Goal: Task Accomplishment & Management: Manage account settings

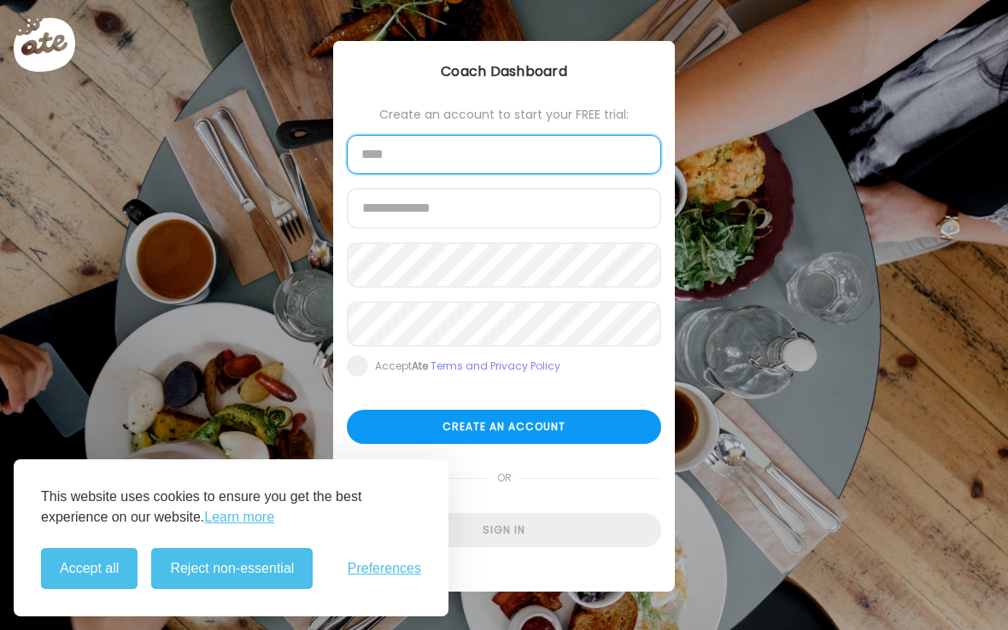
click at [504, 157] on input "text" at bounding box center [504, 154] width 314 height 39
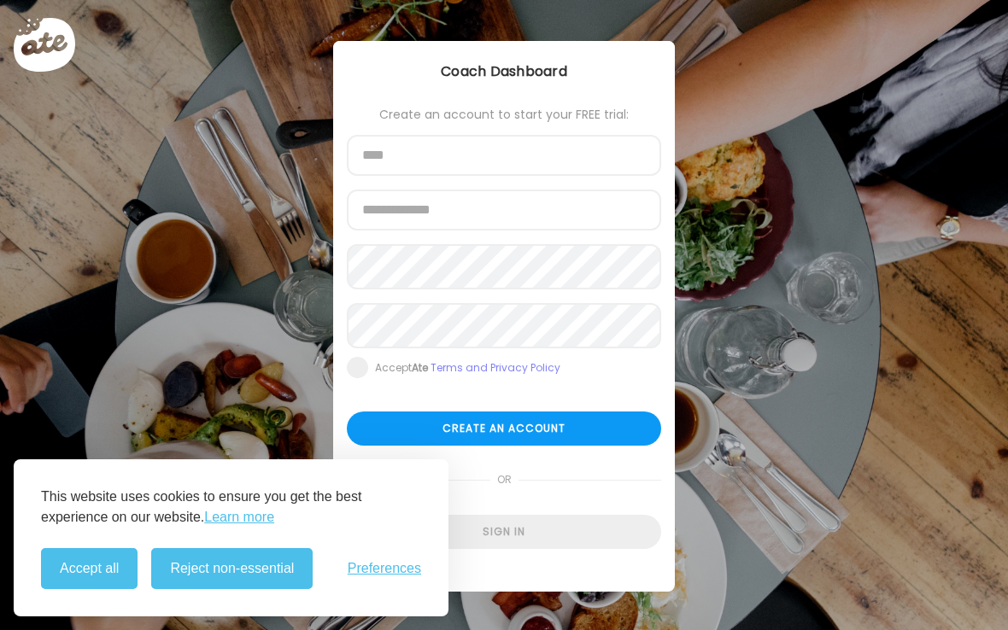
click at [248, 357] on div "Ate Coach Dashboard Wahoo! It’s official Take a moment to set up your Coach Pro…" at bounding box center [504, 315] width 1008 height 630
click at [539, 536] on div "Sign in" at bounding box center [504, 532] width 314 height 34
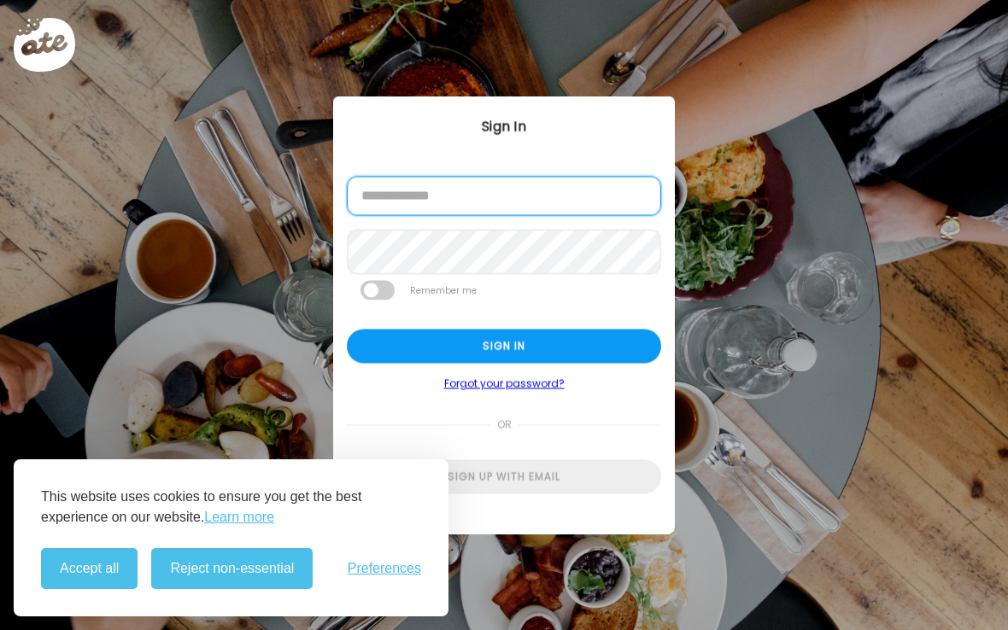
click at [464, 197] on input "email" at bounding box center [504, 196] width 314 height 39
type input "**********"
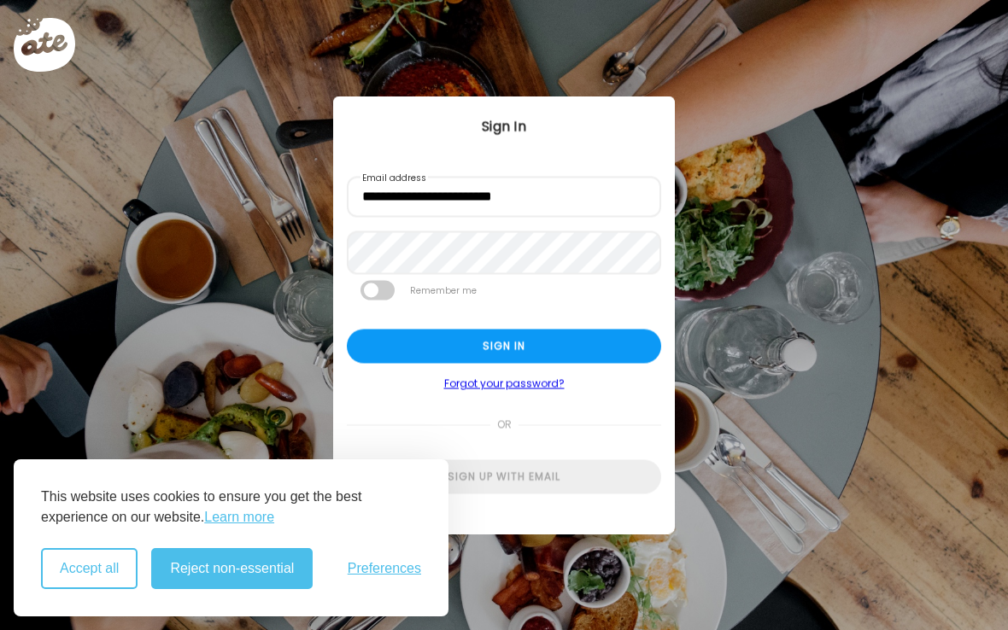
click at [93, 578] on button "Accept all" at bounding box center [89, 568] width 96 height 41
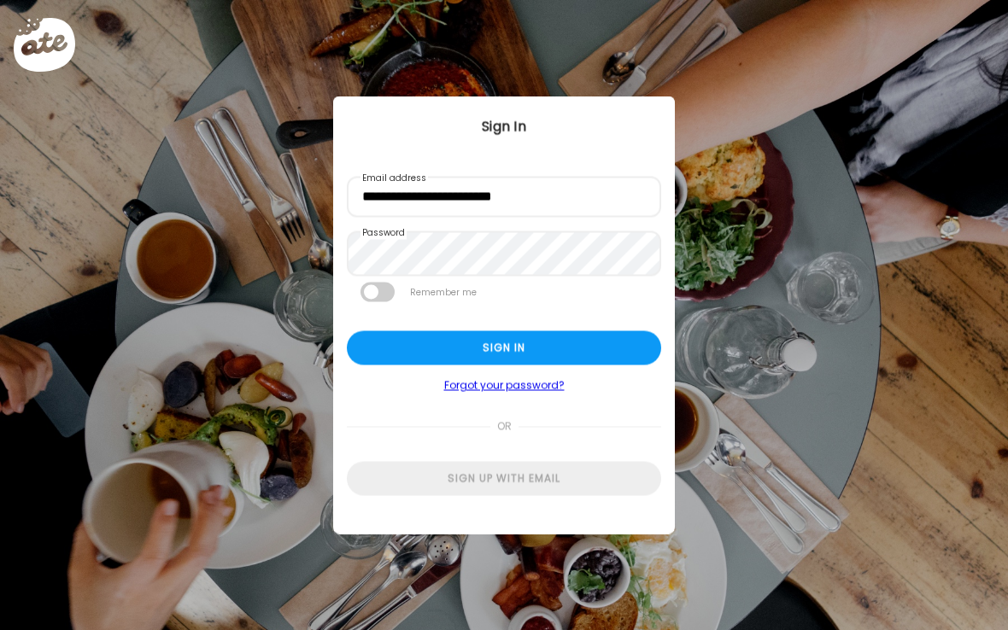
click at [378, 295] on span at bounding box center [377, 293] width 34 height 20
click at [510, 359] on div "Sign in" at bounding box center [504, 348] width 314 height 34
type input "**********"
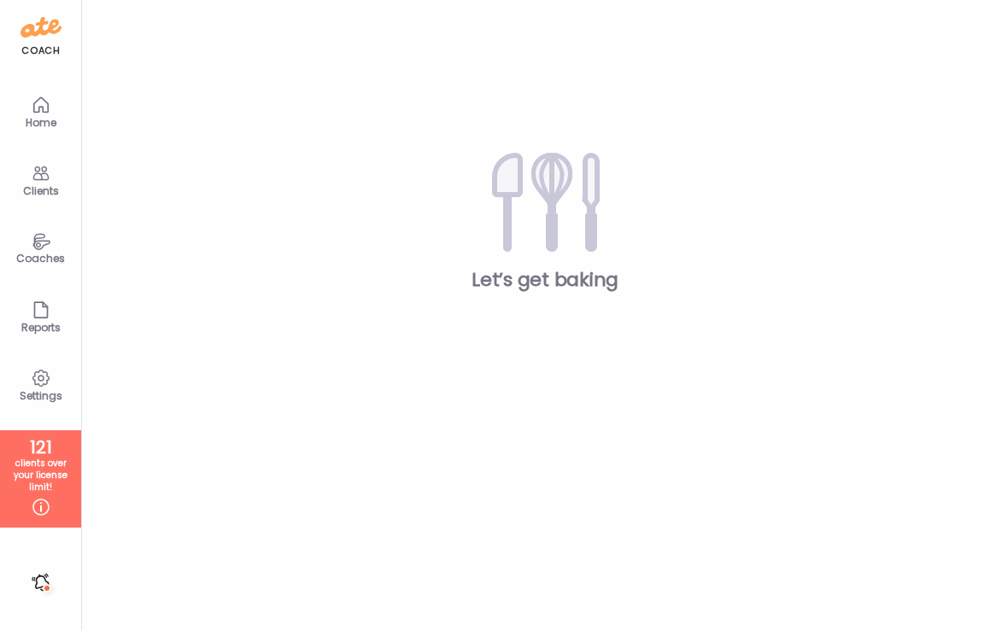
click at [45, 189] on div "Clients" at bounding box center [40, 190] width 61 height 11
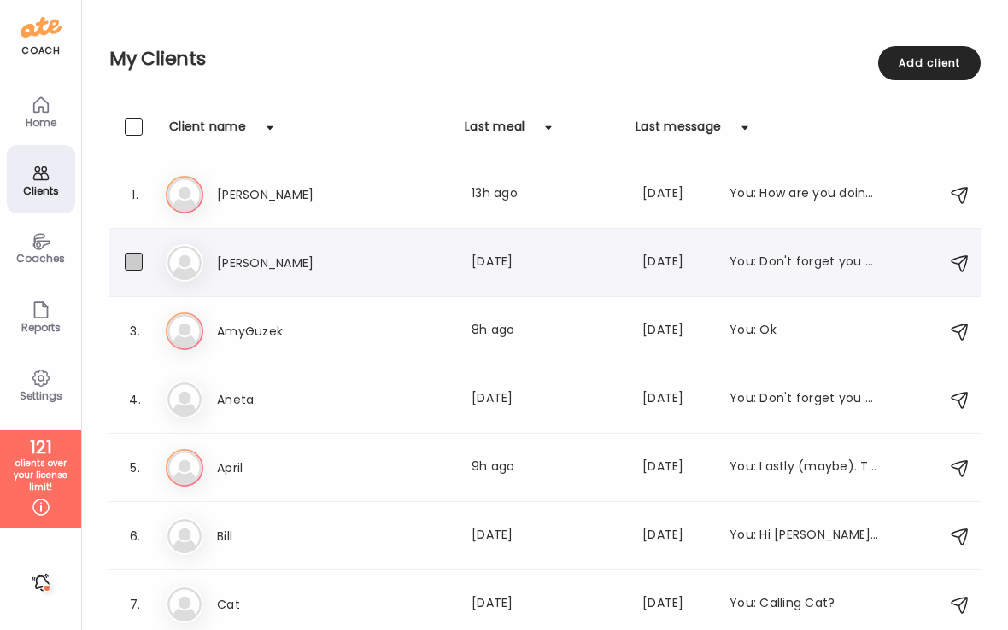
click at [143, 267] on span at bounding box center [134, 262] width 18 height 18
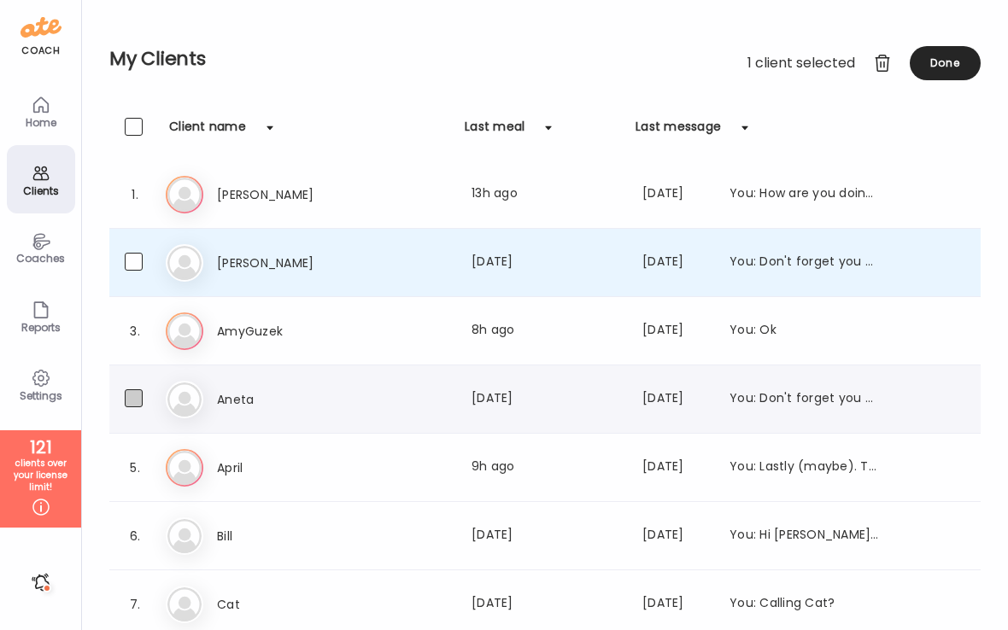
click at [137, 403] on span at bounding box center [134, 398] width 18 height 18
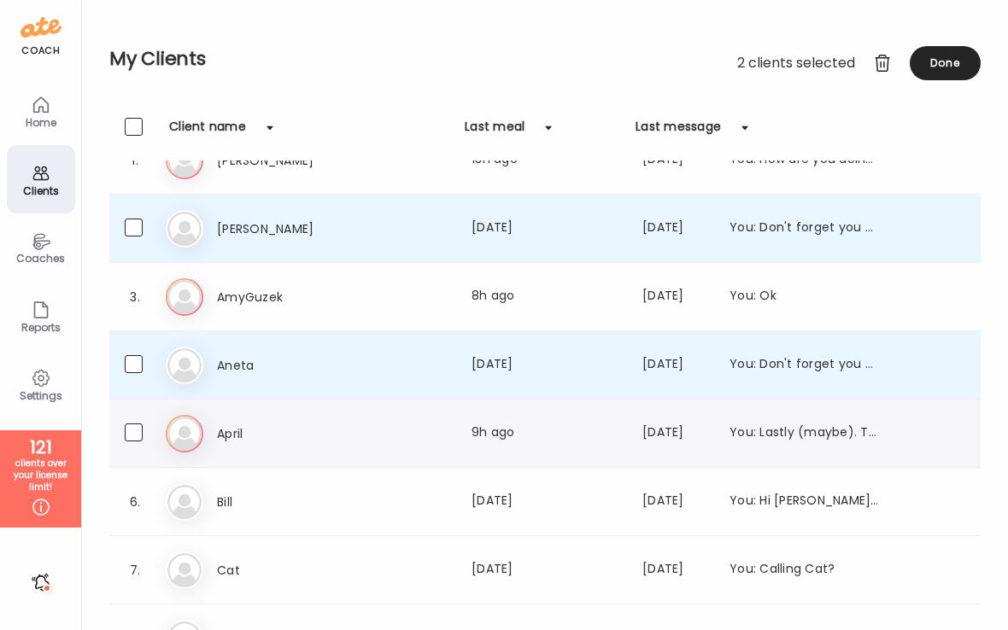
scroll to position [33, 0]
click at [141, 503] on span at bounding box center [134, 502] width 18 height 18
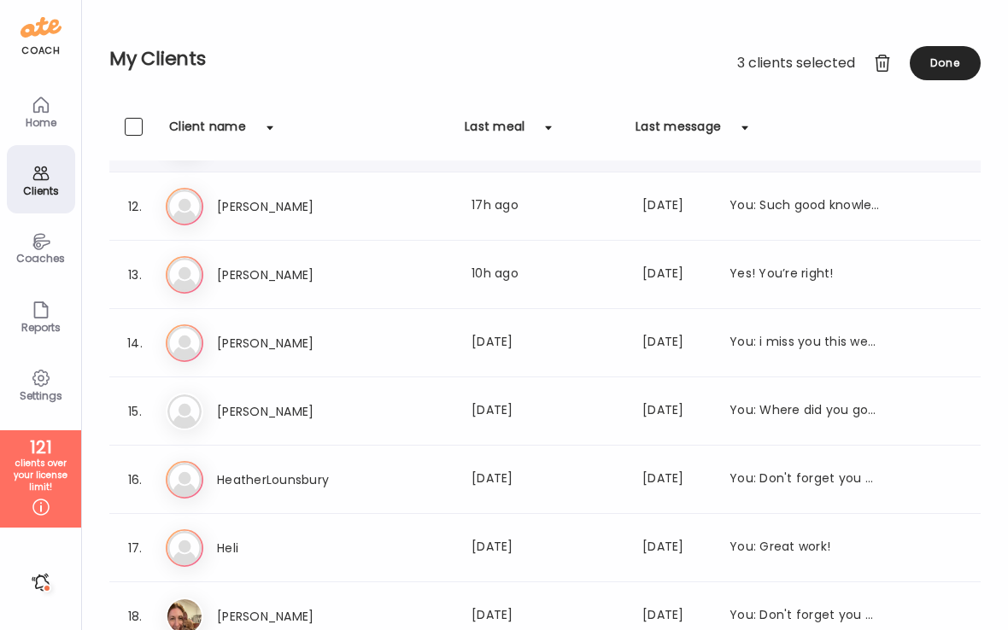
scroll to position [745, 0]
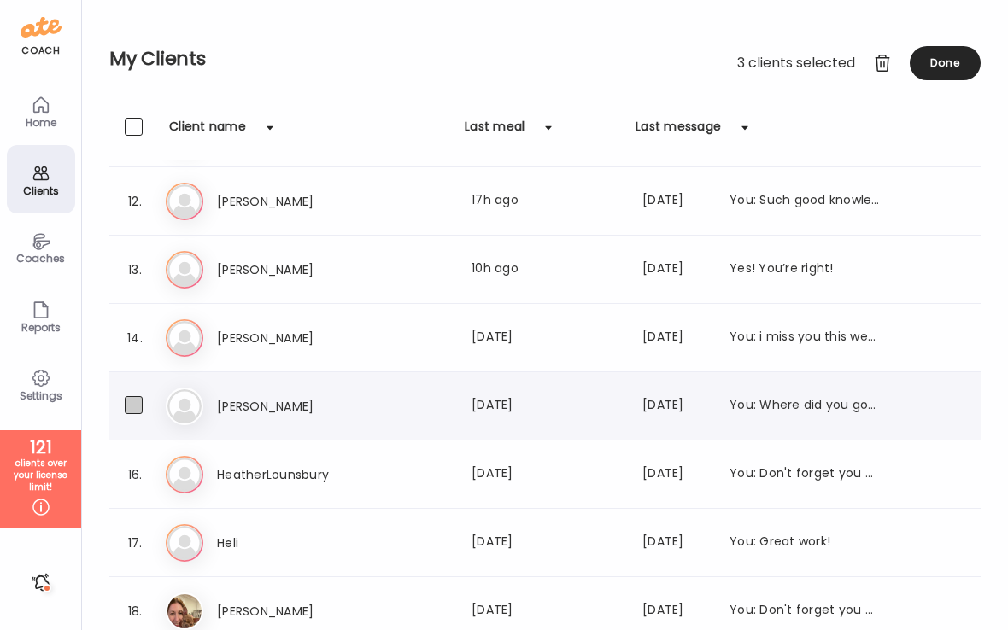
click at [142, 411] on span at bounding box center [134, 405] width 18 height 18
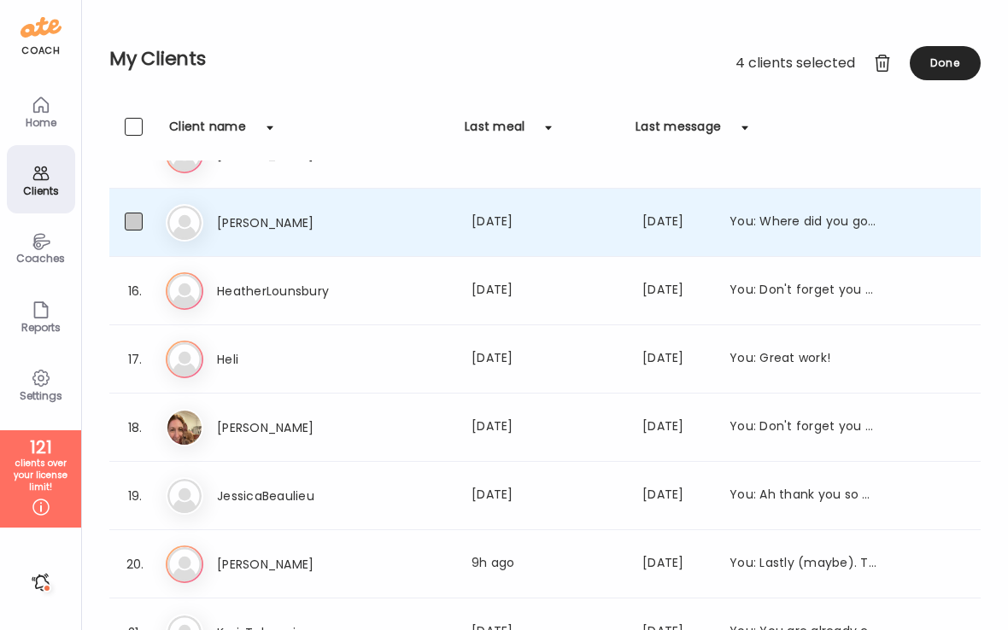
scroll to position [937, 0]
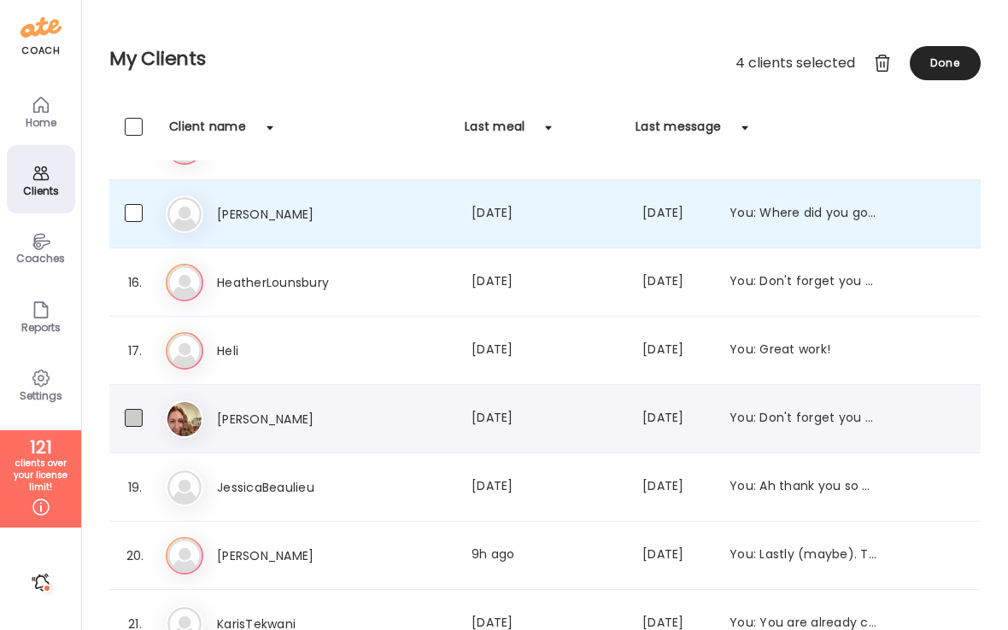
click at [133, 429] on label at bounding box center [150, 419] width 51 height 21
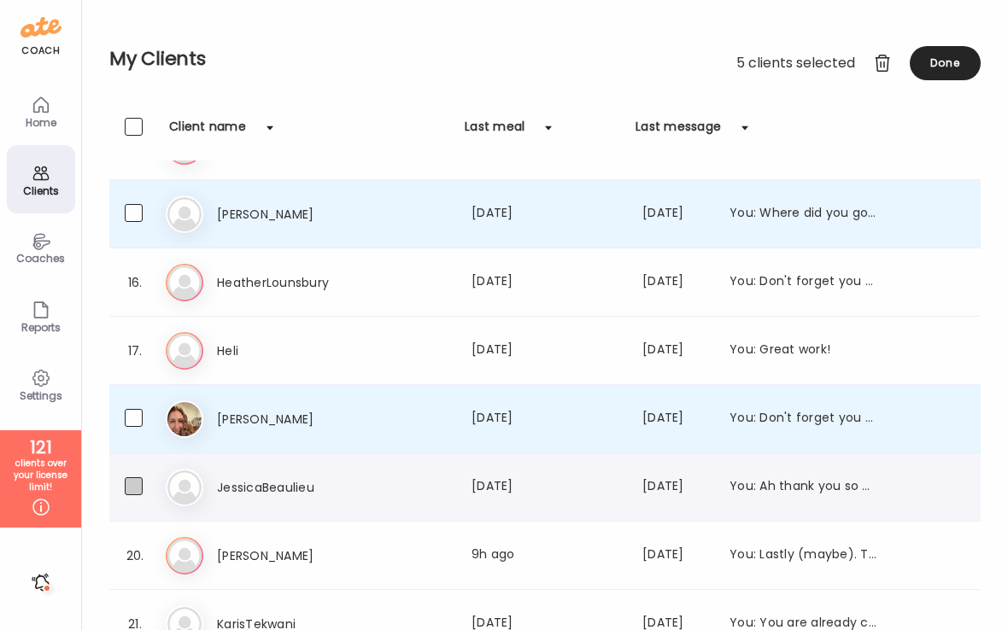
click at [137, 488] on span at bounding box center [134, 486] width 18 height 18
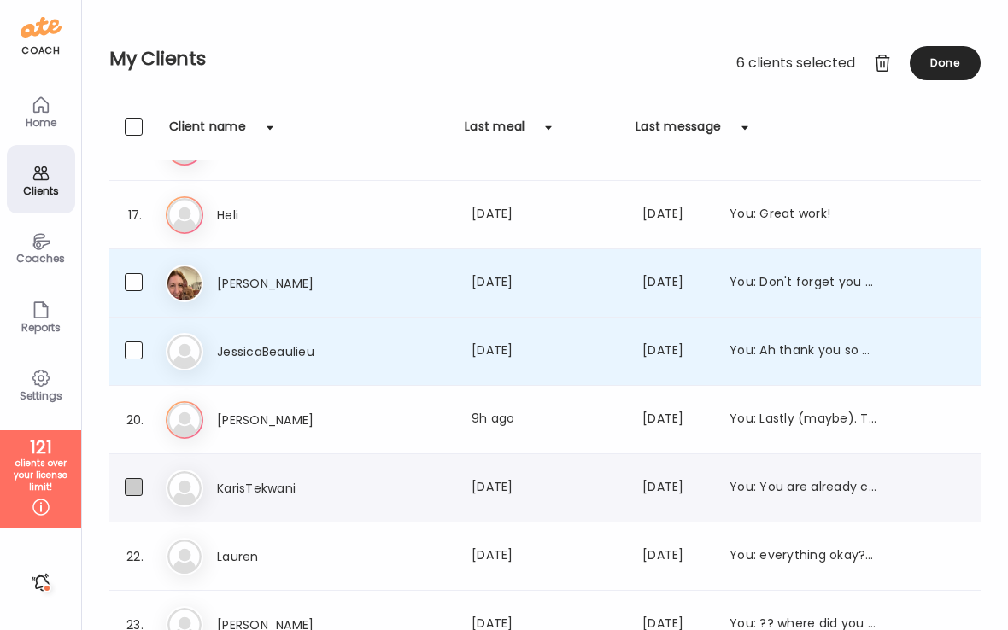
scroll to position [1078, 0]
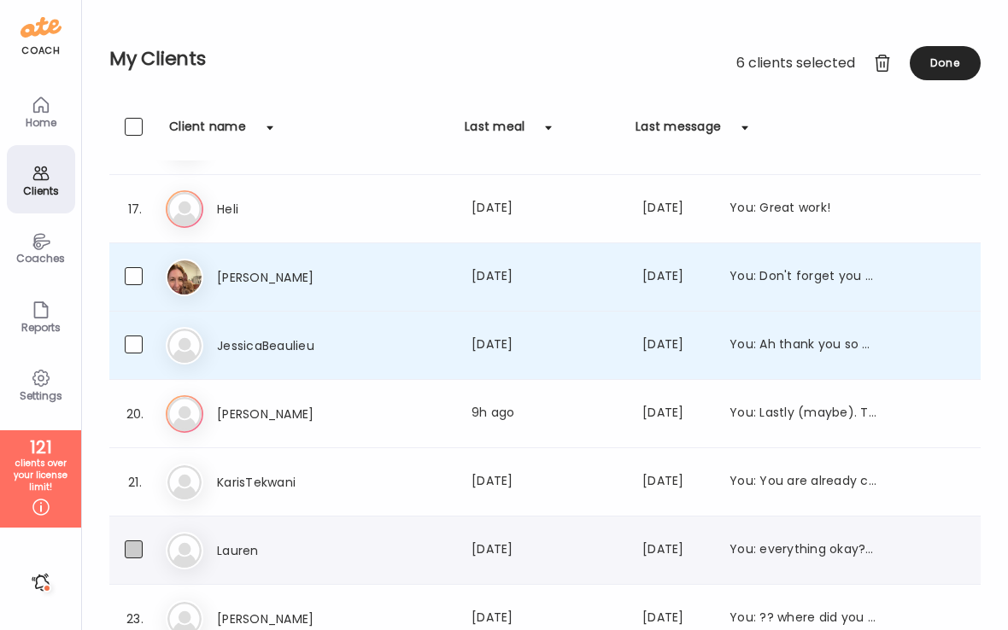
click at [134, 547] on span at bounding box center [134, 549] width 18 height 18
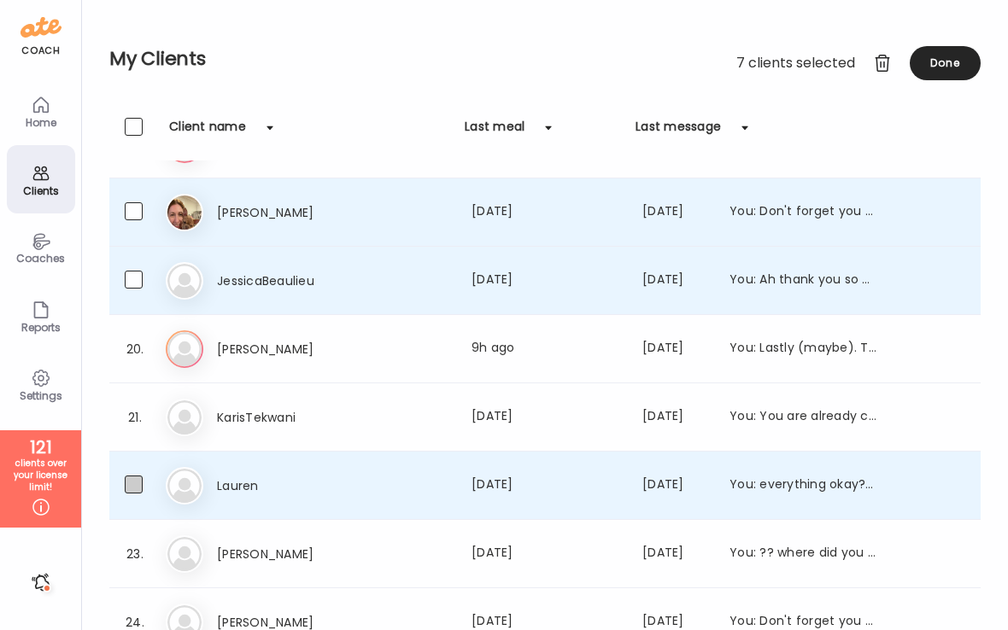
scroll to position [1161, 0]
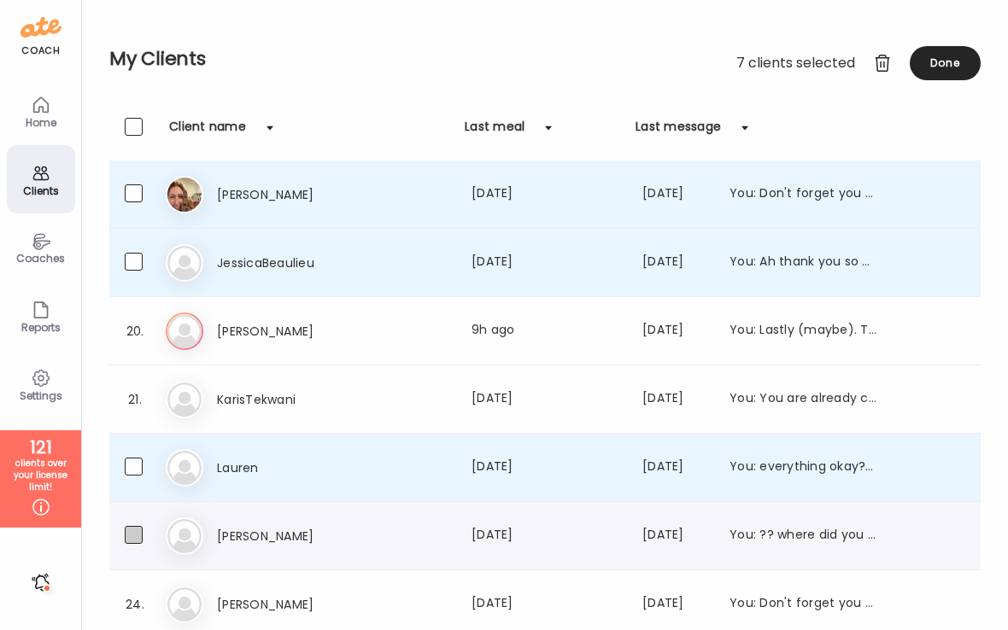
click at [136, 538] on span at bounding box center [134, 535] width 18 height 18
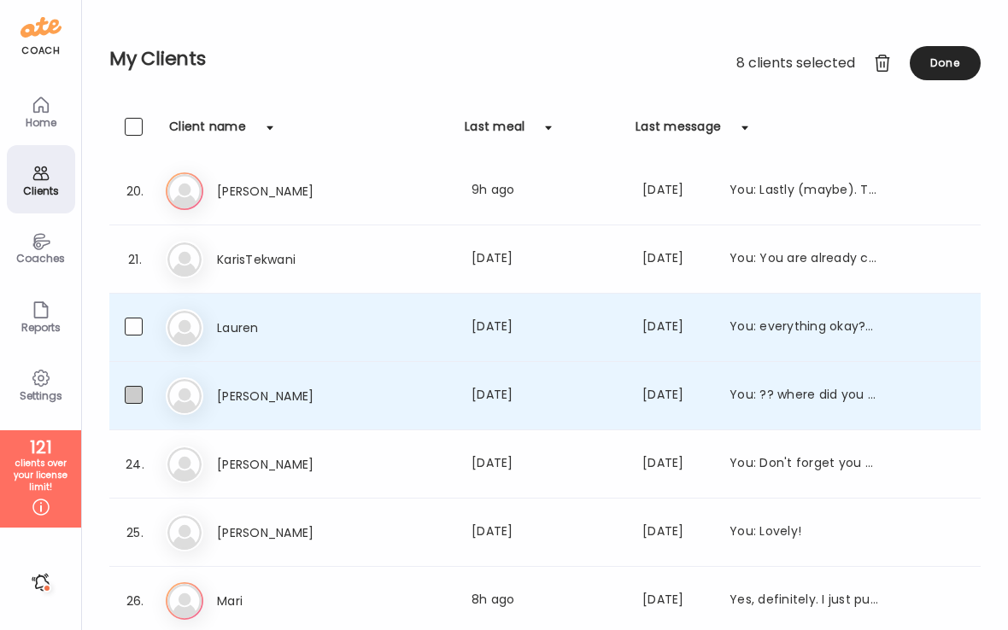
scroll to position [1306, 0]
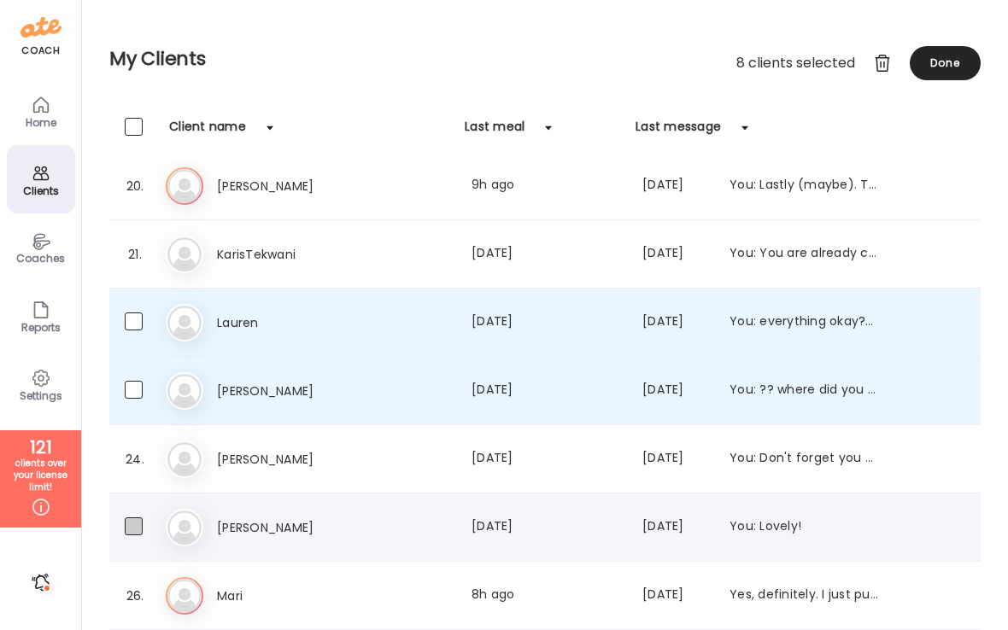
click at [133, 527] on span at bounding box center [134, 526] width 18 height 18
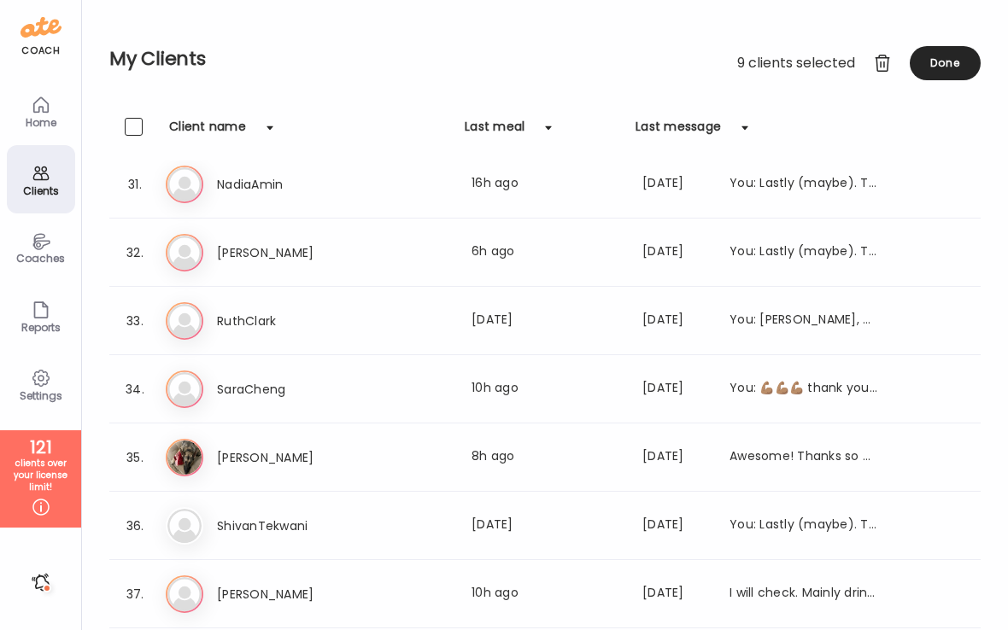
scroll to position [2082, 0]
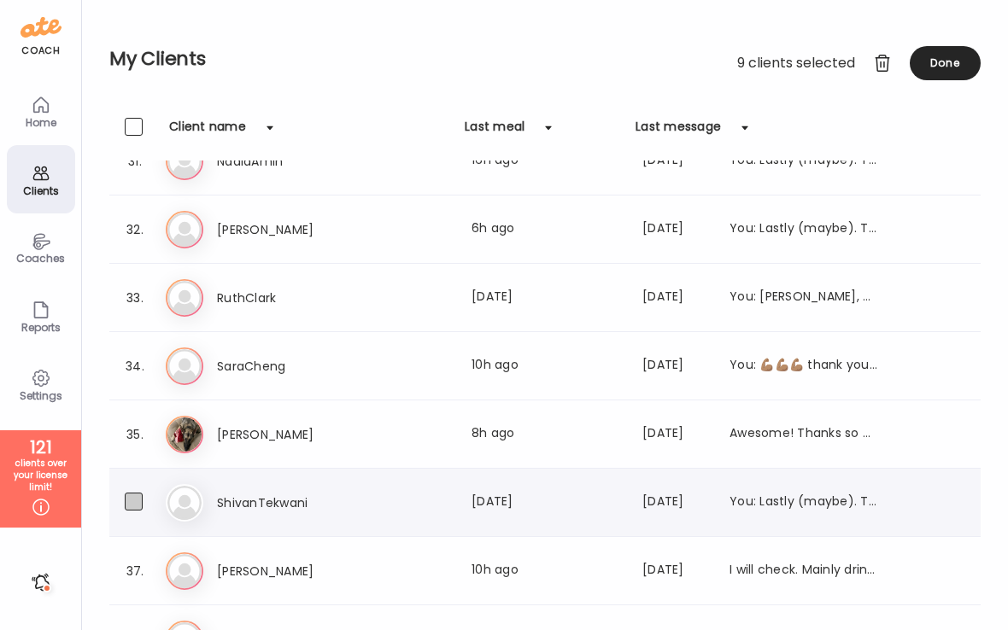
click at [136, 506] on span at bounding box center [134, 502] width 18 height 18
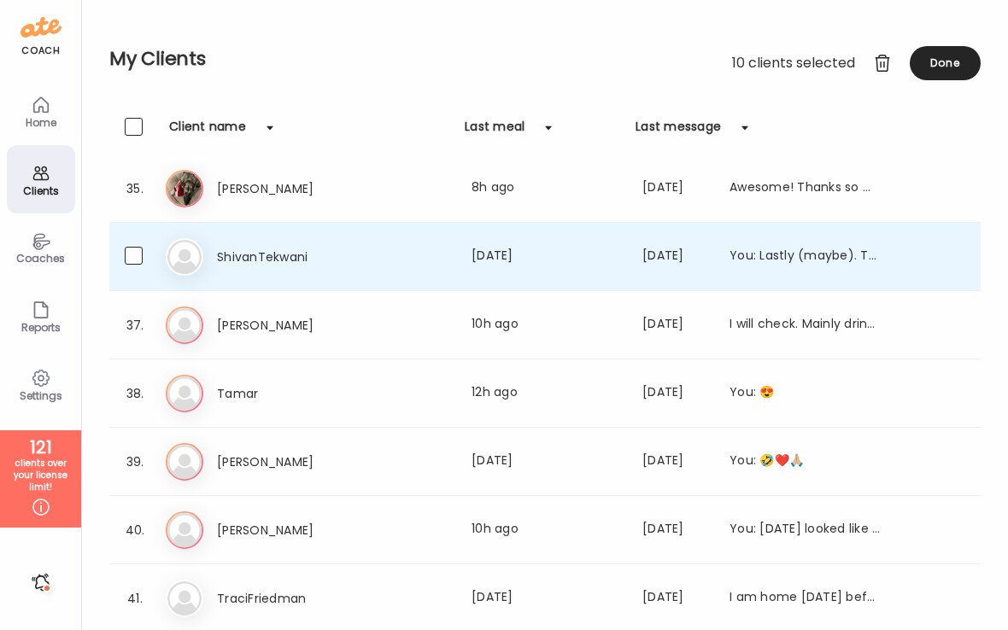
scroll to position [2328, 0]
click at [139, 596] on span at bounding box center [134, 597] width 18 height 18
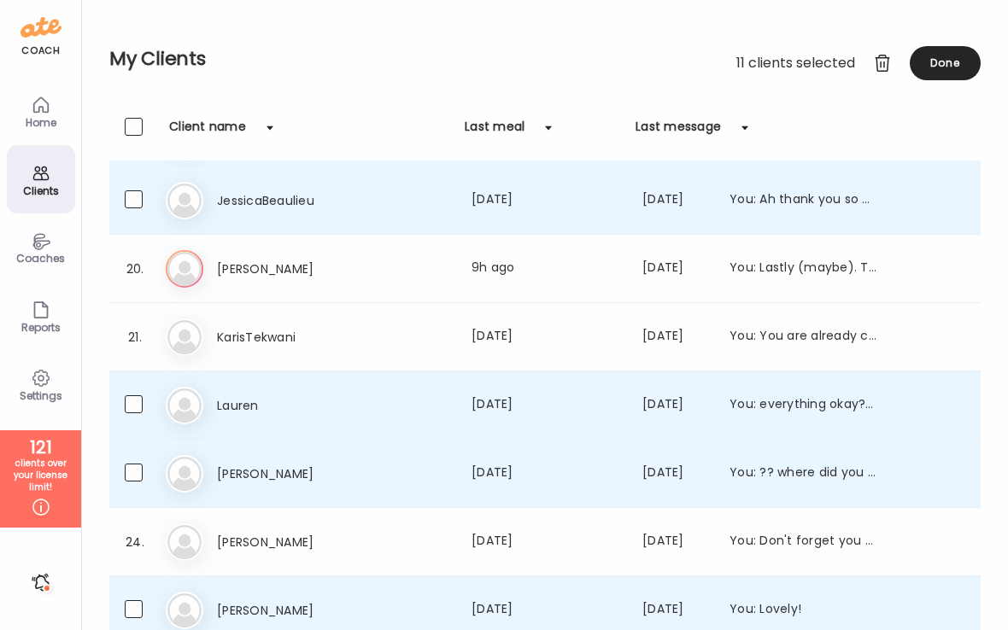
scroll to position [1223, 0]
click at [136, 344] on span at bounding box center [134, 337] width 18 height 18
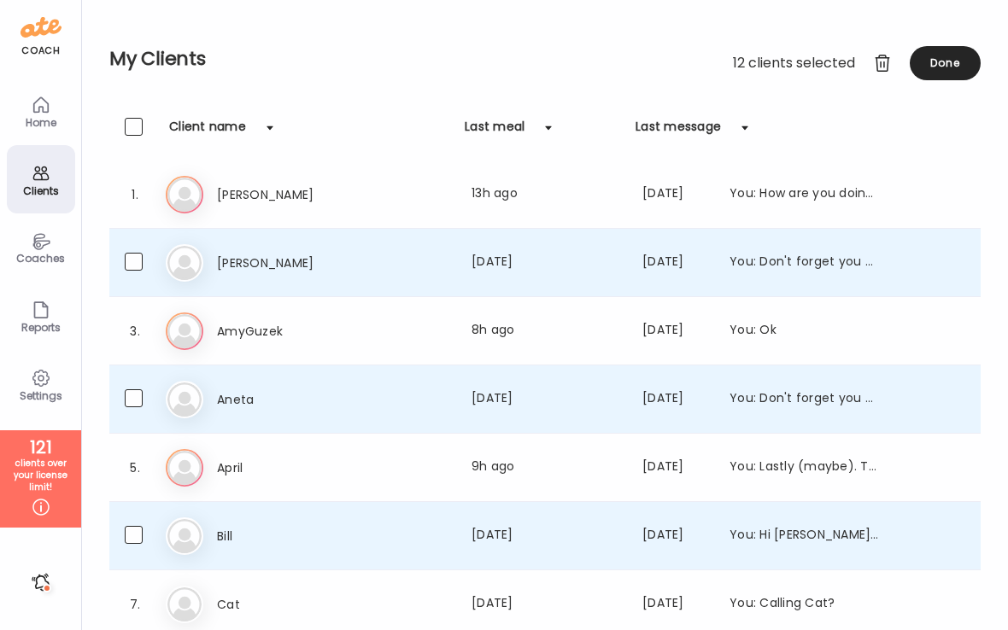
scroll to position [0, 0]
click at [885, 69] on div at bounding box center [882, 63] width 34 height 34
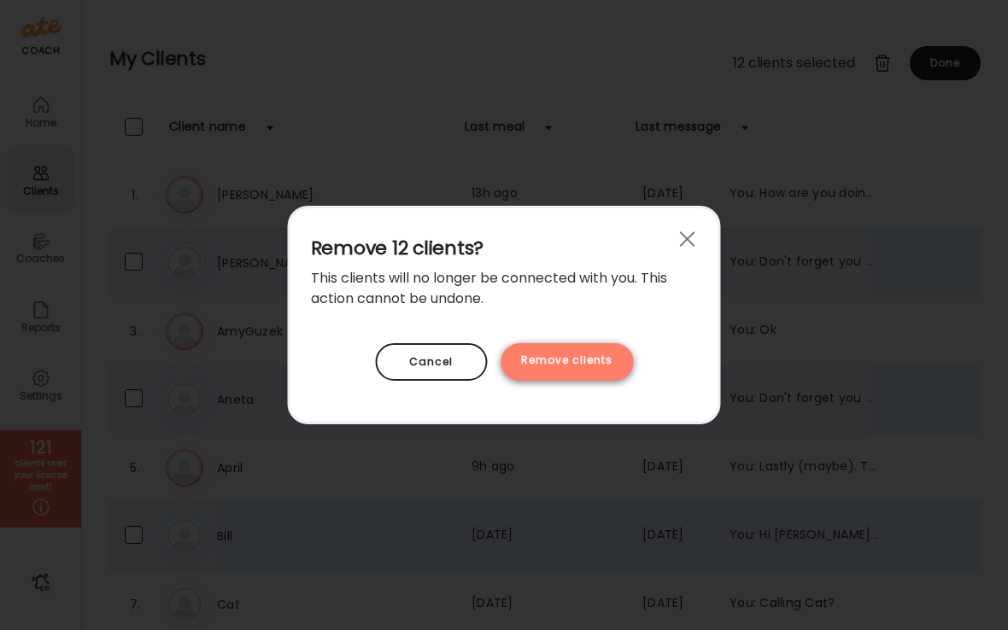
click at [573, 371] on div "Remove clients" at bounding box center [566, 362] width 132 height 38
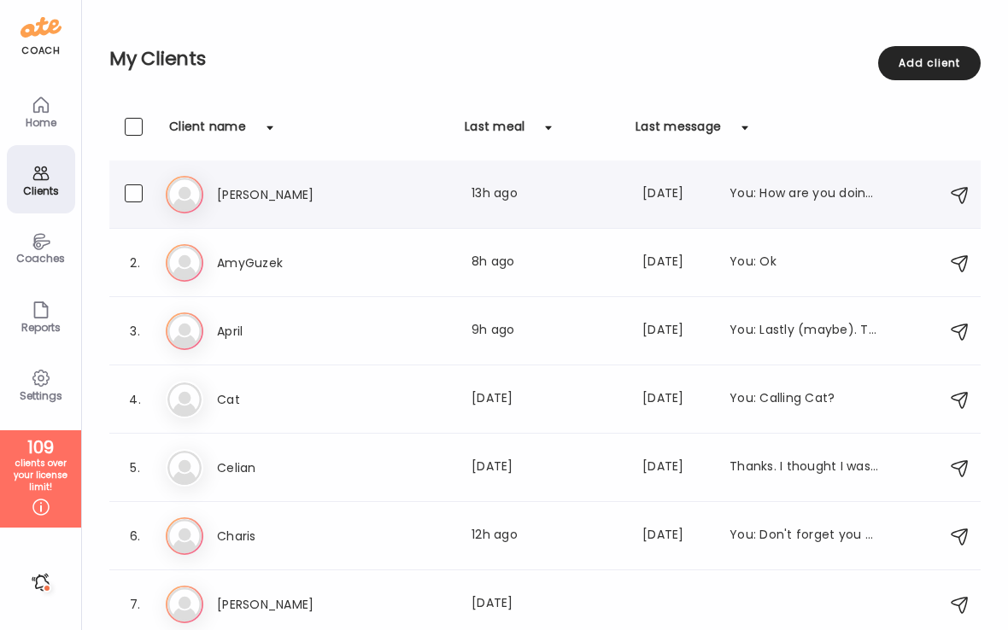
click at [261, 199] on h3 "[PERSON_NAME]" at bounding box center [292, 194] width 150 height 20
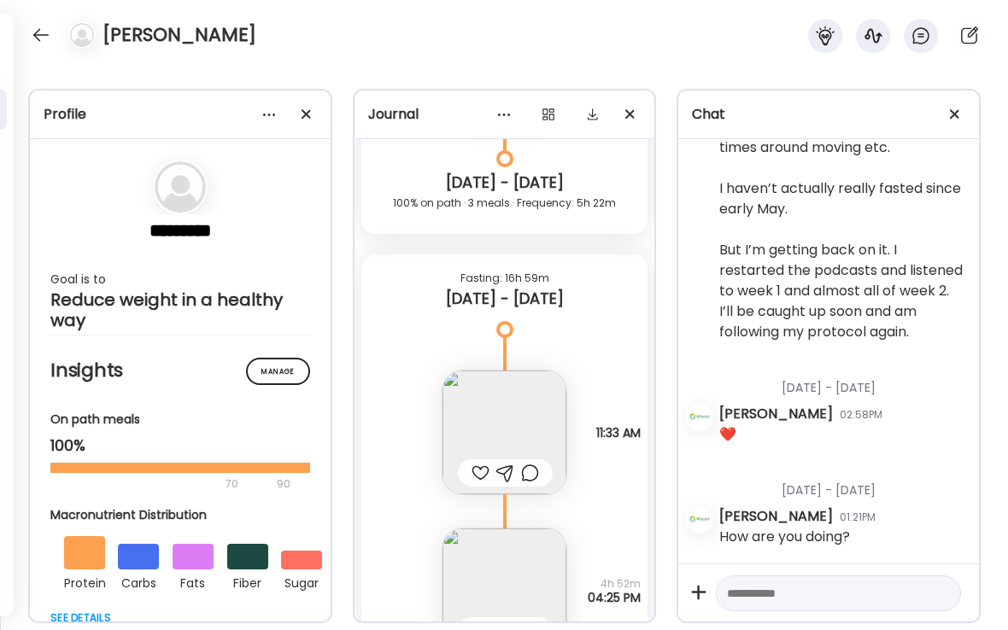
scroll to position [14232, 0]
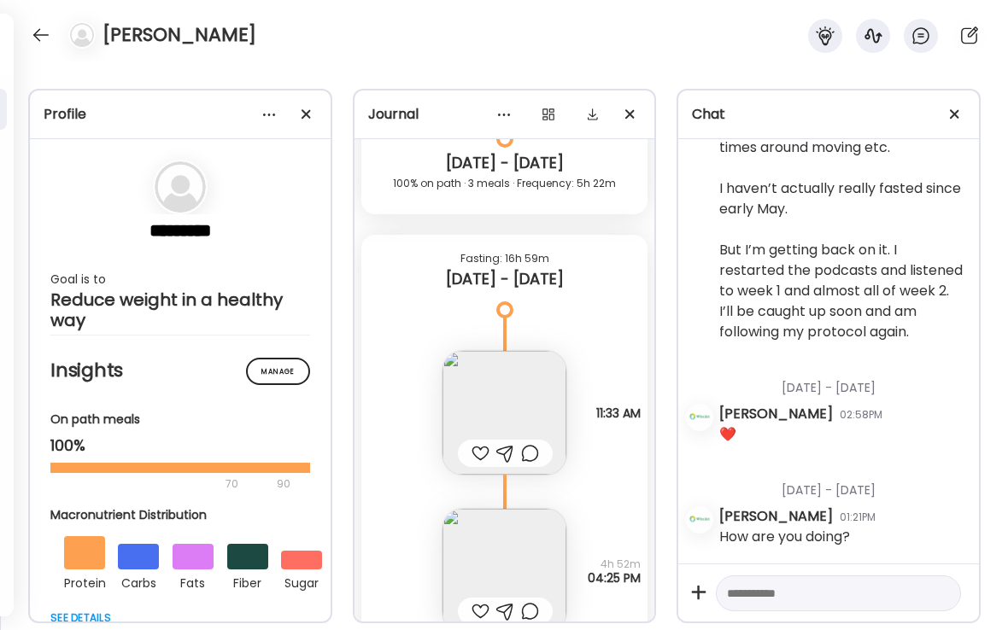
click at [496, 415] on img at bounding box center [504, 413] width 124 height 124
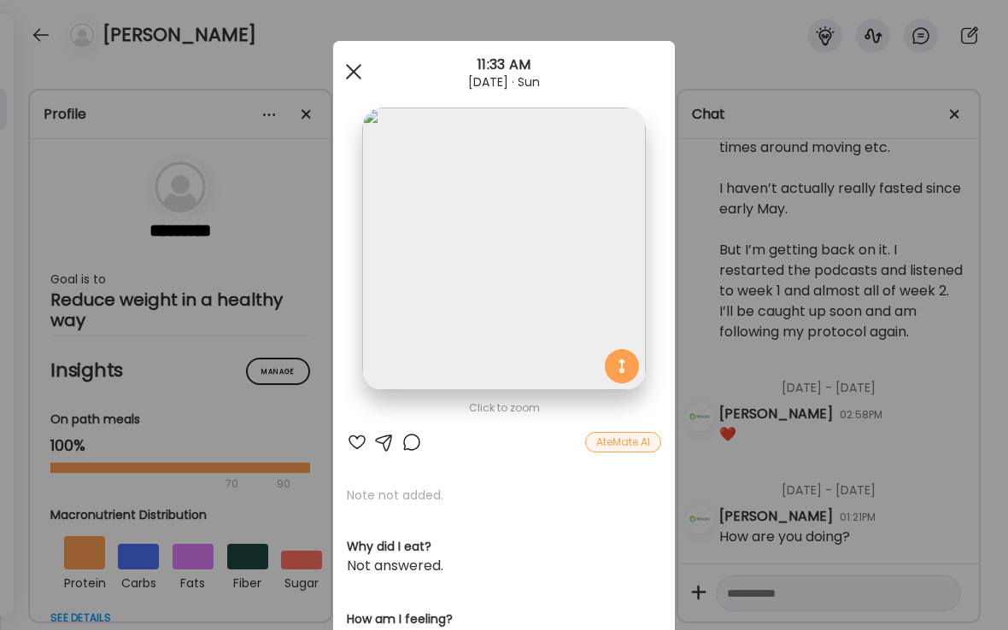
click at [353, 69] on div at bounding box center [353, 72] width 34 height 34
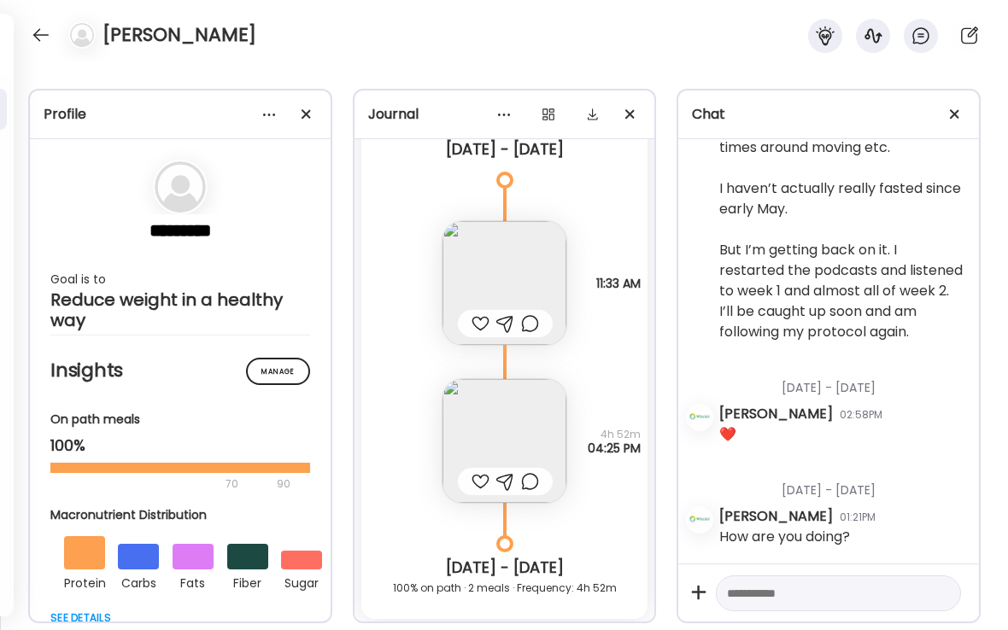
scroll to position [14366, 0]
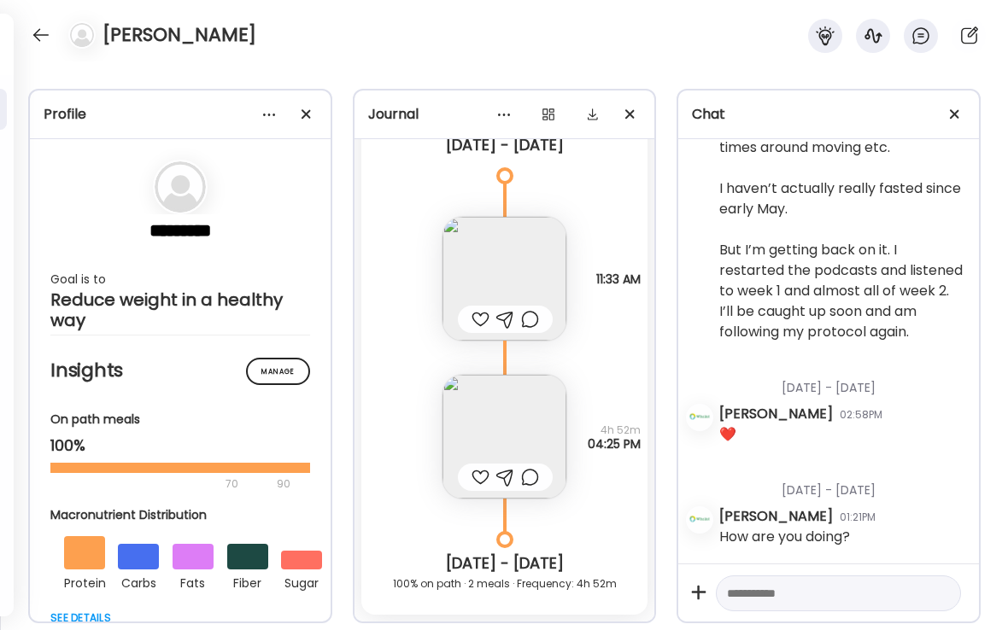
click at [476, 474] on div at bounding box center [480, 477] width 18 height 20
click at [504, 437] on img at bounding box center [504, 437] width 124 height 124
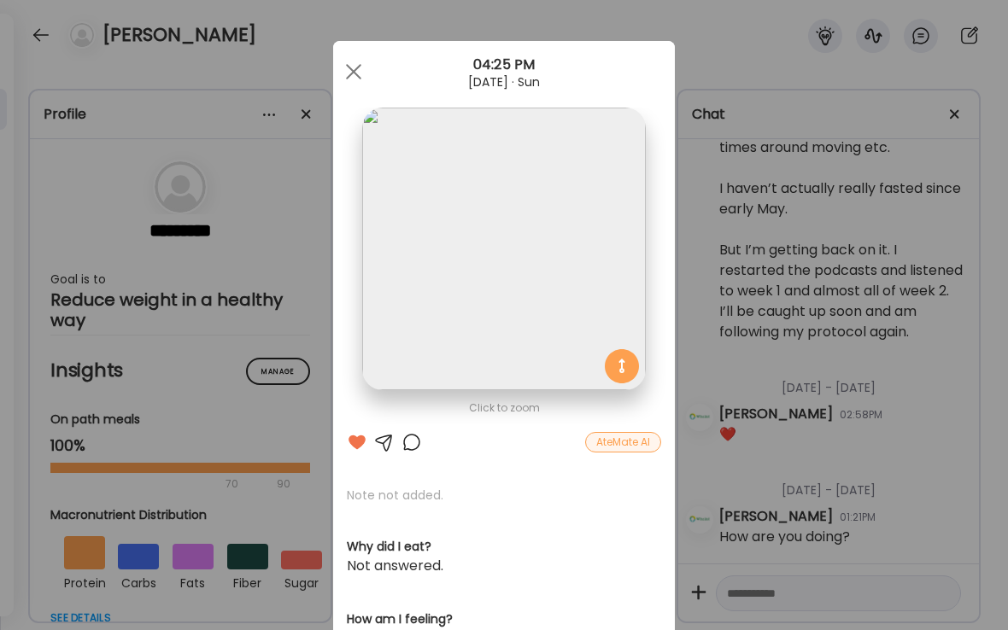
click at [419, 443] on div at bounding box center [411, 442] width 20 height 20
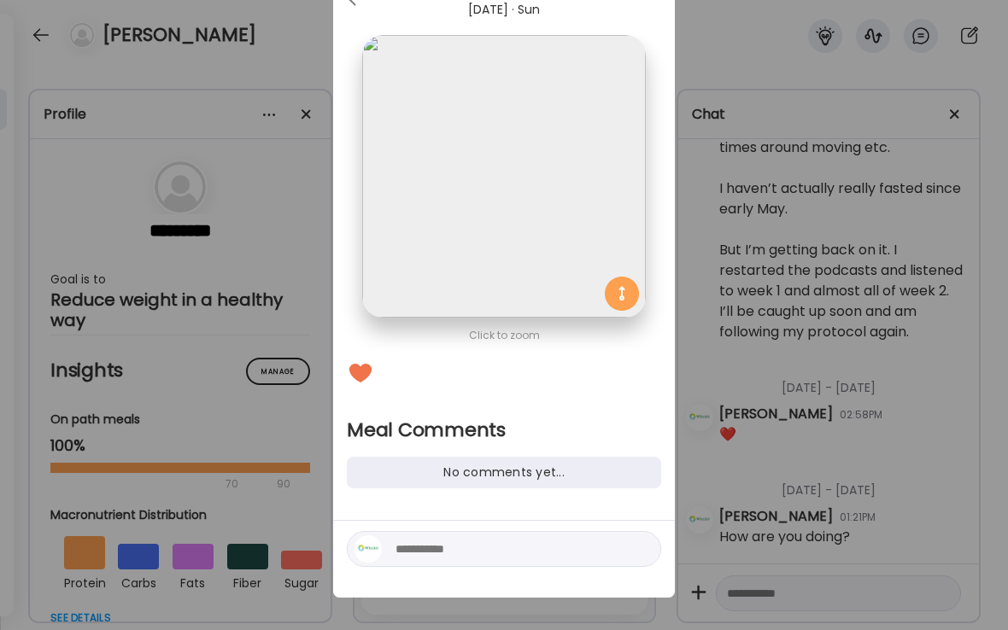
scroll to position [72, 0]
click at [423, 561] on div at bounding box center [504, 550] width 314 height 36
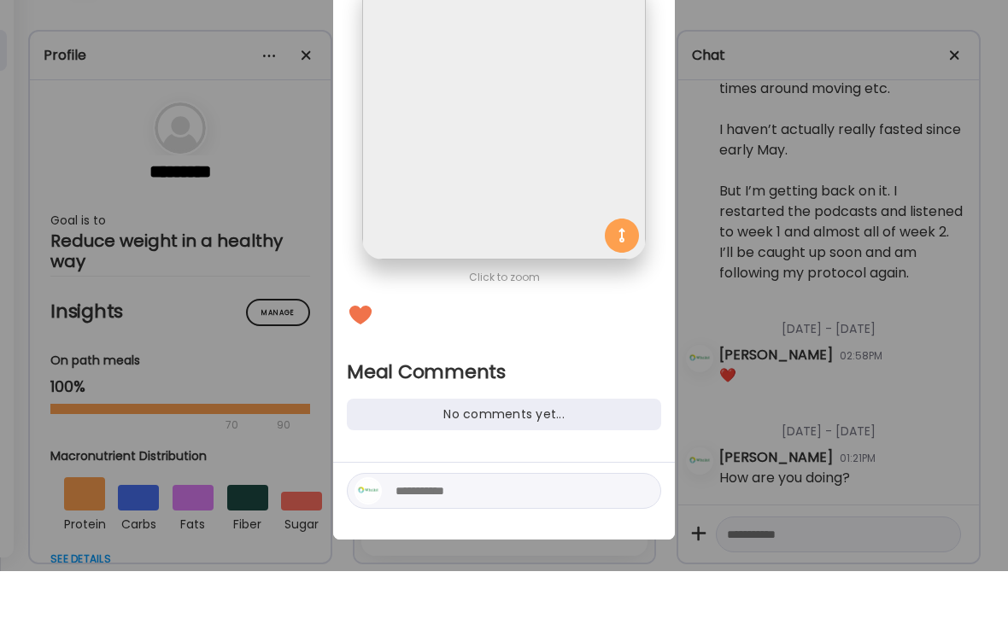
click at [447, 550] on div "Ate Coach Dashboard Wahoo! It’s official Take a moment to set up your Coach Pro…" at bounding box center [504, 315] width 1008 height 630
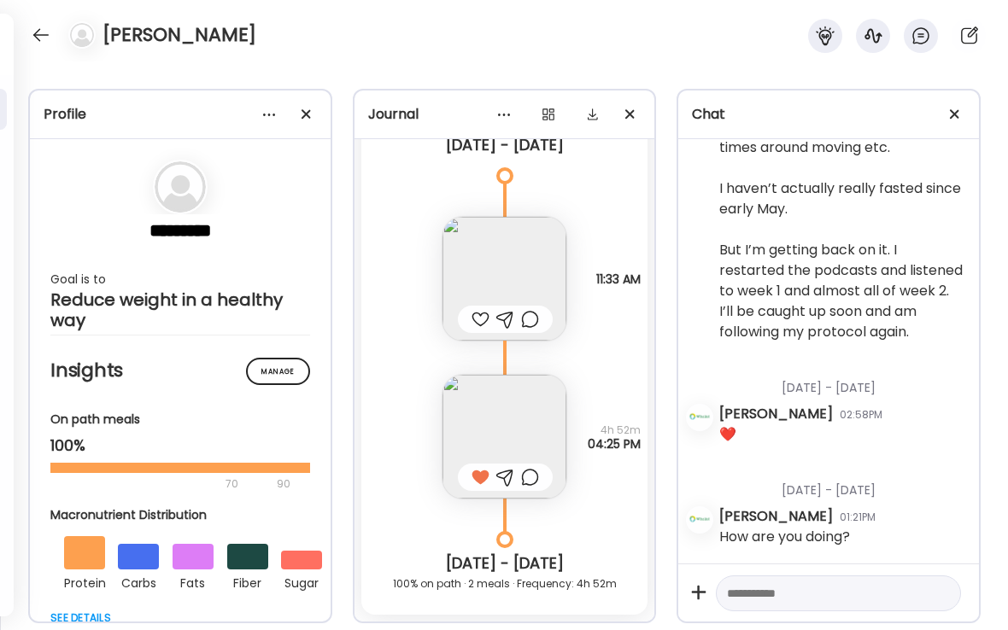
click at [530, 476] on div at bounding box center [530, 477] width 18 height 20
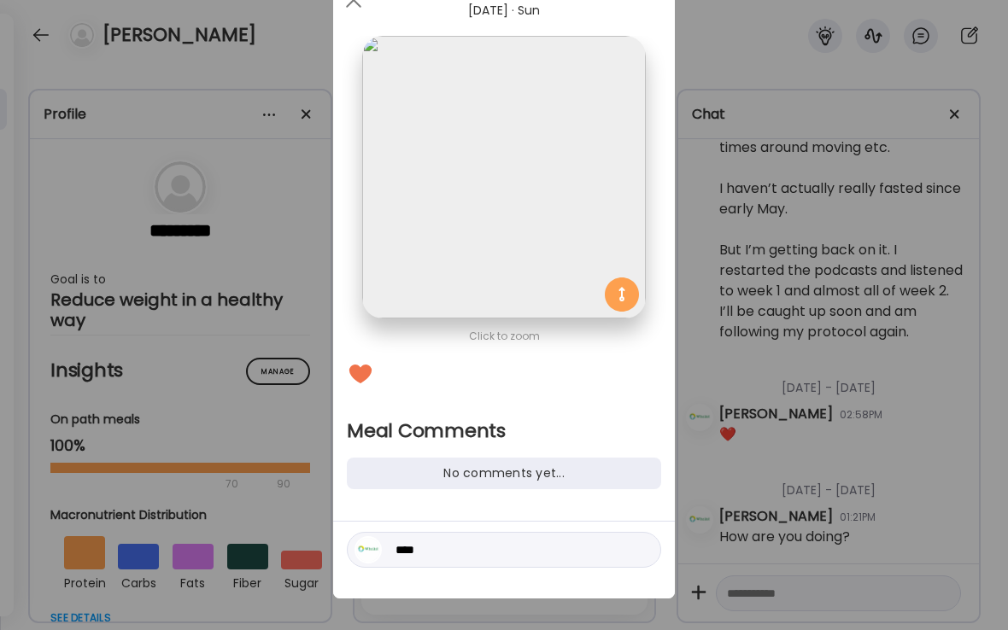
click at [436, 556] on div "Ate Coach Dashboard Wahoo! It’s official Take a moment to set up your Coach Pro…" at bounding box center [504, 315] width 1008 height 630
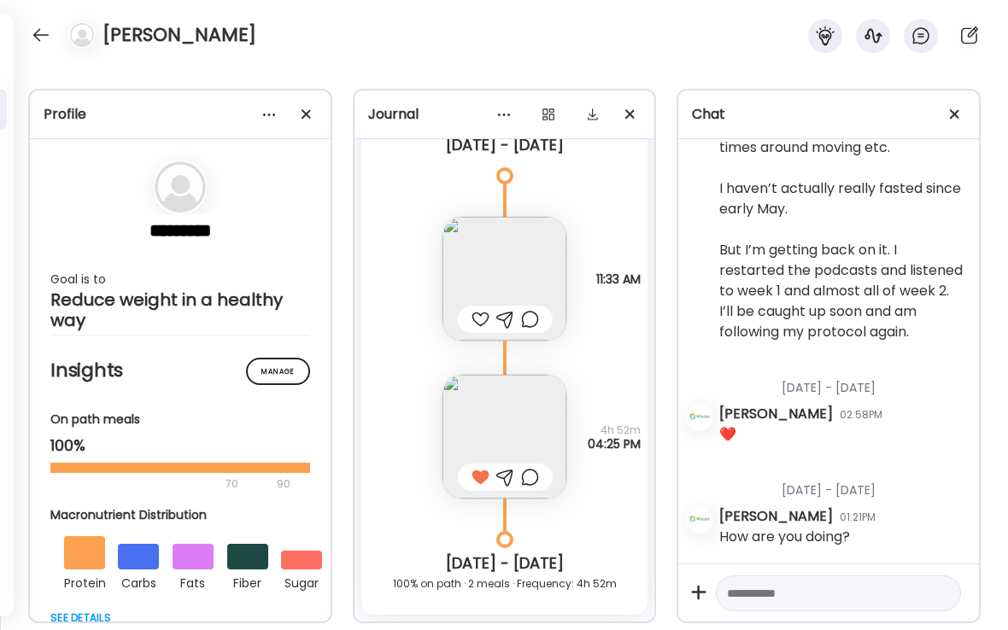
click at [534, 478] on div at bounding box center [530, 477] width 18 height 20
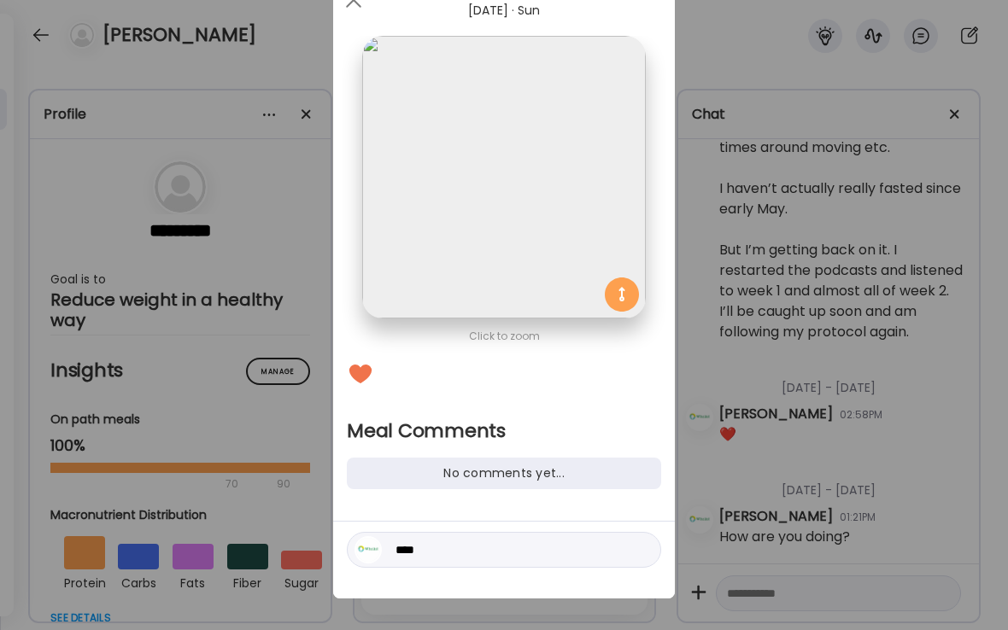
drag, startPoint x: 431, startPoint y: 550, endPoint x: 431, endPoint y: 492, distance: 58.1
click at [431, 551] on textarea "****" at bounding box center [510, 550] width 231 height 20
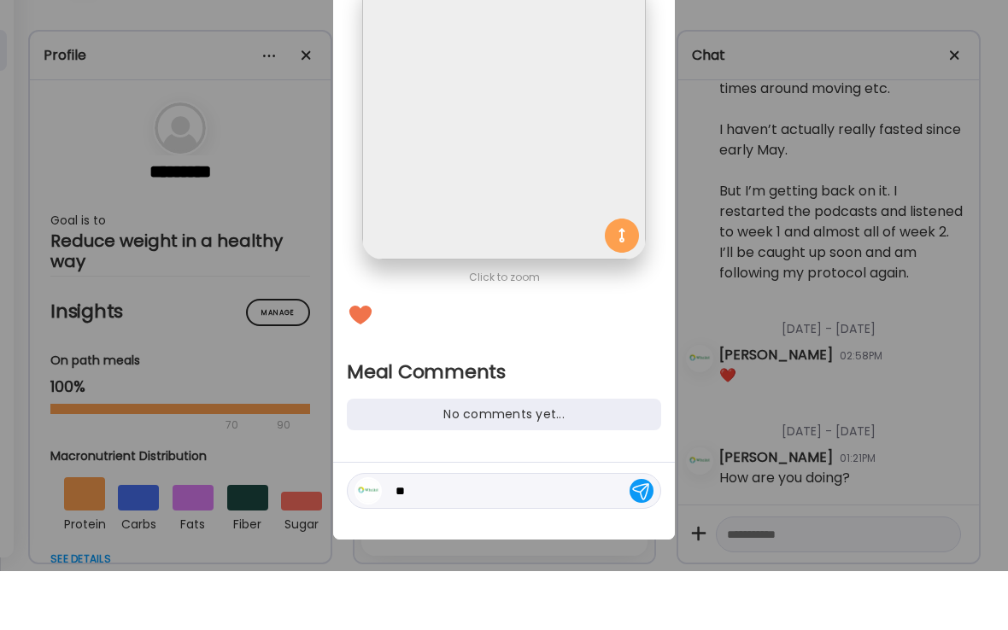
type textarea "*"
type textarea "**********"
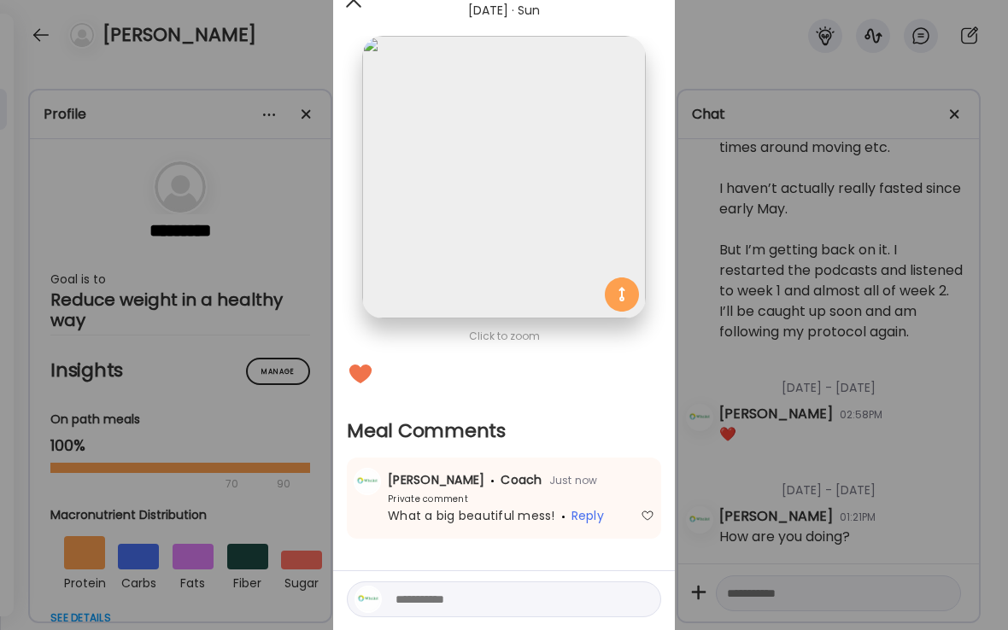
click at [353, 9] on div at bounding box center [353, 0] width 34 height 34
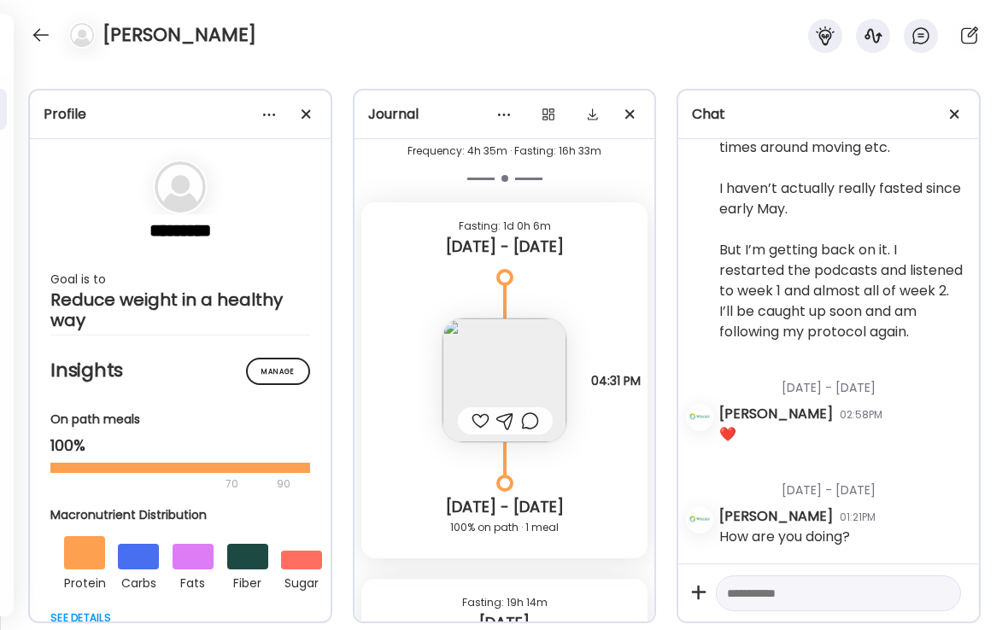
scroll to position [14935, 0]
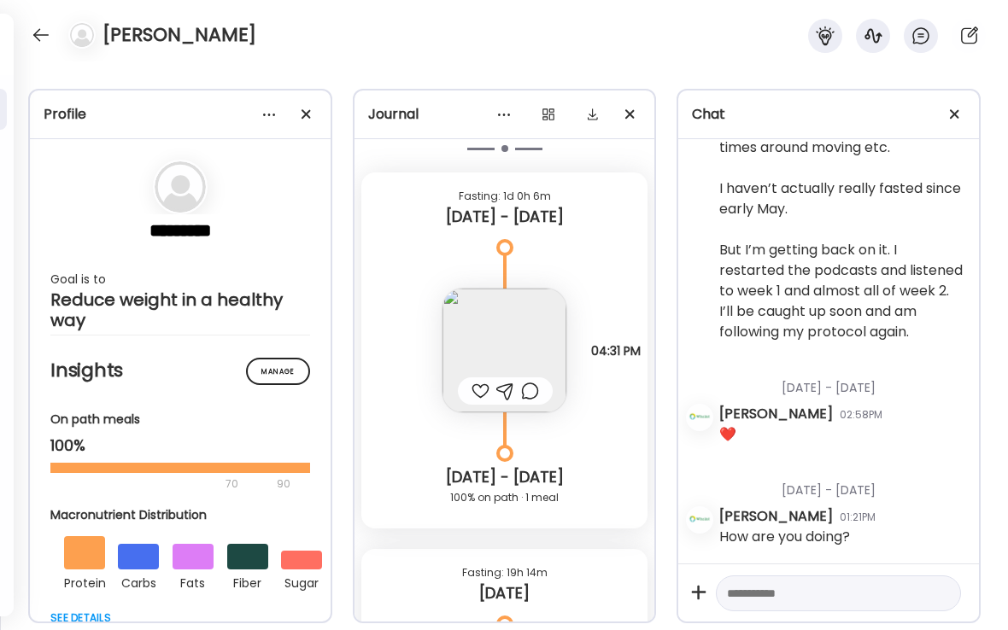
click at [482, 391] on div at bounding box center [480, 391] width 18 height 20
click at [533, 355] on img at bounding box center [504, 351] width 124 height 124
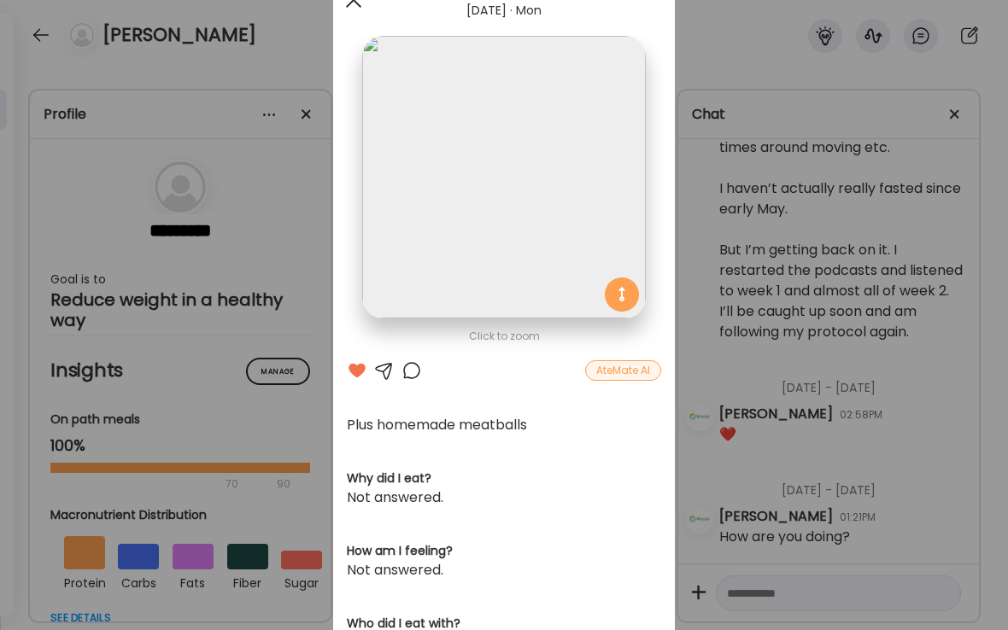
click at [356, 10] on div at bounding box center [353, 0] width 34 height 34
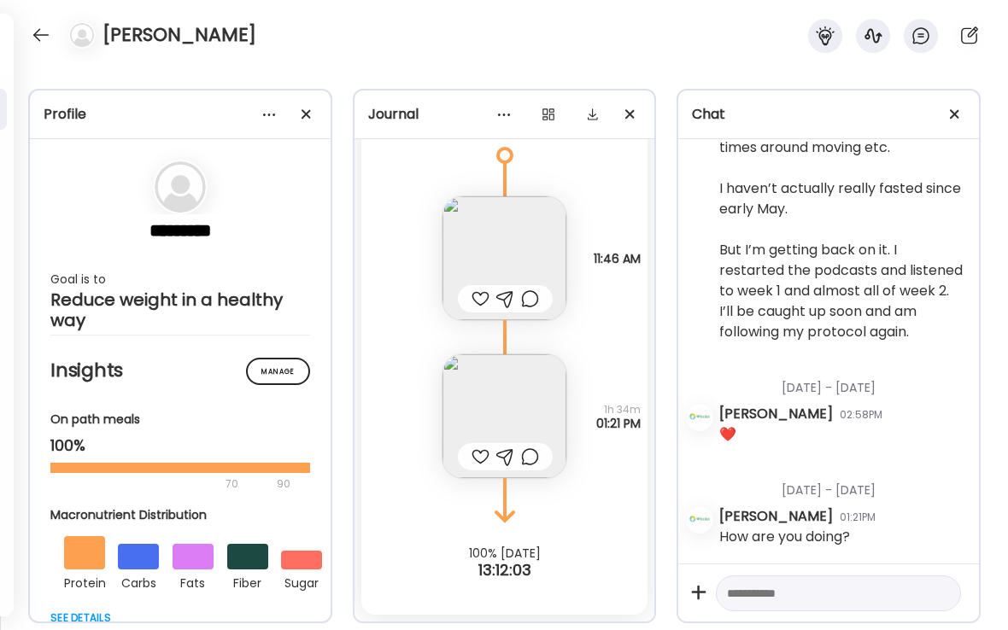
scroll to position [15404, 0]
click at [482, 458] on div at bounding box center [480, 457] width 18 height 20
click at [515, 418] on img at bounding box center [504, 416] width 124 height 124
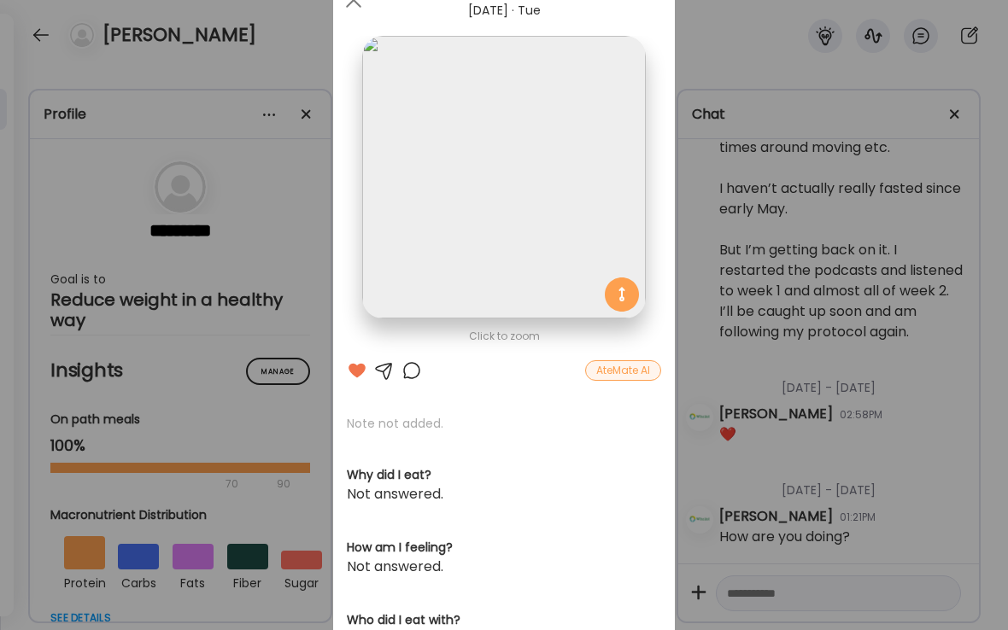
click at [408, 365] on div at bounding box center [411, 370] width 20 height 20
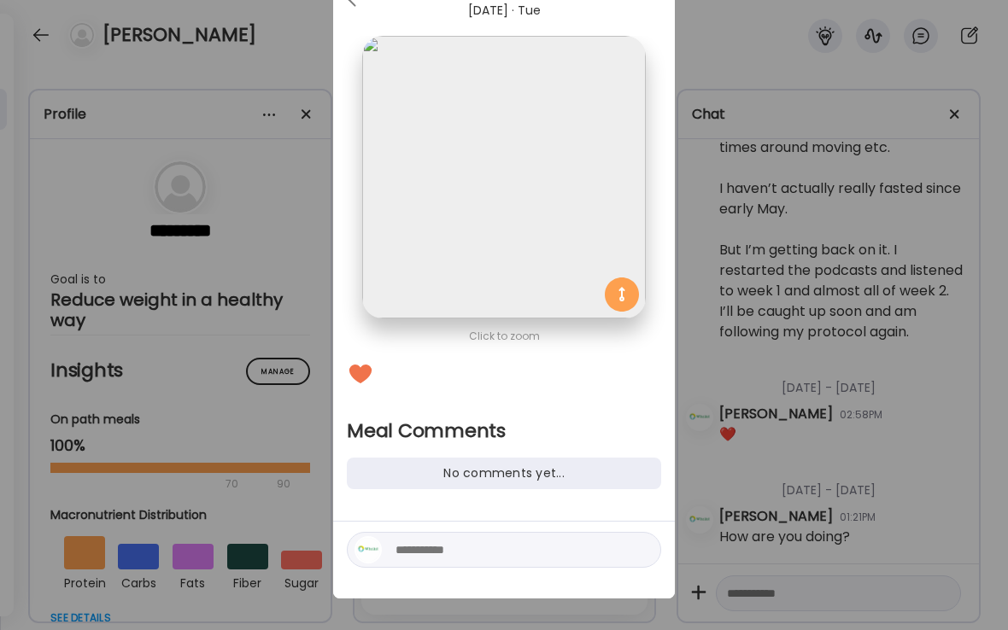
click at [412, 534] on div at bounding box center [504, 550] width 314 height 36
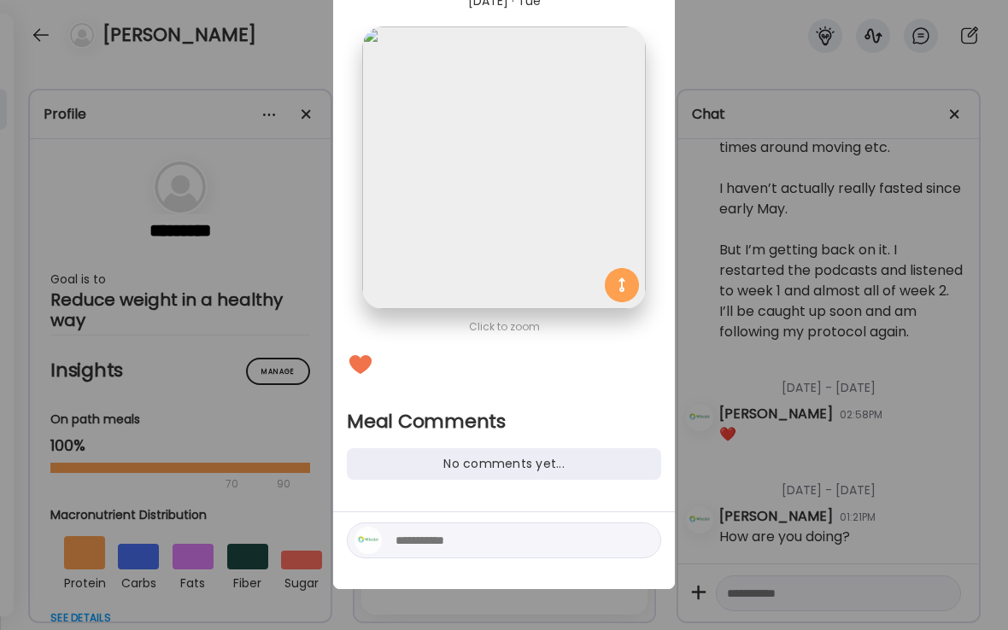
scroll to position [81, 0]
click at [422, 547] on div "Ate Coach Dashboard Wahoo! It’s official Take a moment to set up your Coach Pro…" at bounding box center [504, 315] width 1008 height 630
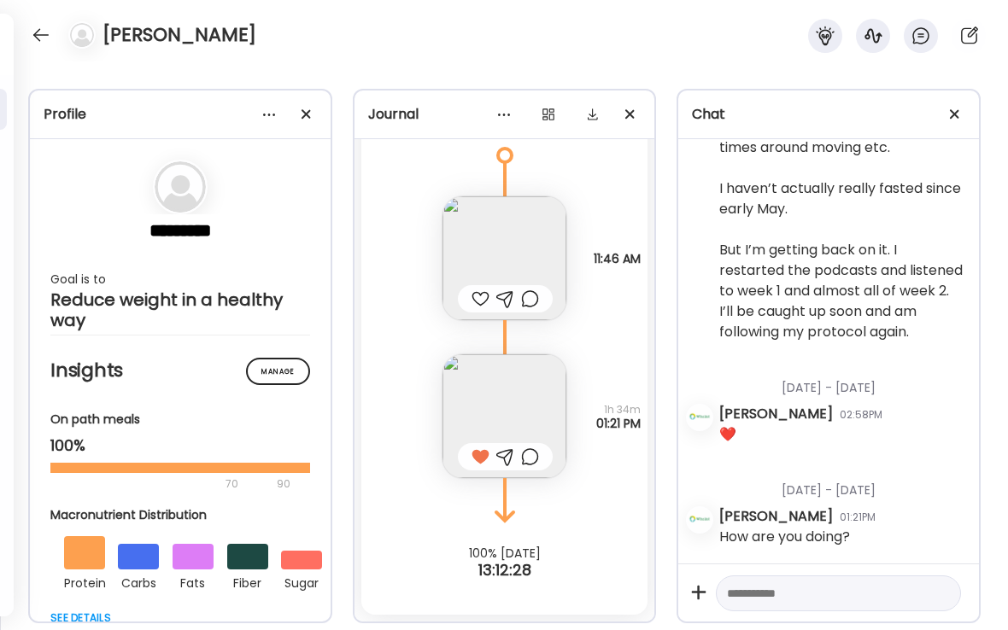
click at [533, 458] on div at bounding box center [530, 457] width 18 height 20
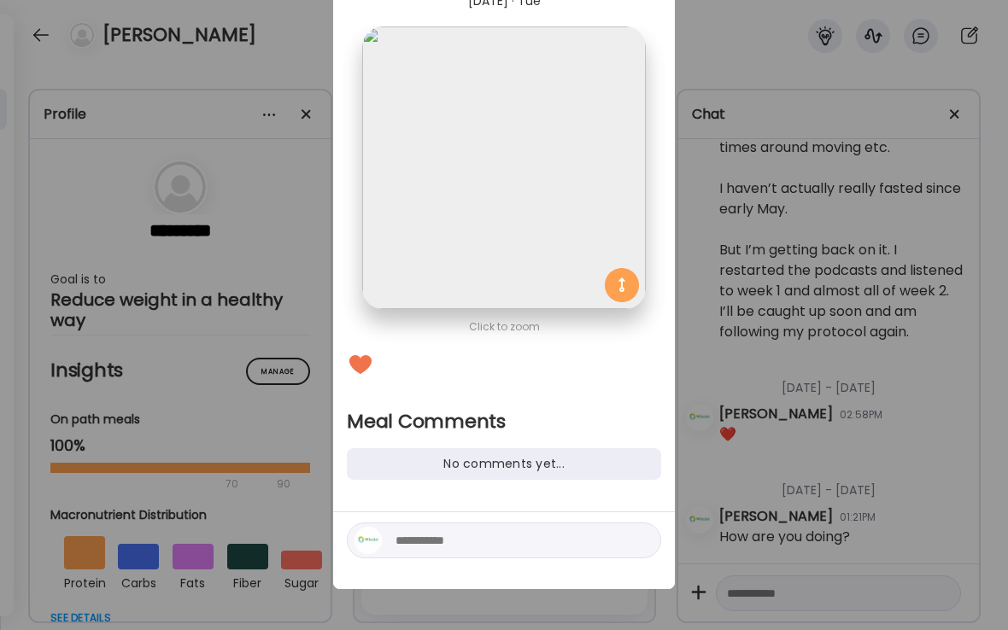
click at [422, 543] on textarea at bounding box center [510, 540] width 231 height 20
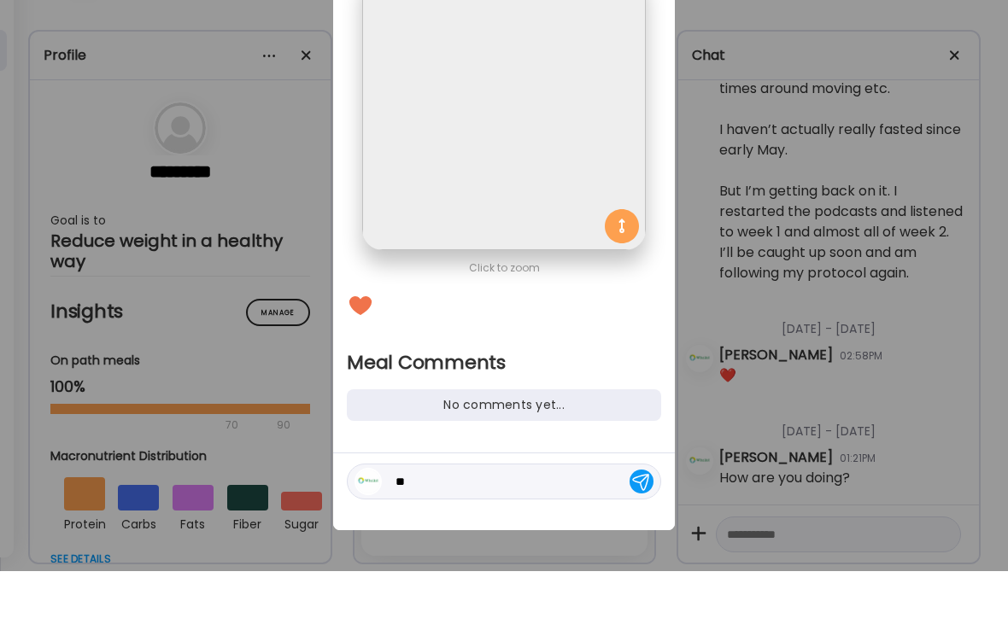
type textarea "*"
type textarea "**********"
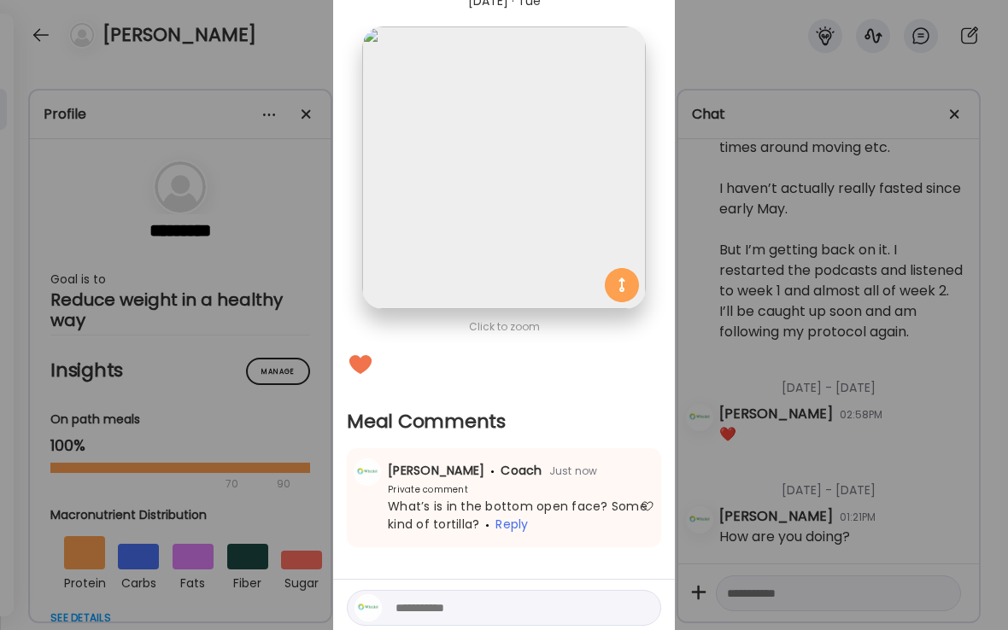
click at [297, 187] on div "Ate Coach Dashboard Wahoo! It’s official Take a moment to set up your Coach Pro…" at bounding box center [504, 315] width 1008 height 630
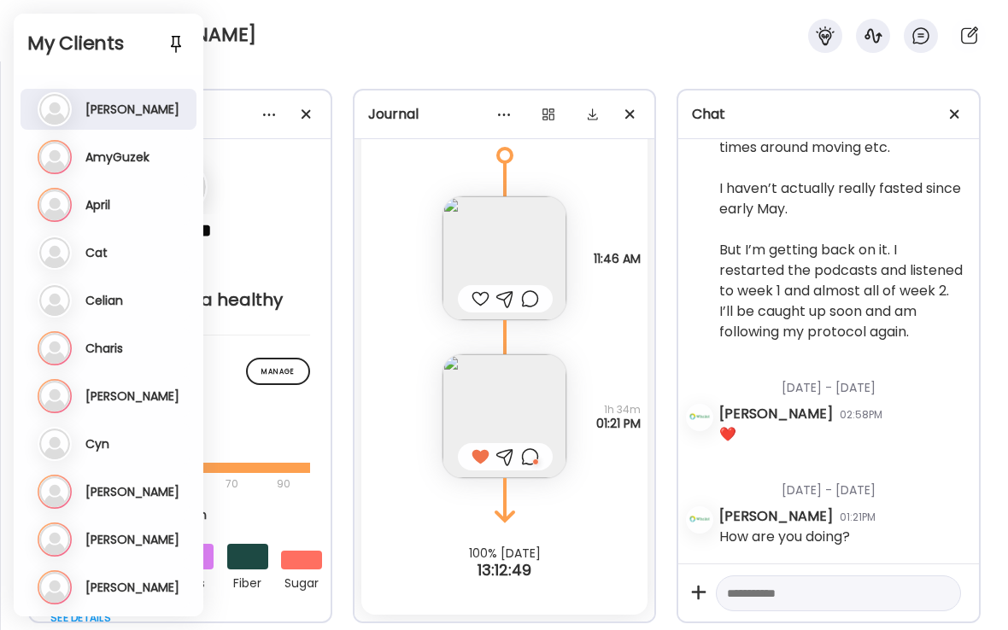
click at [112, 159] on h3 "AmyGuzek" at bounding box center [117, 156] width 64 height 15
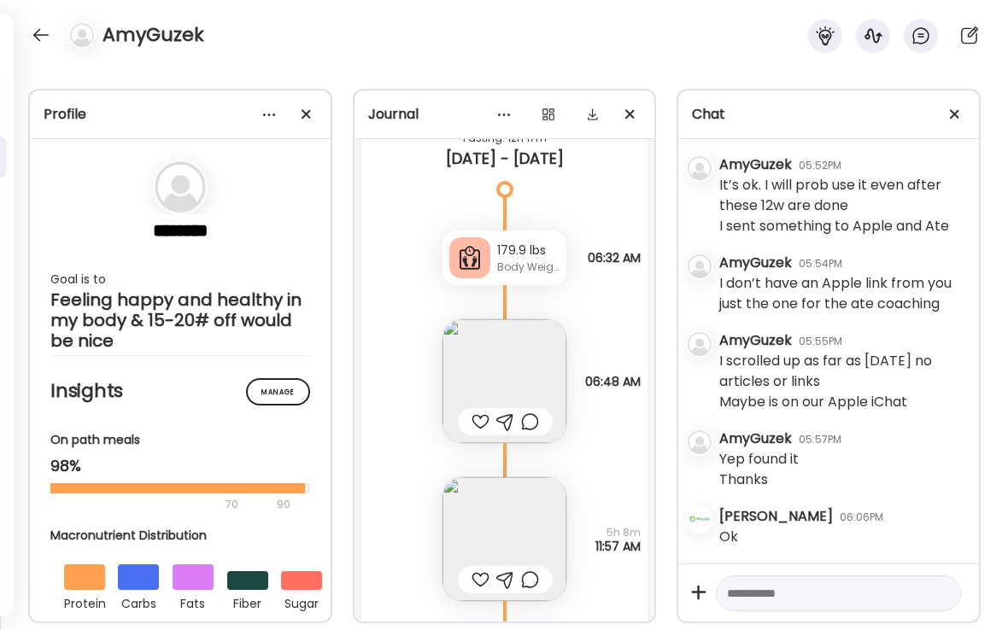
scroll to position [16567, 0]
click at [482, 423] on div at bounding box center [480, 420] width 18 height 20
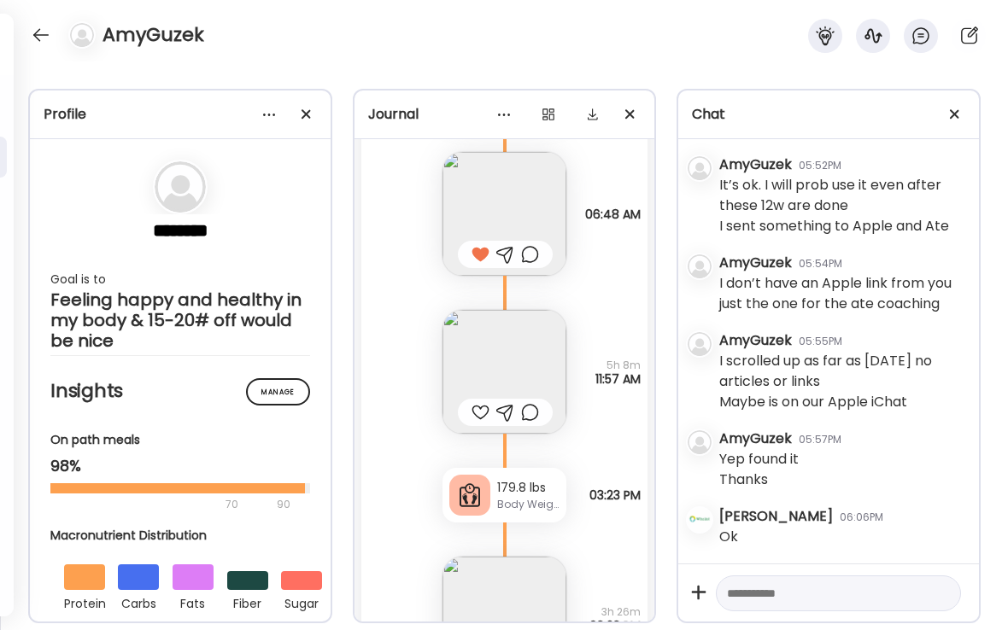
scroll to position [16760, 0]
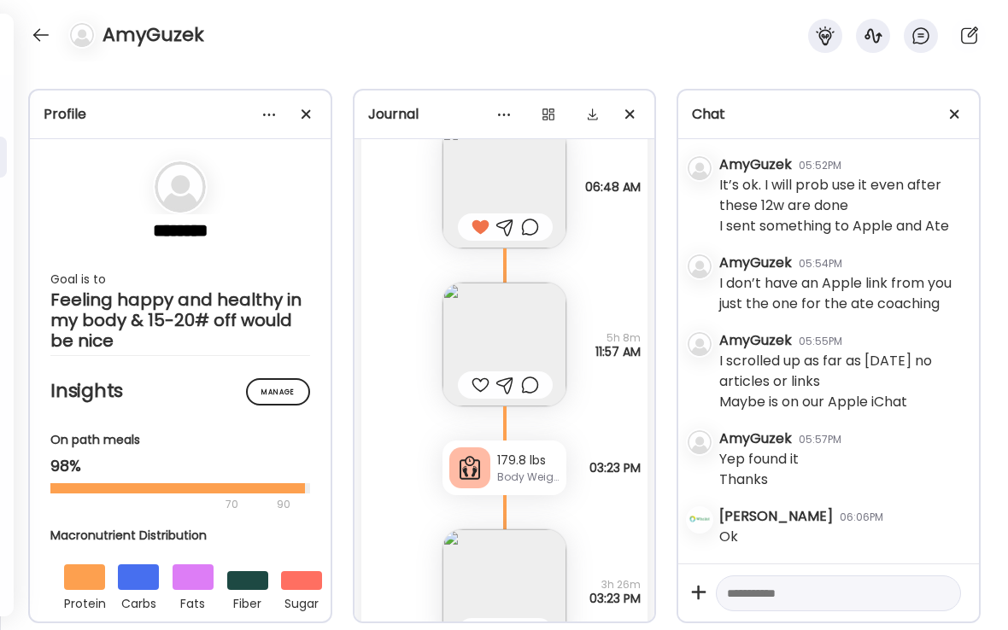
click at [480, 383] on div at bounding box center [480, 385] width 18 height 20
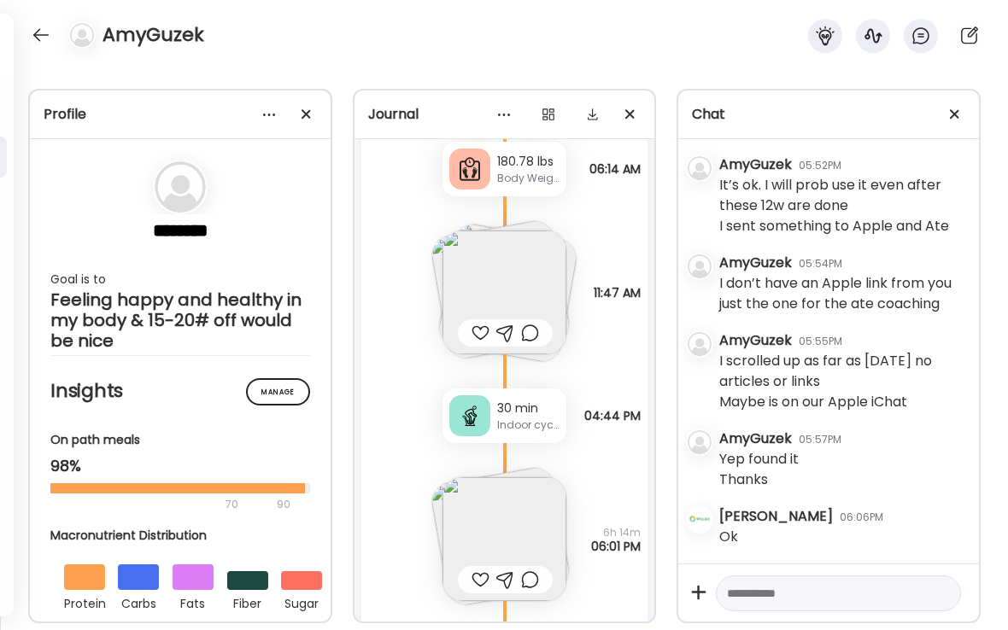
scroll to position [17787, 0]
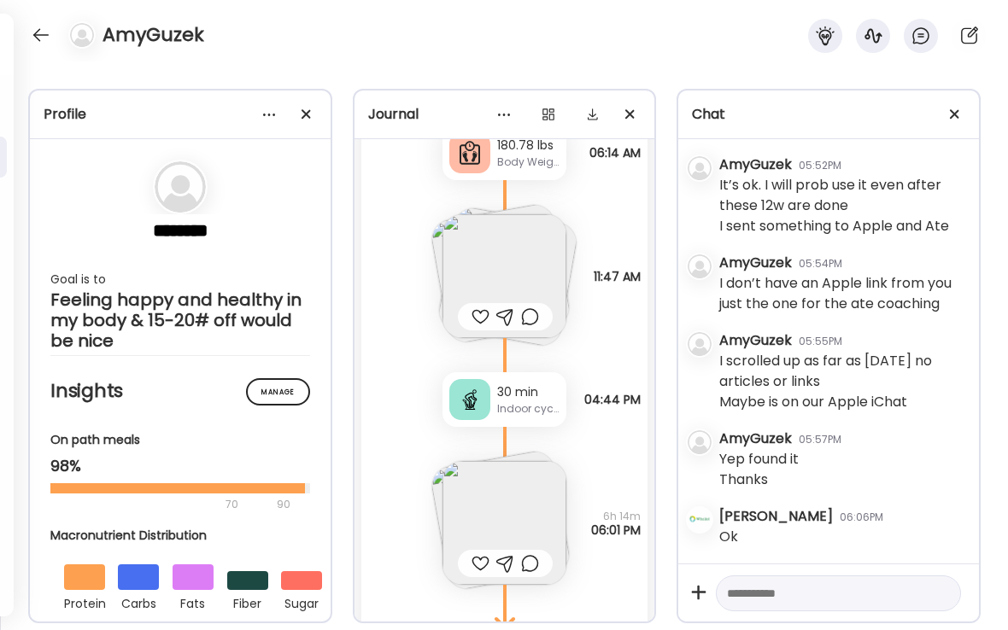
click at [504, 281] on img at bounding box center [504, 276] width 124 height 124
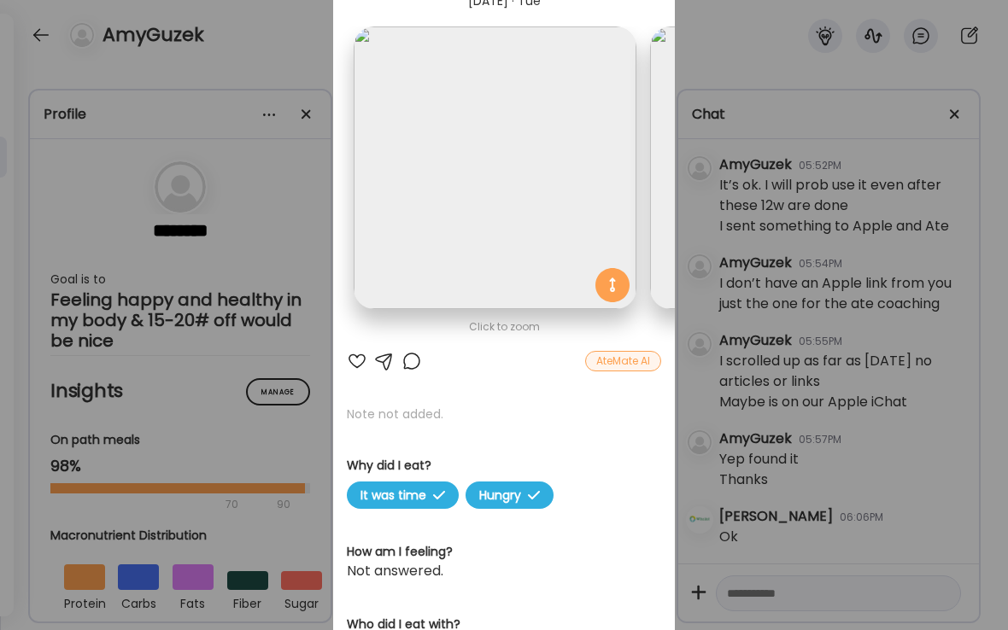
scroll to position [0, 0]
click at [322, 45] on div "Ate Coach Dashboard Wahoo! It’s official Take a moment to set up your Coach Pro…" at bounding box center [504, 315] width 1008 height 630
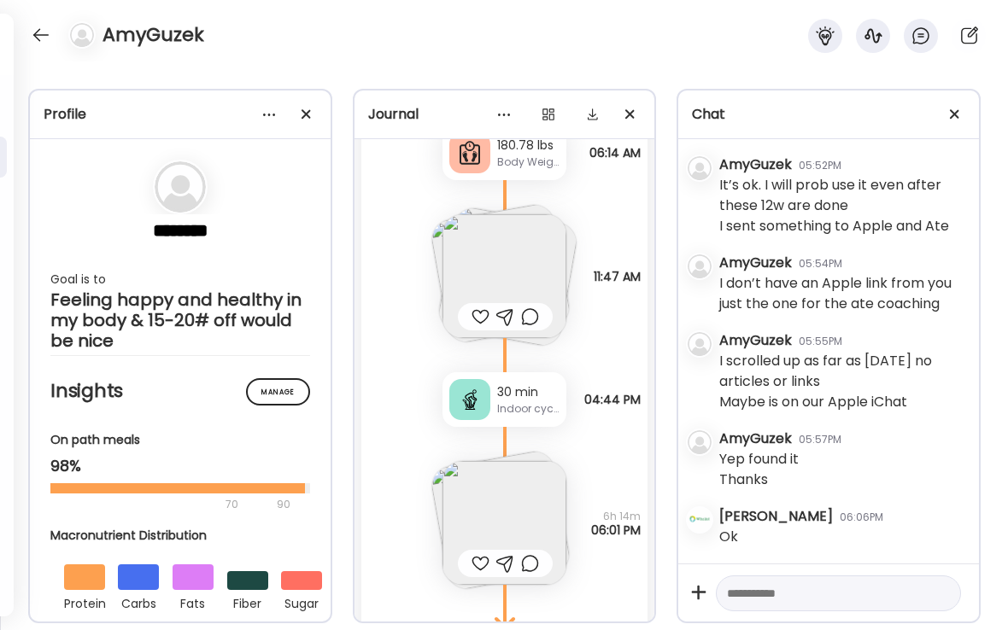
click at [511, 523] on img at bounding box center [504, 523] width 124 height 124
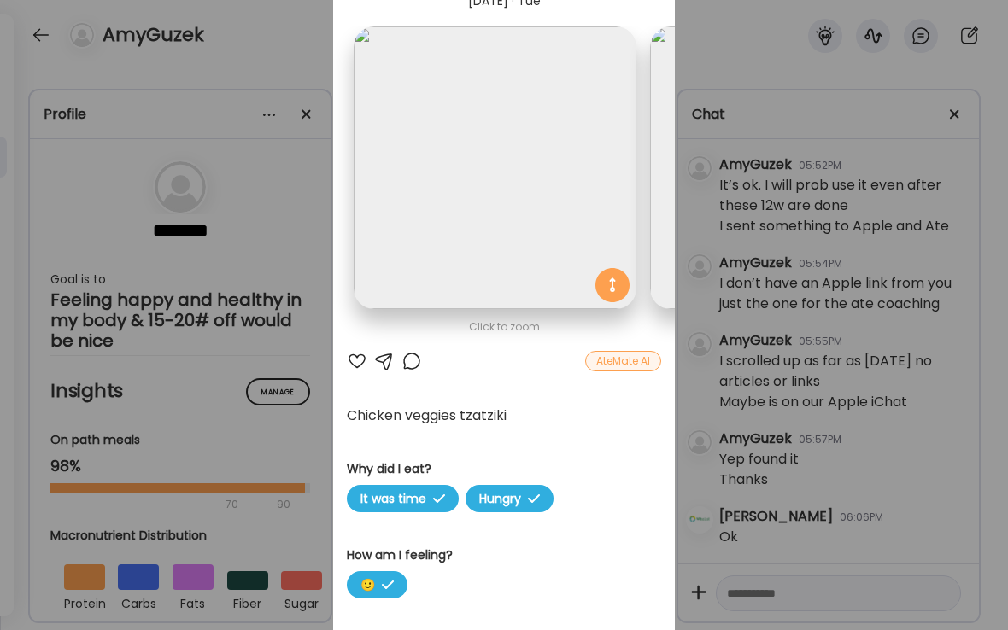
click at [359, 364] on div at bounding box center [357, 361] width 20 height 20
click at [418, 362] on div at bounding box center [411, 361] width 20 height 20
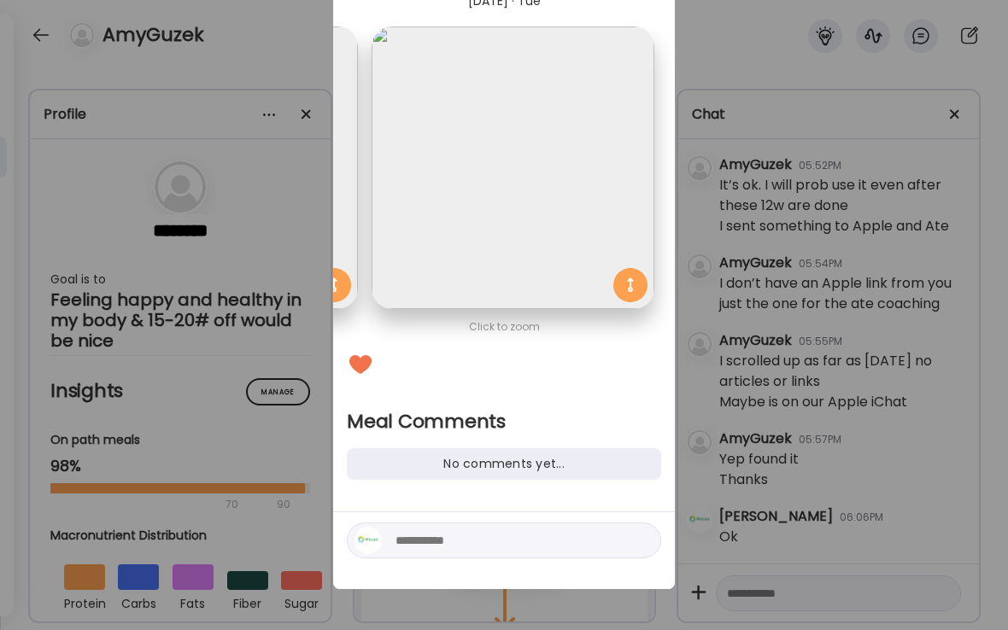
click at [415, 528] on div at bounding box center [504, 541] width 314 height 36
click at [419, 596] on div "Ate Coach Dashboard Wahoo! It’s official Take a moment to set up your Coach Pro…" at bounding box center [504, 315] width 1008 height 630
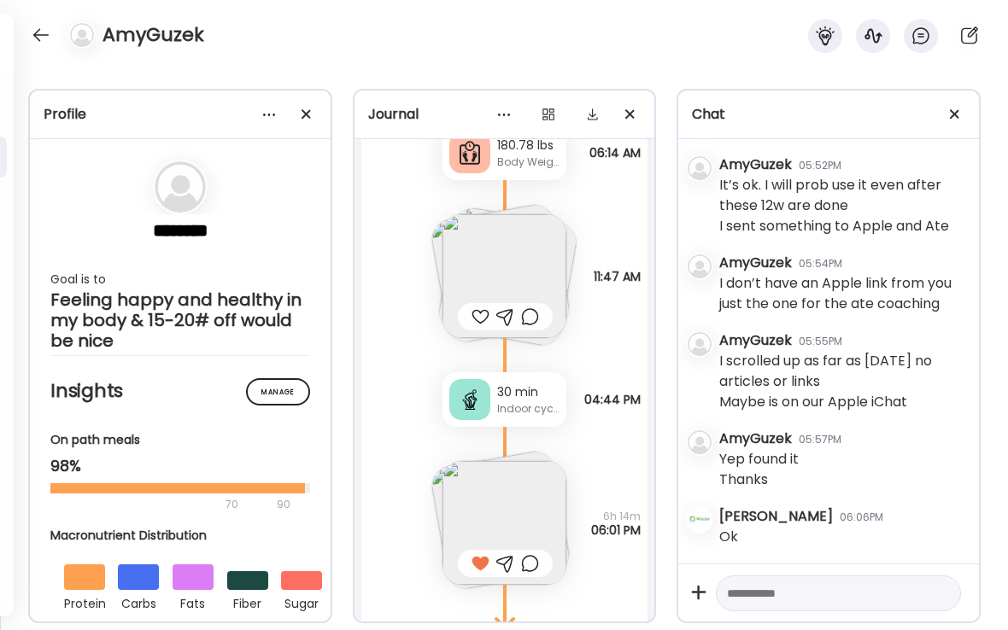
type textarea "***"
click at [494, 489] on img at bounding box center [504, 523] width 124 height 124
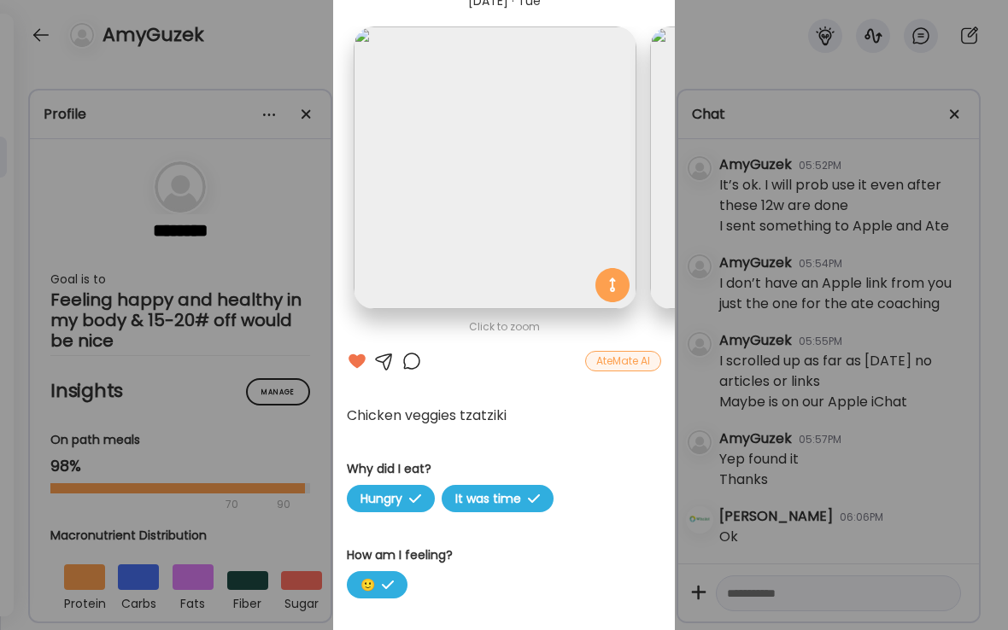
scroll to position [0, 0]
click at [498, 184] on img at bounding box center [494, 167] width 283 height 283
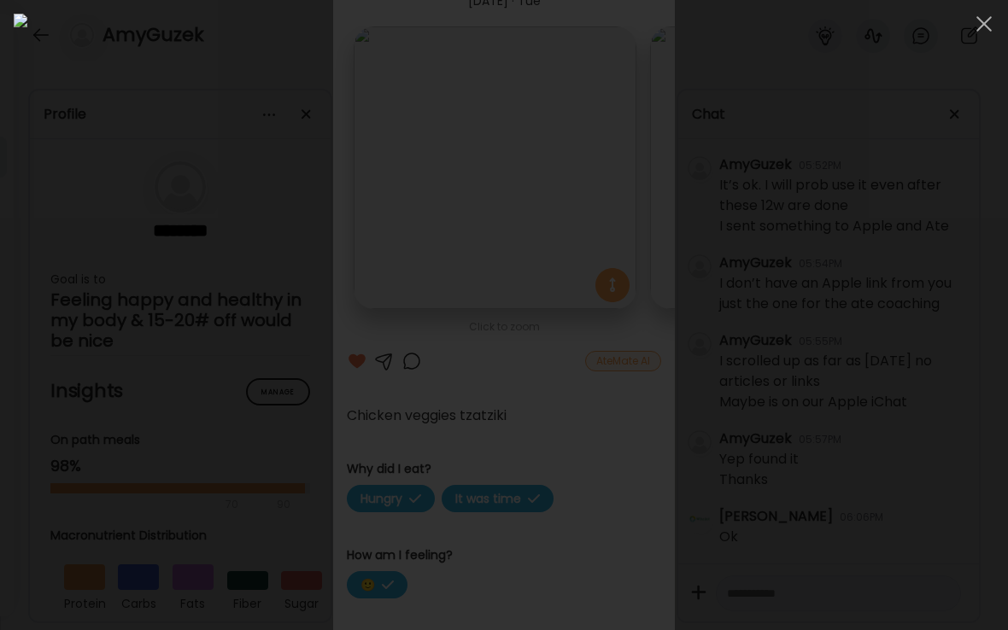
click at [985, 26] on span at bounding box center [983, 23] width 15 height 15
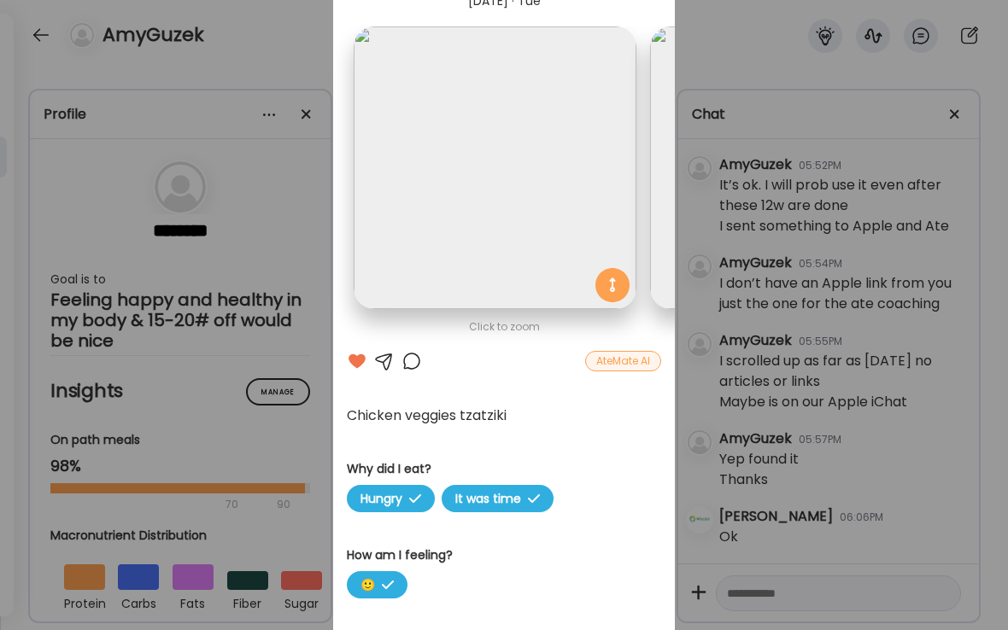
click at [412, 362] on div at bounding box center [411, 361] width 20 height 20
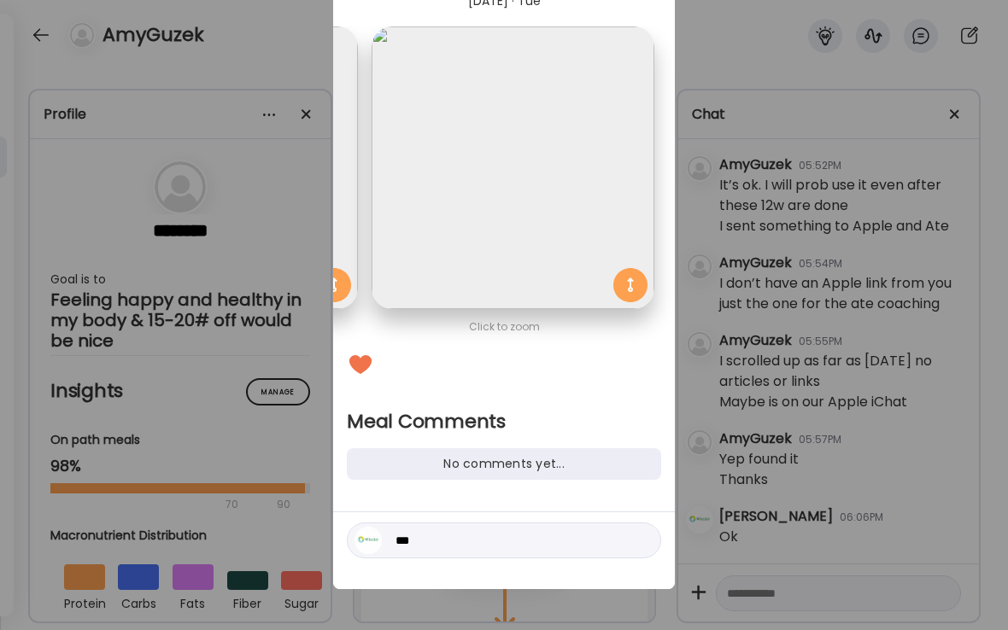
click at [435, 596] on div "Ate Coach Dashboard Wahoo! It’s official Take a moment to set up your Coach Pro…" at bounding box center [504, 315] width 1008 height 630
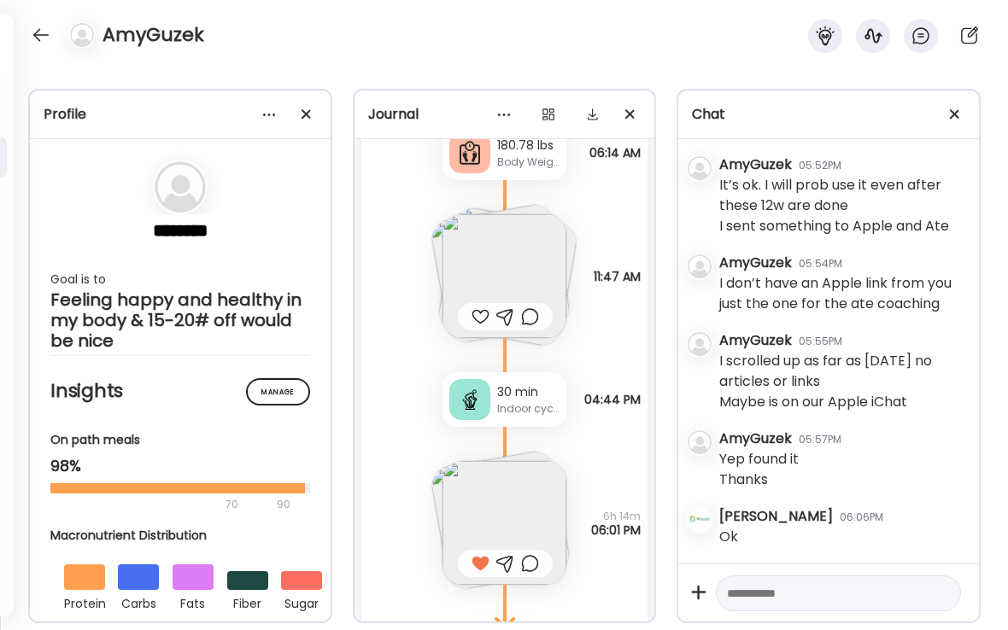
click at [485, 497] on img at bounding box center [504, 523] width 124 height 124
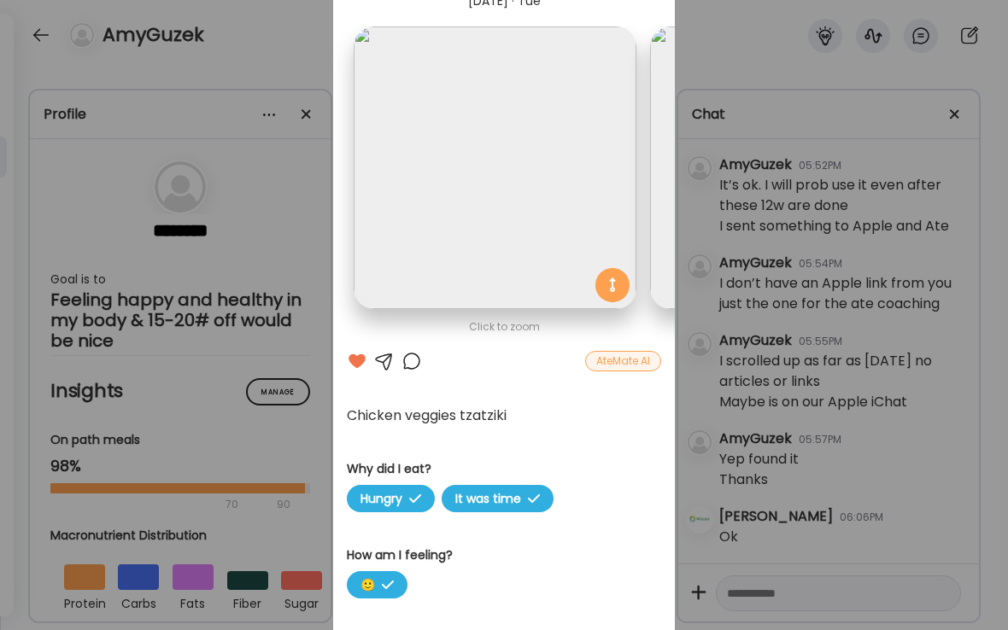
scroll to position [0, -1]
click at [452, 176] on img at bounding box center [494, 167] width 283 height 283
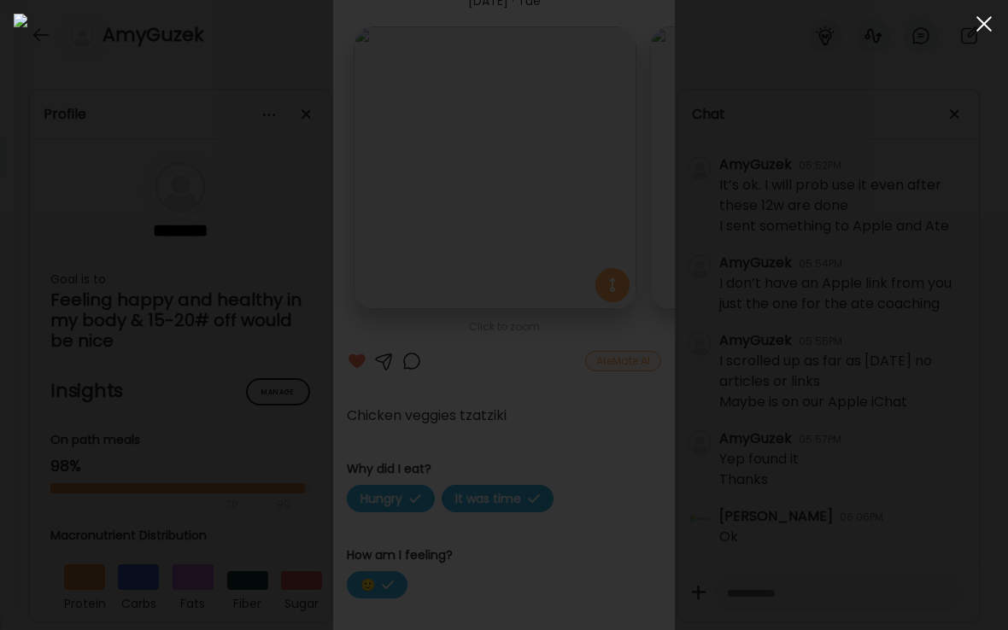
click at [984, 29] on div at bounding box center [984, 24] width 34 height 34
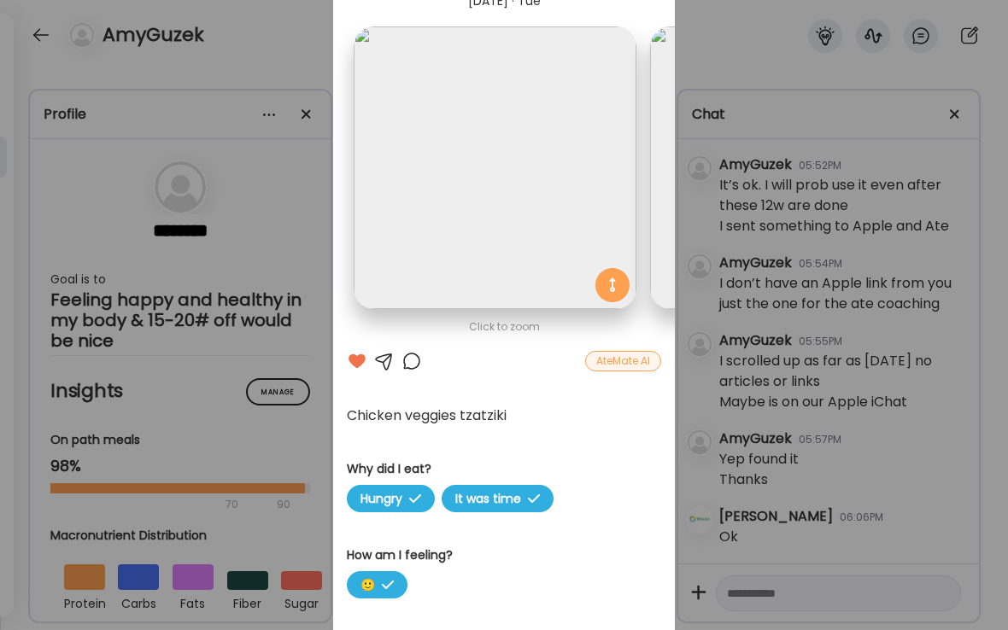
click at [411, 361] on div at bounding box center [411, 361] width 20 height 20
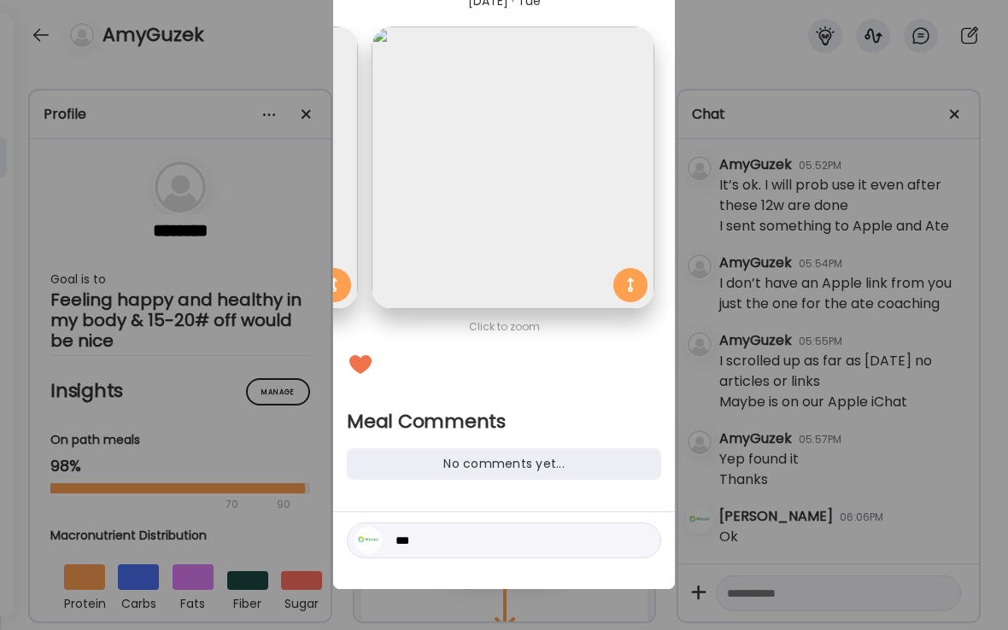
click at [431, 533] on div "Ate Coach Dashboard Wahoo! It’s official Take a moment to set up your Coach Pro…" at bounding box center [504, 315] width 1008 height 630
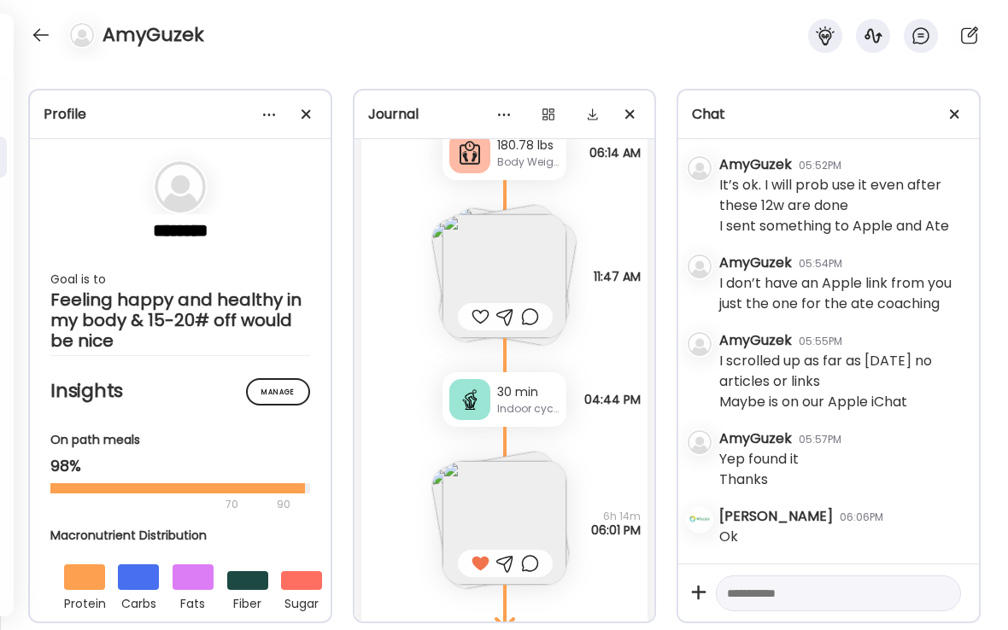
click at [438, 491] on img at bounding box center [500, 519] width 143 height 143
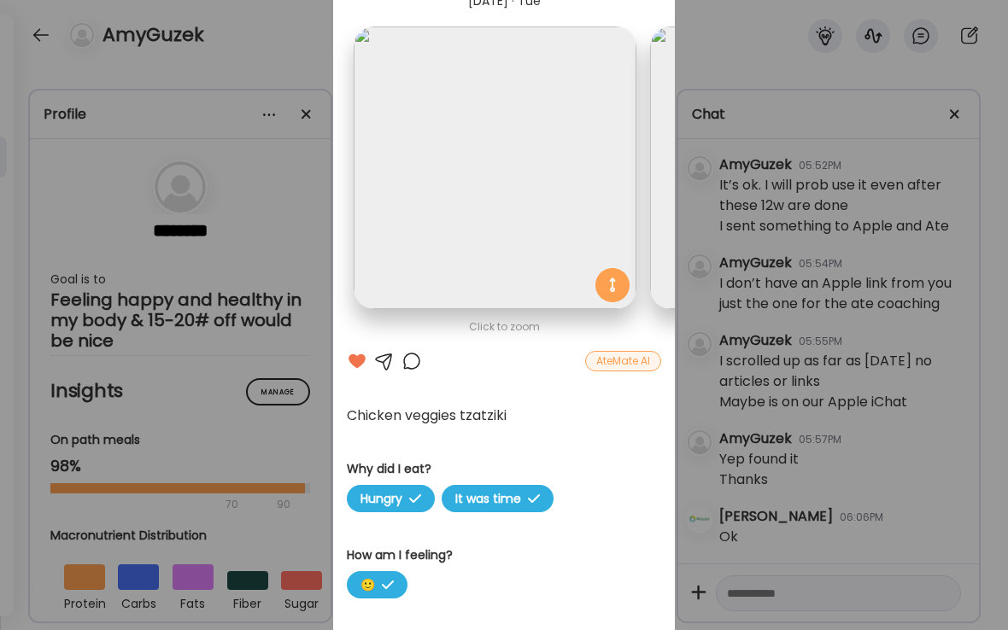
click at [414, 361] on div at bounding box center [411, 361] width 20 height 20
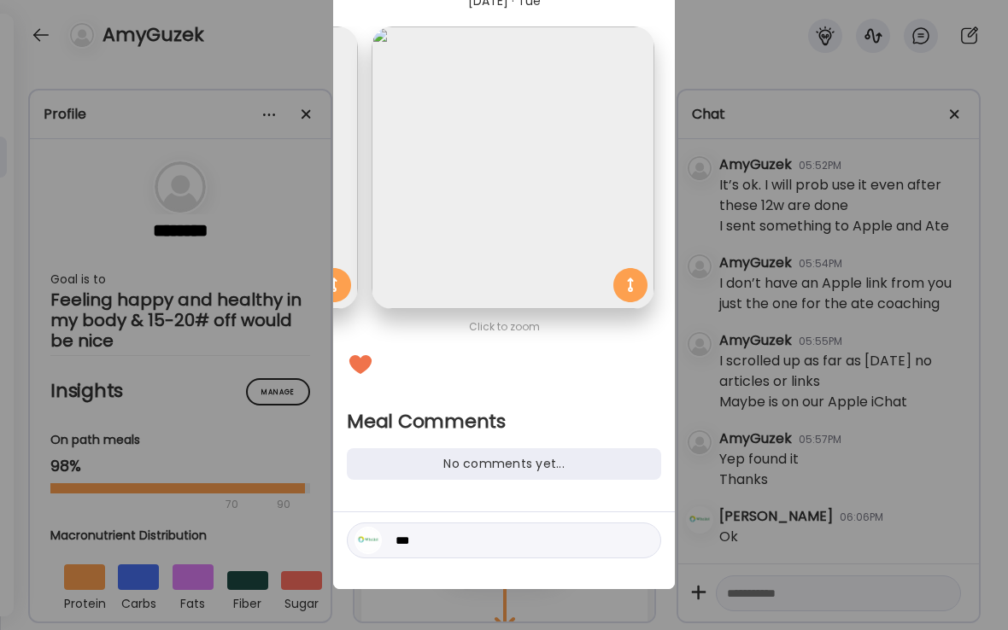
click at [440, 540] on div "Ate Coach Dashboard Wahoo! It’s official Take a moment to set up your Coach Pro…" at bounding box center [504, 315] width 1008 height 630
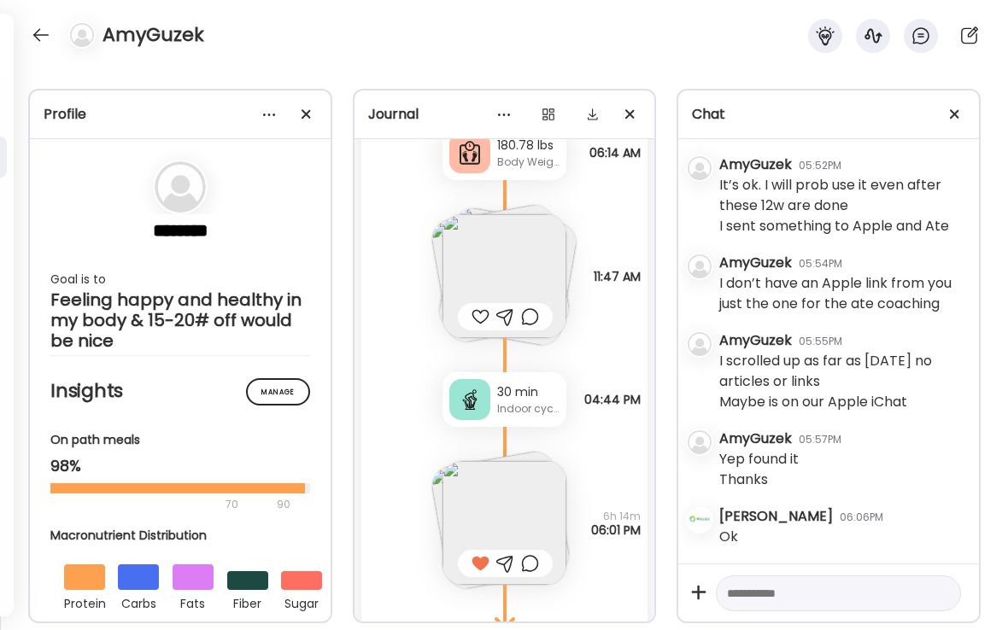
click at [439, 488] on img at bounding box center [500, 519] width 143 height 143
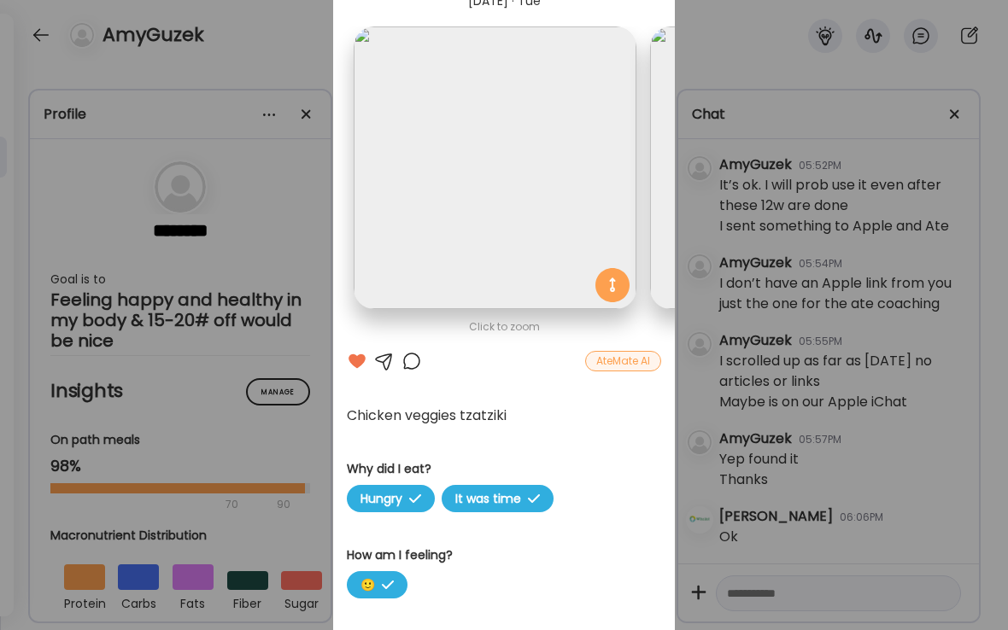
scroll to position [0, 278]
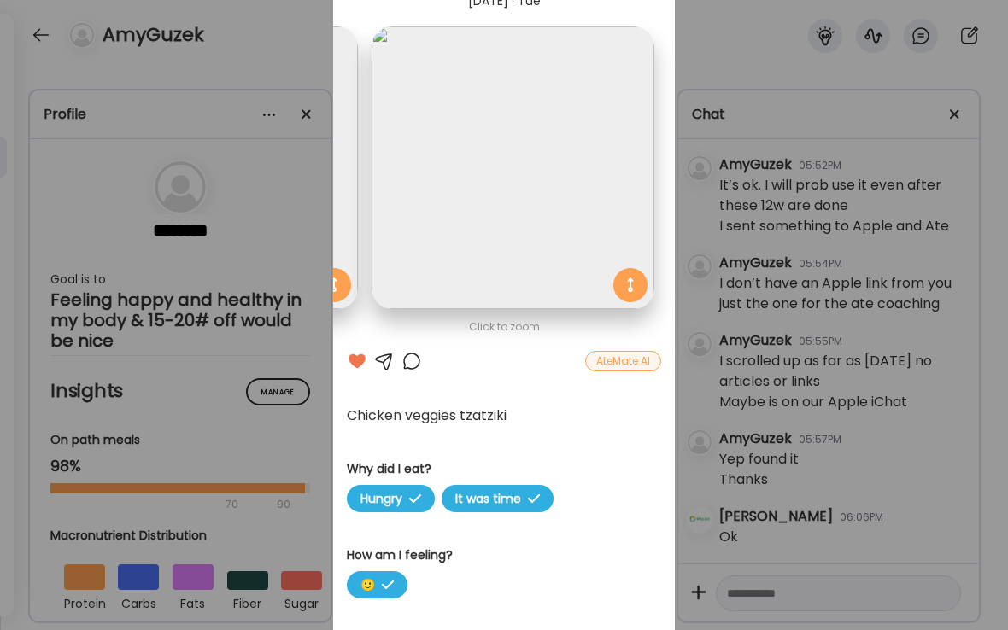
click at [412, 354] on div at bounding box center [411, 361] width 20 height 20
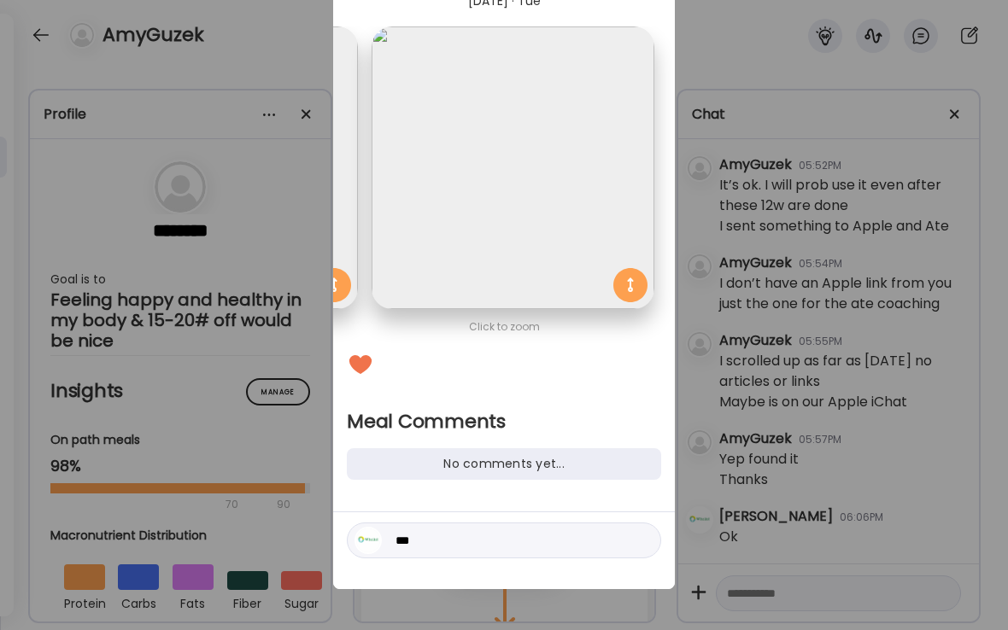
click at [439, 599] on div "Ate Coach Dashboard Wahoo! It’s official Take a moment to set up your Coach Pro…" at bounding box center [504, 315] width 1008 height 630
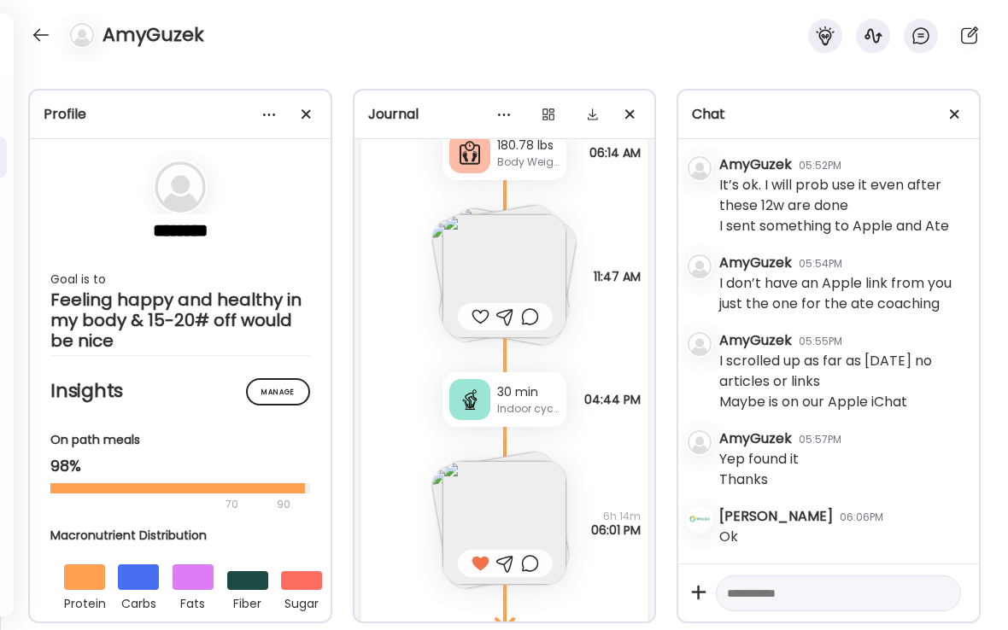
click at [803, 20] on html "Customize your cookie preferences We respect your right to privacy. You can cho…" at bounding box center [504, 10] width 1008 height 20
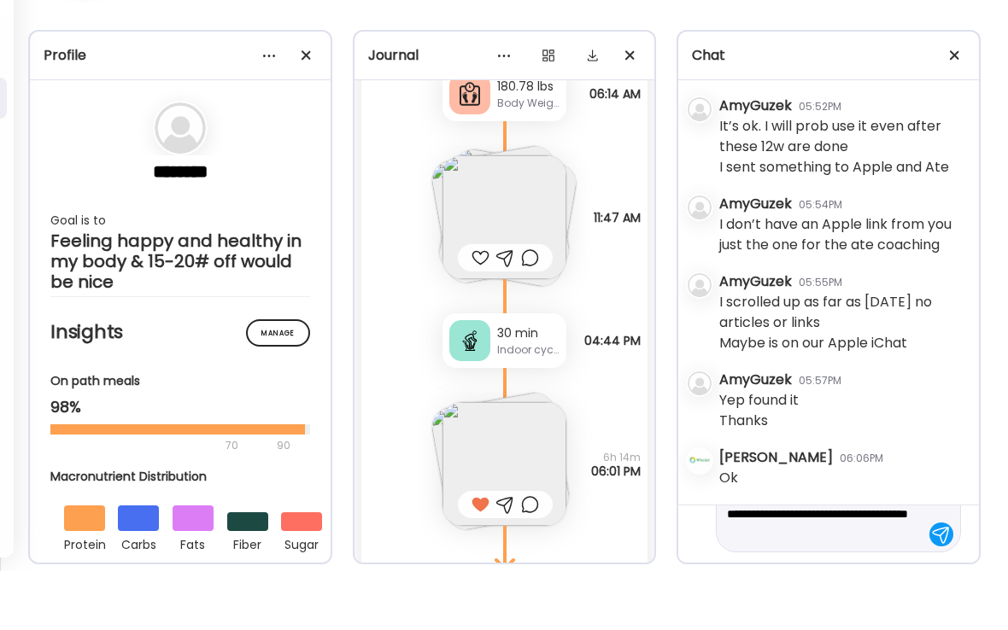
scroll to position [40, 0]
click at [885, 542] on textarea "**********" at bounding box center [823, 572] width 192 height 61
type textarea "**********"
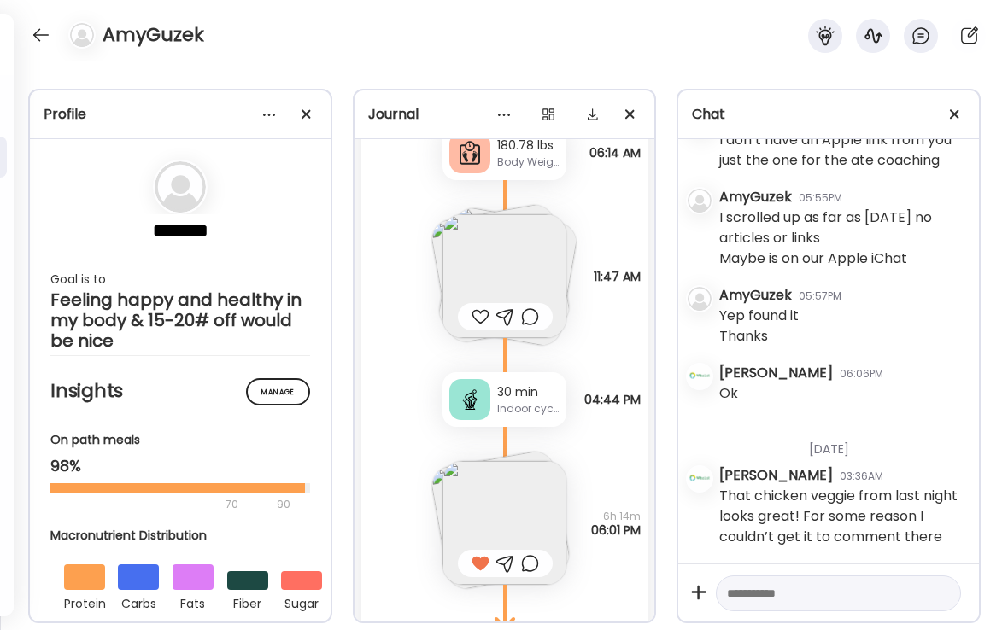
scroll to position [5328, 0]
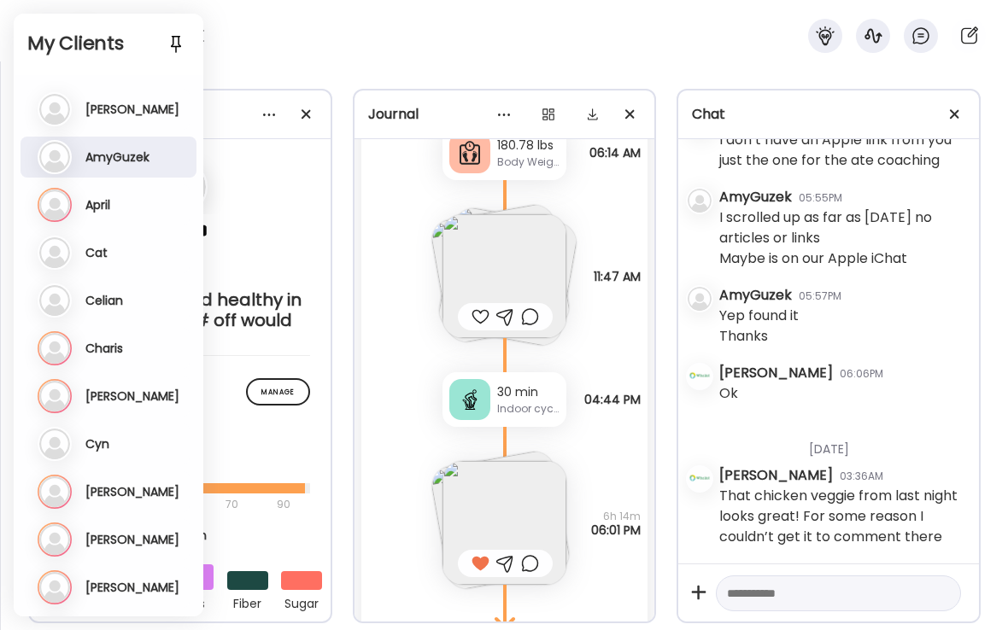
click at [98, 215] on div "Ap April Last meal: 9h ago Last message: [DATE] You: Lastly (maybe). This app i…" at bounding box center [110, 205] width 145 height 34
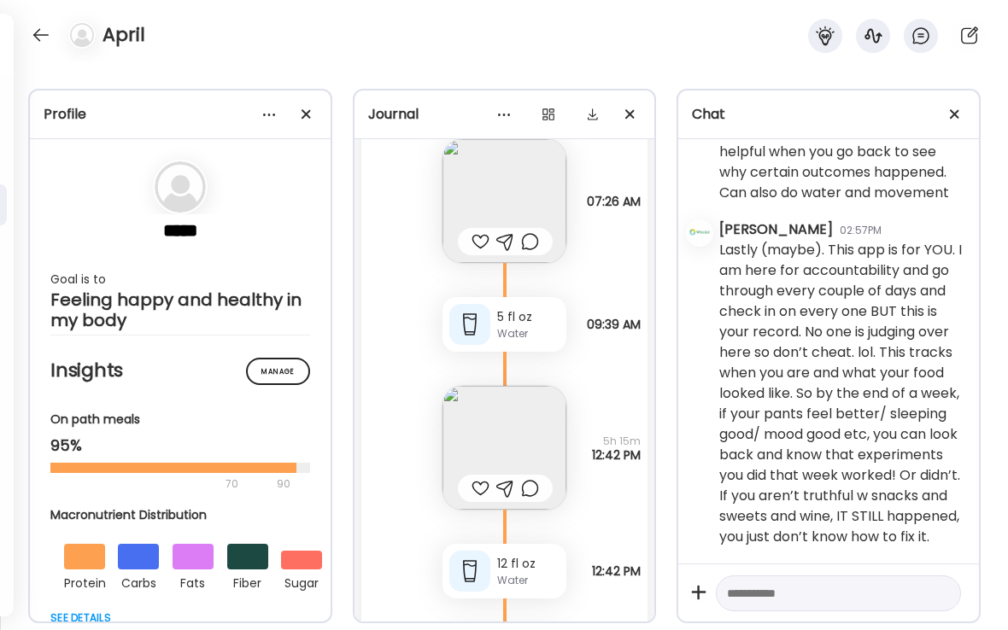
scroll to position [17275, 0]
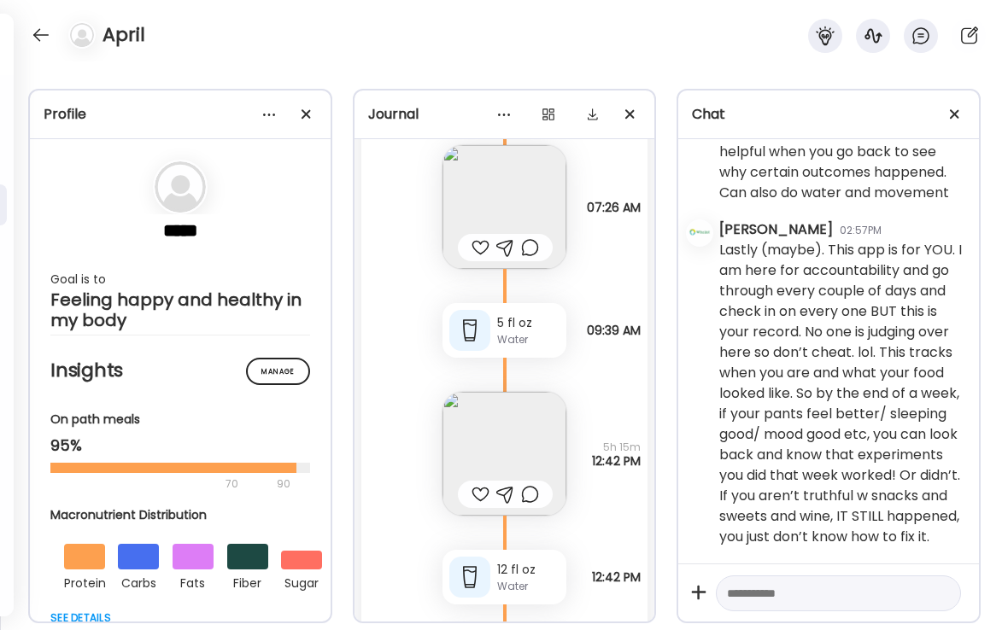
click at [478, 251] on div at bounding box center [480, 247] width 18 height 20
click at [481, 491] on div at bounding box center [480, 494] width 18 height 20
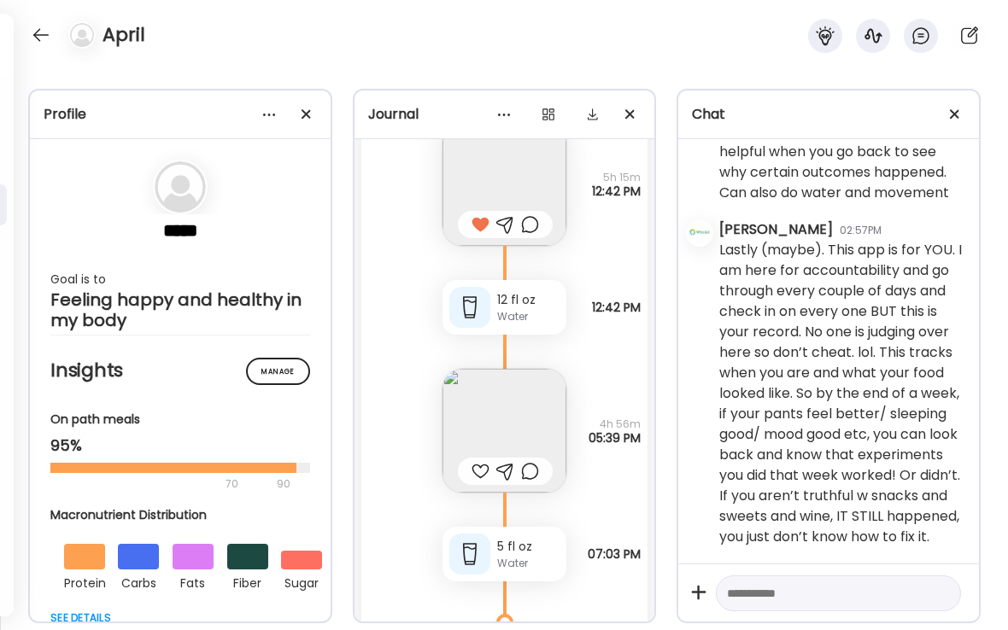
scroll to position [17608, 0]
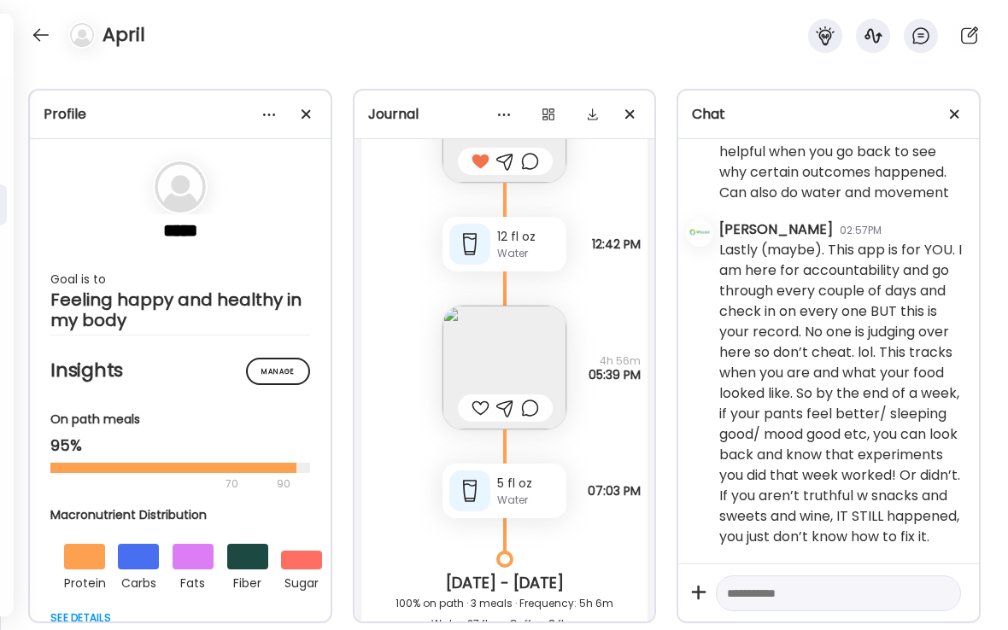
click at [481, 409] on div at bounding box center [480, 408] width 18 height 20
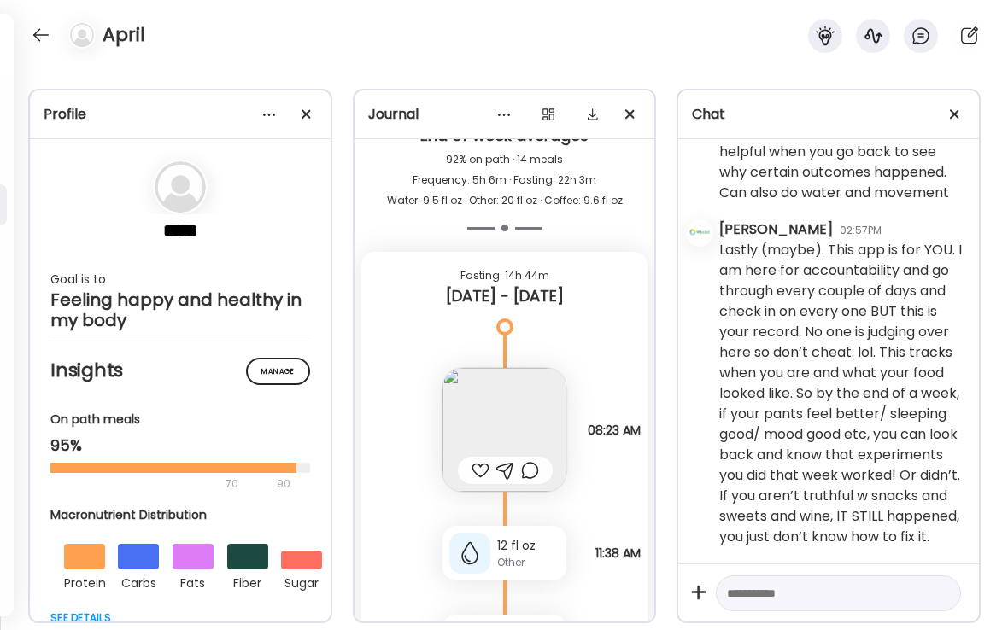
scroll to position [18159, 0]
click at [482, 468] on div at bounding box center [480, 469] width 18 height 20
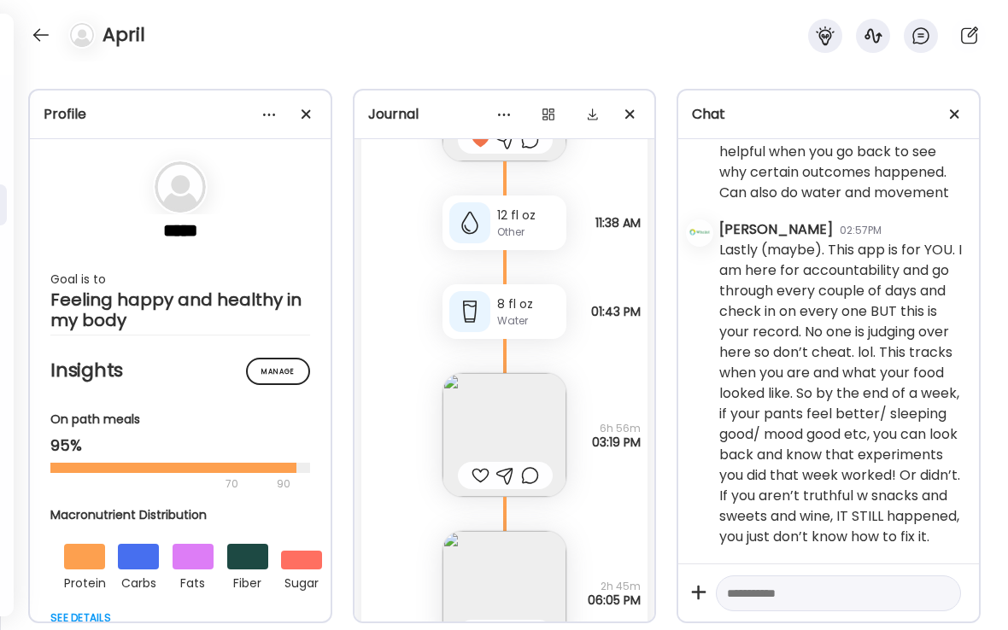
scroll to position [18552, 0]
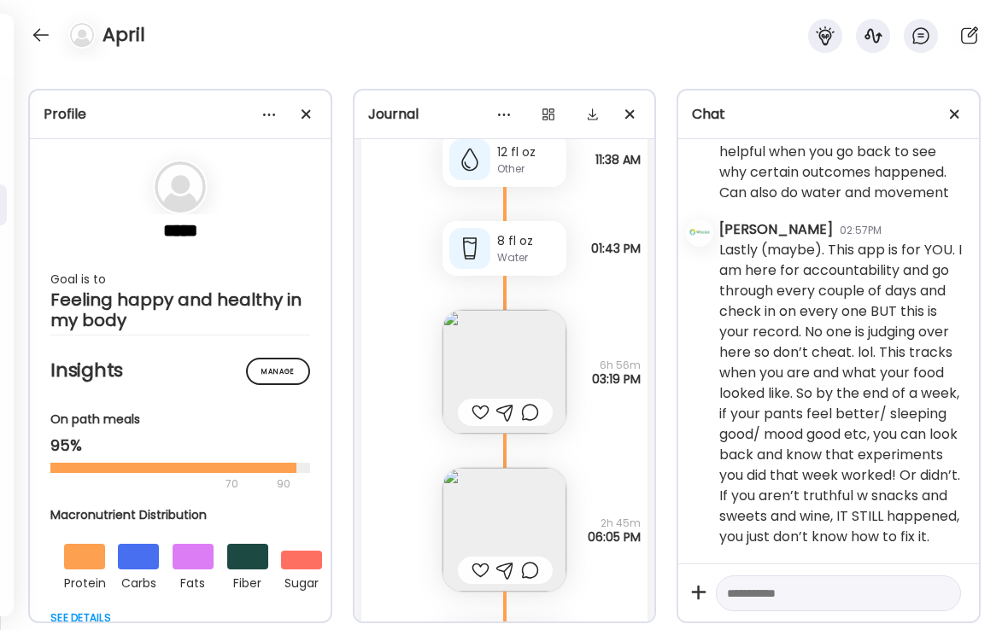
click at [480, 414] on div at bounding box center [480, 412] width 18 height 20
click at [481, 563] on div at bounding box center [480, 570] width 18 height 20
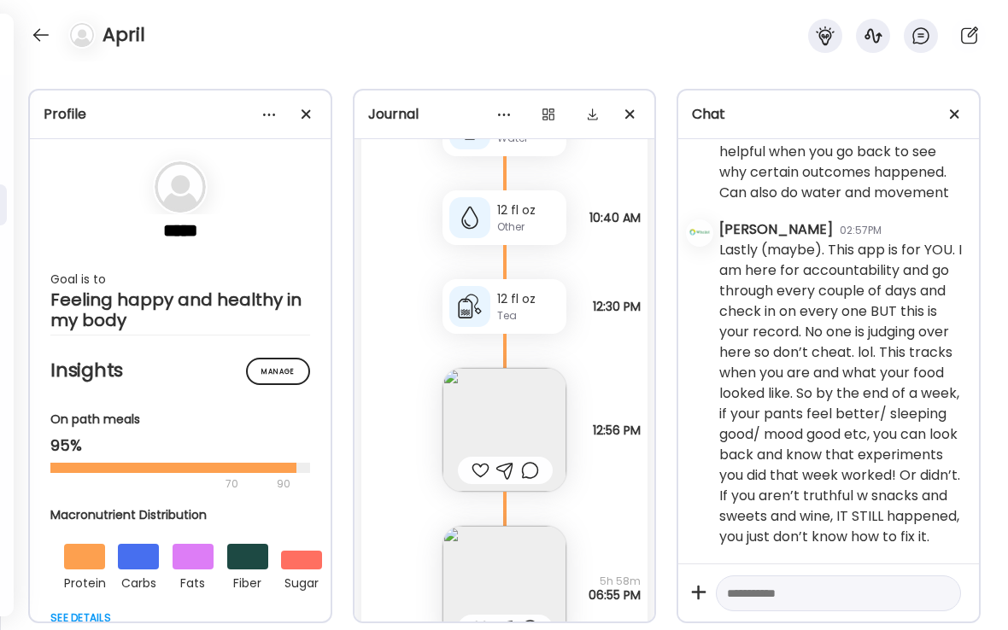
scroll to position [19682, 0]
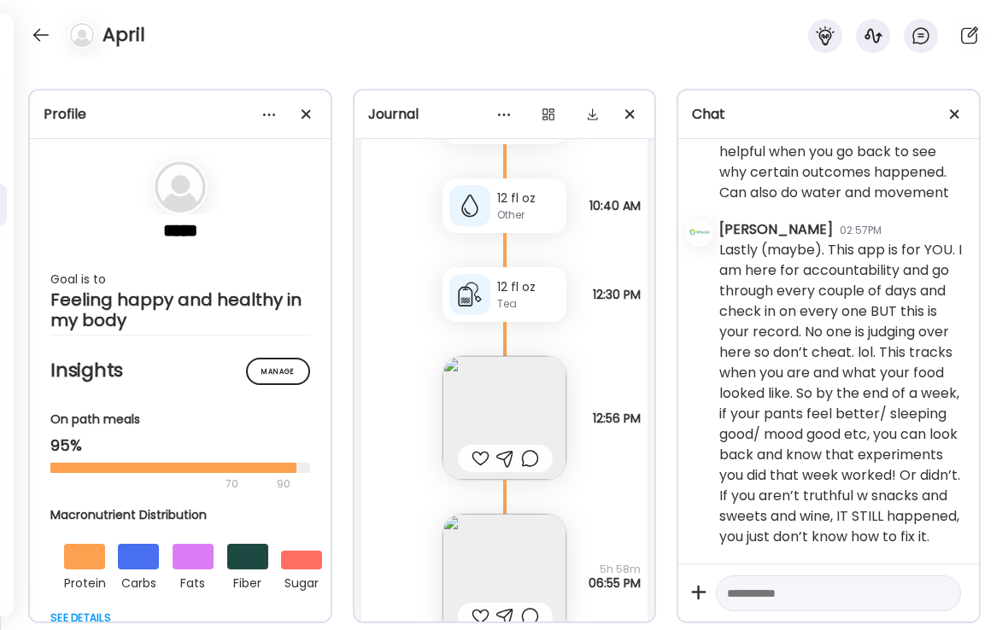
click at [478, 459] on div at bounding box center [480, 458] width 18 height 20
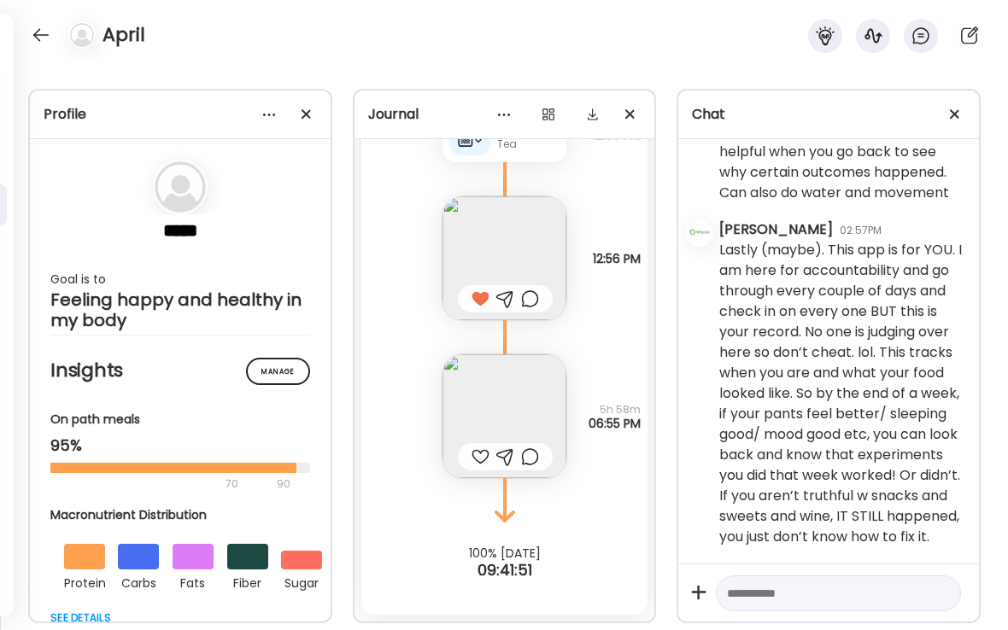
scroll to position [19842, 0]
click at [480, 453] on div at bounding box center [480, 457] width 18 height 20
click at [756, 600] on textarea at bounding box center [823, 593] width 192 height 20
type textarea "**********"
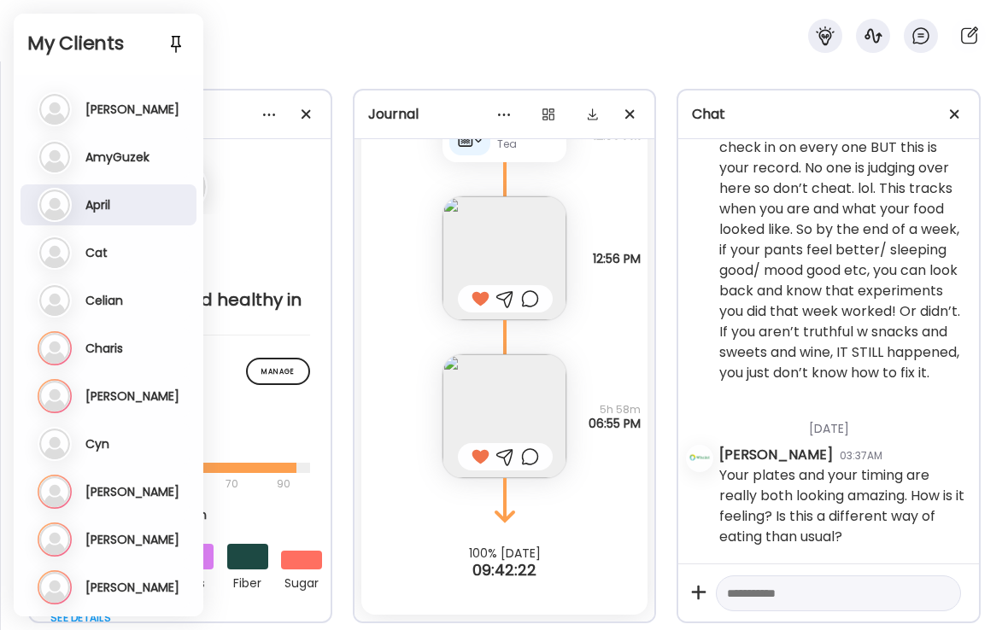
scroll to position [866, 0]
click at [108, 301] on h3 "Celian" at bounding box center [104, 300] width 38 height 15
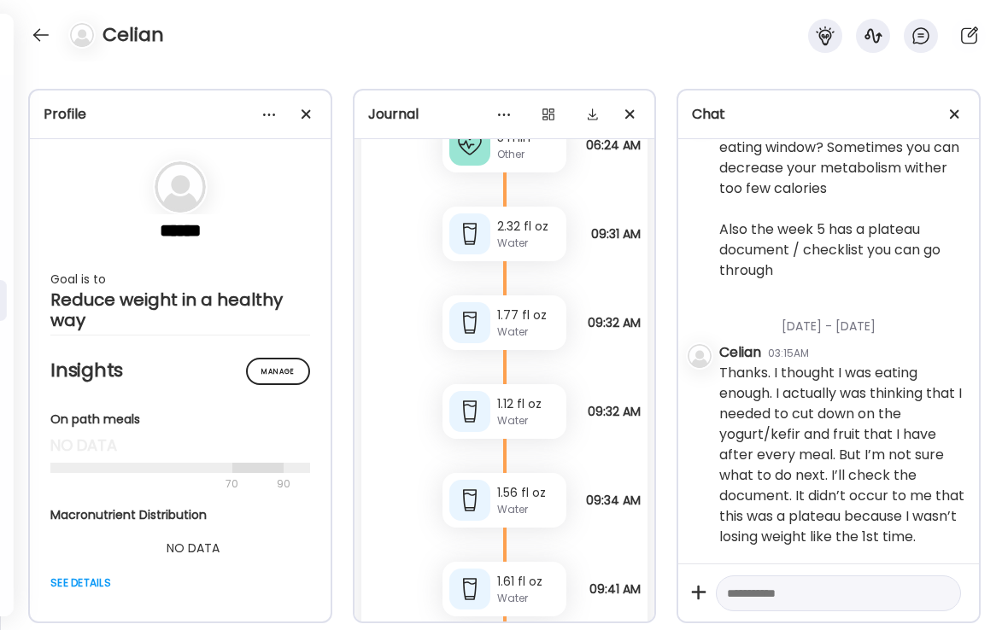
scroll to position [79521, 0]
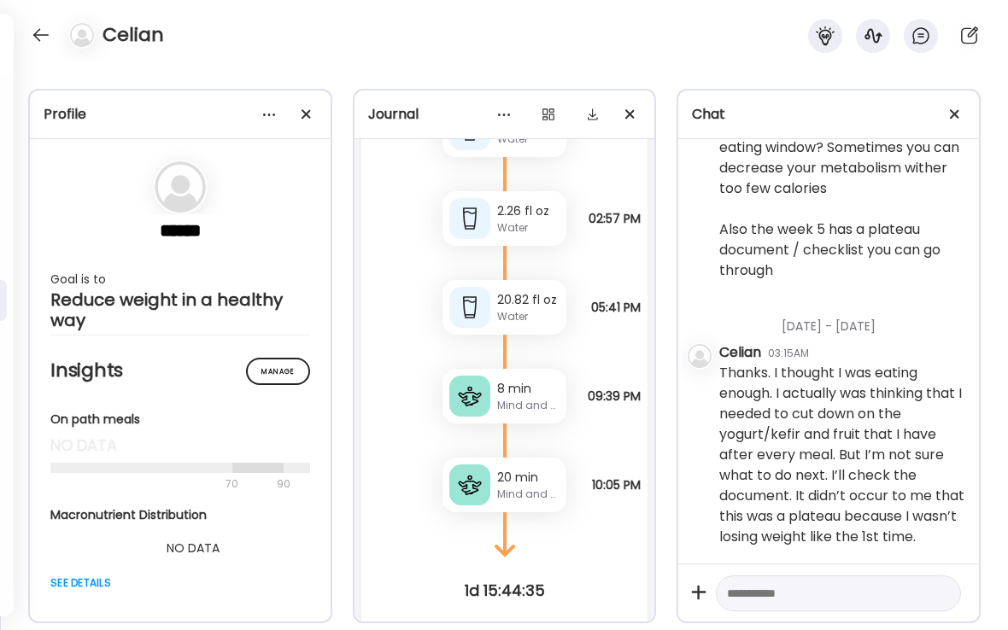
click at [779, 592] on textarea at bounding box center [823, 593] width 192 height 20
type textarea "*********"
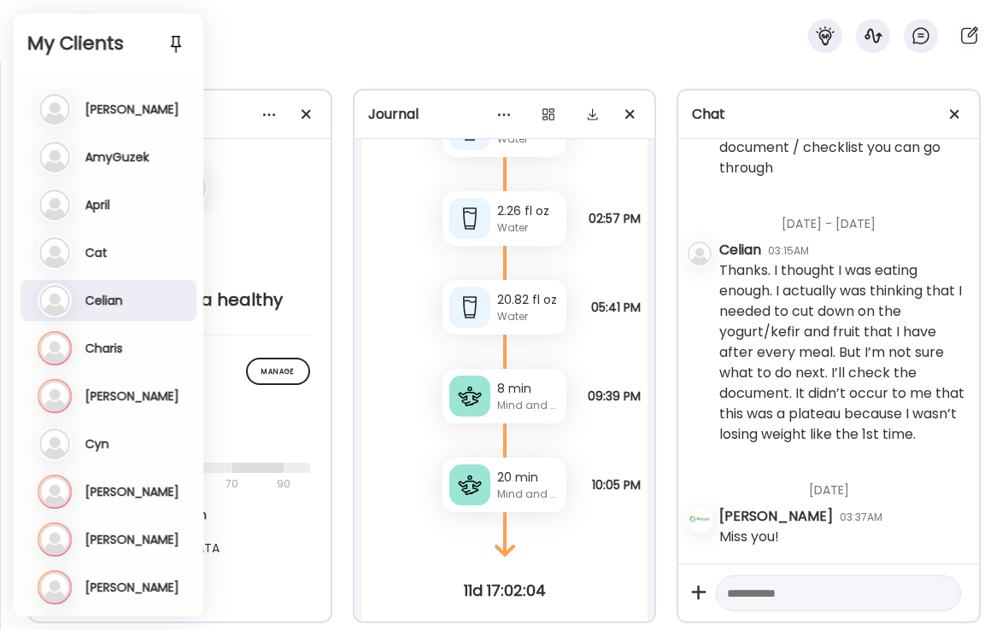
scroll to position [8124, 0]
click at [108, 255] on h3 "Cat" at bounding box center [96, 252] width 22 height 15
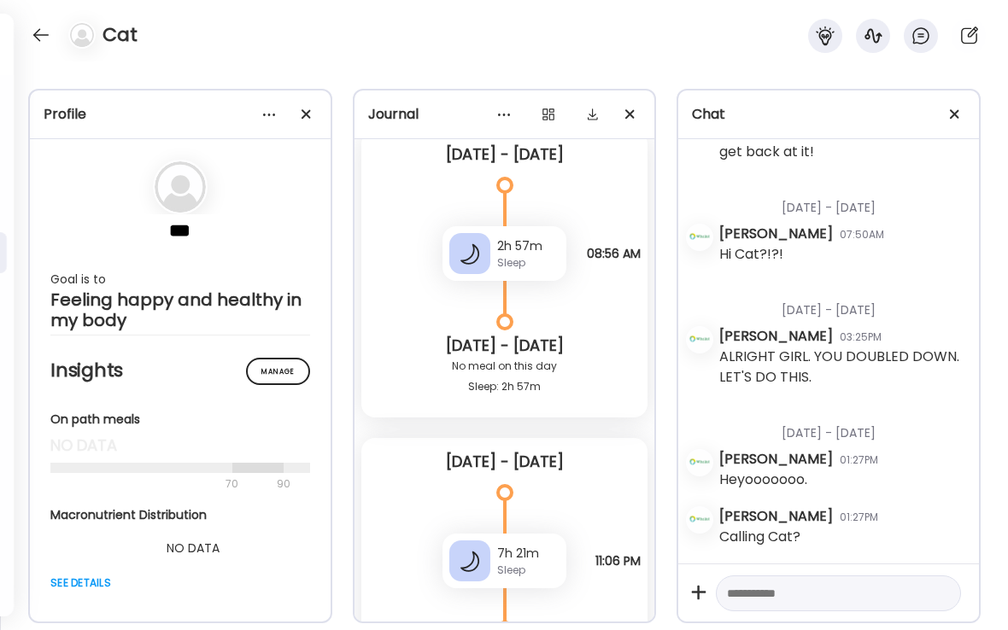
scroll to position [8283, 0]
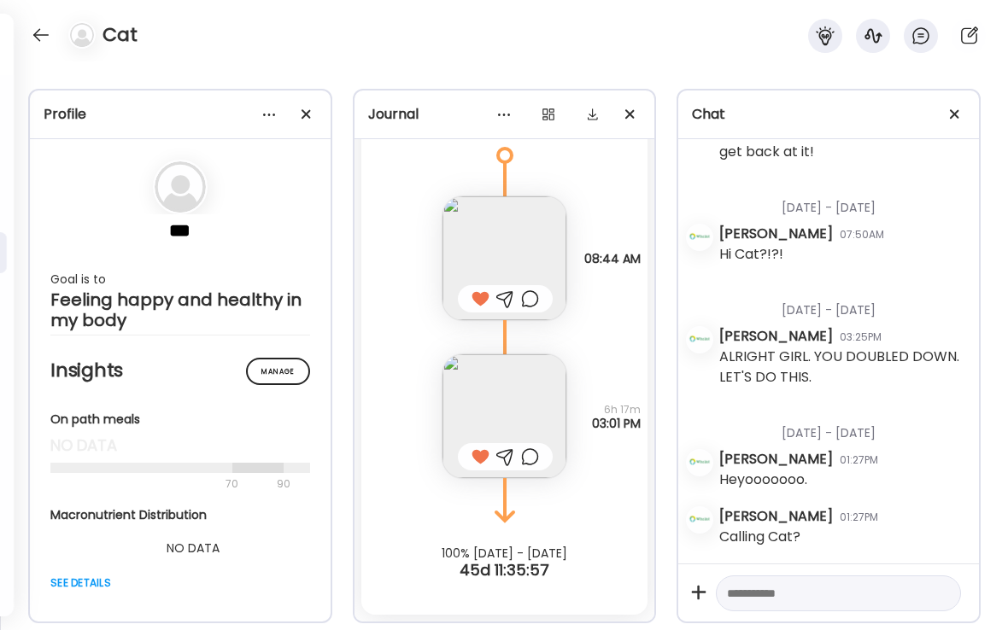
click at [749, 599] on textarea at bounding box center [823, 593] width 192 height 20
type textarea "***"
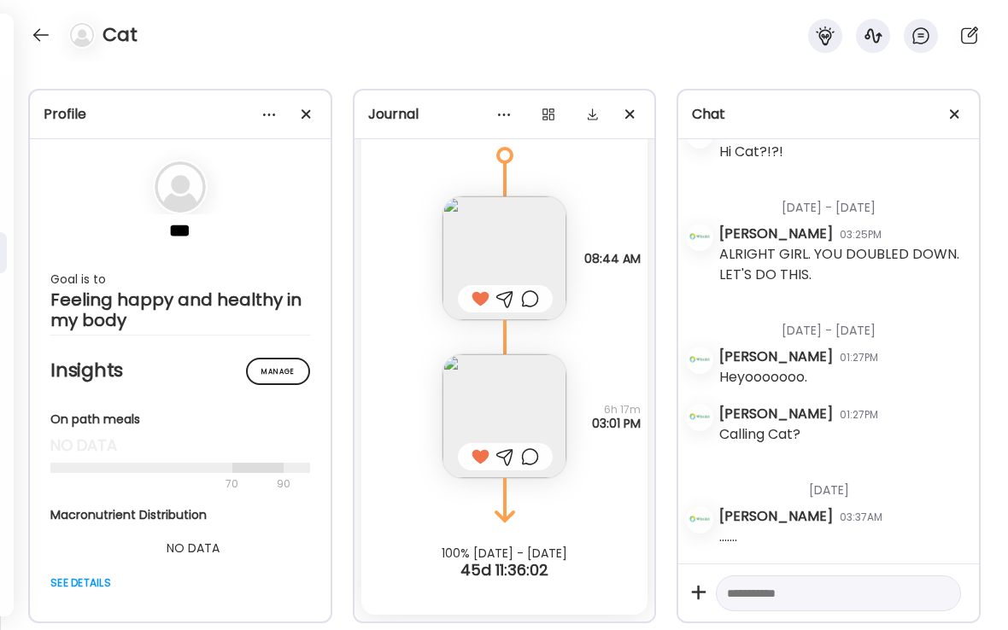
scroll to position [780, 0]
click at [37, 36] on div at bounding box center [40, 34] width 27 height 27
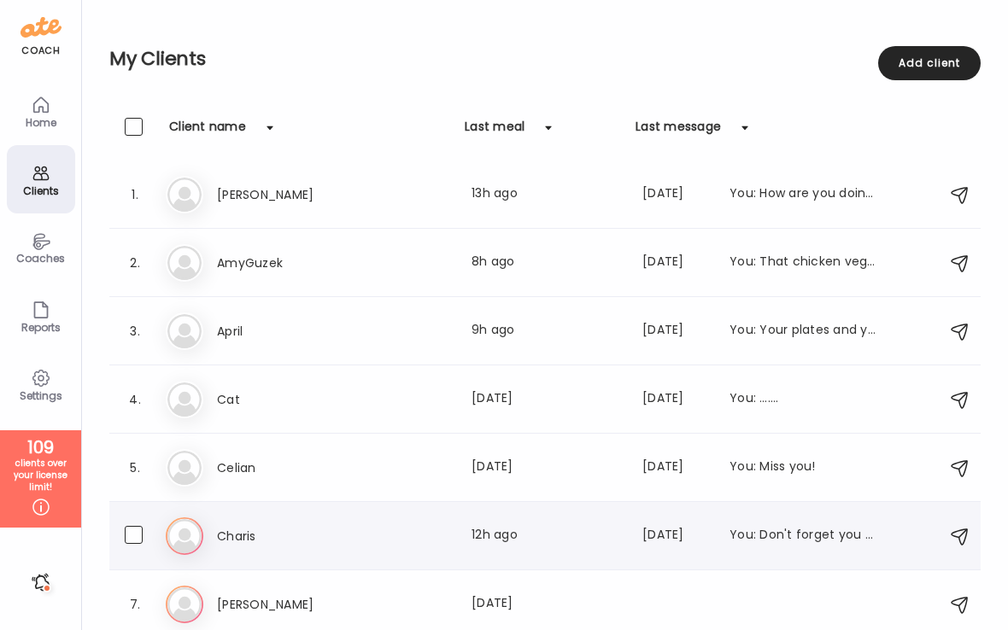
click at [249, 534] on h3 "Charis" at bounding box center [292, 536] width 150 height 20
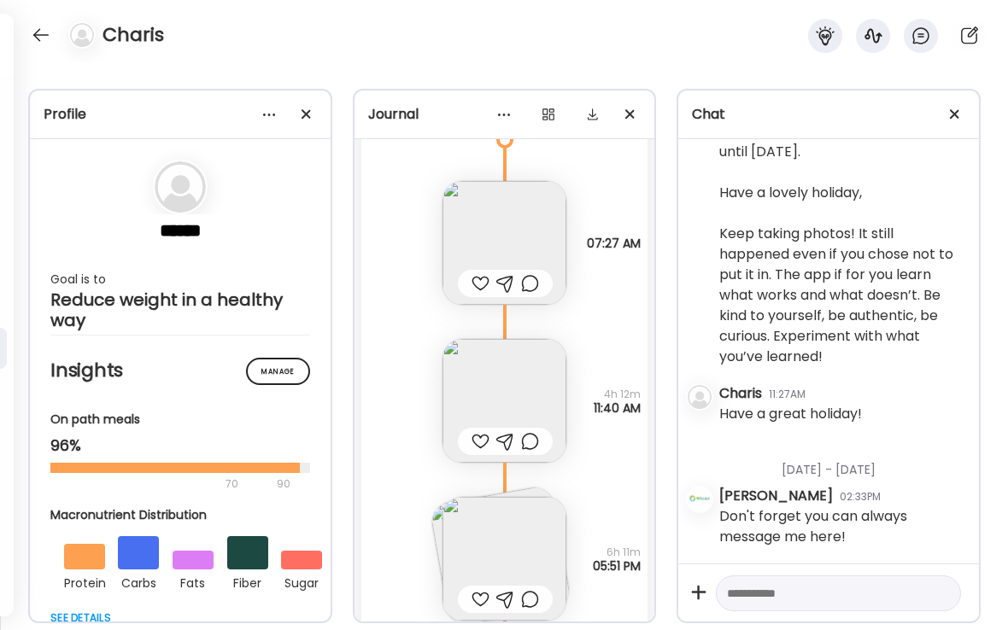
scroll to position [18496, 0]
click at [479, 282] on div at bounding box center [480, 284] width 18 height 20
click at [482, 438] on div at bounding box center [480, 442] width 18 height 20
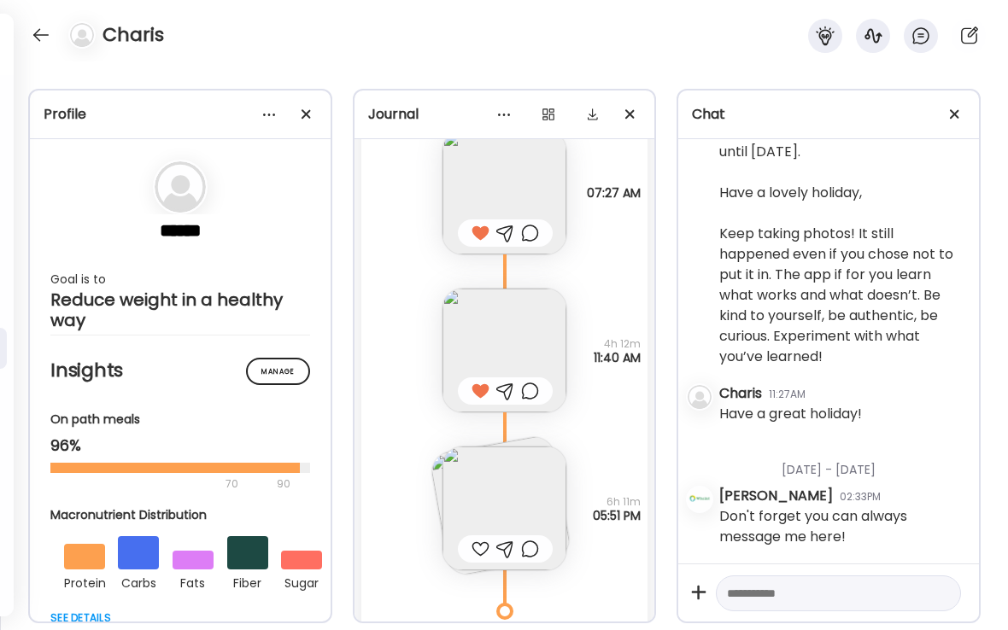
scroll to position [18550, 0]
click at [480, 543] on div at bounding box center [480, 546] width 18 height 20
click at [435, 470] on img at bounding box center [500, 502] width 143 height 143
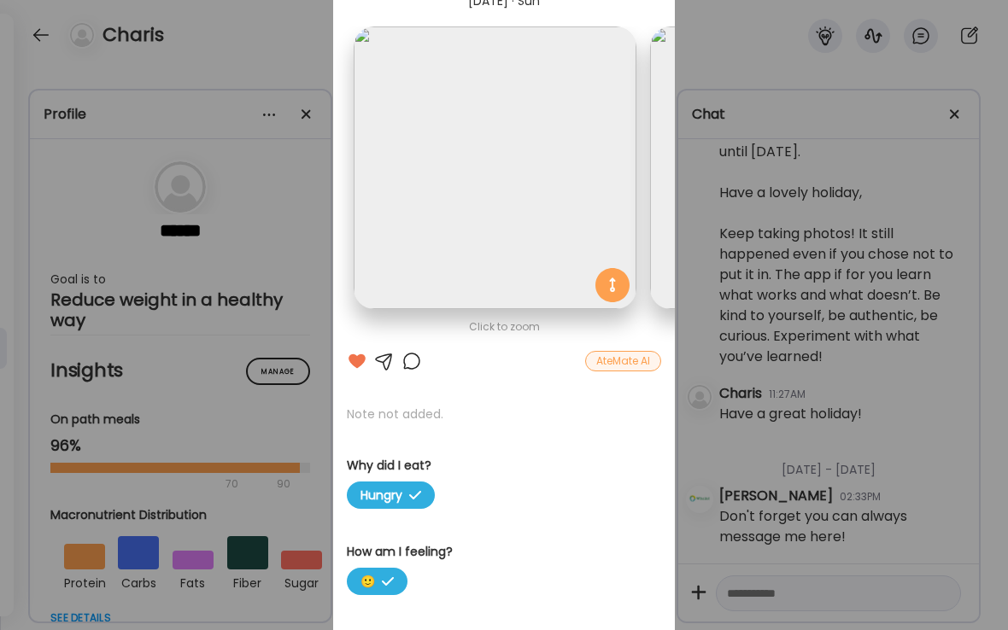
scroll to position [0, 0]
click at [288, 44] on div "Ate Coach Dashboard Wahoo! It’s official Take a moment to set up your Coach Pro…" at bounding box center [504, 315] width 1008 height 630
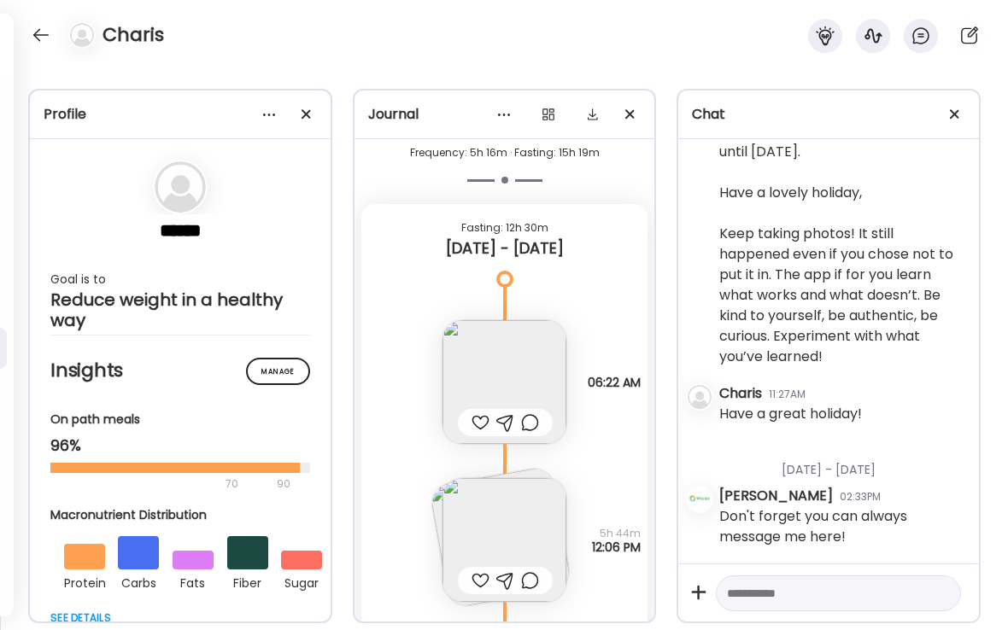
scroll to position [19171, 0]
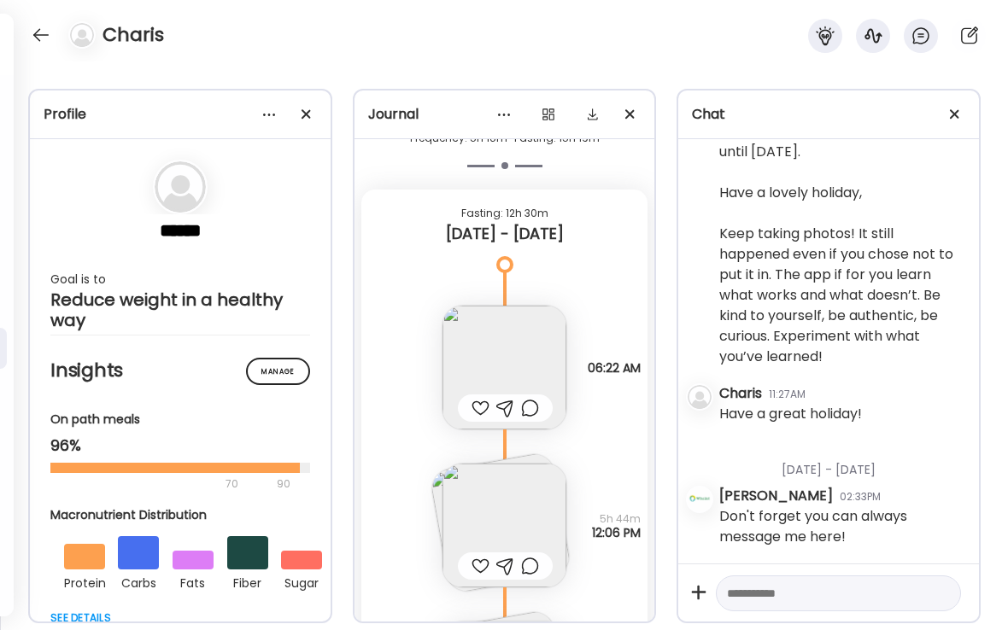
click at [482, 411] on div at bounding box center [480, 408] width 18 height 20
click at [439, 489] on img at bounding box center [500, 522] width 143 height 143
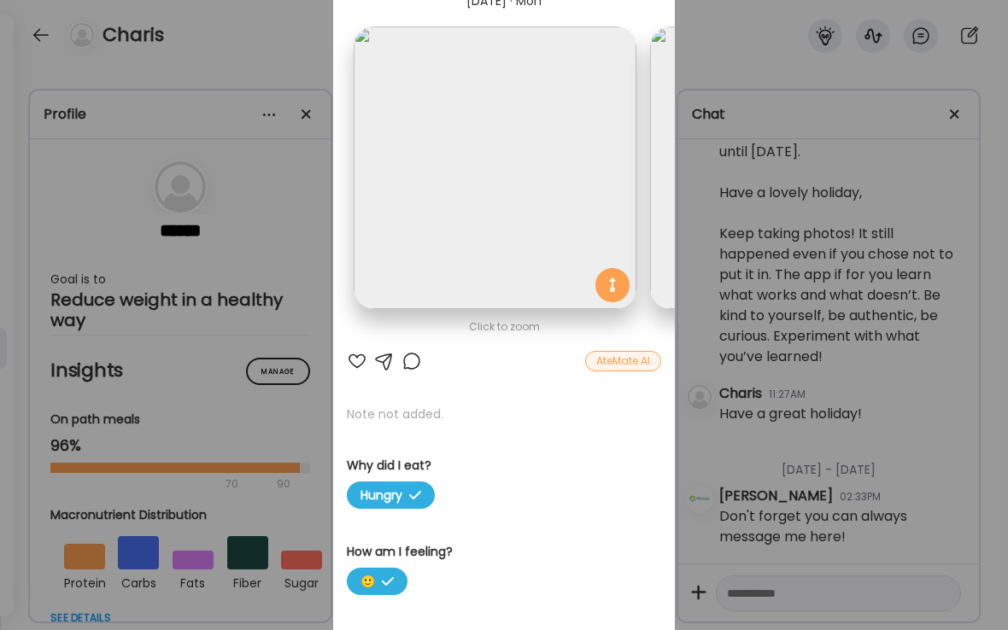
scroll to position [0, 0]
click at [289, 180] on div "Ate Coach Dashboard Wahoo! It’s official Take a moment to set up your Coach Pro…" at bounding box center [504, 315] width 1008 height 630
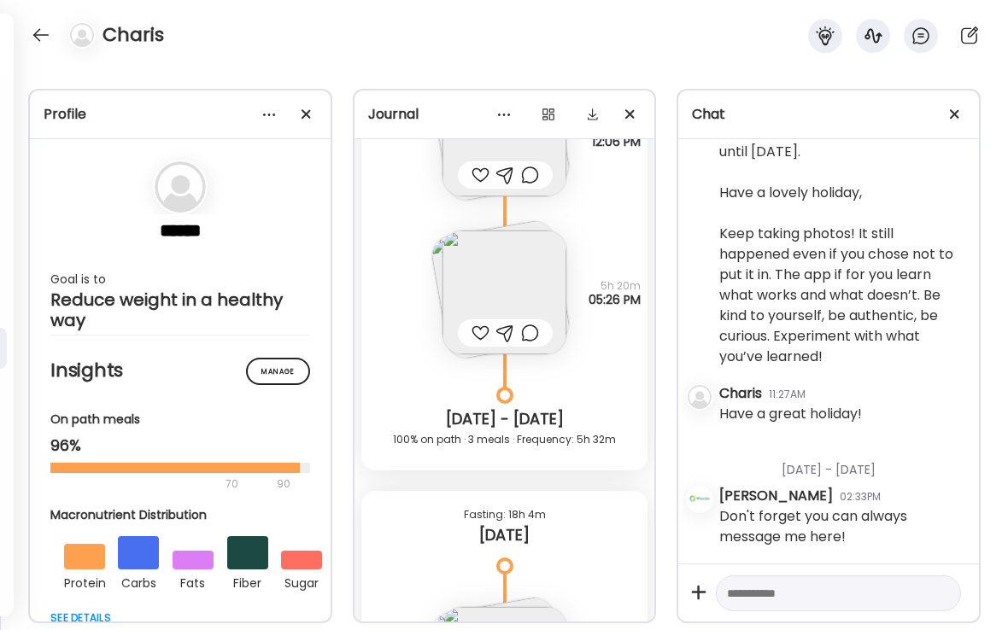
scroll to position [19574, 0]
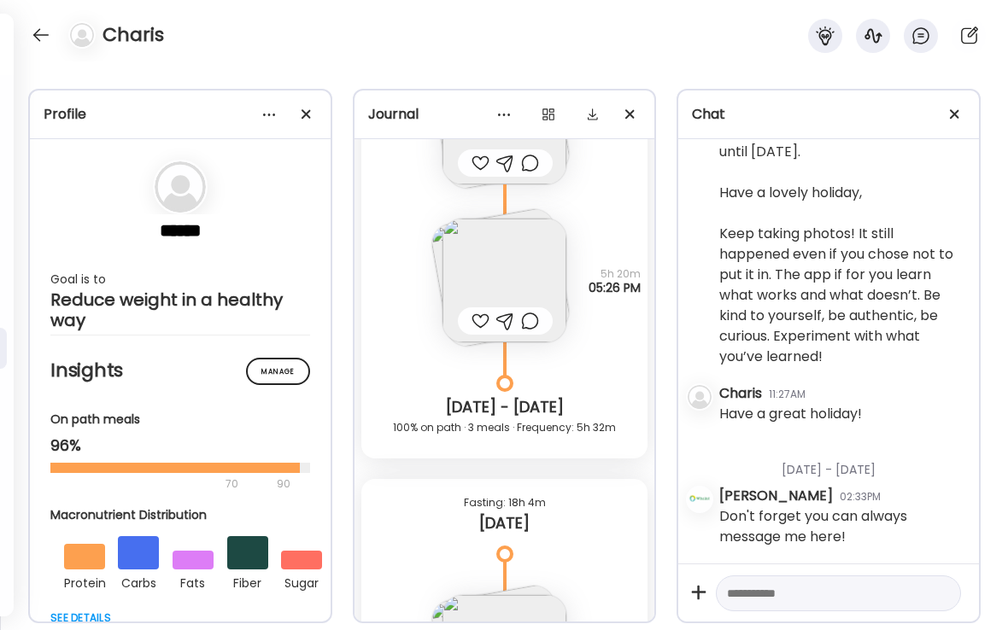
click at [440, 251] on img at bounding box center [500, 277] width 143 height 143
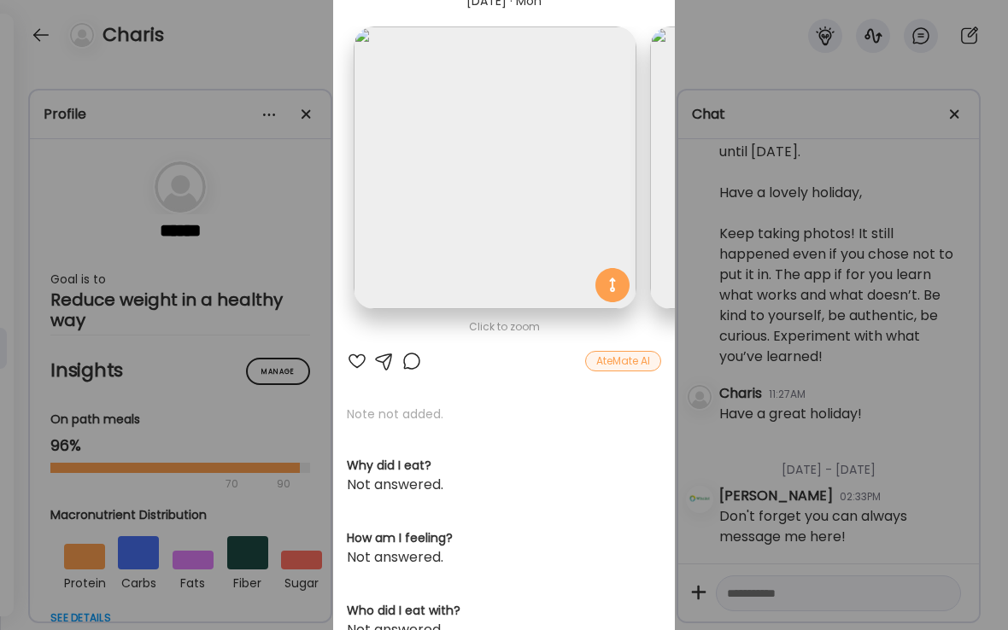
scroll to position [0, -1]
click at [292, 69] on div "Ate Coach Dashboard Wahoo! It’s official Take a moment to set up your Coach Pro…" at bounding box center [504, 315] width 1008 height 630
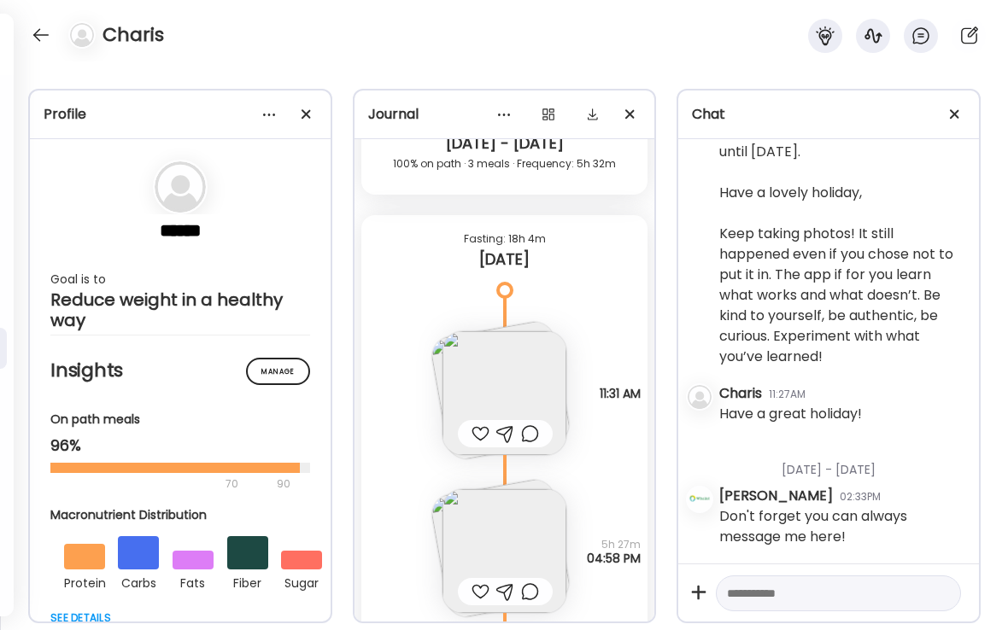
scroll to position [19919, 0]
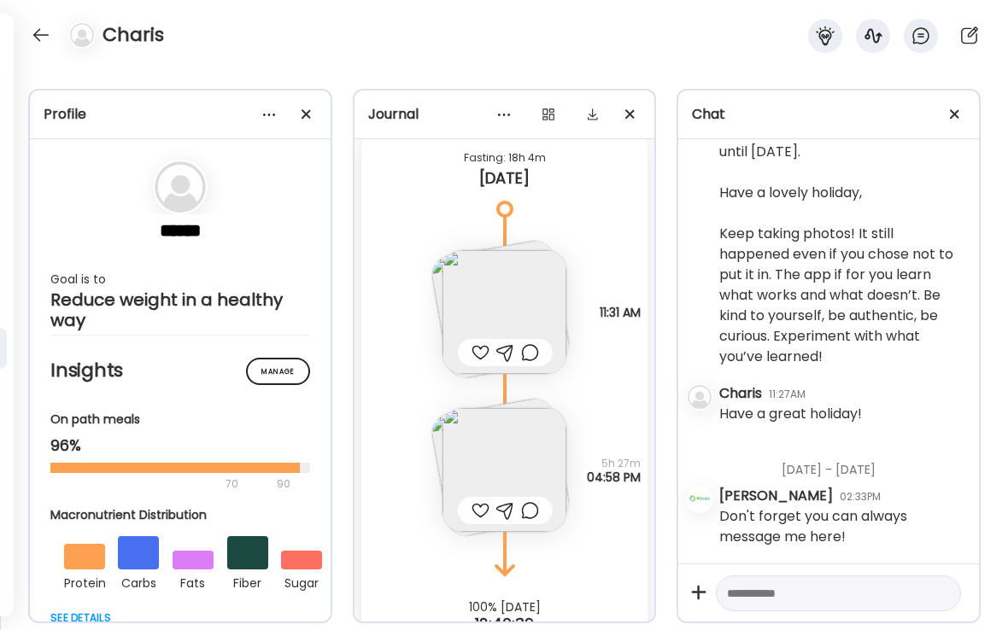
click at [475, 358] on div at bounding box center [480, 352] width 18 height 20
click at [482, 509] on div at bounding box center [480, 510] width 18 height 20
click at [440, 271] on img at bounding box center [500, 308] width 143 height 143
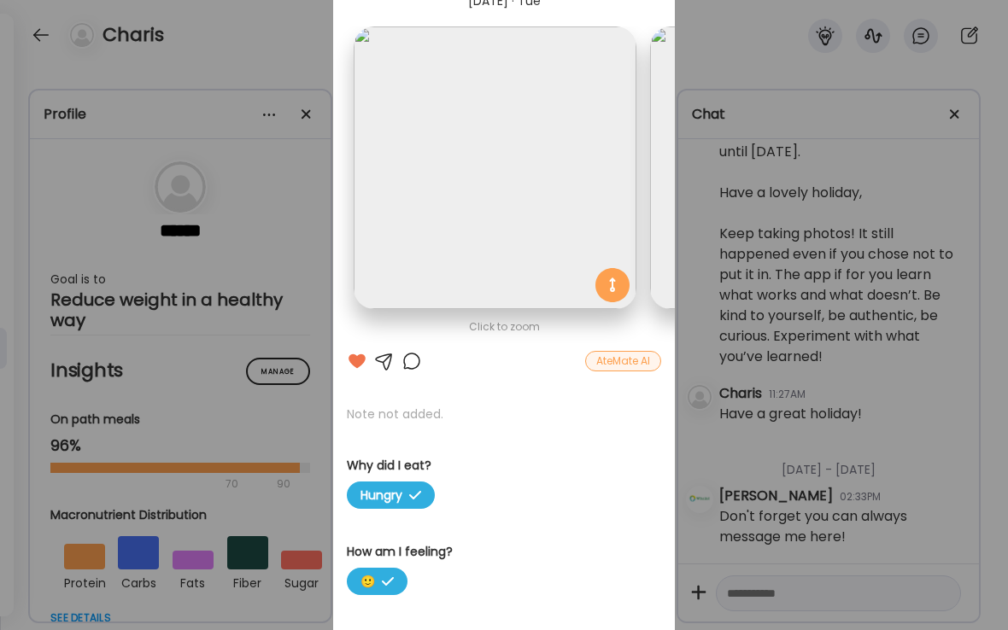
scroll to position [0, 0]
click at [759, 495] on div "Ate Coach Dashboard Wahoo! It’s official Take a moment to set up your Coach Pro…" at bounding box center [504, 315] width 1008 height 630
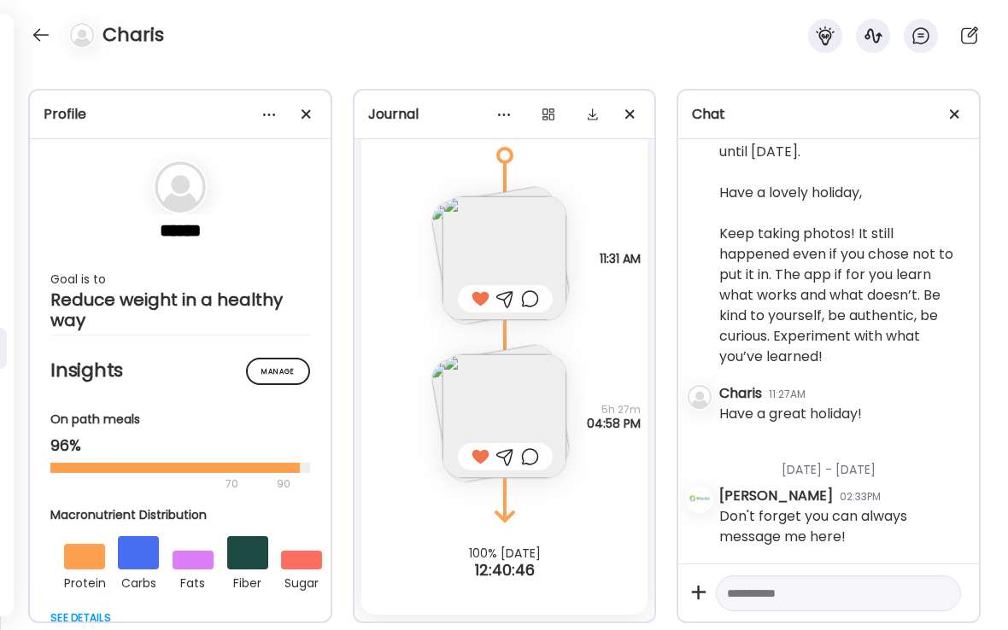
scroll to position [19973, 0]
click at [757, 596] on textarea at bounding box center [823, 593] width 192 height 20
type textarea "**********"
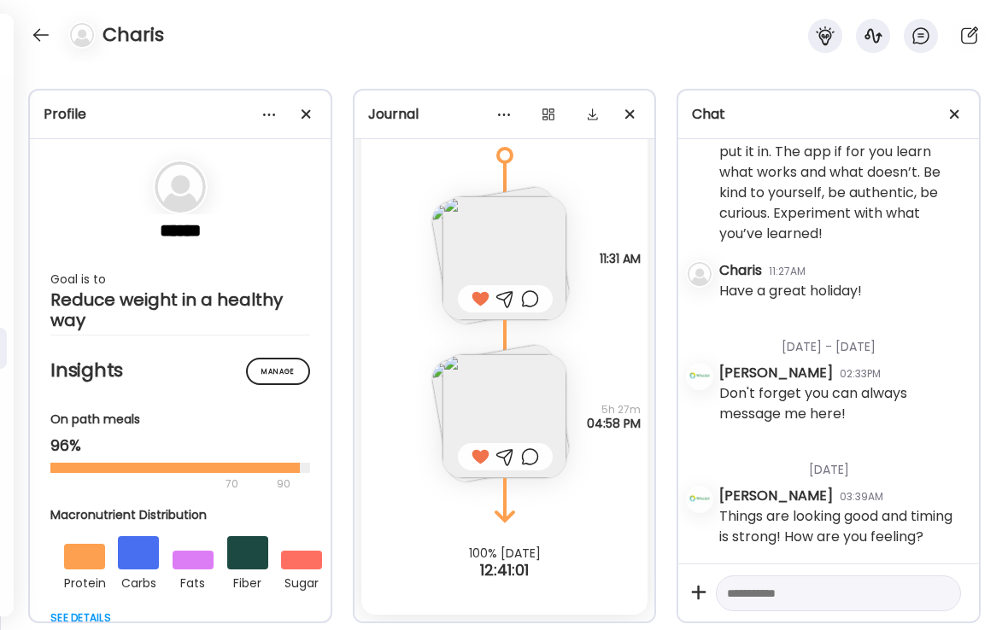
scroll to position [2463, 0]
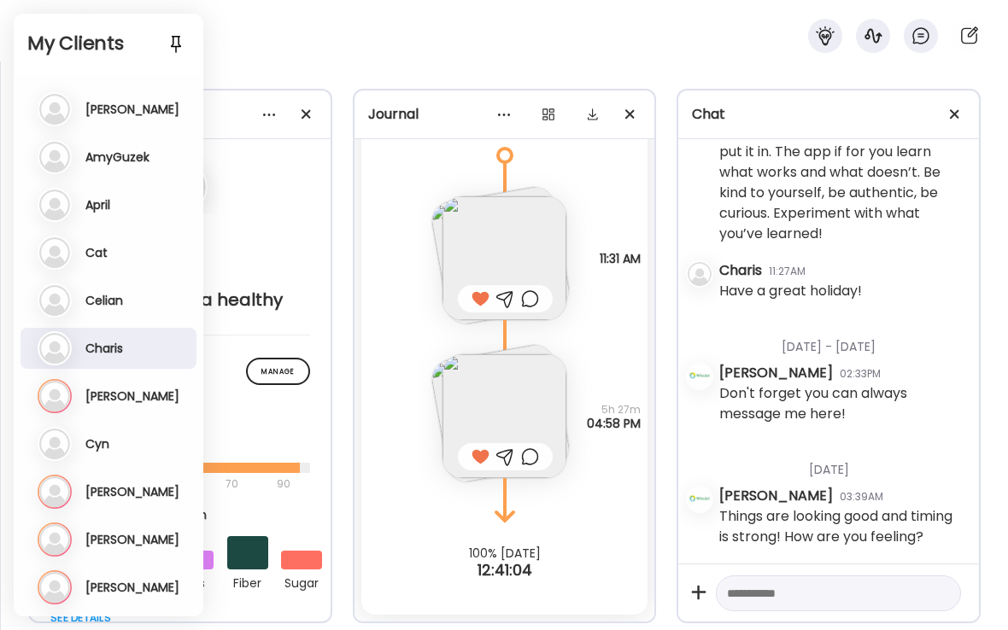
click at [105, 395] on h3 "[PERSON_NAME]" at bounding box center [132, 395] width 94 height 15
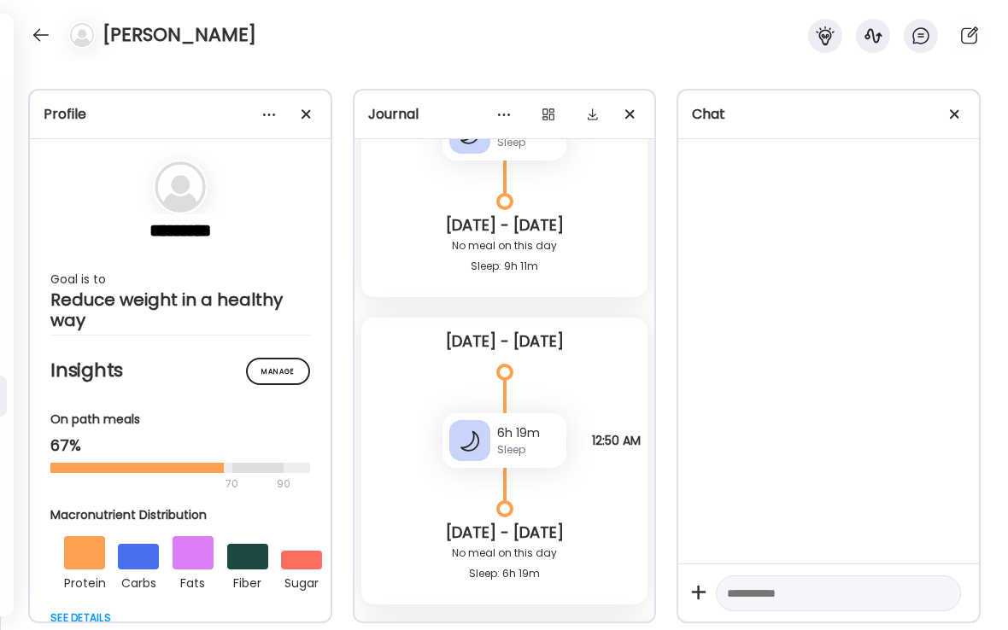
scroll to position [15668, 0]
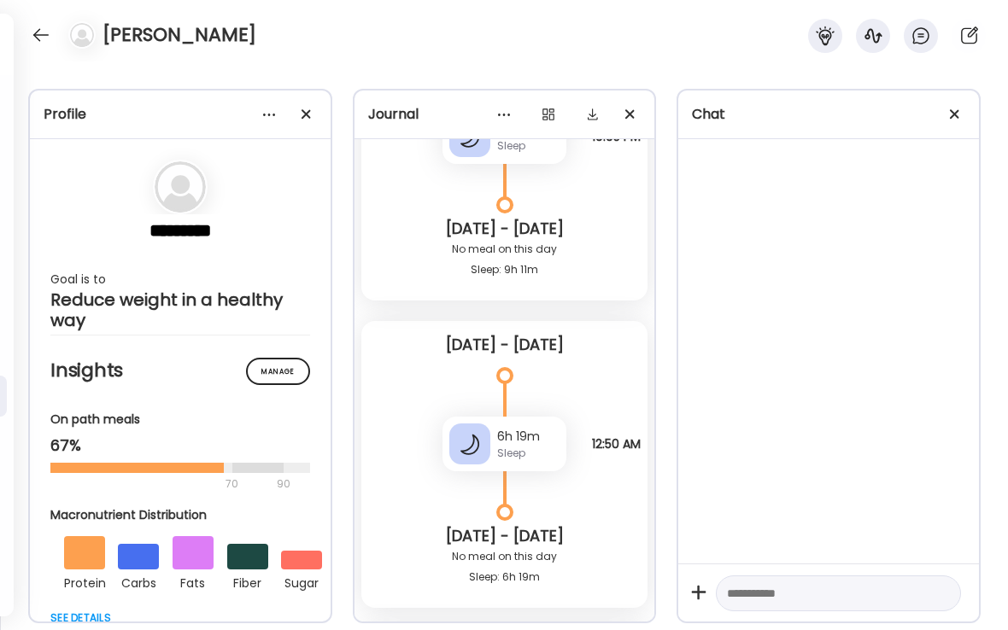
click at [46, 33] on div at bounding box center [40, 34] width 27 height 27
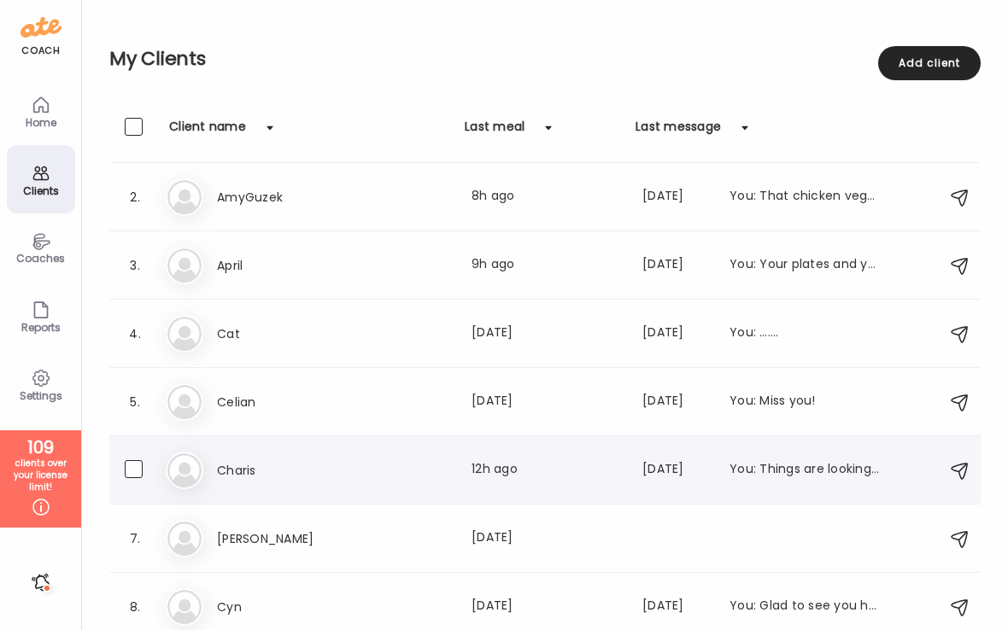
scroll to position [63, 0]
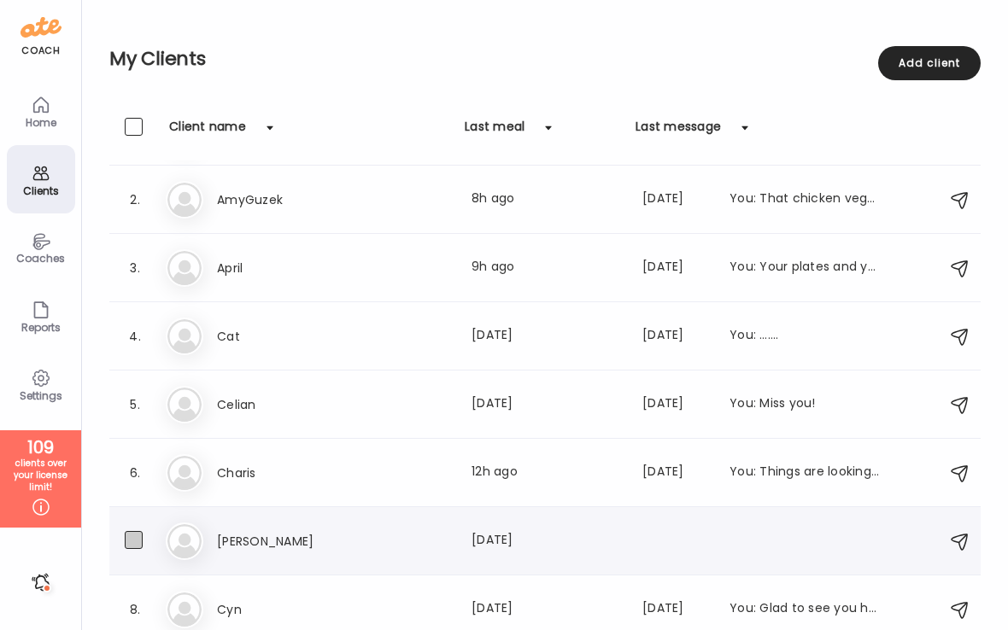
click at [137, 540] on span at bounding box center [134, 540] width 18 height 18
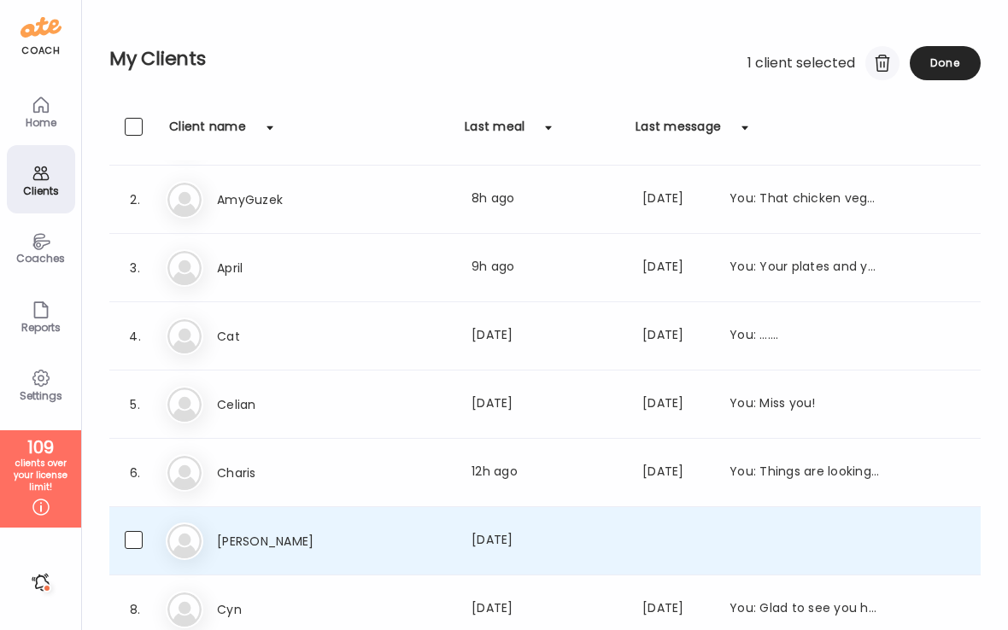
click at [880, 61] on div at bounding box center [882, 63] width 34 height 34
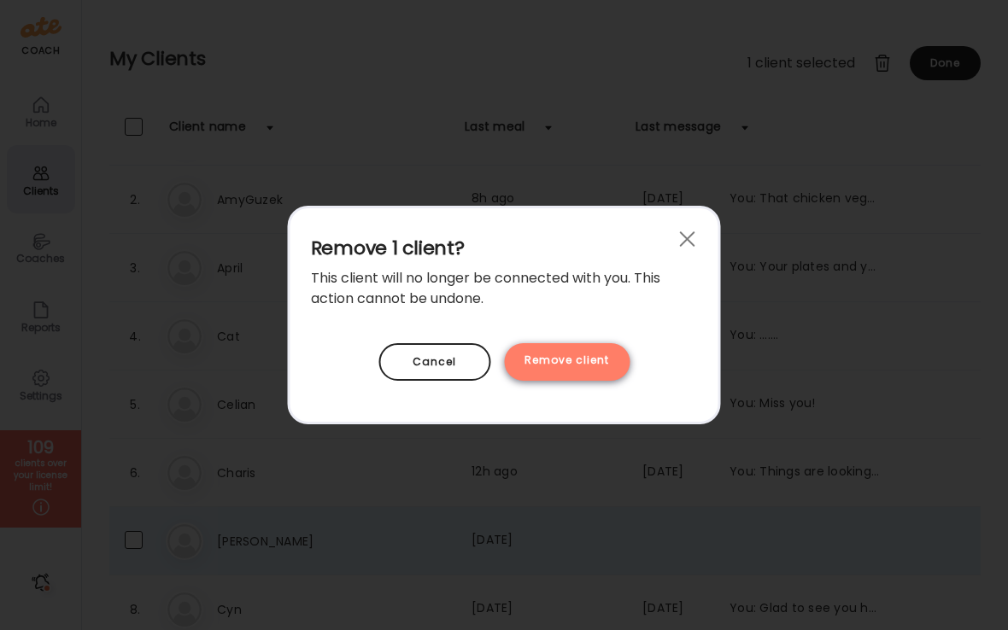
click at [580, 370] on div "Remove client" at bounding box center [567, 362] width 126 height 38
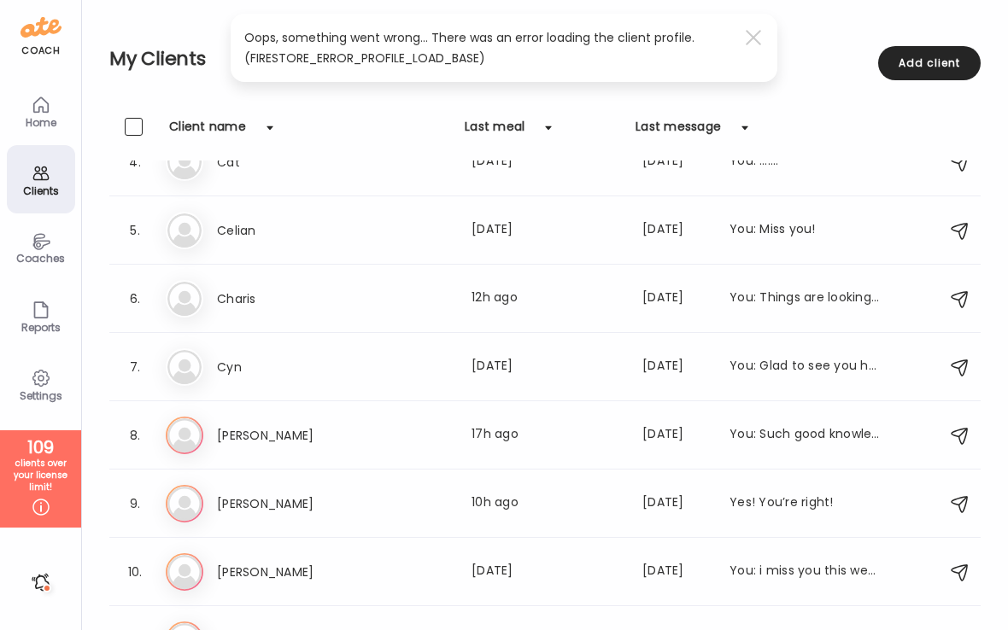
scroll to position [242, 0]
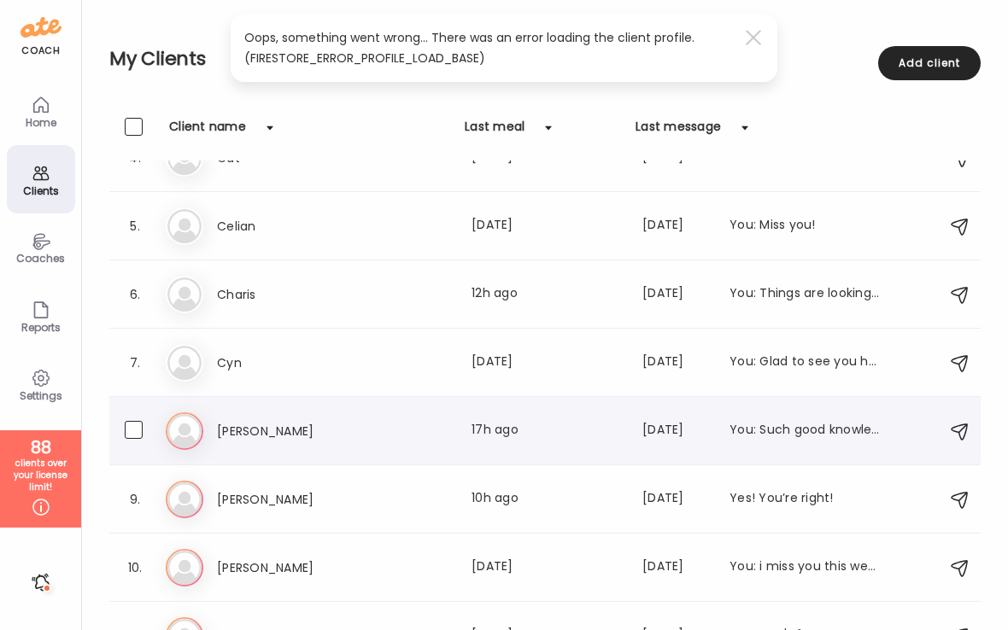
click at [233, 435] on h3 "[PERSON_NAME]" at bounding box center [292, 431] width 150 height 20
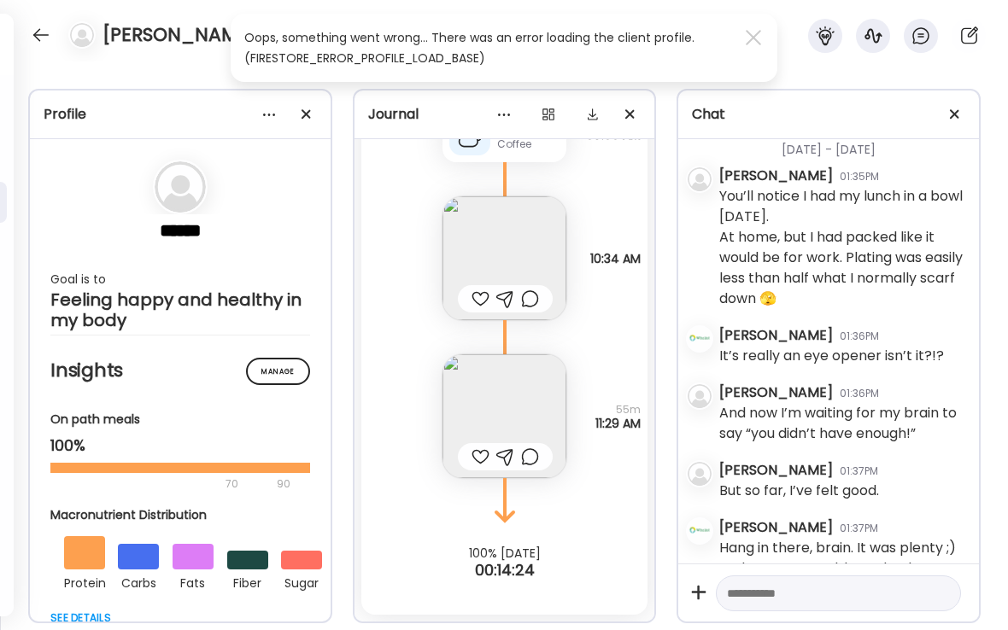
scroll to position [2737, 0]
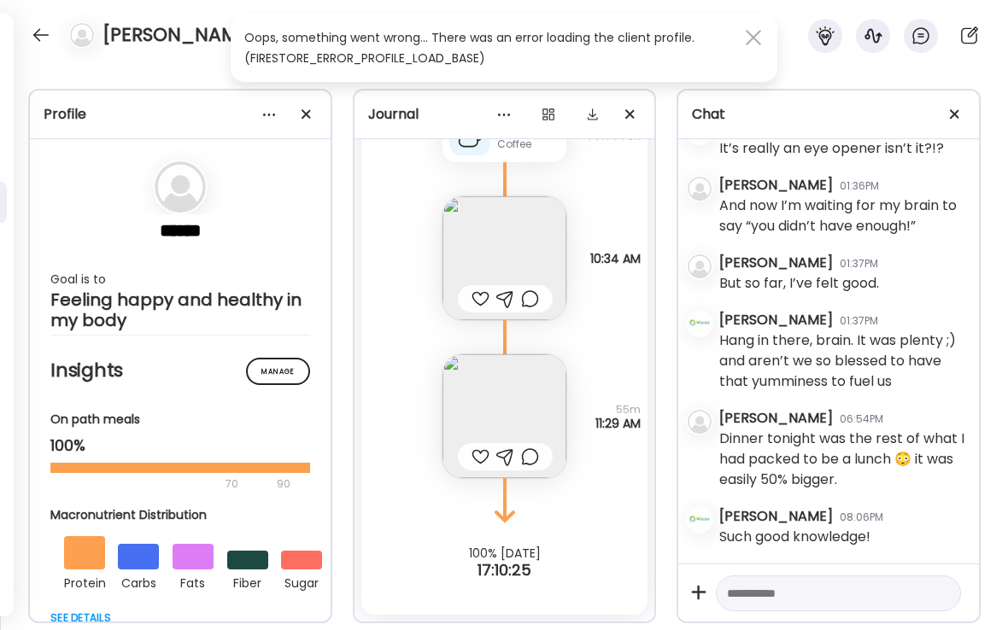
click at [756, 44] on div at bounding box center [753, 37] width 34 height 34
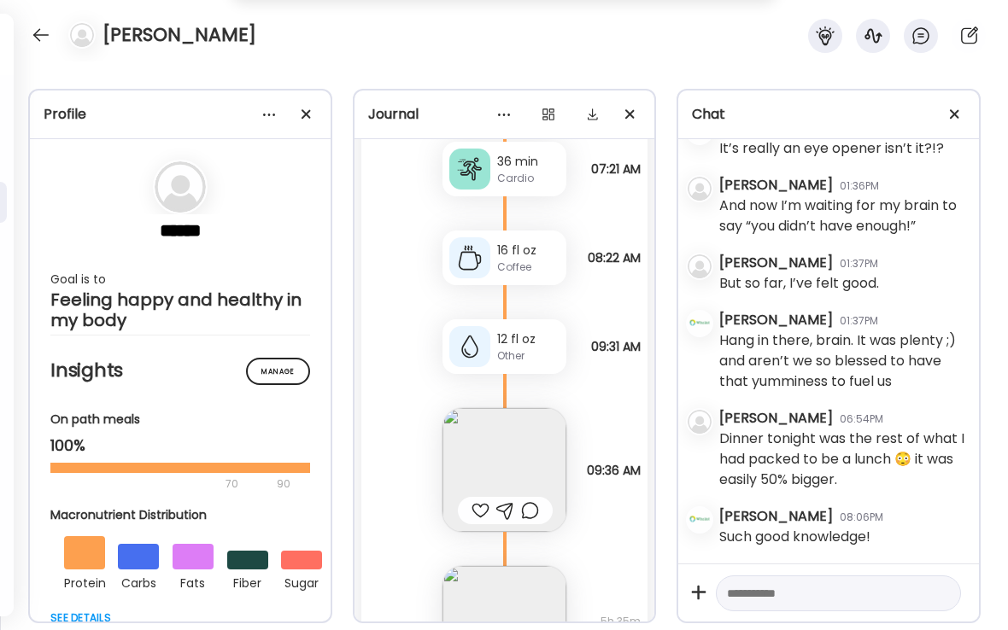
scroll to position [25796, 0]
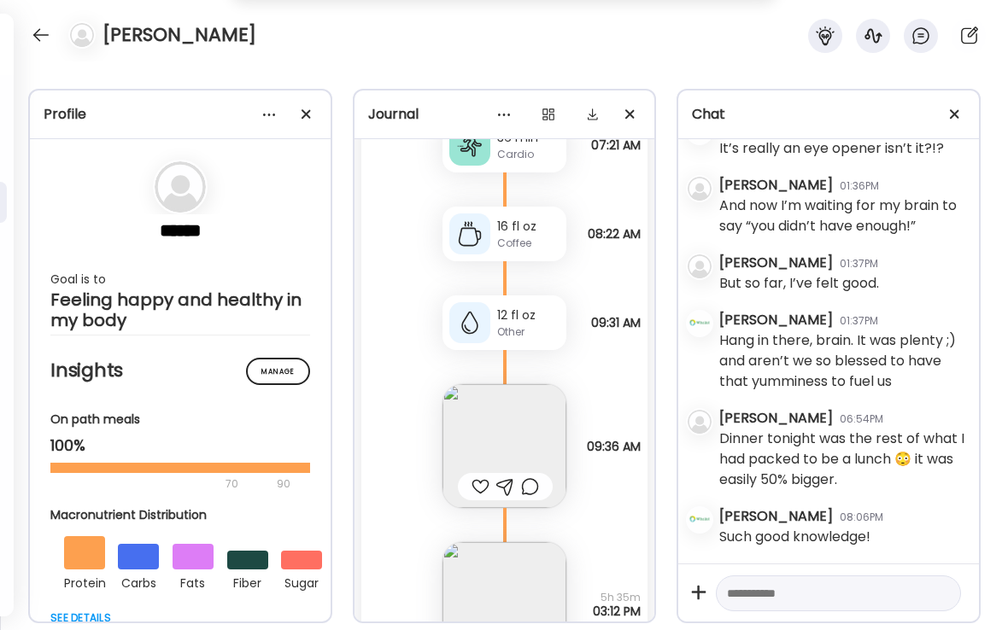
click at [477, 485] on div at bounding box center [480, 486] width 18 height 20
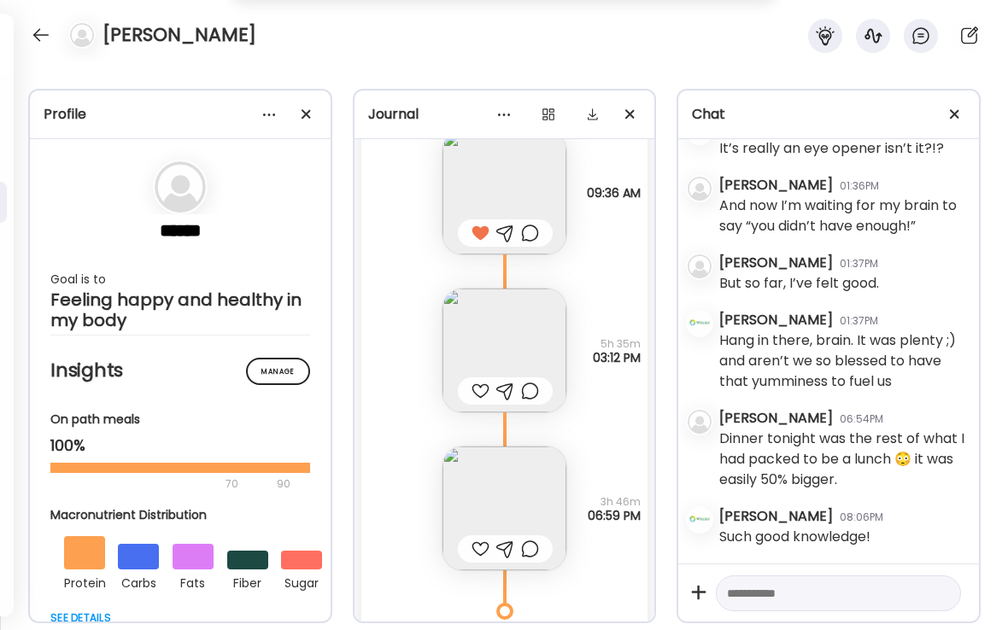
scroll to position [26063, 0]
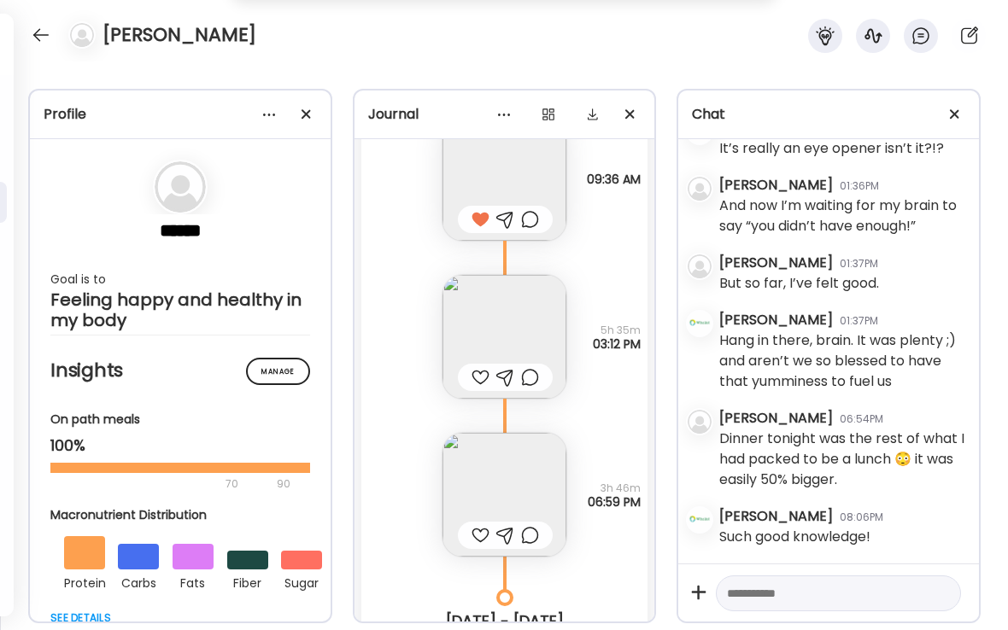
click at [481, 535] on div at bounding box center [480, 535] width 18 height 20
click at [498, 499] on img at bounding box center [504, 495] width 124 height 124
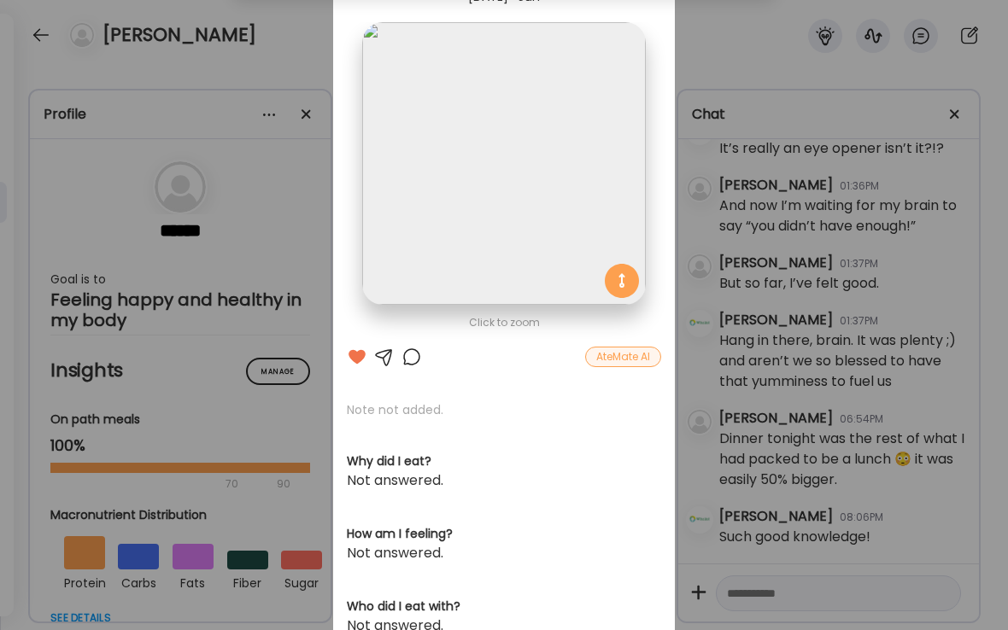
scroll to position [87, 0]
click at [285, 36] on div "Ate Coach Dashboard Wahoo! It’s official Take a moment to set up your Coach Pro…" at bounding box center [504, 315] width 1008 height 630
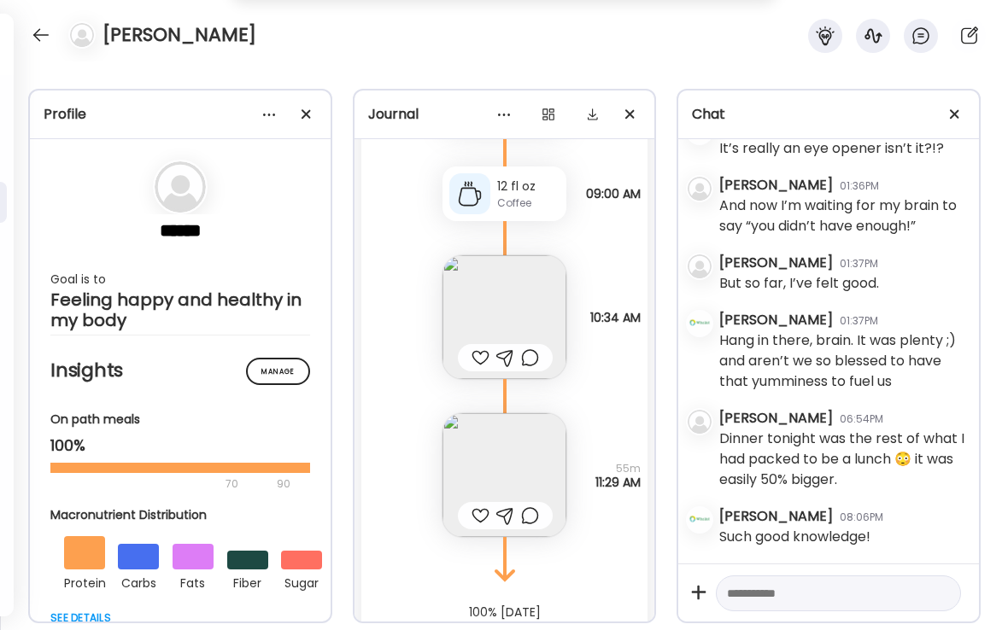
scroll to position [27715, 0]
click at [477, 513] on div at bounding box center [480, 515] width 18 height 20
click at [511, 459] on img at bounding box center [504, 474] width 124 height 124
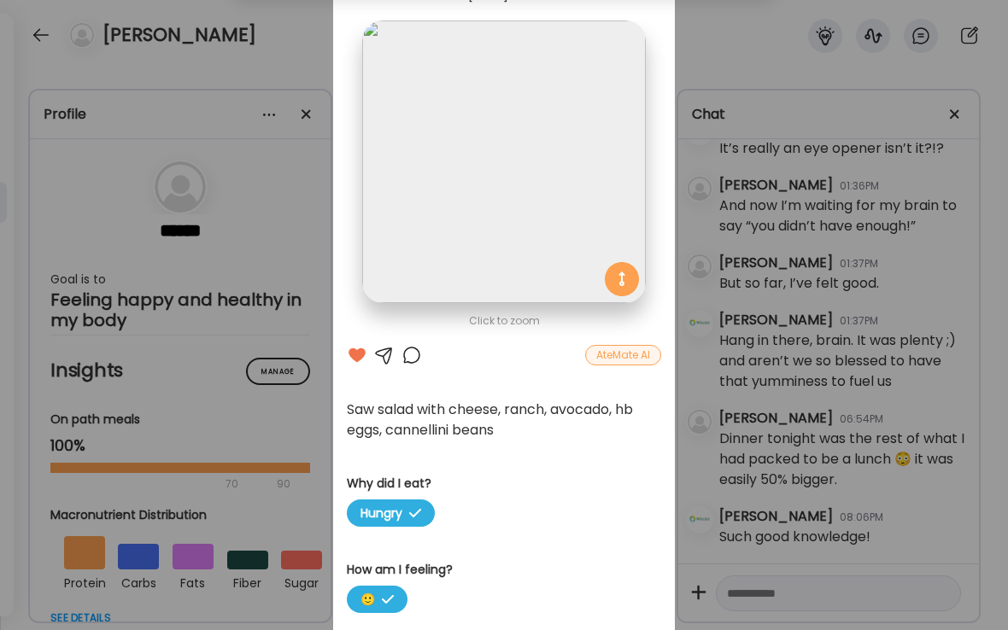
click at [413, 360] on div at bounding box center [411, 355] width 20 height 20
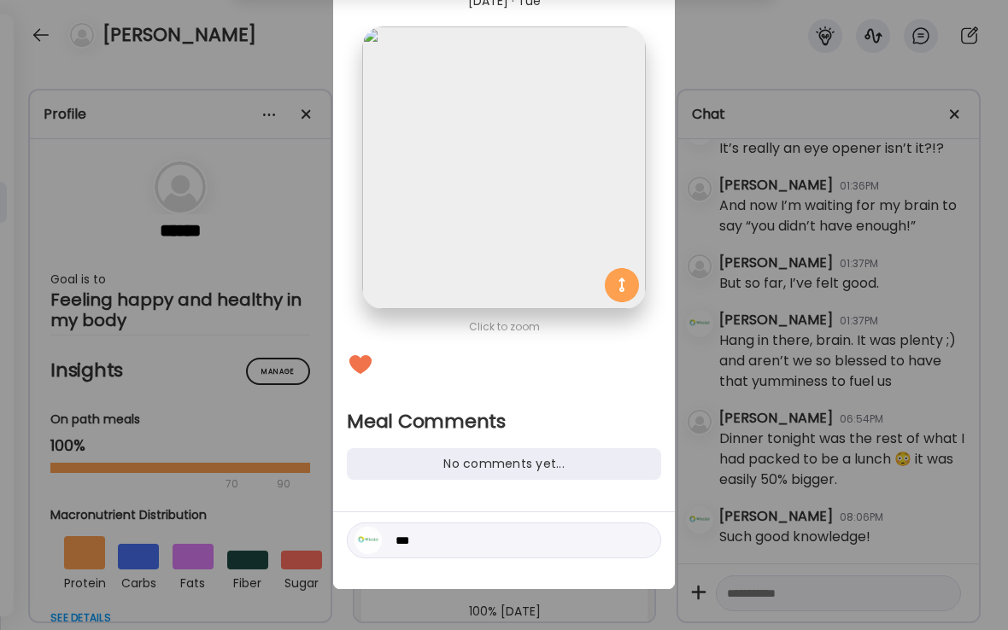
scroll to position [81, 0]
click at [428, 538] on textarea "***" at bounding box center [510, 540] width 231 height 20
type textarea "*"
type textarea "**********"
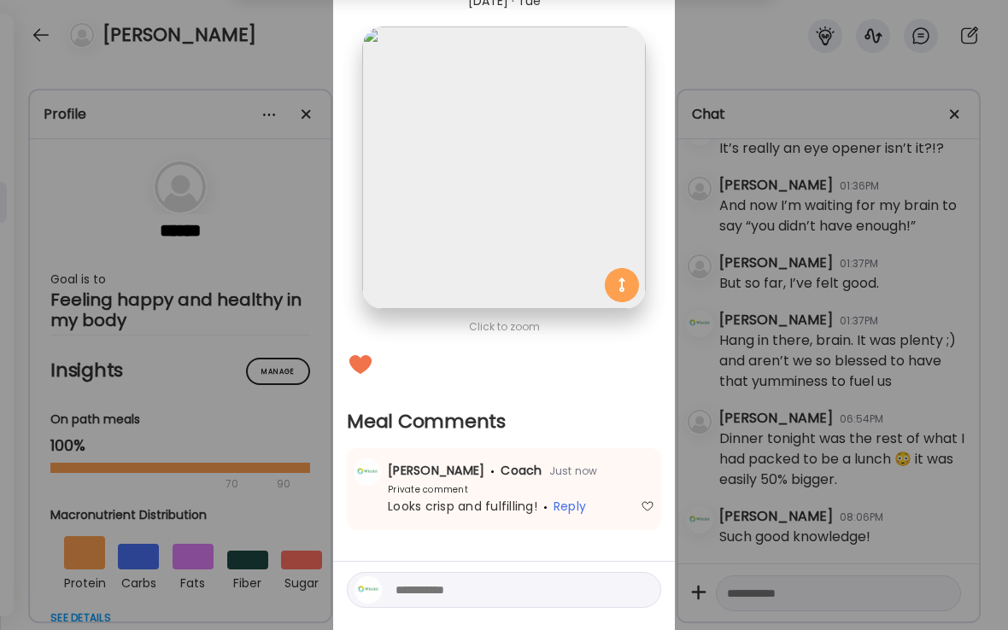
click at [294, 30] on div "Ate Coach Dashboard Wahoo! It’s official Take a moment to set up your Coach Pro…" at bounding box center [504, 315] width 1008 height 630
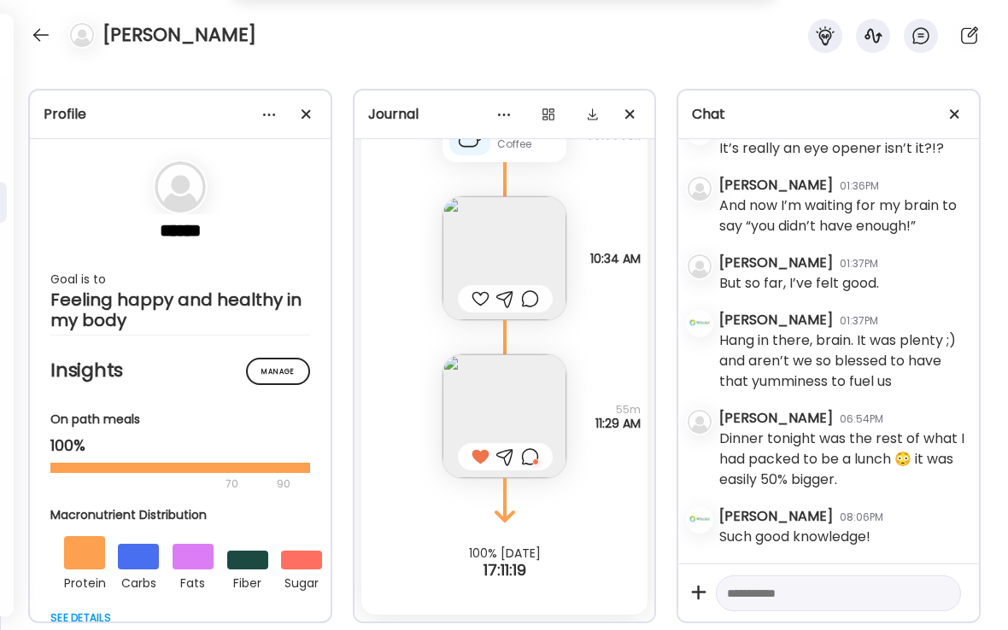
scroll to position [27773, 0]
click at [38, 40] on div at bounding box center [40, 34] width 27 height 27
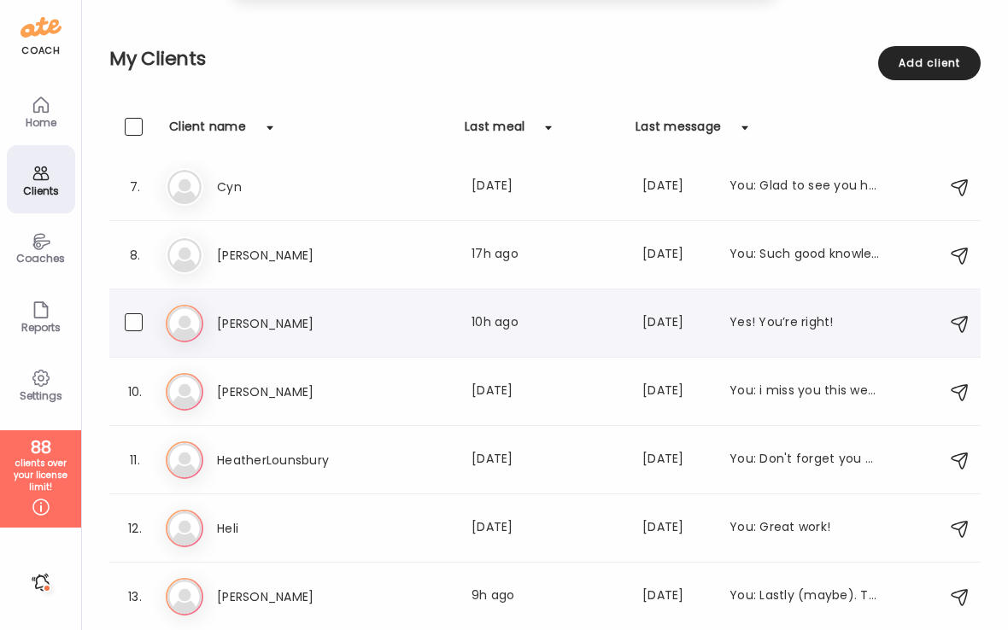
scroll to position [419, 0]
click at [237, 330] on h3 "[PERSON_NAME]" at bounding box center [292, 322] width 150 height 20
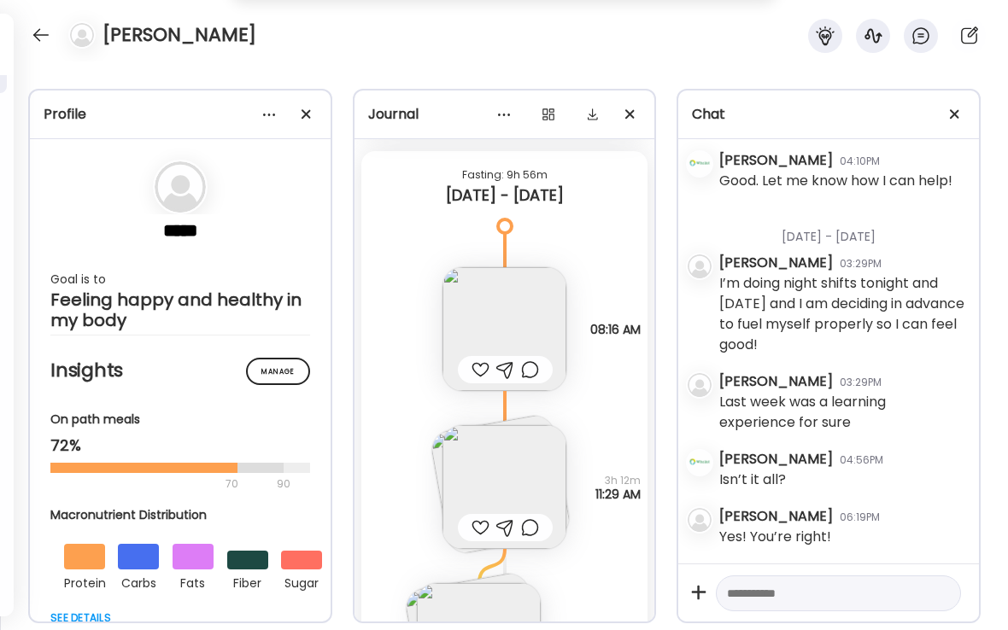
scroll to position [32887, 0]
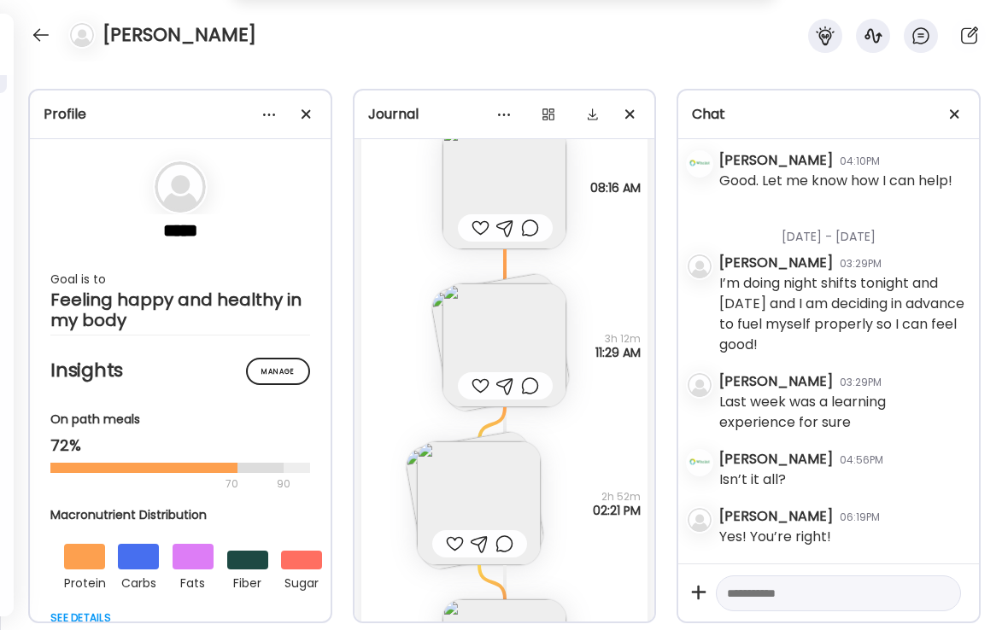
click at [412, 468] on img at bounding box center [474, 500] width 143 height 143
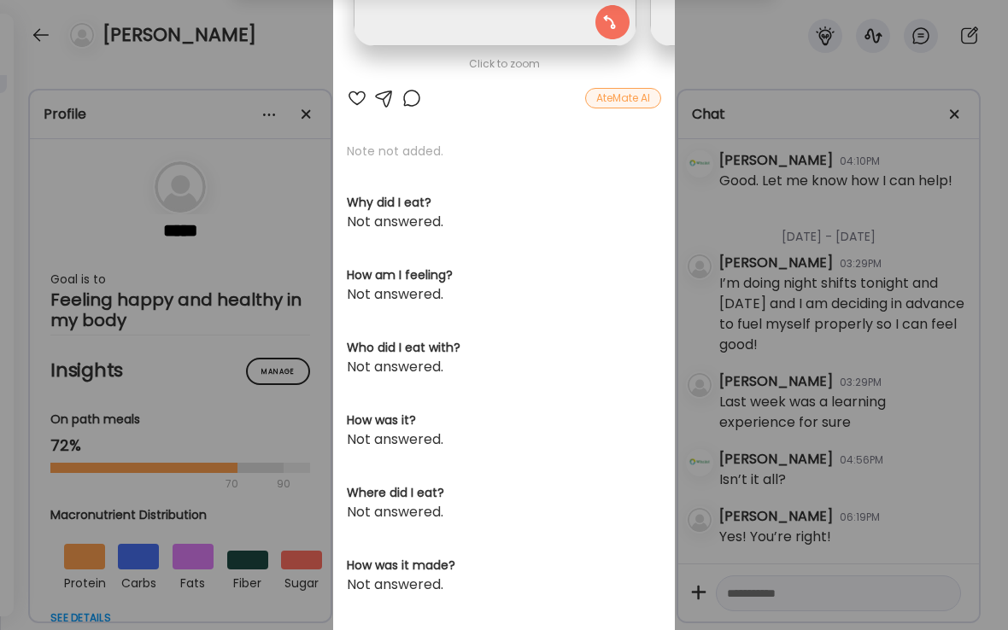
scroll to position [350, 0]
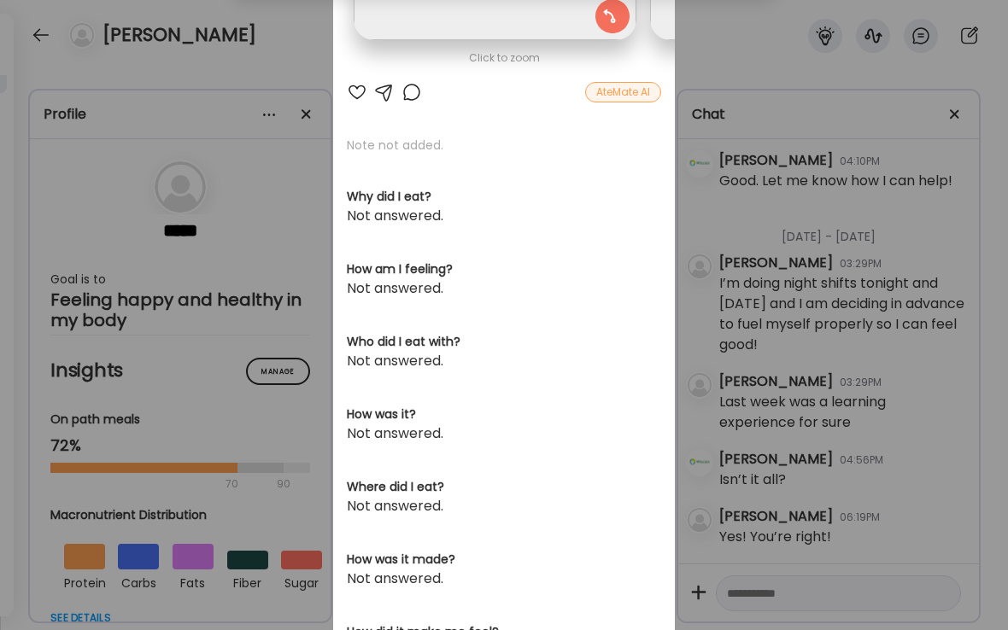
click at [280, 40] on div "Ate Coach Dashboard Wahoo! It’s official Take a moment to set up your Coach Pro…" at bounding box center [504, 315] width 1008 height 630
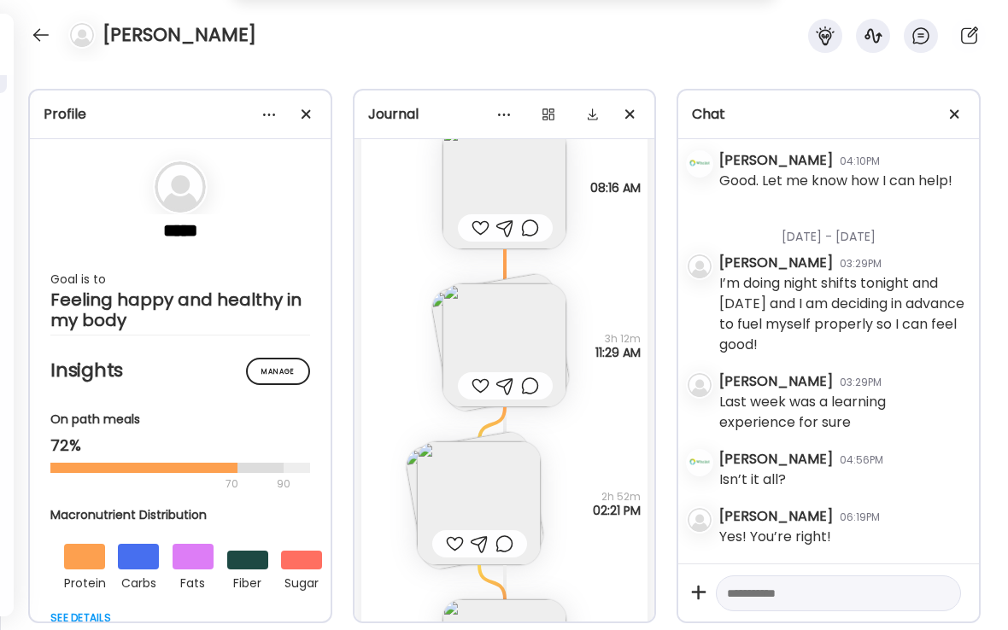
click at [436, 311] on img at bounding box center [500, 342] width 143 height 143
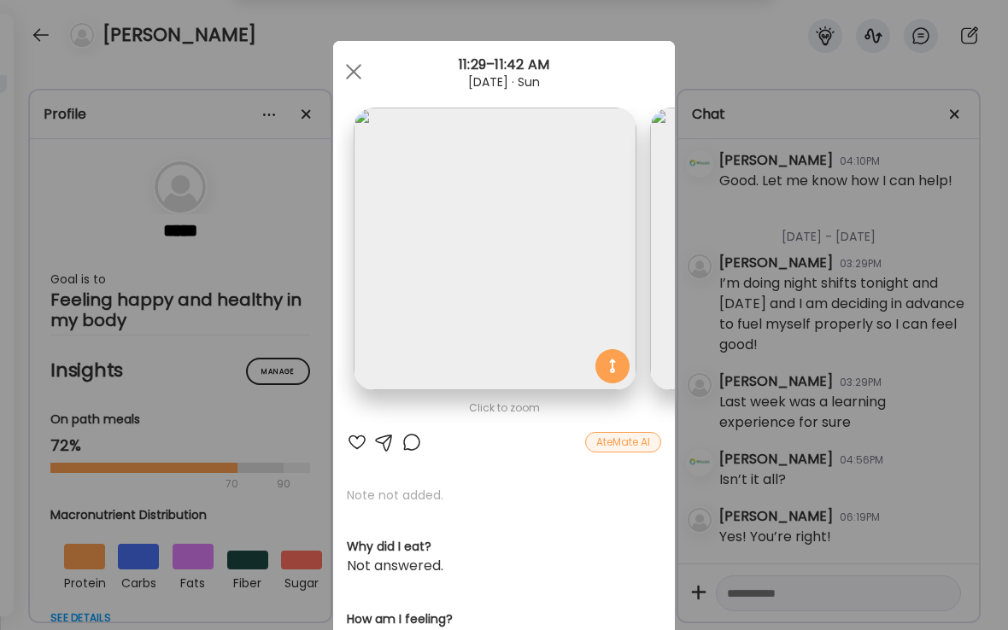
scroll to position [0, 0]
click at [413, 439] on div at bounding box center [411, 442] width 20 height 20
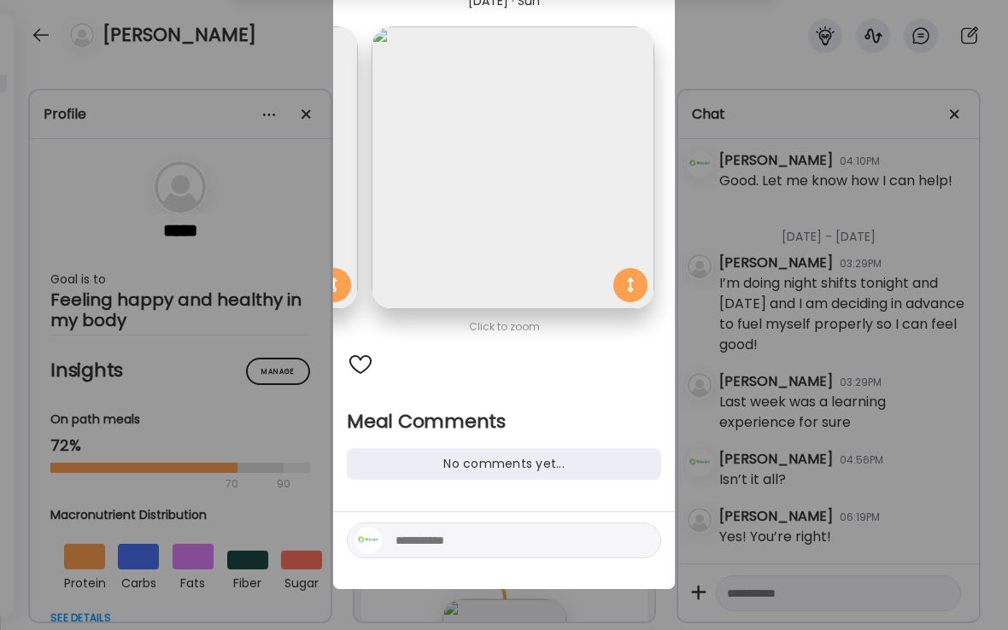
scroll to position [81, 0]
click at [163, 629] on div "Ate Coach Dashboard Wahoo! It’s official Take a moment to set up your Coach Pro…" at bounding box center [504, 315] width 1008 height 630
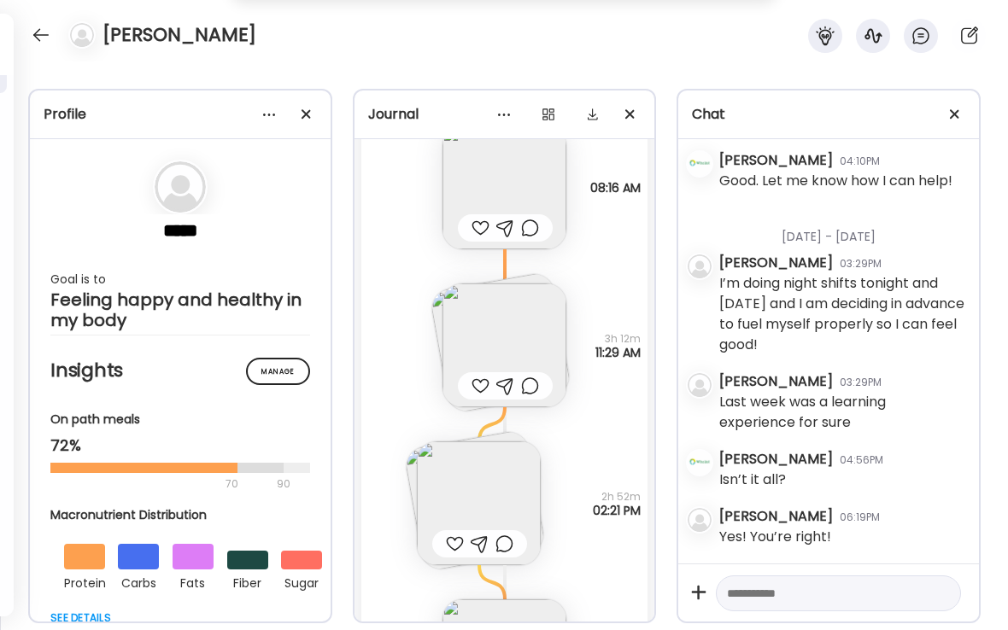
click at [436, 303] on img at bounding box center [500, 342] width 143 height 143
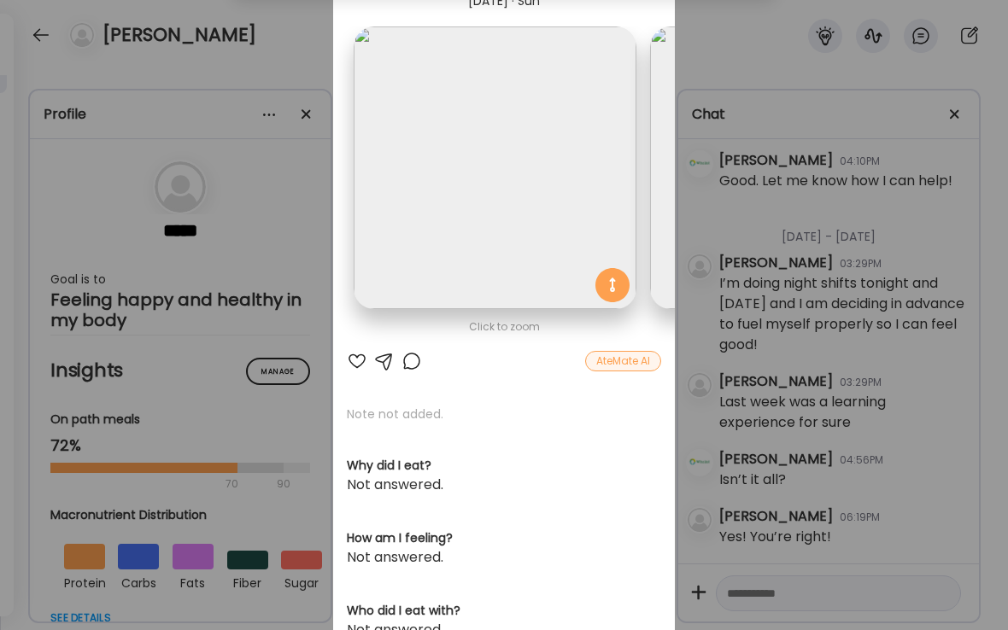
scroll to position [0, 0]
click at [353, 361] on div at bounding box center [357, 361] width 20 height 20
click at [412, 359] on div at bounding box center [411, 361] width 20 height 20
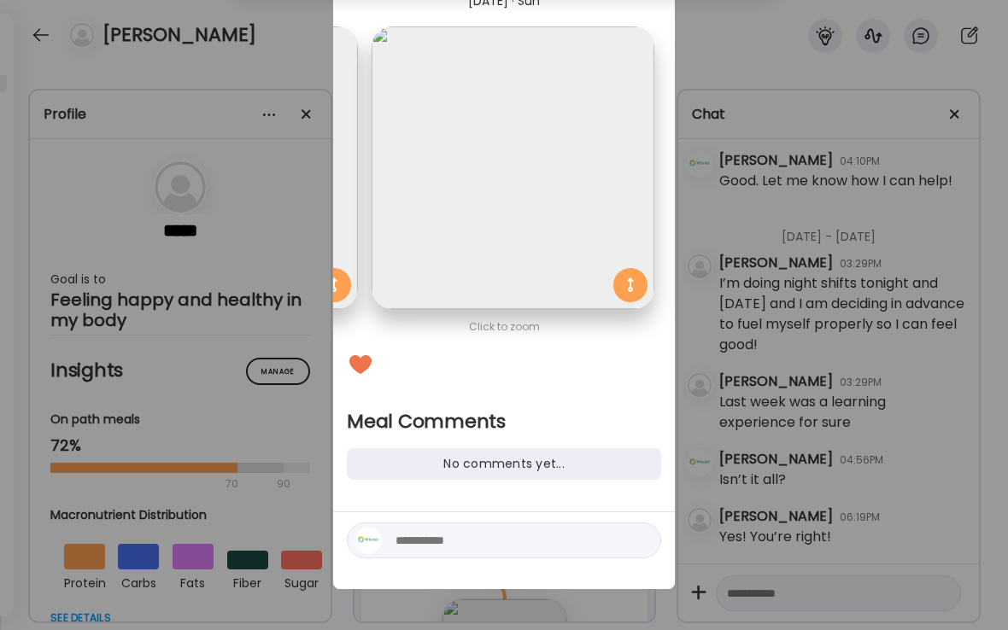
click at [417, 543] on textarea at bounding box center [510, 540] width 231 height 20
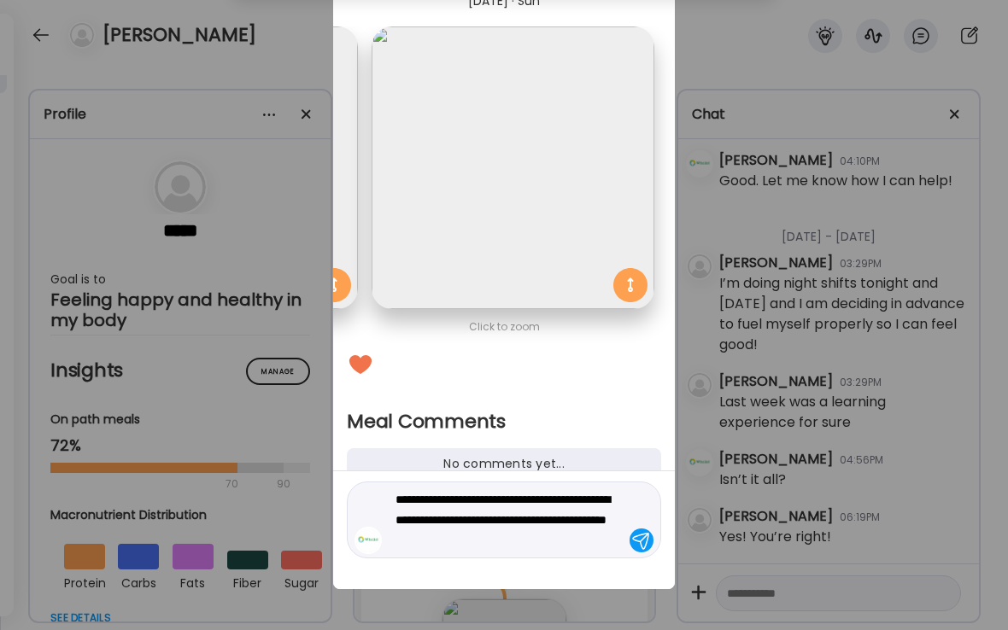
type textarea "**********"
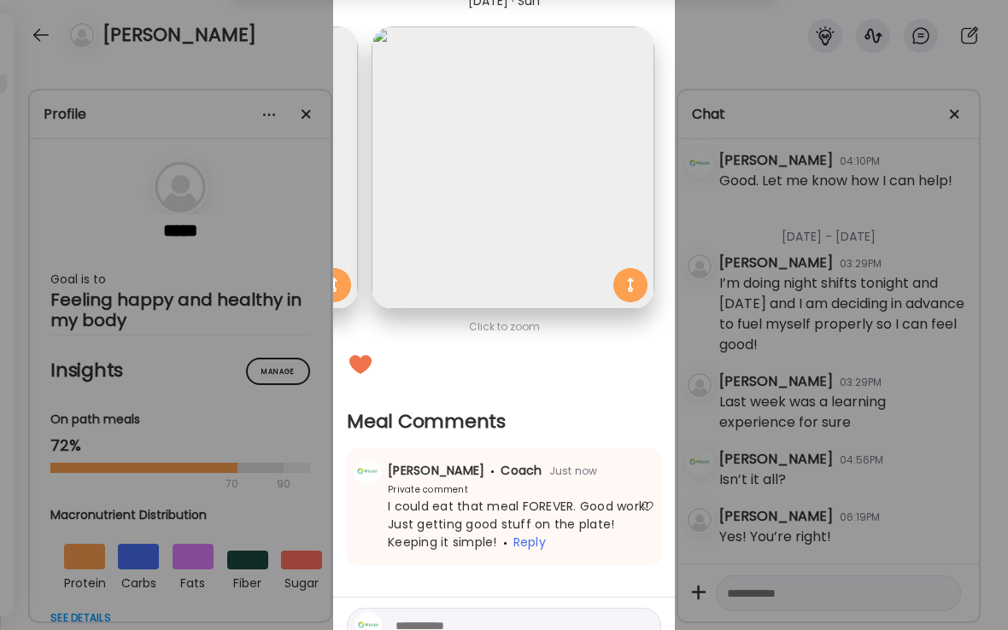
click at [296, 67] on div "Ate Coach Dashboard Wahoo! It’s official Take a moment to set up your Coach Pro…" at bounding box center [504, 315] width 1008 height 630
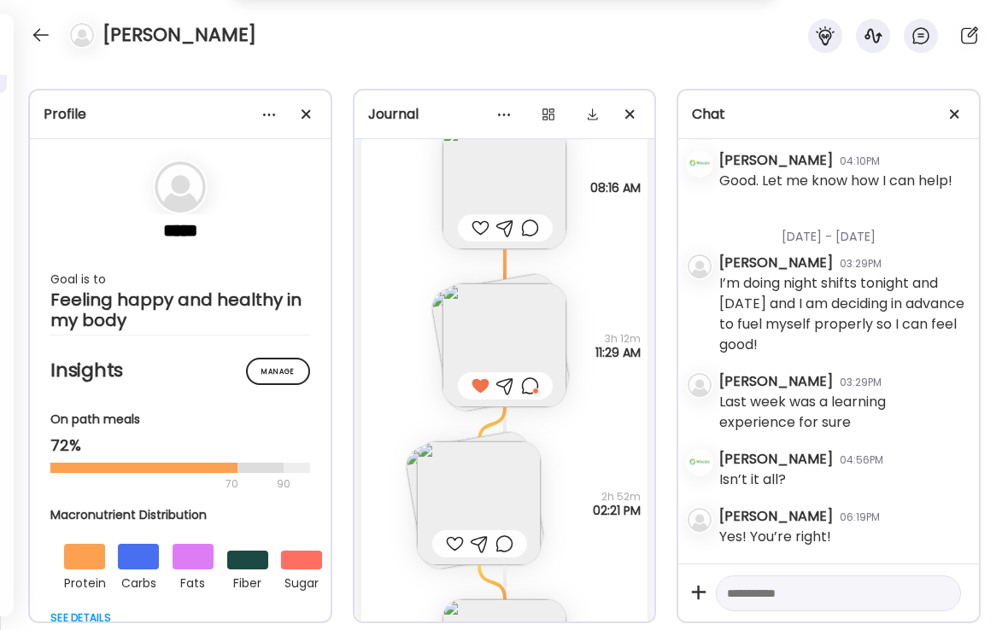
click at [436, 320] on img at bounding box center [500, 342] width 143 height 143
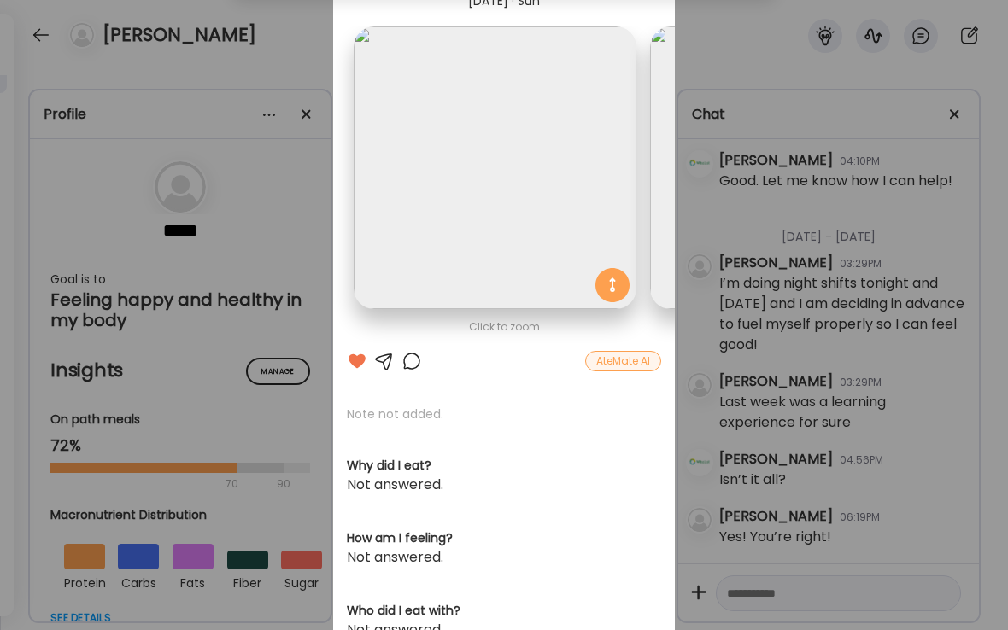
click at [416, 363] on div at bounding box center [411, 361] width 20 height 20
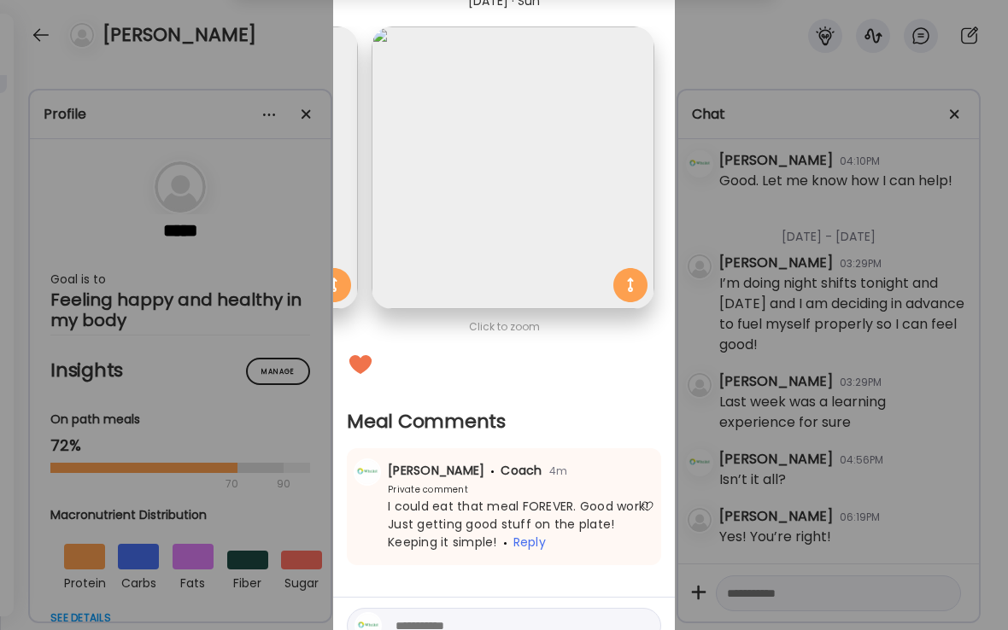
click at [289, 30] on div "Ate Coach Dashboard Wahoo! It’s official Take a moment to set up your Coach Pro…" at bounding box center [504, 315] width 1008 height 630
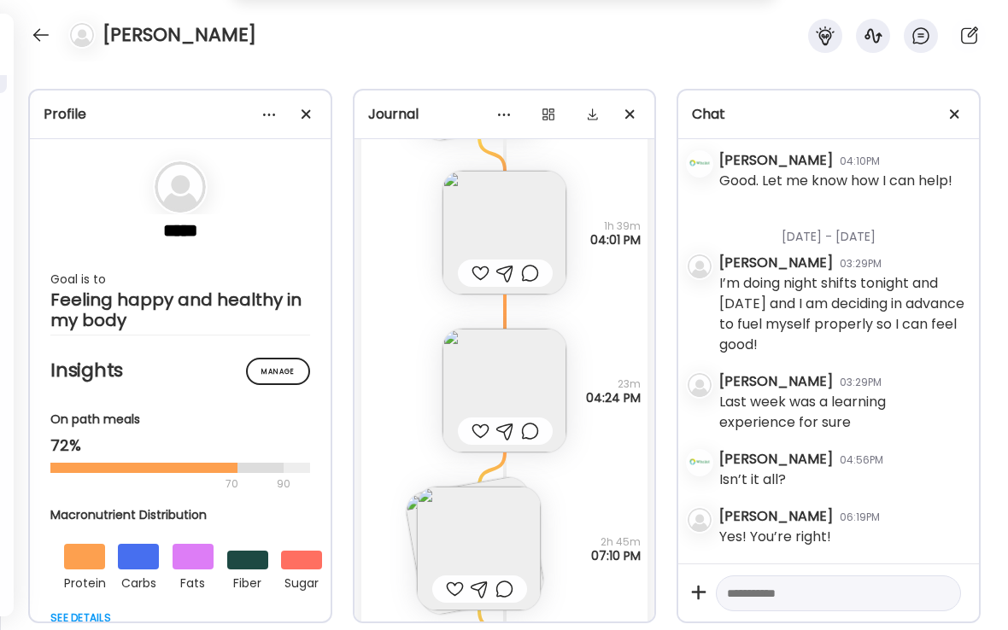
scroll to position [33315, 0]
click at [475, 249] on img at bounding box center [504, 233] width 124 height 124
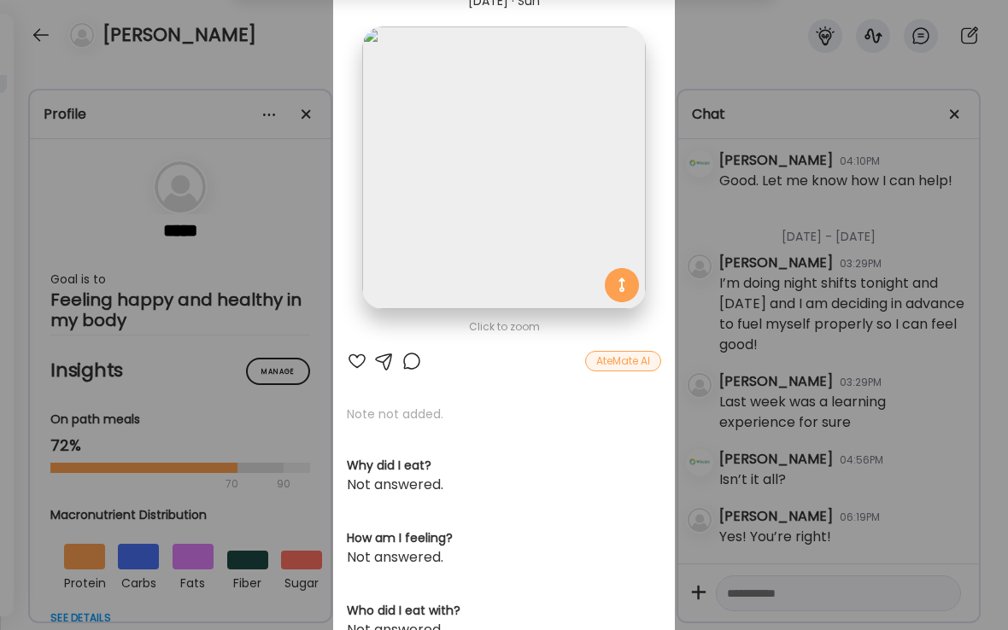
click at [413, 364] on div at bounding box center [411, 361] width 20 height 20
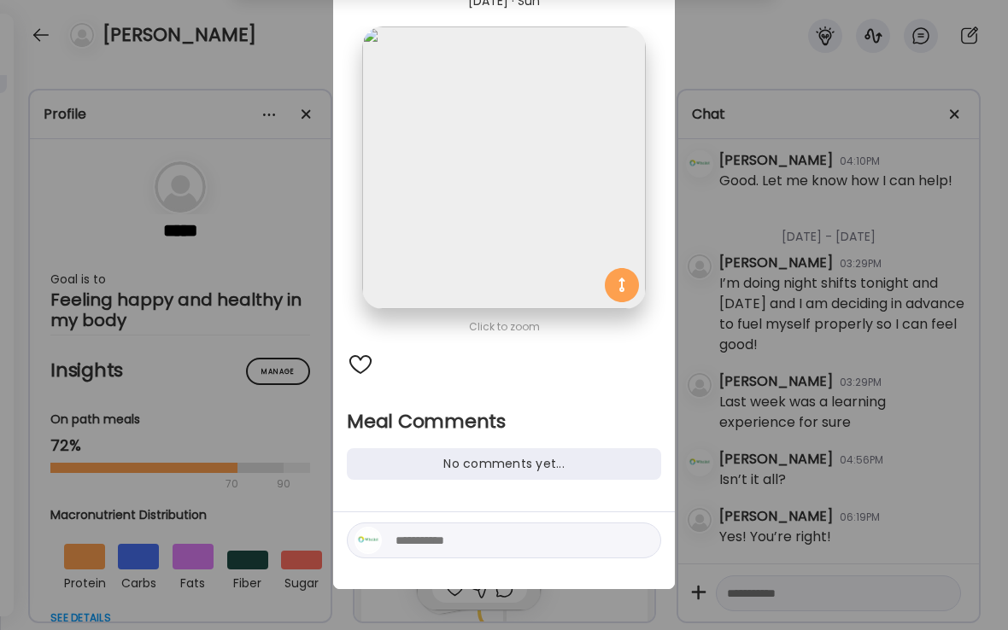
click at [433, 540] on textarea at bounding box center [510, 540] width 231 height 20
type textarea "**********"
click at [643, 539] on div at bounding box center [641, 541] width 24 height 24
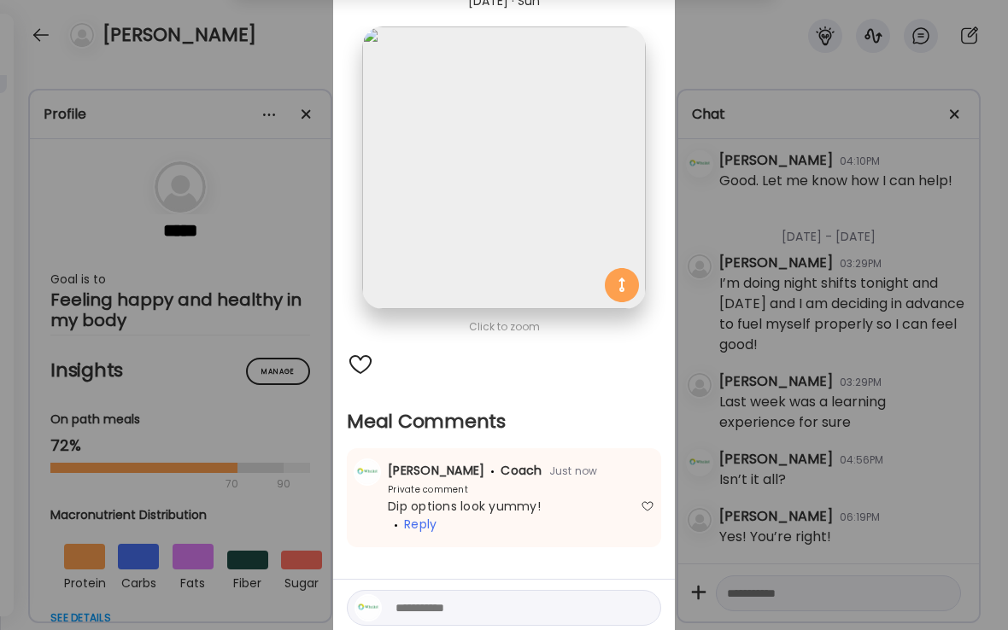
click at [0, 498] on div "Ate Coach Dashboard Wahoo! It’s official Take a moment to set up your Coach Pro…" at bounding box center [504, 315] width 1008 height 630
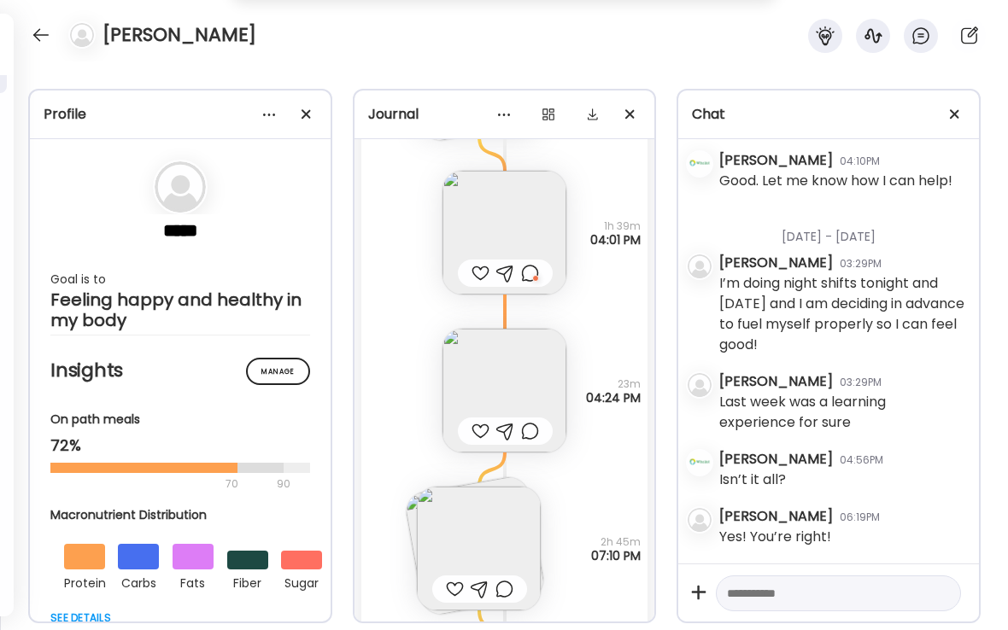
scroll to position [33359, 0]
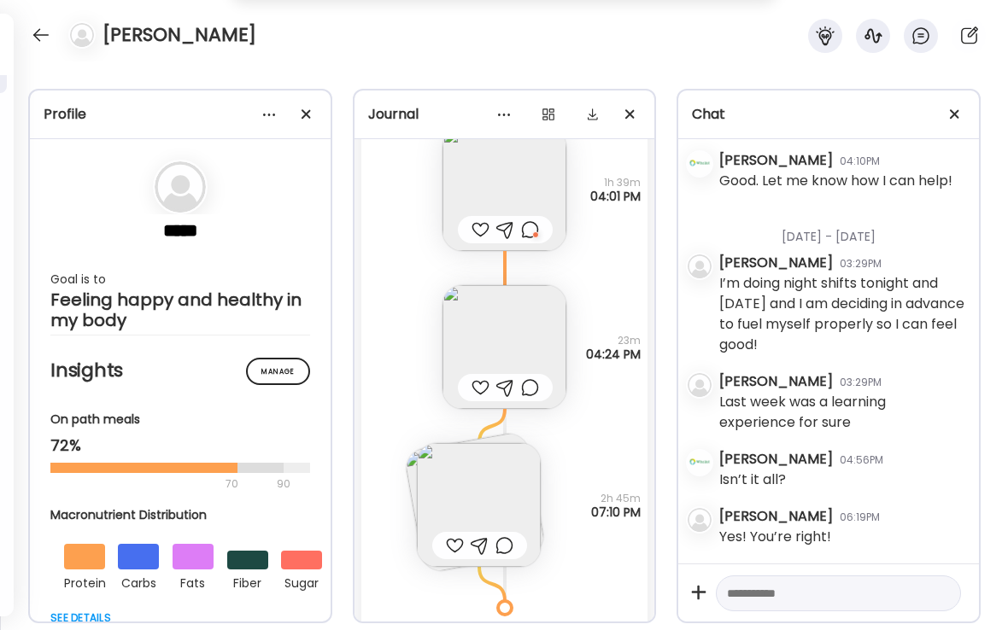
click at [470, 487] on img at bounding box center [479, 505] width 124 height 124
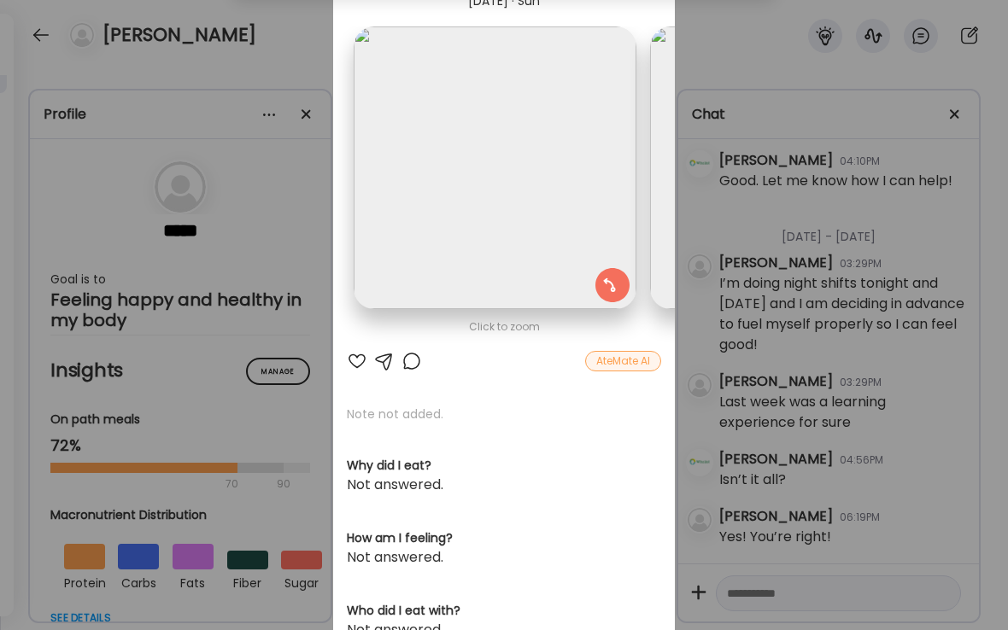
scroll to position [0, 0]
click at [276, 61] on div "Ate Coach Dashboard Wahoo! It’s official Take a moment to set up your Coach Pro…" at bounding box center [504, 315] width 1008 height 630
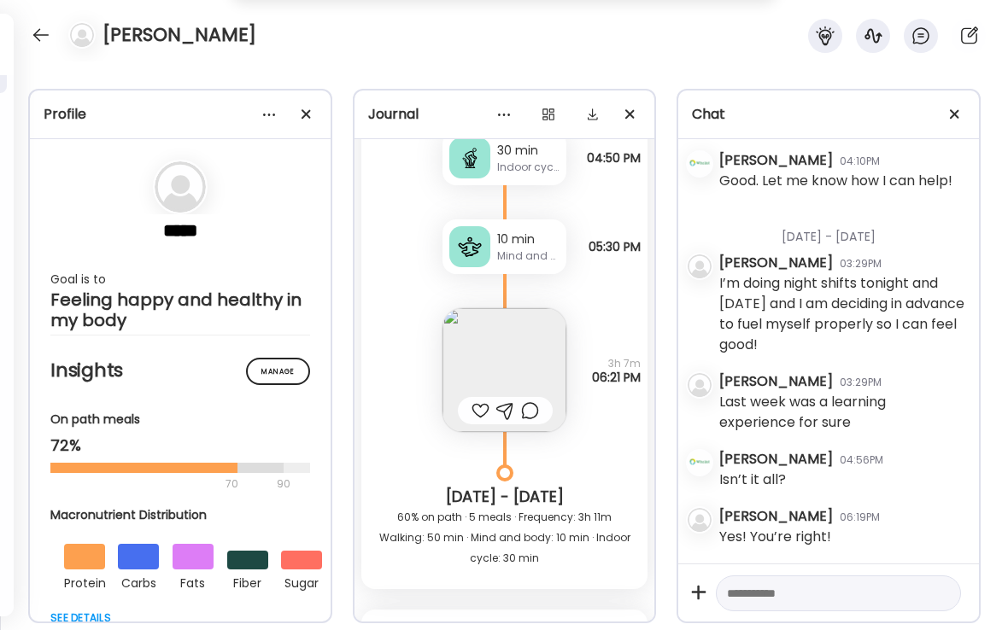
scroll to position [34951, 0]
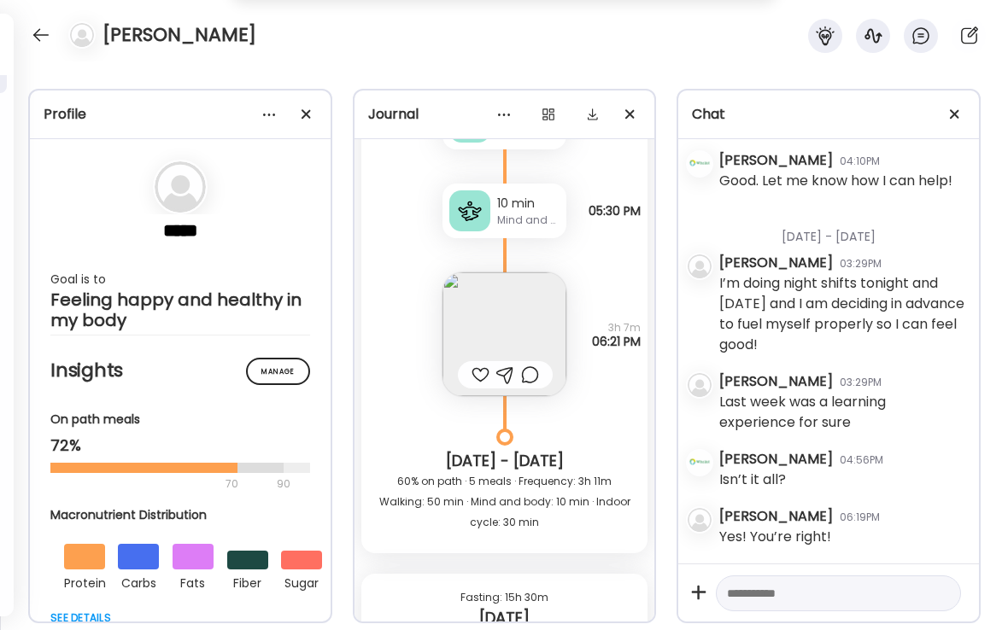
click at [478, 372] on div at bounding box center [480, 375] width 18 height 20
click at [513, 312] on img at bounding box center [504, 334] width 124 height 124
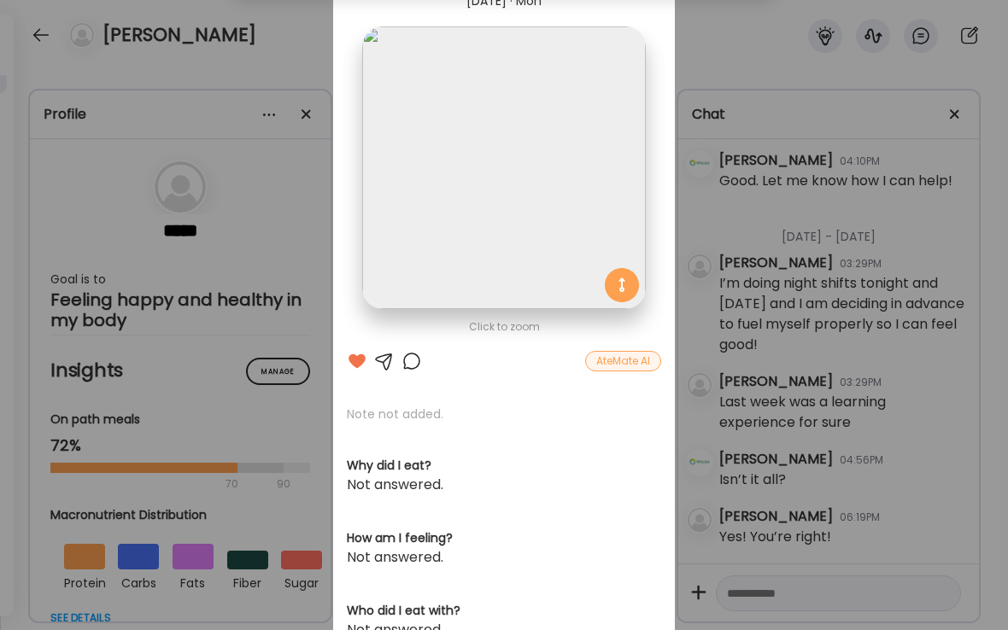
click at [297, 33] on div "Ate Coach Dashboard Wahoo! It’s official Take a moment to set up your Coach Pro…" at bounding box center [504, 315] width 1008 height 630
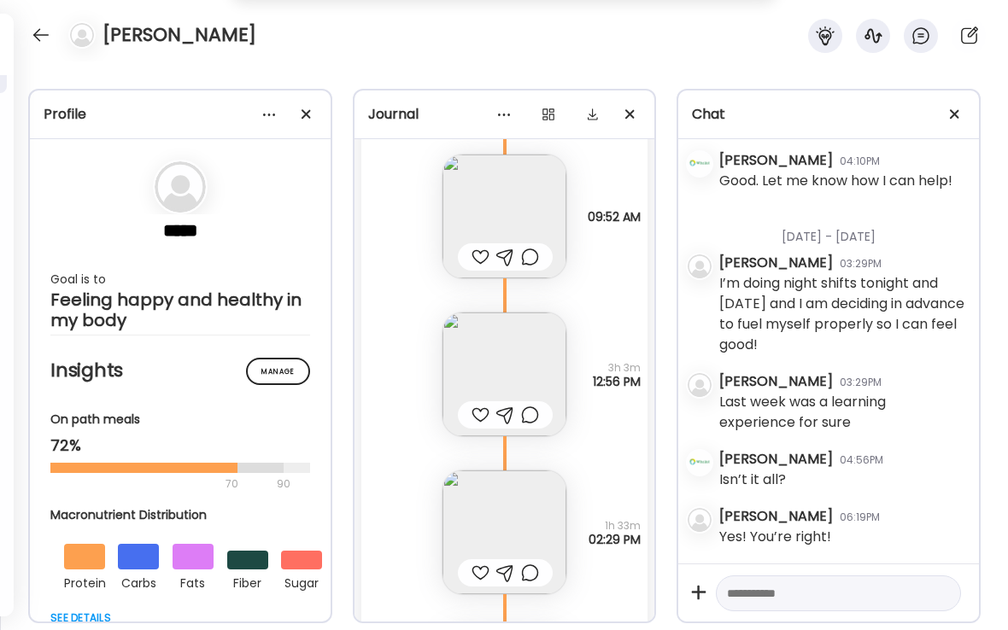
scroll to position [35486, 0]
click at [478, 260] on div at bounding box center [480, 257] width 18 height 20
click at [475, 412] on div at bounding box center [480, 415] width 18 height 20
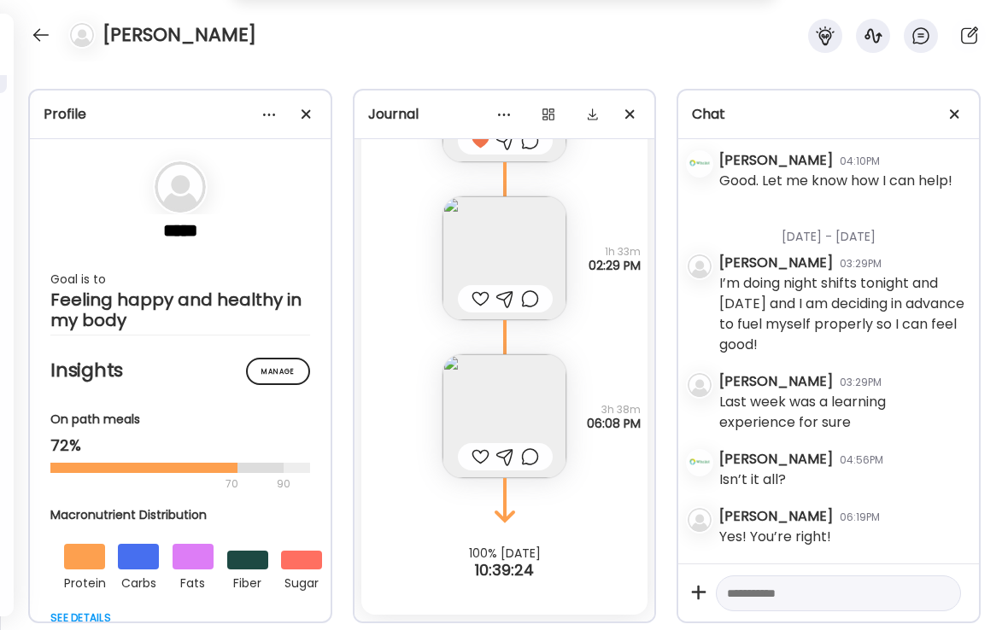
scroll to position [35761, 0]
click at [474, 459] on div at bounding box center [480, 457] width 18 height 20
click at [505, 425] on img at bounding box center [504, 416] width 124 height 124
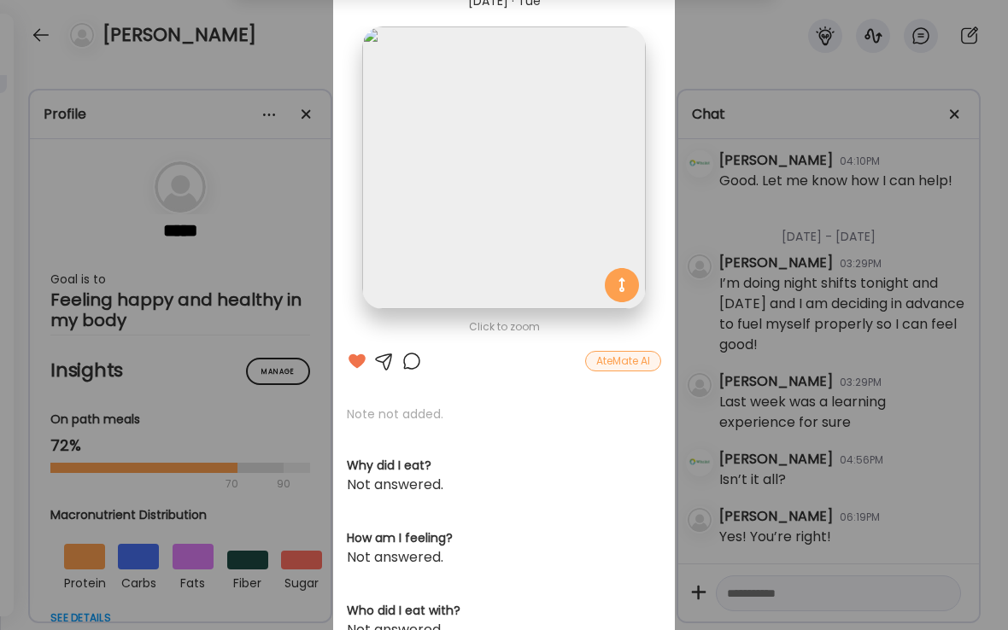
click at [313, 37] on div "Ate Coach Dashboard Wahoo! It’s official Take a moment to set up your Coach Pro…" at bounding box center [504, 315] width 1008 height 630
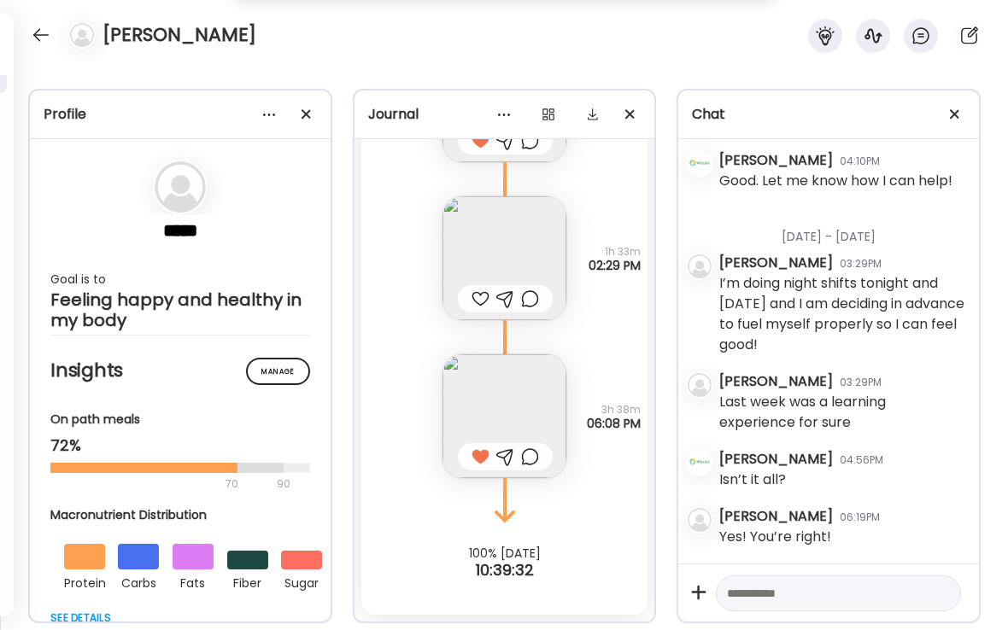
click at [530, 457] on div at bounding box center [530, 457] width 18 height 20
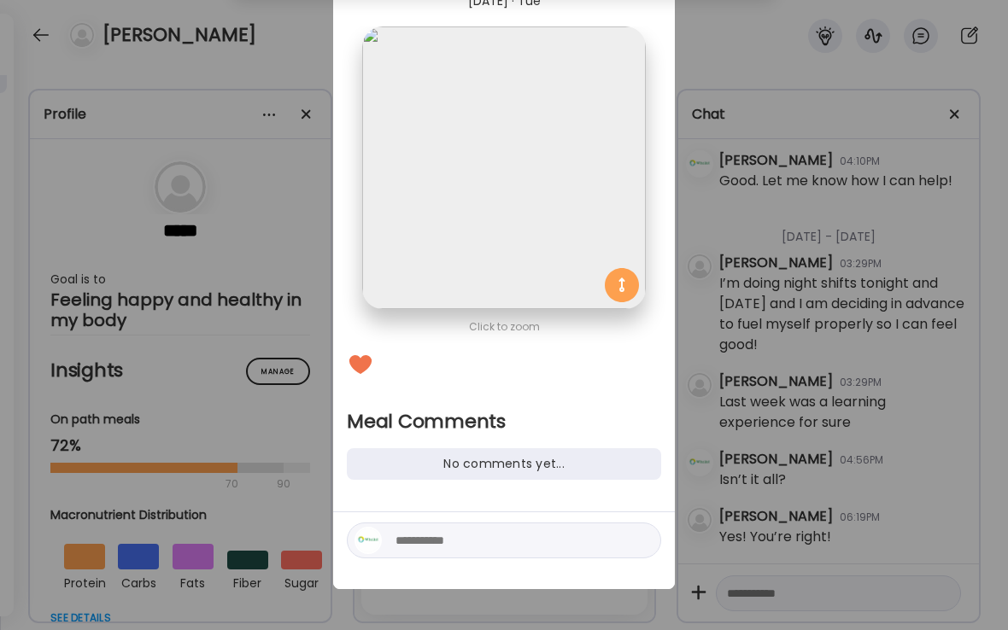
click at [418, 540] on textarea at bounding box center [510, 540] width 231 height 20
type textarea "**********"
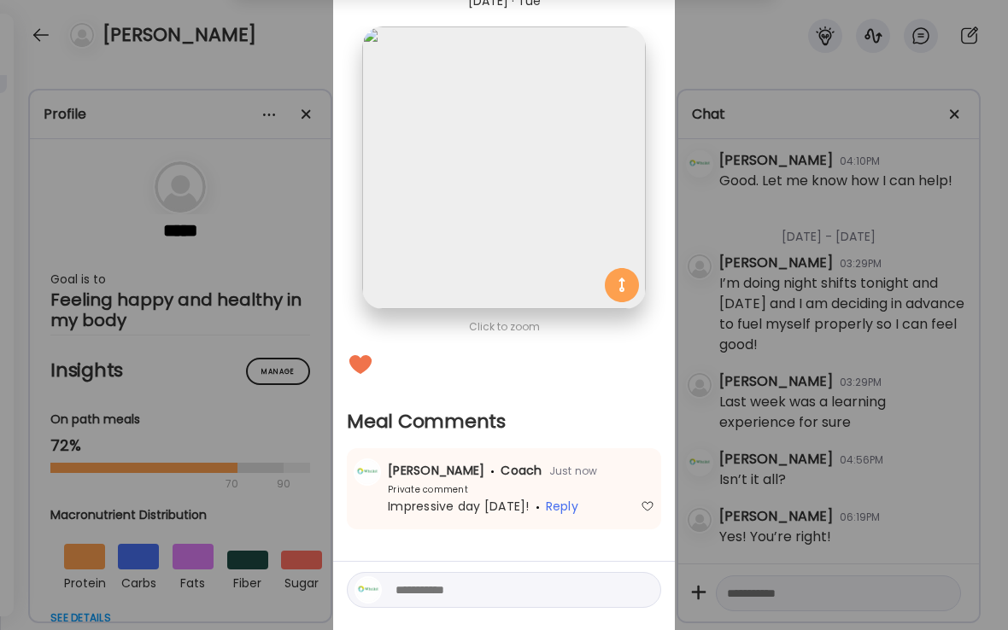
click at [280, 51] on div "Ate Coach Dashboard Wahoo! It’s official Take a moment to set up your Coach Pro…" at bounding box center [504, 315] width 1008 height 630
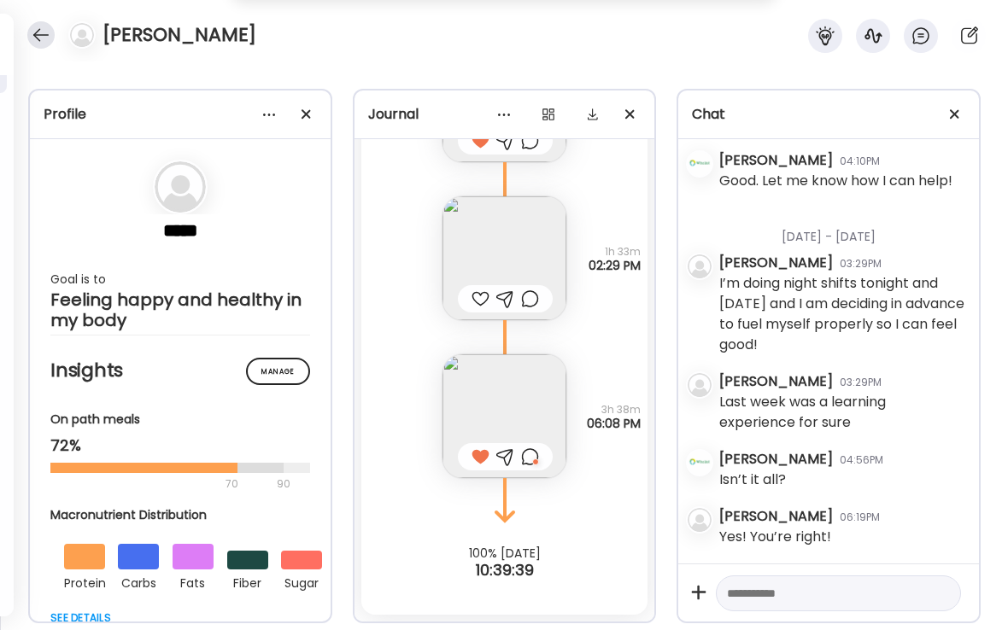
click at [43, 43] on div at bounding box center [40, 34] width 27 height 27
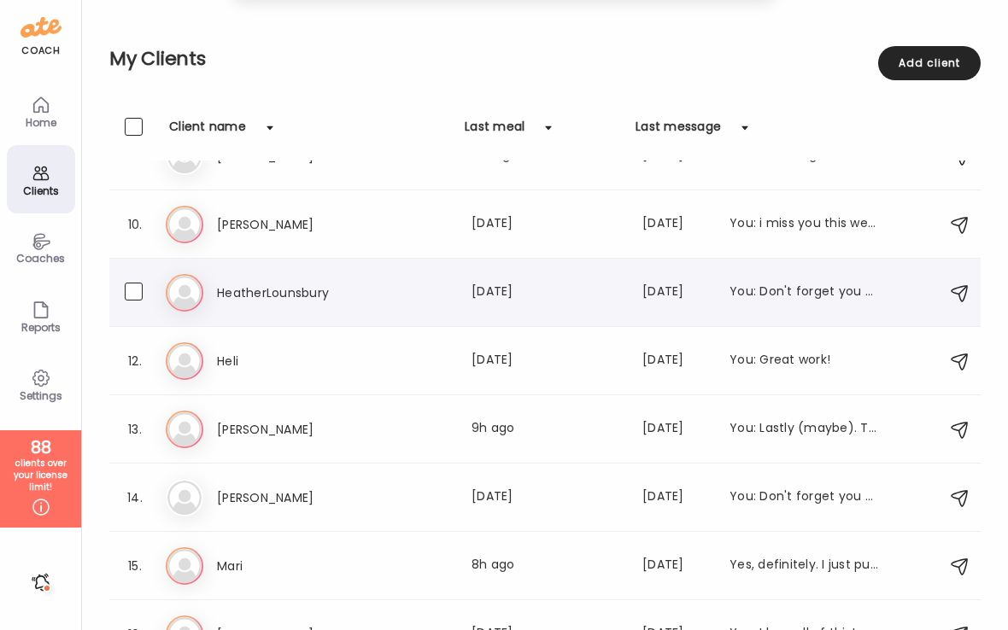
scroll to position [589, 0]
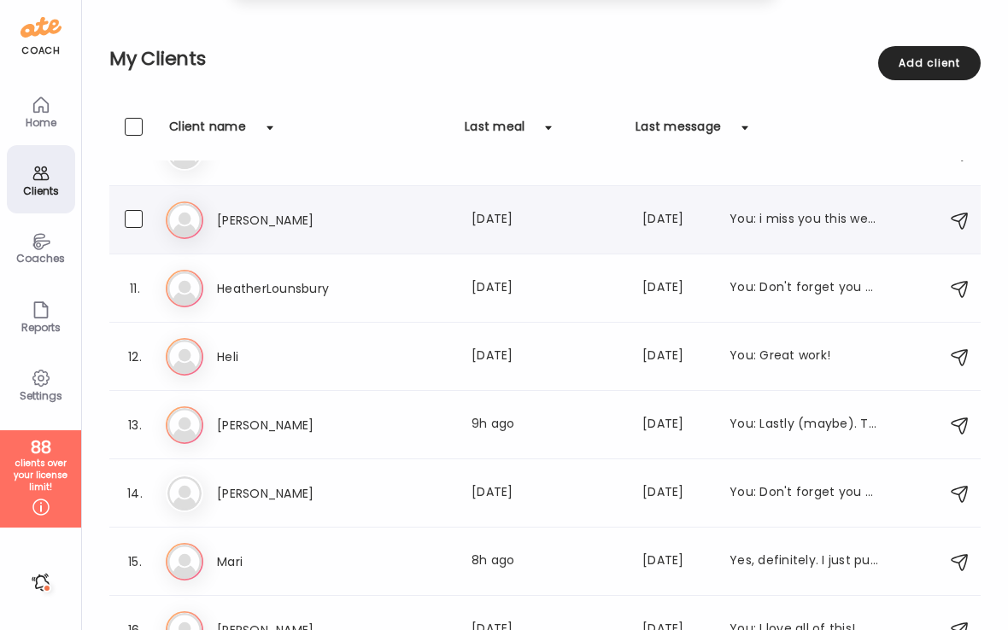
click at [223, 222] on h3 "[PERSON_NAME]" at bounding box center [292, 220] width 150 height 20
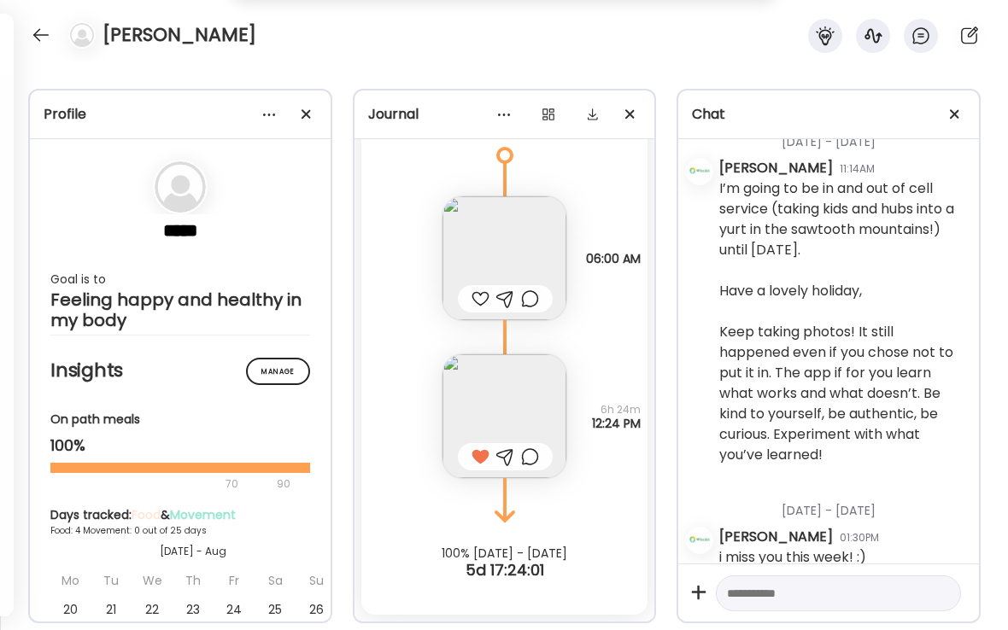
scroll to position [9956, 0]
click at [38, 38] on div at bounding box center [40, 34] width 27 height 27
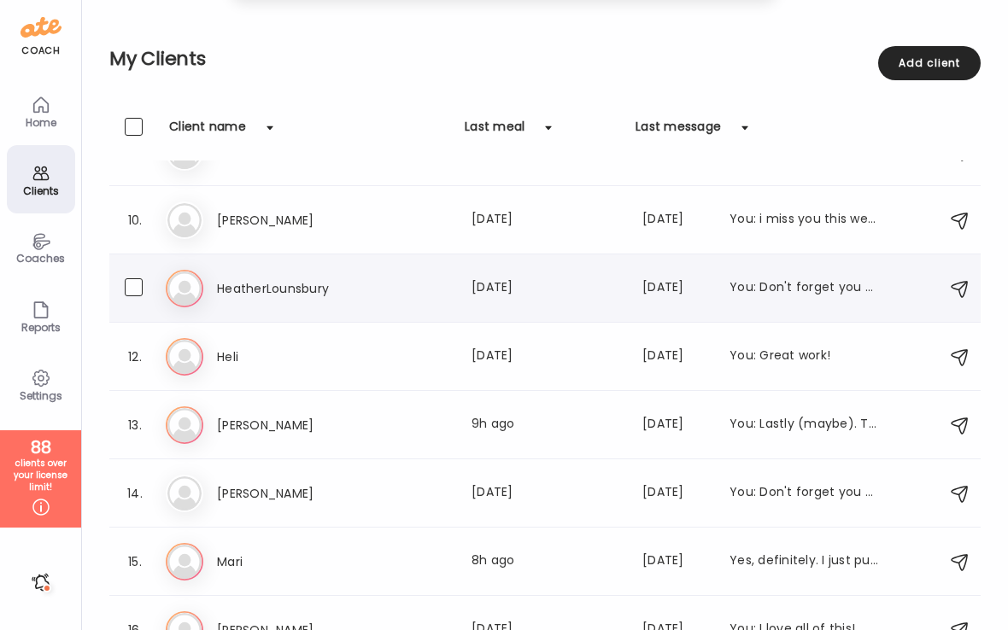
click at [287, 305] on div "He [PERSON_NAME] Last meal: [DATE] Last message: [DATE] You: Don't forget you c…" at bounding box center [547, 289] width 763 height 38
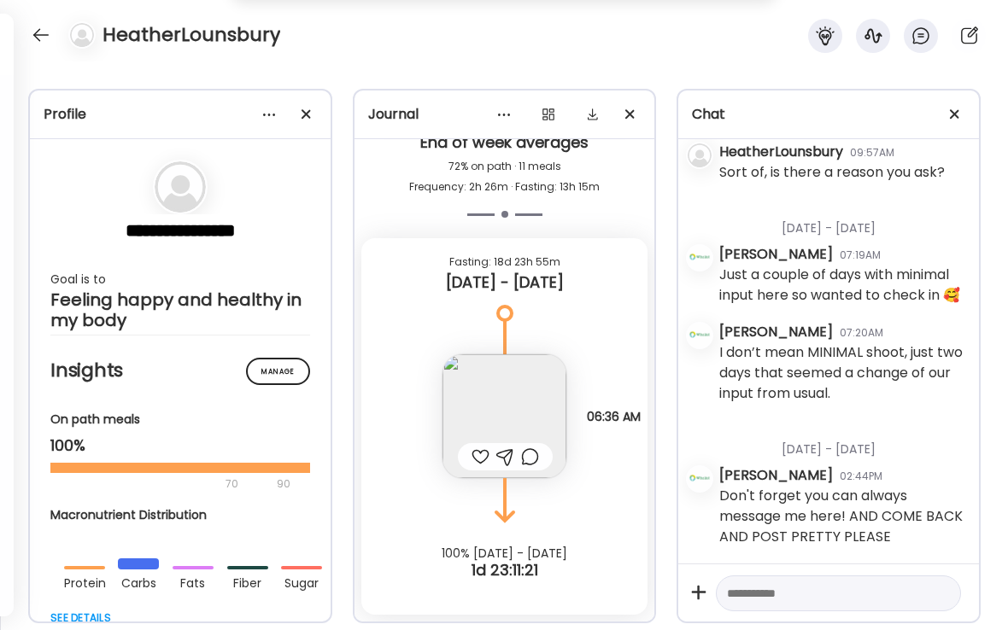
scroll to position [8606, 0]
click at [479, 453] on div at bounding box center [480, 457] width 18 height 20
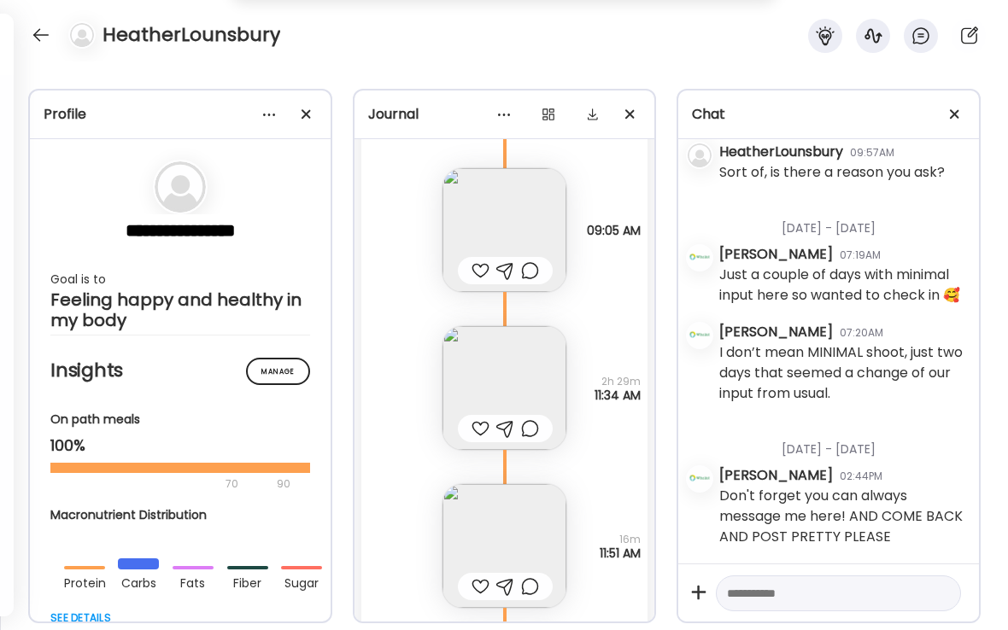
scroll to position [7358, 0]
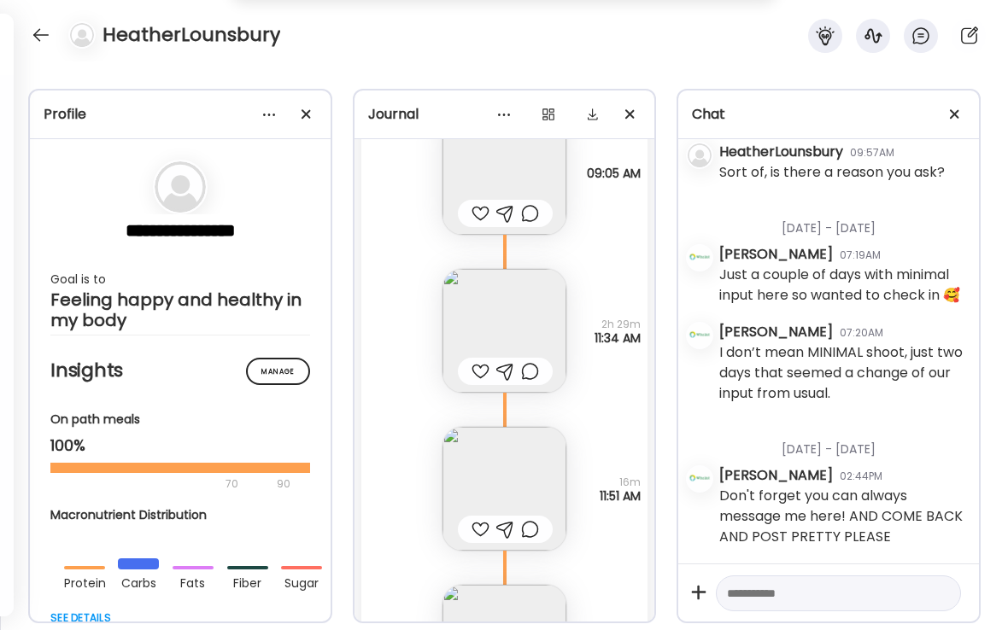
click at [482, 529] on div at bounding box center [480, 529] width 18 height 20
click at [533, 528] on div at bounding box center [530, 529] width 18 height 20
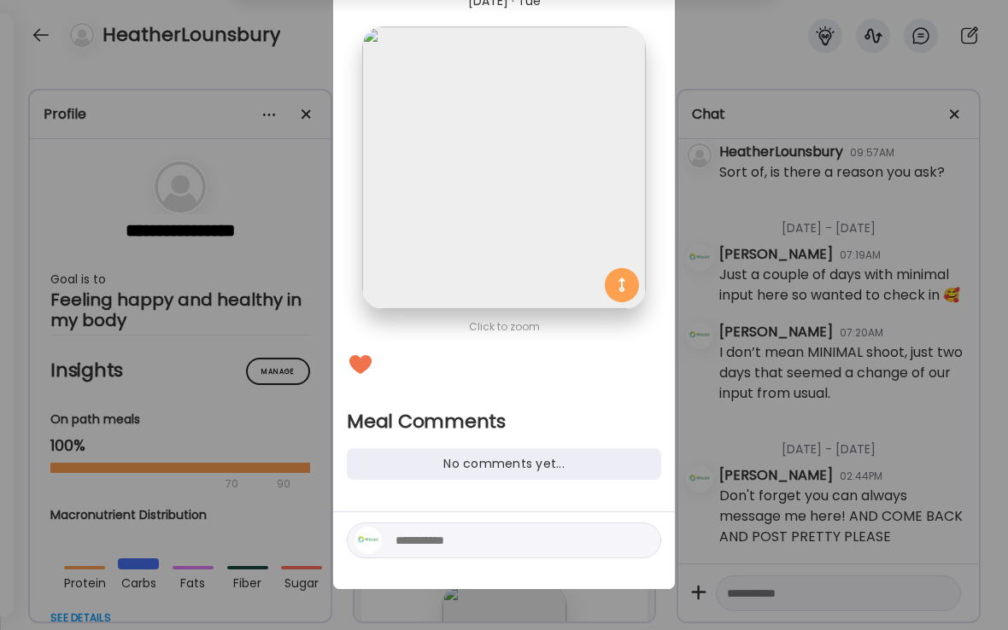
click at [430, 540] on textarea at bounding box center [510, 540] width 231 height 20
type textarea "**********"
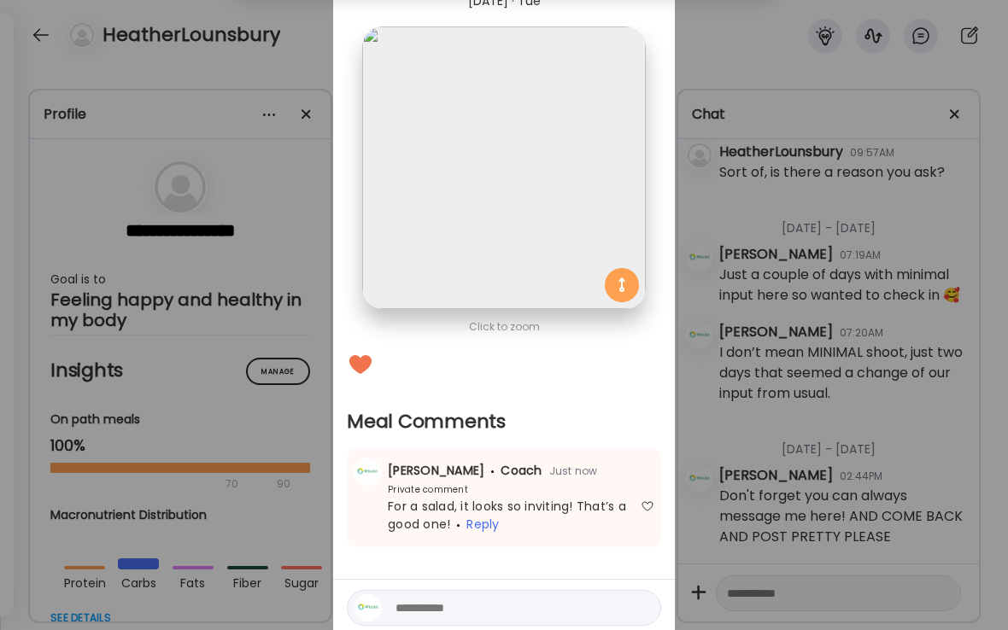
click at [312, 60] on div "Ate Coach Dashboard Wahoo! It’s official Take a moment to set up your Coach Pro…" at bounding box center [504, 315] width 1008 height 630
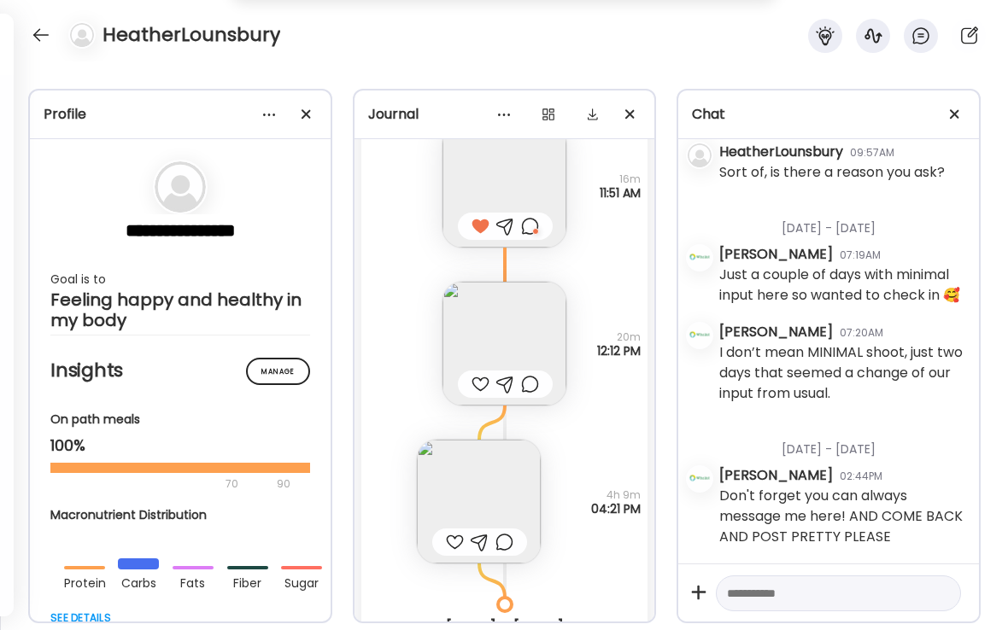
scroll to position [7664, 0]
click at [482, 383] on div at bounding box center [480, 381] width 18 height 20
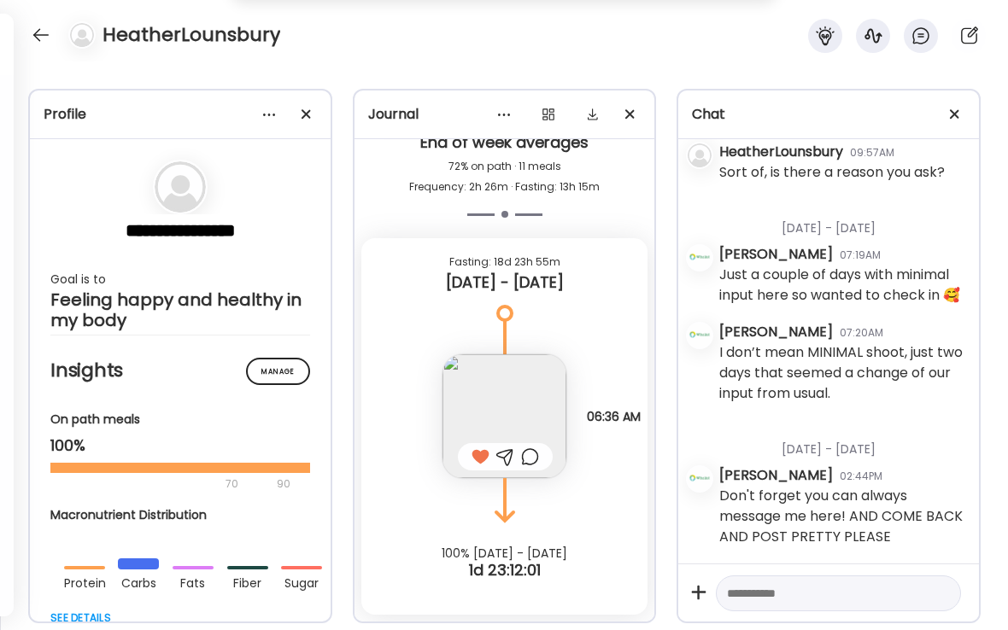
scroll to position [8606, 0]
click at [42, 41] on div at bounding box center [40, 34] width 27 height 27
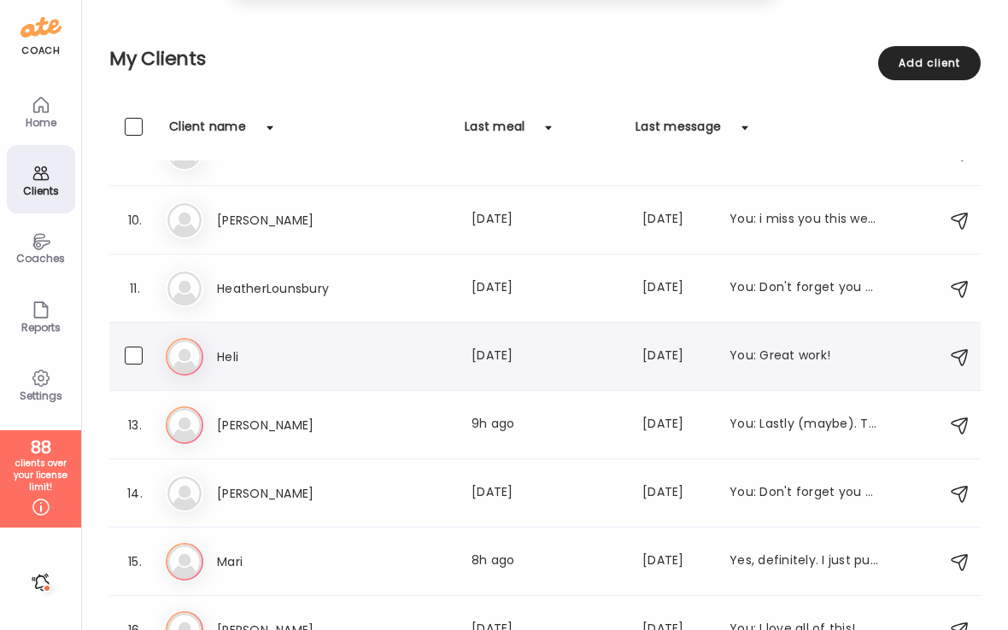
click at [255, 369] on div "He Heli Last meal: [DATE] Last message: [DATE] You: Great work!" at bounding box center [547, 357] width 763 height 38
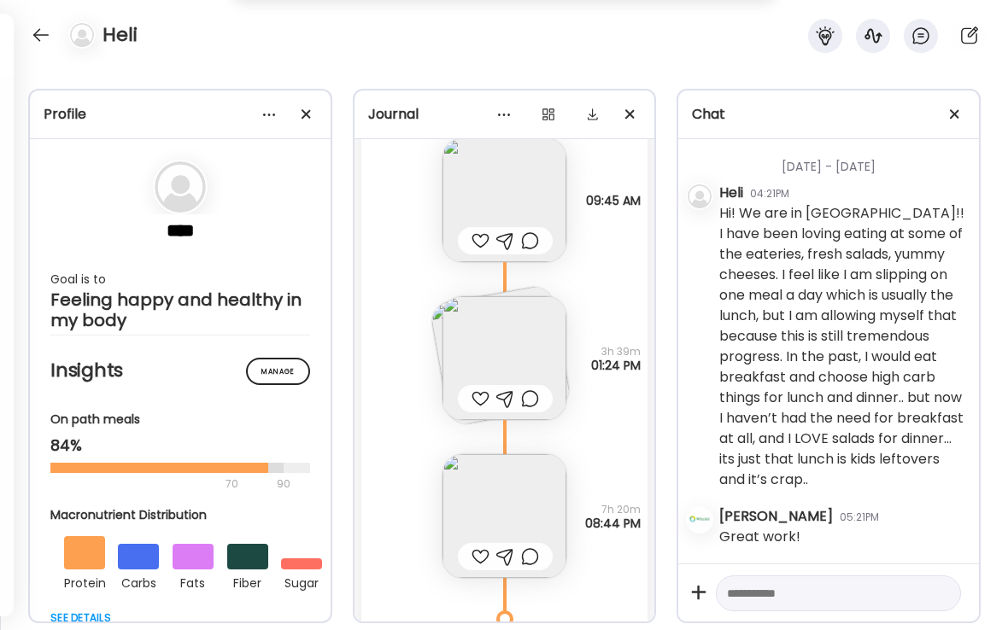
scroll to position [18600, 0]
click at [435, 329] on img at bounding box center [500, 351] width 143 height 143
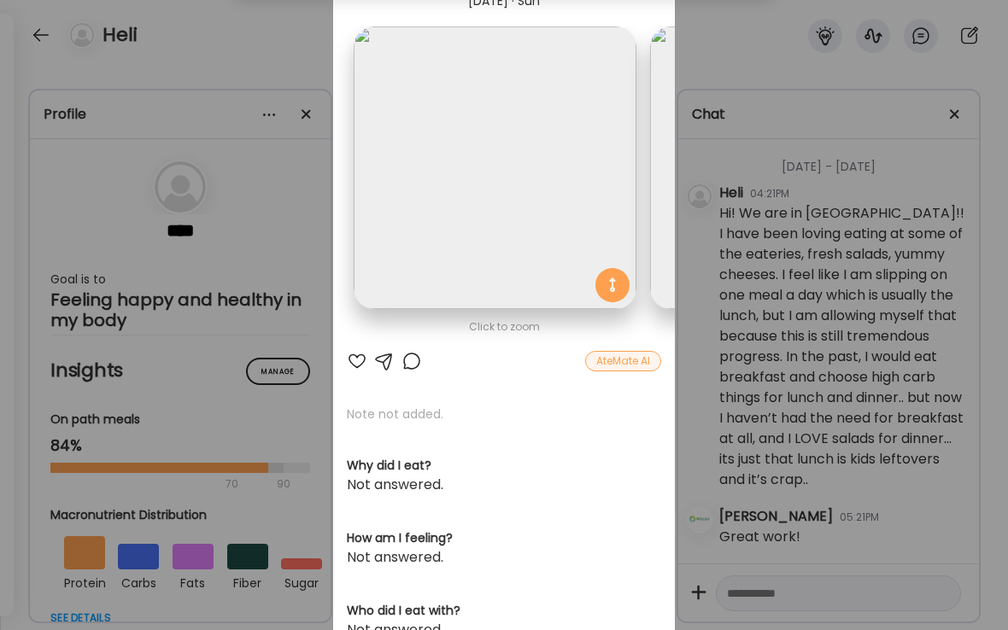
scroll to position [0, 0]
click at [286, 40] on div "Ate Coach Dashboard Wahoo! It’s official Take a moment to set up your Coach Pro…" at bounding box center [504, 315] width 1008 height 630
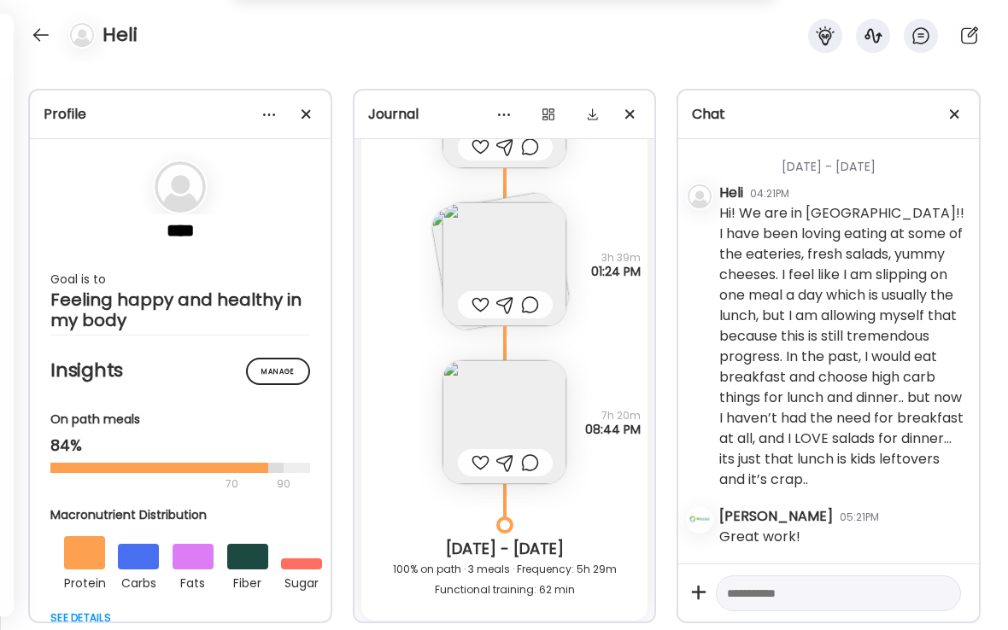
scroll to position [18694, 0]
click at [478, 463] on div at bounding box center [480, 460] width 18 height 20
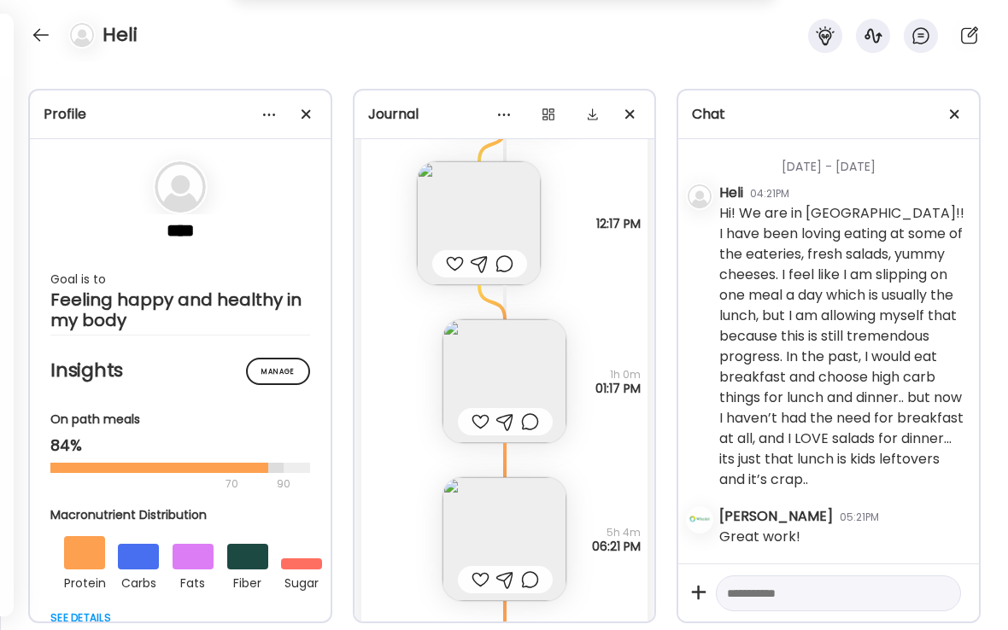
scroll to position [19529, 0]
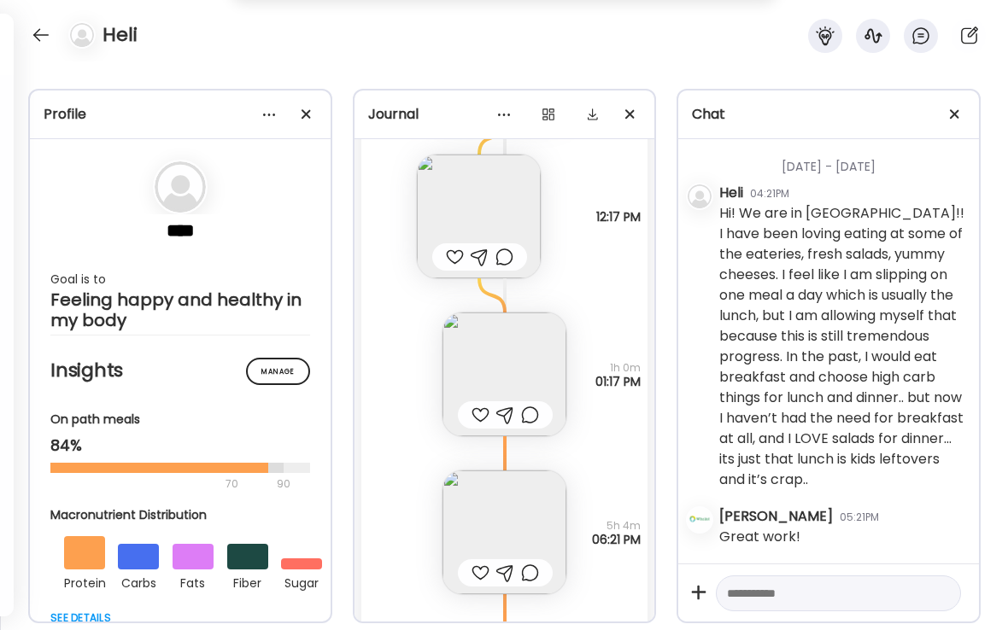
click at [477, 414] on div at bounding box center [480, 415] width 18 height 20
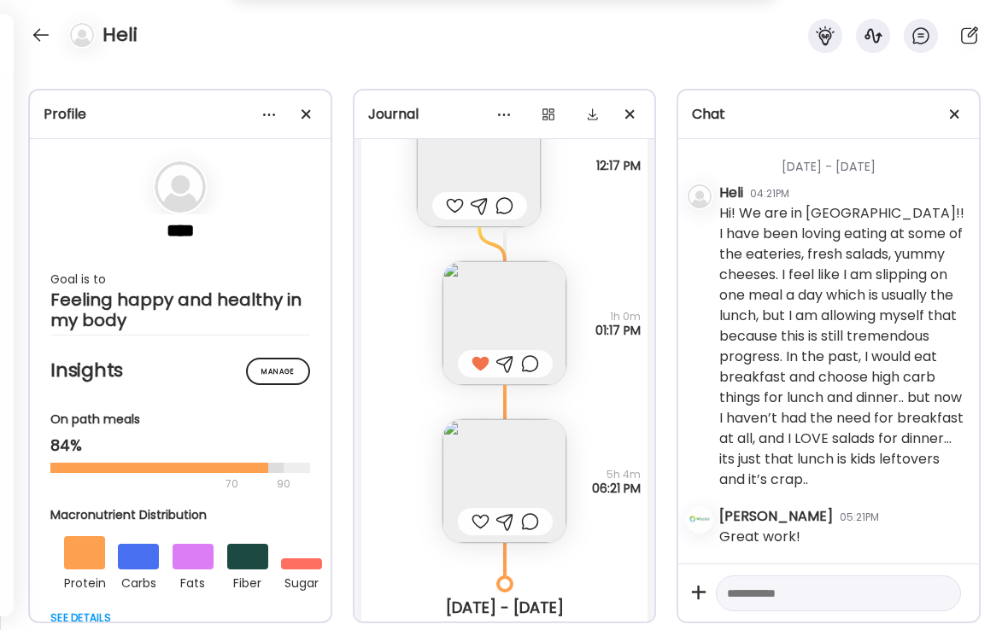
click at [481, 516] on div at bounding box center [480, 521] width 18 height 20
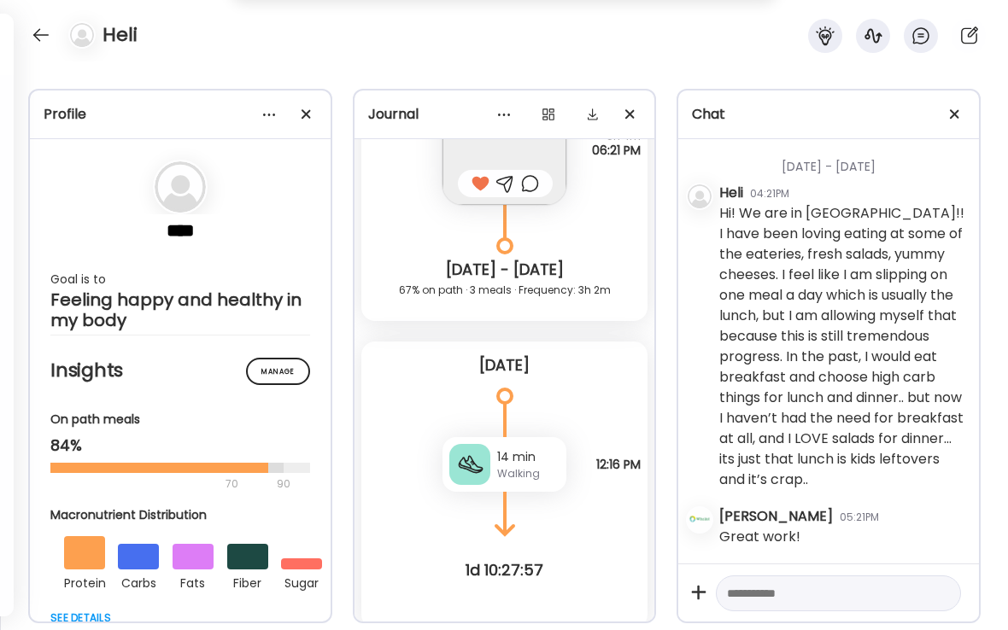
scroll to position [19919, 0]
click at [283, 56] on div "Heli" at bounding box center [504, 30] width 1008 height 61
click at [45, 38] on div at bounding box center [40, 34] width 27 height 27
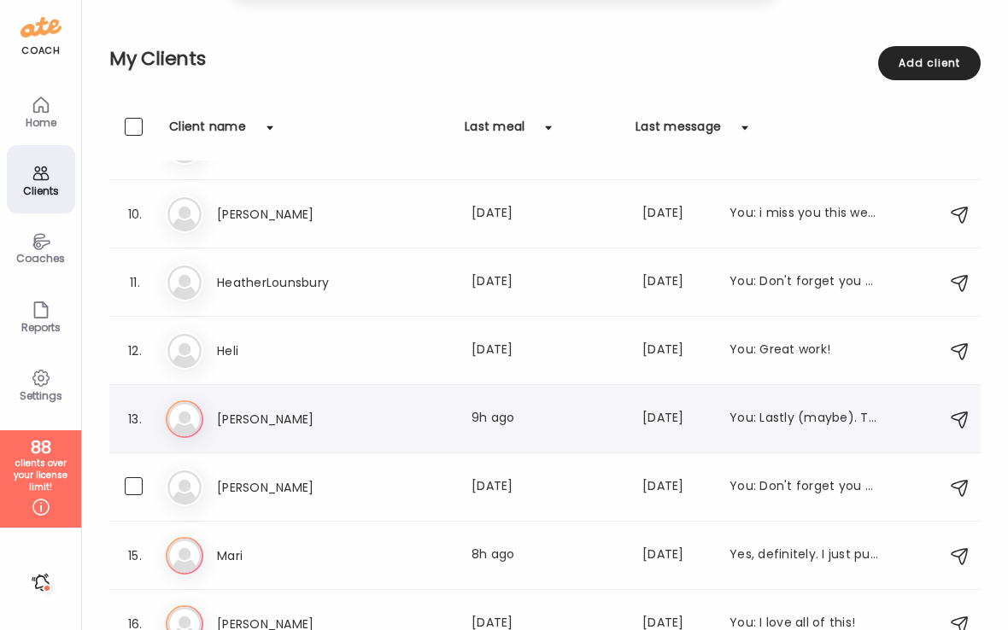
scroll to position [596, 0]
click at [246, 418] on h3 "[PERSON_NAME]" at bounding box center [292, 418] width 150 height 20
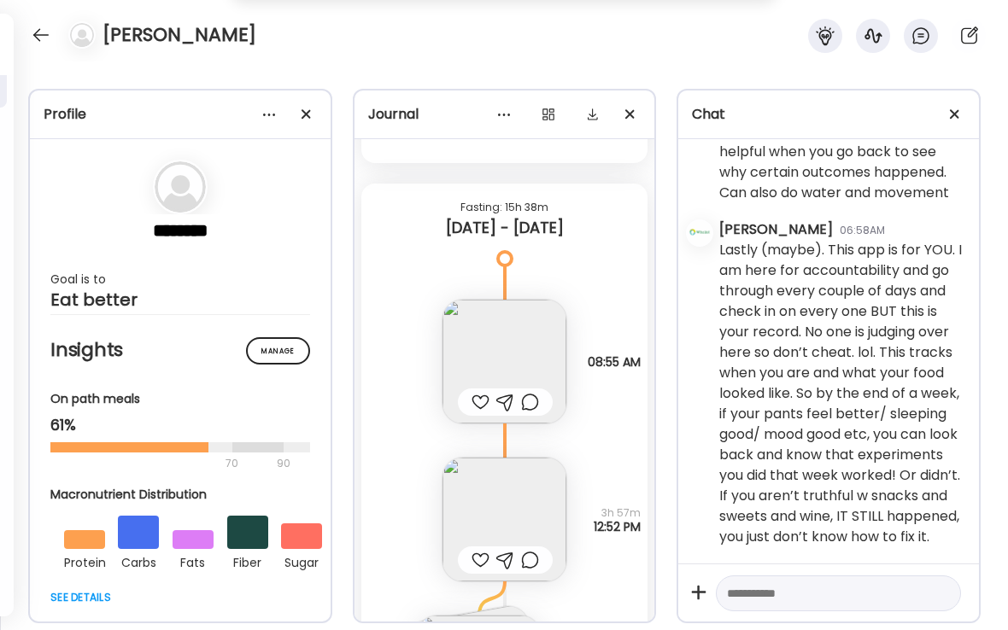
scroll to position [19424, 0]
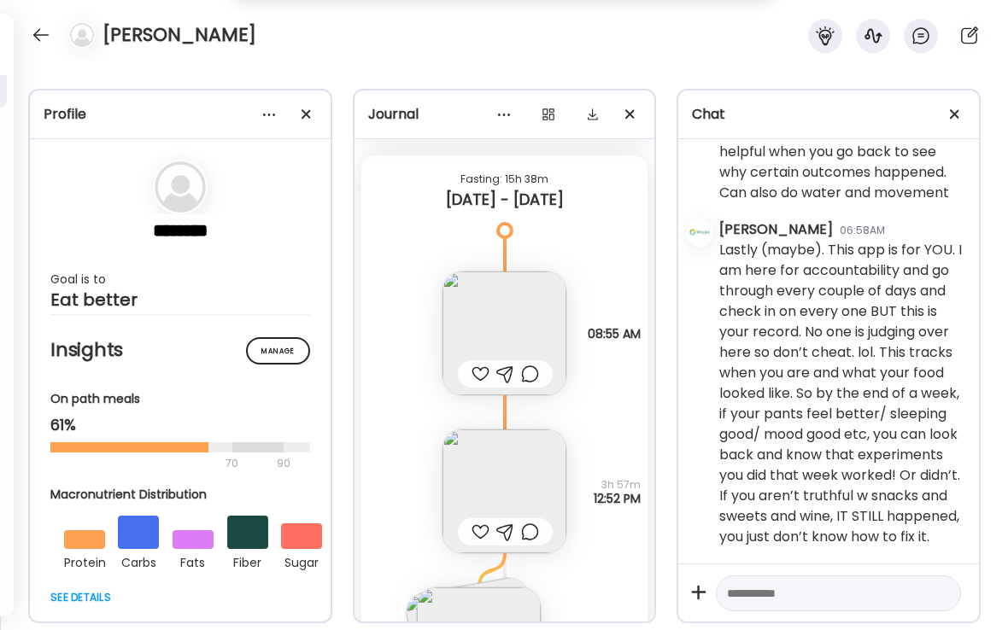
click at [479, 364] on div at bounding box center [480, 374] width 18 height 20
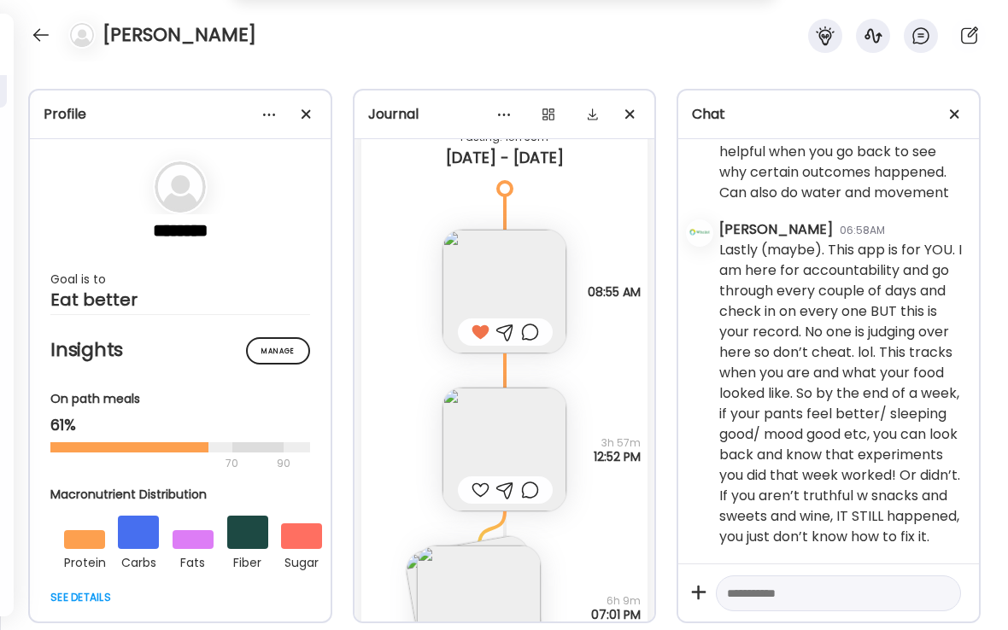
click at [482, 480] on div at bounding box center [480, 490] width 18 height 20
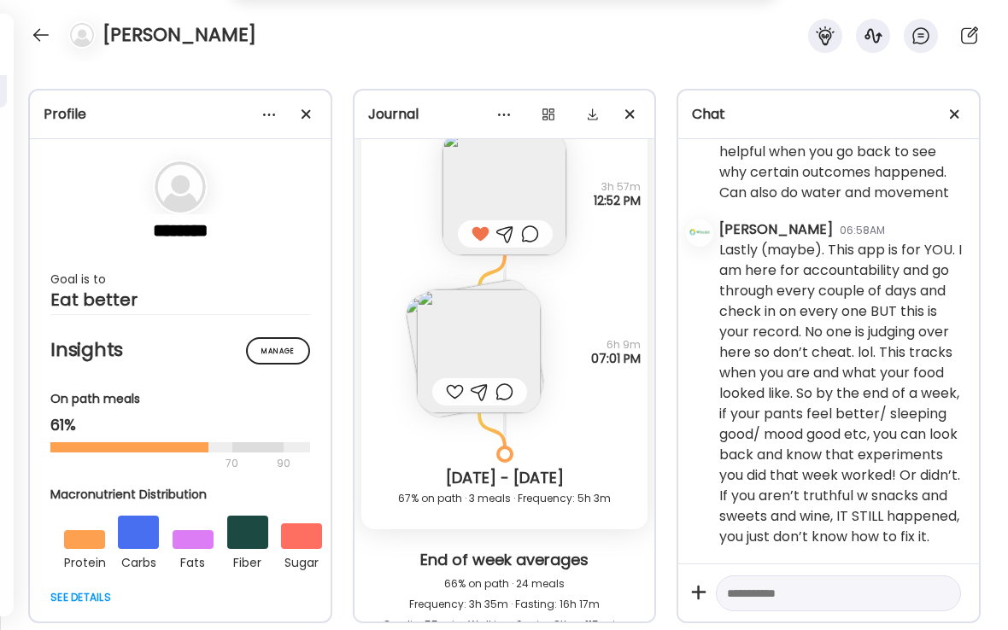
scroll to position [19525, 0]
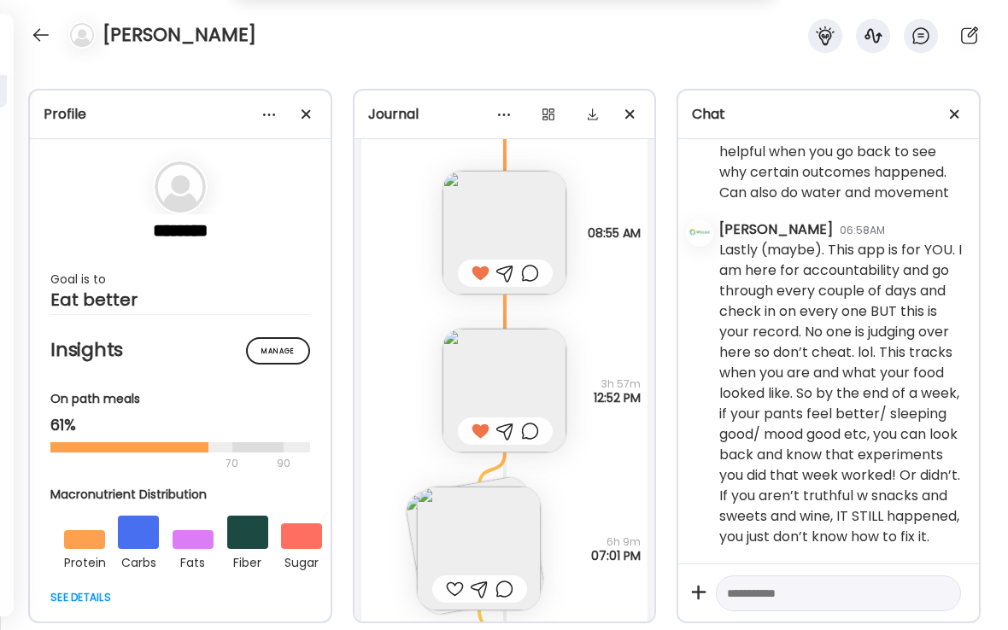
click at [517, 363] on img at bounding box center [504, 391] width 124 height 124
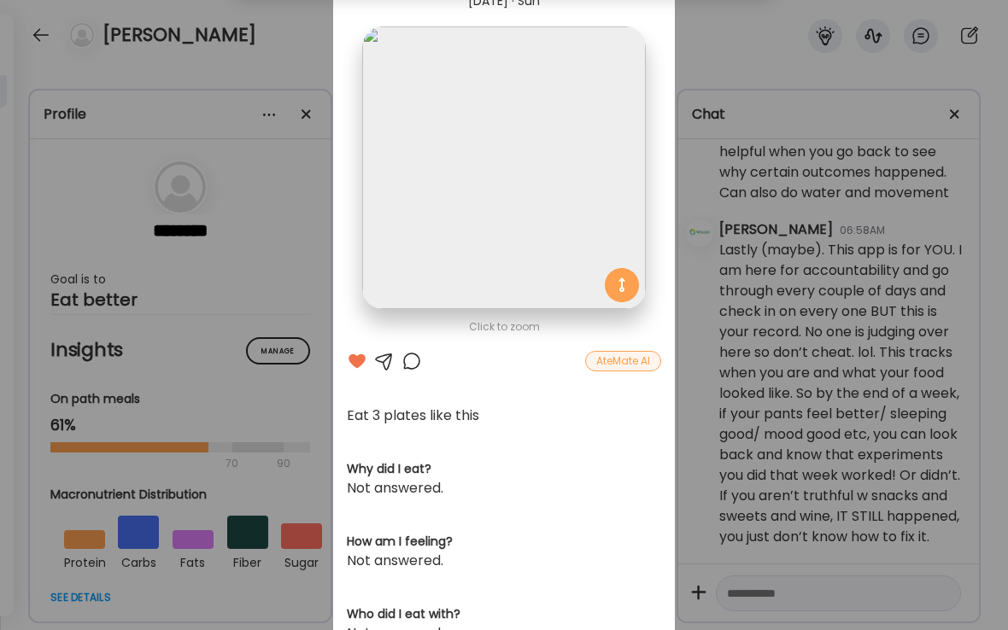
click at [412, 361] on div at bounding box center [411, 361] width 20 height 20
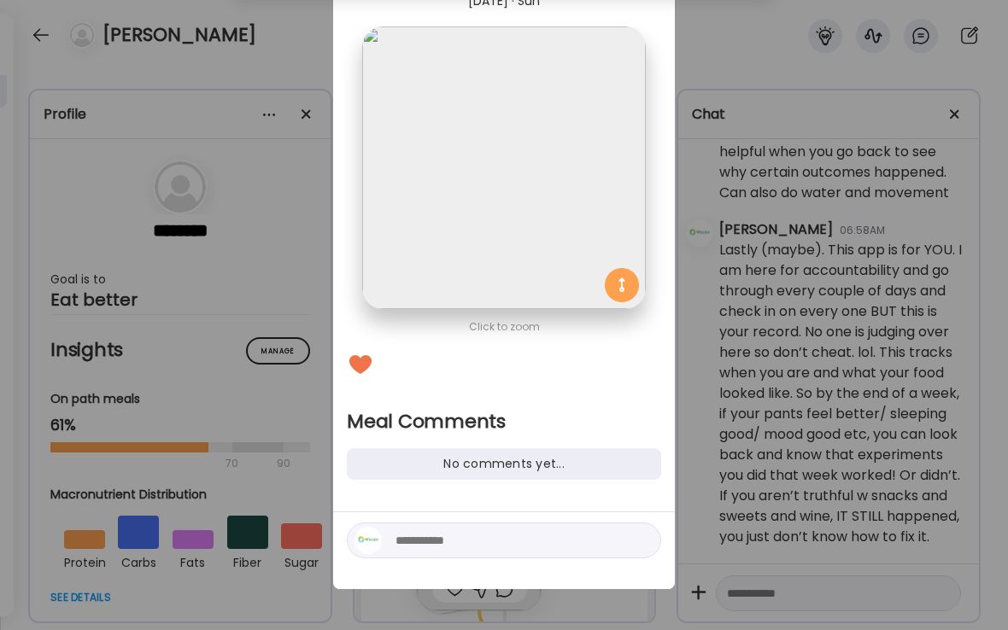
click at [418, 540] on textarea at bounding box center [510, 540] width 231 height 20
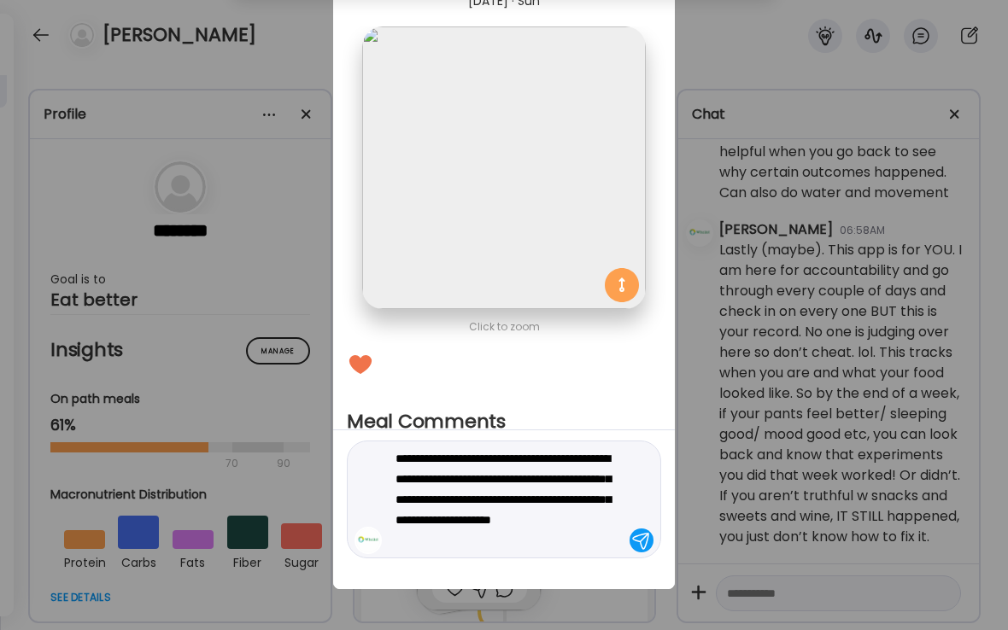
type textarea "**********"
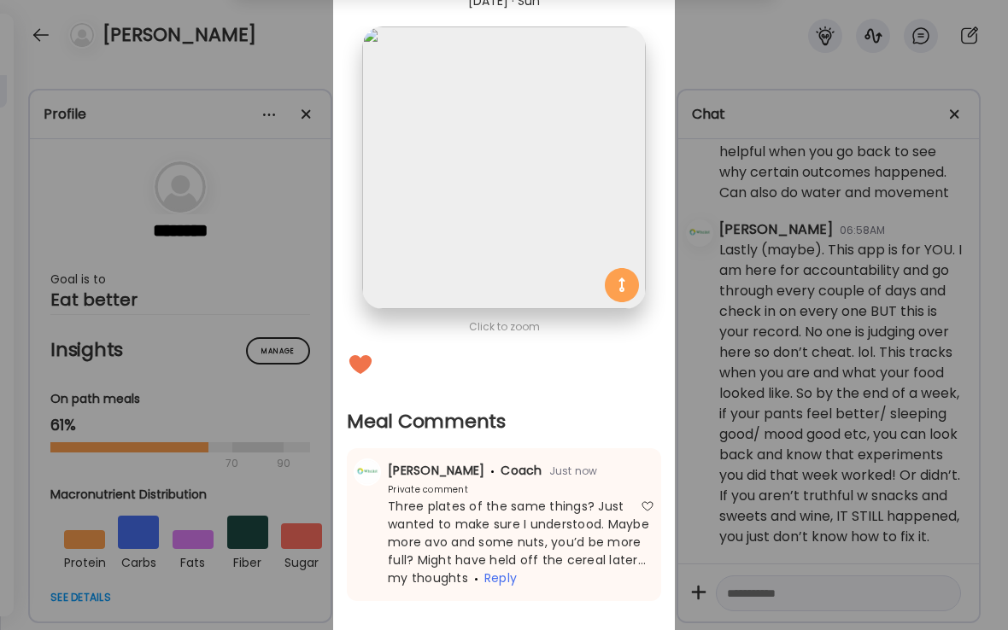
click at [295, 55] on div "Ate Coach Dashboard Wahoo! It’s official Take a moment to set up your Coach Pro…" at bounding box center [504, 315] width 1008 height 630
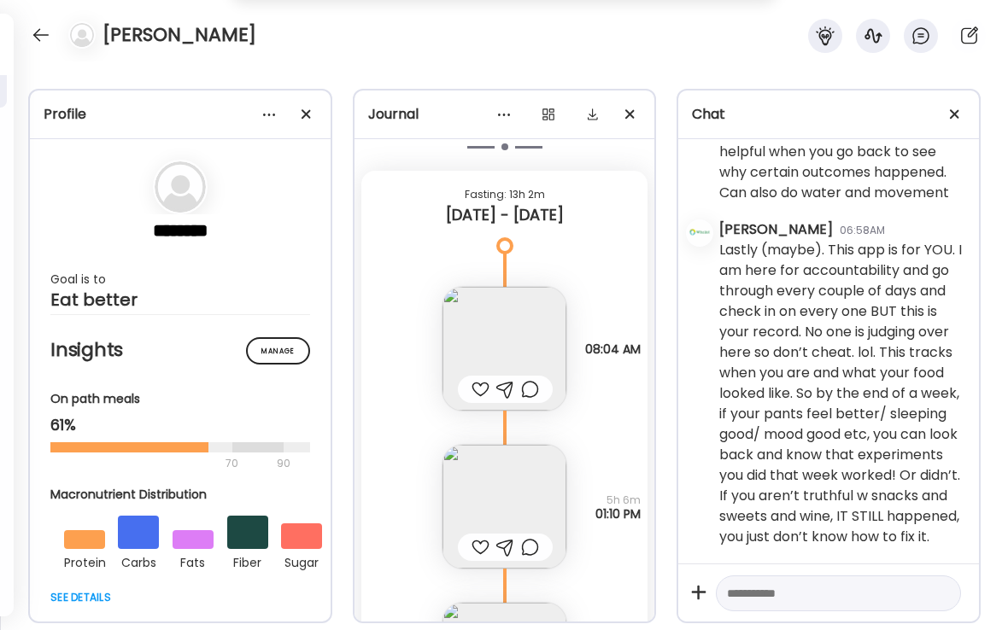
scroll to position [20274, 0]
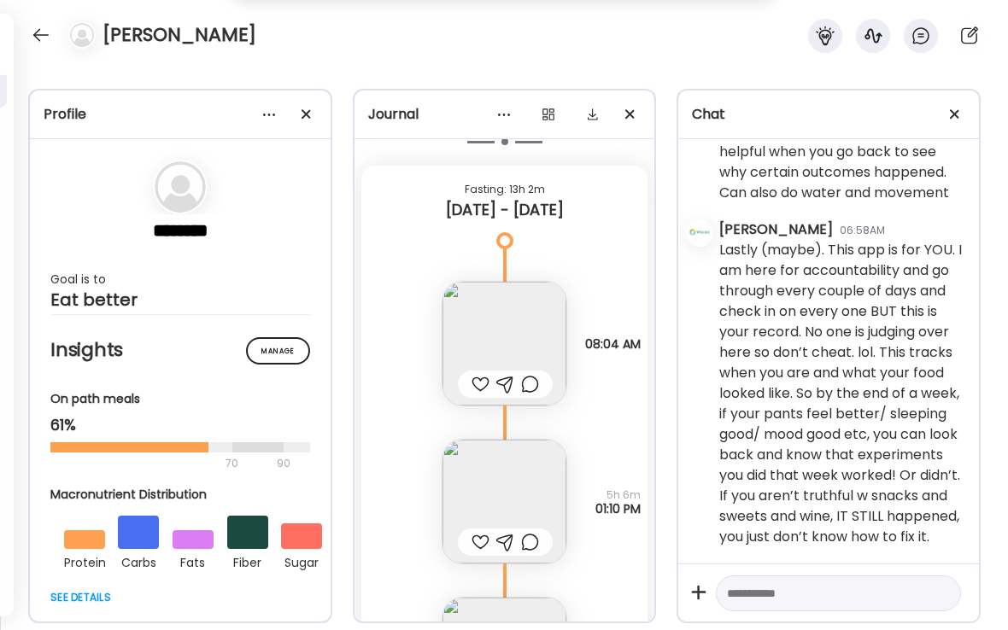
click at [479, 374] on div at bounding box center [480, 384] width 18 height 20
click at [476, 532] on div at bounding box center [480, 542] width 18 height 20
click at [516, 485] on img at bounding box center [504, 502] width 124 height 124
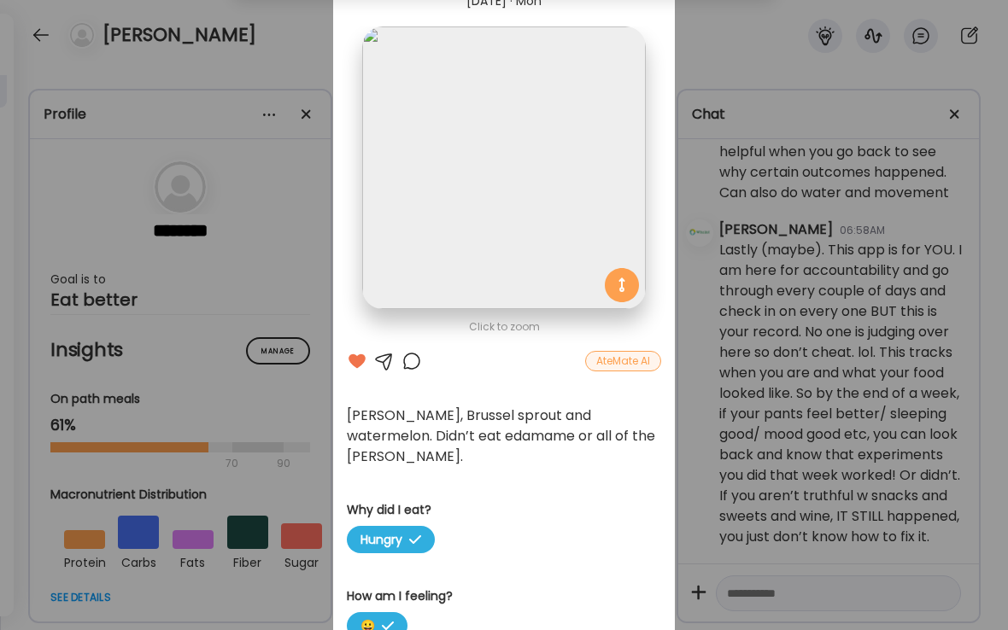
click at [411, 365] on div at bounding box center [411, 361] width 20 height 20
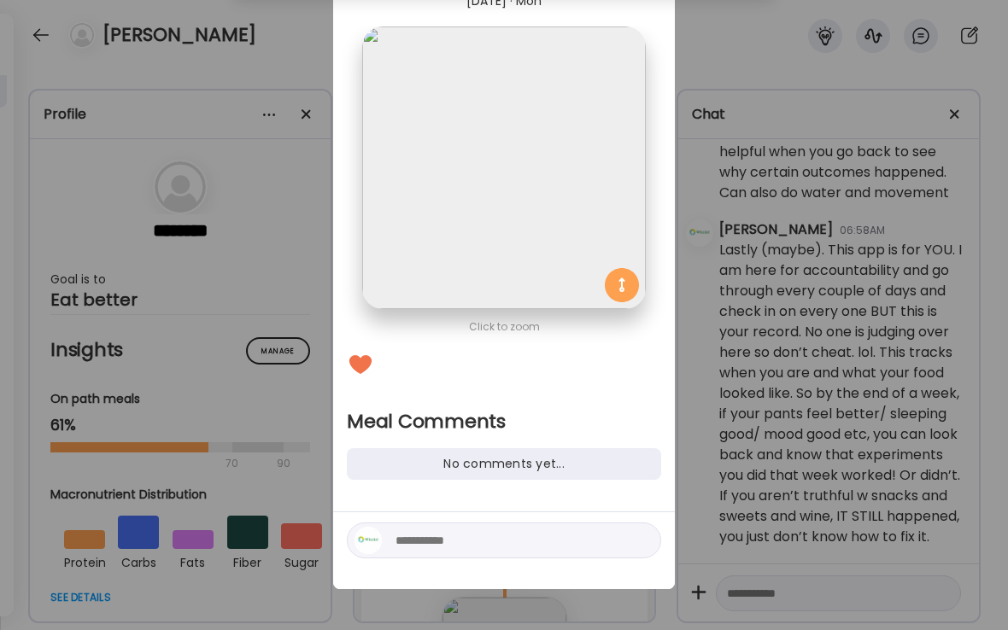
click at [431, 546] on textarea at bounding box center [510, 540] width 231 height 20
type textarea "**********"
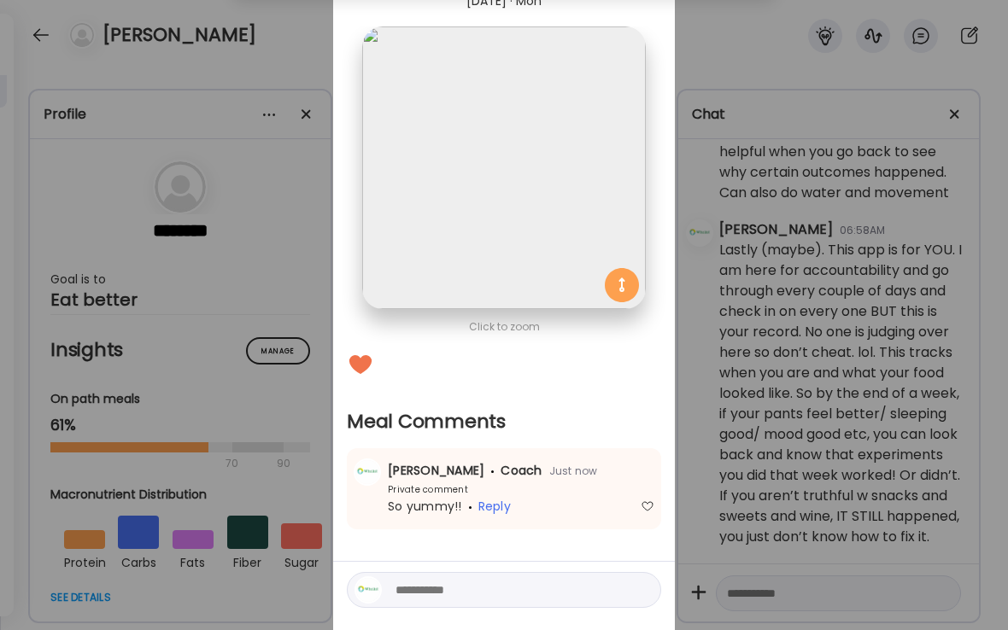
click at [295, 55] on div "Ate Coach Dashboard Wahoo! It’s official Take a moment to set up your Coach Pro…" at bounding box center [504, 315] width 1008 height 630
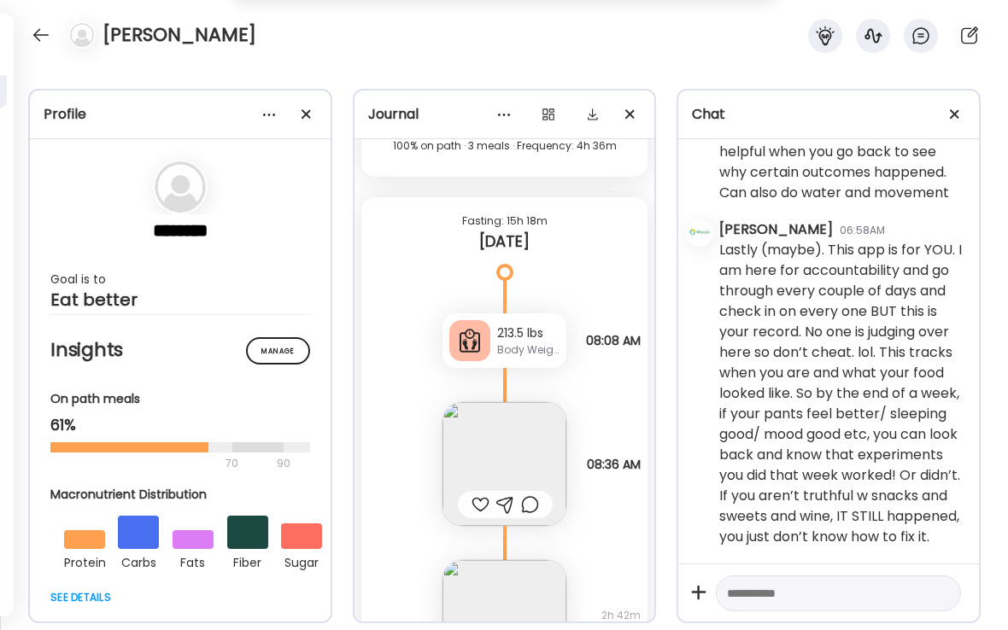
scroll to position [20955, 0]
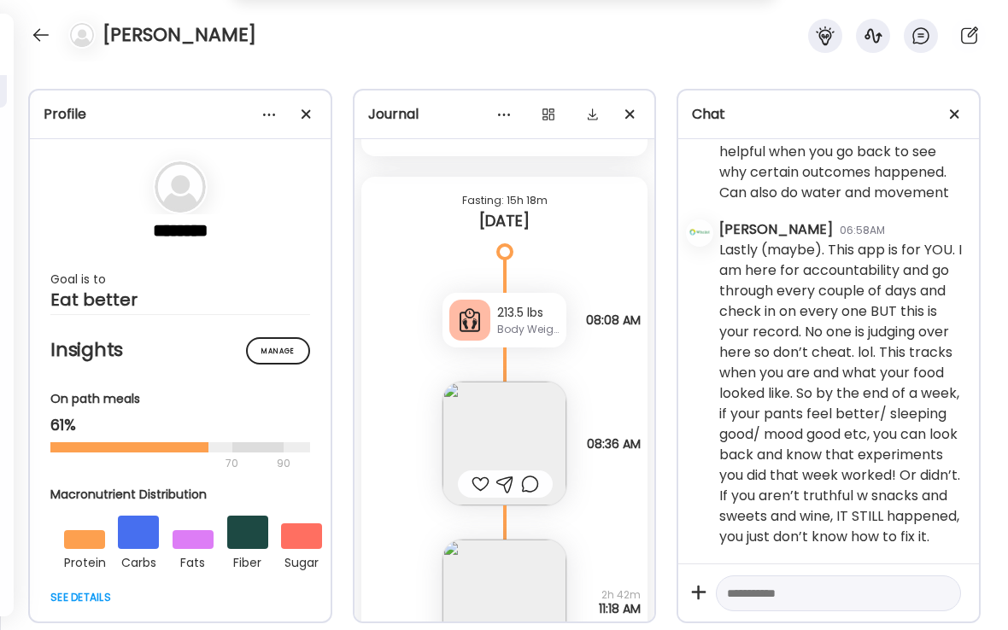
click at [479, 474] on div at bounding box center [480, 484] width 18 height 20
click at [511, 423] on img at bounding box center [504, 444] width 124 height 124
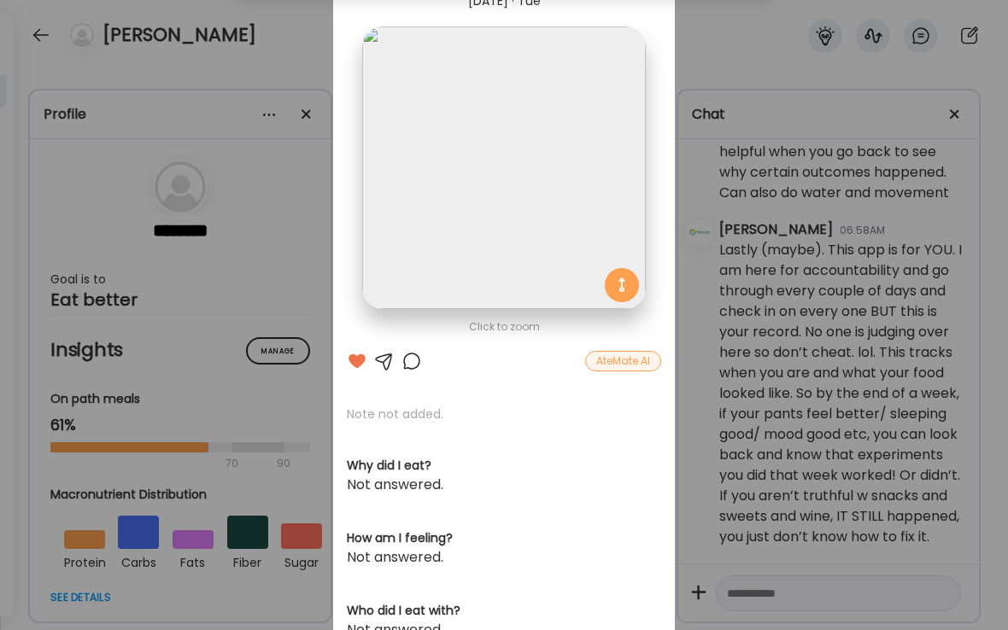
click at [413, 362] on div at bounding box center [411, 361] width 20 height 20
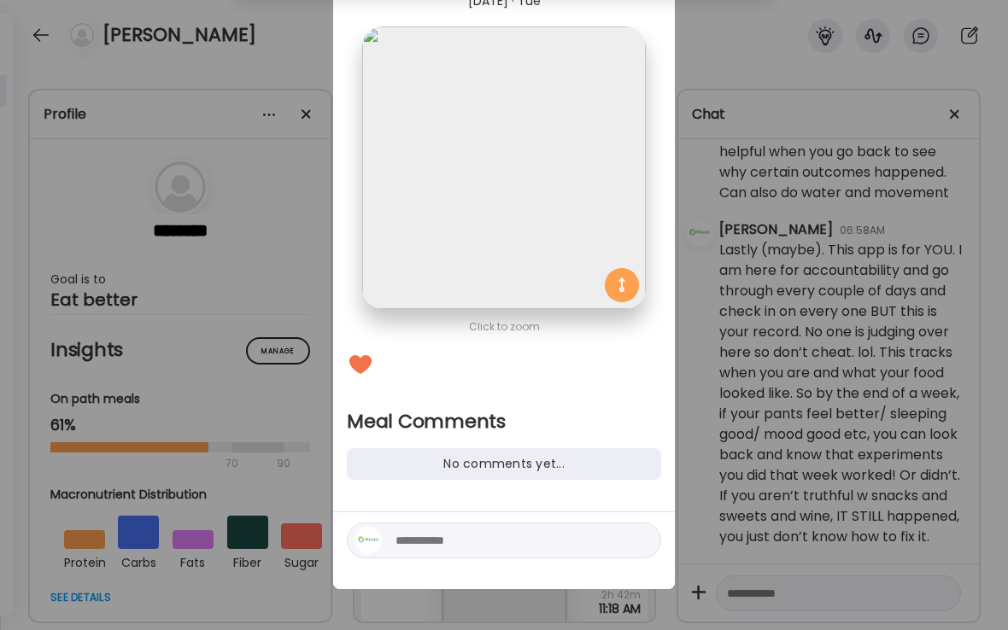
click at [451, 540] on textarea at bounding box center [510, 540] width 231 height 20
type textarea "**********"
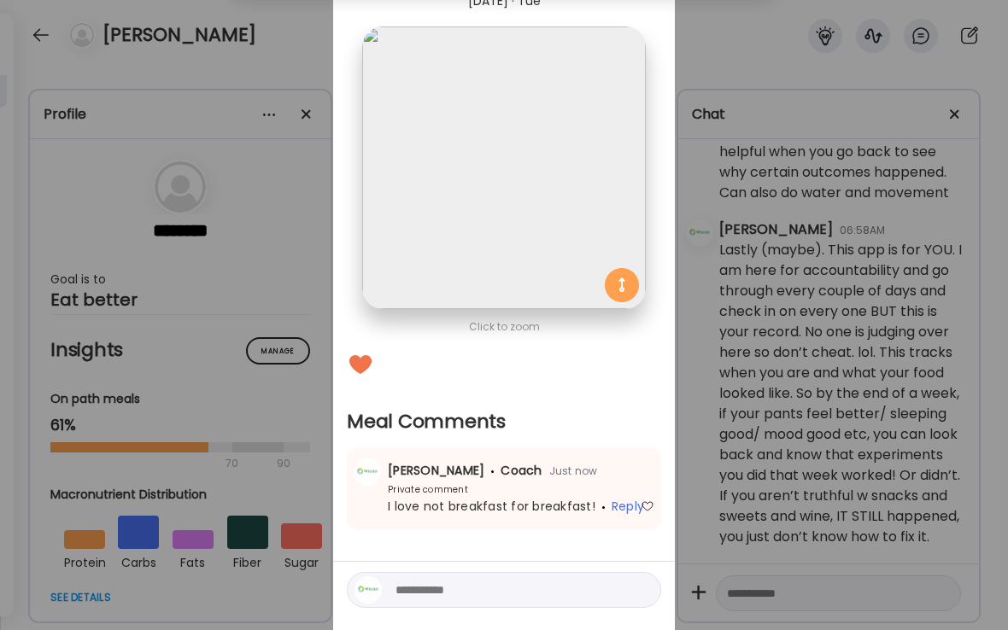
click at [295, 78] on div "Ate Coach Dashboard Wahoo! It’s official Take a moment to set up your Coach Pro…" at bounding box center [504, 315] width 1008 height 630
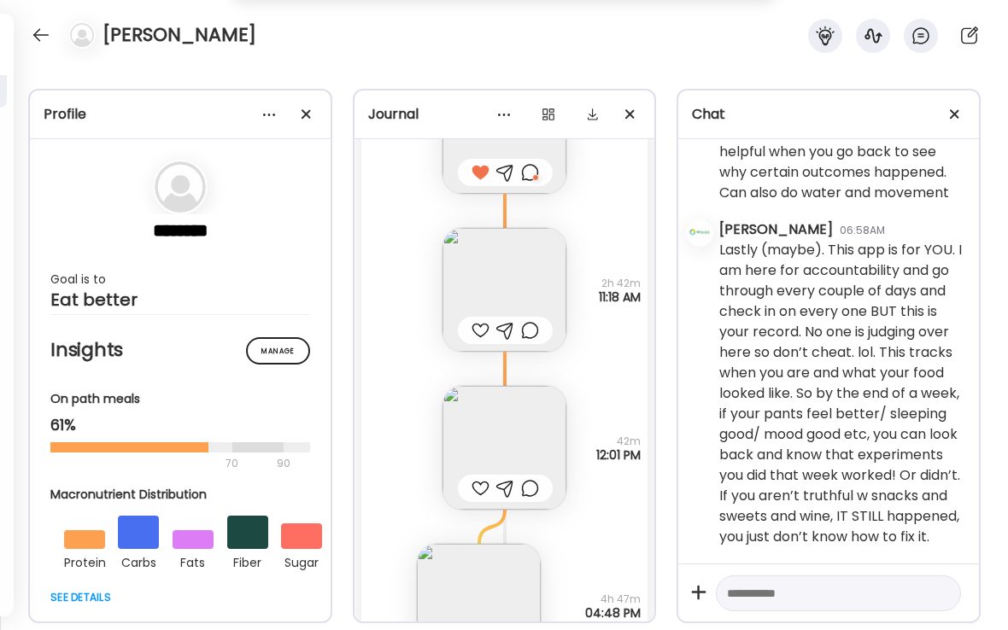
scroll to position [21281, 0]
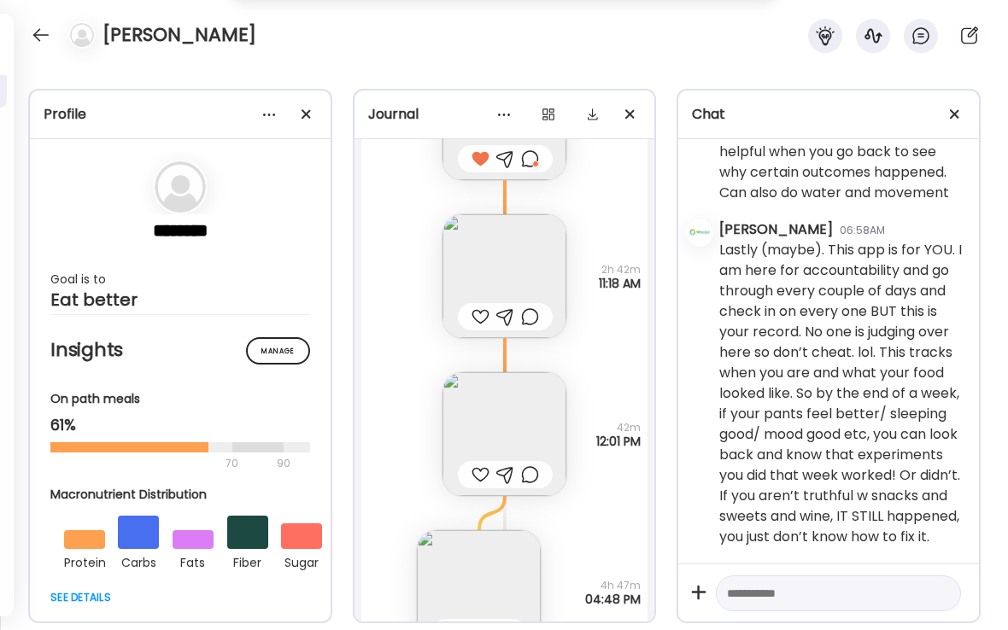
click at [481, 464] on div at bounding box center [480, 474] width 18 height 20
click at [497, 412] on img at bounding box center [504, 434] width 124 height 124
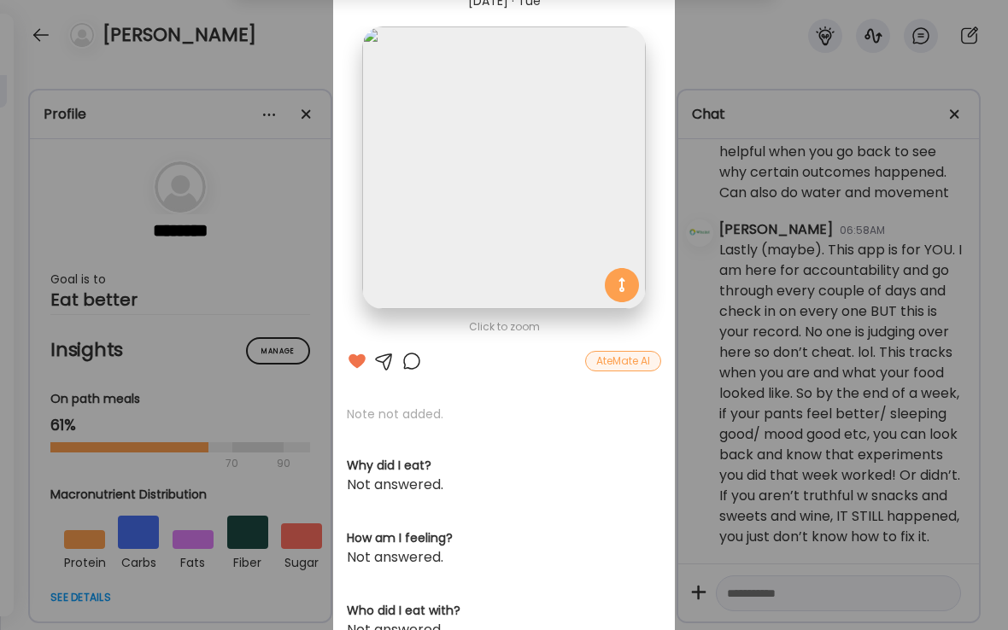
click at [295, 45] on div "Ate Coach Dashboard Wahoo! It’s official Take a moment to set up your Coach Pro…" at bounding box center [504, 315] width 1008 height 630
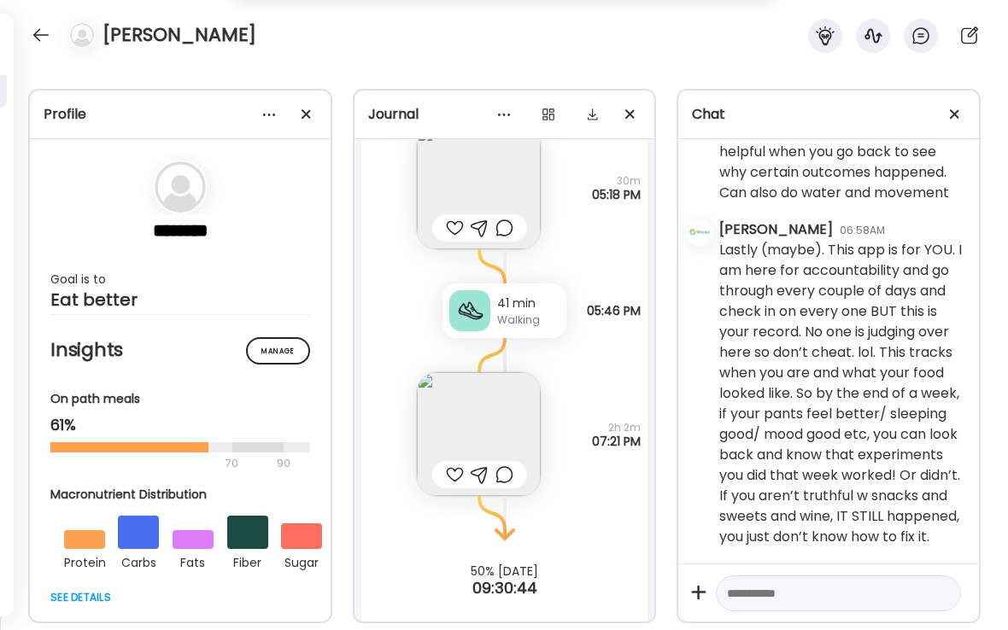
scroll to position [21841, 0]
click at [35, 39] on div at bounding box center [40, 34] width 27 height 27
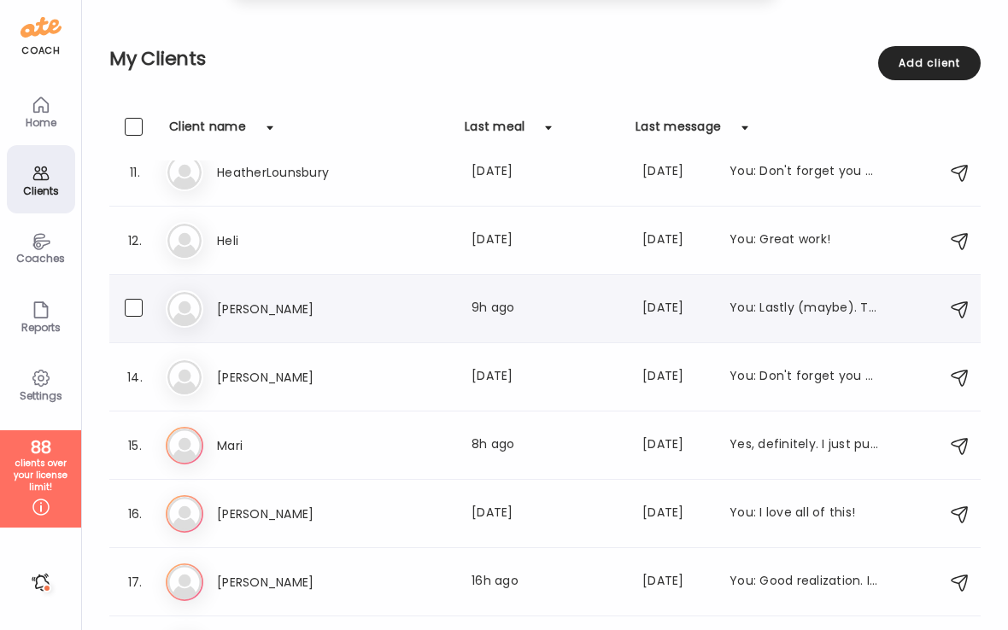
scroll to position [704, 0]
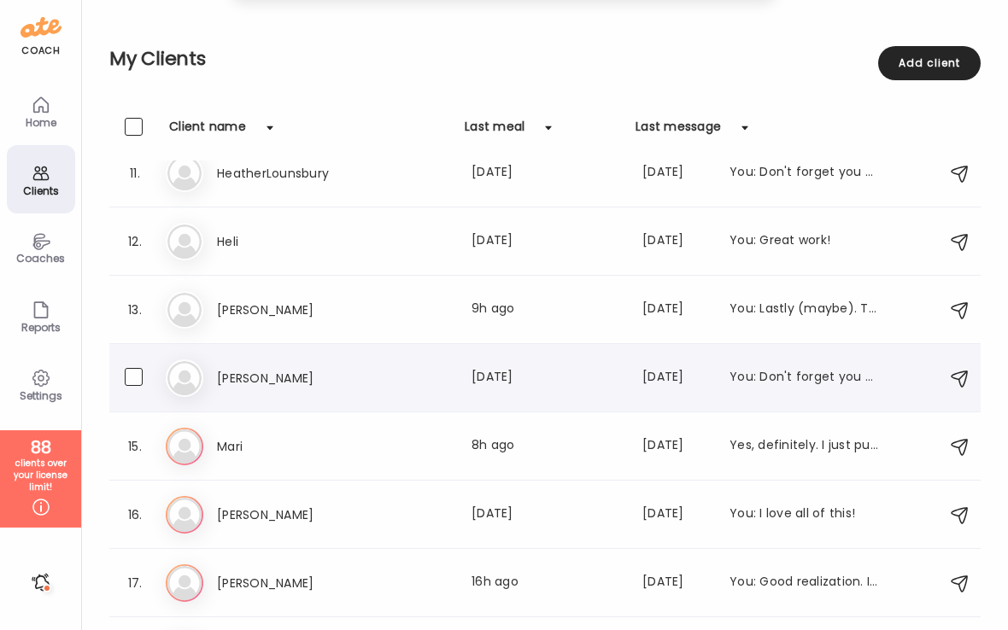
click at [250, 375] on h3 "[PERSON_NAME]" at bounding box center [292, 378] width 150 height 20
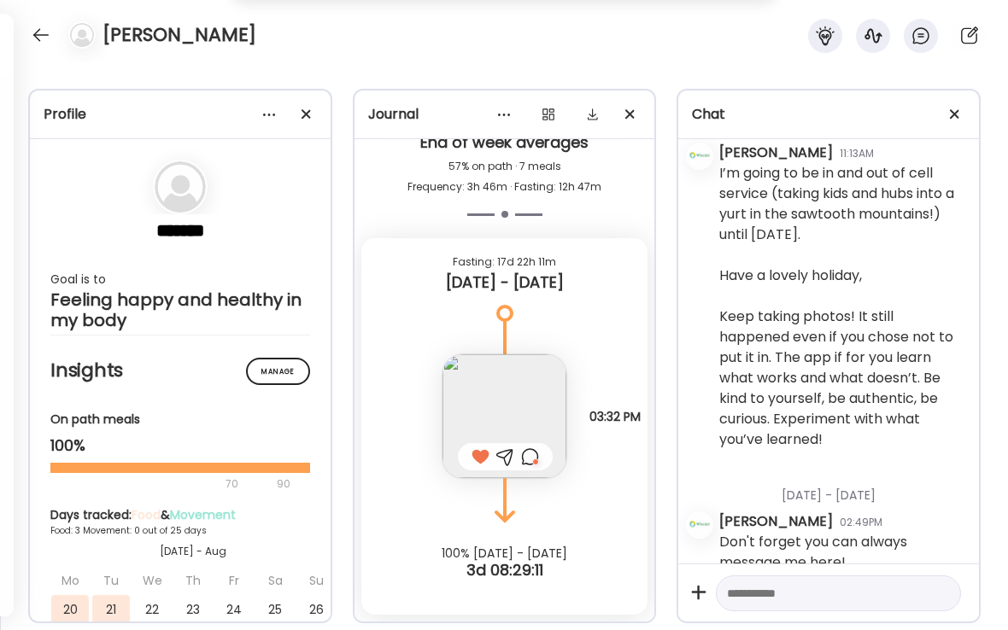
scroll to position [1313, 0]
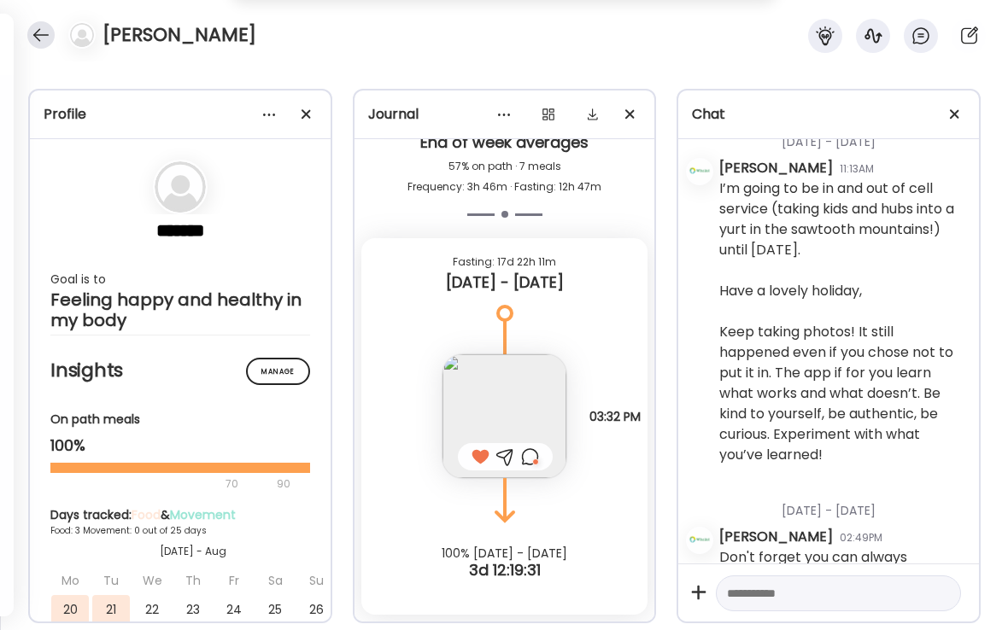
click at [38, 38] on div at bounding box center [40, 34] width 27 height 27
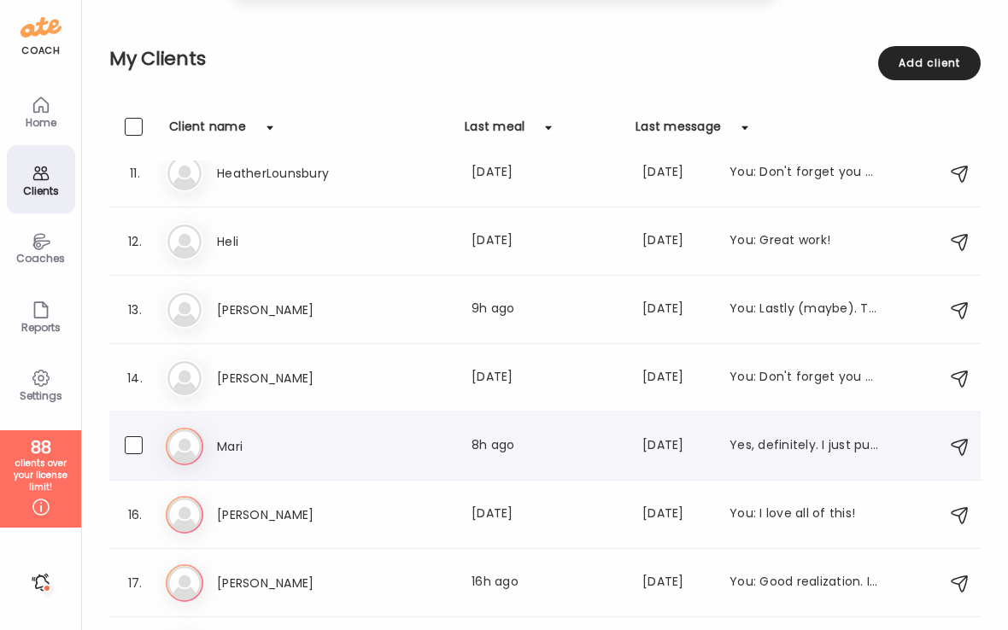
click at [365, 463] on div "Ma [PERSON_NAME] Last meal: 8h ago Last message: [DATE] Yes, definitely. I just…" at bounding box center [547, 447] width 763 height 38
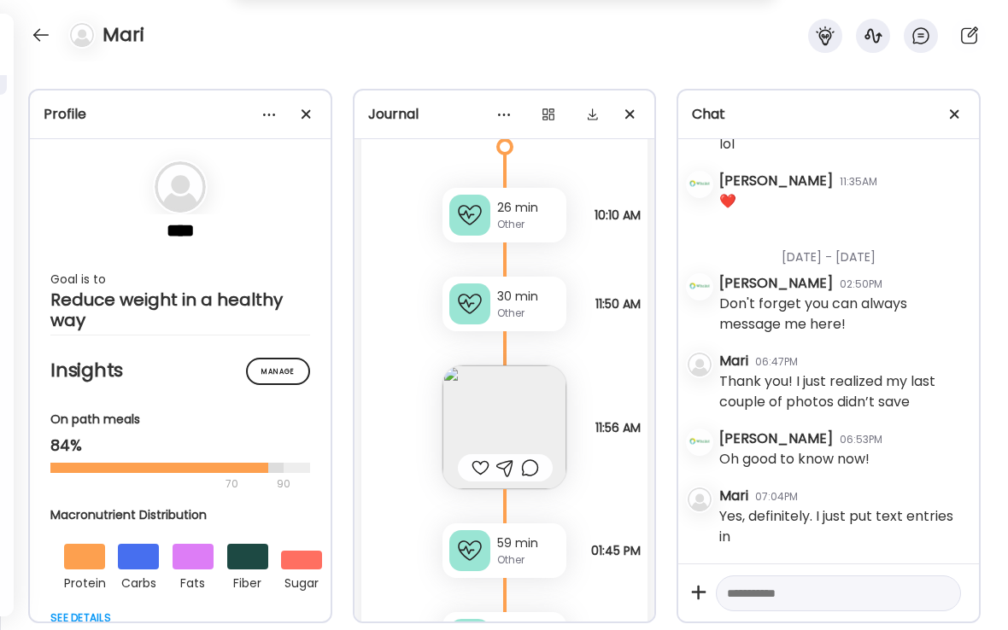
scroll to position [21950, 0]
click at [184, 629] on div "Profile **** Goal is to Reduce weight in a healthy way Manage Insights On path …" at bounding box center [504, 345] width 1008 height 569
click at [481, 463] on div at bounding box center [480, 466] width 18 height 20
click at [523, 411] on img at bounding box center [504, 426] width 124 height 124
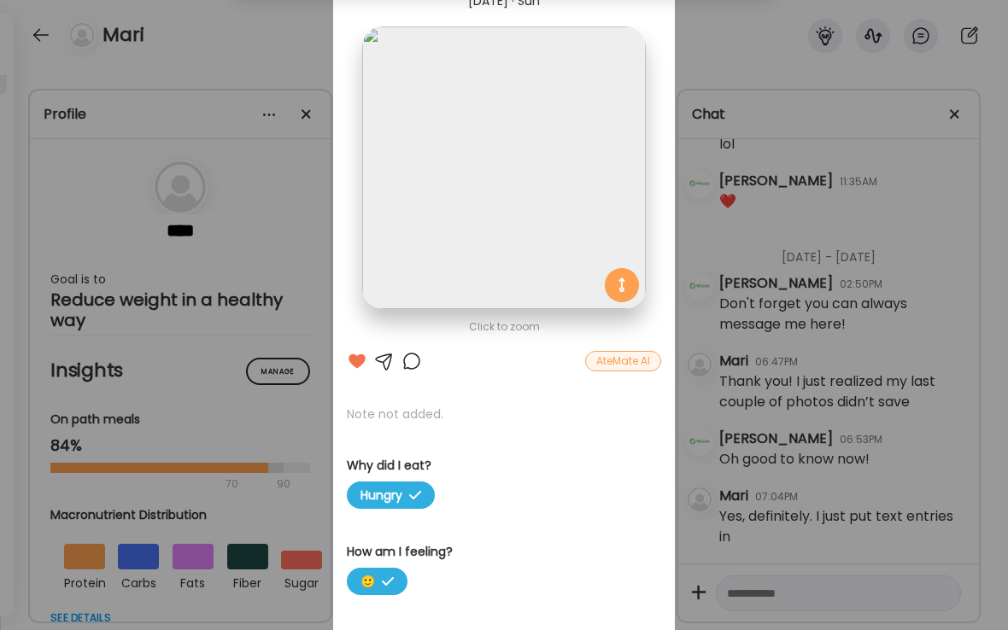
click at [311, 46] on div "Ate Coach Dashboard Wahoo! It’s official Take a moment to set up your Coach Pro…" at bounding box center [504, 315] width 1008 height 630
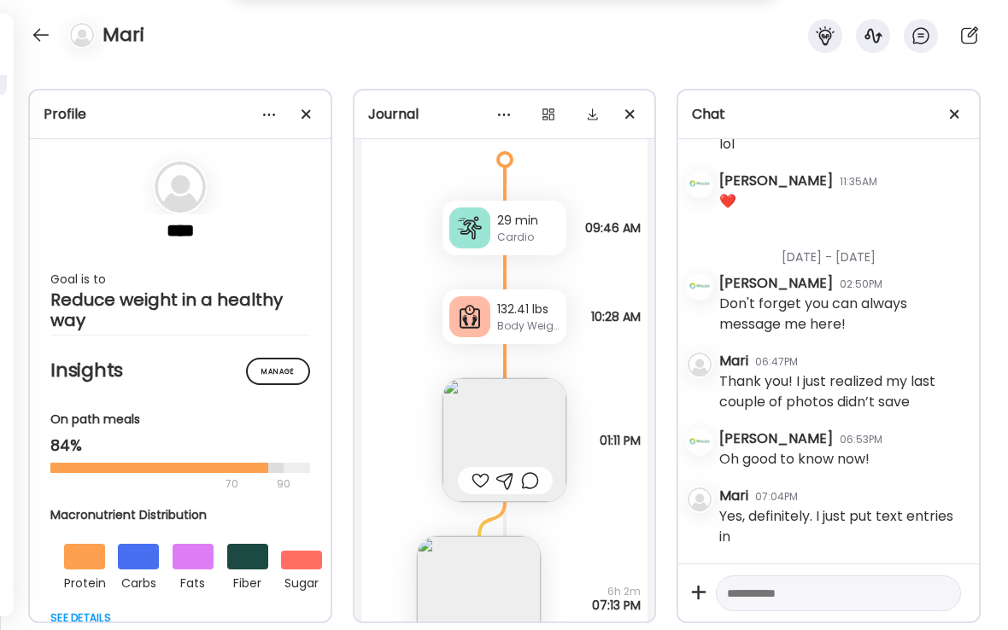
scroll to position [23036, 0]
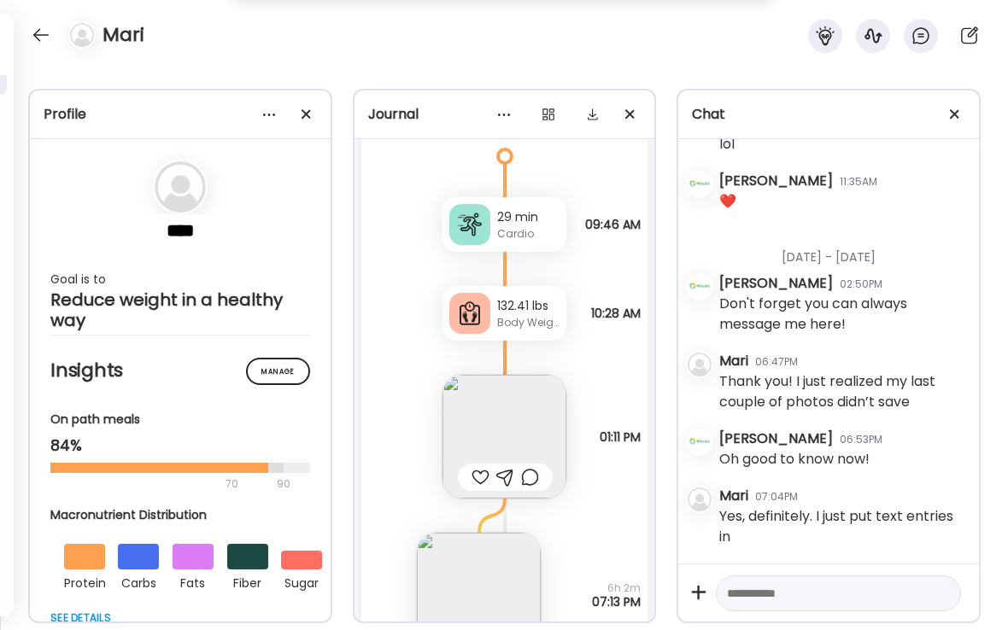
click at [477, 476] on div at bounding box center [480, 477] width 18 height 20
click at [516, 412] on img at bounding box center [504, 437] width 124 height 124
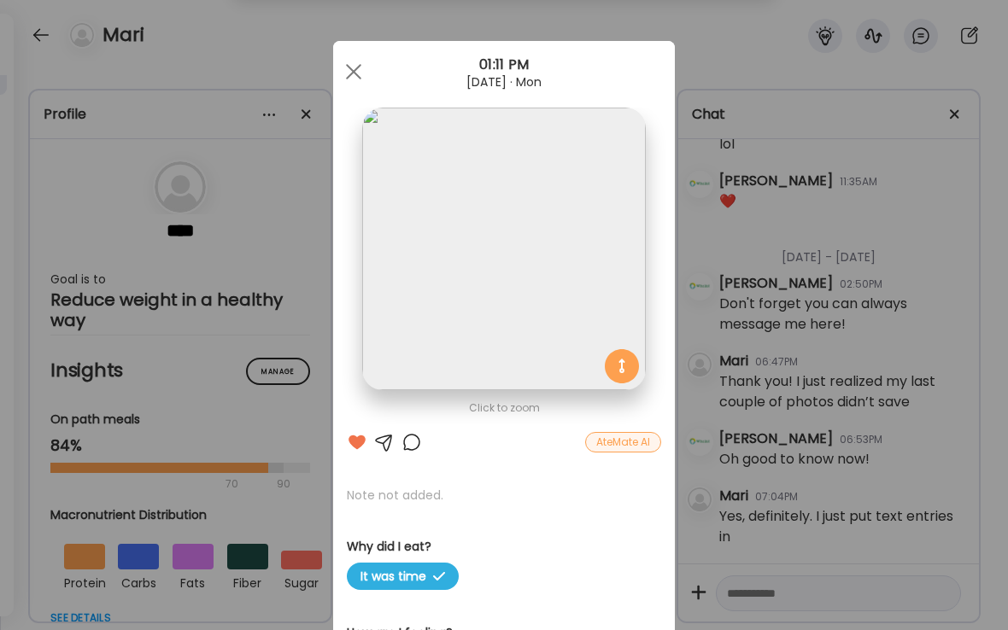
scroll to position [0, 0]
click at [412, 442] on div at bounding box center [411, 442] width 20 height 20
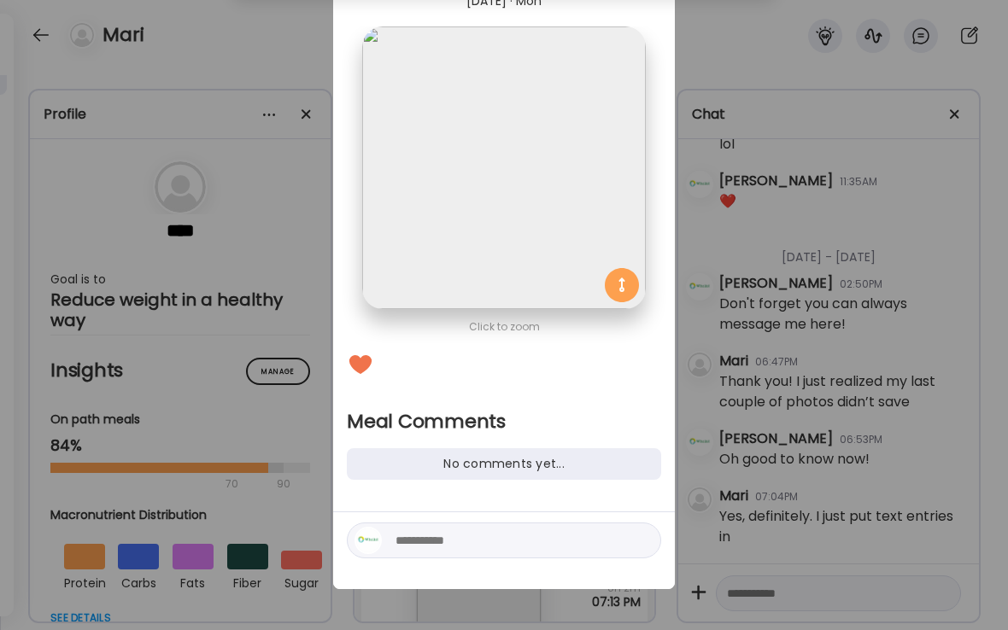
scroll to position [81, 0]
click at [418, 540] on textarea at bounding box center [510, 540] width 231 height 20
type textarea "**********"
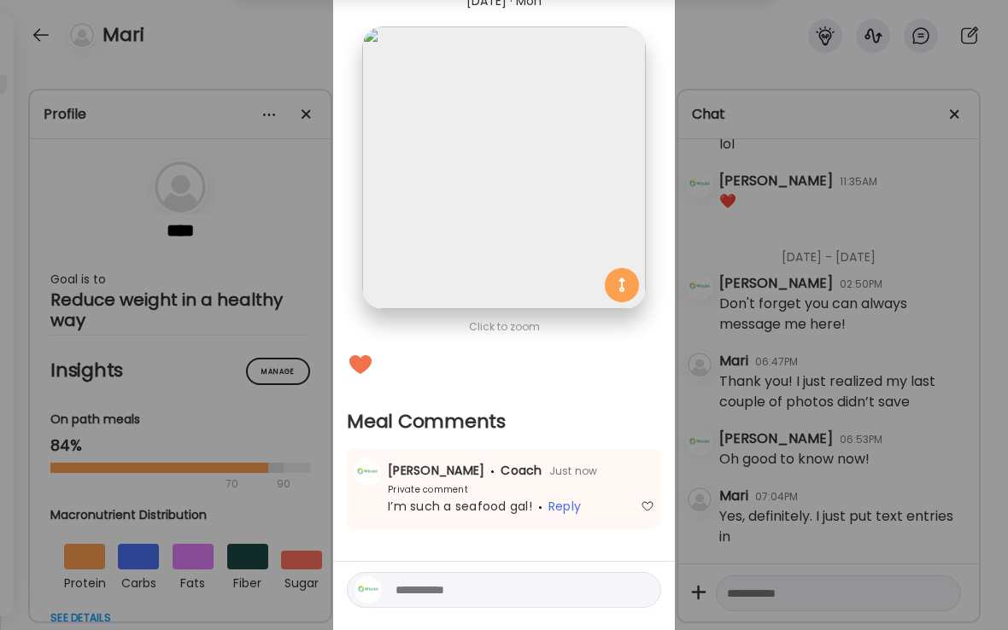
click at [256, 39] on div "Ate Coach Dashboard Wahoo! It’s official Take a moment to set up your Coach Pro…" at bounding box center [504, 315] width 1008 height 630
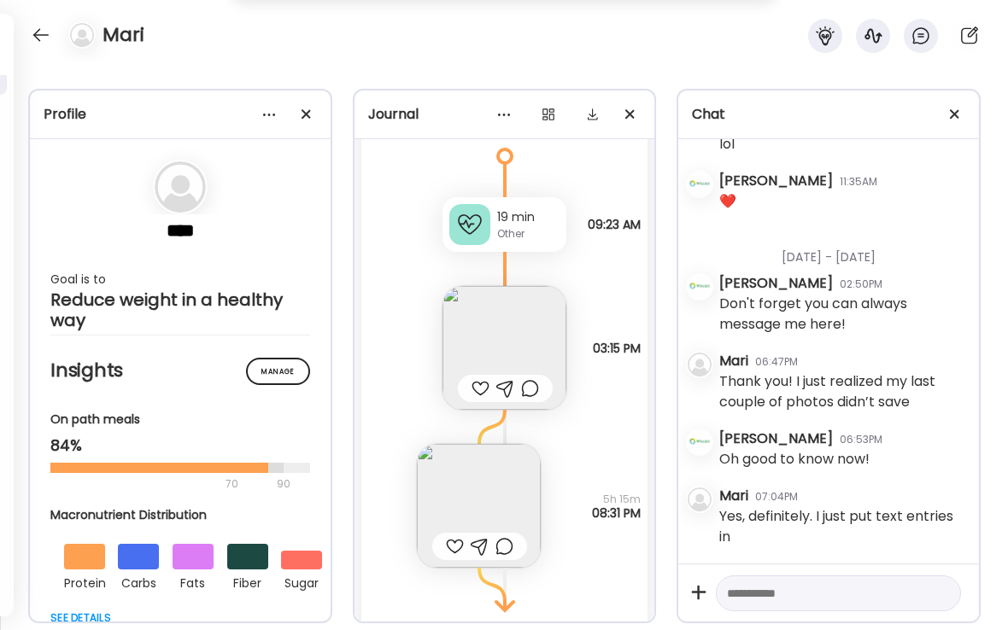
scroll to position [24032, 0]
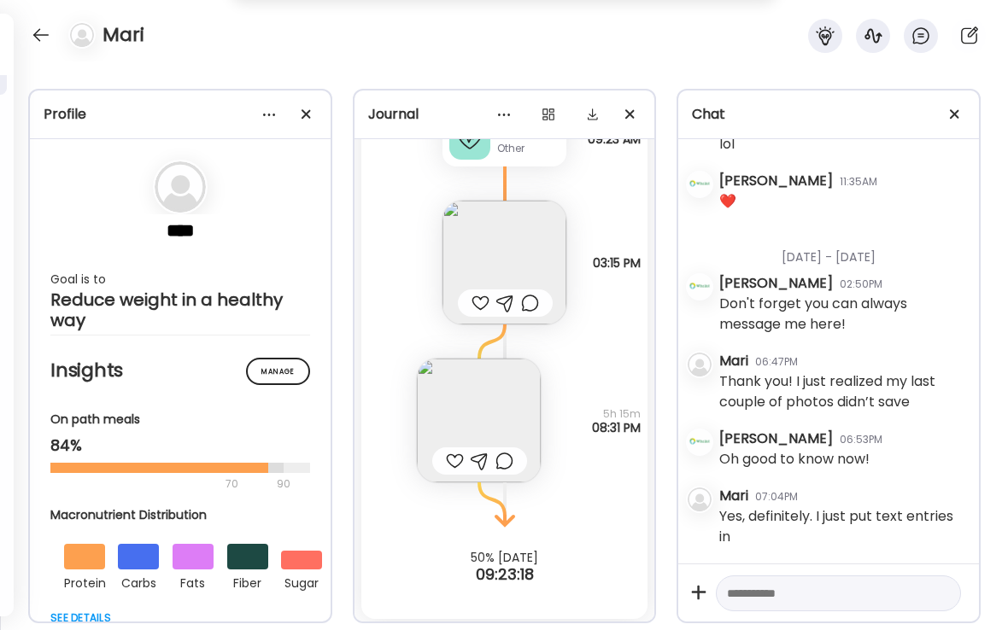
click at [486, 425] on img at bounding box center [479, 421] width 124 height 124
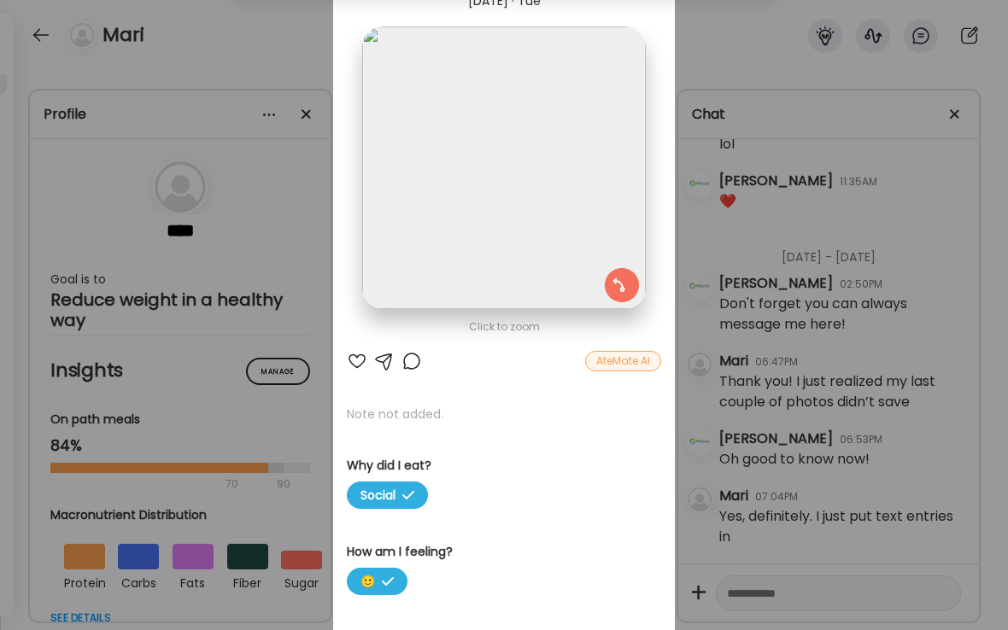
click at [270, 40] on div "Ate Coach Dashboard Wahoo! It’s official Take a moment to set up your Coach Pro…" at bounding box center [504, 315] width 1008 height 630
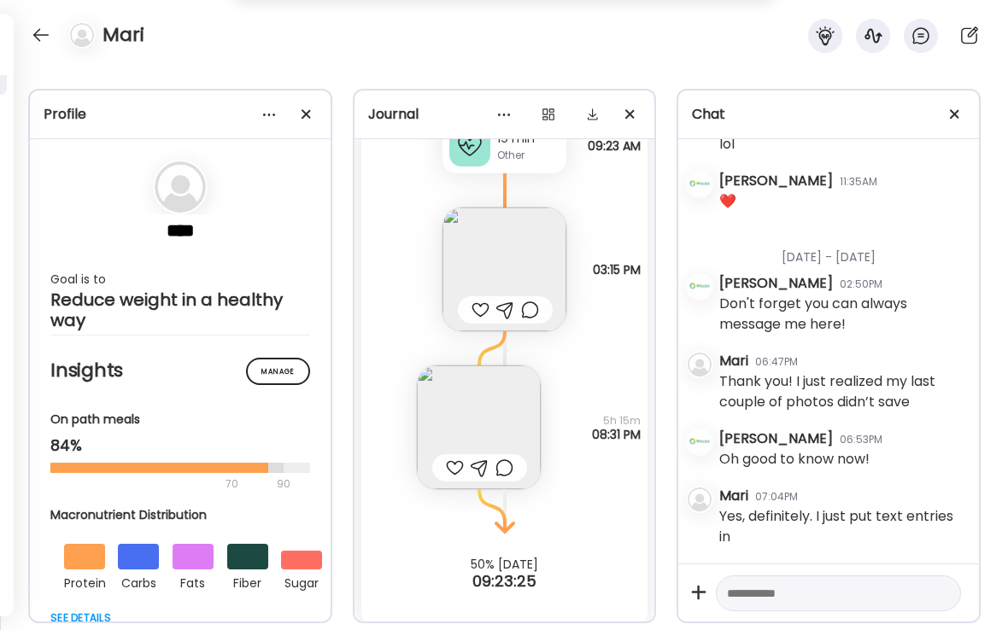
scroll to position [24026, 0]
click at [454, 466] on div at bounding box center [455, 467] width 18 height 20
click at [506, 467] on div at bounding box center [504, 467] width 18 height 20
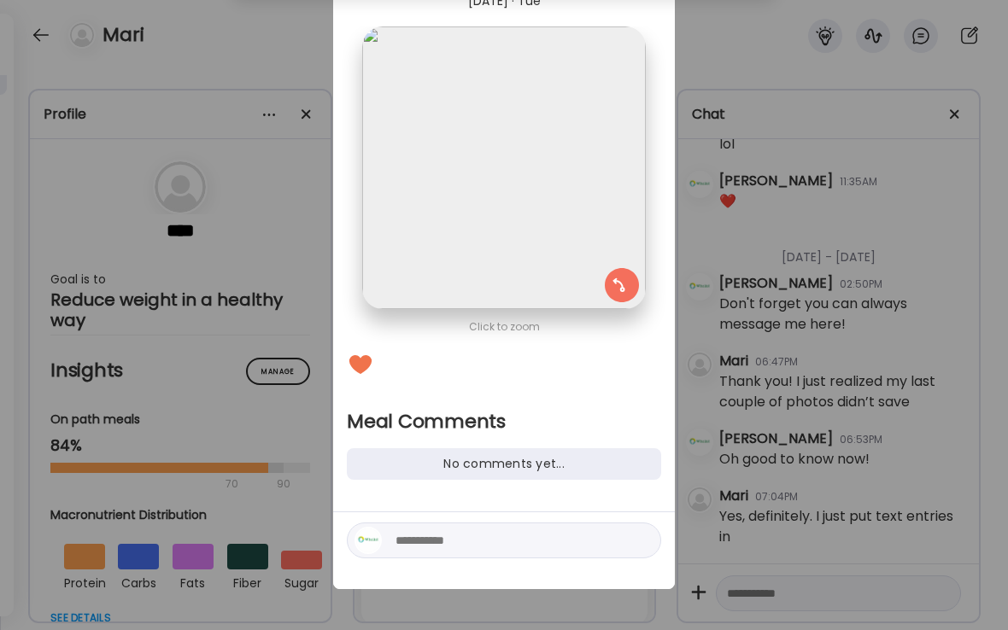
click at [442, 540] on textarea at bounding box center [510, 540] width 231 height 20
type textarea "**********"
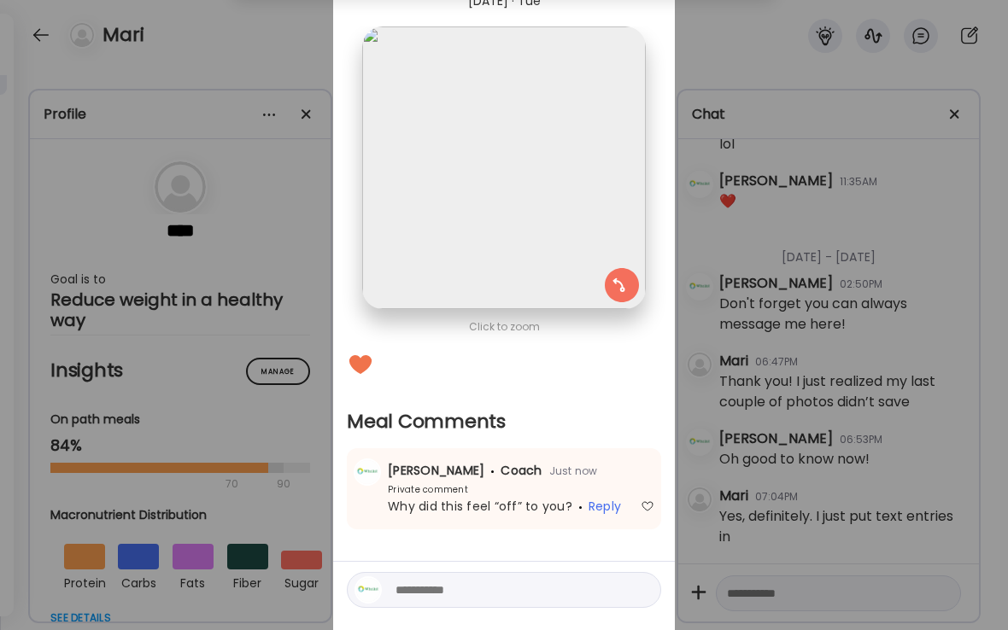
click at [252, 65] on div "Ate Coach Dashboard Wahoo! It’s official Take a moment to set up your Coach Pro…" at bounding box center [504, 315] width 1008 height 630
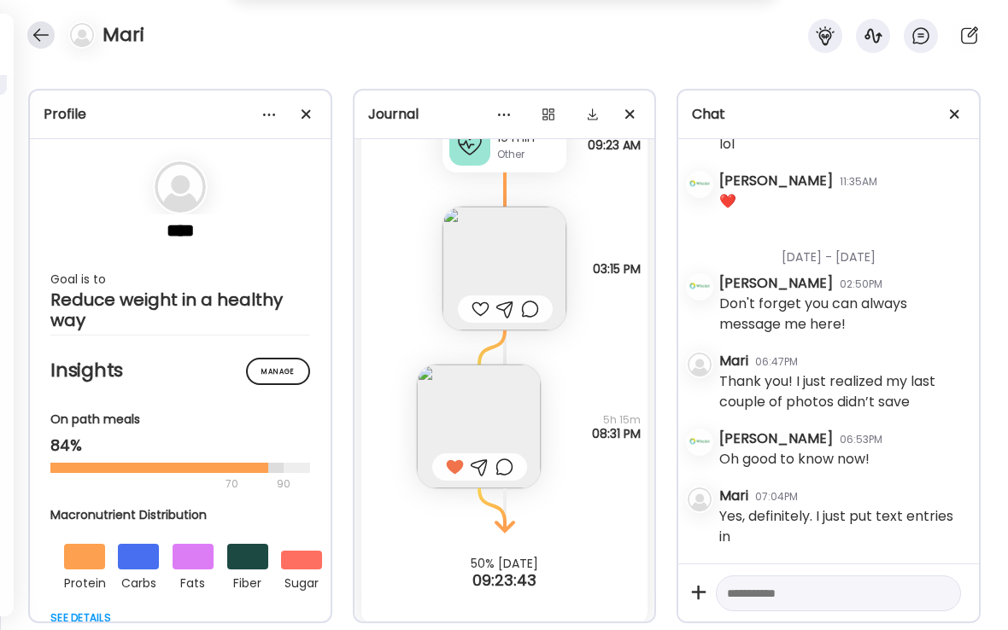
click at [39, 34] on div at bounding box center [40, 34] width 27 height 27
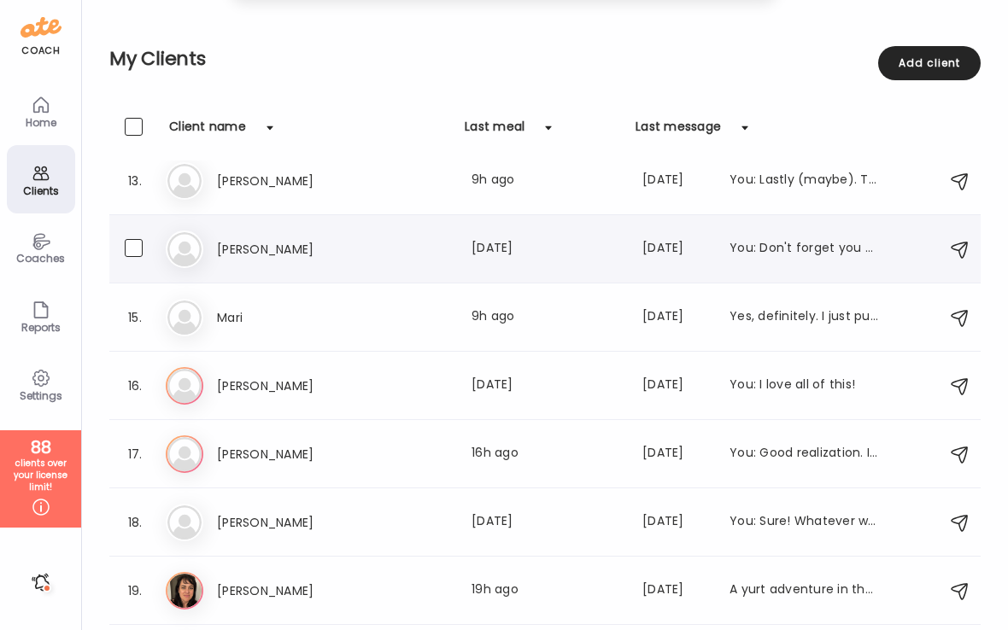
scroll to position [835, 0]
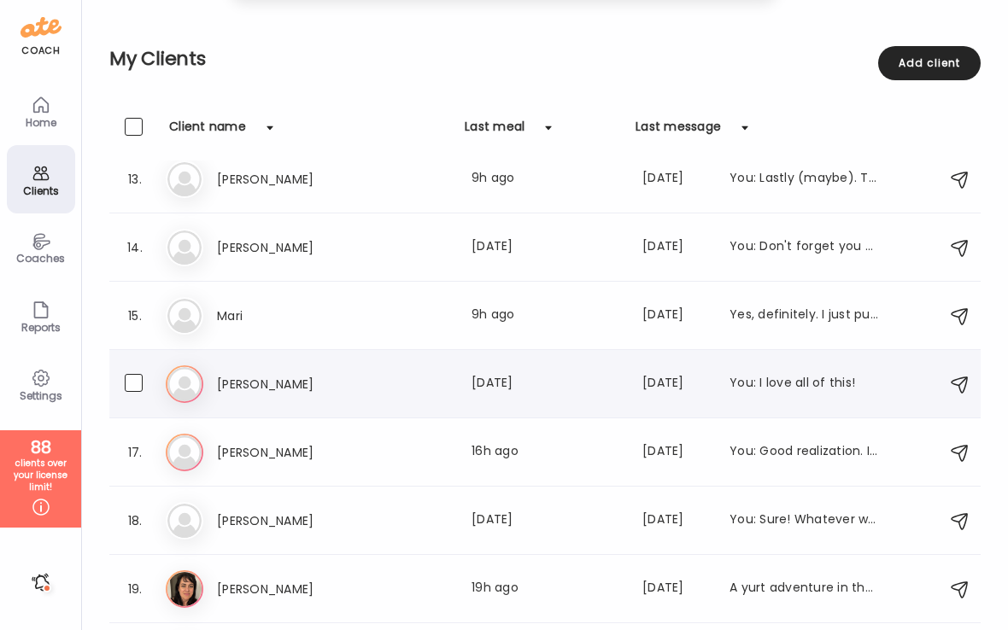
click at [247, 391] on h3 "[PERSON_NAME]" at bounding box center [292, 384] width 150 height 20
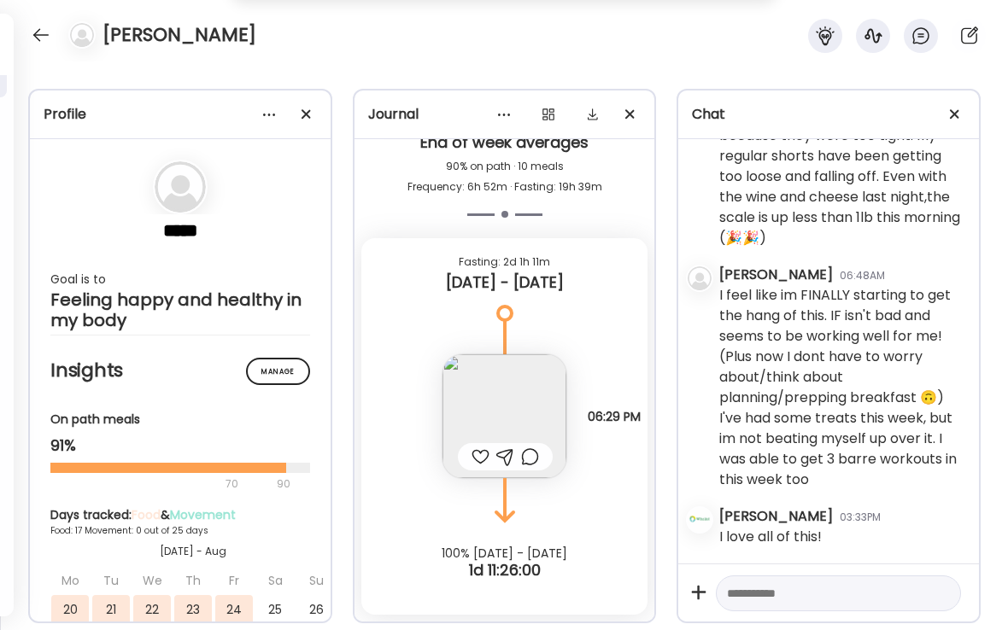
scroll to position [13922, 0]
click at [481, 455] on div at bounding box center [480, 457] width 18 height 20
click at [41, 33] on div at bounding box center [40, 34] width 27 height 27
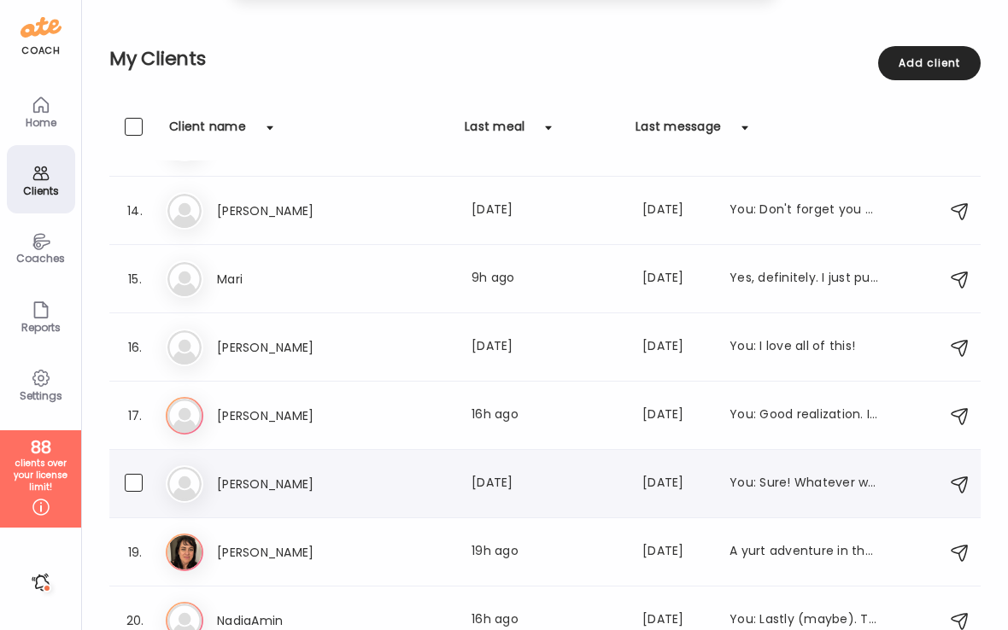
scroll to position [895, 0]
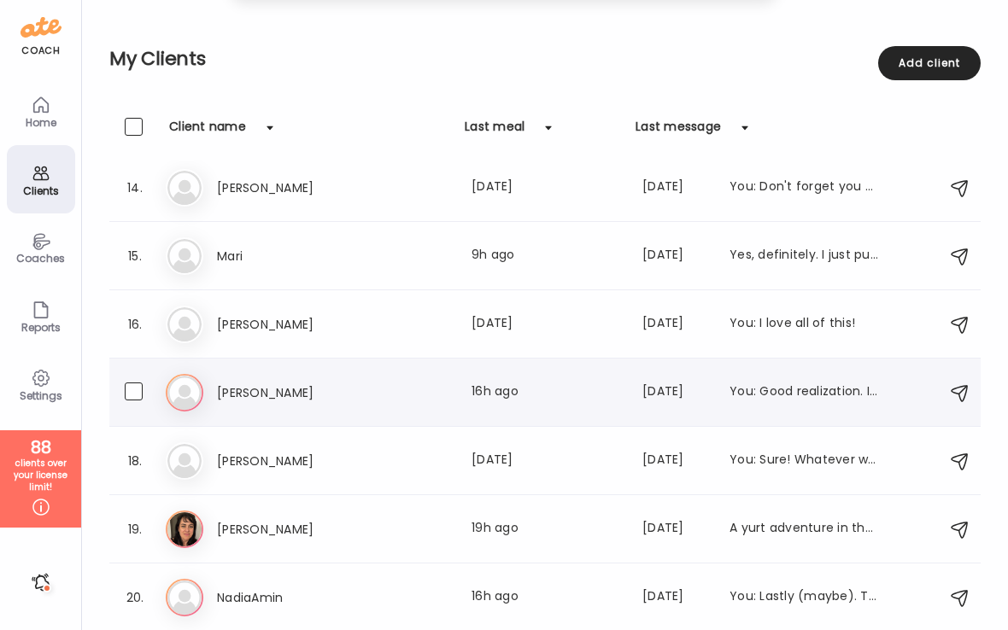
click at [245, 402] on h3 "[PERSON_NAME]" at bounding box center [292, 393] width 150 height 20
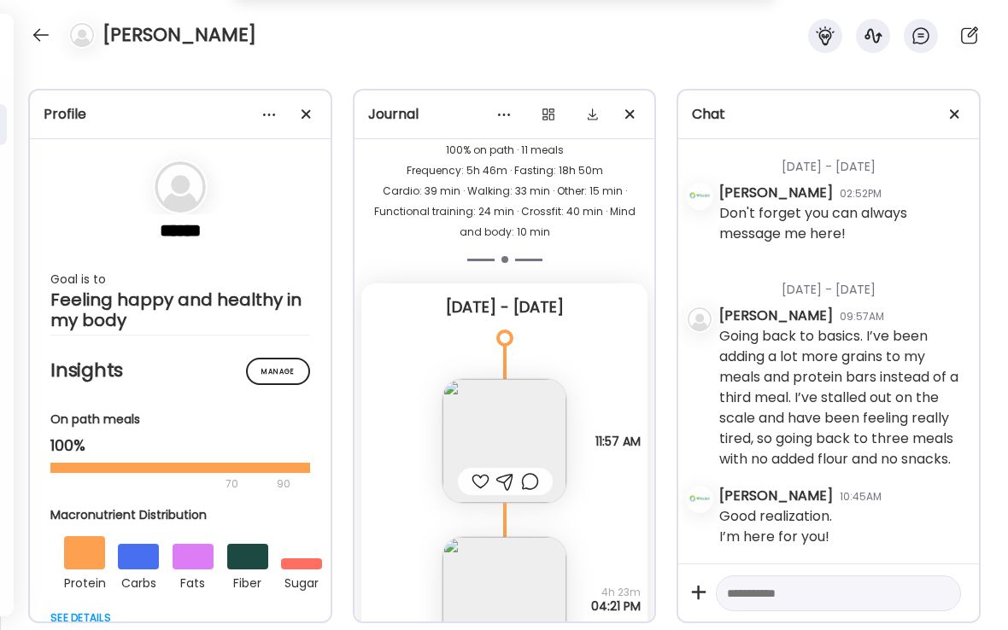
scroll to position [23974, 0]
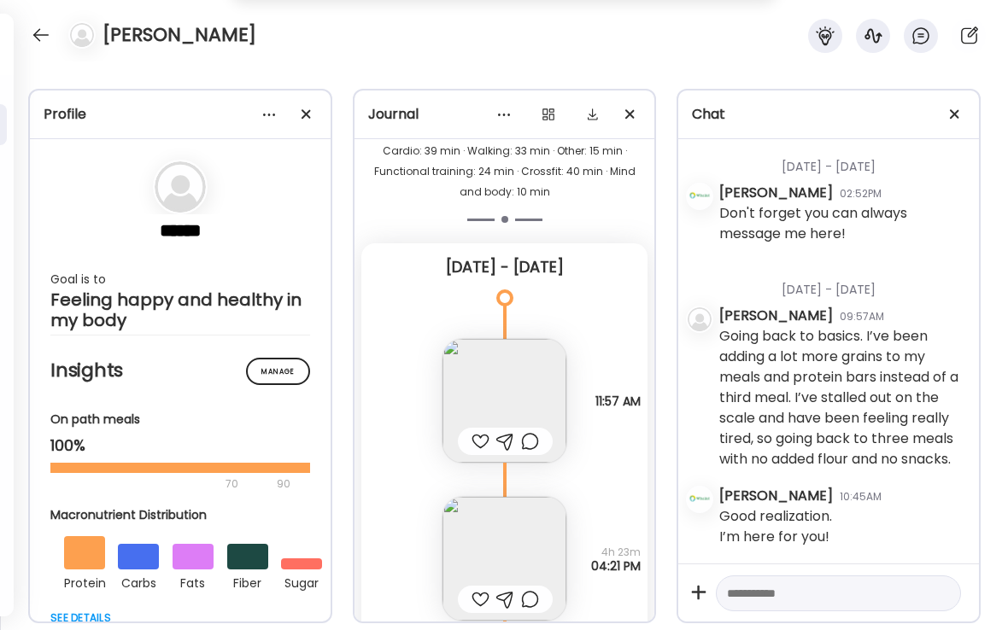
click at [477, 431] on div at bounding box center [480, 441] width 18 height 20
click at [513, 374] on img at bounding box center [504, 401] width 124 height 124
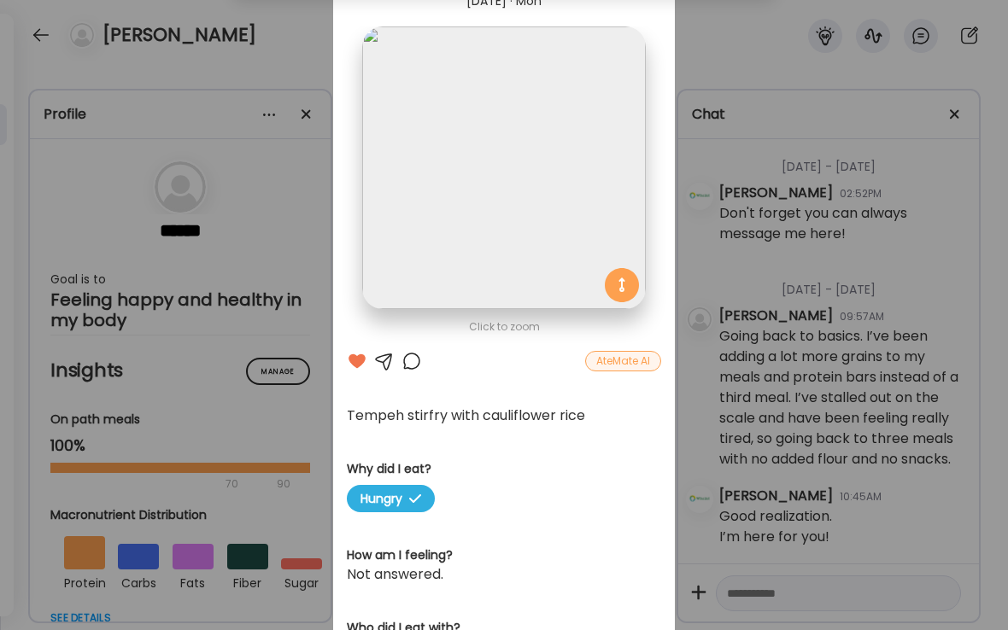
click at [290, 33] on div "Ate Coach Dashboard Wahoo! It’s official Take a moment to set up your Coach Pro…" at bounding box center [504, 315] width 1008 height 630
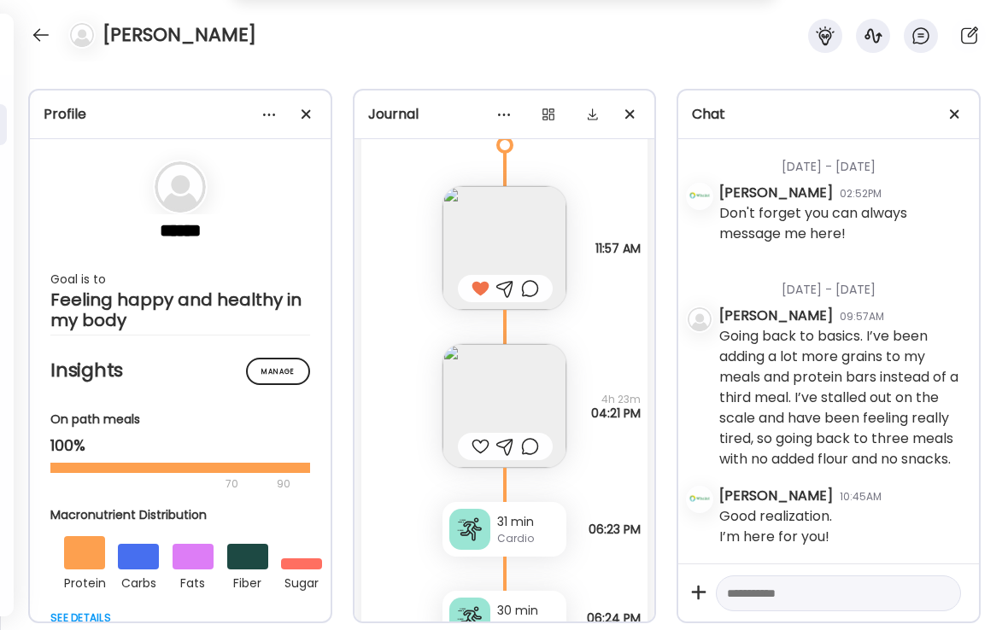
scroll to position [24135, 0]
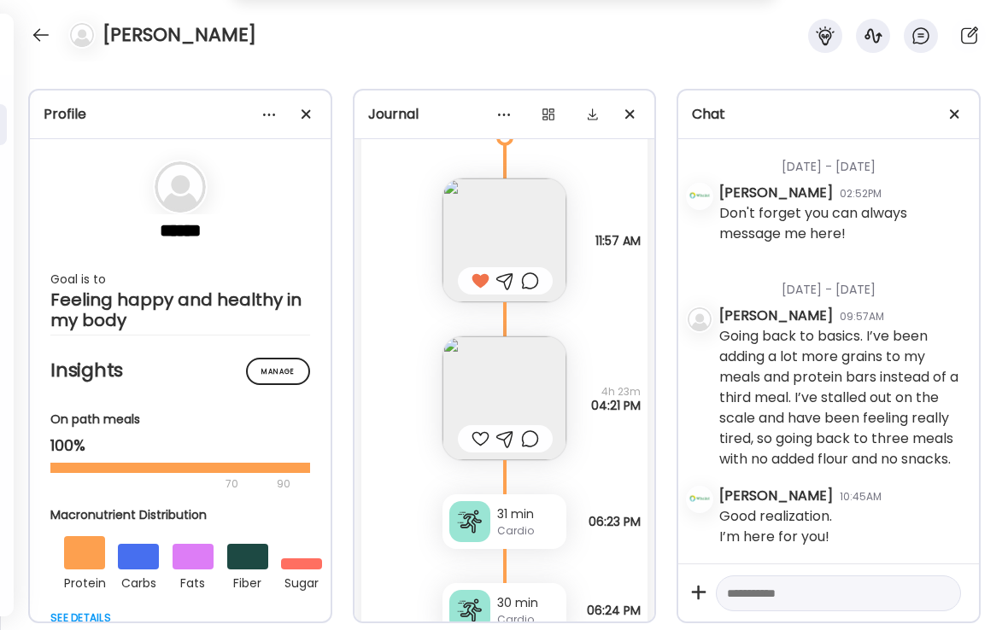
click at [478, 429] on div at bounding box center [480, 439] width 18 height 20
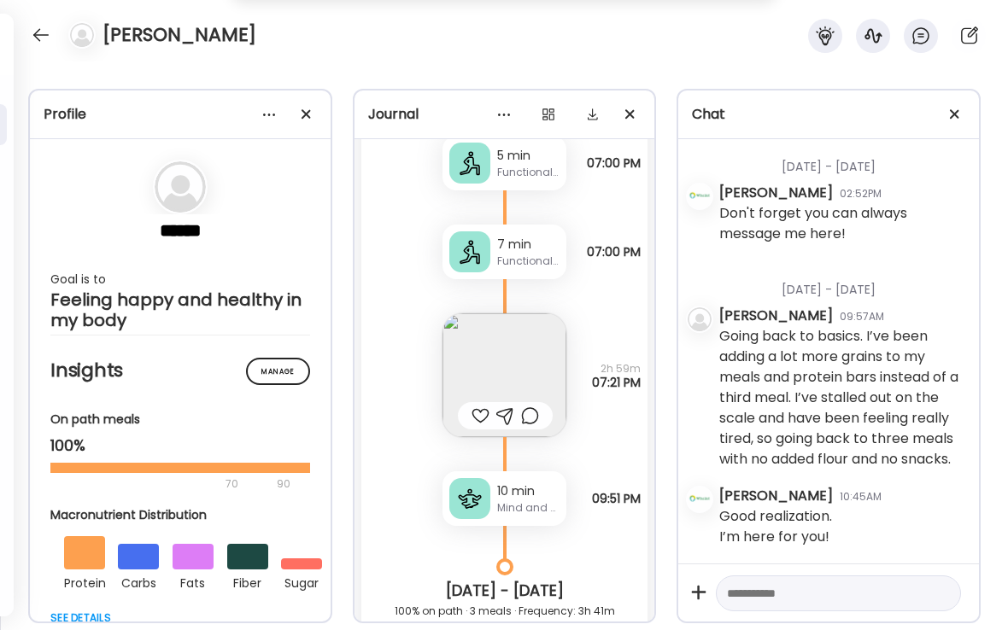
scroll to position [24728, 0]
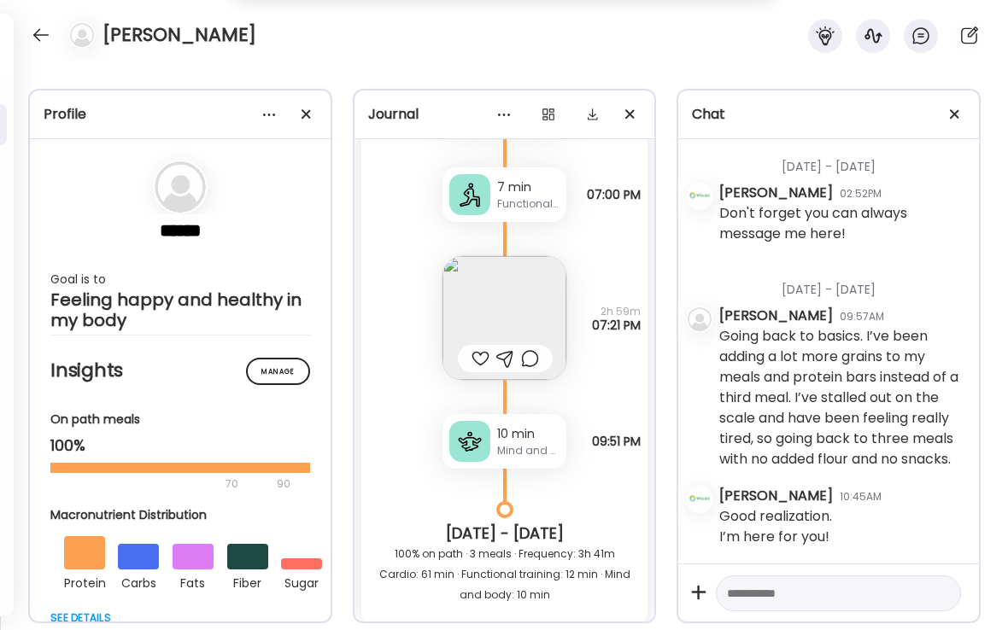
click at [479, 348] on div at bounding box center [480, 358] width 18 height 20
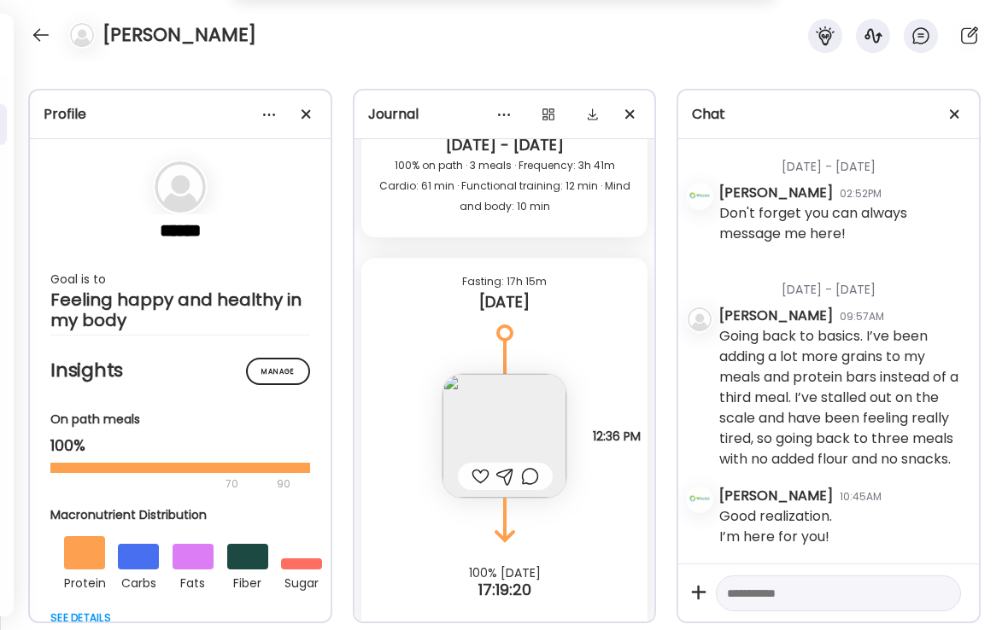
scroll to position [25116, 0]
click at [480, 467] on div at bounding box center [480, 477] width 18 height 20
click at [533, 467] on div at bounding box center [530, 477] width 18 height 20
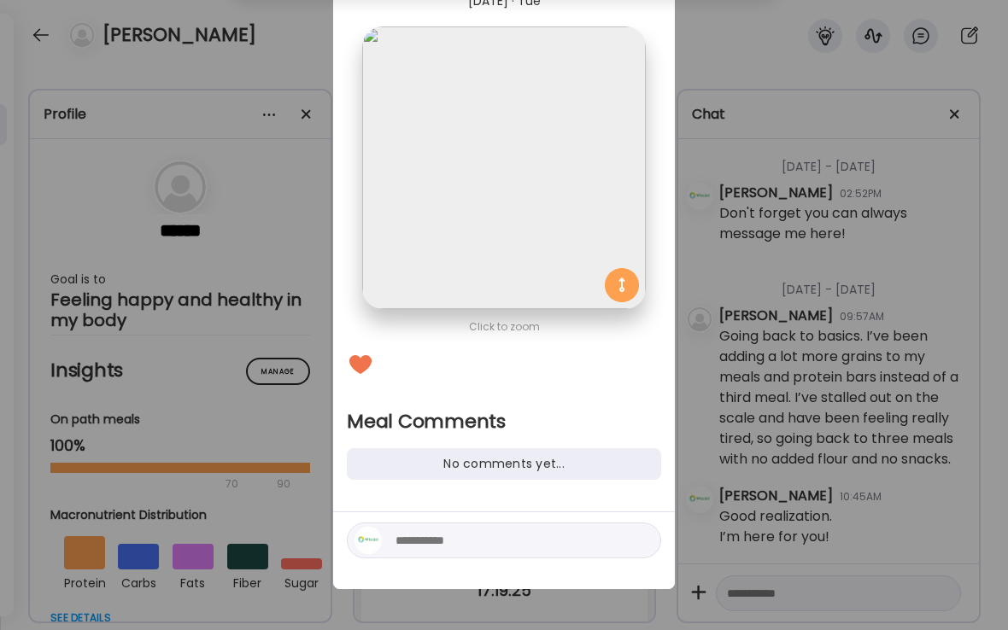
click at [422, 540] on textarea at bounding box center [510, 540] width 231 height 20
type textarea "**********"
click at [642, 540] on div at bounding box center [641, 541] width 24 height 24
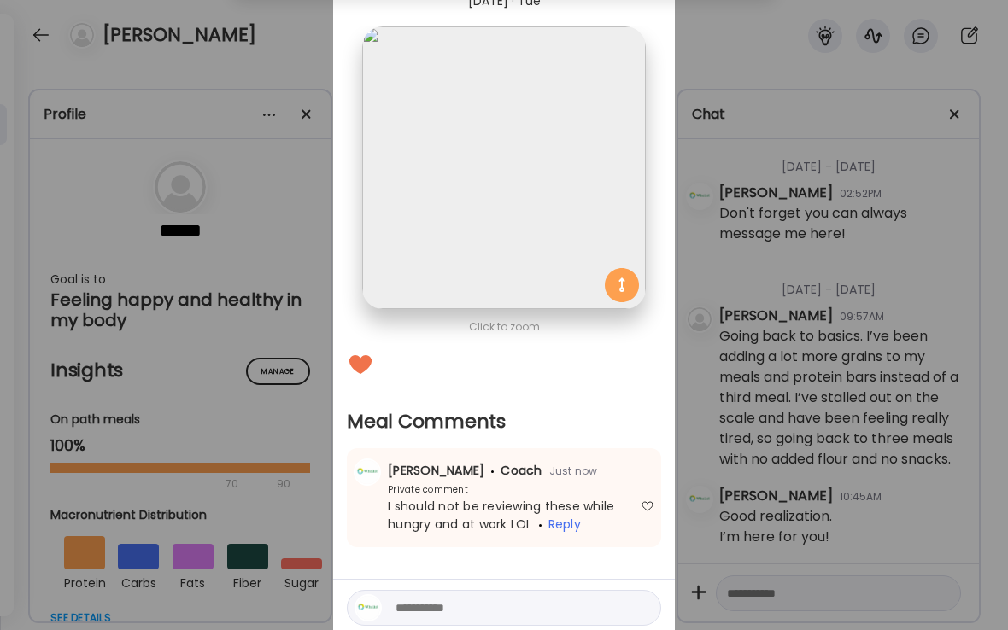
click at [283, 55] on div "Ate Coach Dashboard Wahoo! It’s official Take a moment to set up your Coach Pro…" at bounding box center [504, 315] width 1008 height 630
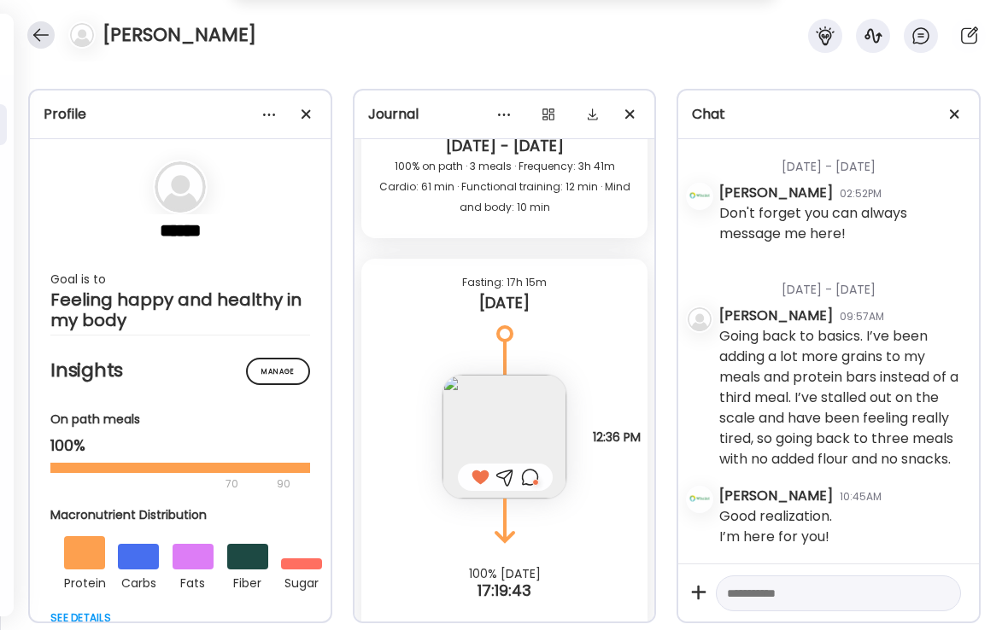
click at [41, 41] on div at bounding box center [40, 34] width 27 height 27
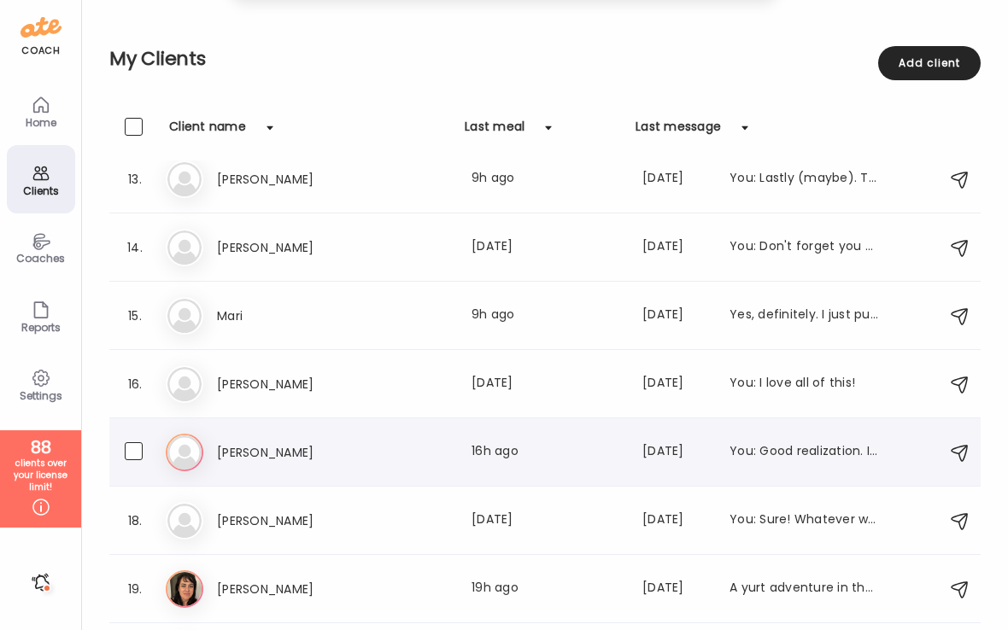
scroll to position [902, 0]
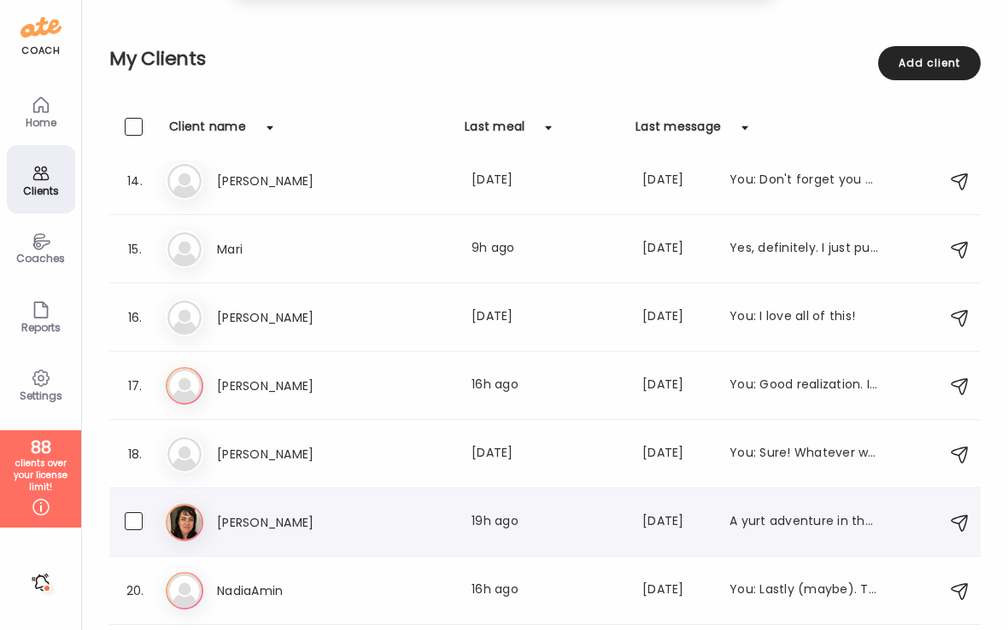
click at [257, 525] on h3 "[PERSON_NAME]" at bounding box center [292, 522] width 150 height 20
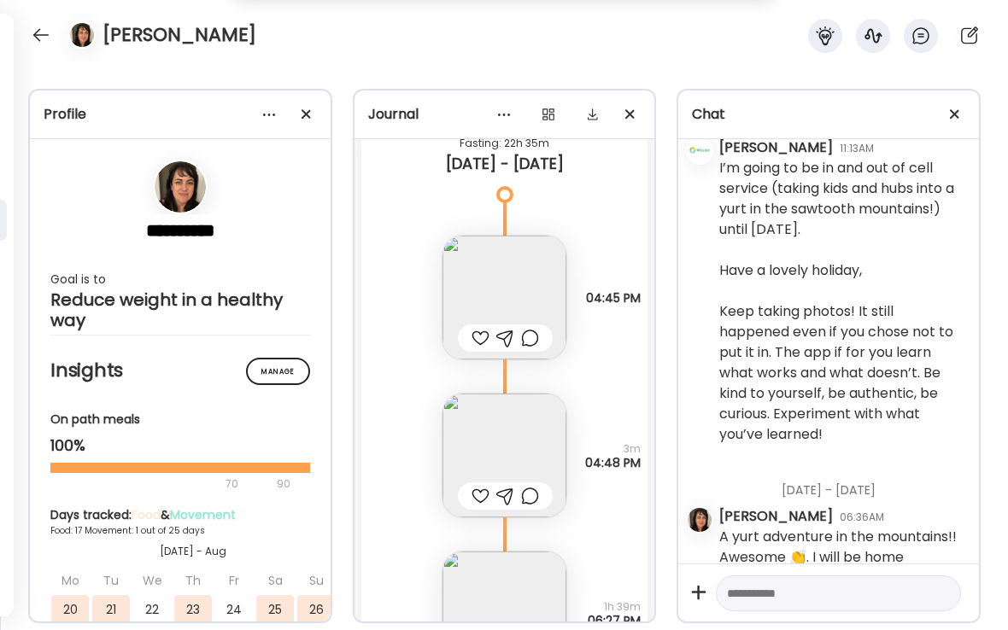
scroll to position [14179, 0]
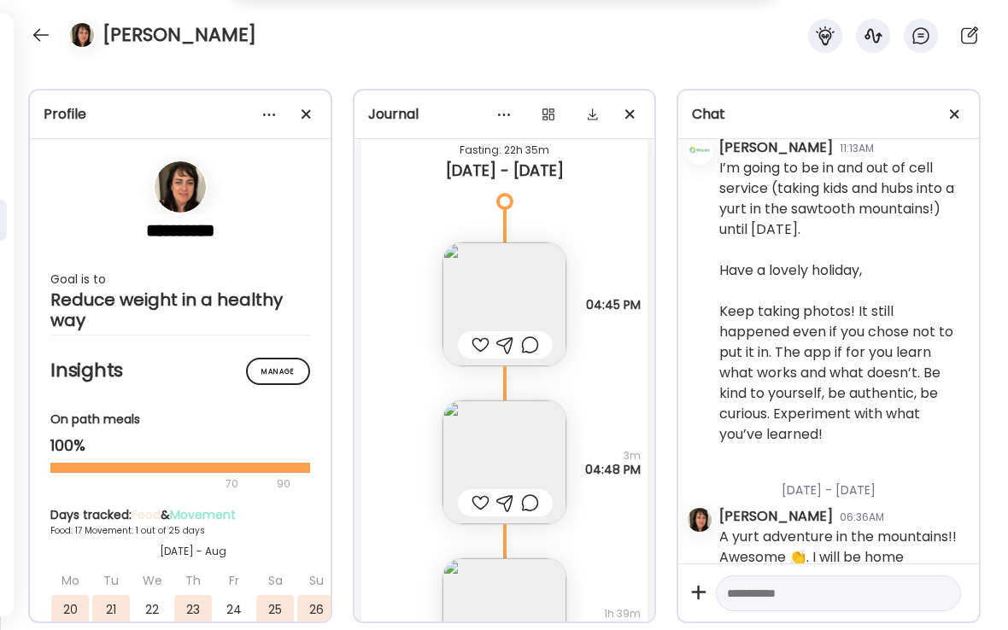
click at [482, 342] on div at bounding box center [480, 345] width 18 height 20
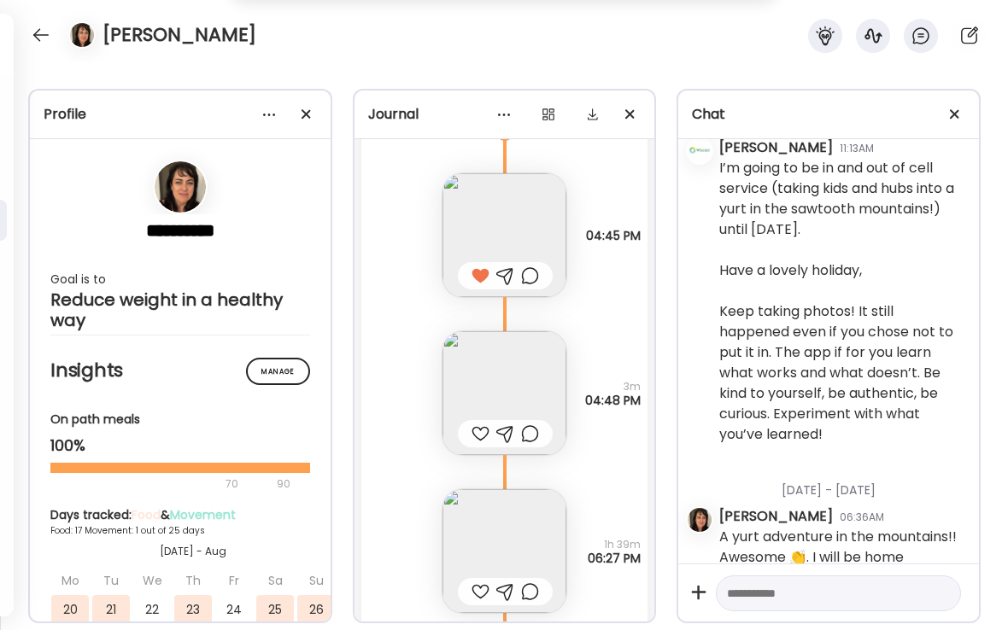
scroll to position [14247, 0]
click at [483, 371] on img at bounding box center [504, 394] width 124 height 124
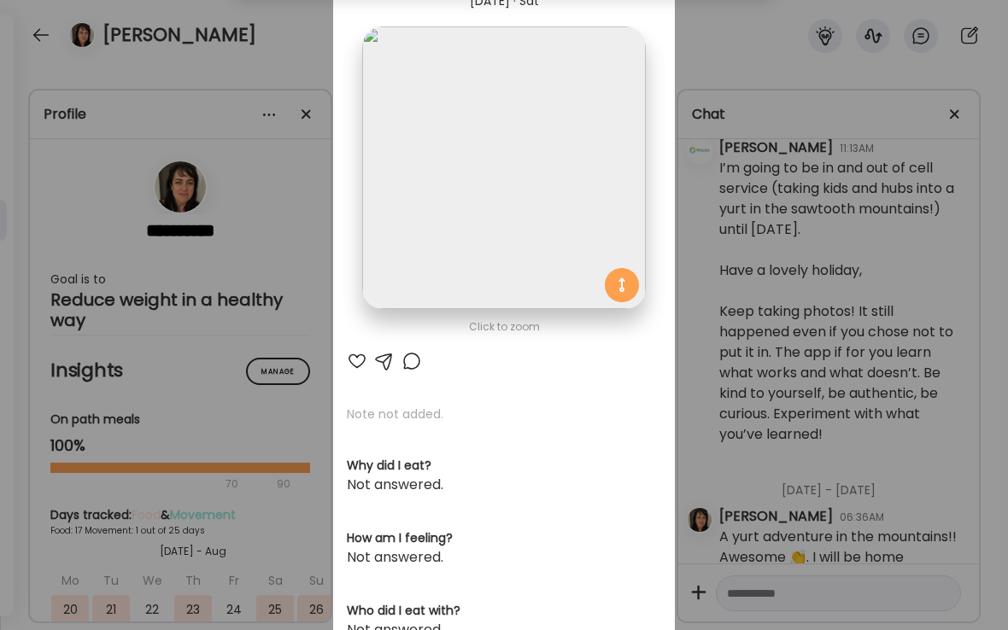
click at [412, 359] on div at bounding box center [411, 361] width 20 height 20
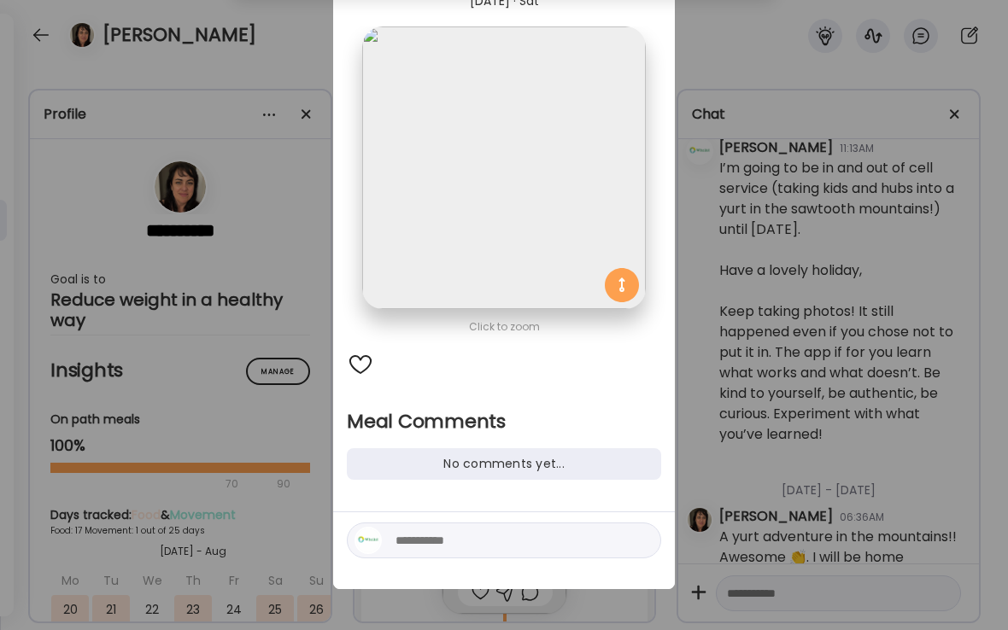
click at [431, 538] on textarea at bounding box center [510, 540] width 231 height 20
type textarea "**********"
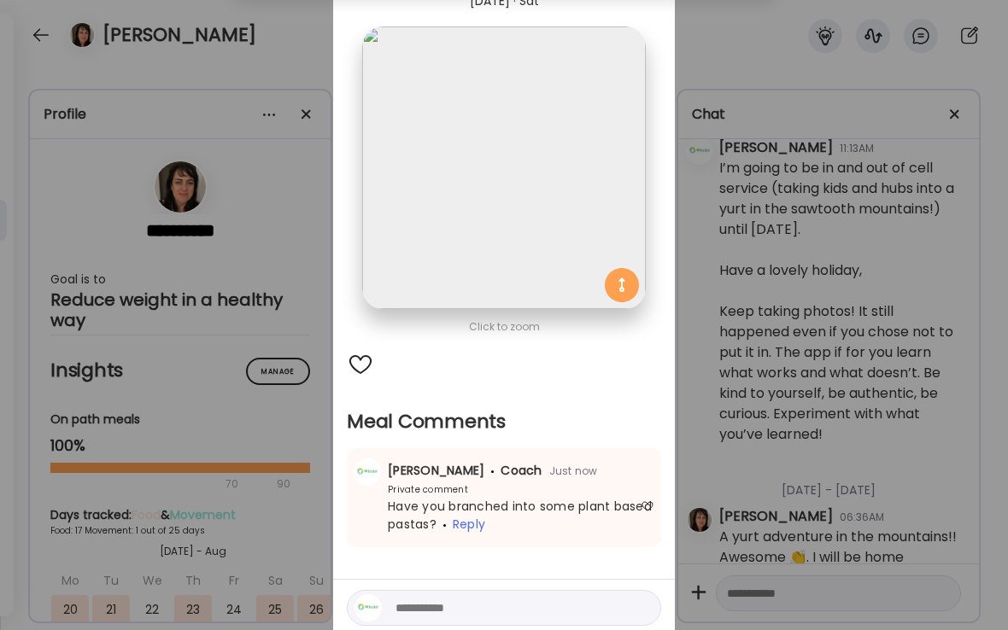
click at [301, 67] on div "Ate Coach Dashboard Wahoo! It’s official Take a moment to set up your Coach Pro…" at bounding box center [504, 315] width 1008 height 630
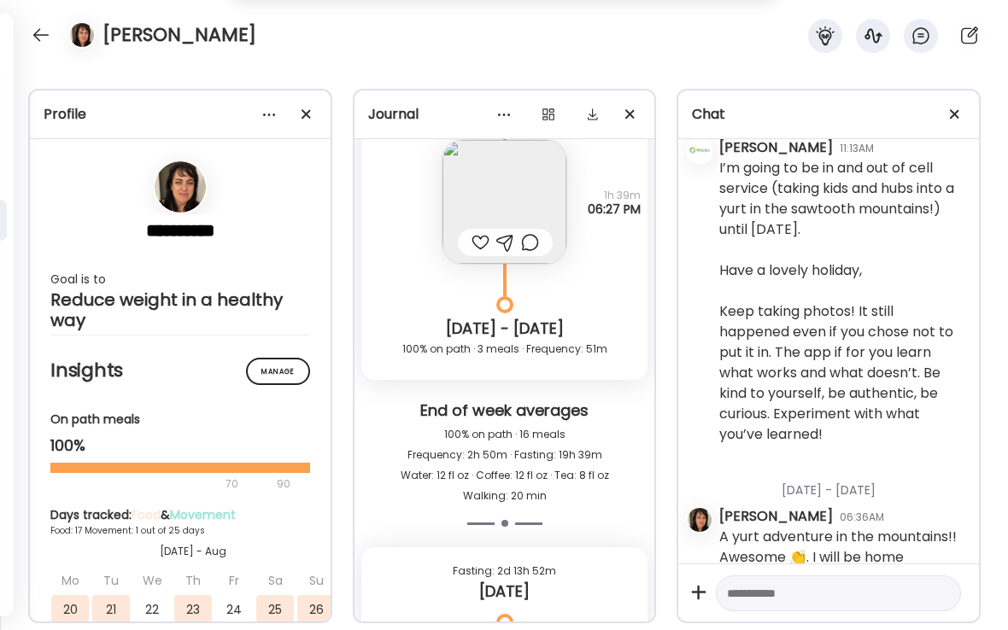
scroll to position [14582, 0]
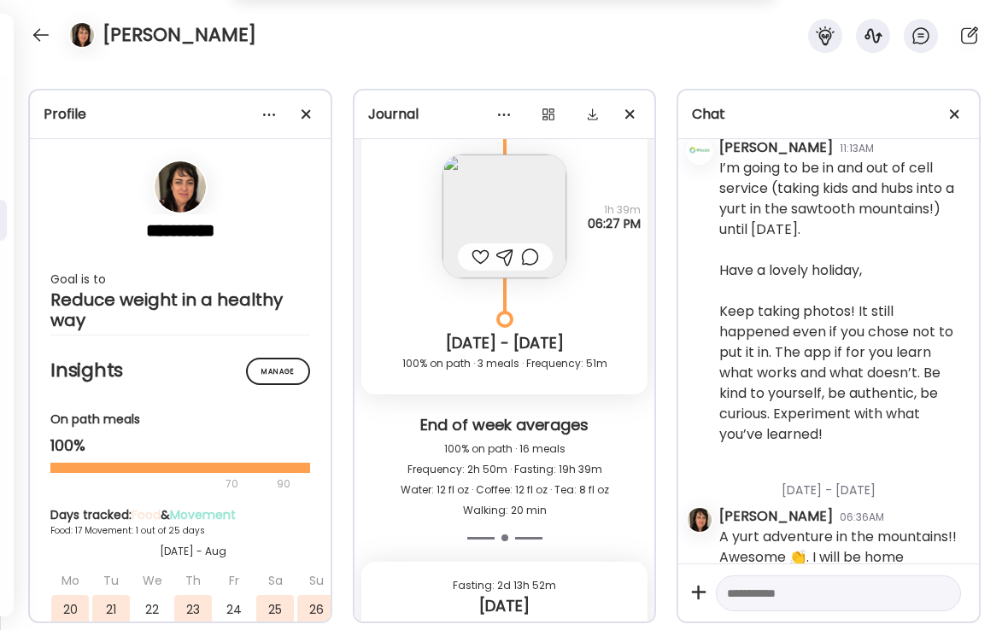
click at [497, 219] on img at bounding box center [504, 217] width 124 height 124
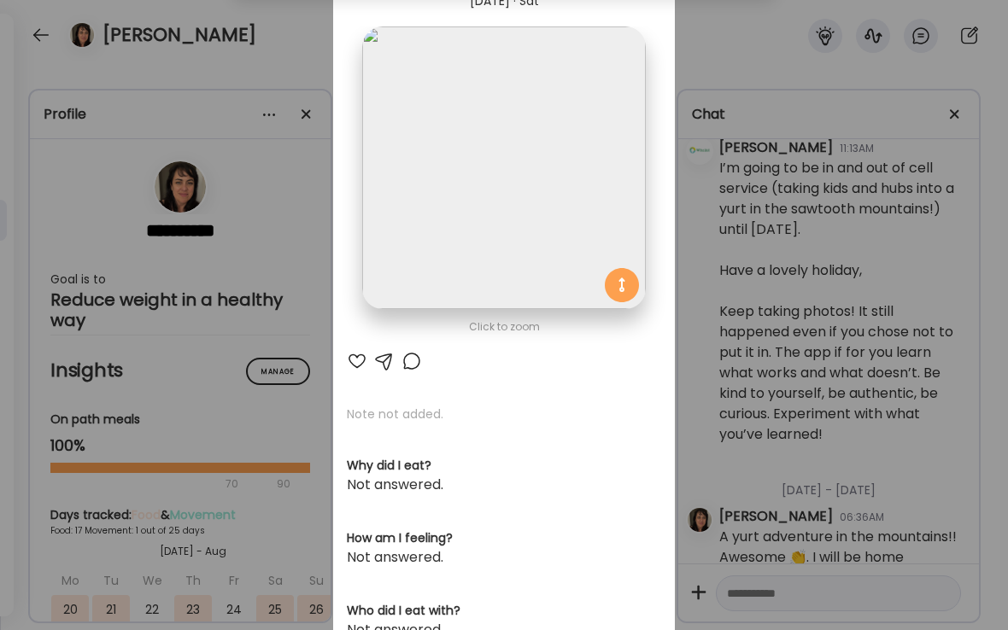
click at [314, 45] on div "Ate Coach Dashboard Wahoo! It’s official Take a moment to set up your Coach Pro…" at bounding box center [504, 315] width 1008 height 630
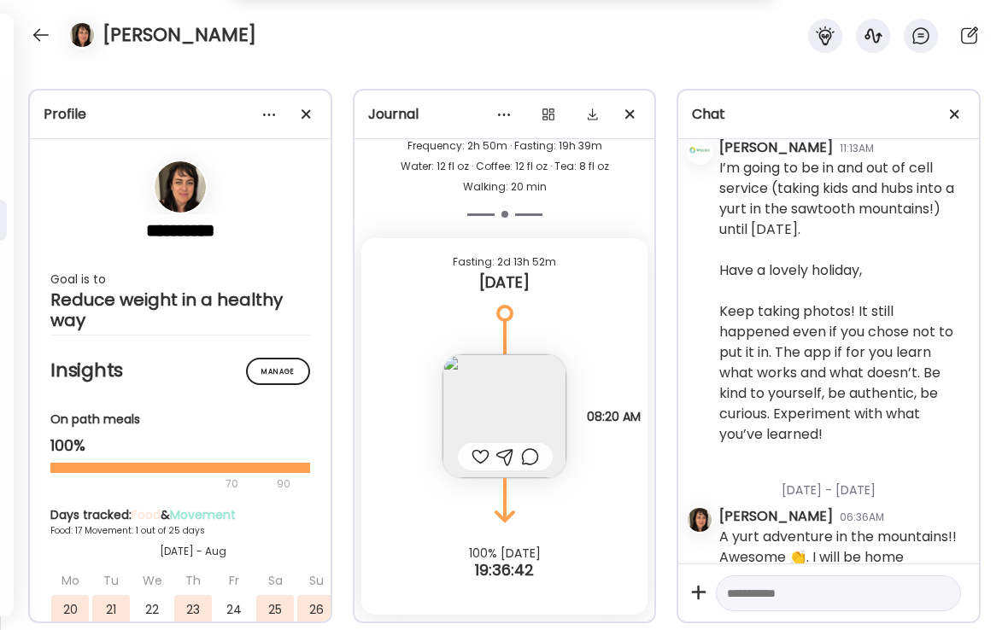
scroll to position [14906, 0]
click at [34, 39] on div at bounding box center [40, 34] width 27 height 27
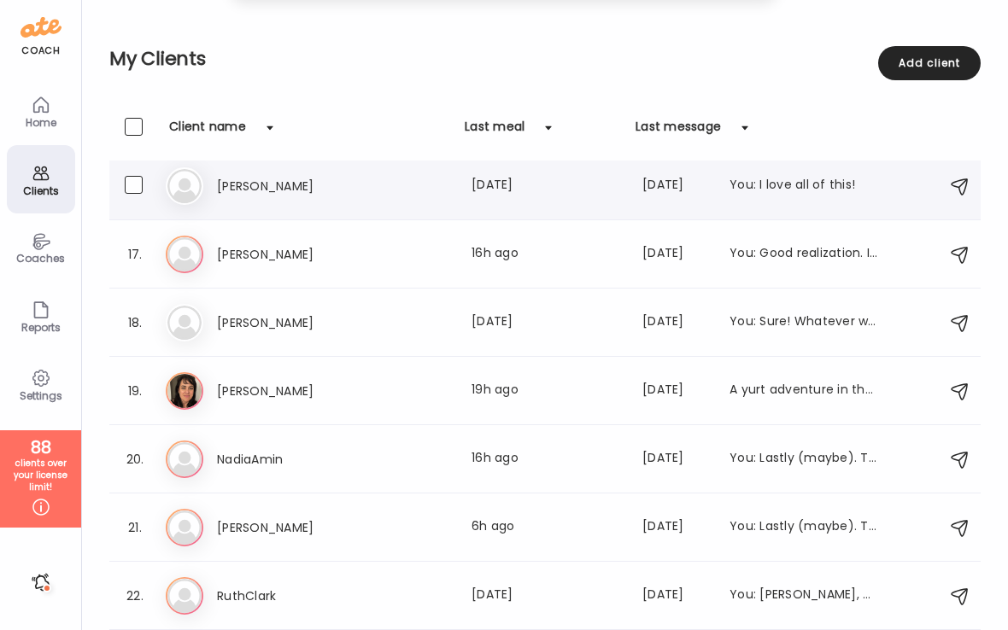
scroll to position [1091, 0]
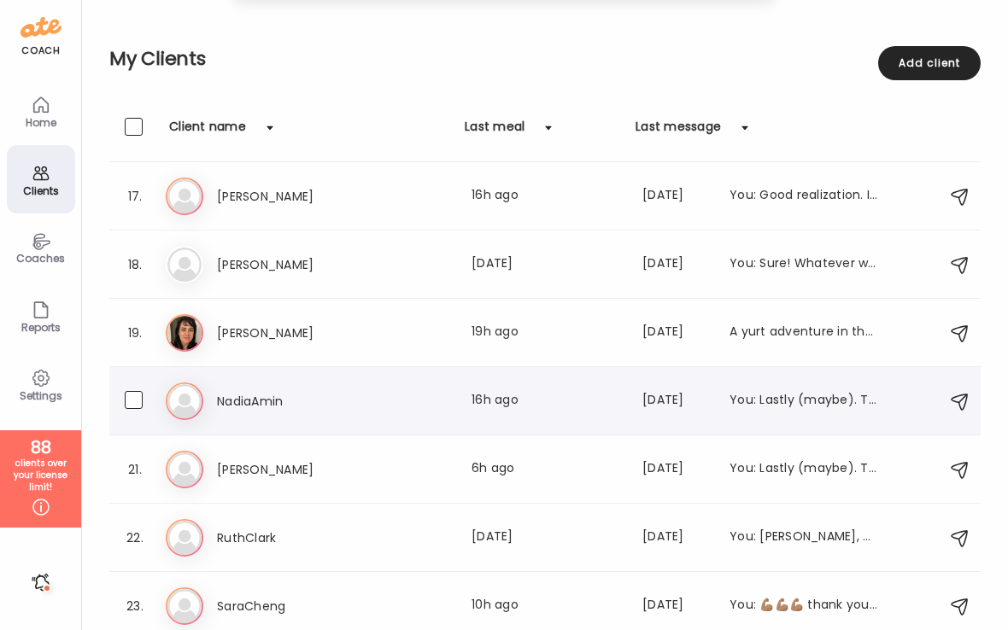
click at [262, 402] on h3 "NadiaAmin" at bounding box center [292, 401] width 150 height 20
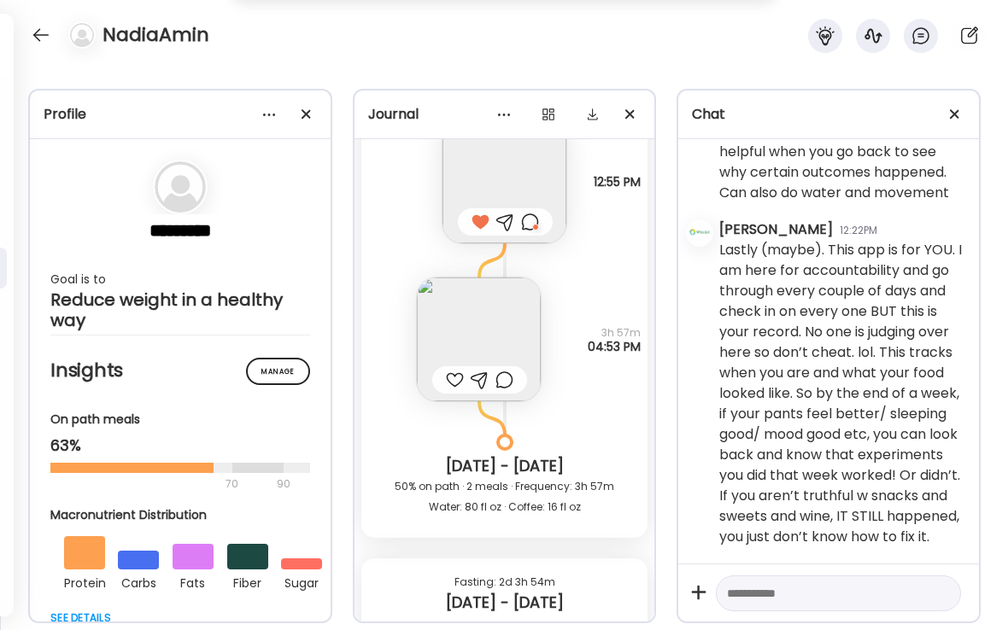
scroll to position [7903, 0]
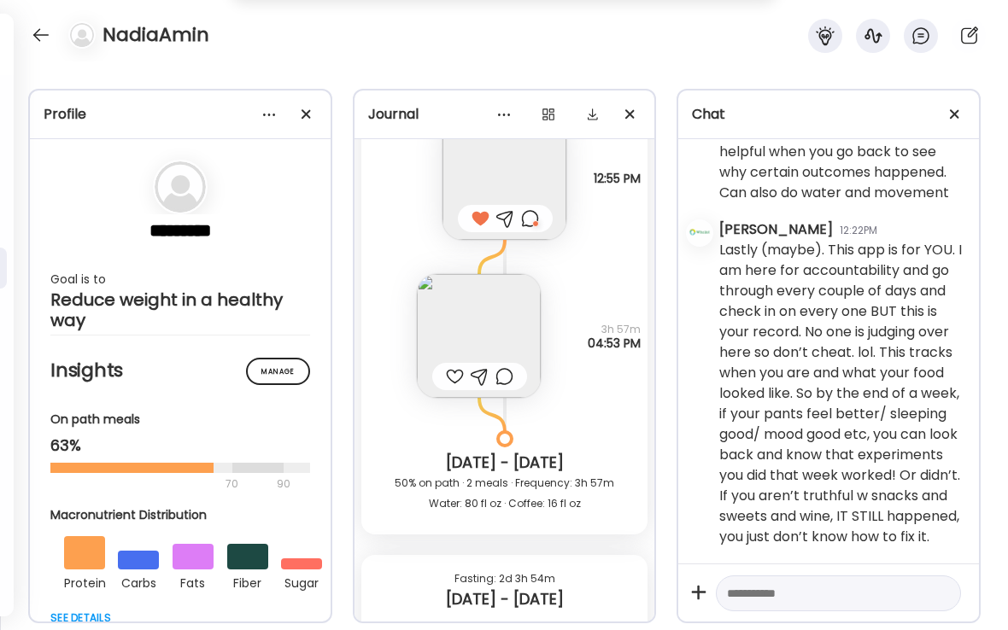
click at [486, 328] on img at bounding box center [479, 336] width 124 height 124
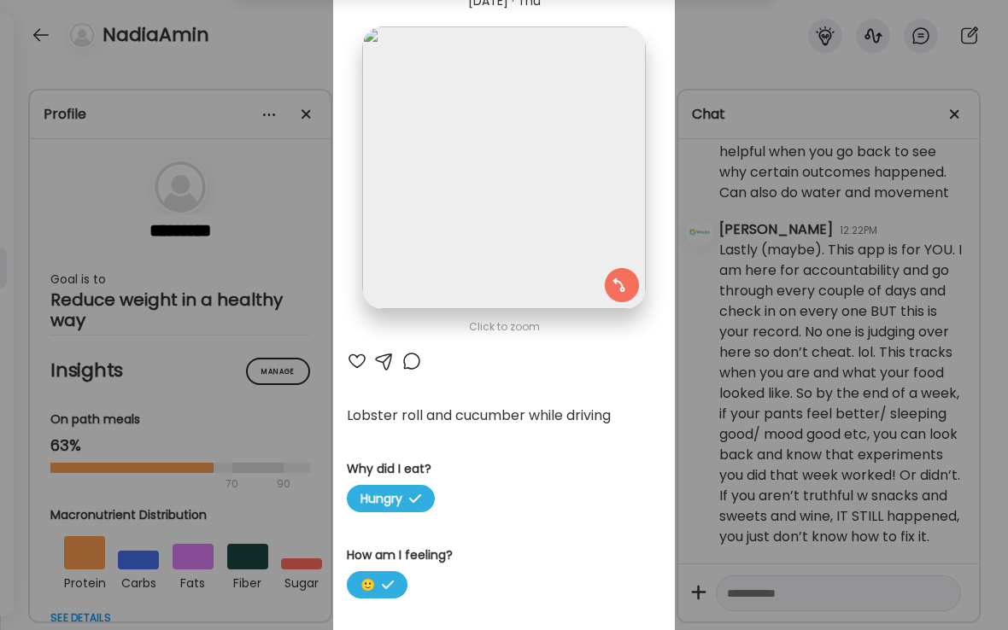
click at [416, 363] on div at bounding box center [411, 361] width 20 height 20
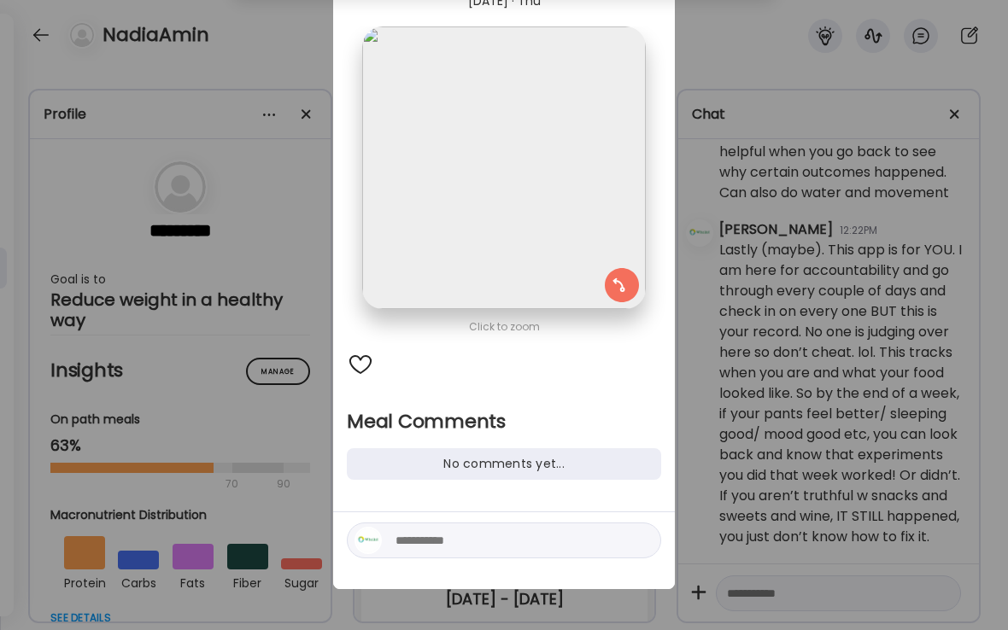
click at [434, 542] on textarea at bounding box center [510, 540] width 231 height 20
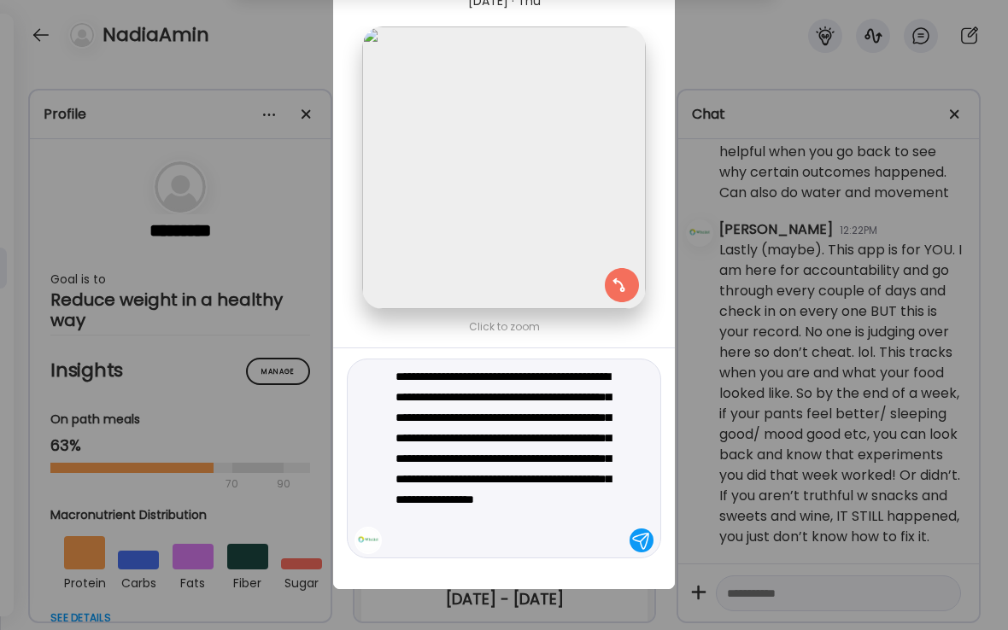
type textarea "**********"
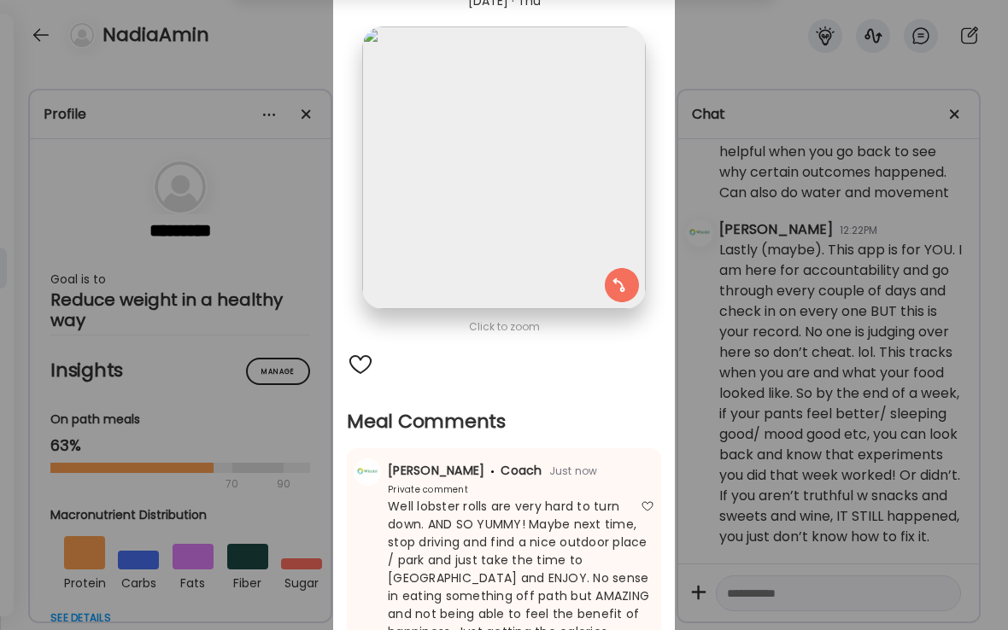
click at [307, 46] on div "Ate Coach Dashboard Wahoo! It’s official Take a moment to set up your Coach Pro…" at bounding box center [504, 315] width 1008 height 630
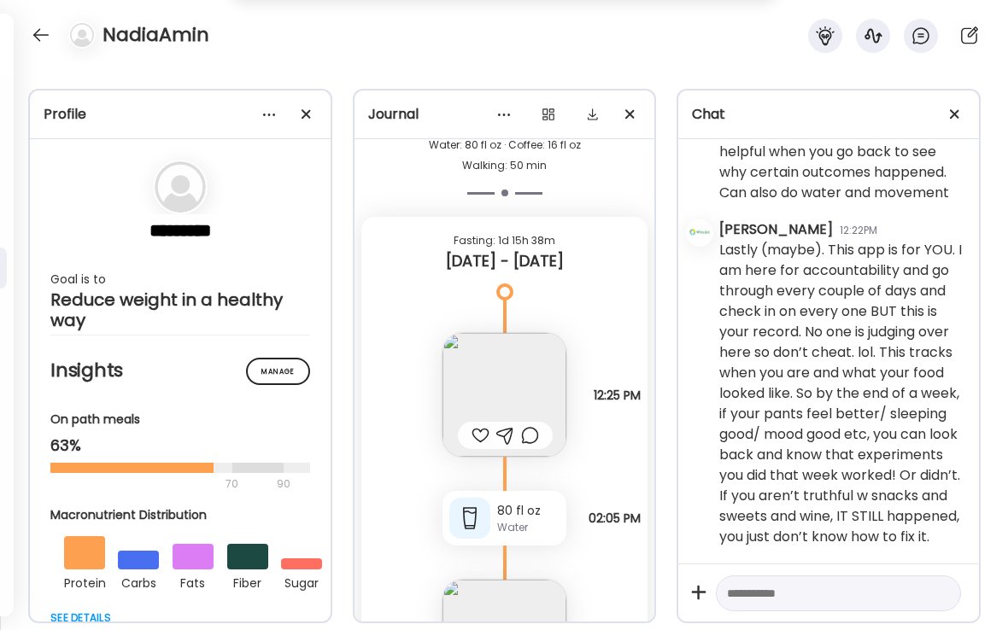
scroll to position [8767, 0]
click at [481, 435] on div at bounding box center [480, 433] width 18 height 20
click at [517, 384] on img at bounding box center [504, 392] width 124 height 124
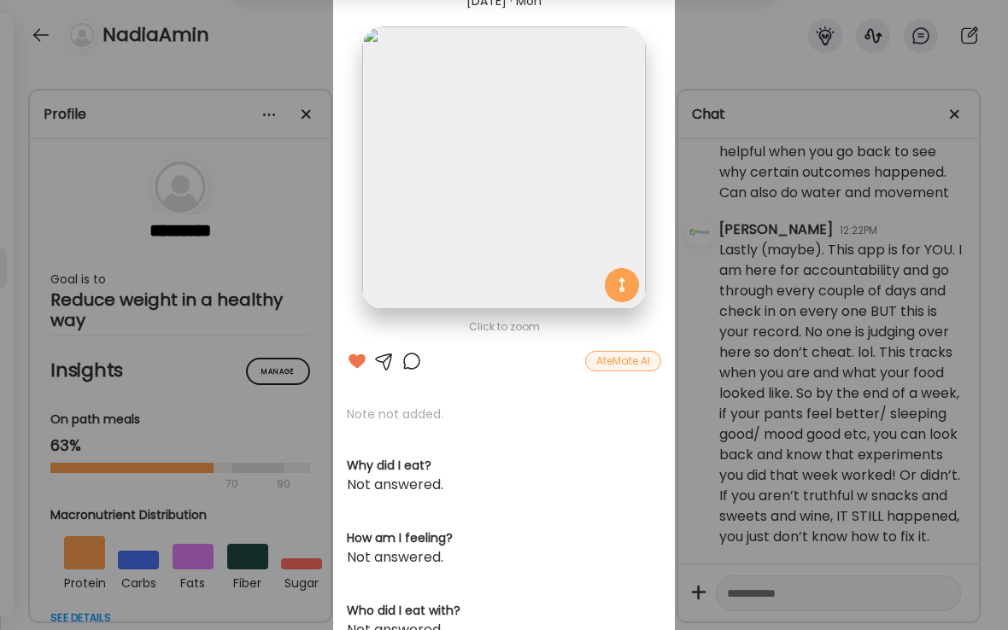
click at [307, 48] on div "Ate Coach Dashboard Wahoo! It’s official Take a moment to set up your Coach Pro…" at bounding box center [504, 315] width 1008 height 630
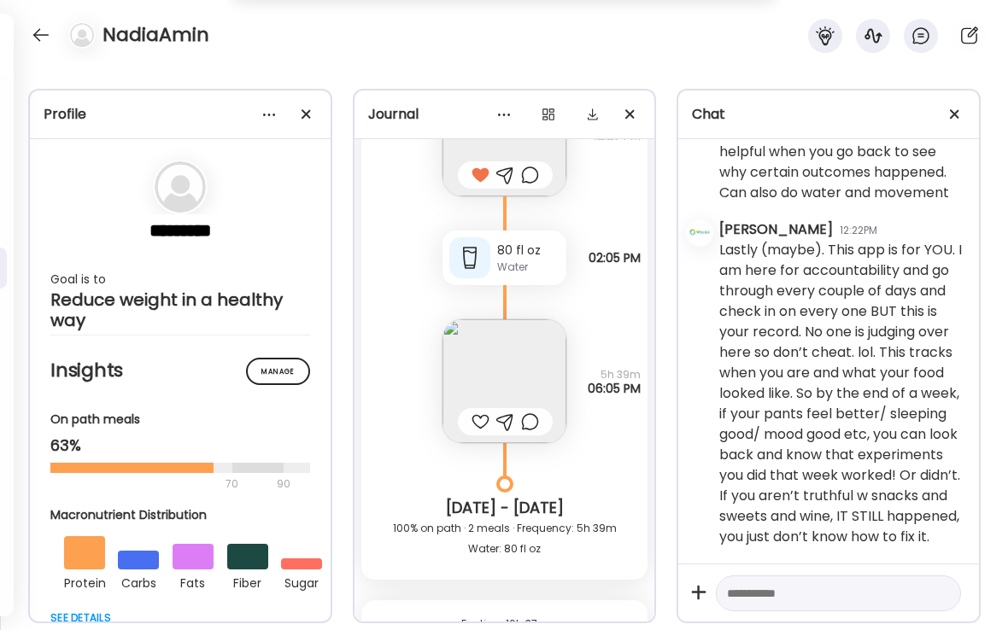
scroll to position [9028, 0]
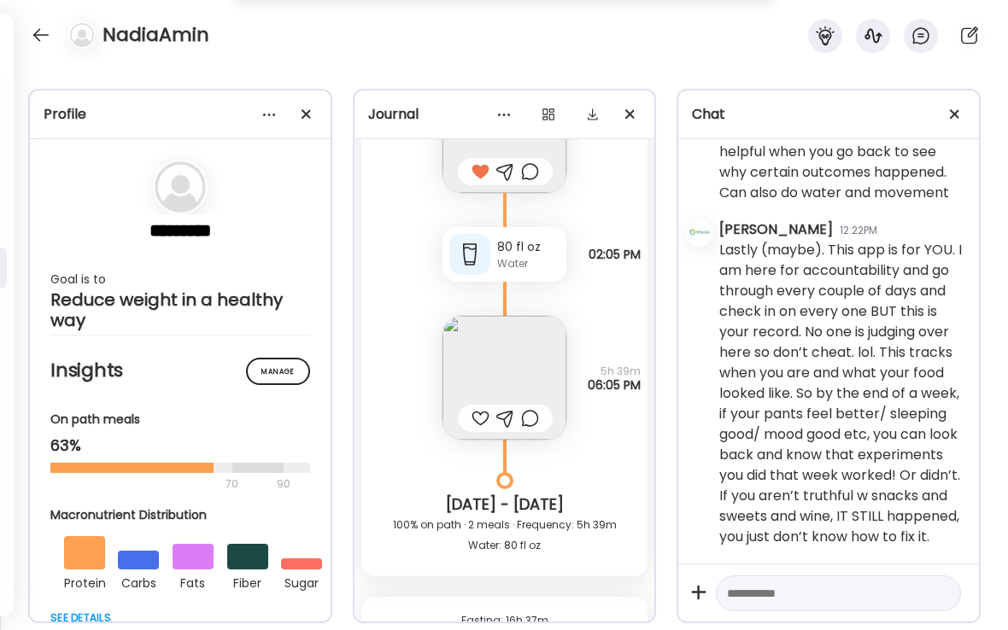
click at [161, 629] on div "Profile ********* Goal is to Reduce weight in a healthy way Manage Insights On …" at bounding box center [504, 345] width 1008 height 569
click at [481, 416] on div at bounding box center [480, 418] width 18 height 20
click at [41, 38] on div at bounding box center [40, 34] width 27 height 27
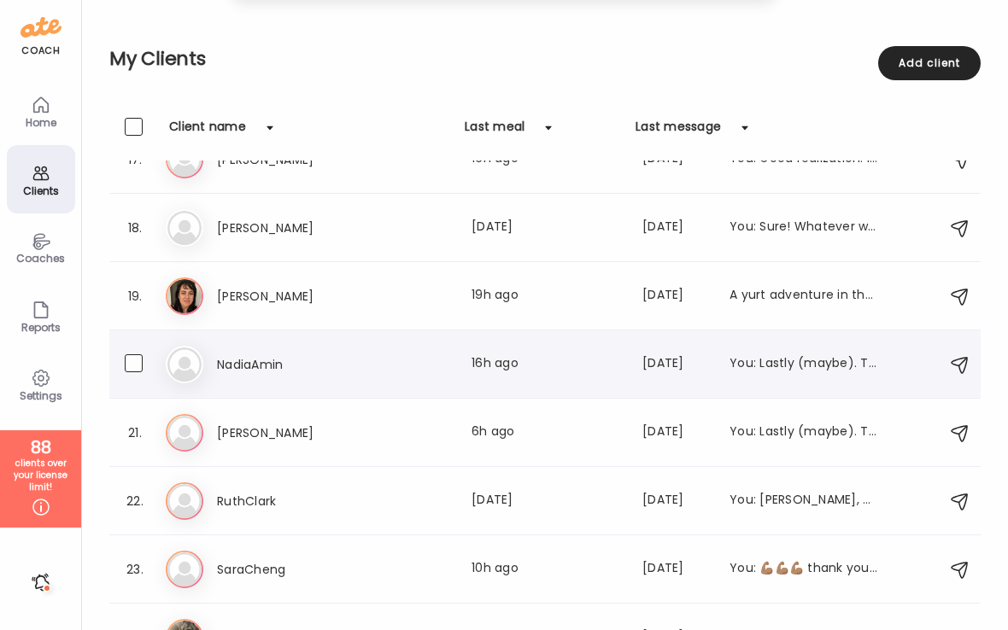
scroll to position [1136, 0]
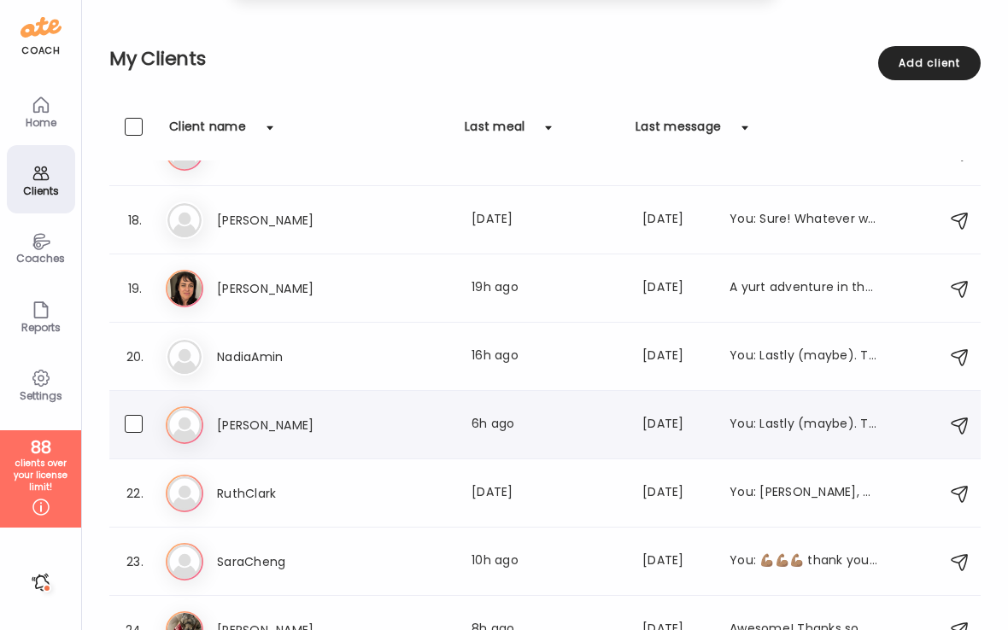
click at [246, 419] on h3 "[PERSON_NAME]" at bounding box center [292, 425] width 150 height 20
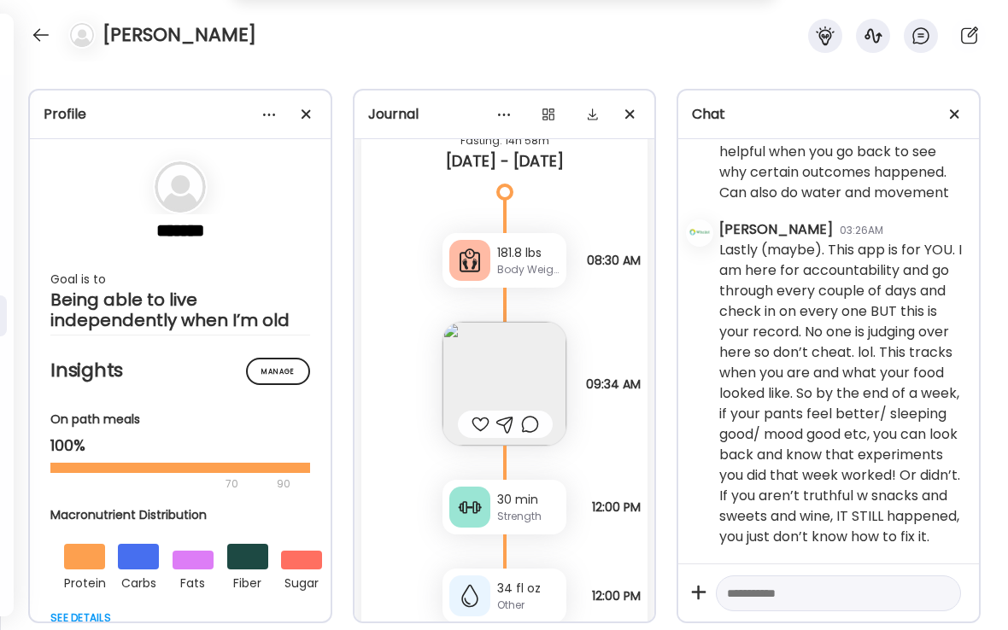
scroll to position [28851, 0]
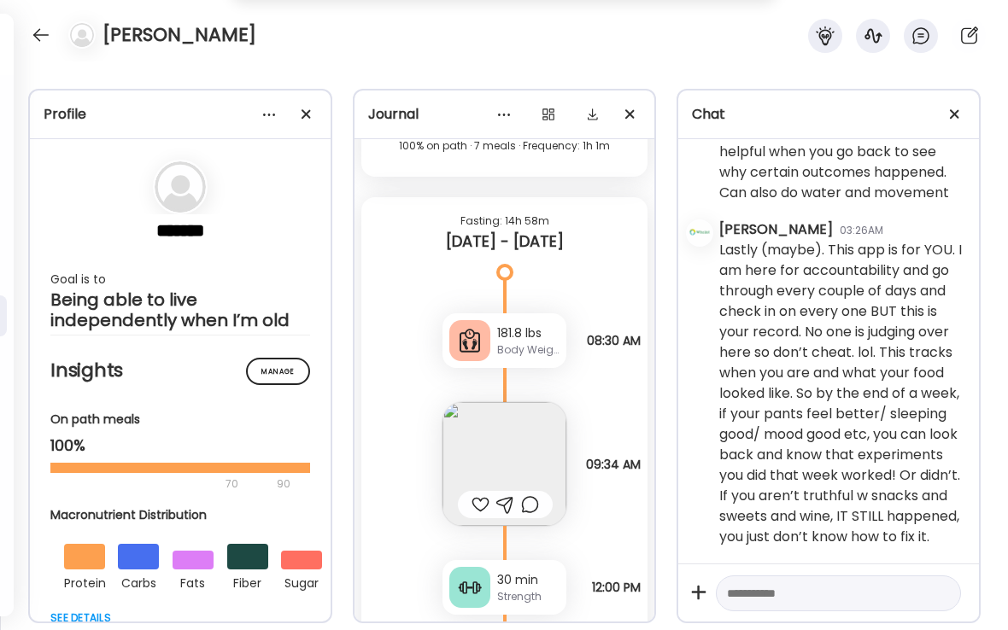
click at [481, 503] on div at bounding box center [480, 504] width 18 height 20
click at [534, 503] on div at bounding box center [530, 504] width 18 height 20
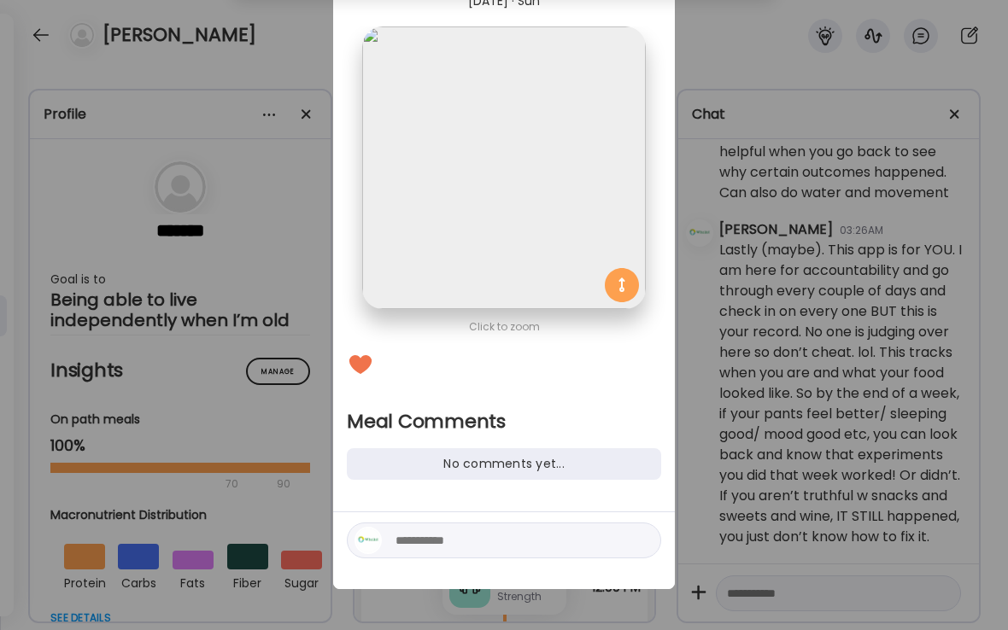
click at [423, 540] on textarea at bounding box center [510, 540] width 231 height 20
type textarea "**********"
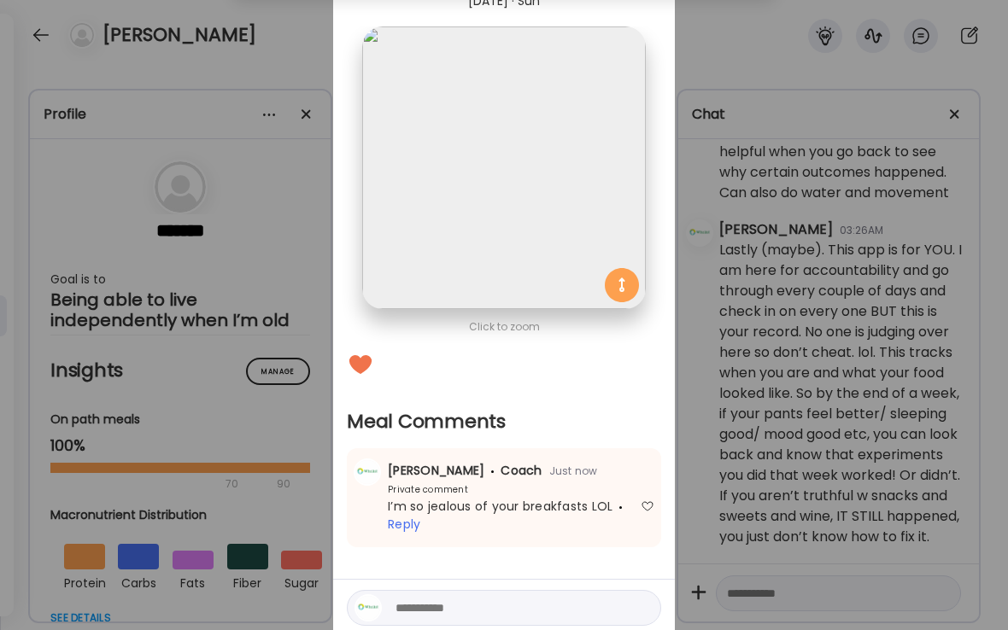
click at [312, 67] on div "Ate Coach Dashboard Wahoo! It’s official Take a moment to set up your Coach Pro…" at bounding box center [504, 315] width 1008 height 630
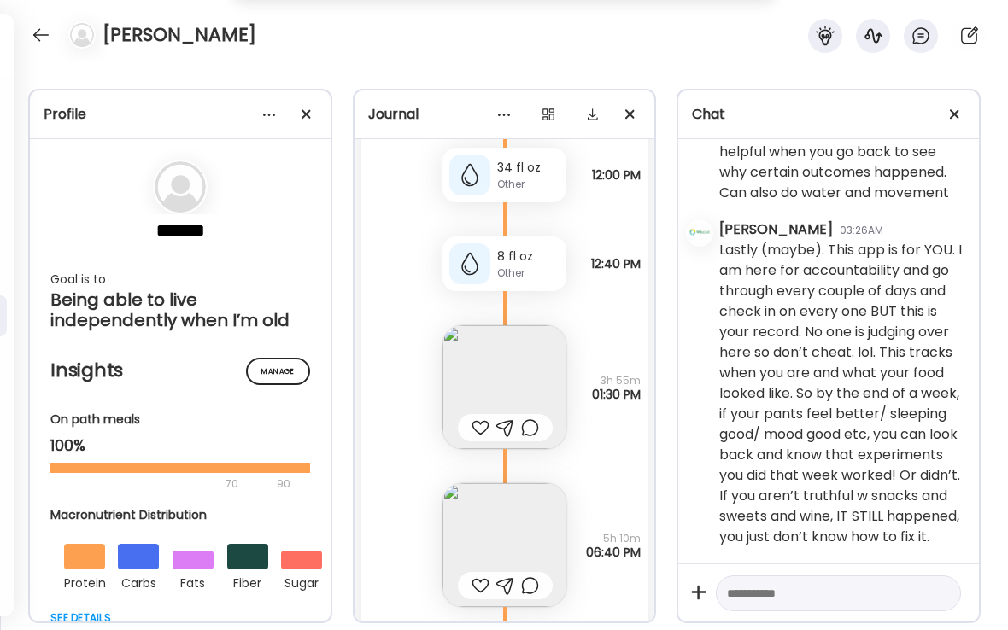
scroll to position [29363, 0]
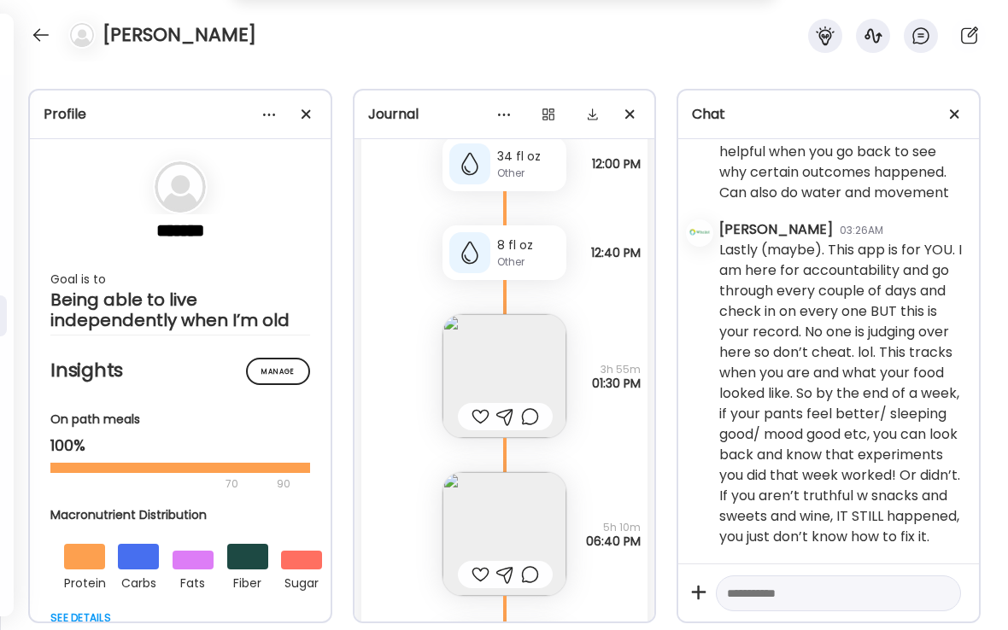
click at [480, 416] on div at bounding box center [480, 416] width 18 height 20
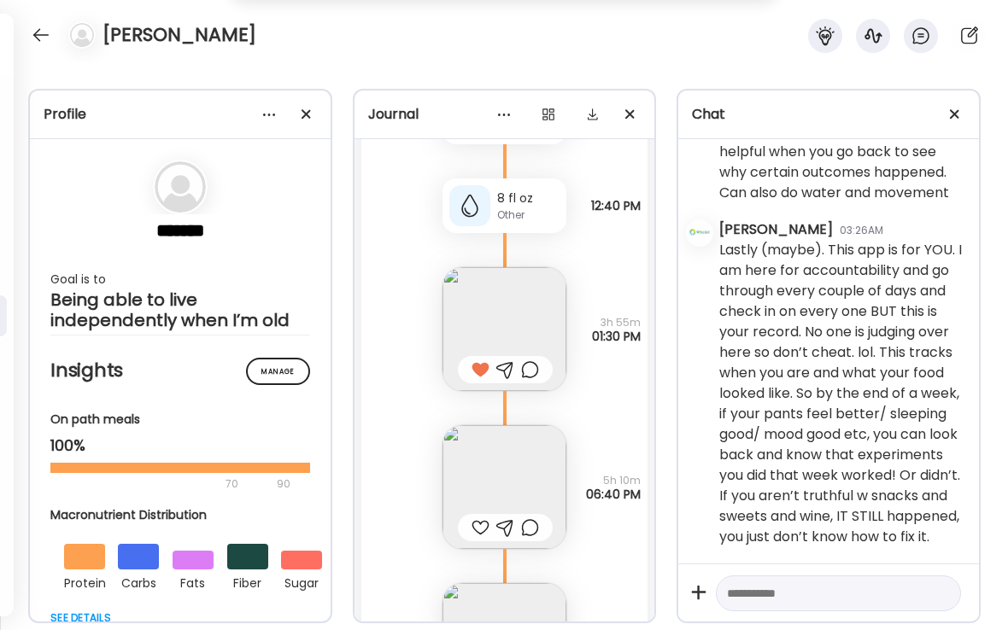
click at [476, 526] on div at bounding box center [480, 527] width 18 height 20
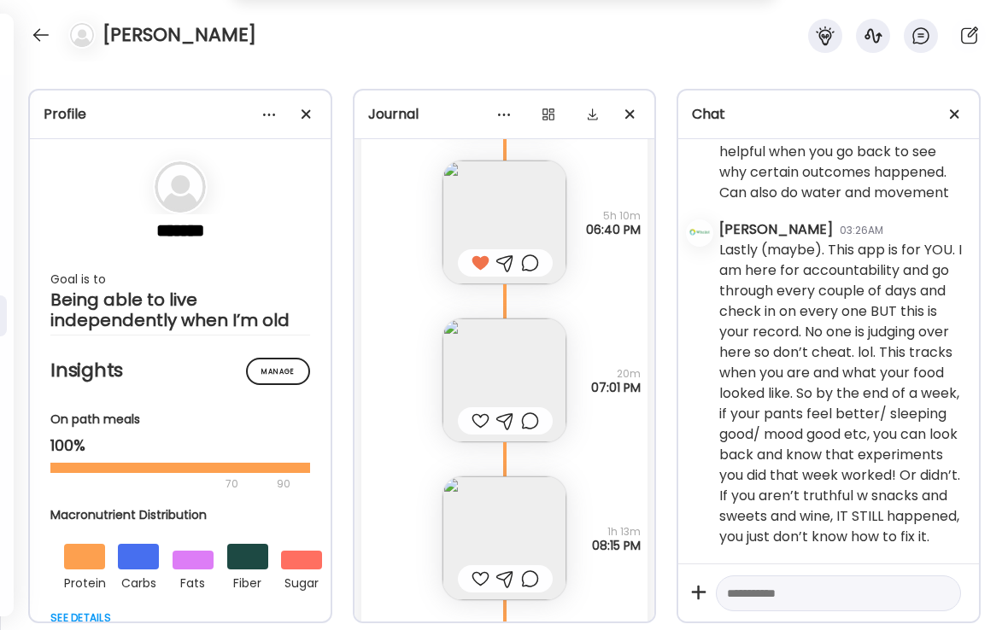
scroll to position [29710, 0]
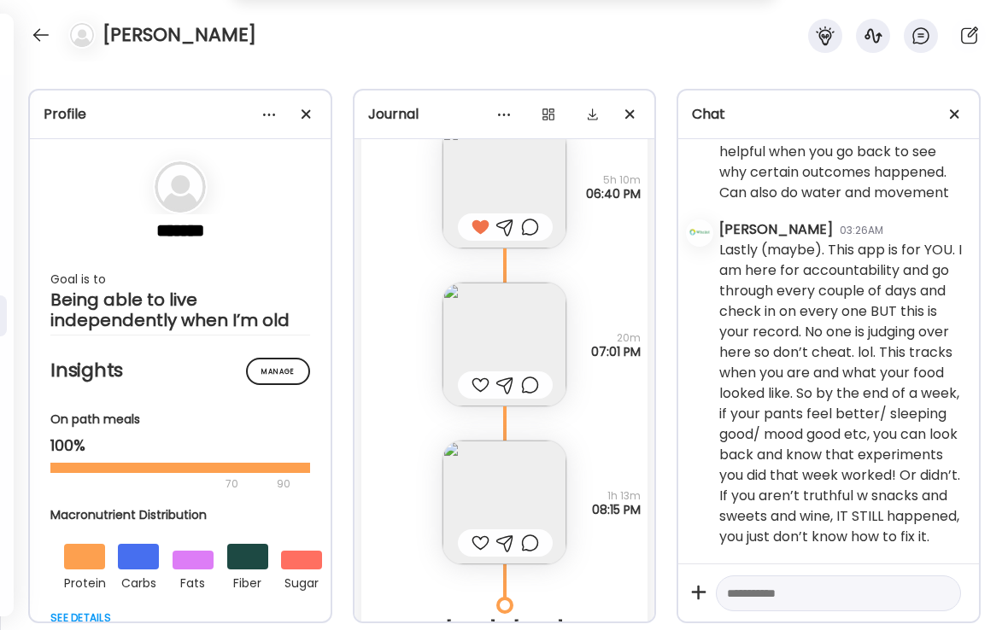
click at [478, 384] on div at bounding box center [480, 385] width 18 height 20
click at [520, 340] on img at bounding box center [504, 345] width 124 height 124
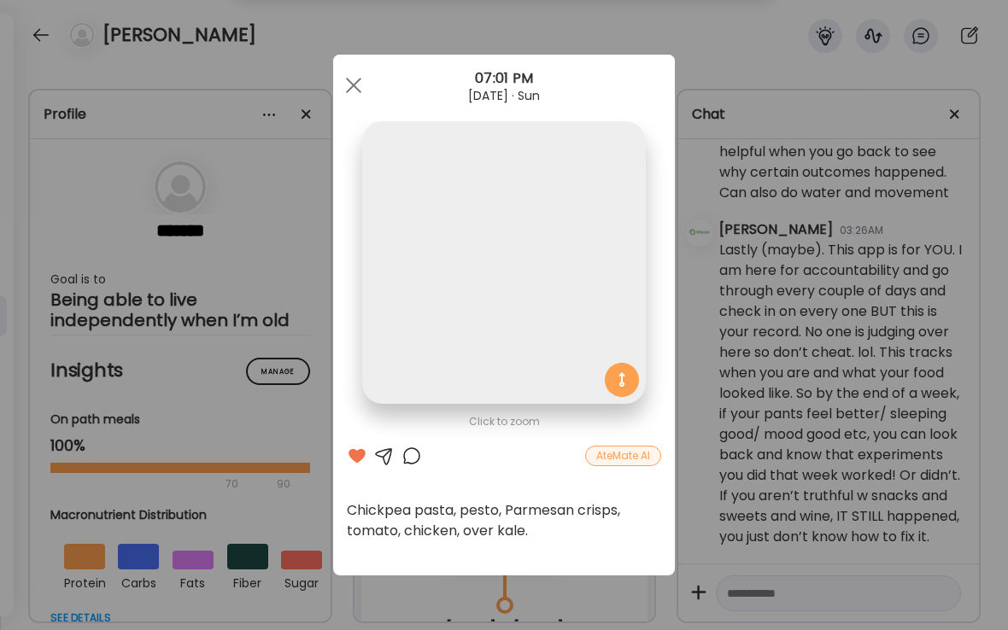
scroll to position [0, 0]
click at [357, 91] on div at bounding box center [353, 85] width 34 height 34
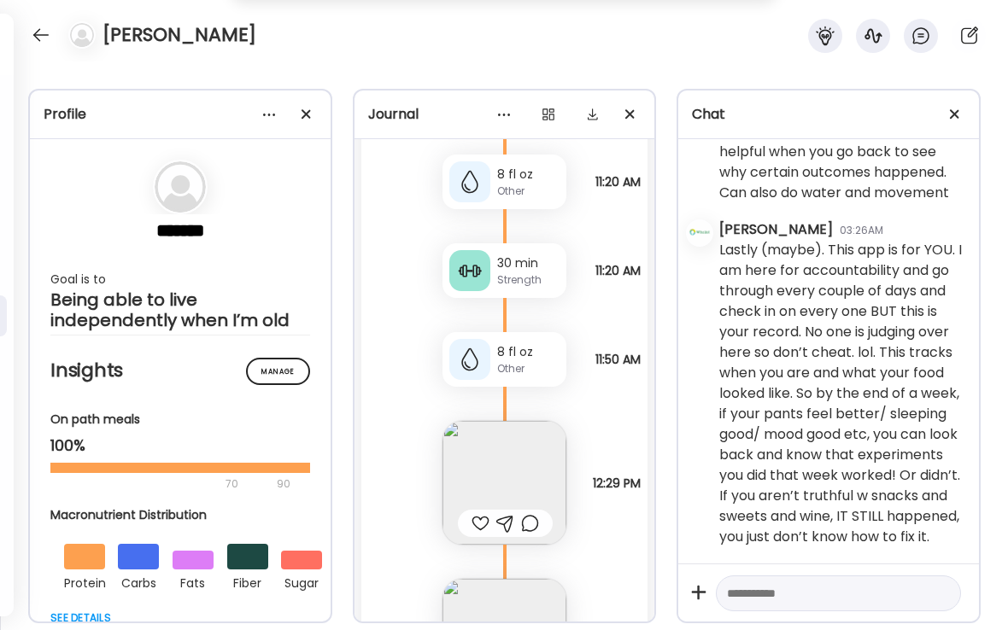
scroll to position [30662, 0]
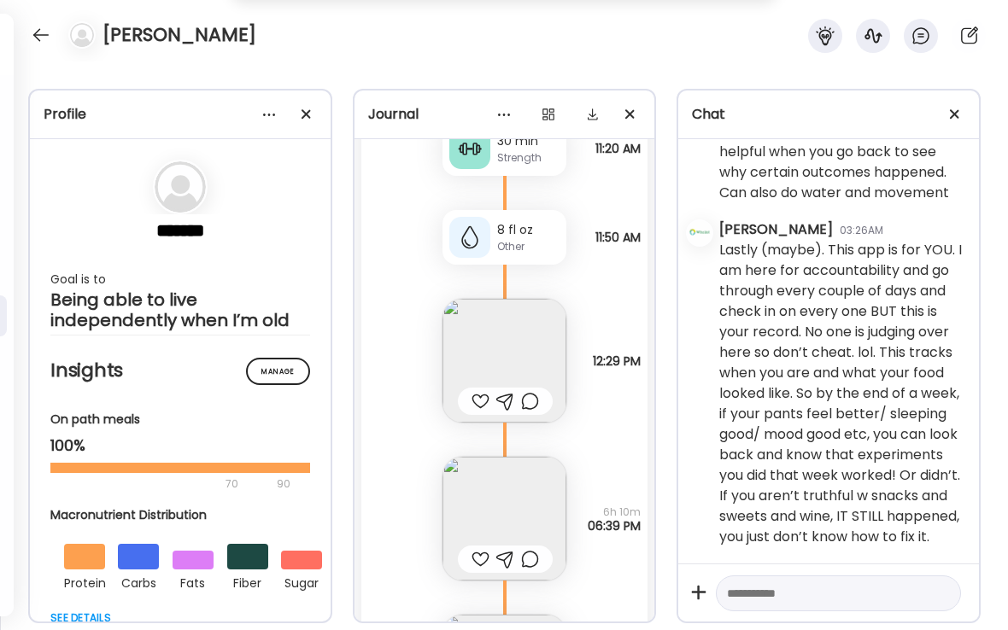
click at [479, 405] on div at bounding box center [480, 401] width 18 height 20
click at [480, 558] on div at bounding box center [480, 559] width 18 height 20
click at [529, 557] on div at bounding box center [530, 559] width 18 height 20
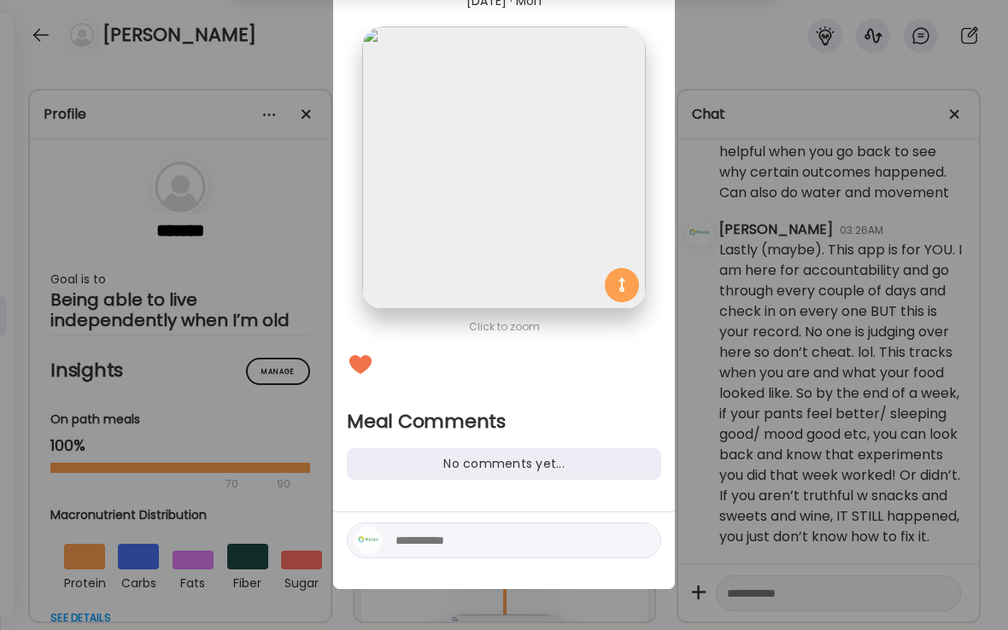
scroll to position [81, 0]
click at [397, 545] on textarea at bounding box center [510, 540] width 231 height 20
type textarea "**********"
click at [640, 538] on div at bounding box center [641, 541] width 24 height 24
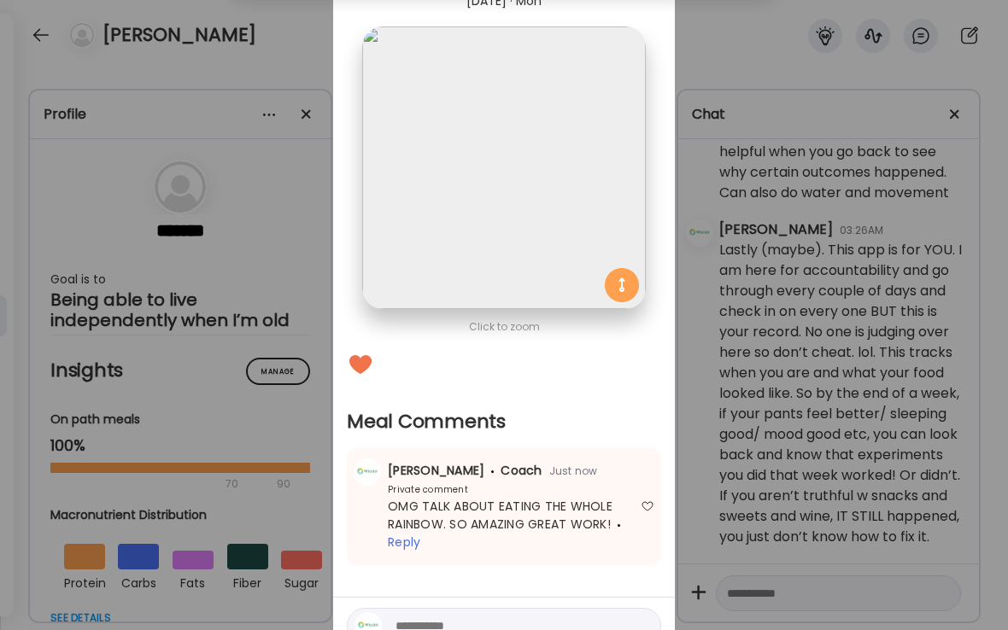
click at [287, 197] on div "Ate Coach Dashboard Wahoo! It’s official Take a moment to set up your Coach Pro…" at bounding box center [504, 315] width 1008 height 630
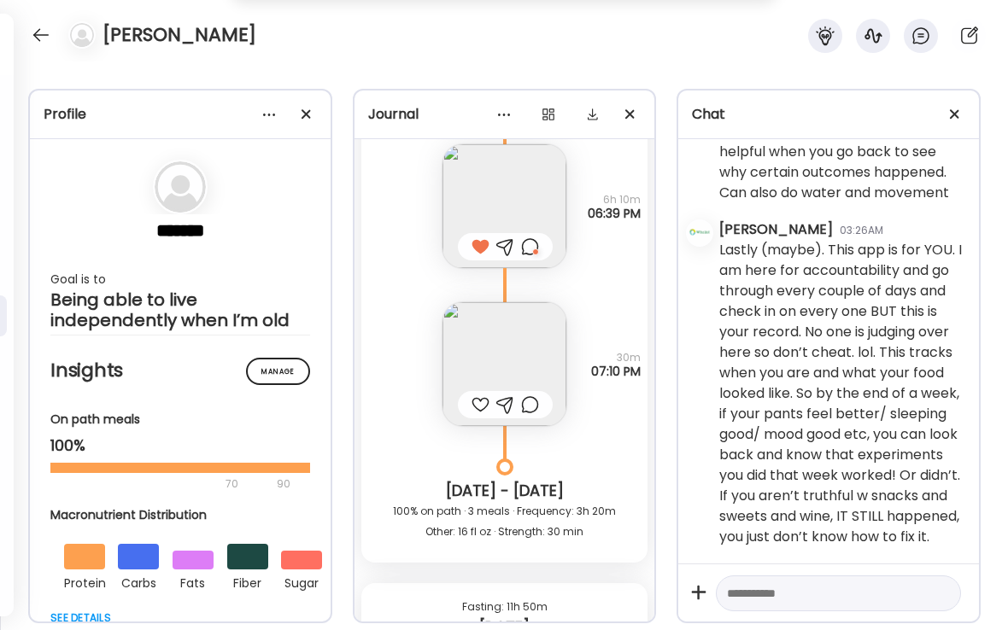
scroll to position [31005, 0]
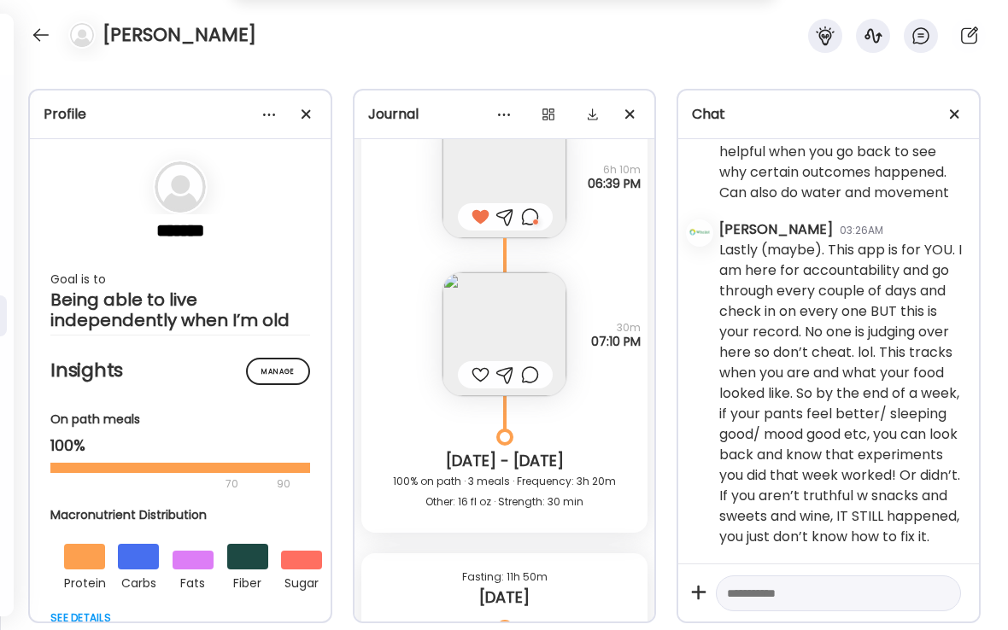
click at [480, 374] on div at bounding box center [480, 375] width 18 height 20
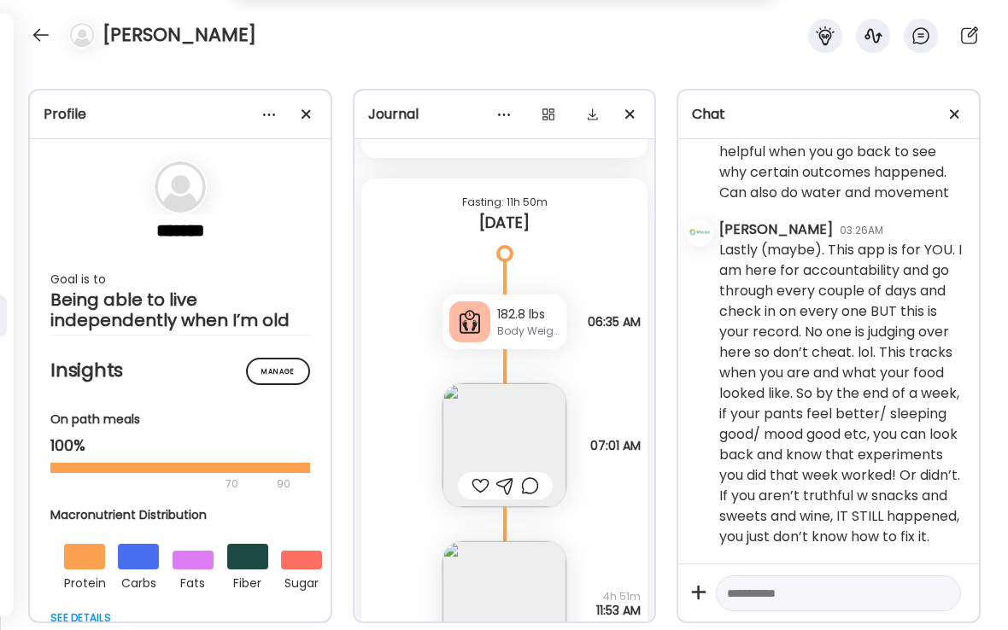
scroll to position [31421, 0]
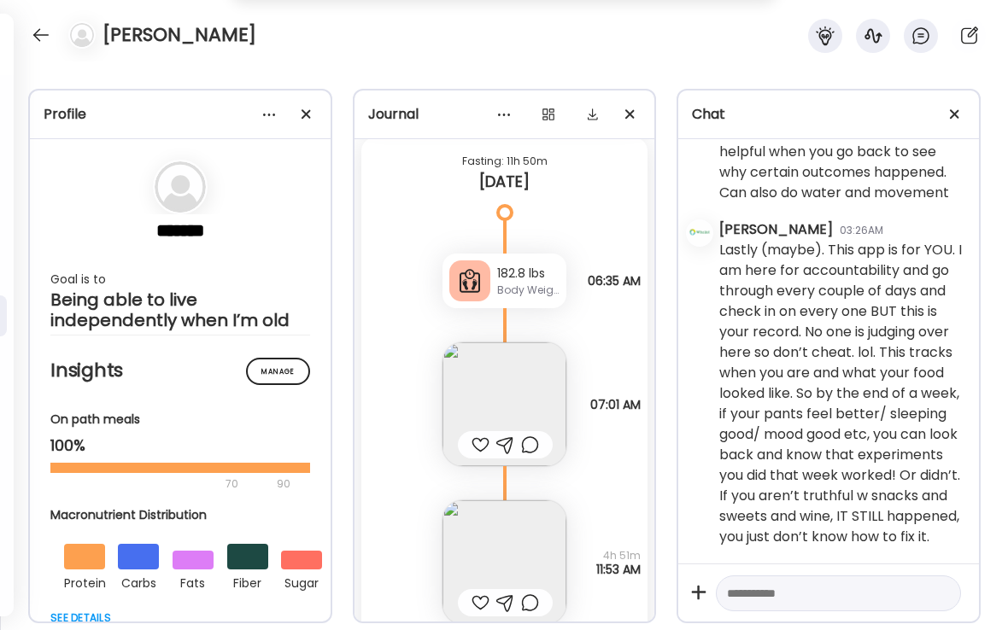
click at [483, 446] on div at bounding box center [480, 445] width 18 height 20
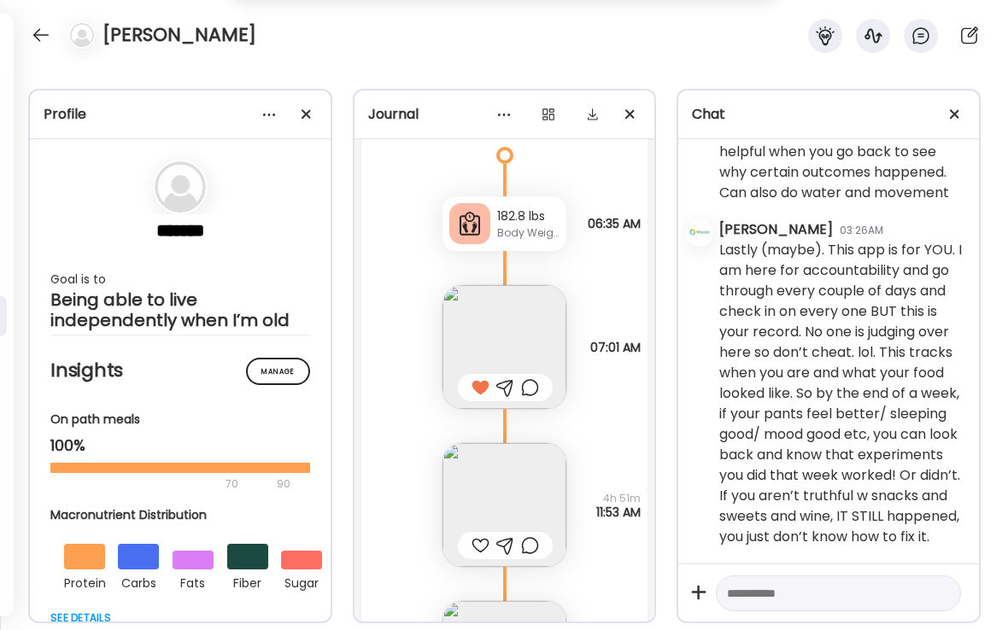
scroll to position [31489, 0]
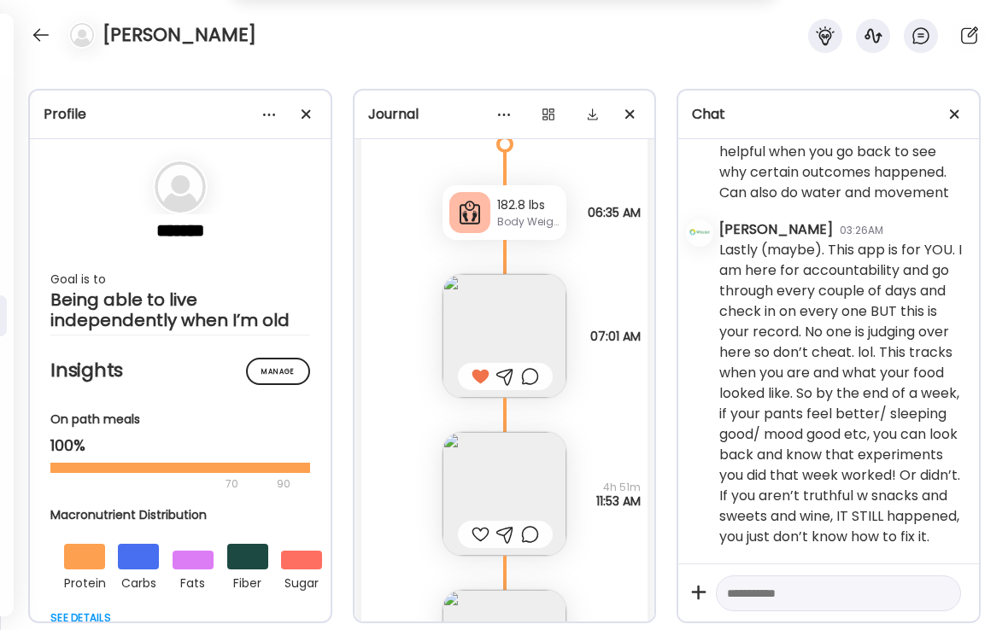
click at [494, 485] on img at bounding box center [504, 494] width 124 height 124
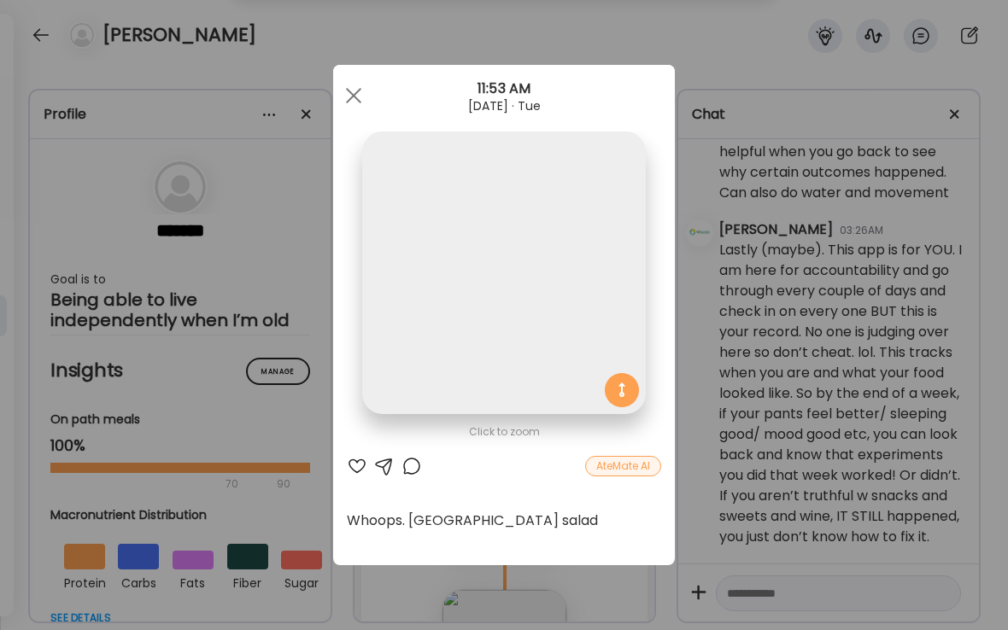
scroll to position [0, 0]
click at [415, 467] on div at bounding box center [411, 466] width 20 height 20
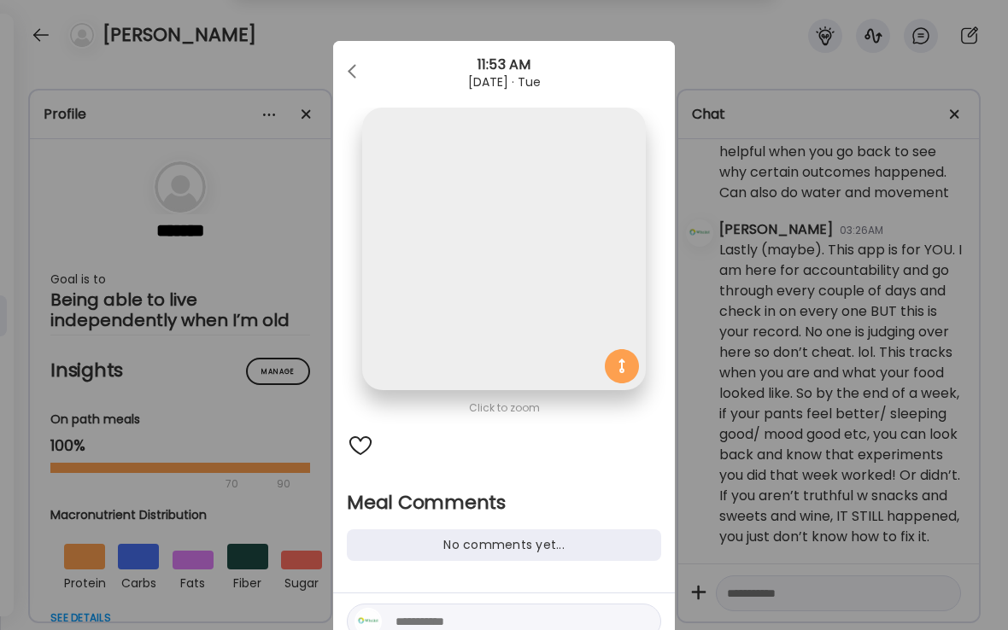
scroll to position [69, 0]
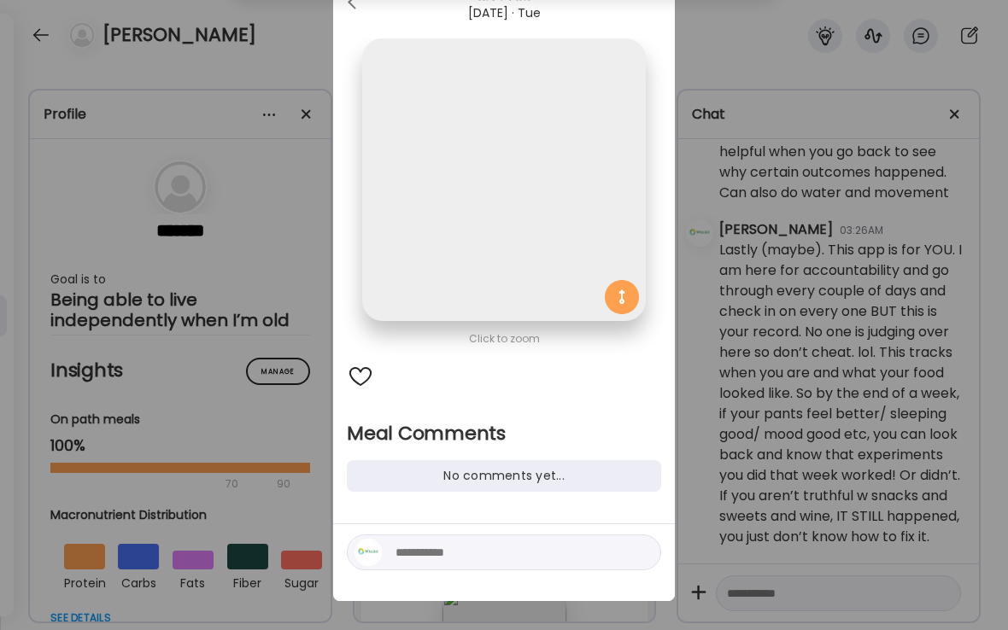
click at [431, 554] on textarea at bounding box center [510, 552] width 231 height 20
type textarea "*"
type textarea "**********"
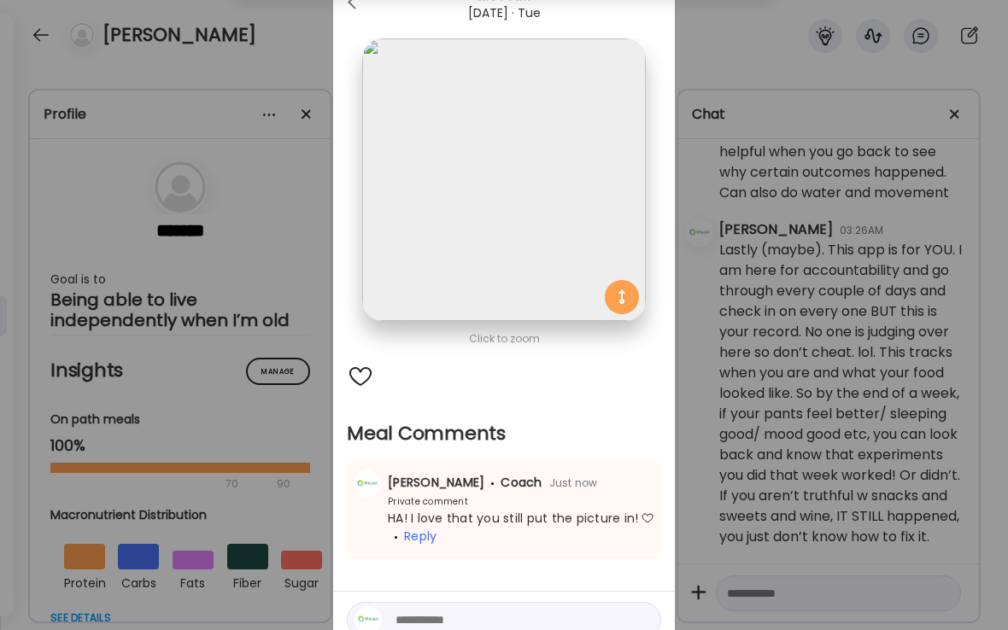
click at [245, 31] on div "Ate Coach Dashboard Wahoo! It’s official Take a moment to set up your Coach Pro…" at bounding box center [504, 315] width 1008 height 630
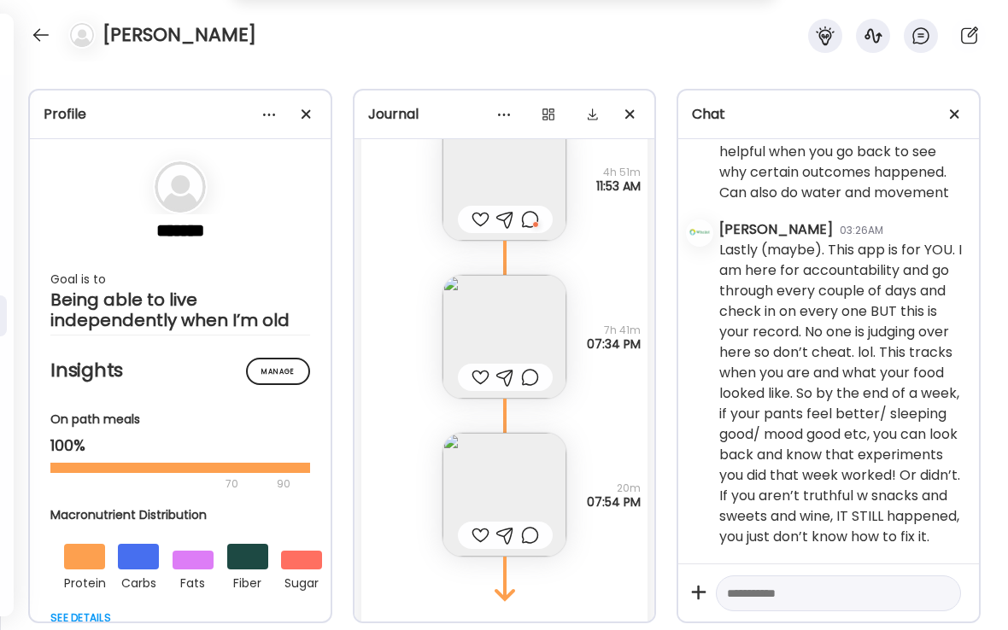
scroll to position [31835, 0]
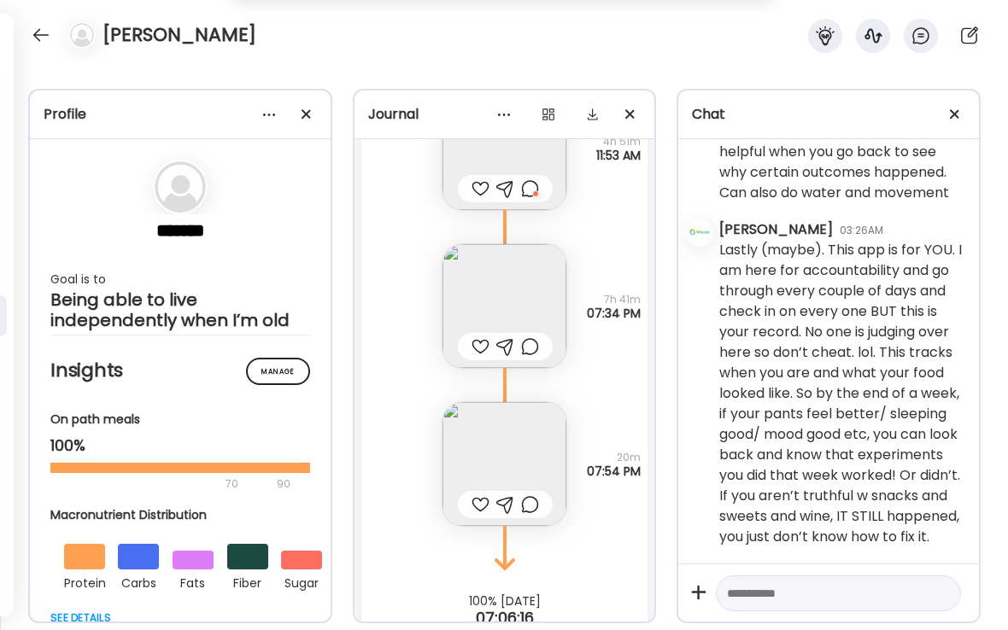
click at [480, 348] on div at bounding box center [480, 346] width 18 height 20
click at [478, 503] on div at bounding box center [480, 504] width 18 height 20
click at [504, 477] on img at bounding box center [504, 464] width 124 height 124
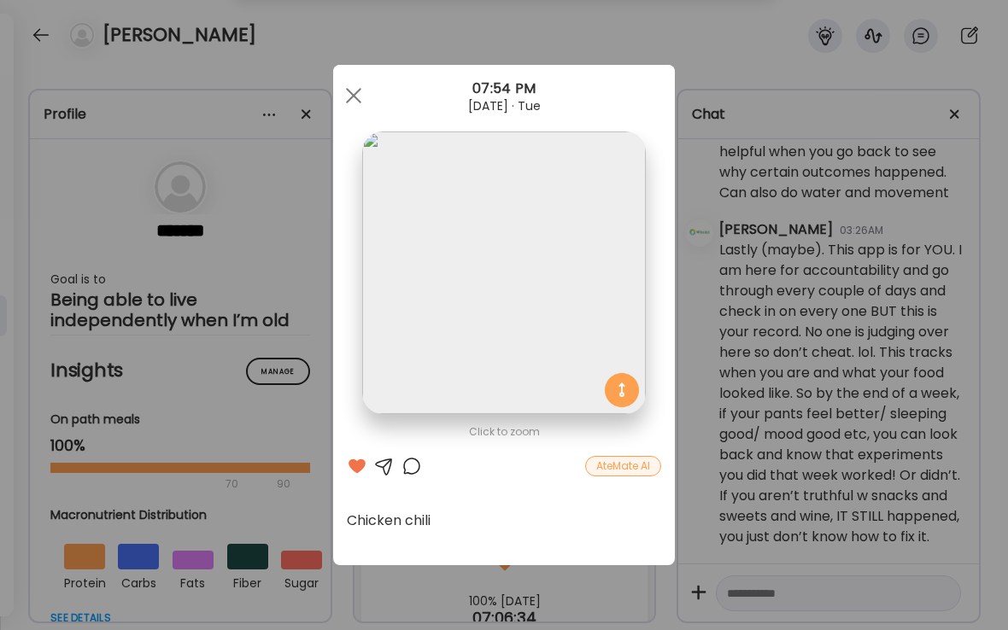
scroll to position [0, 0]
click at [415, 469] on div at bounding box center [411, 466] width 20 height 20
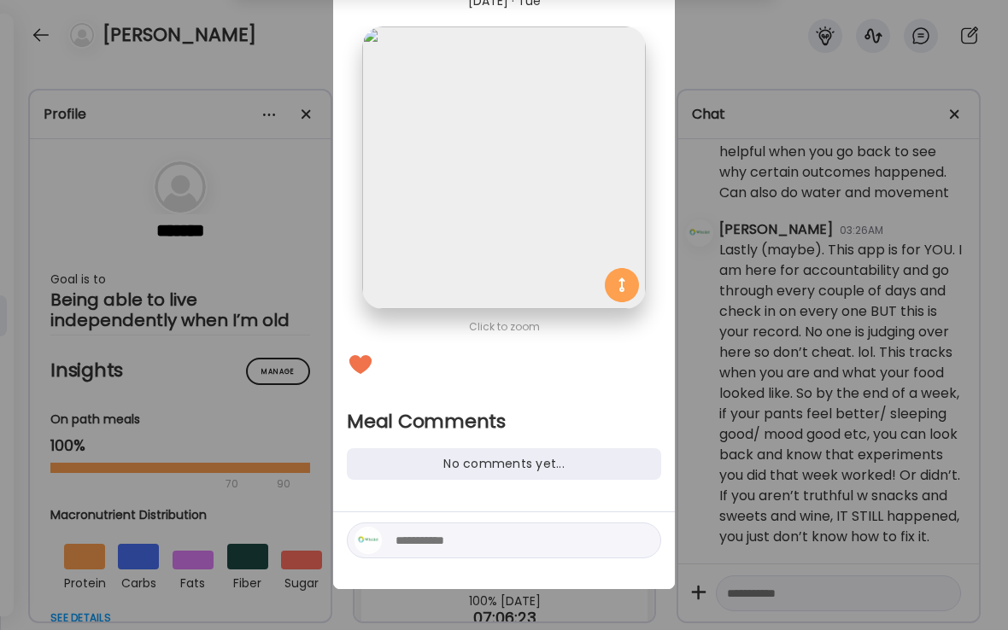
scroll to position [81, 0]
click at [435, 540] on textarea at bounding box center [510, 540] width 231 height 20
type textarea "**********"
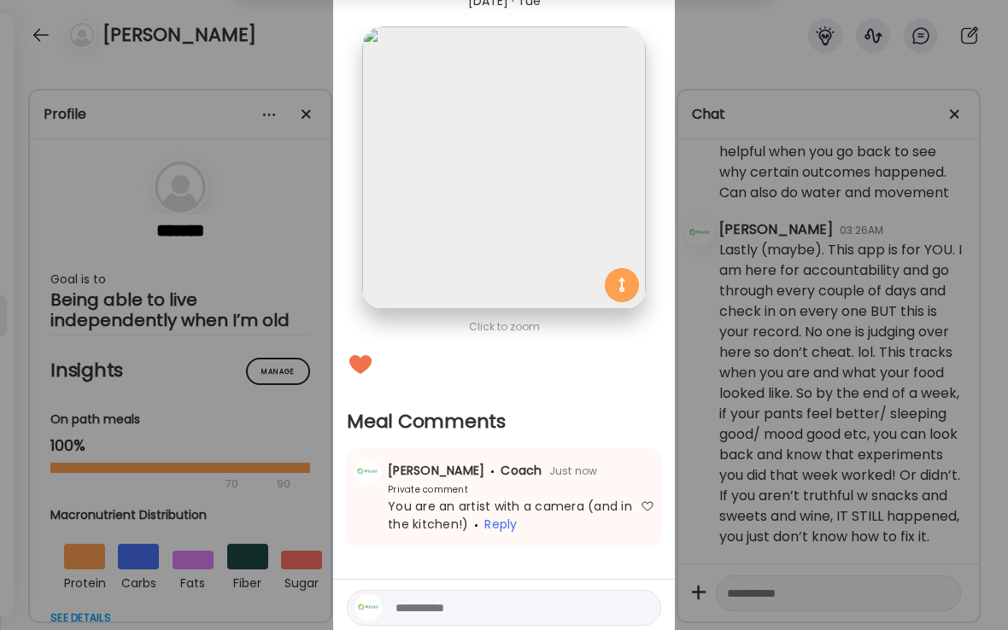
click at [319, 267] on div "Ate Coach Dashboard Wahoo! It’s official Take a moment to set up your Coach Pro…" at bounding box center [504, 315] width 1008 height 630
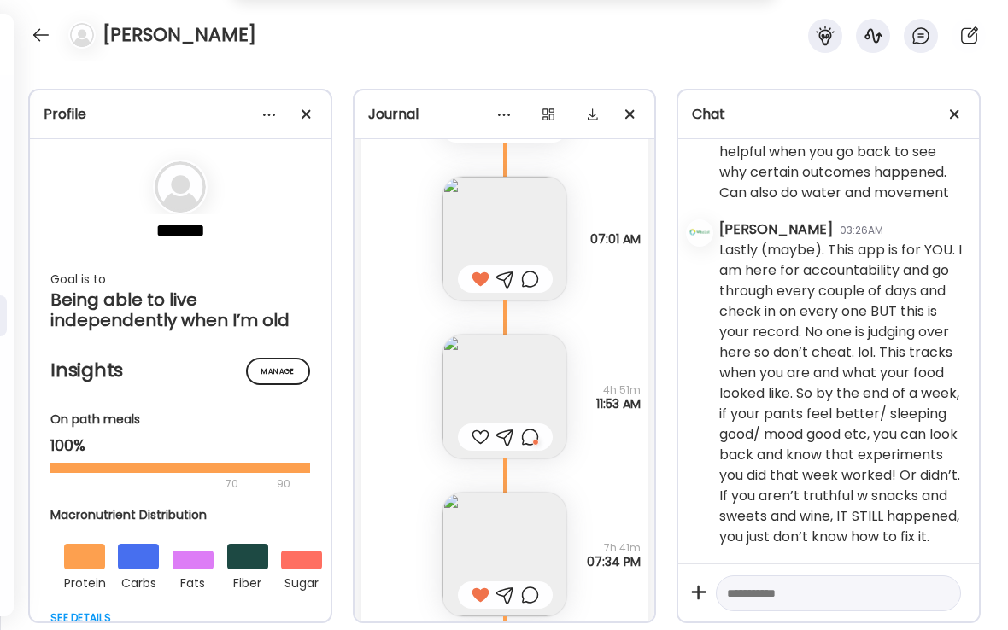
scroll to position [31591, 0]
click at [40, 39] on div at bounding box center [40, 34] width 27 height 27
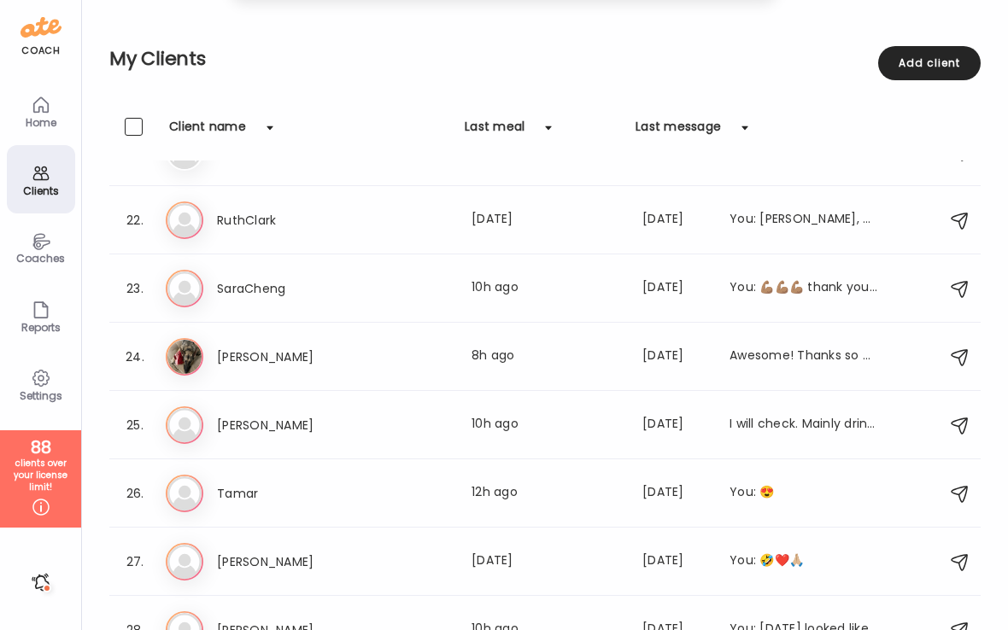
scroll to position [1418, 0]
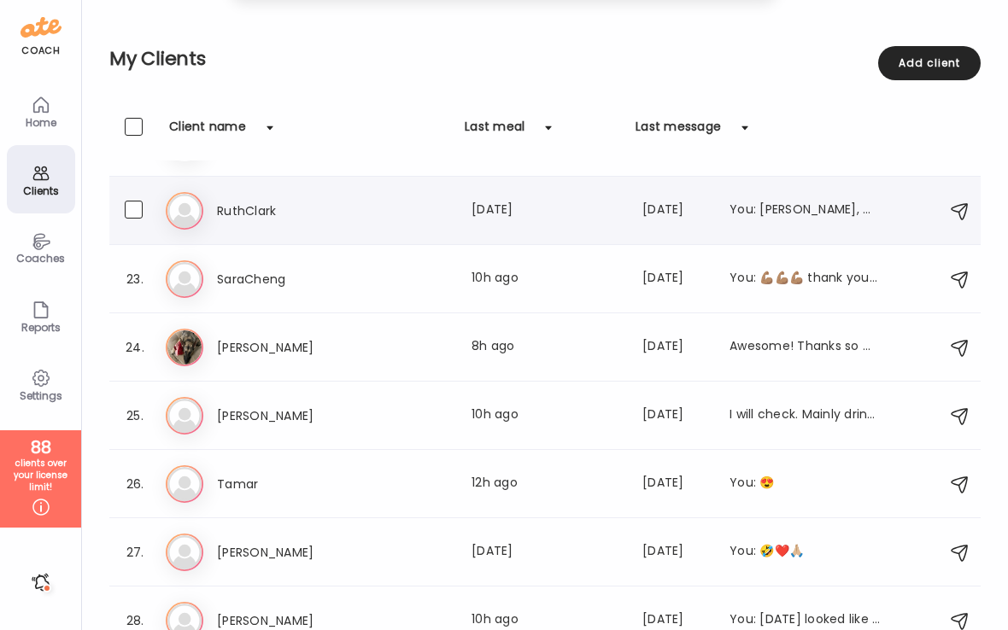
click at [252, 217] on h3 "RuthClark" at bounding box center [292, 211] width 150 height 20
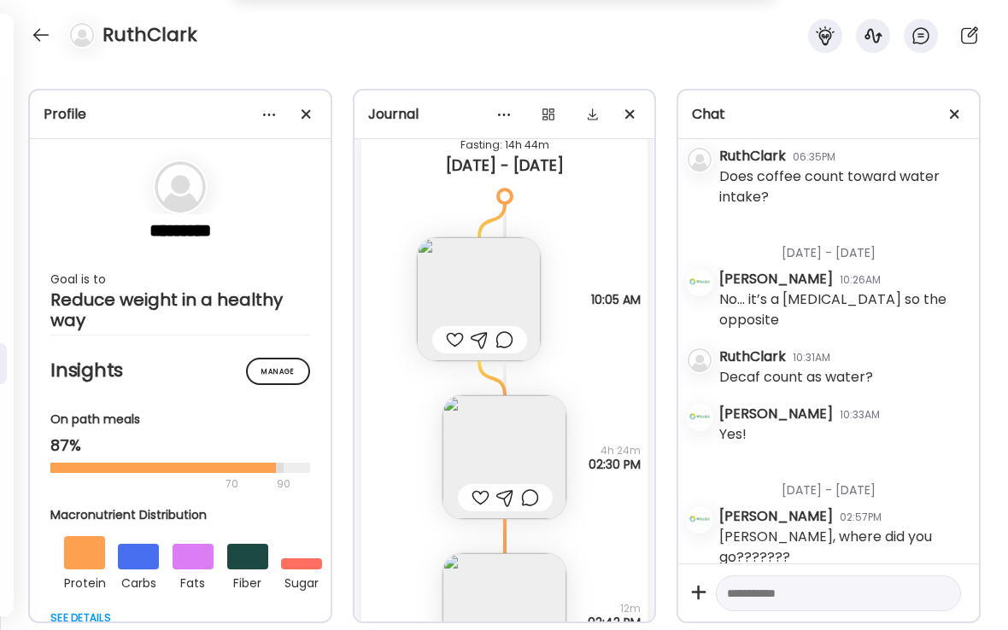
scroll to position [7721, 0]
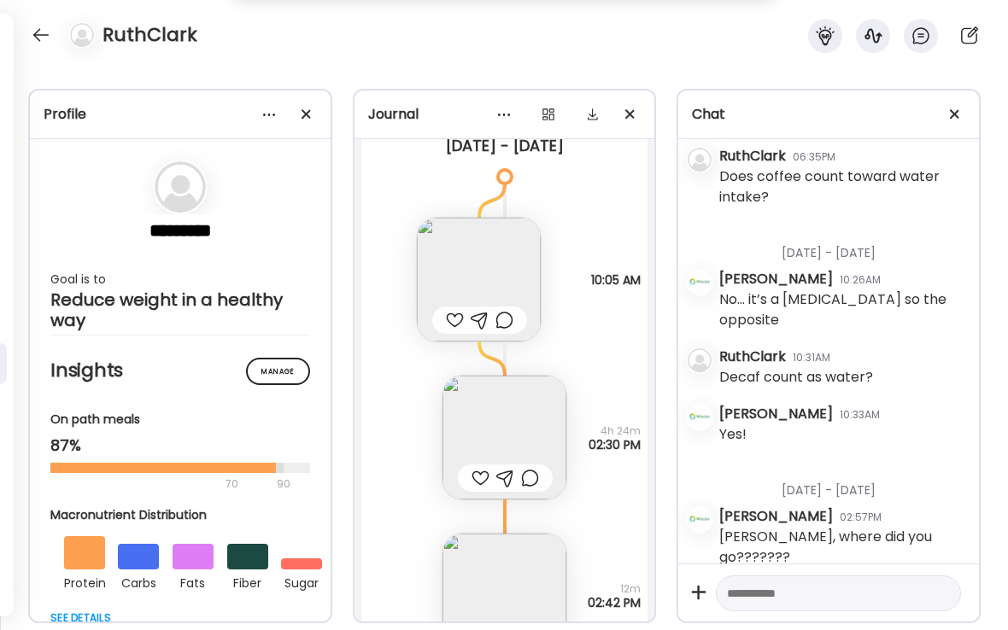
click at [457, 321] on div at bounding box center [455, 320] width 18 height 20
click at [507, 318] on div at bounding box center [504, 320] width 18 height 20
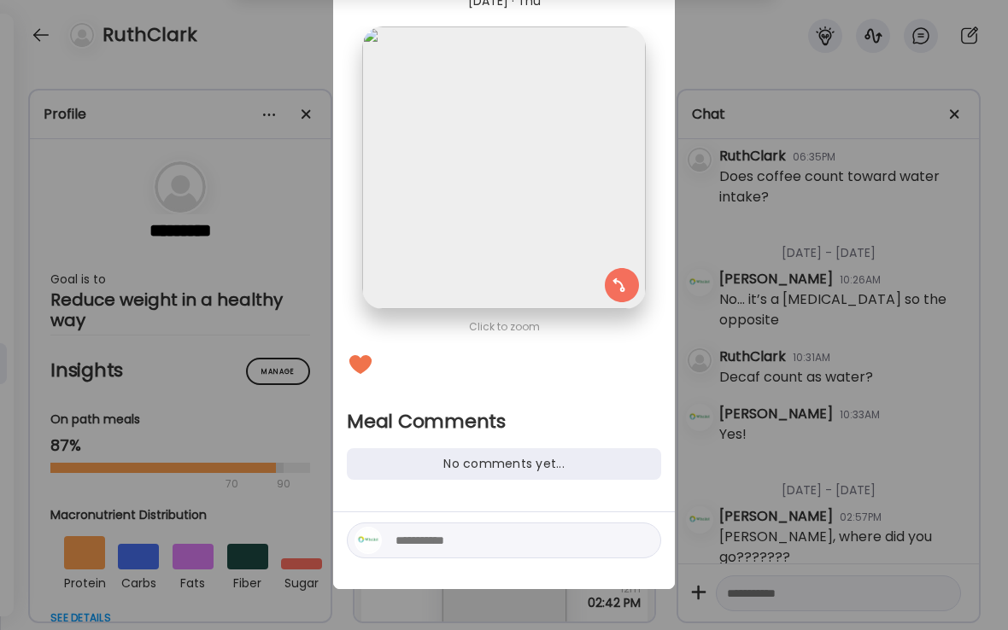
click at [441, 539] on textarea at bounding box center [510, 540] width 231 height 20
type textarea "**********"
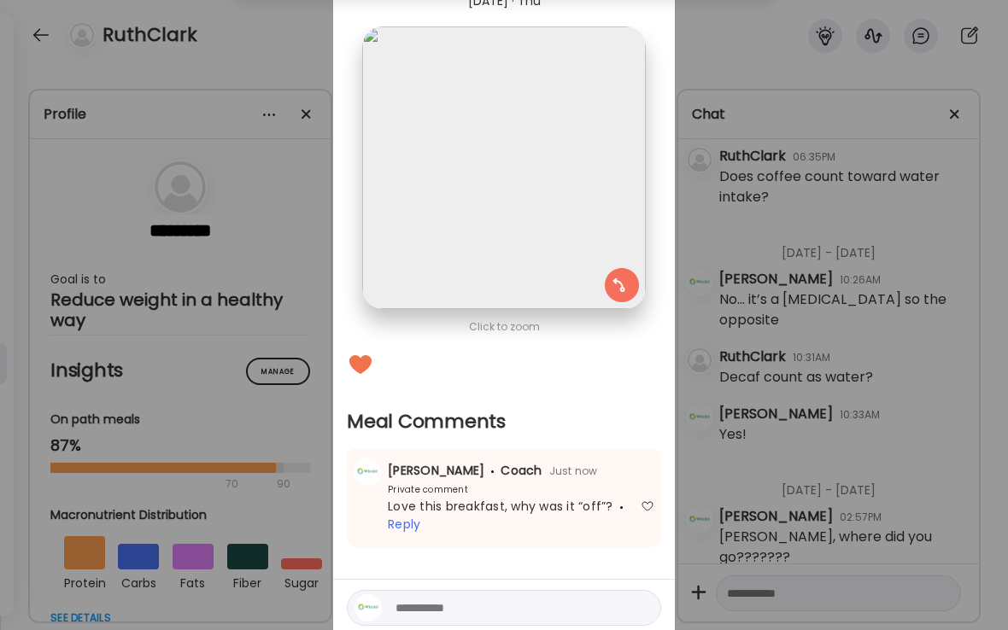
click at [296, 47] on div "Ate Coach Dashboard Wahoo! It’s official Take a moment to set up your Coach Pro…" at bounding box center [504, 315] width 1008 height 630
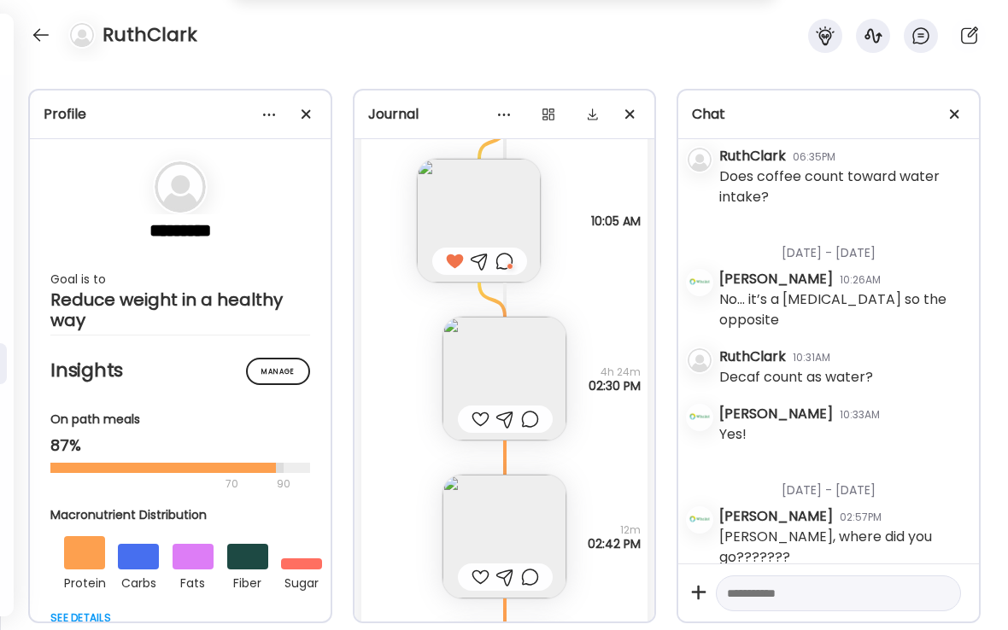
scroll to position [7787, 0]
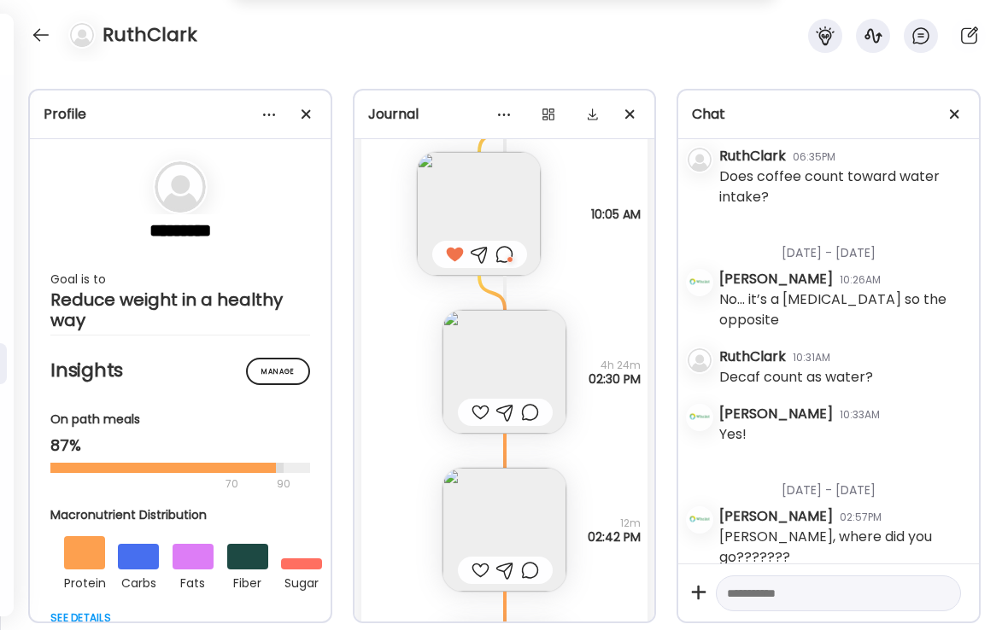
click at [482, 410] on div at bounding box center [480, 412] width 18 height 20
click at [478, 569] on div at bounding box center [480, 570] width 18 height 20
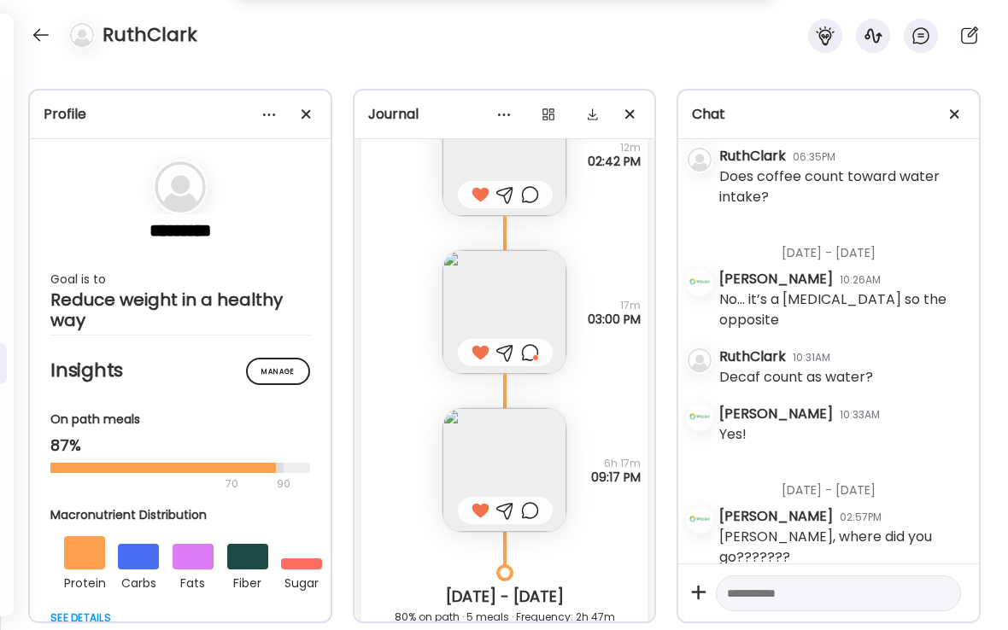
scroll to position [8191, 0]
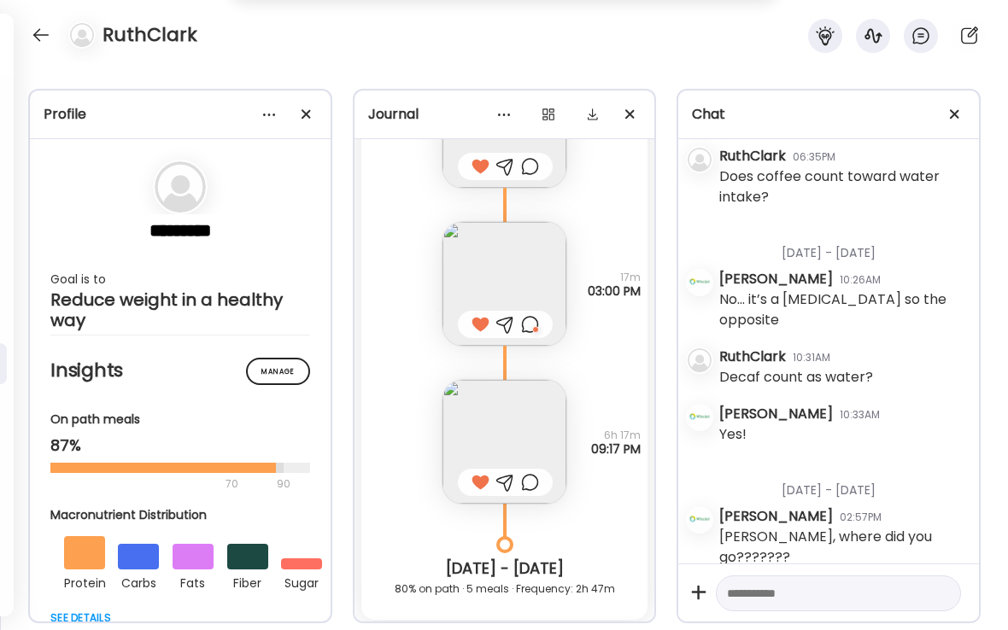
click at [526, 459] on img at bounding box center [504, 442] width 124 height 124
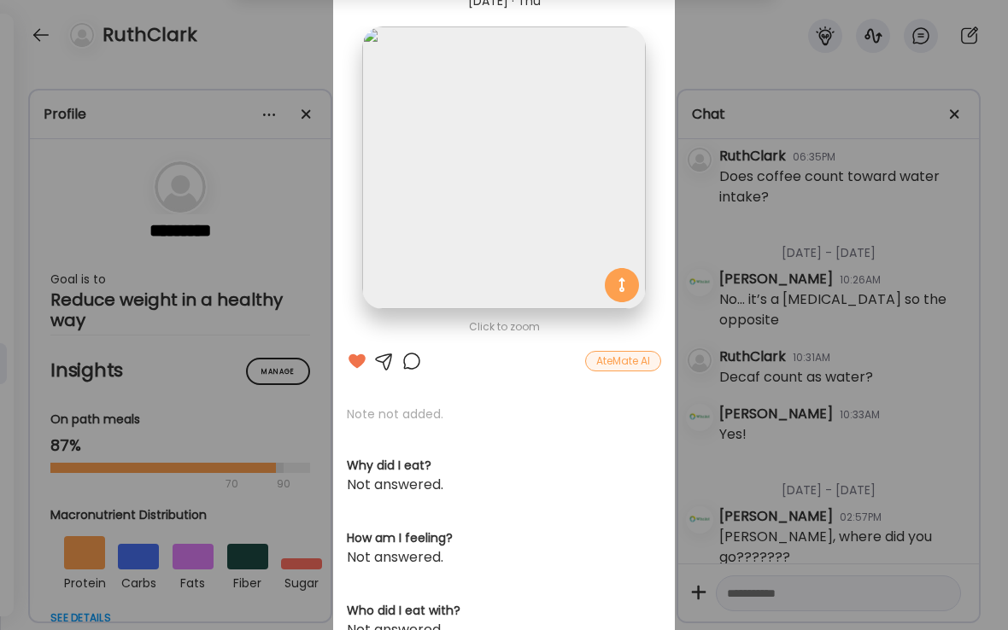
click at [413, 364] on div at bounding box center [411, 361] width 20 height 20
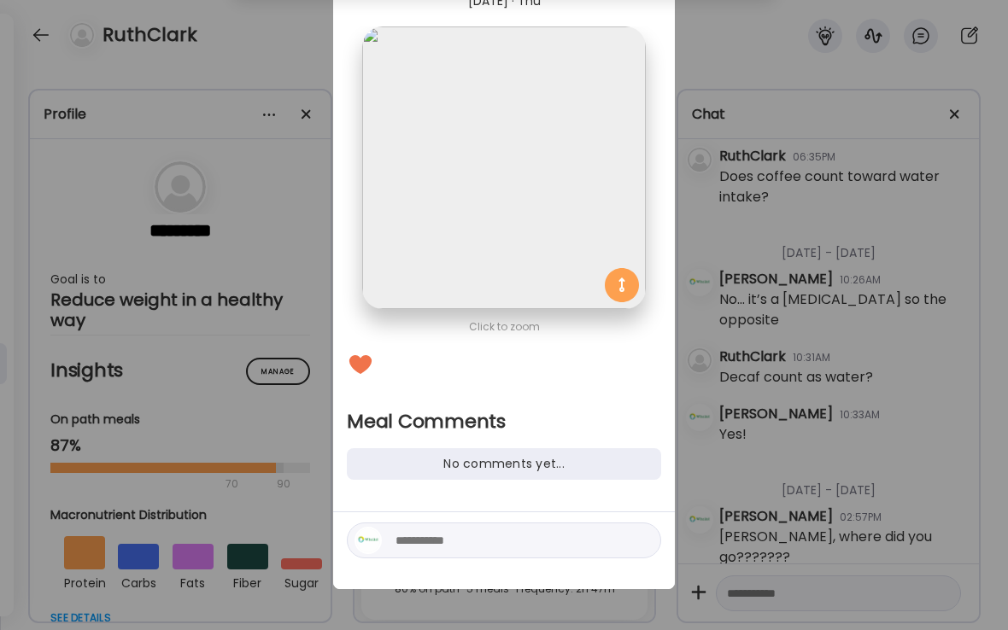
click at [441, 544] on textarea at bounding box center [510, 540] width 231 height 20
type textarea "**********"
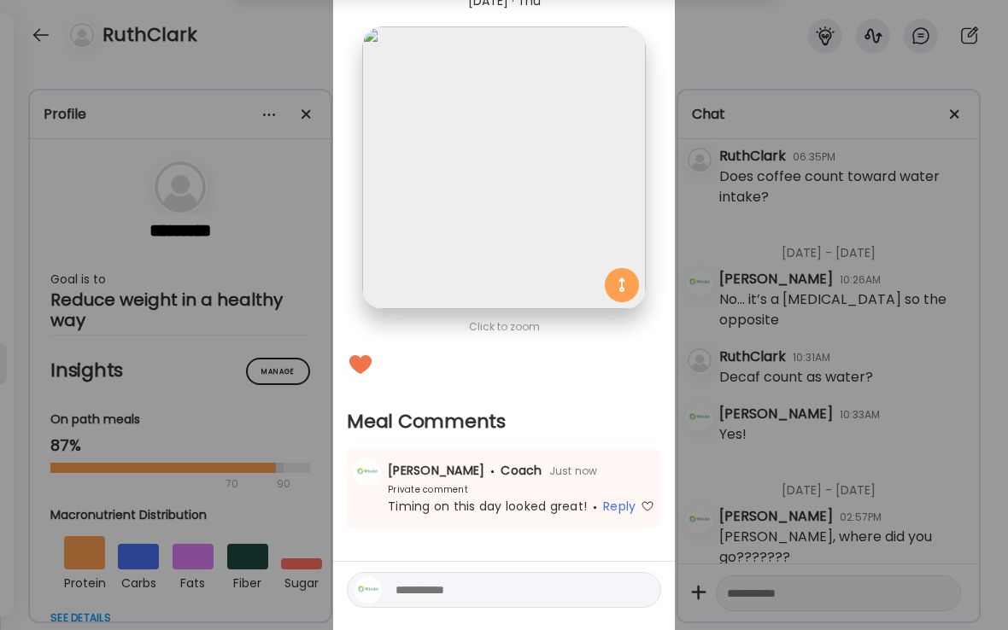
click at [275, 75] on div "Ate Coach Dashboard Wahoo! It’s official Take a moment to set up your Coach Pro…" at bounding box center [504, 315] width 1008 height 630
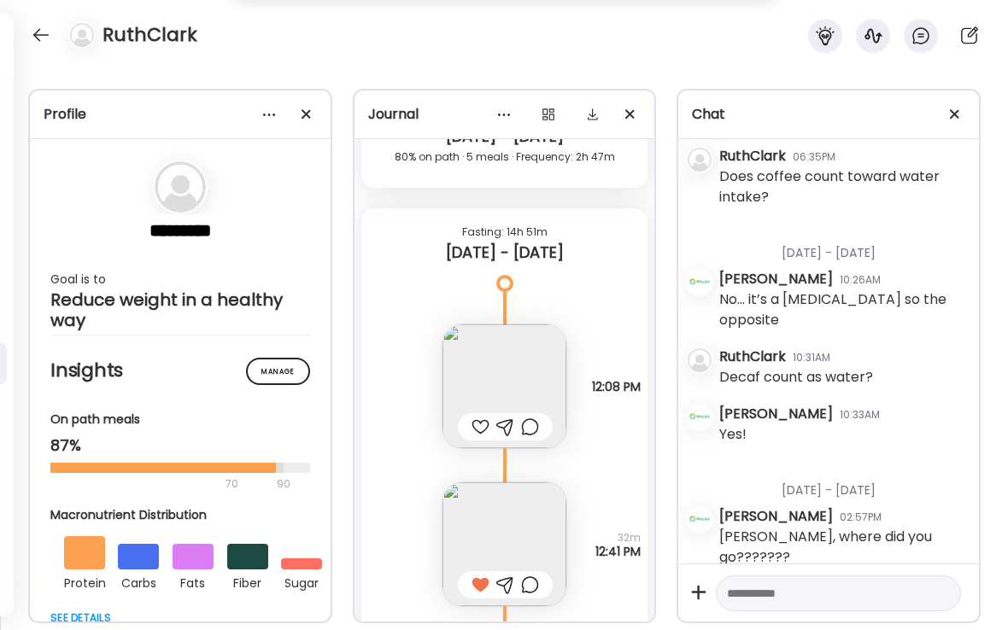
scroll to position [8624, 0]
click at [482, 423] on div at bounding box center [480, 426] width 18 height 20
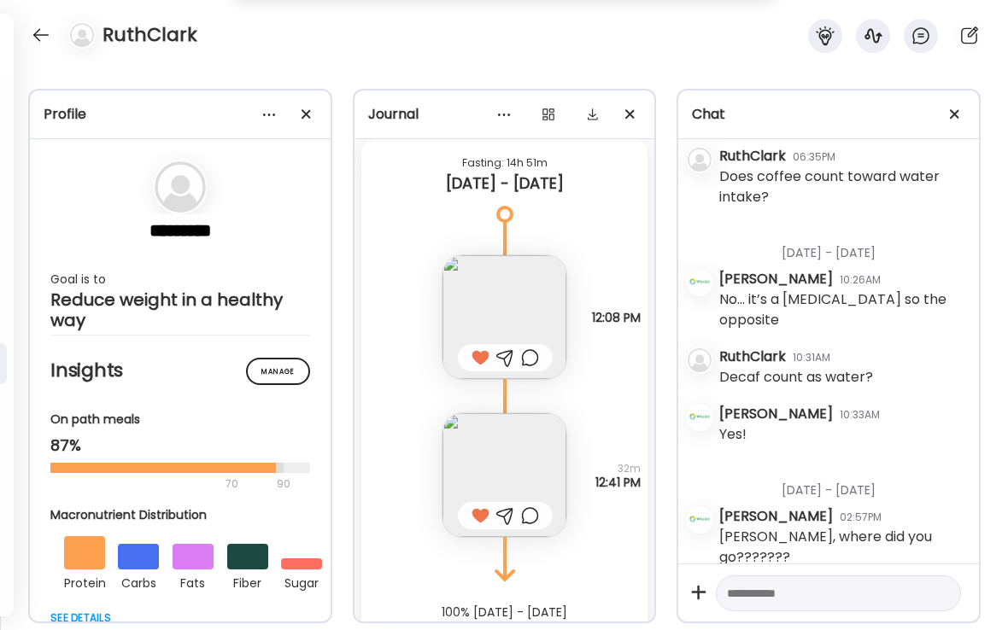
scroll to position [8694, 0]
click at [533, 354] on div at bounding box center [530, 355] width 18 height 20
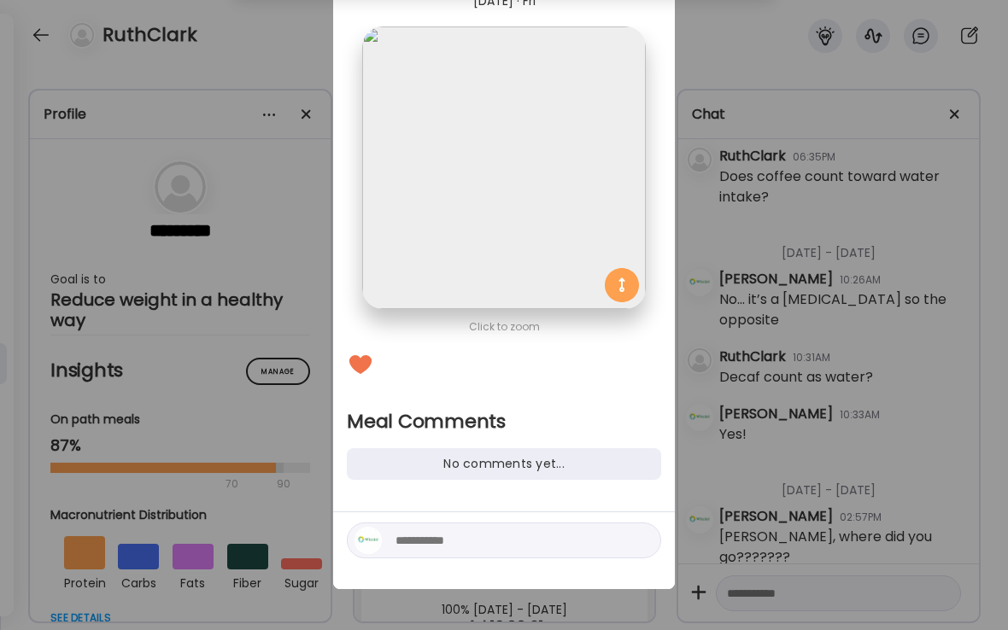
click at [439, 539] on textarea at bounding box center [510, 540] width 231 height 20
type textarea "**********"
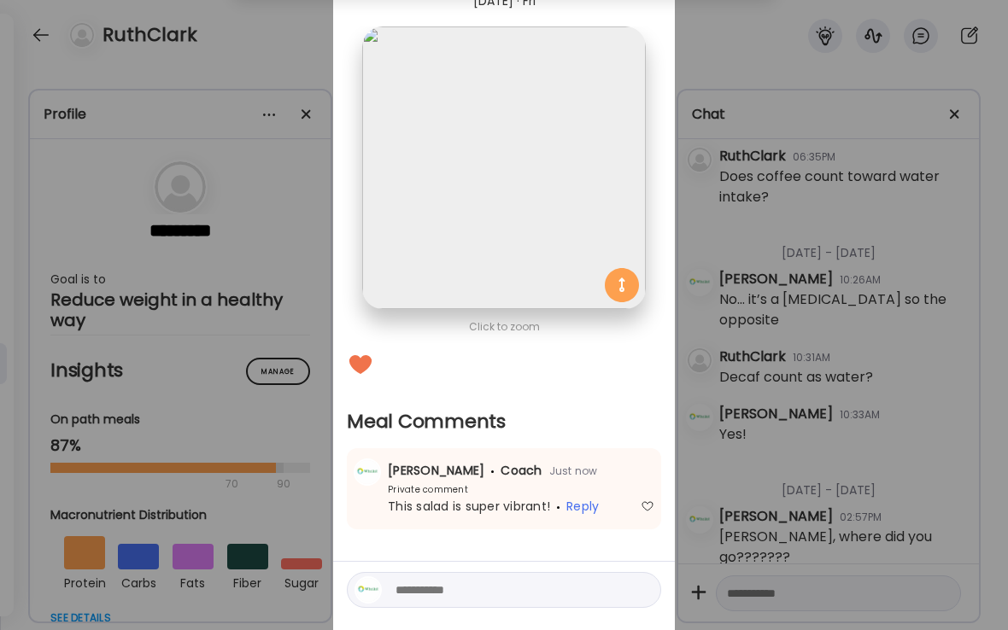
click at [295, 41] on div "Ate Coach Dashboard Wahoo! It’s official Take a moment to set up your Coach Pro…" at bounding box center [504, 315] width 1008 height 630
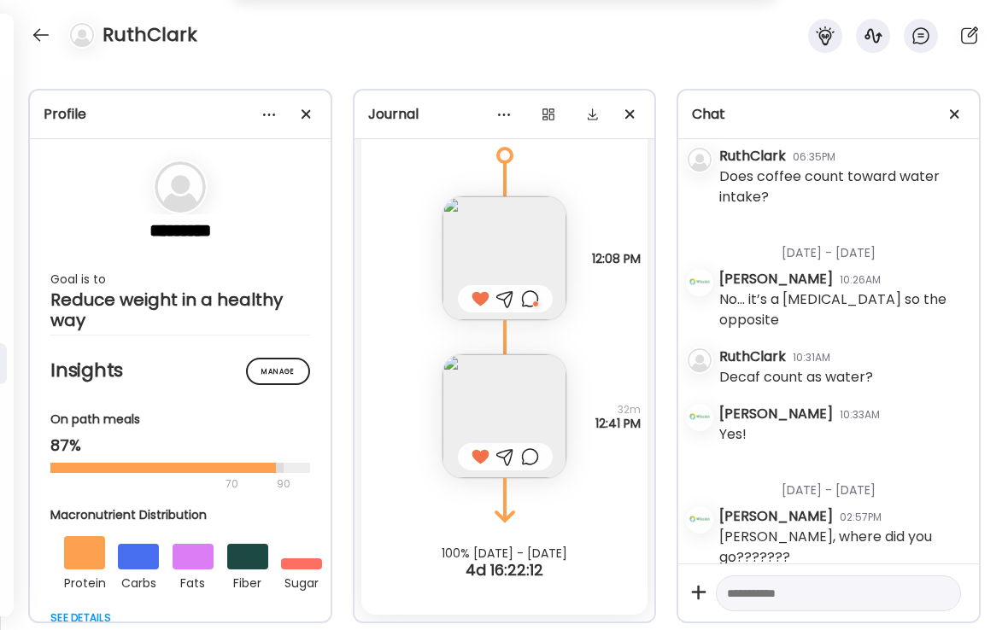
scroll to position [8751, 0]
click at [45, 40] on div at bounding box center [40, 34] width 27 height 27
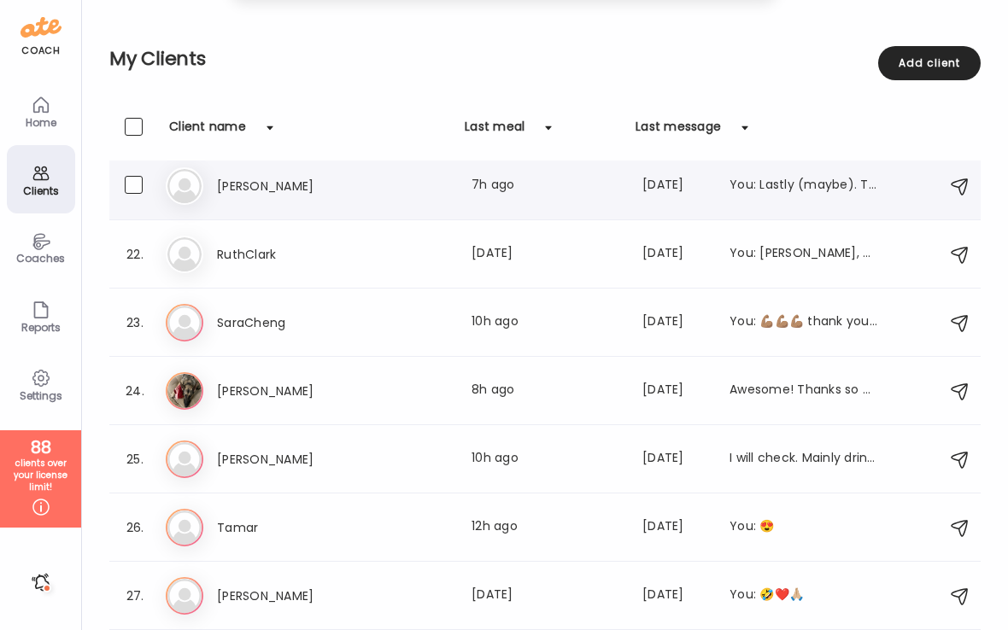
scroll to position [1434, 0]
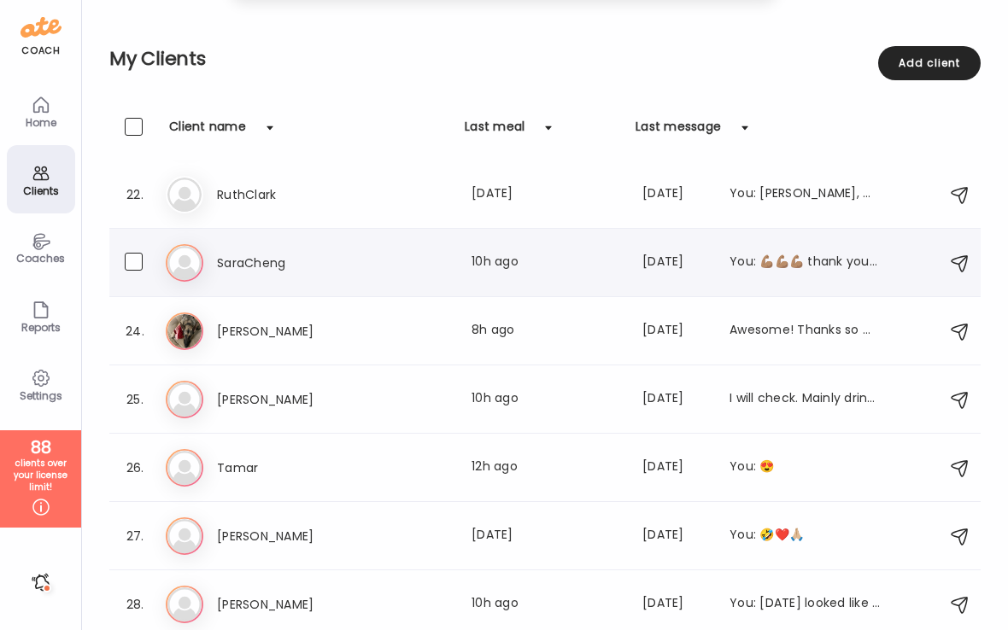
click at [327, 263] on h3 "SaraCheng" at bounding box center [292, 263] width 150 height 20
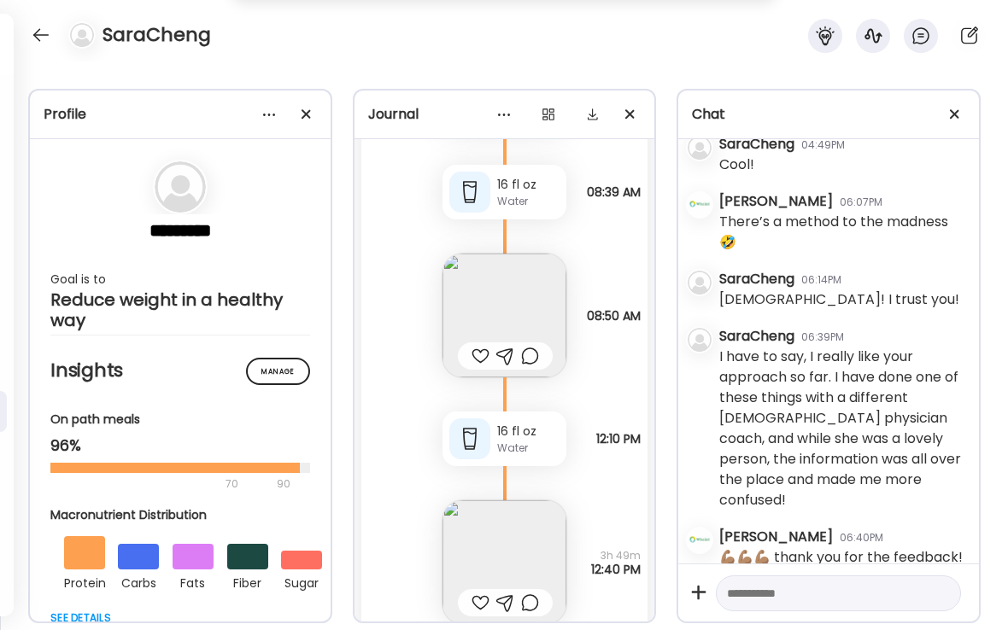
scroll to position [23025, 0]
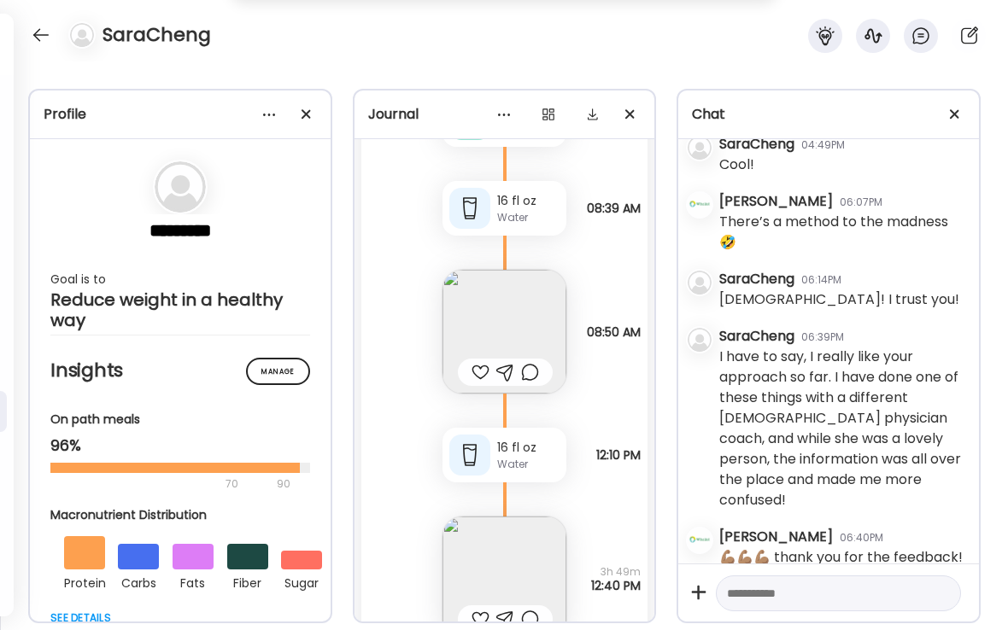
click at [482, 370] on div at bounding box center [480, 372] width 18 height 20
click at [509, 326] on img at bounding box center [504, 332] width 124 height 124
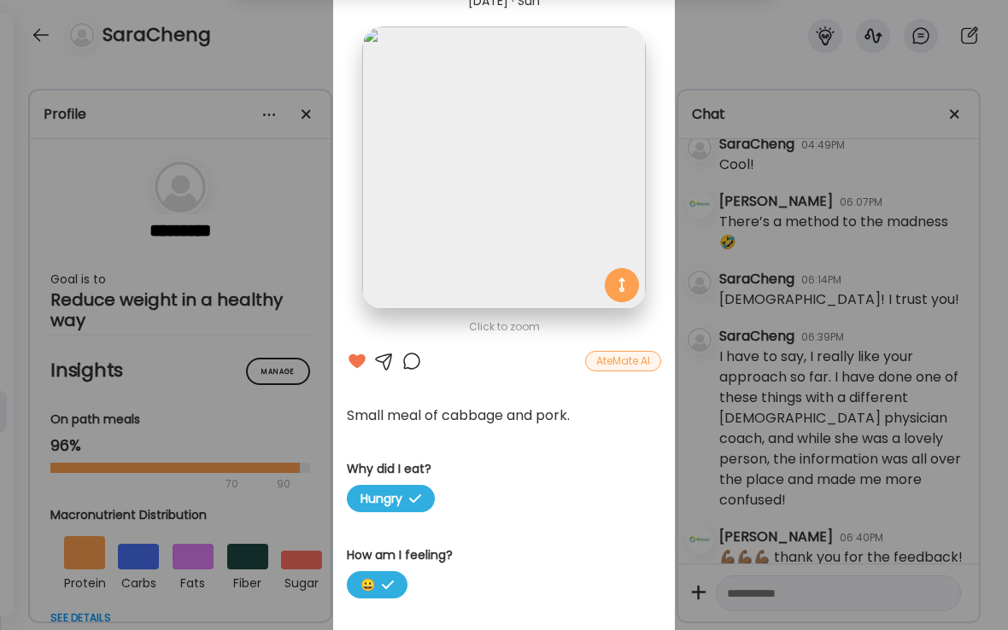
scroll to position [34, 0]
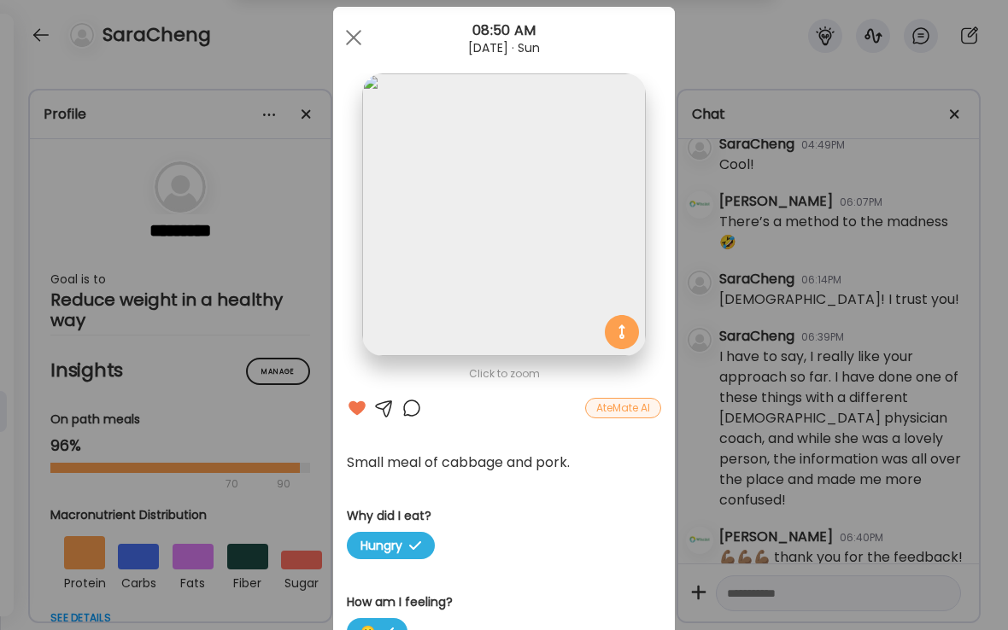
click at [410, 411] on div at bounding box center [411, 408] width 20 height 20
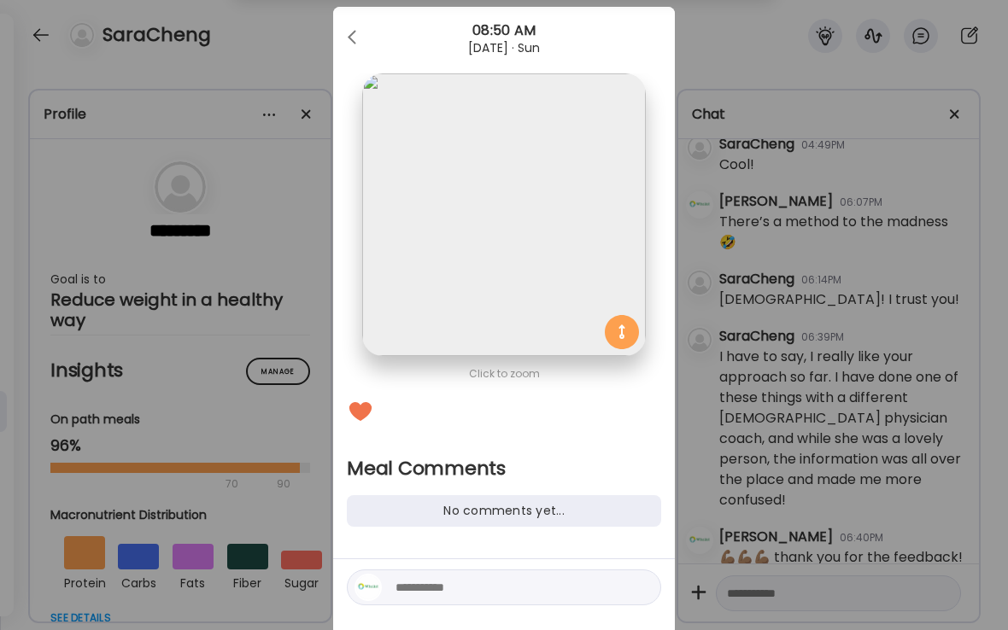
click at [435, 588] on textarea at bounding box center [510, 587] width 231 height 20
type textarea "**********"
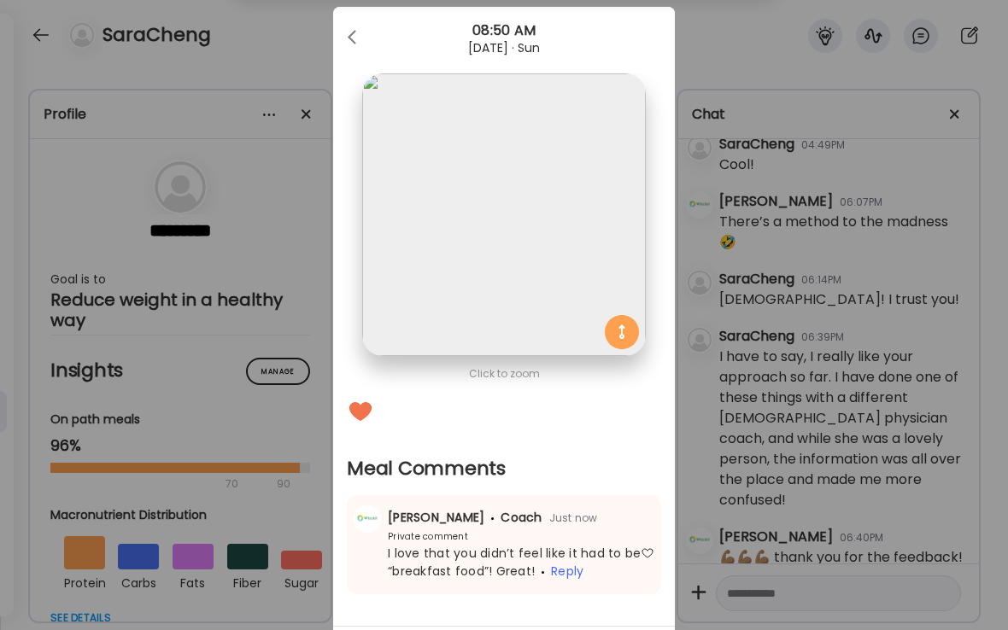
click at [285, 48] on div "Ate Coach Dashboard Wahoo! It’s official Take a moment to set up your Coach Pro…" at bounding box center [504, 315] width 1008 height 630
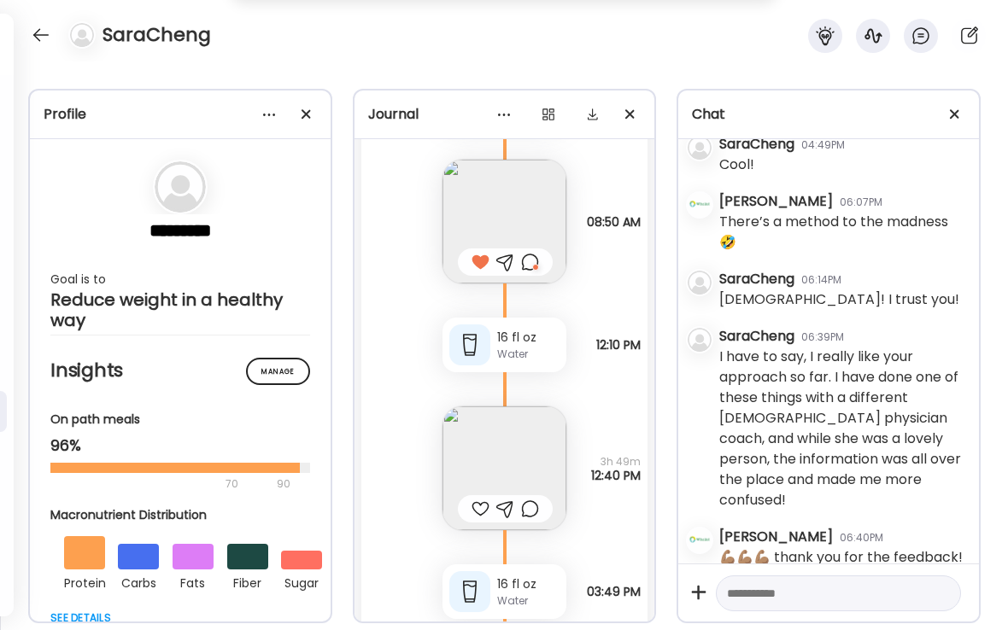
scroll to position [23158, 0]
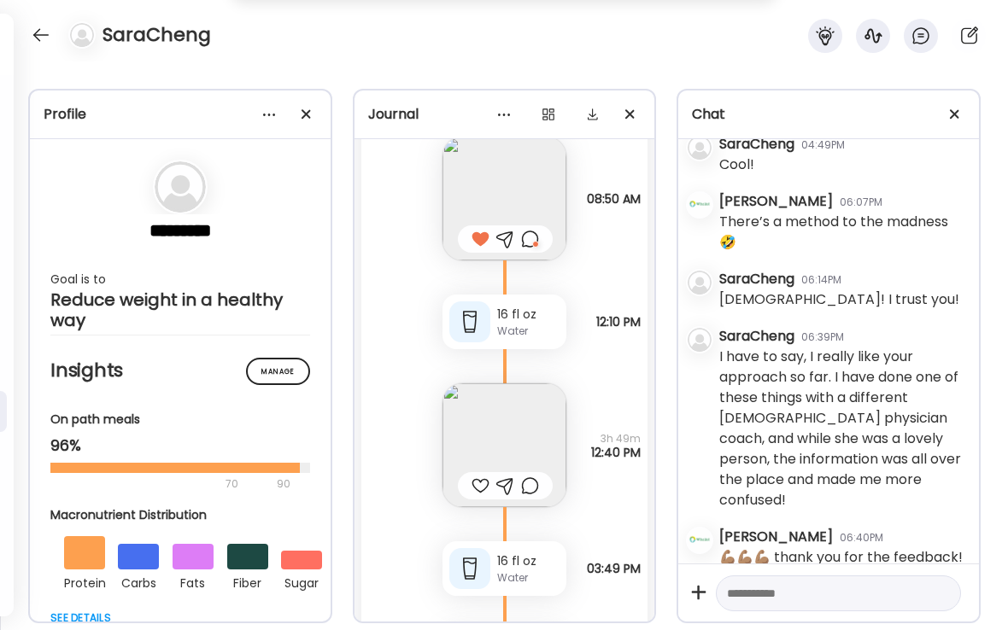
click at [480, 482] on div at bounding box center [480, 486] width 18 height 20
click at [525, 444] on img at bounding box center [504, 445] width 124 height 124
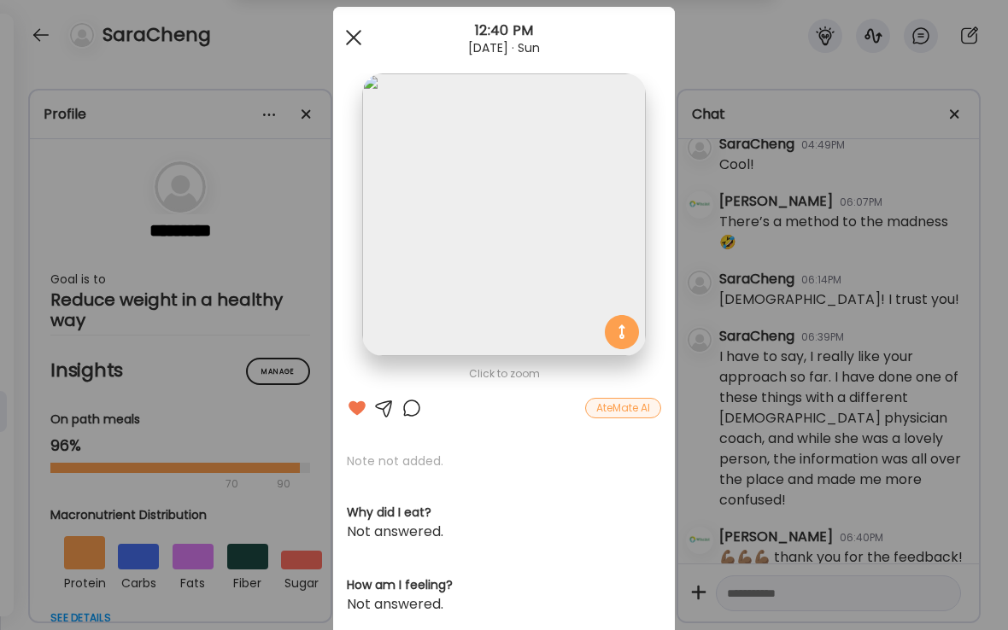
click at [351, 41] on span at bounding box center [353, 37] width 15 height 15
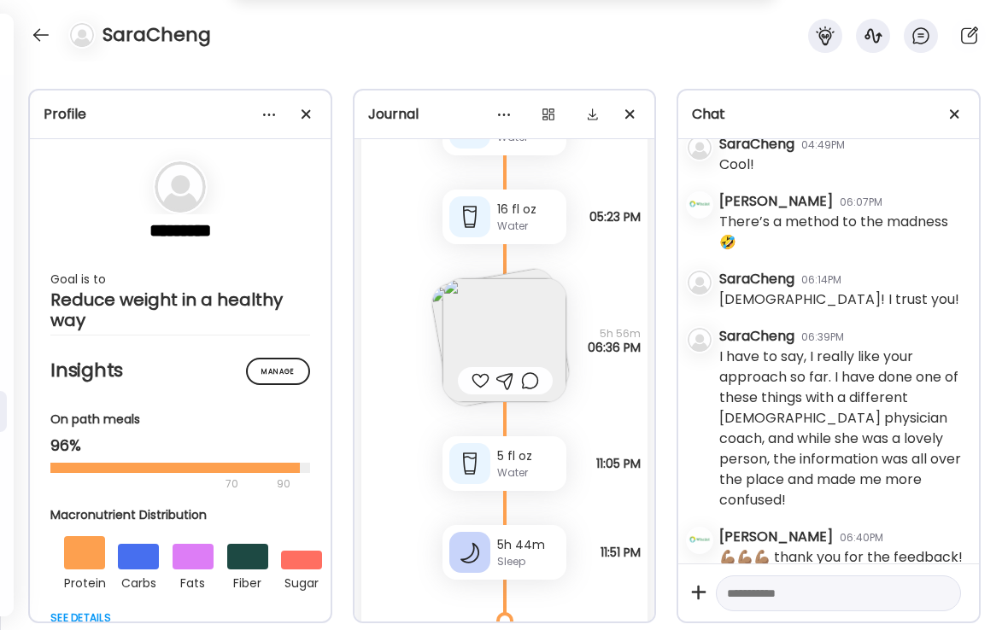
scroll to position [23635, 0]
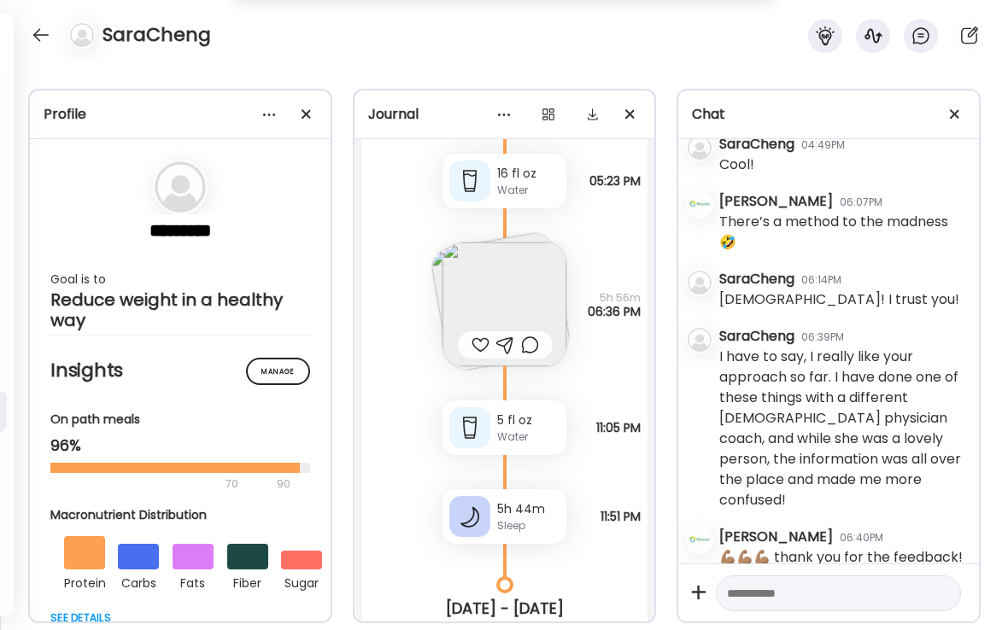
click at [499, 309] on img at bounding box center [504, 304] width 124 height 124
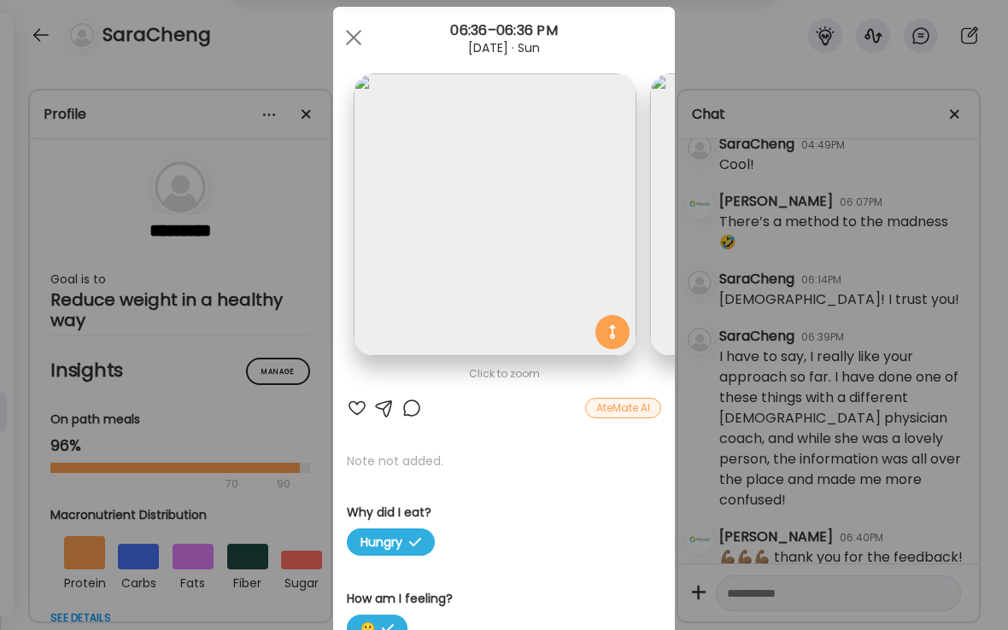
scroll to position [0, 0]
click at [412, 408] on div at bounding box center [411, 408] width 20 height 20
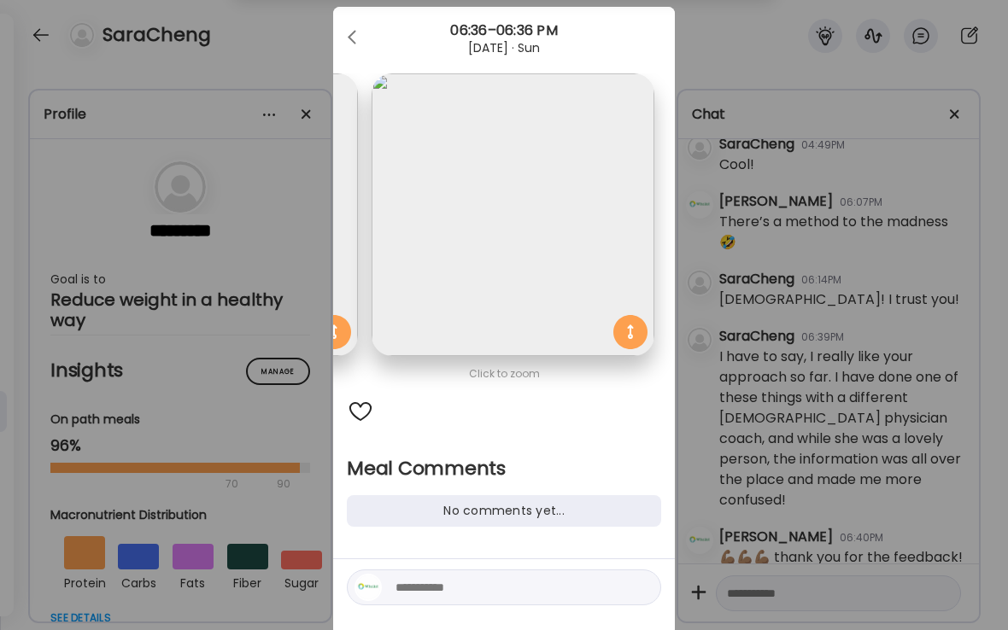
click at [430, 587] on textarea at bounding box center [510, 587] width 231 height 20
type textarea "**********"
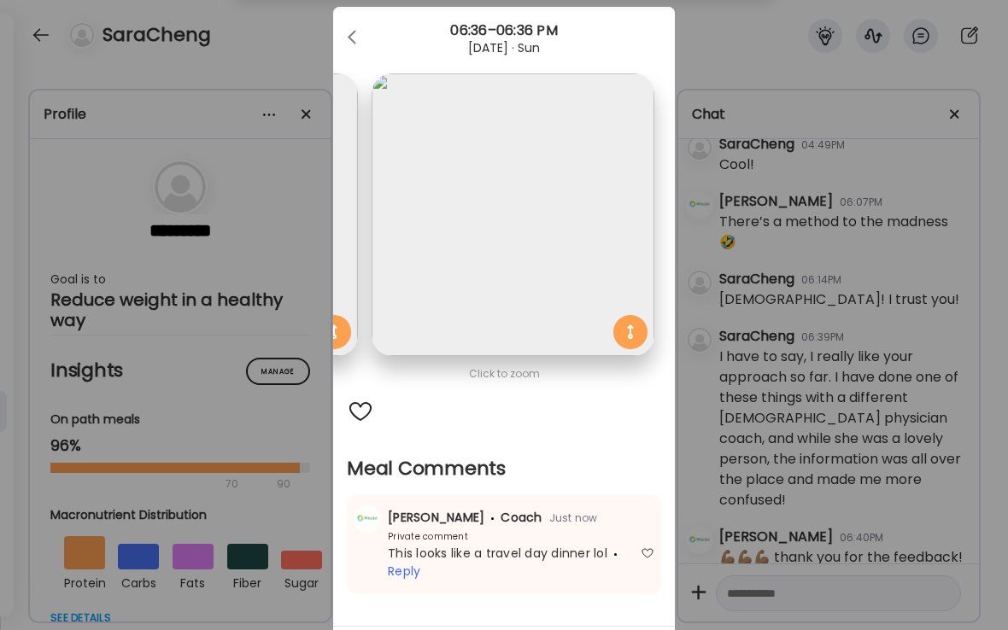
click at [292, 38] on div "Ate Coach Dashboard Wahoo! It’s official Take a moment to set up your Coach Pro…" at bounding box center [504, 315] width 1008 height 630
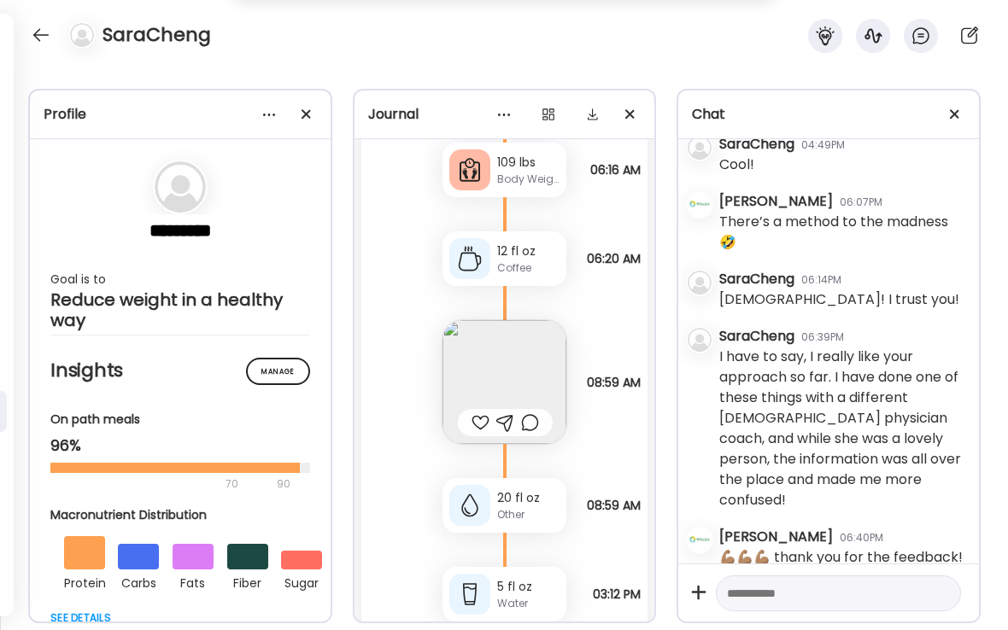
scroll to position [24721, 0]
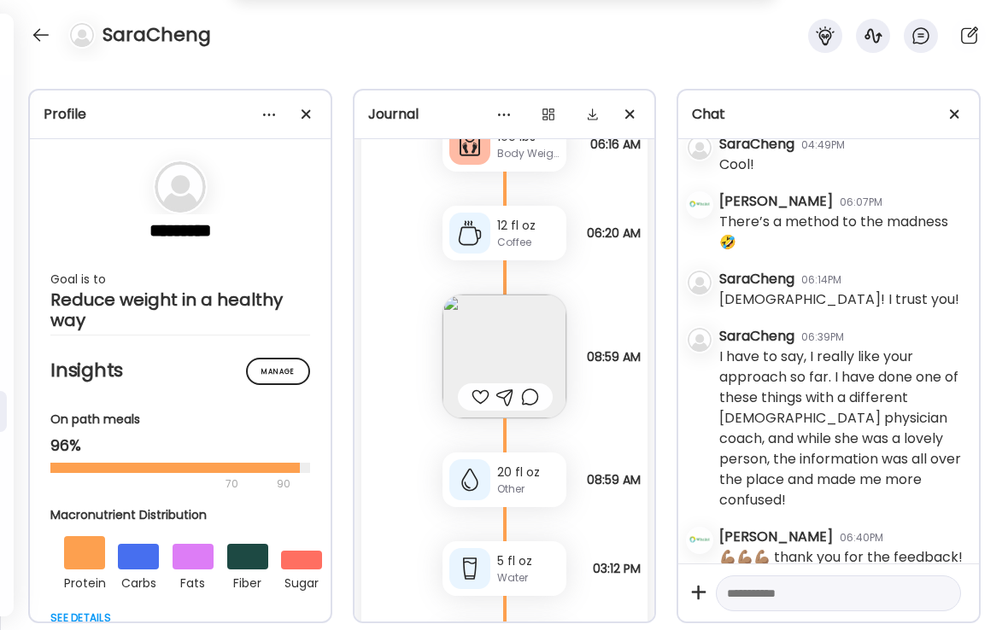
click at [480, 395] on div at bounding box center [480, 397] width 18 height 20
click at [530, 336] on img at bounding box center [504, 357] width 124 height 124
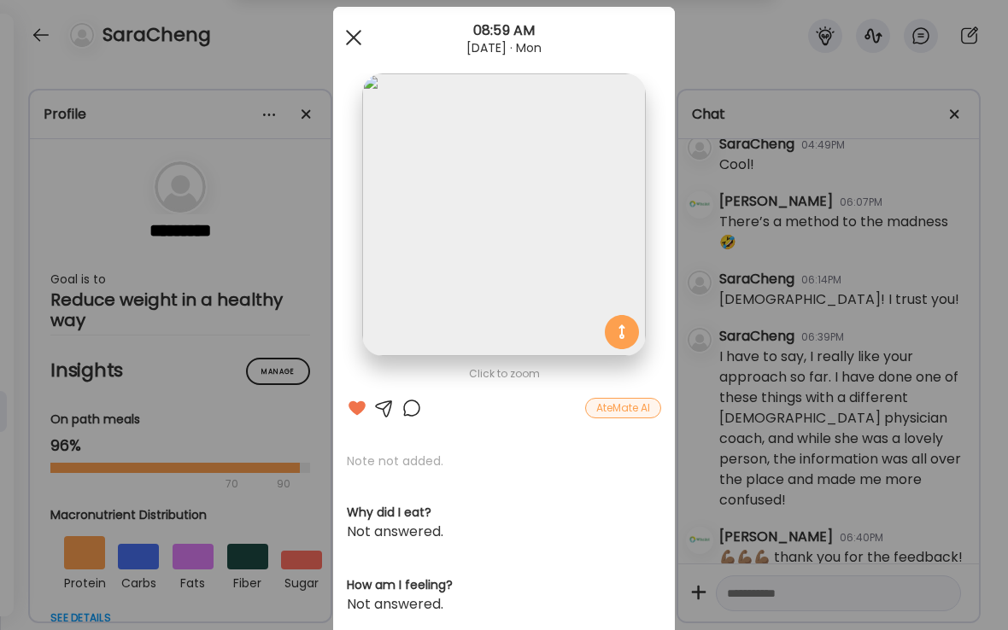
click at [360, 40] on div at bounding box center [353, 37] width 34 height 34
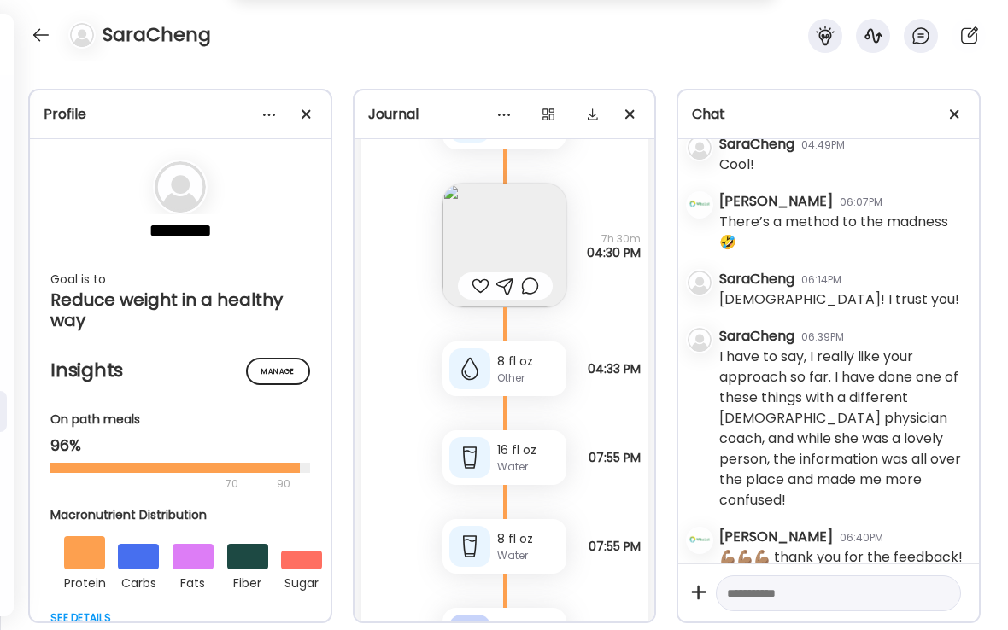
scroll to position [25265, 0]
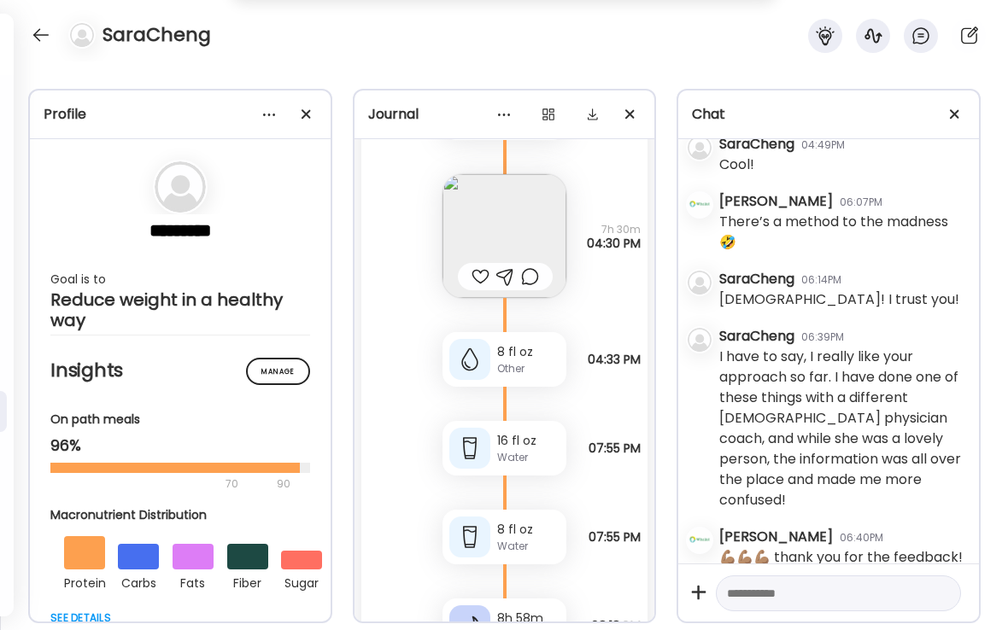
click at [482, 274] on div at bounding box center [480, 276] width 18 height 20
click at [494, 237] on img at bounding box center [504, 236] width 124 height 124
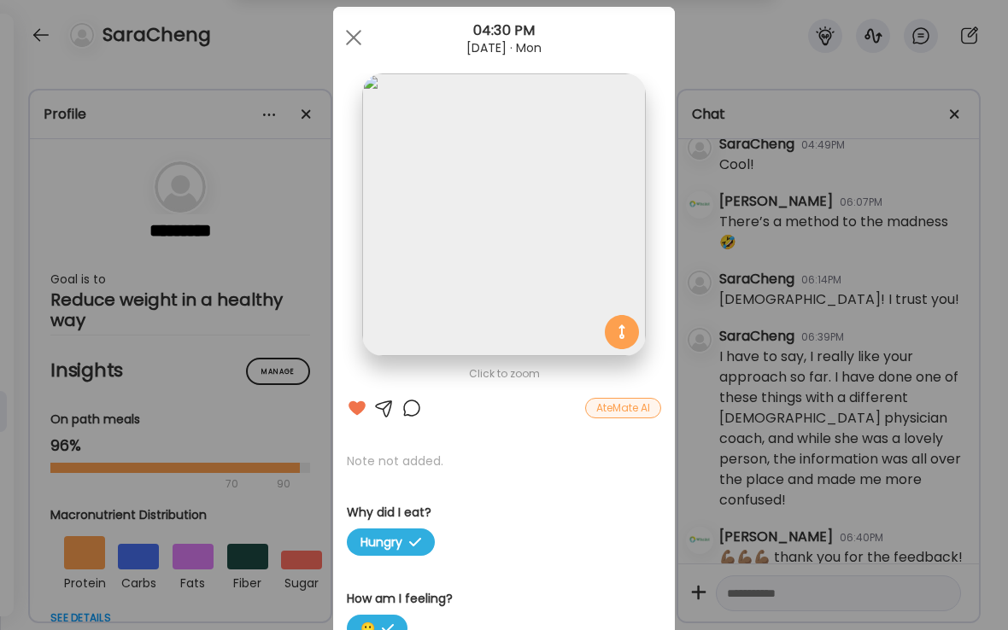
click at [412, 410] on div at bounding box center [411, 408] width 20 height 20
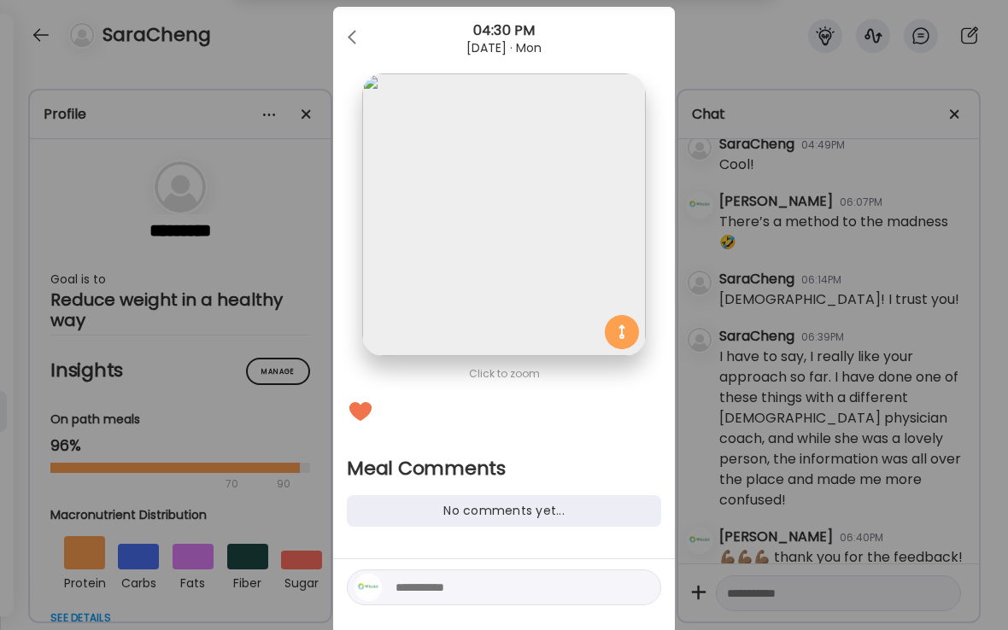
click at [445, 593] on textarea at bounding box center [510, 587] width 231 height 20
type textarea "**********"
click at [645, 586] on div at bounding box center [641, 587] width 24 height 24
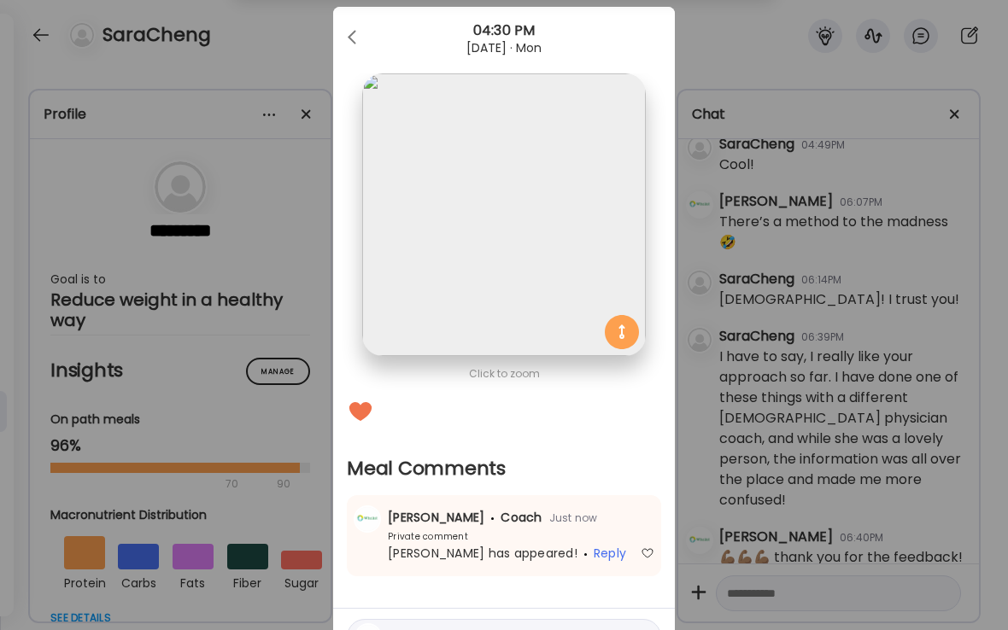
click at [303, 66] on div "Ate Coach Dashboard Wahoo! It’s official Take a moment to set up your Coach Pro…" at bounding box center [504, 315] width 1008 height 630
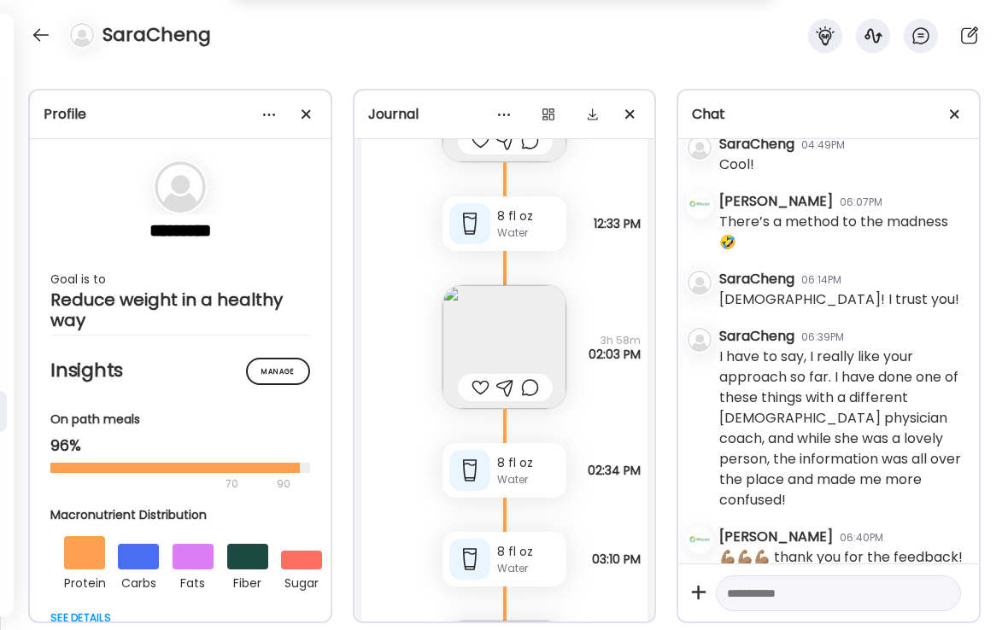
scroll to position [26463, 0]
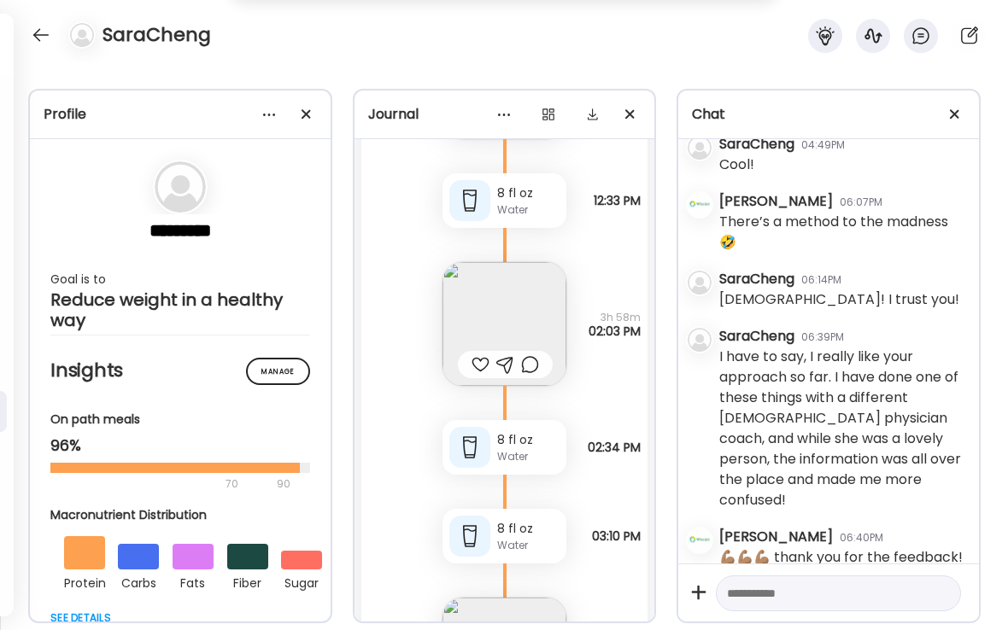
click at [476, 363] on div at bounding box center [480, 364] width 18 height 20
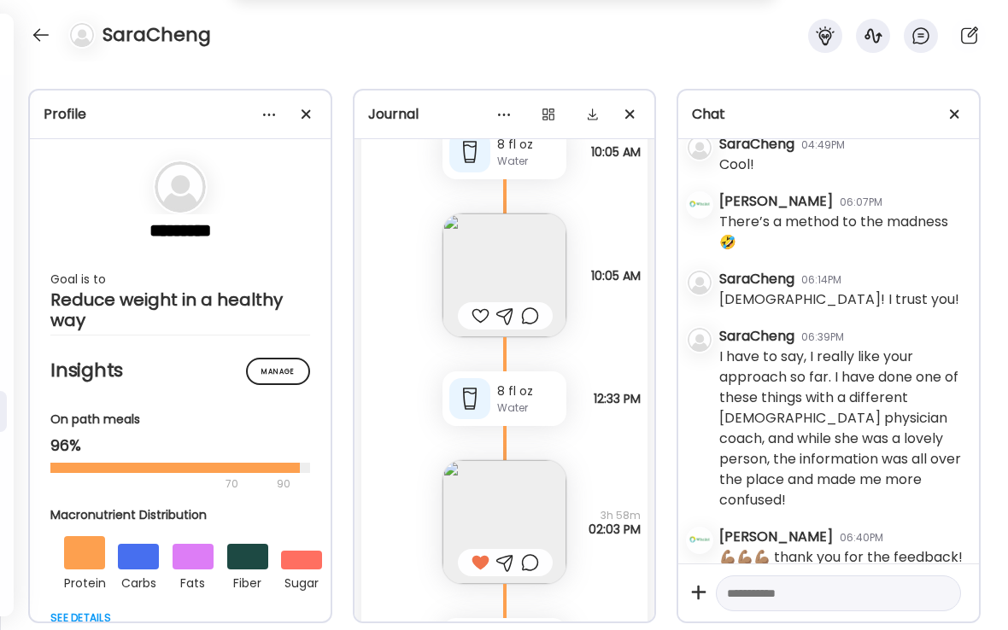
scroll to position [26251, 0]
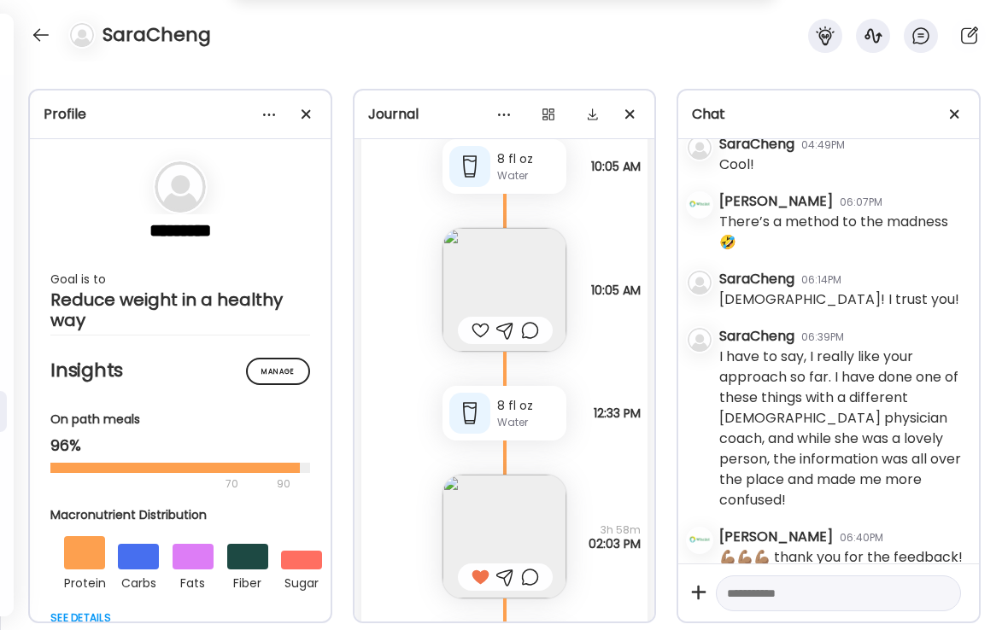
click at [479, 330] on div at bounding box center [480, 330] width 18 height 20
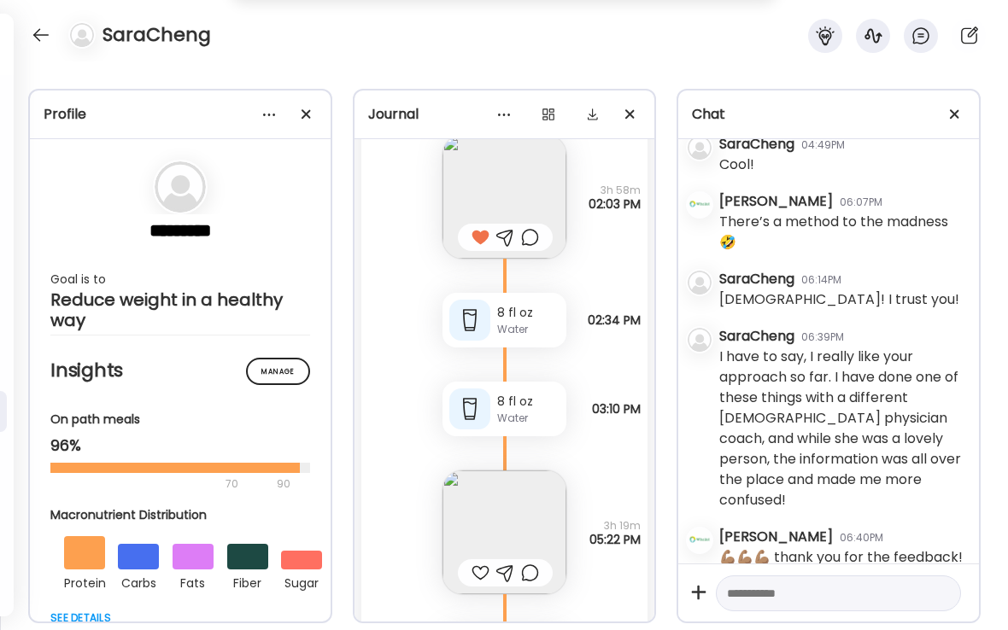
scroll to position [26638, 0]
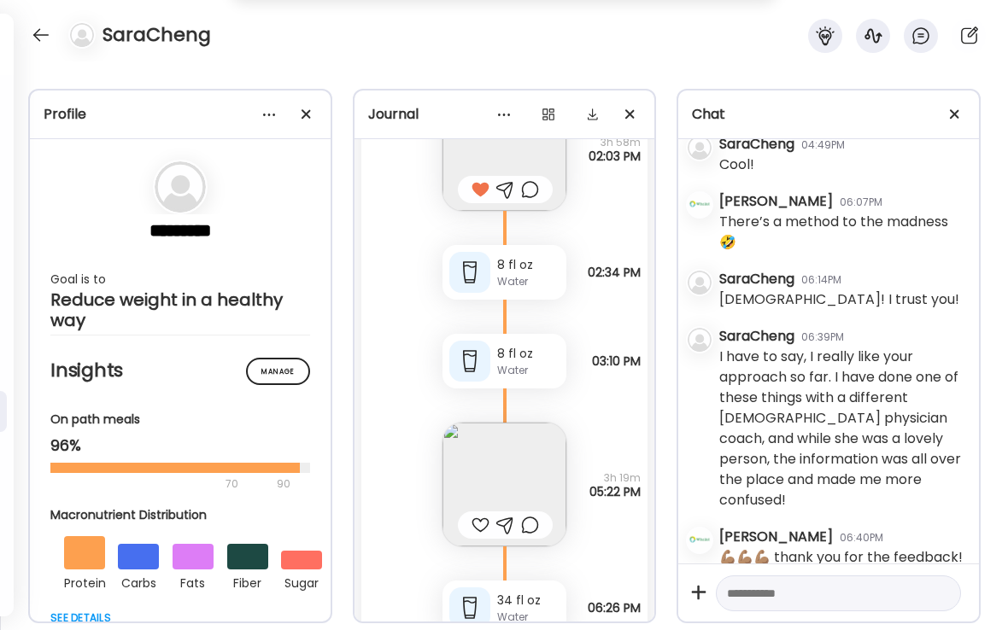
click at [478, 522] on div at bounding box center [480, 525] width 18 height 20
click at [503, 484] on img at bounding box center [504, 485] width 124 height 124
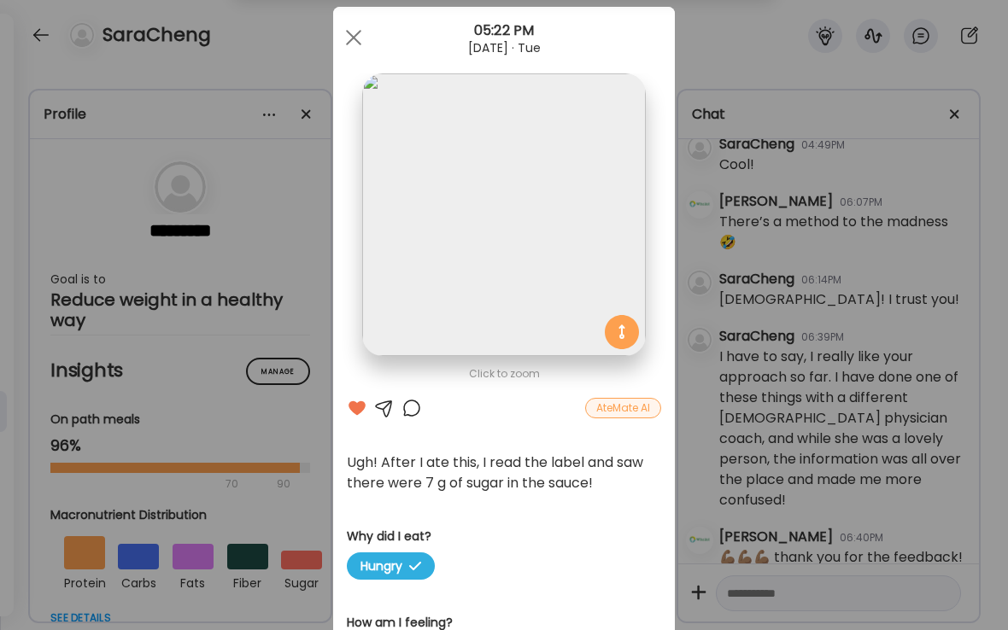
click at [412, 409] on div at bounding box center [411, 408] width 20 height 20
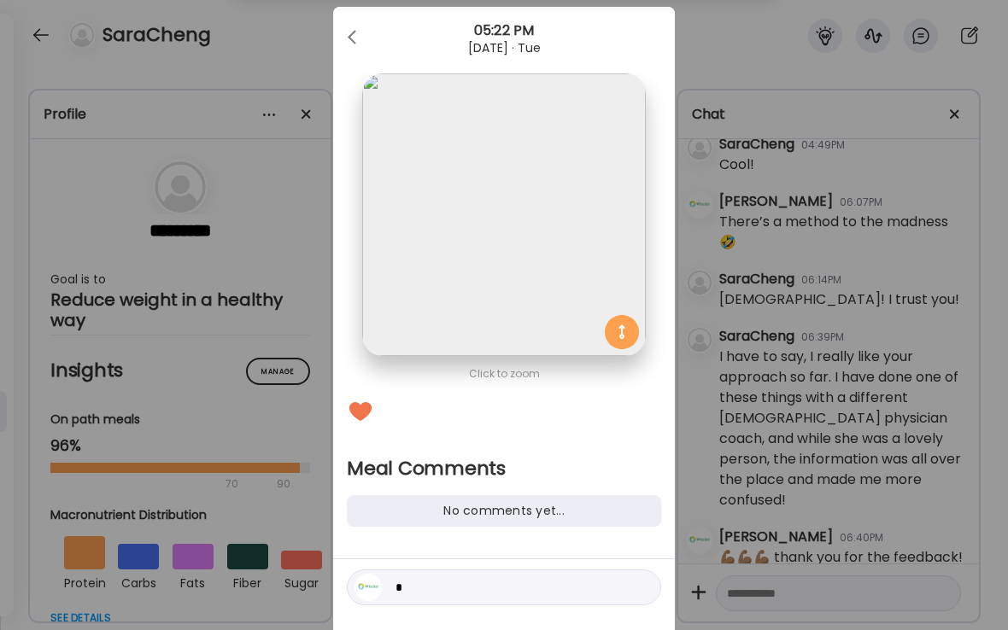
click at [427, 588] on textarea "*" at bounding box center [510, 587] width 231 height 20
type textarea "**********"
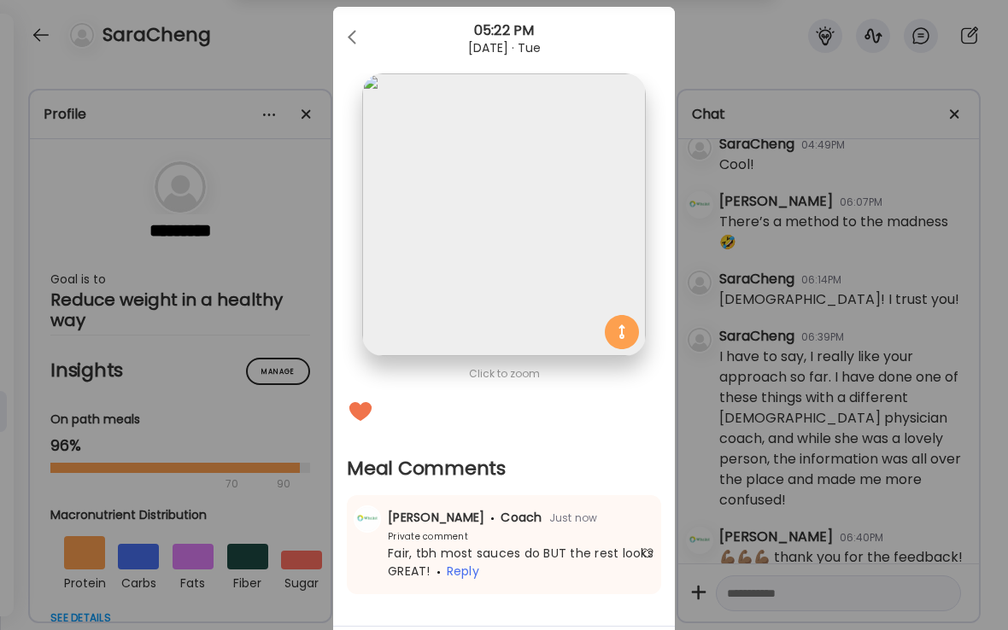
click at [284, 60] on div "Ate Coach Dashboard Wahoo! It’s official Take a moment to set up your Coach Pro…" at bounding box center [504, 315] width 1008 height 630
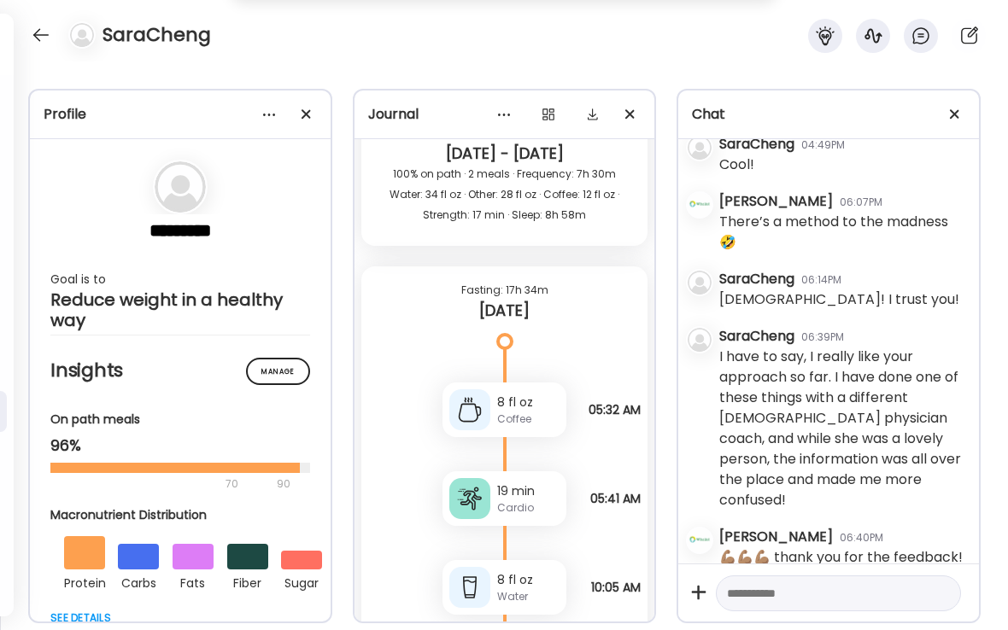
scroll to position [25825, 0]
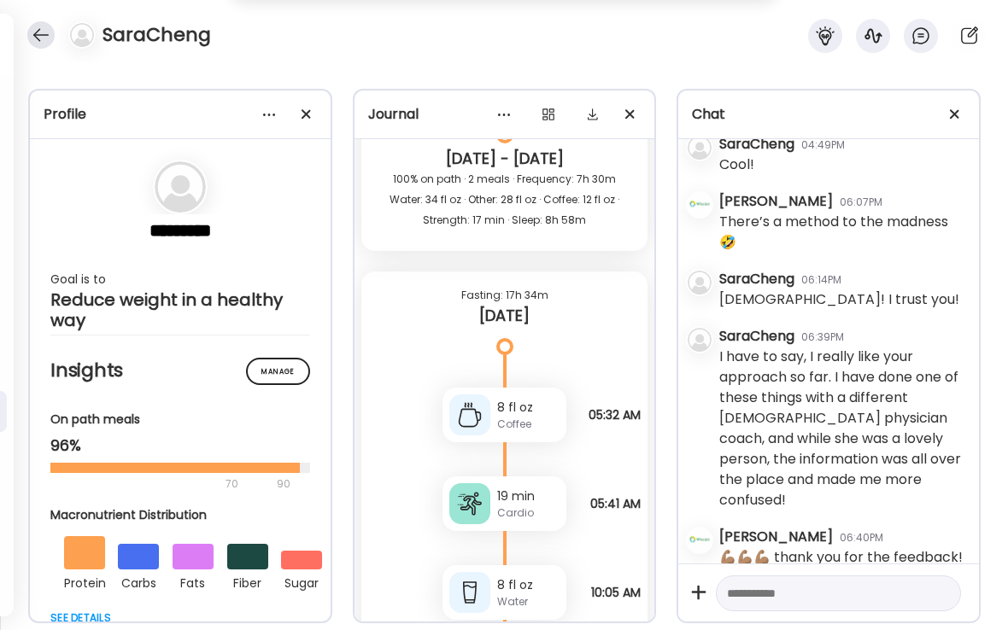
click at [44, 40] on div at bounding box center [40, 34] width 27 height 27
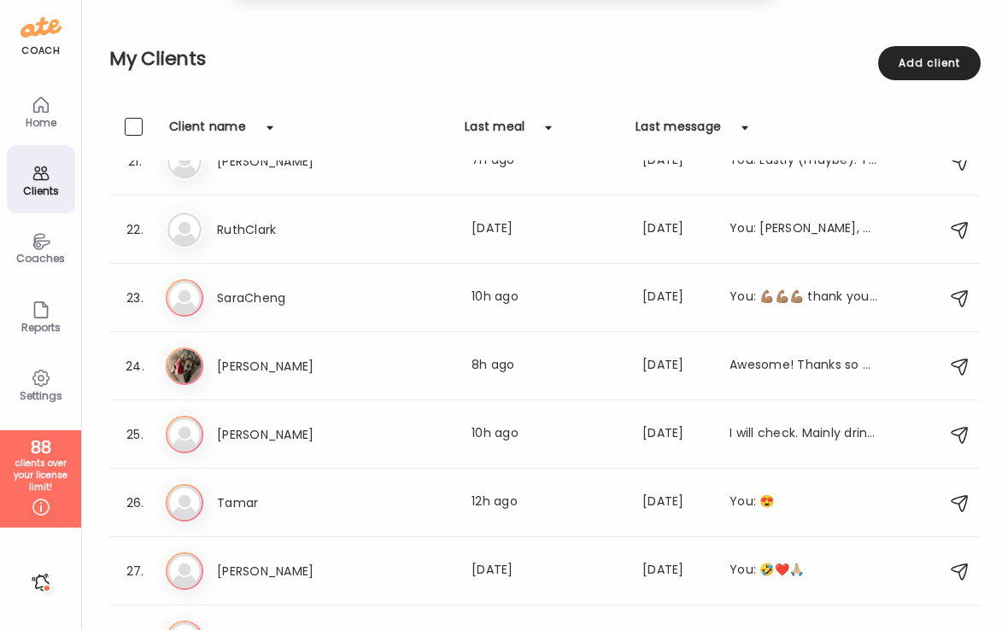
scroll to position [1422, 0]
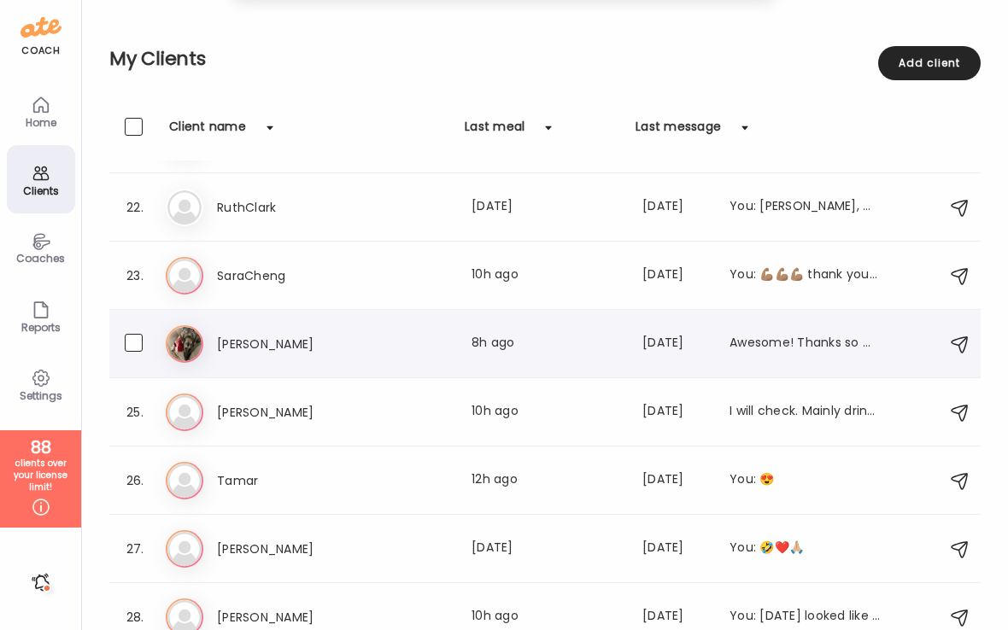
click at [248, 346] on h3 "[PERSON_NAME]" at bounding box center [292, 344] width 150 height 20
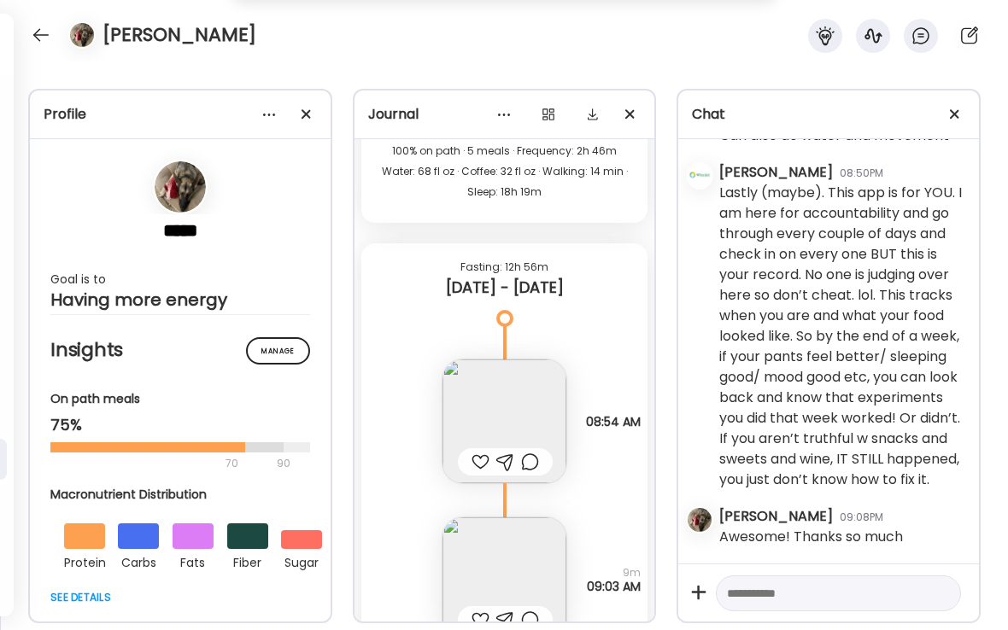
scroll to position [3019, 0]
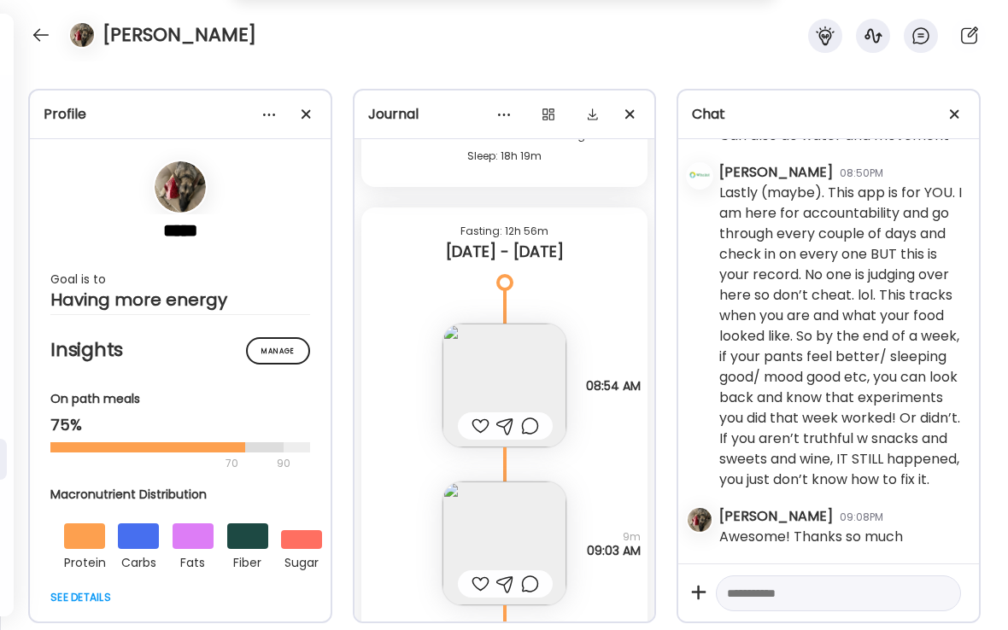
click at [501, 386] on img at bounding box center [504, 386] width 124 height 124
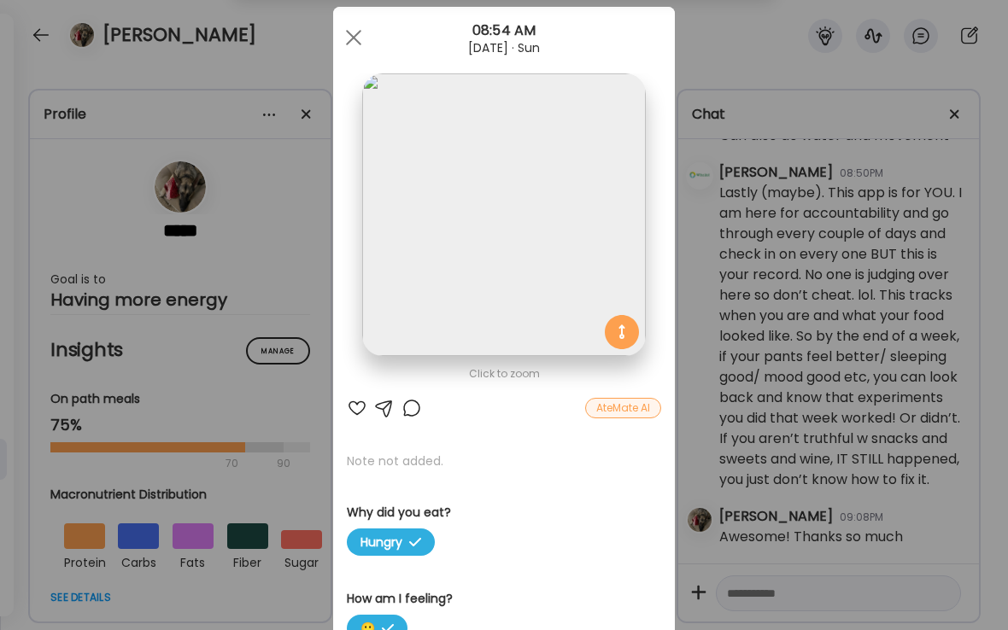
click at [413, 409] on div at bounding box center [411, 408] width 20 height 20
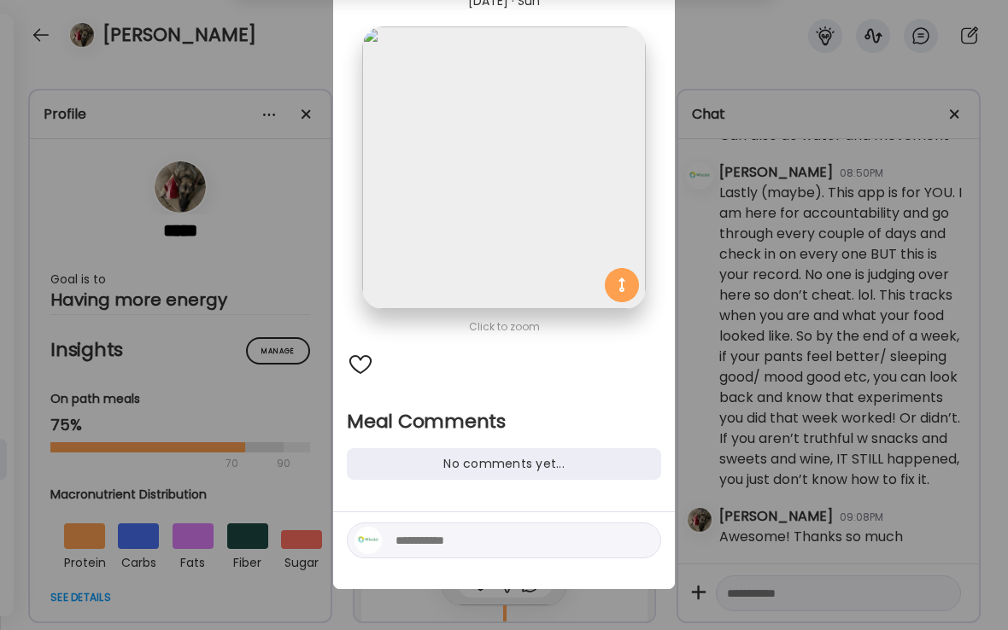
scroll to position [81, 0]
click at [433, 540] on textarea at bounding box center [510, 540] width 231 height 20
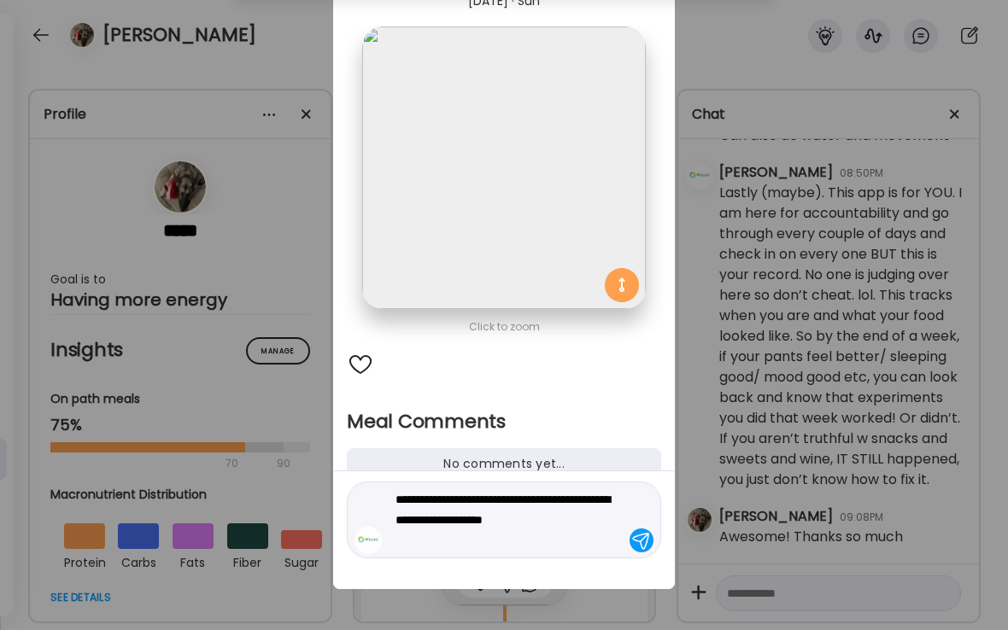
type textarea "**********"
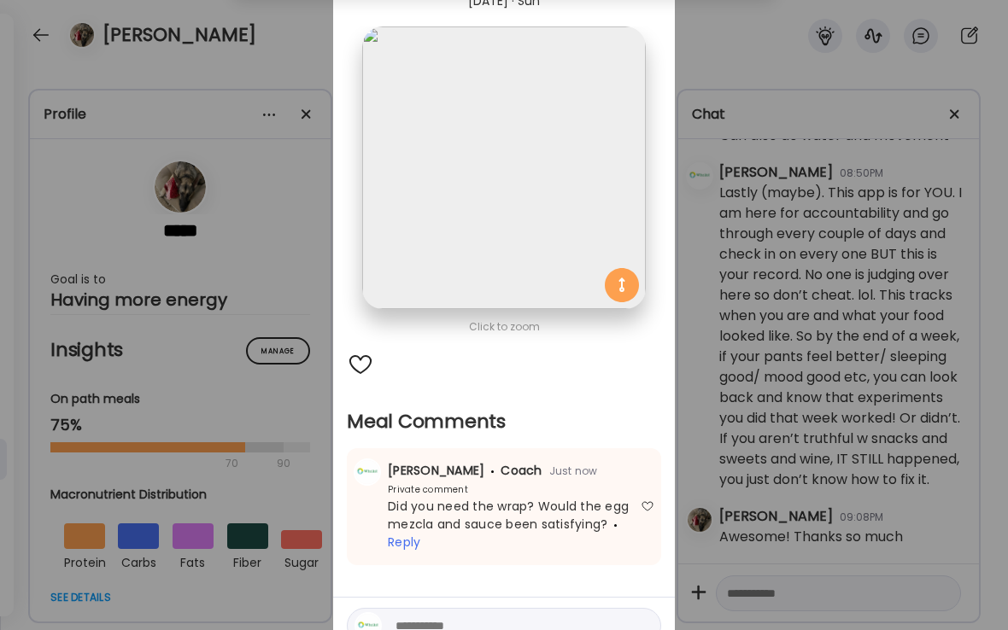
click at [269, 63] on div "Ate Coach Dashboard Wahoo! It’s official Take a moment to set up your Coach Pro…" at bounding box center [504, 315] width 1008 height 630
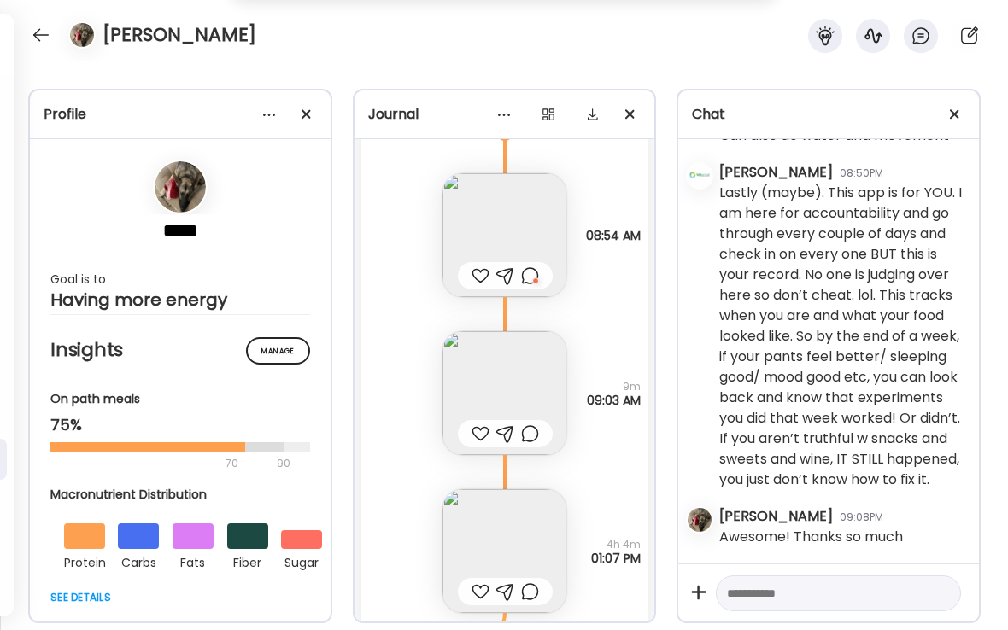
scroll to position [3172, 0]
click at [512, 394] on img at bounding box center [504, 391] width 124 height 124
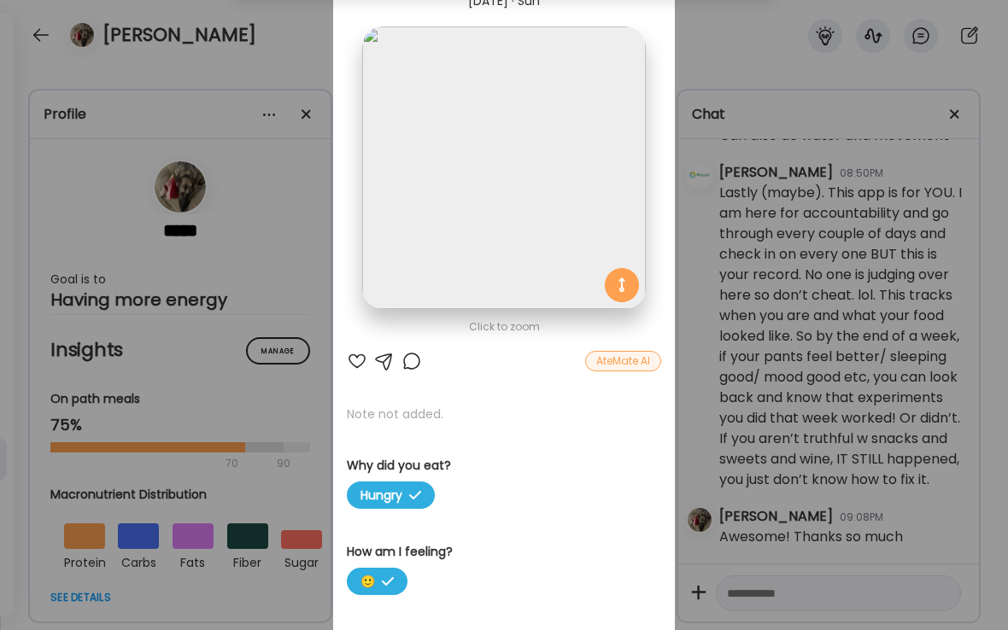
click at [305, 47] on div "Ate Coach Dashboard Wahoo! It’s official Take a moment to set up your Coach Pro…" at bounding box center [504, 315] width 1008 height 630
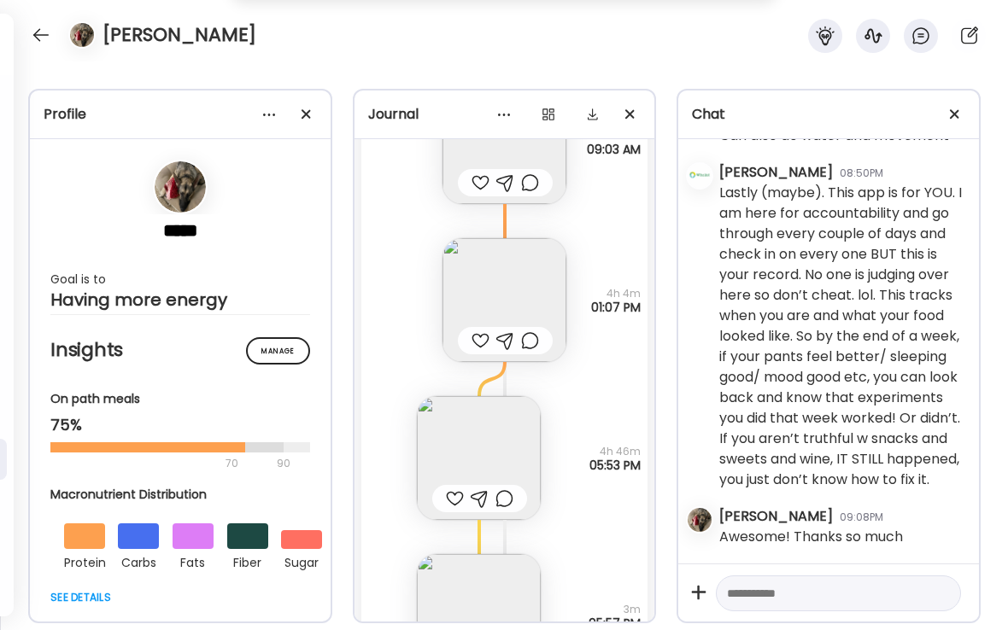
scroll to position [3394, 0]
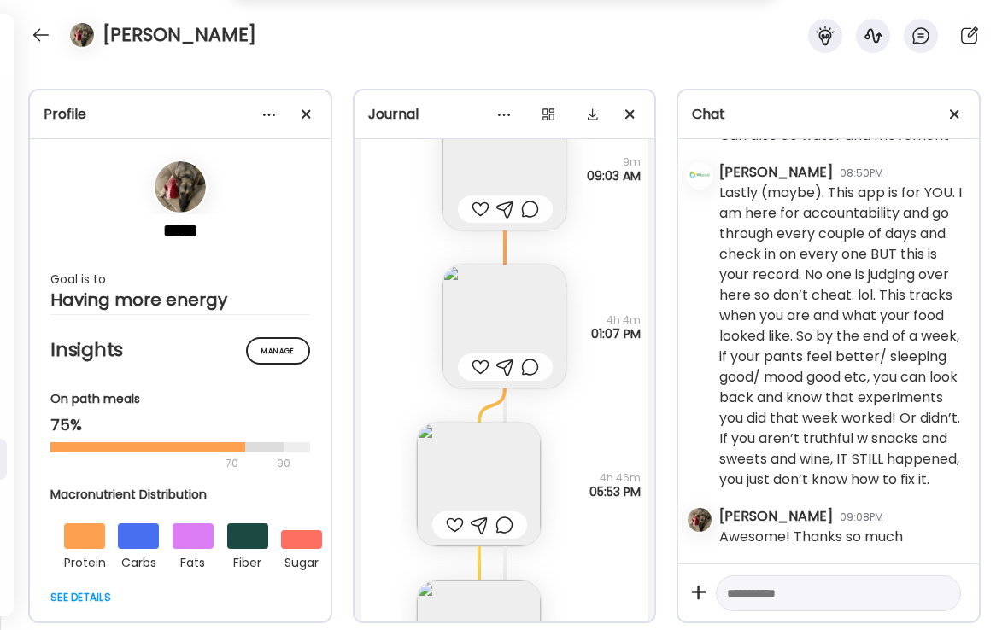
click at [498, 333] on img at bounding box center [504, 327] width 124 height 124
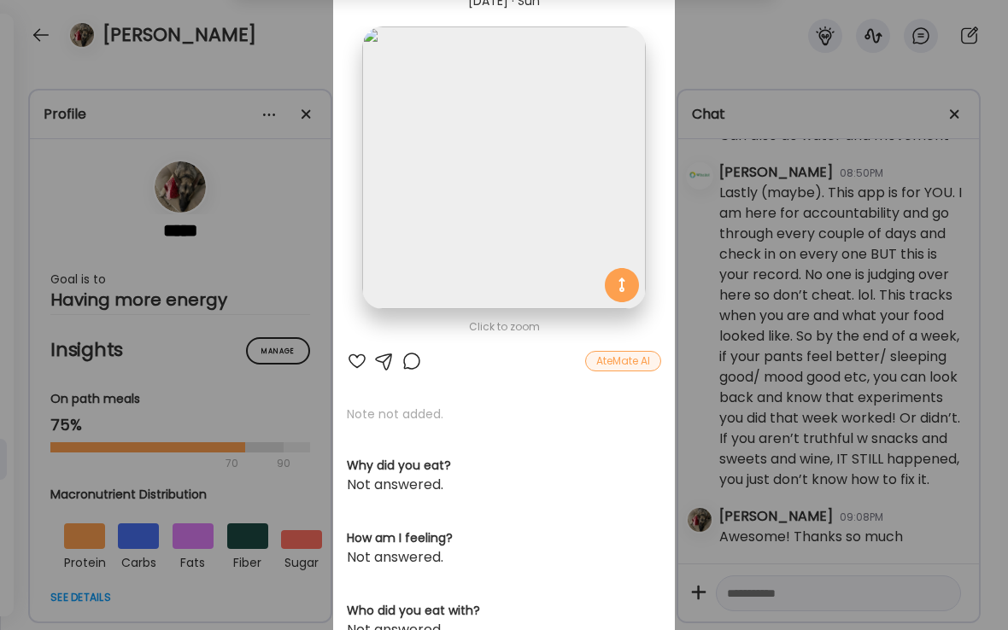
click at [357, 360] on div at bounding box center [357, 361] width 20 height 20
click at [301, 23] on div "Ate Coach Dashboard Wahoo! It’s official Take a moment to set up your Coach Pro…" at bounding box center [504, 315] width 1008 height 630
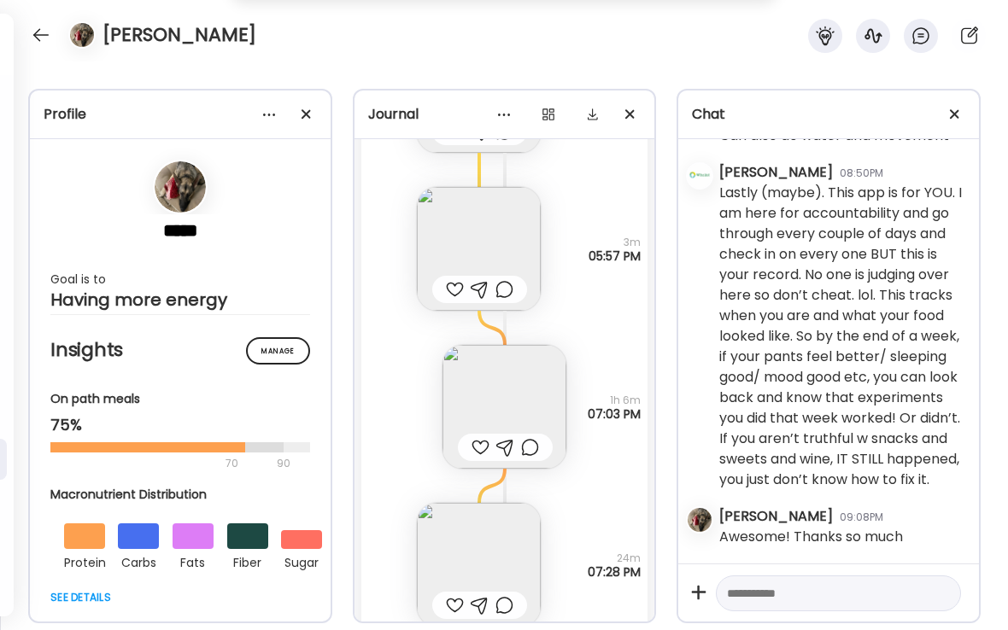
scroll to position [3791, 0]
click at [500, 418] on img at bounding box center [504, 404] width 124 height 124
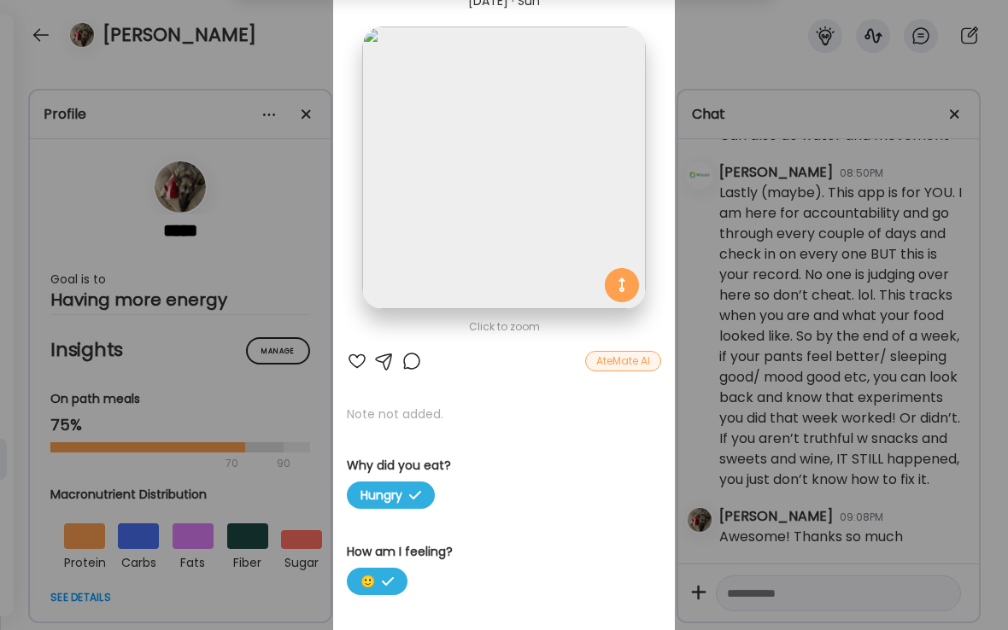
click at [359, 363] on div at bounding box center [357, 361] width 20 height 20
click at [310, 67] on div "Ate Coach Dashboard Wahoo! It’s official Take a moment to set up your Coach Pro…" at bounding box center [504, 315] width 1008 height 630
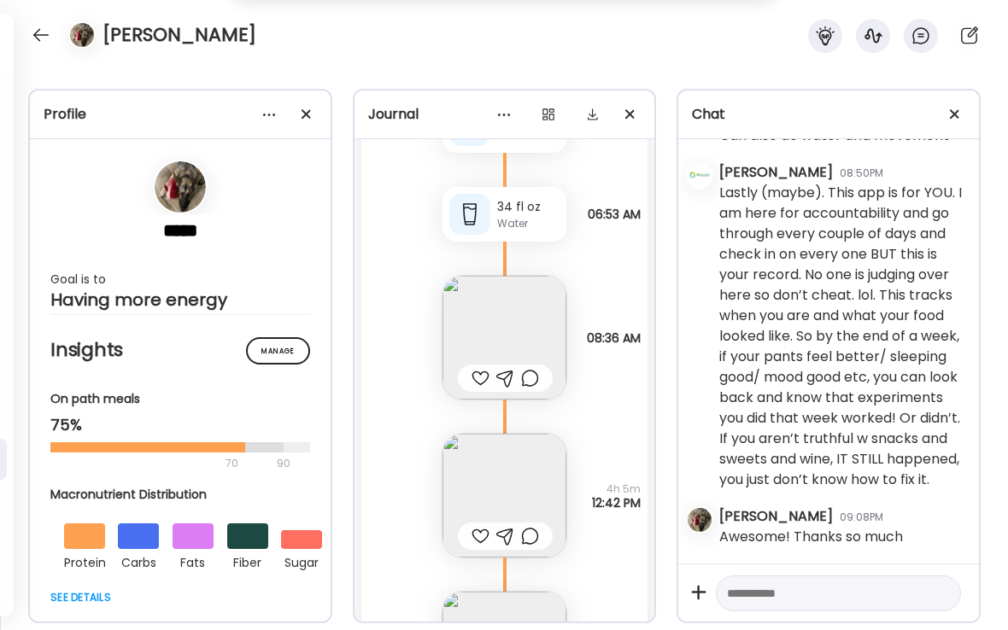
scroll to position [5003, 0]
click at [496, 352] on img at bounding box center [504, 338] width 124 height 124
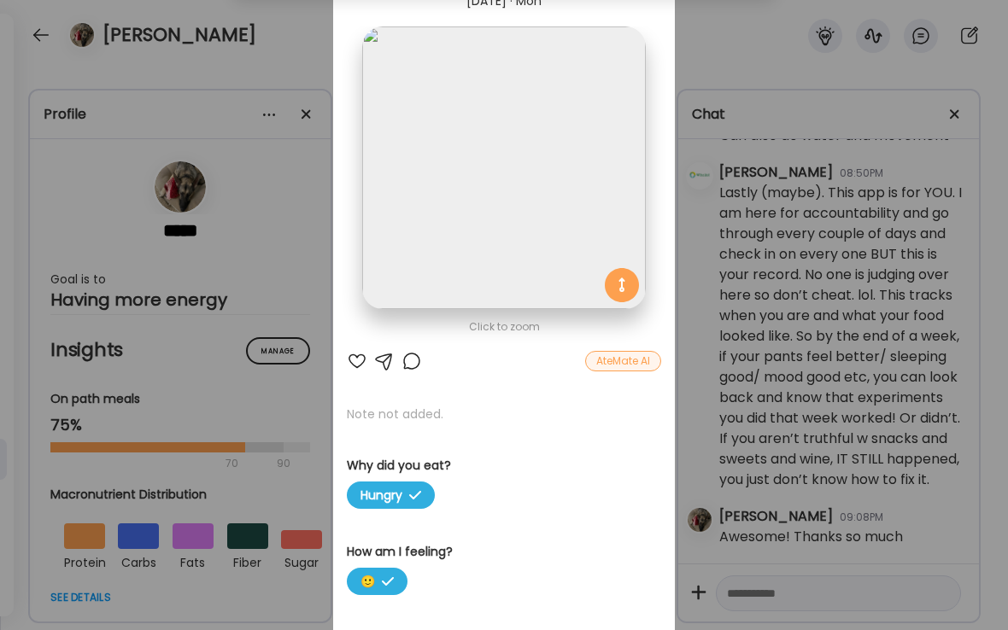
click at [360, 359] on div at bounding box center [357, 361] width 20 height 20
click at [413, 365] on div at bounding box center [411, 361] width 20 height 20
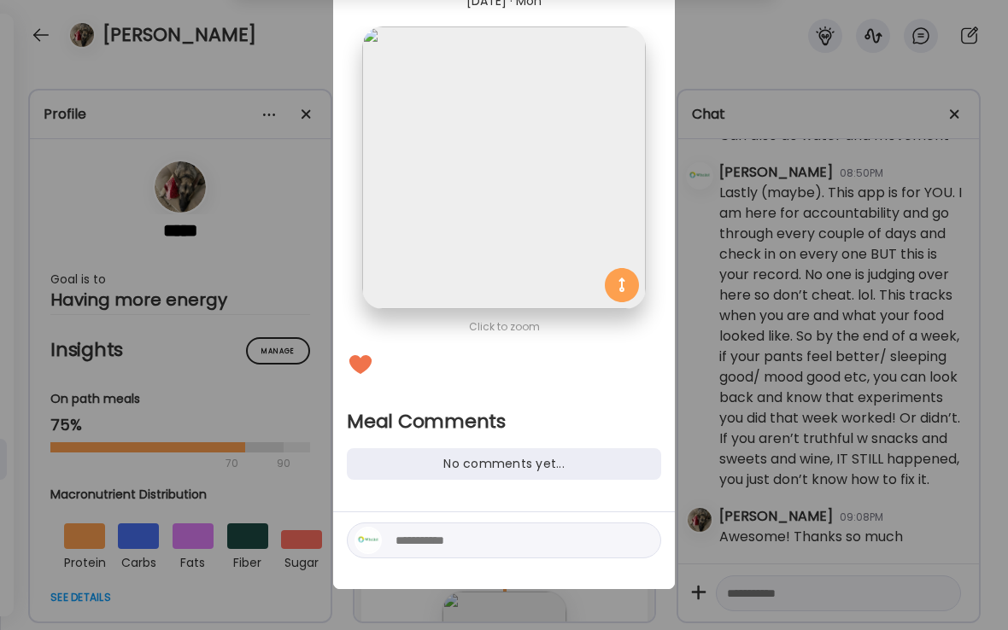
click at [464, 540] on textarea at bounding box center [510, 540] width 231 height 20
type textarea "**********"
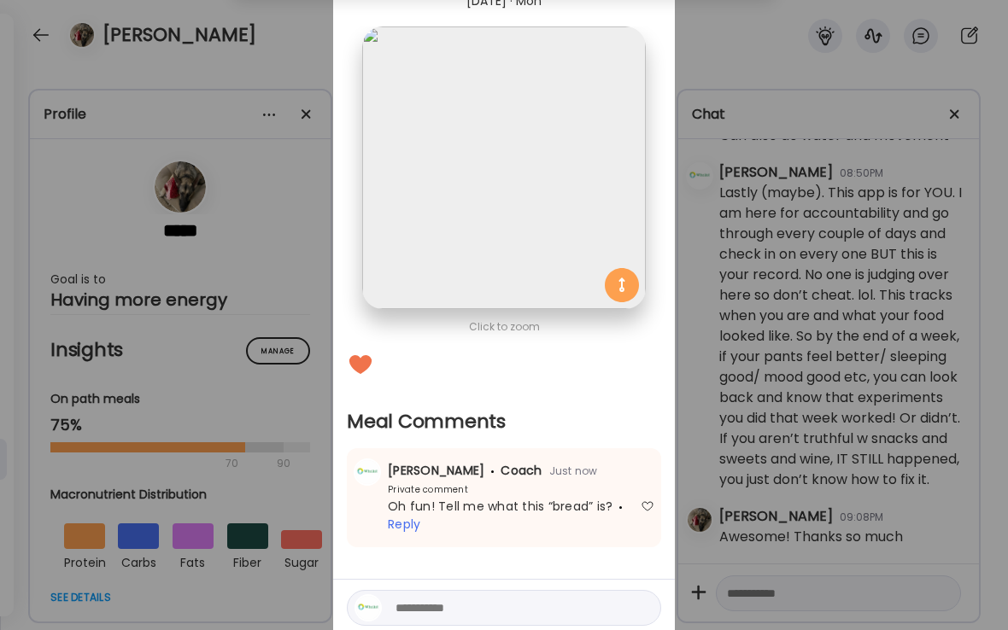
click at [295, 50] on div "Ate Coach Dashboard Wahoo! It’s official Take a moment to set up your Coach Pro…" at bounding box center [504, 315] width 1008 height 630
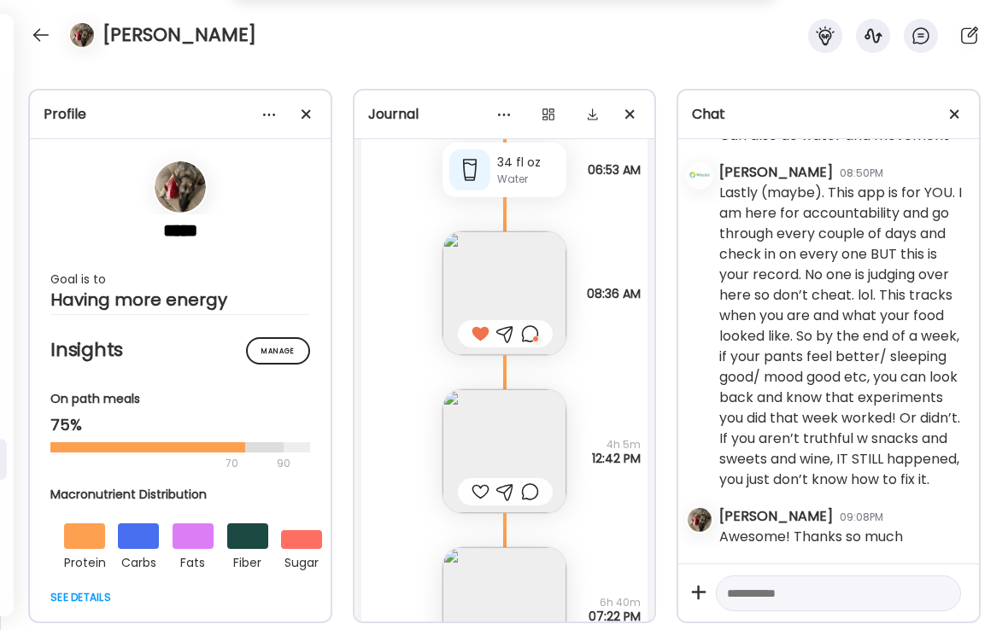
scroll to position [5048, 0]
click at [482, 495] on div at bounding box center [480, 491] width 18 height 20
click at [535, 444] on img at bounding box center [504, 450] width 124 height 124
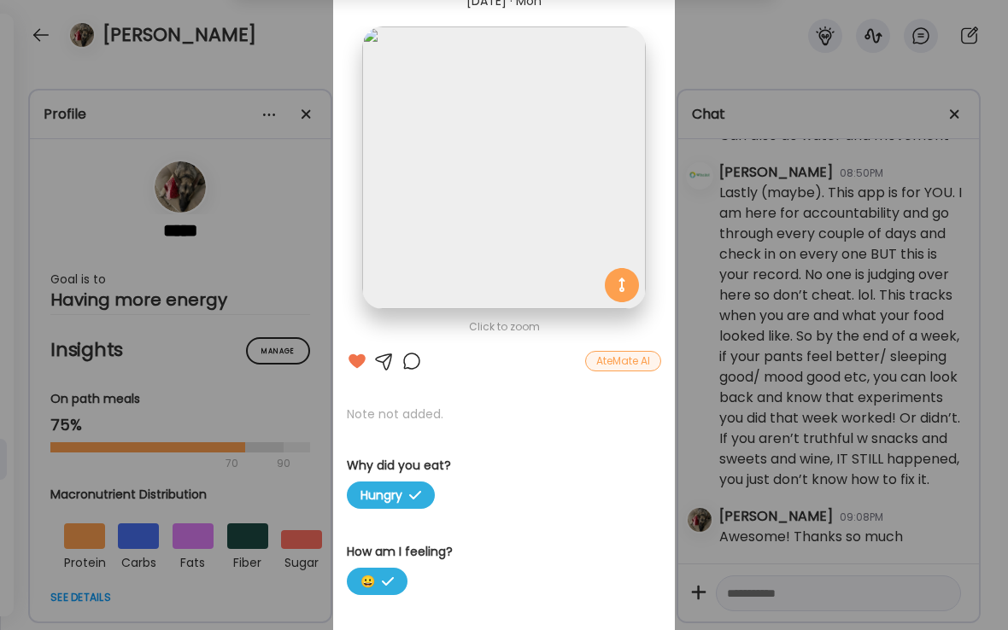
click at [114, 629] on div "Ate Coach Dashboard Wahoo! It’s official Take a moment to set up your Coach Pro…" at bounding box center [504, 315] width 1008 height 630
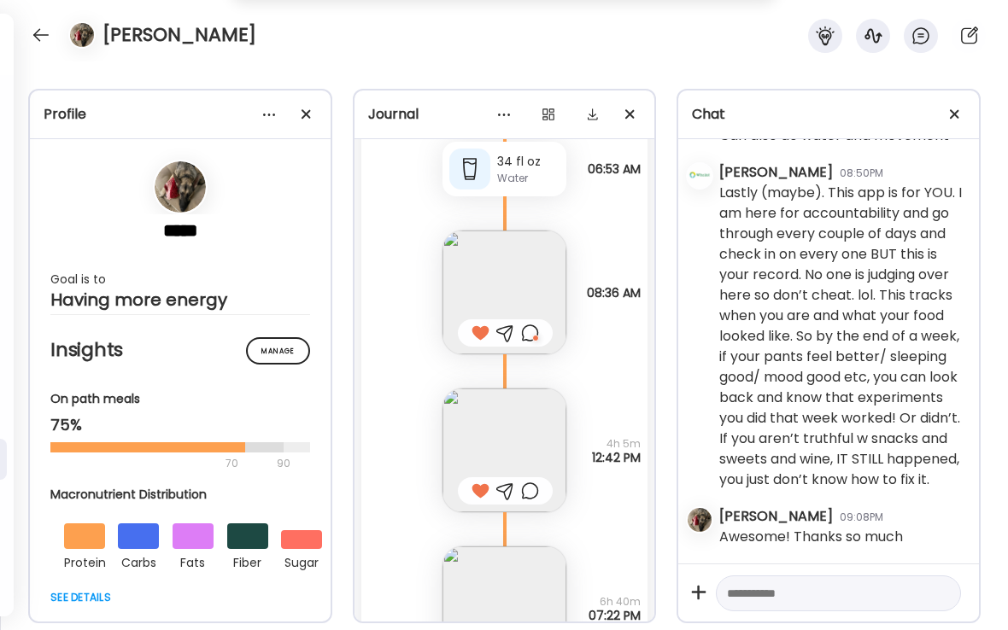
click at [529, 488] on div at bounding box center [530, 491] width 18 height 20
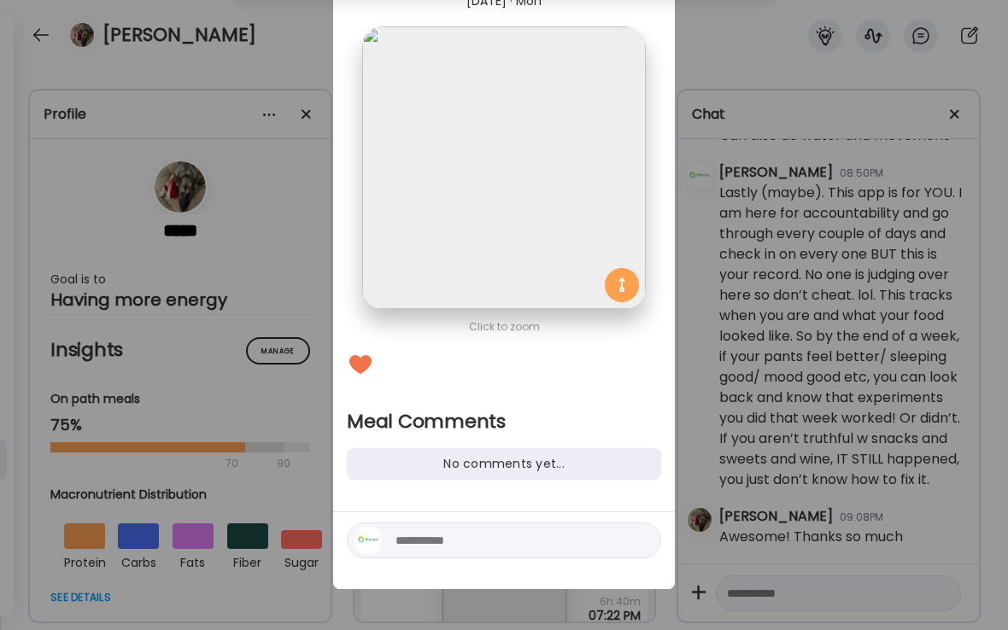
click at [102, 629] on div "Ate Coach Dashboard Wahoo! It’s official Take a moment to set up your Coach Pro…" at bounding box center [504, 315] width 1008 height 630
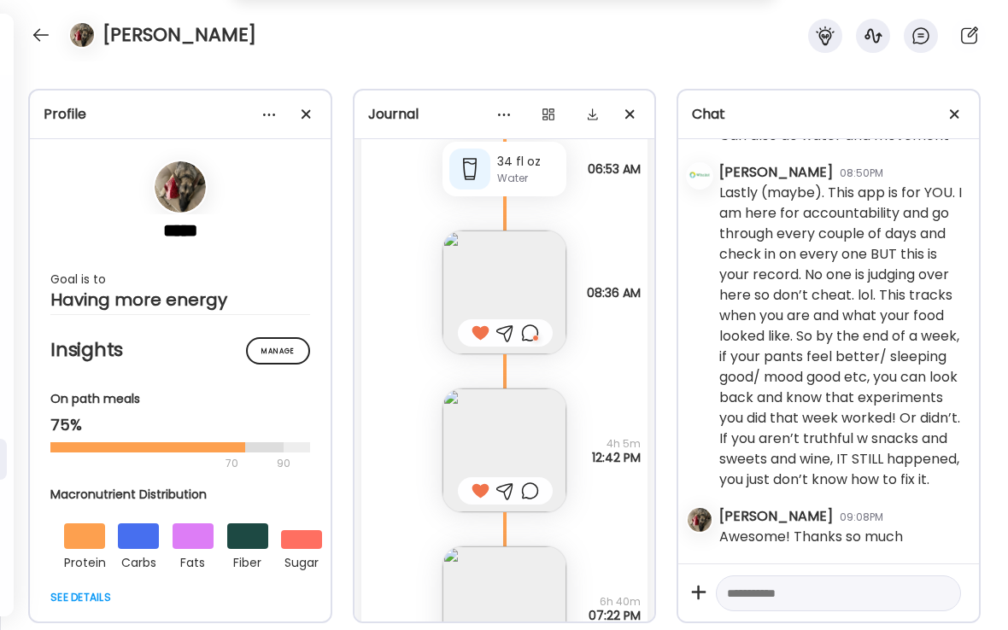
click at [517, 427] on img at bounding box center [504, 450] width 124 height 124
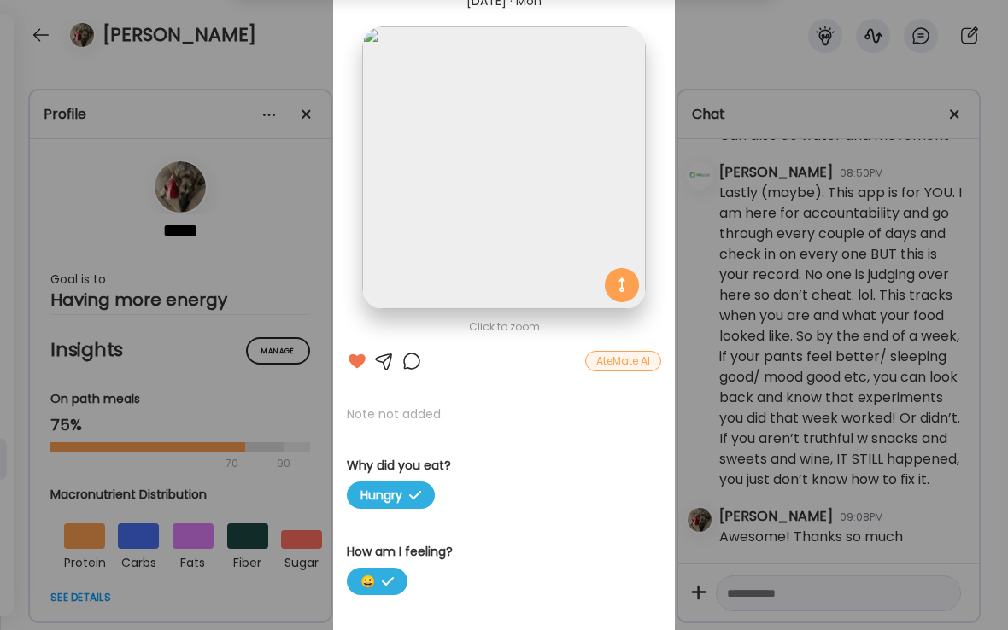
click at [410, 366] on div at bounding box center [411, 361] width 20 height 20
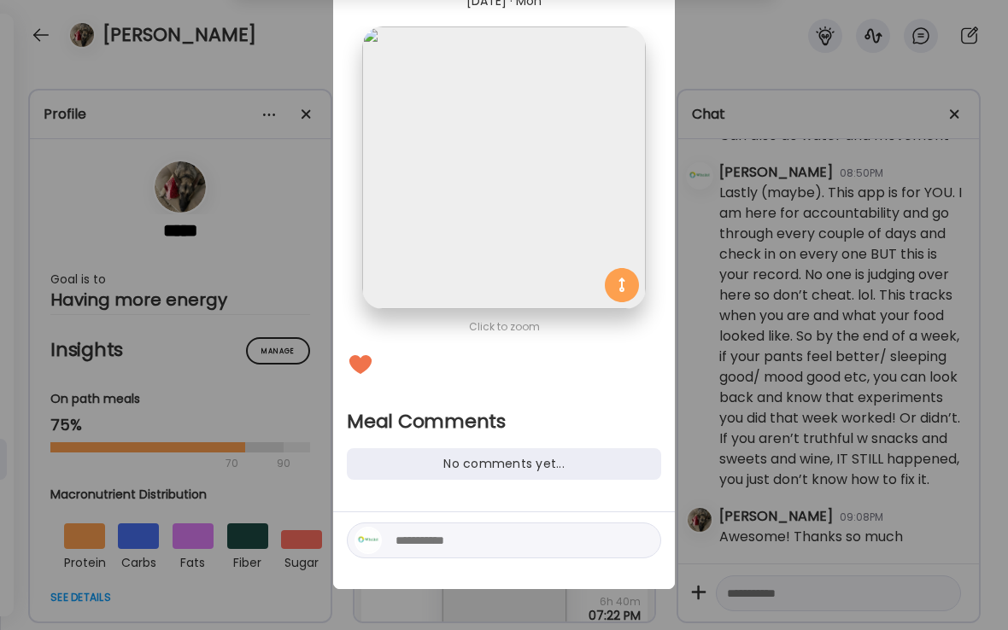
click at [432, 542] on textarea at bounding box center [510, 540] width 231 height 20
type textarea "**********"
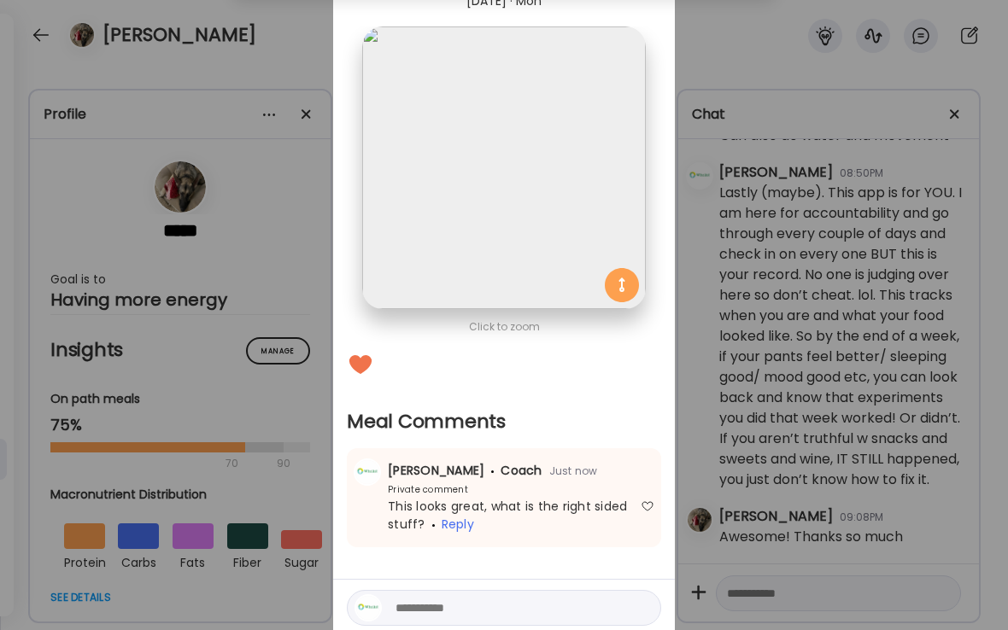
click at [272, 58] on div "Ate Coach Dashboard Wahoo! It’s official Take a moment to set up your Coach Pro…" at bounding box center [504, 315] width 1008 height 630
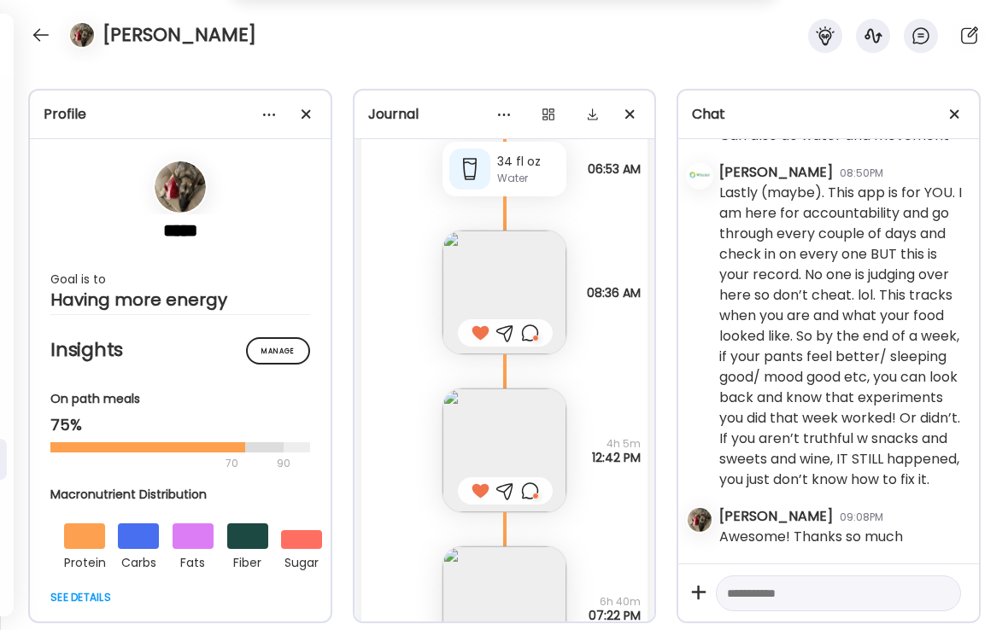
scroll to position [5184, 0]
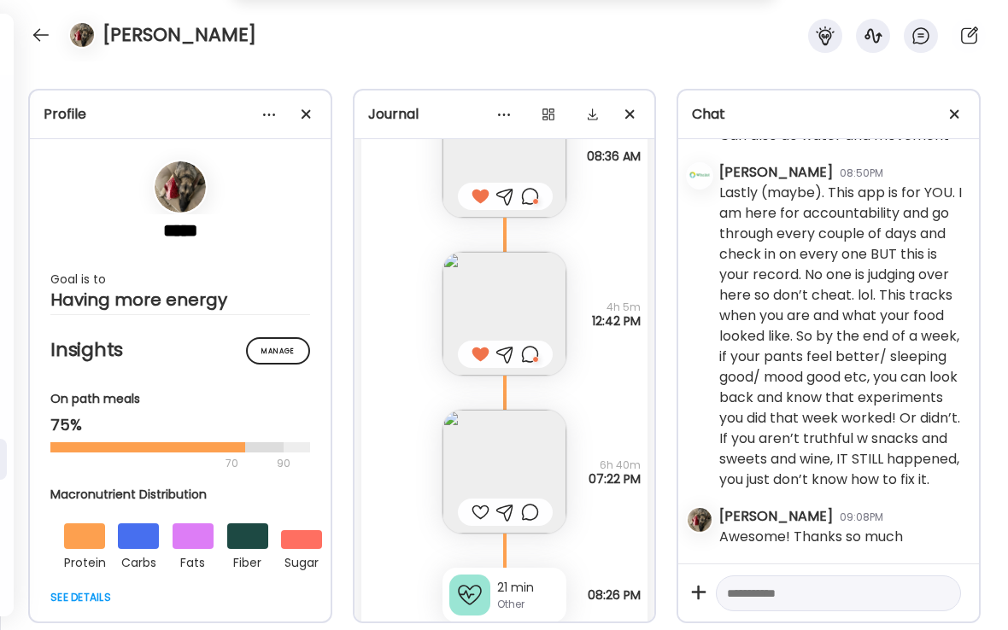
click at [476, 513] on div at bounding box center [480, 512] width 18 height 20
click at [531, 512] on div at bounding box center [530, 512] width 18 height 20
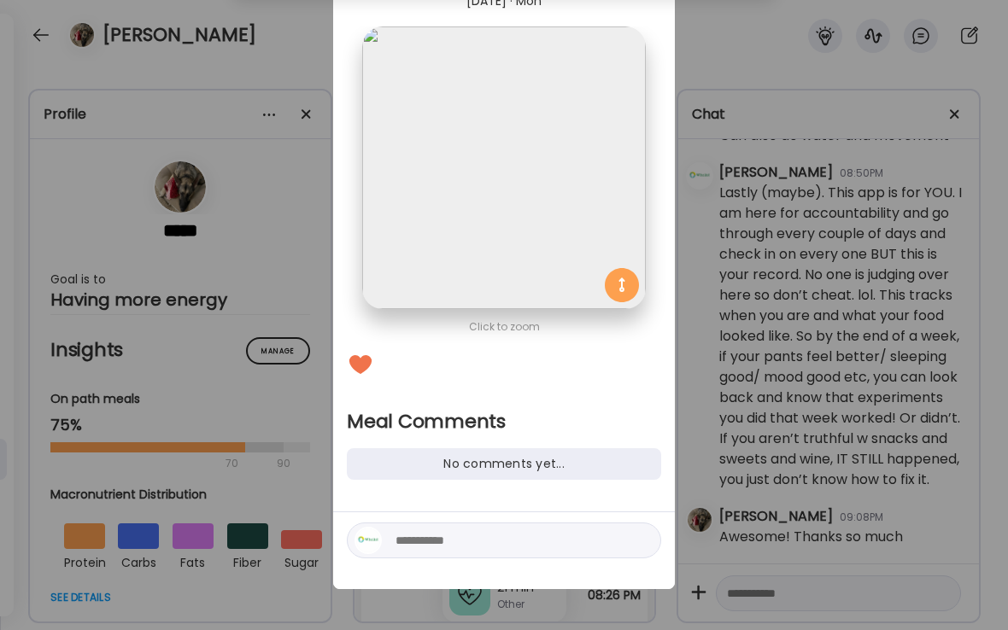
click at [423, 542] on textarea at bounding box center [510, 540] width 231 height 20
type textarea "**********"
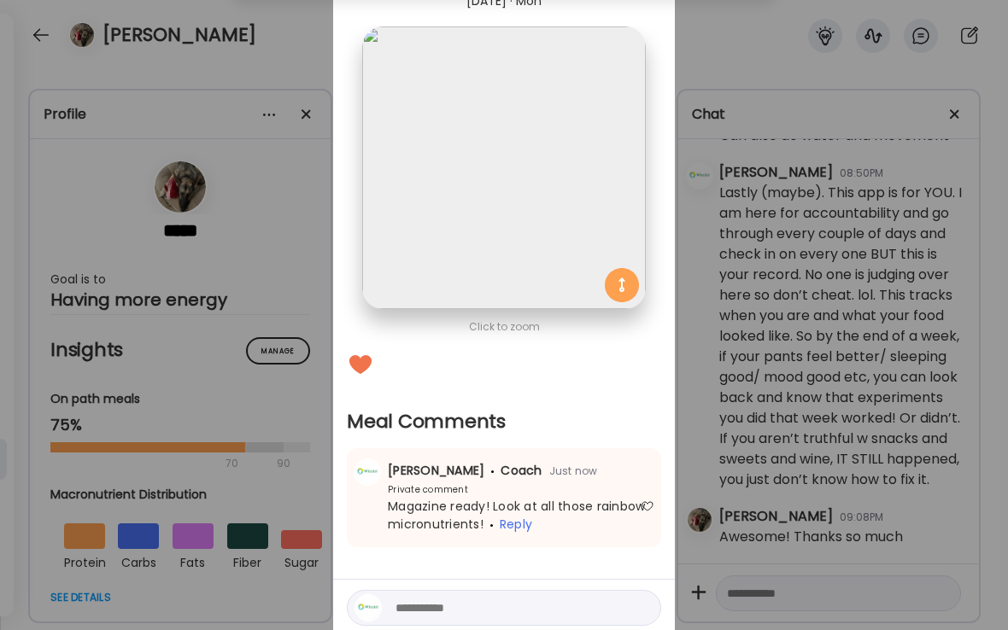
click at [299, 44] on div "Ate Coach Dashboard Wahoo! It’s official Take a moment to set up your Coach Pro…" at bounding box center [504, 315] width 1008 height 630
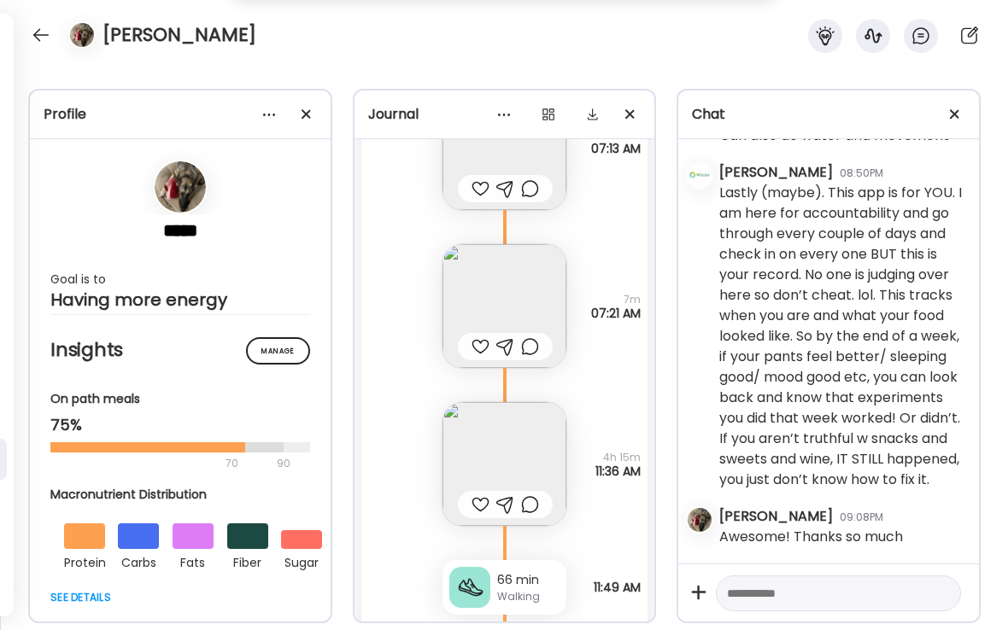
scroll to position [6285, 0]
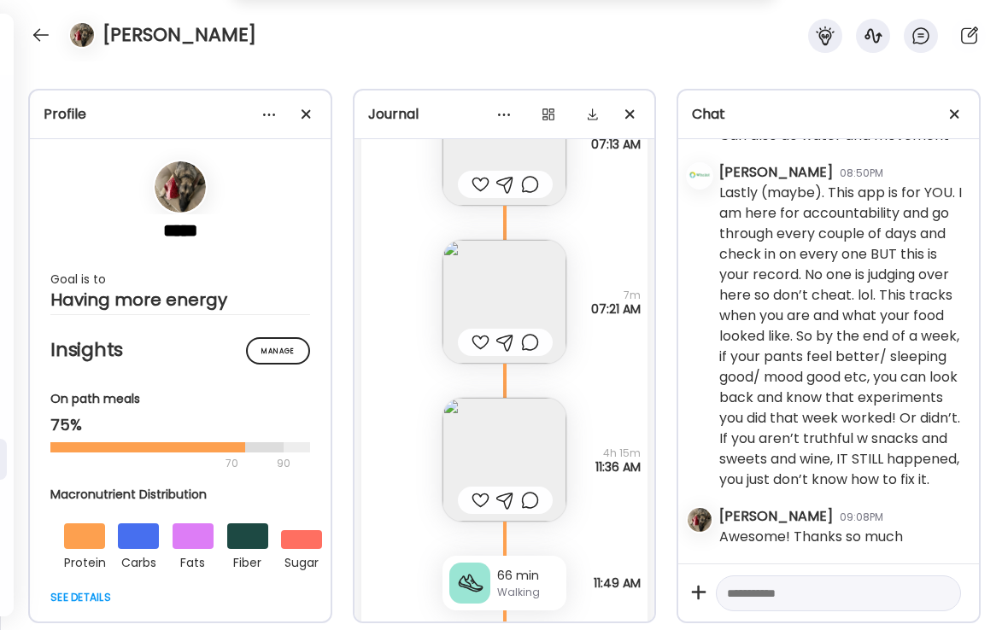
click at [482, 499] on div at bounding box center [480, 500] width 18 height 20
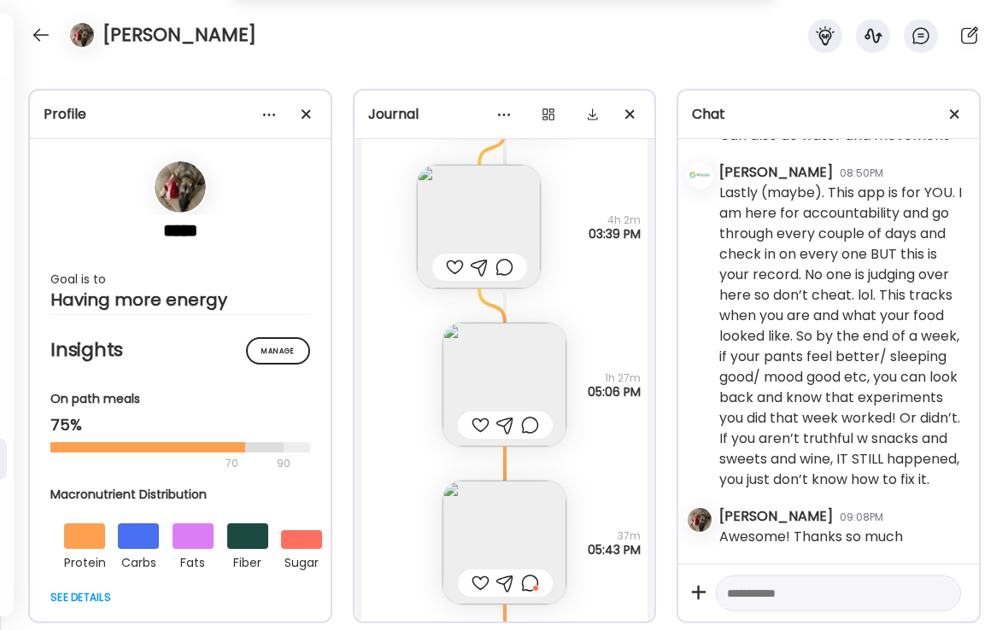
scroll to position [6853, 0]
click at [505, 270] on div at bounding box center [504, 268] width 18 height 20
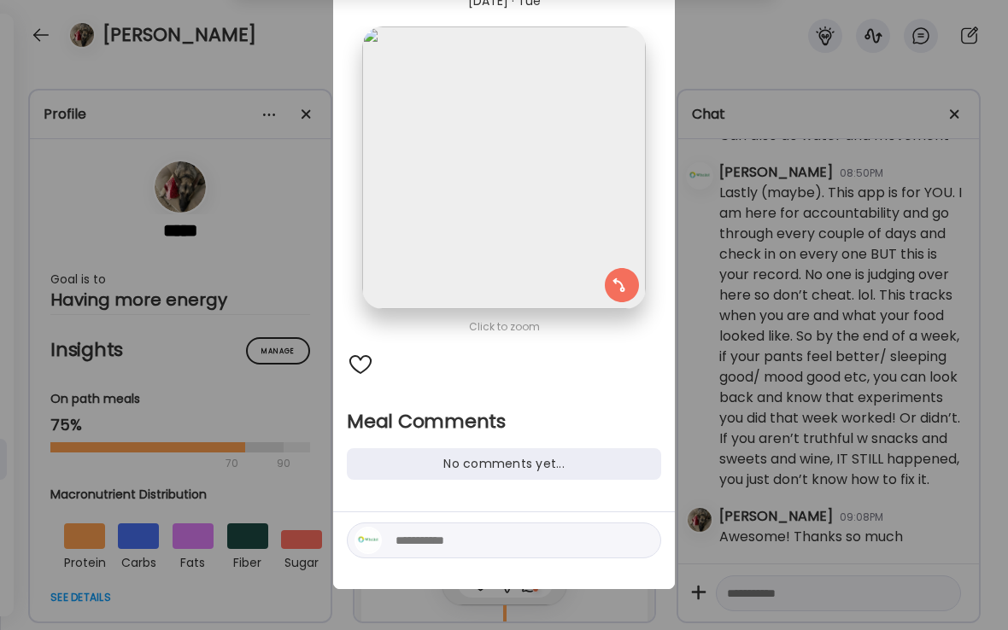
click at [435, 540] on textarea at bounding box center [510, 540] width 231 height 20
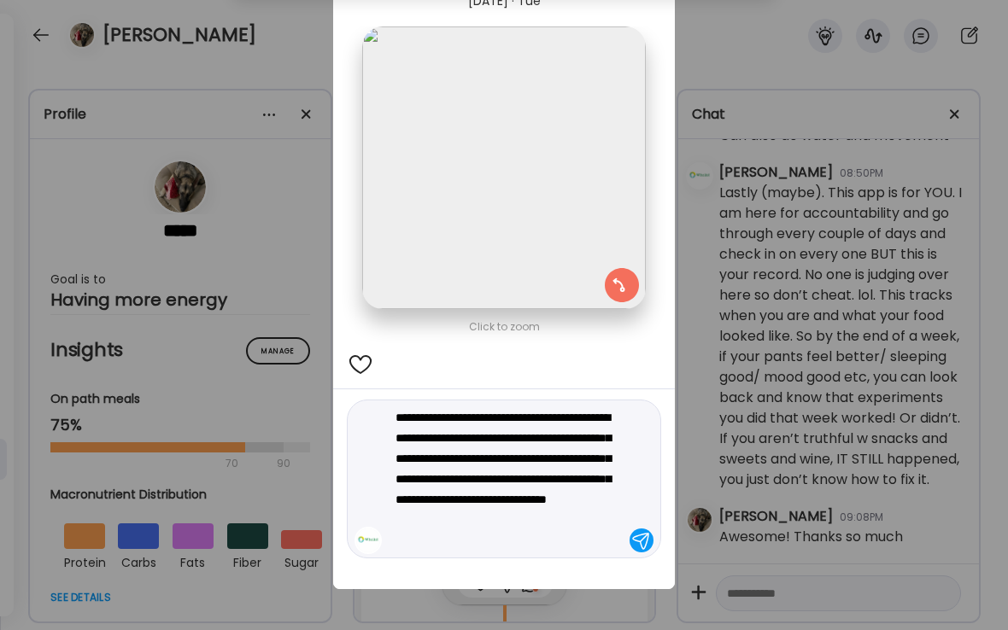
type textarea "**********"
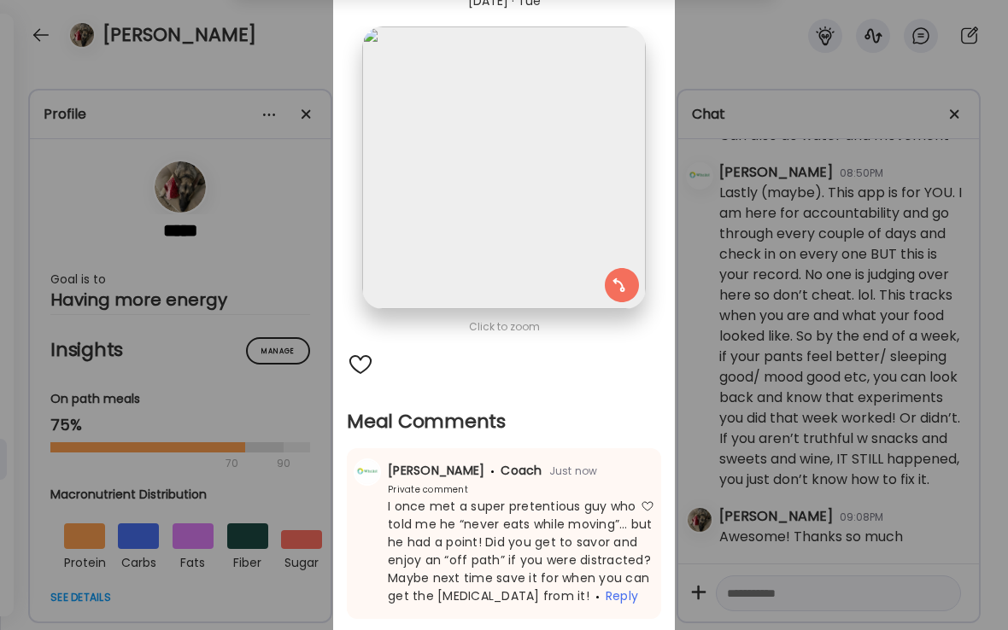
click at [248, 55] on div "Ate Coach Dashboard Wahoo! It’s official Take a moment to set up your Coach Pro…" at bounding box center [504, 315] width 1008 height 630
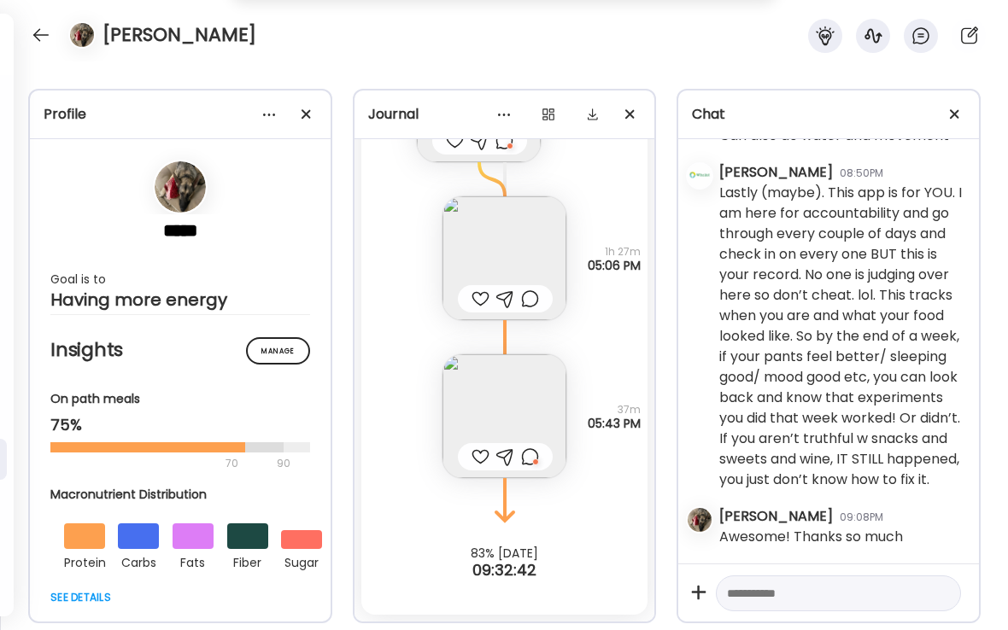
scroll to position [6980, 0]
click at [47, 39] on div at bounding box center [40, 34] width 27 height 27
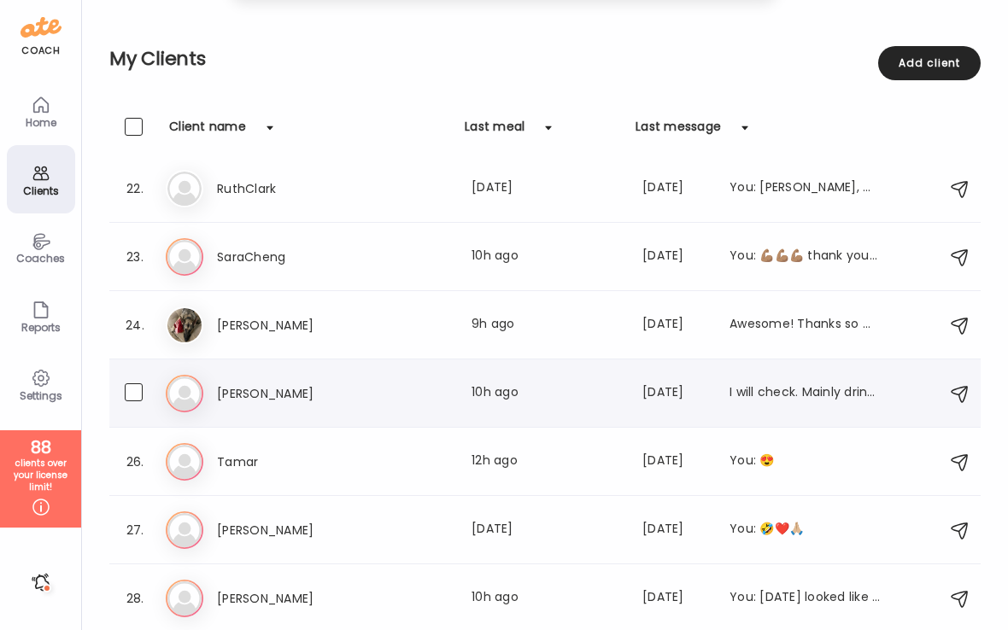
click at [253, 400] on h3 "[PERSON_NAME]" at bounding box center [292, 393] width 150 height 20
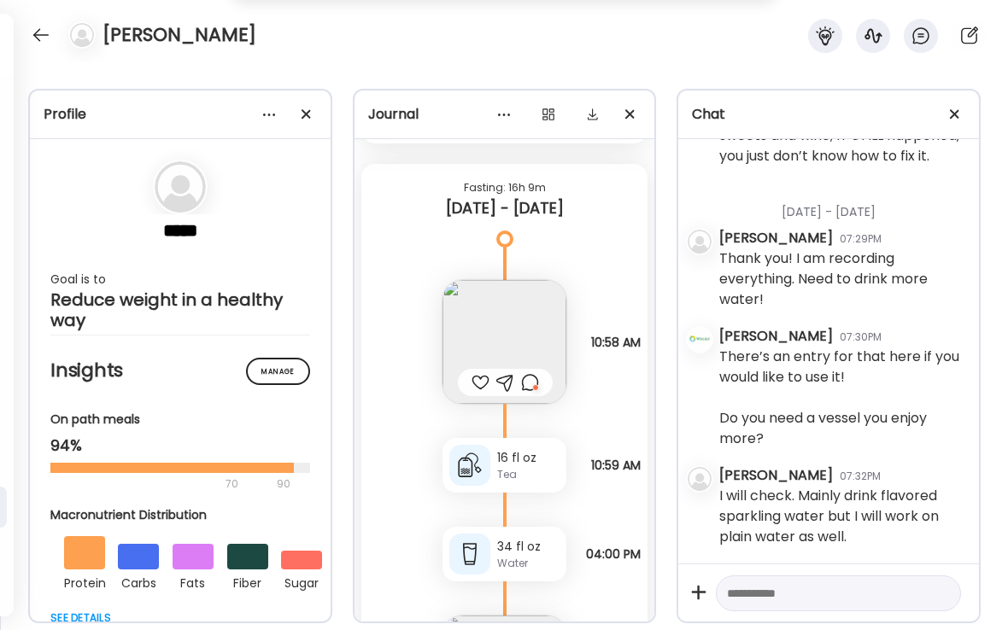
scroll to position [14984, 0]
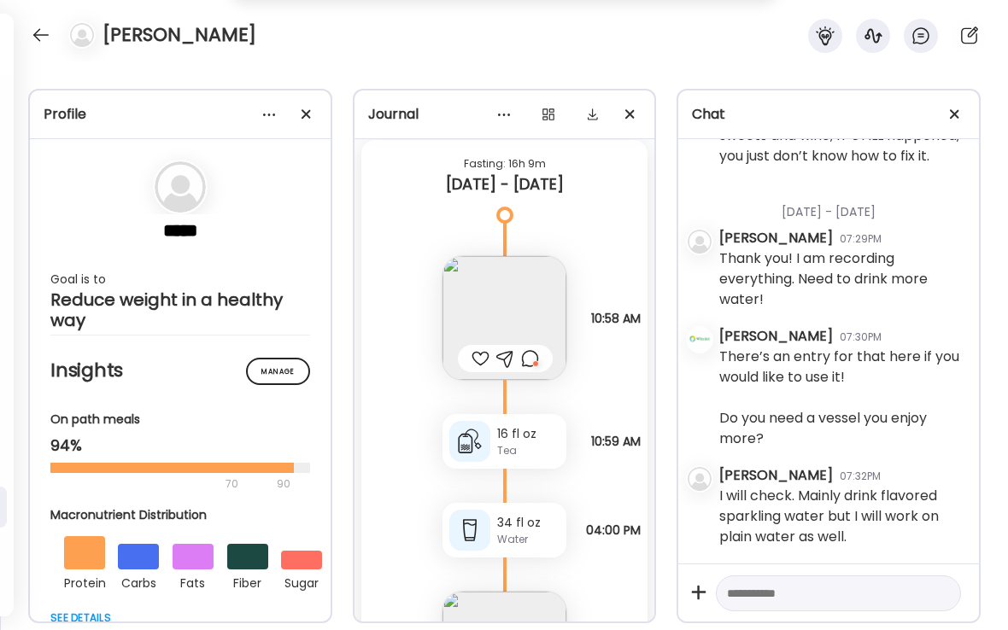
click at [482, 361] on div at bounding box center [480, 358] width 18 height 20
click at [529, 360] on div at bounding box center [530, 358] width 18 height 20
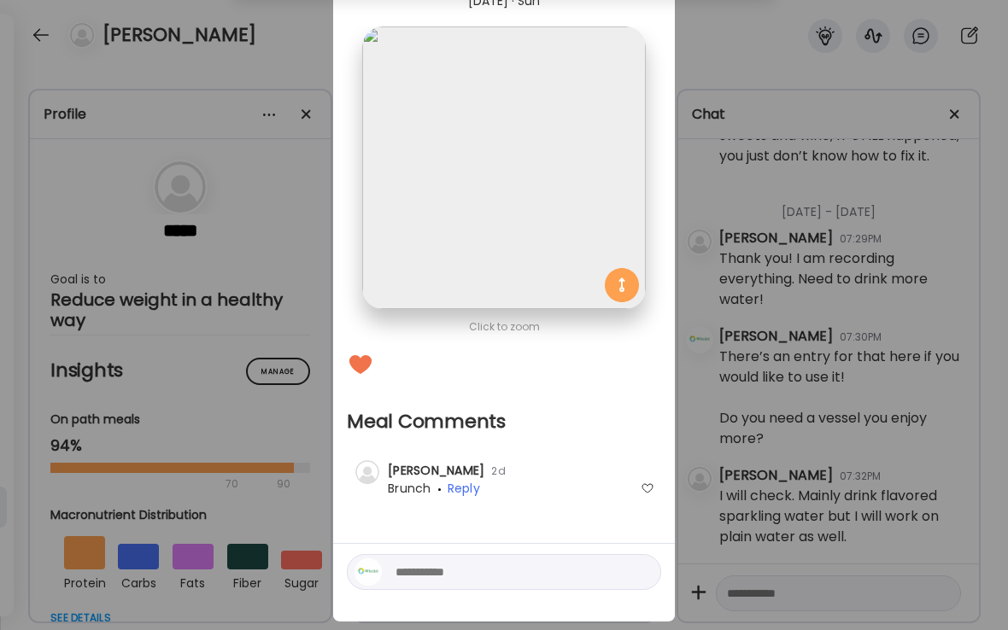
click at [430, 569] on textarea at bounding box center [510, 572] width 231 height 20
type textarea "*******"
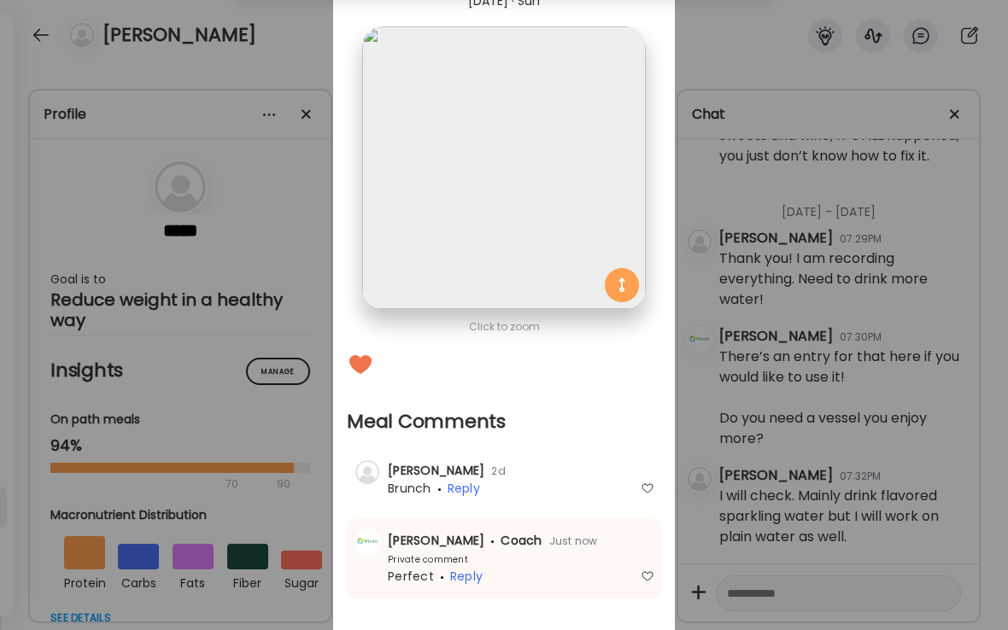
click at [310, 48] on div "Ate Coach Dashboard Wahoo! It’s official Take a moment to set up your Coach Pro…" at bounding box center [504, 315] width 1008 height 630
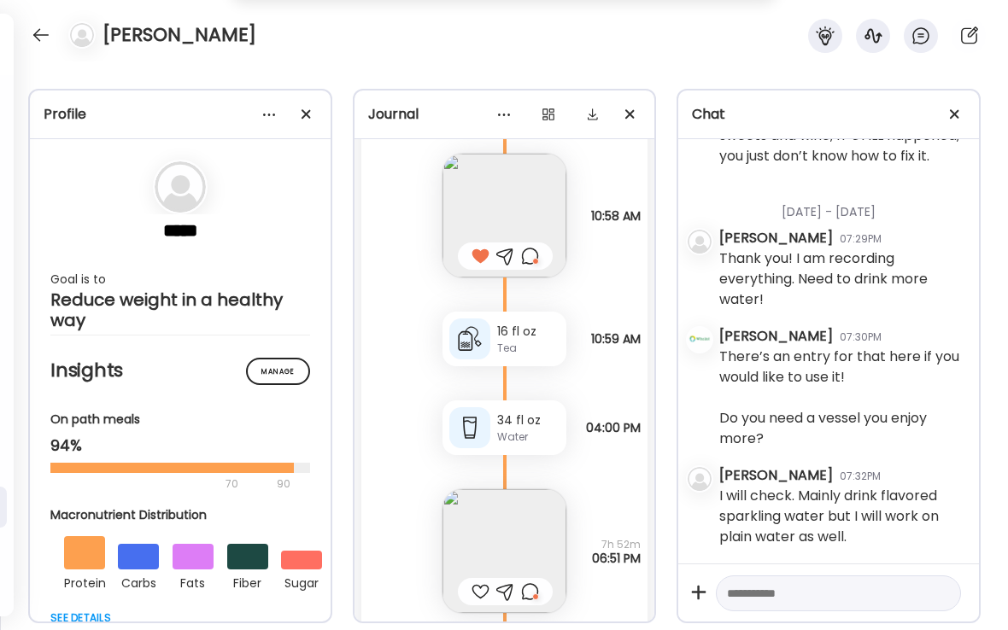
scroll to position [15161, 0]
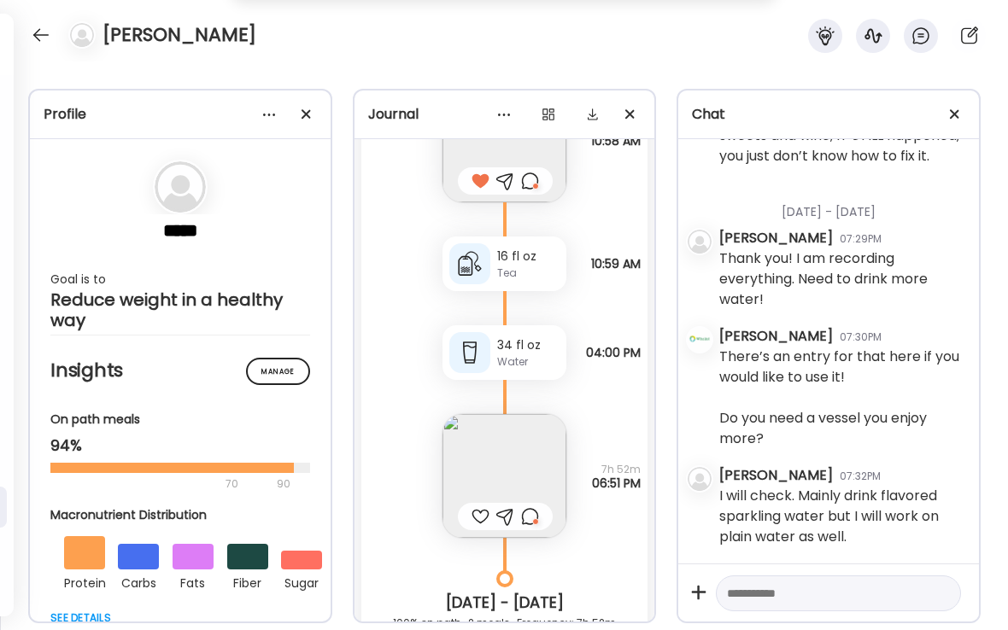
click at [481, 516] on div at bounding box center [480, 516] width 18 height 20
click at [524, 472] on img at bounding box center [504, 476] width 124 height 124
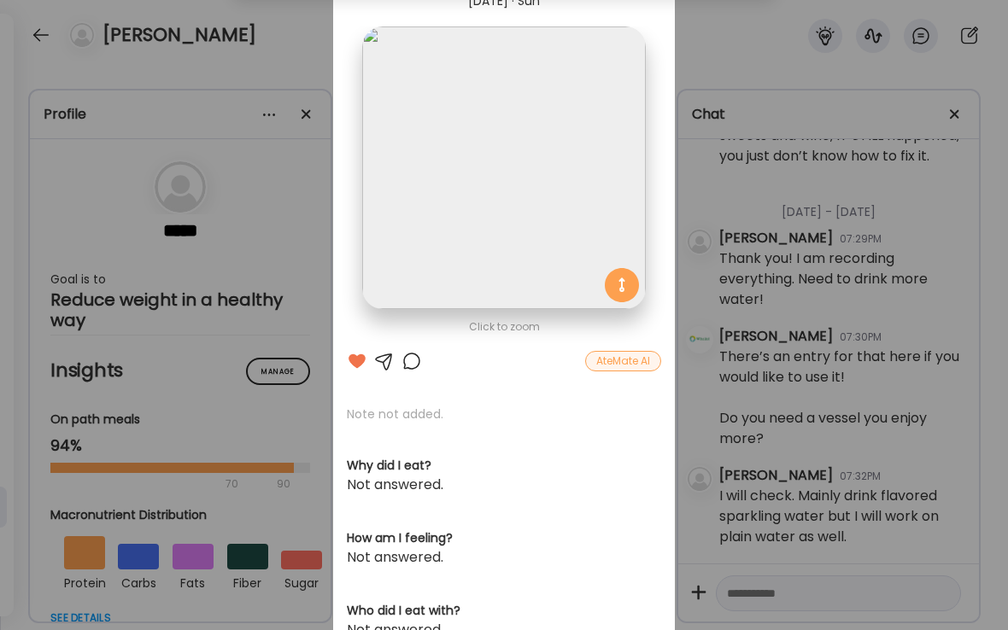
click at [415, 362] on div at bounding box center [411, 361] width 20 height 20
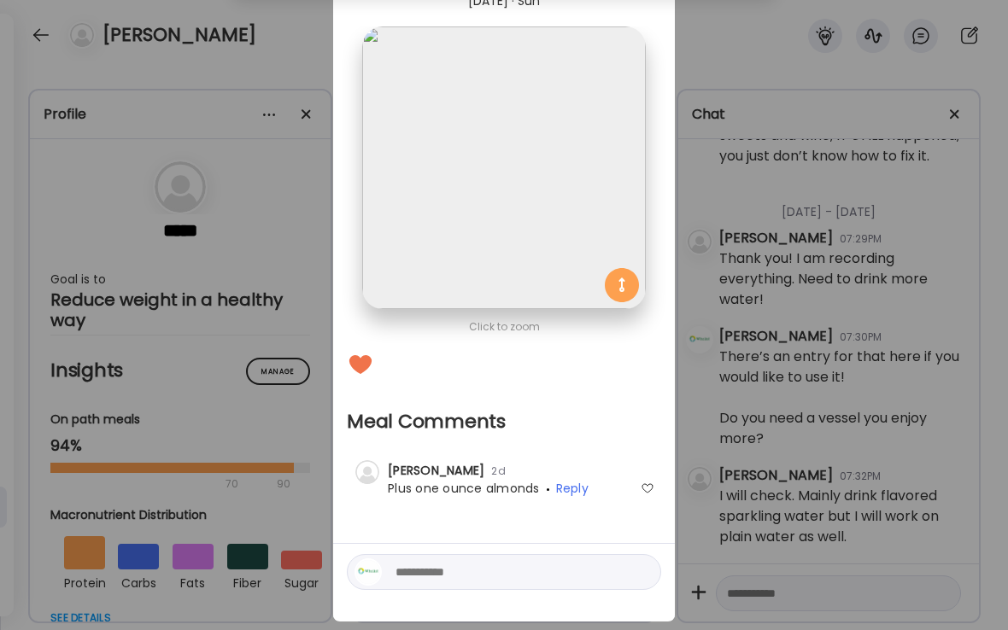
click at [434, 573] on textarea at bounding box center [510, 572] width 231 height 20
type textarea "**********"
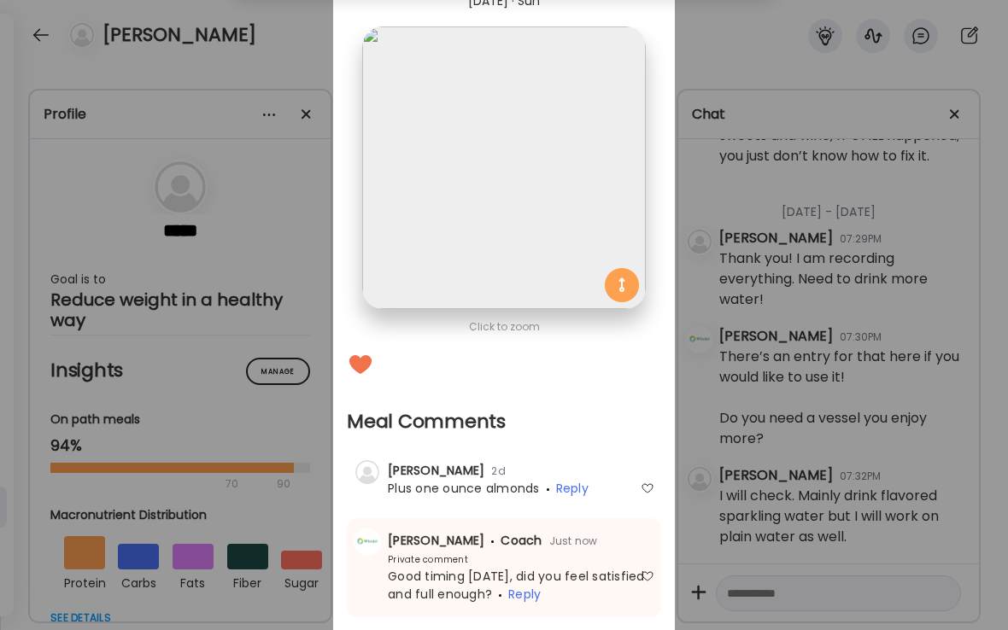
click at [283, 75] on div "Ate Coach Dashboard Wahoo! It’s official Take a moment to set up your Coach Pro…" at bounding box center [504, 315] width 1008 height 630
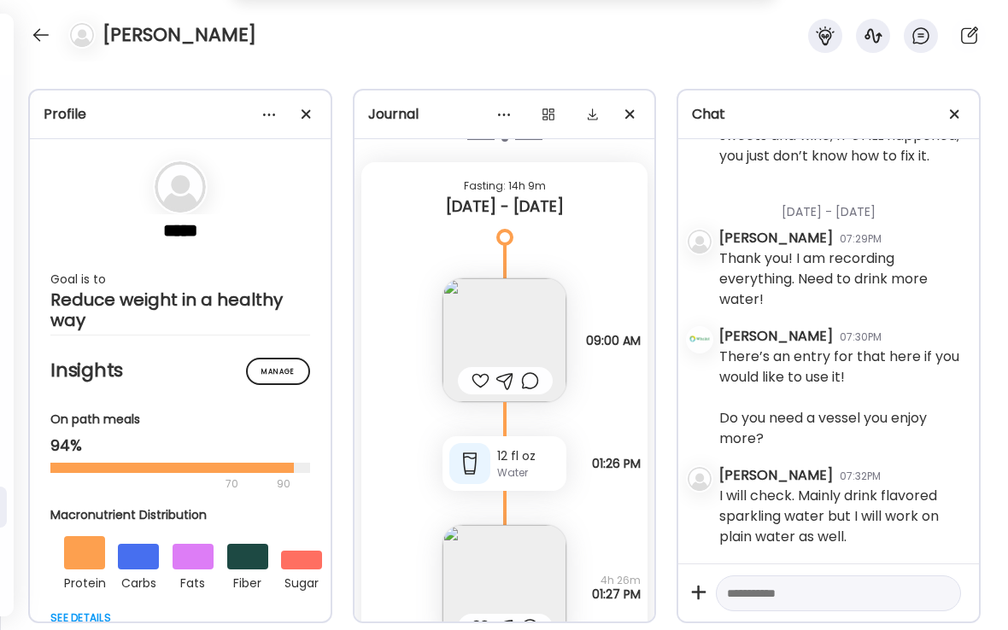
scroll to position [15868, 0]
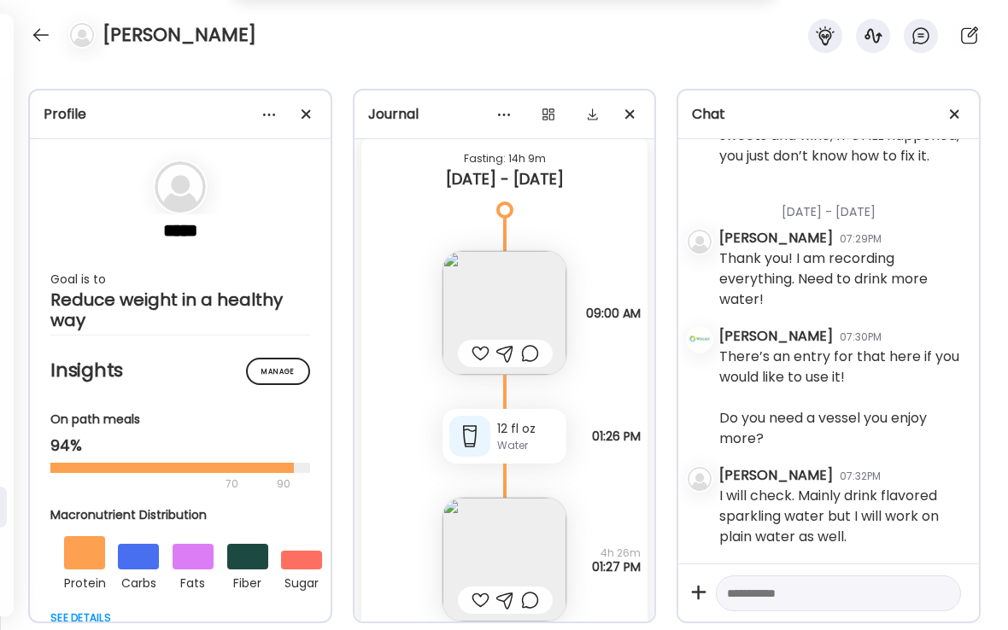
click at [482, 357] on div at bounding box center [480, 353] width 18 height 20
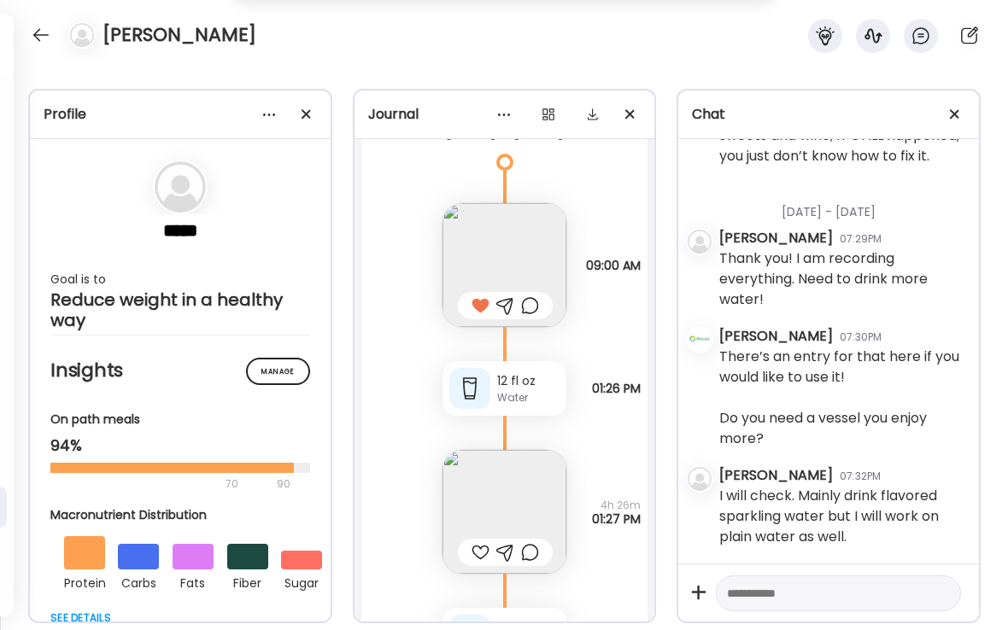
scroll to position [15923, 0]
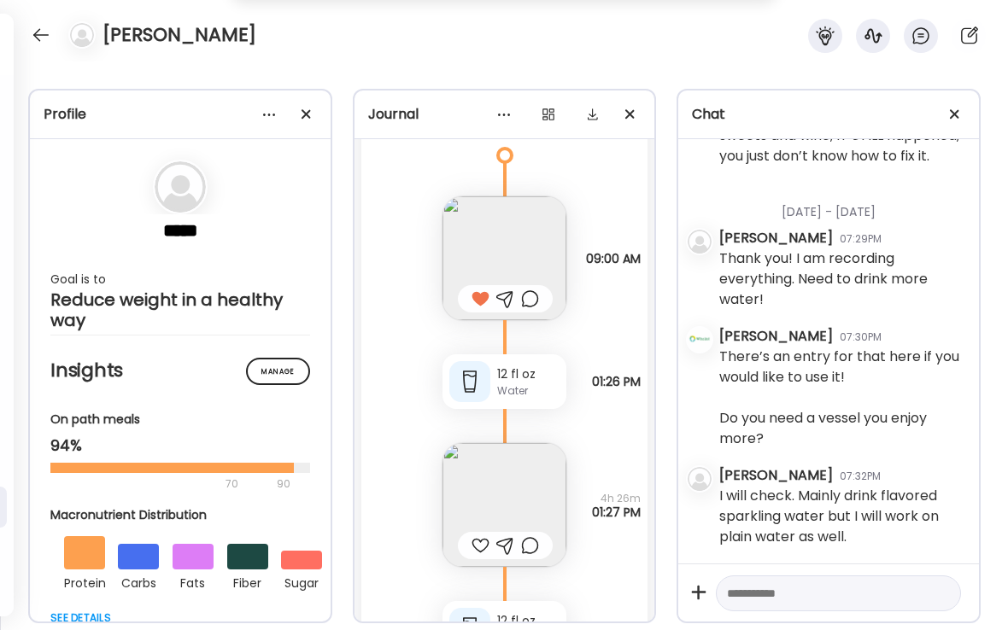
click at [481, 544] on div at bounding box center [480, 545] width 18 height 20
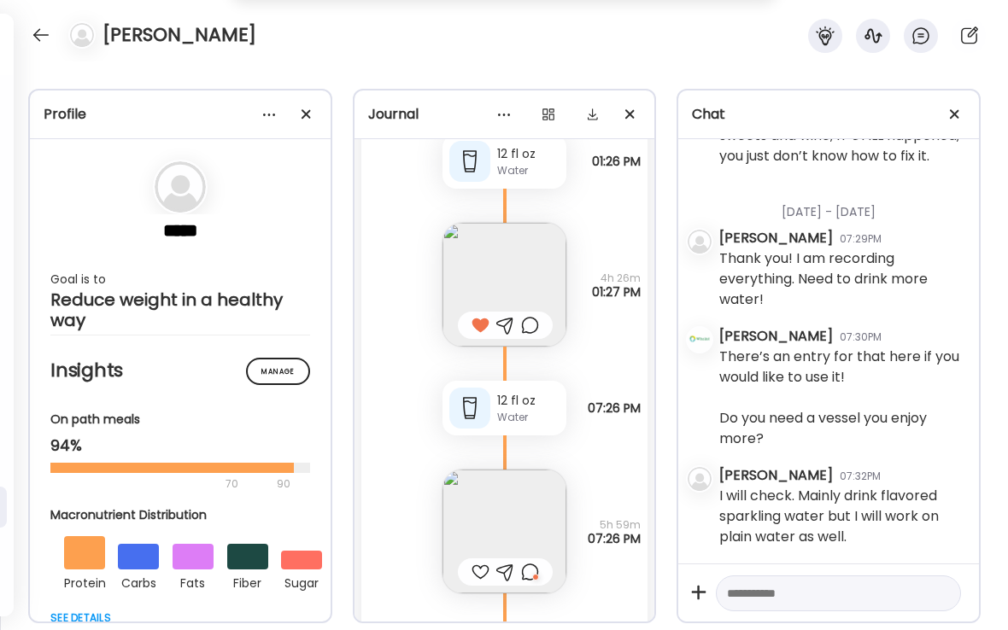
scroll to position [16172, 0]
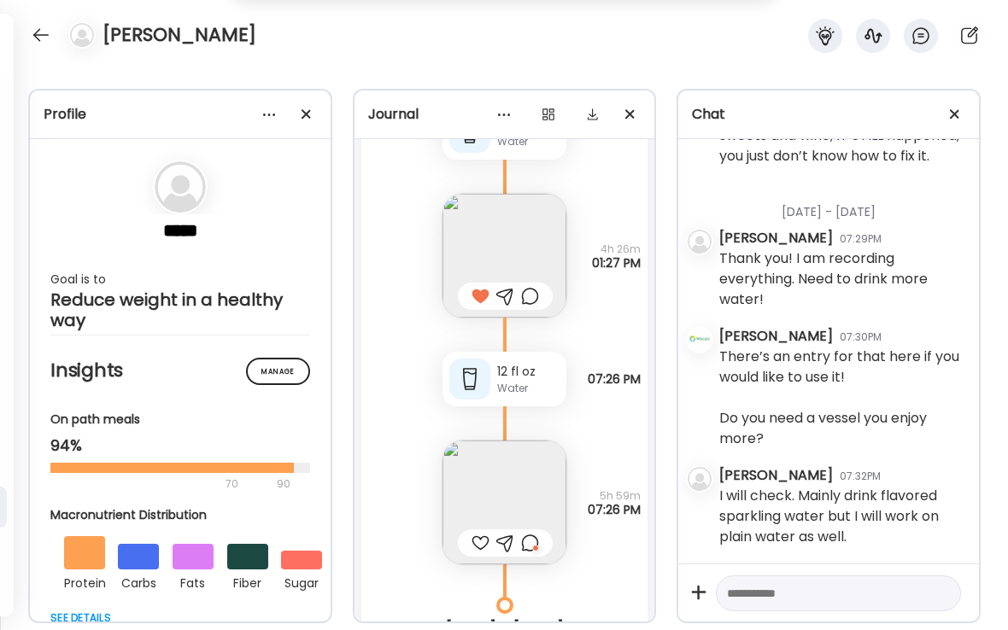
click at [476, 539] on div at bounding box center [480, 543] width 18 height 20
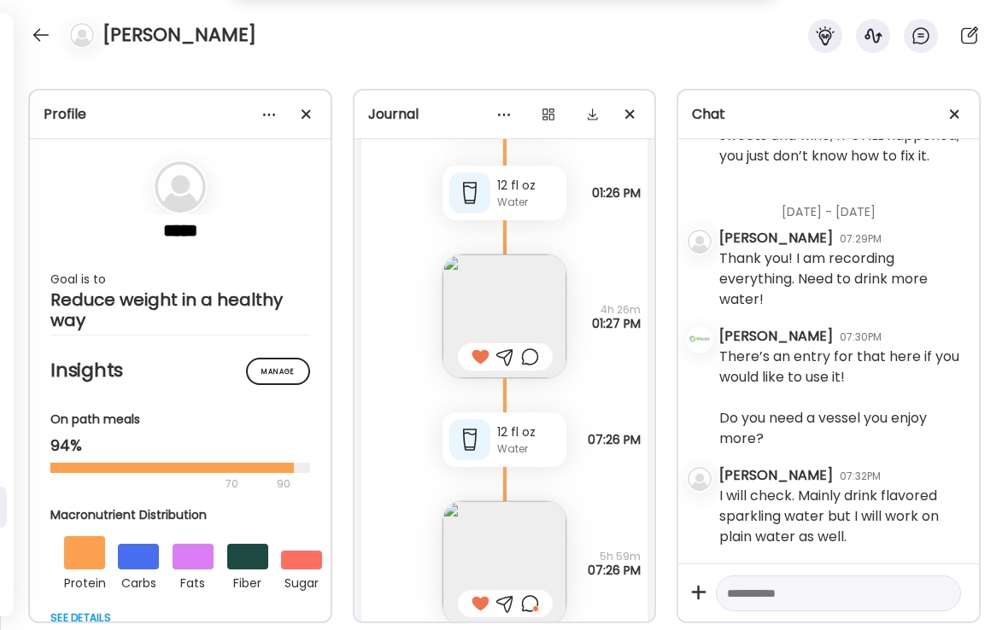
scroll to position [16150, 0]
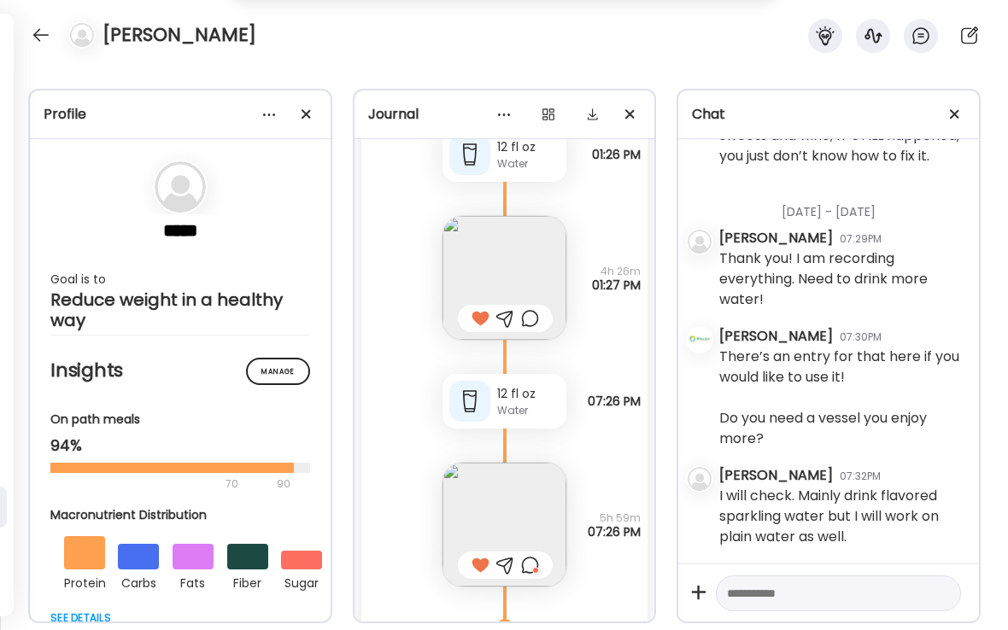
click at [505, 500] on img at bounding box center [504, 525] width 124 height 124
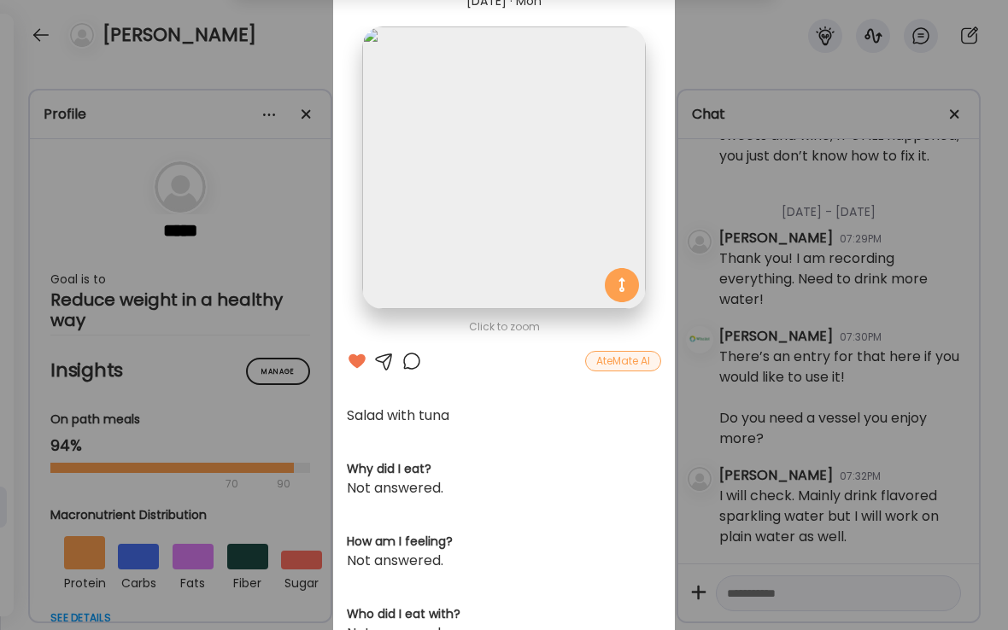
click at [411, 365] on div at bounding box center [411, 361] width 20 height 20
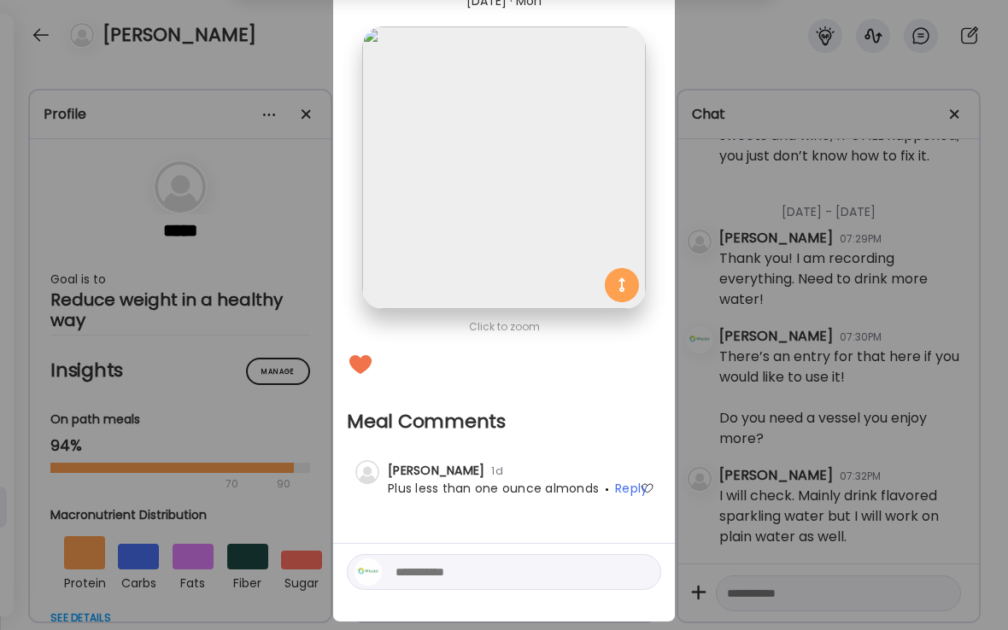
click at [426, 571] on textarea at bounding box center [510, 572] width 231 height 20
type textarea "**********"
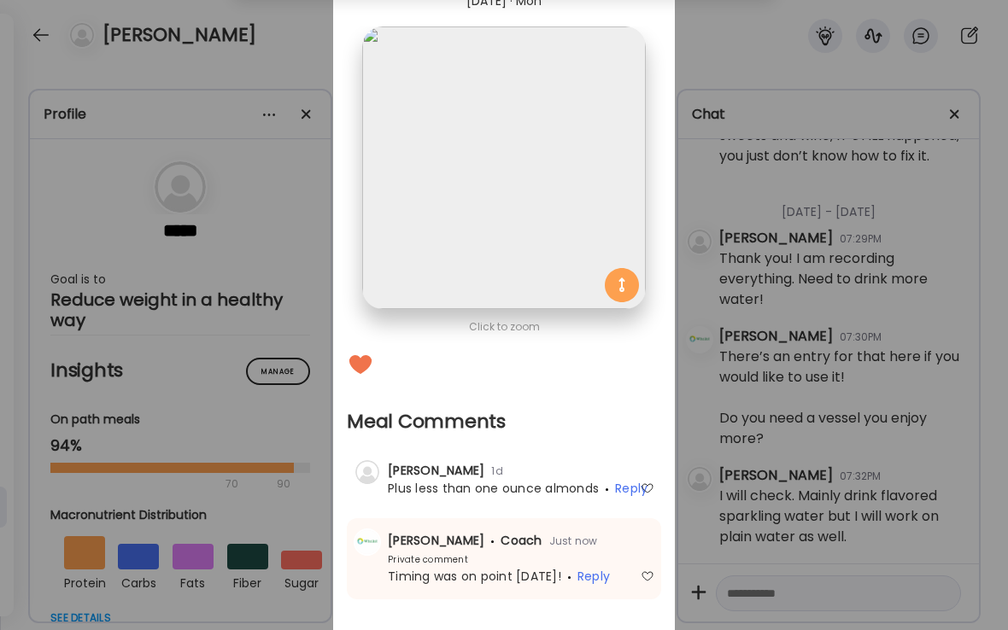
click at [260, 44] on div "Ate Coach Dashboard Wahoo! It’s official Take a moment to set up your Coach Pro…" at bounding box center [504, 315] width 1008 height 630
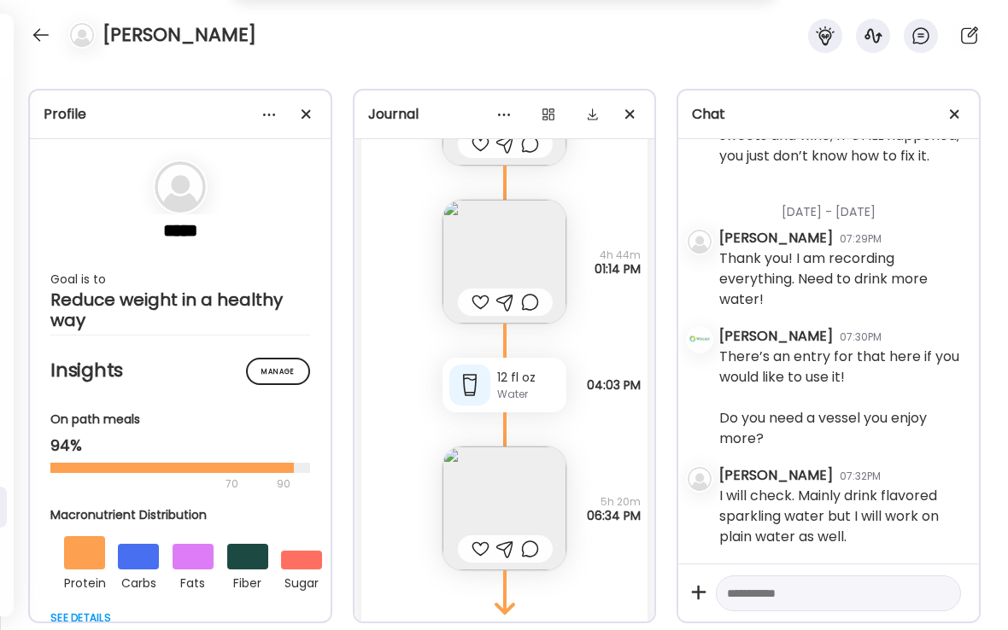
scroll to position [17082, 0]
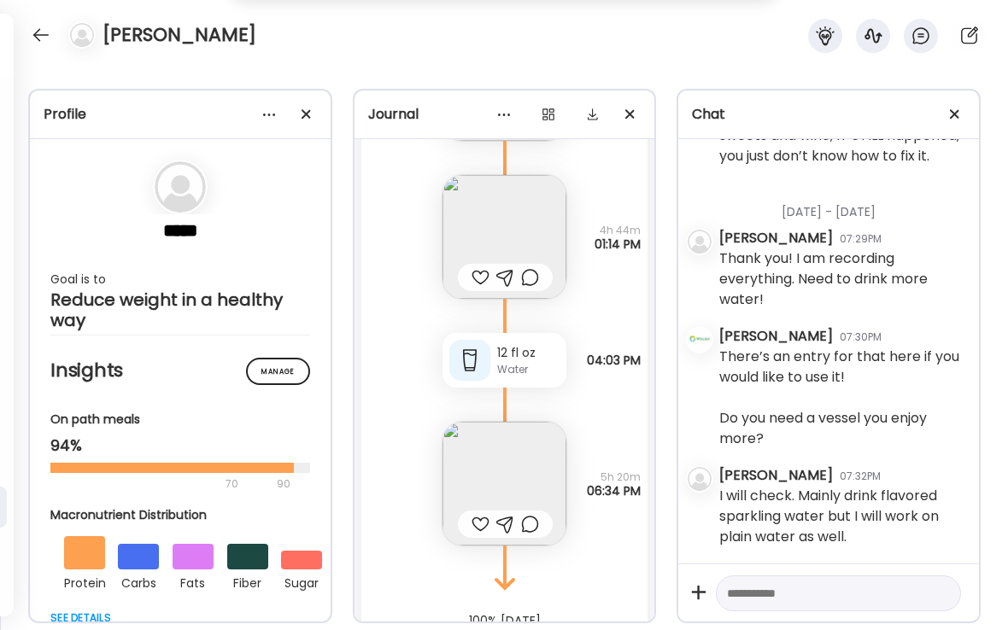
click at [482, 519] on div at bounding box center [480, 524] width 18 height 20
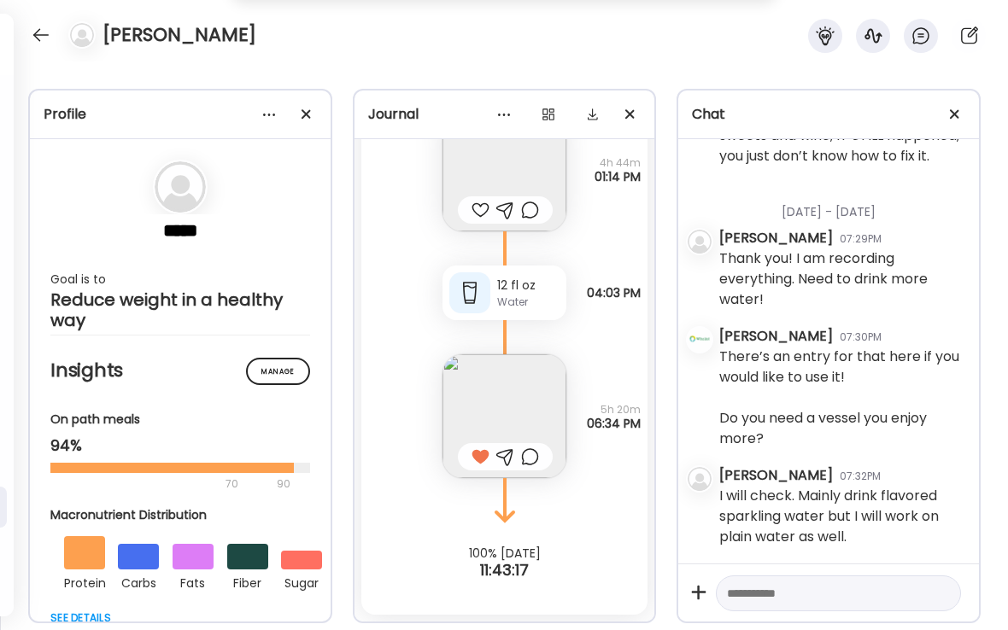
scroll to position [17149, 0]
click at [42, 38] on div at bounding box center [40, 34] width 27 height 27
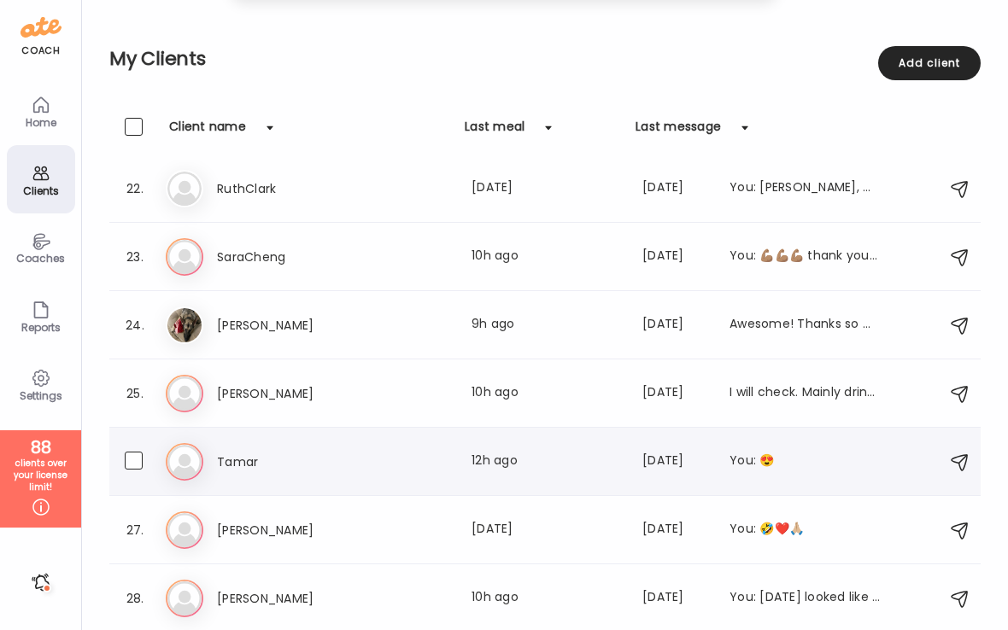
click at [255, 464] on h3 "Tamar" at bounding box center [292, 462] width 150 height 20
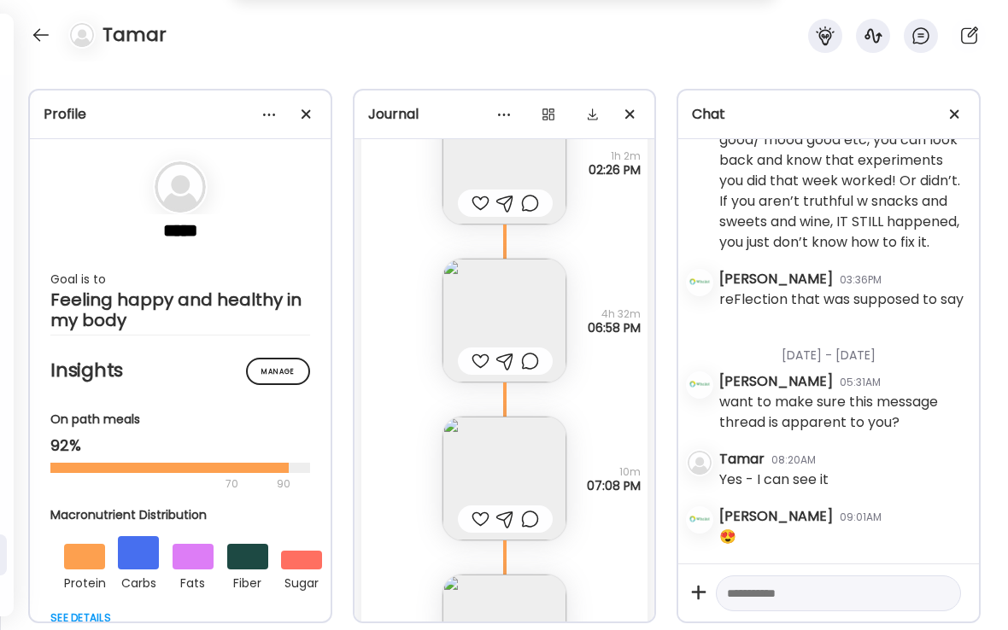
scroll to position [21833, 0]
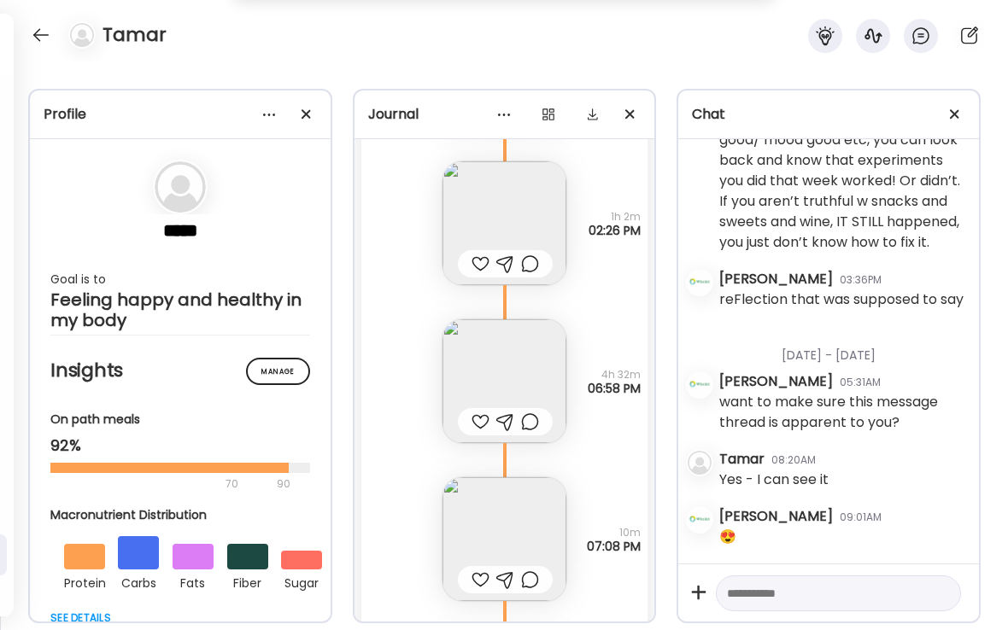
scroll to position [21803, 0]
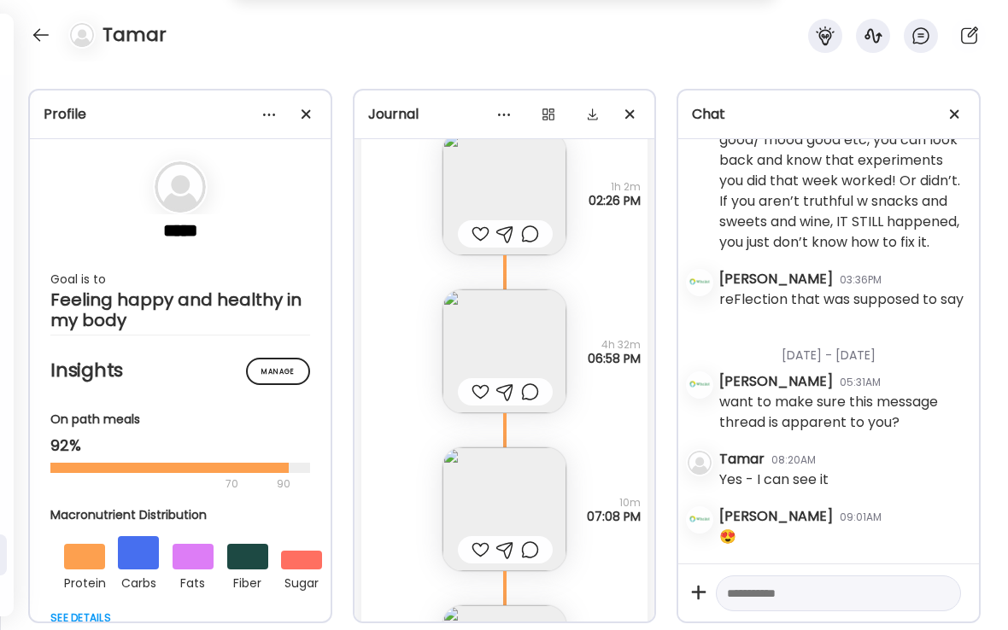
click at [172, 629] on div "Profile ***** Goal is to Feeling happy and healthy in my body Manage Insights O…" at bounding box center [504, 345] width 1008 height 569
click at [483, 391] on div at bounding box center [480, 392] width 18 height 20
click at [491, 475] on img at bounding box center [504, 509] width 124 height 124
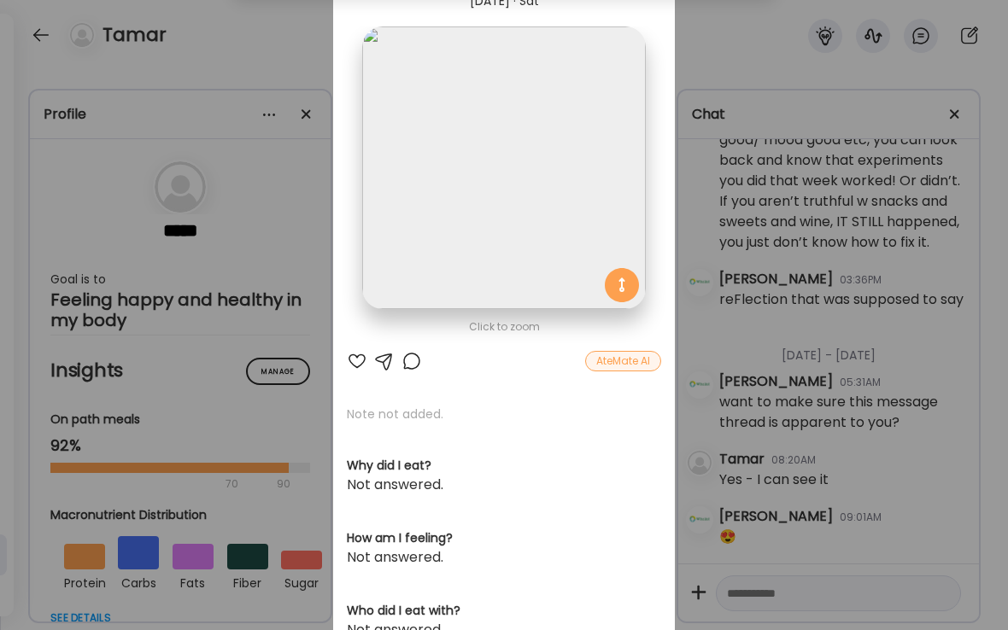
click at [414, 360] on div at bounding box center [411, 361] width 20 height 20
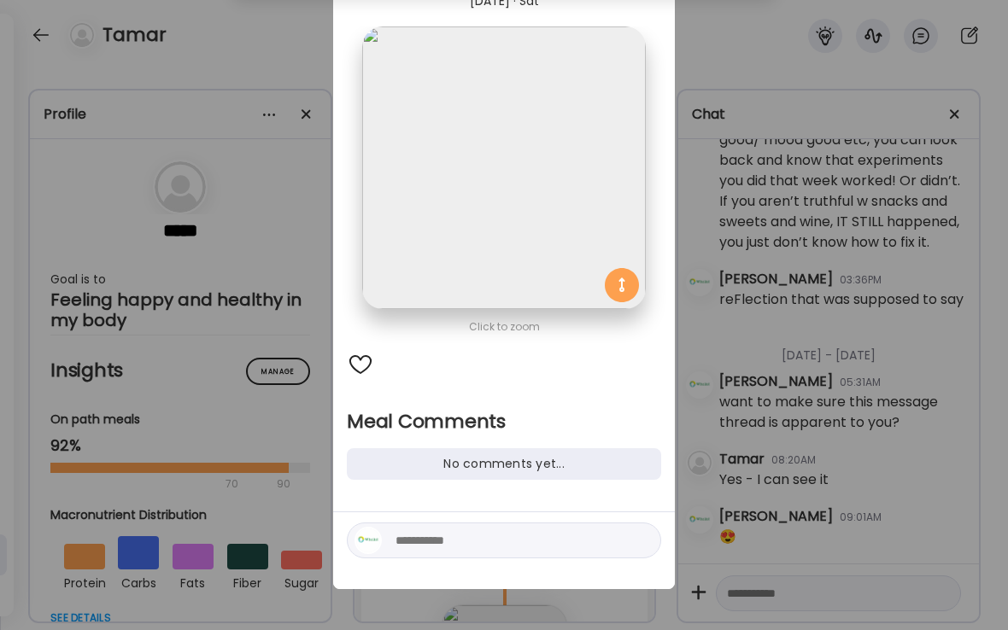
click at [434, 540] on textarea at bounding box center [510, 540] width 231 height 20
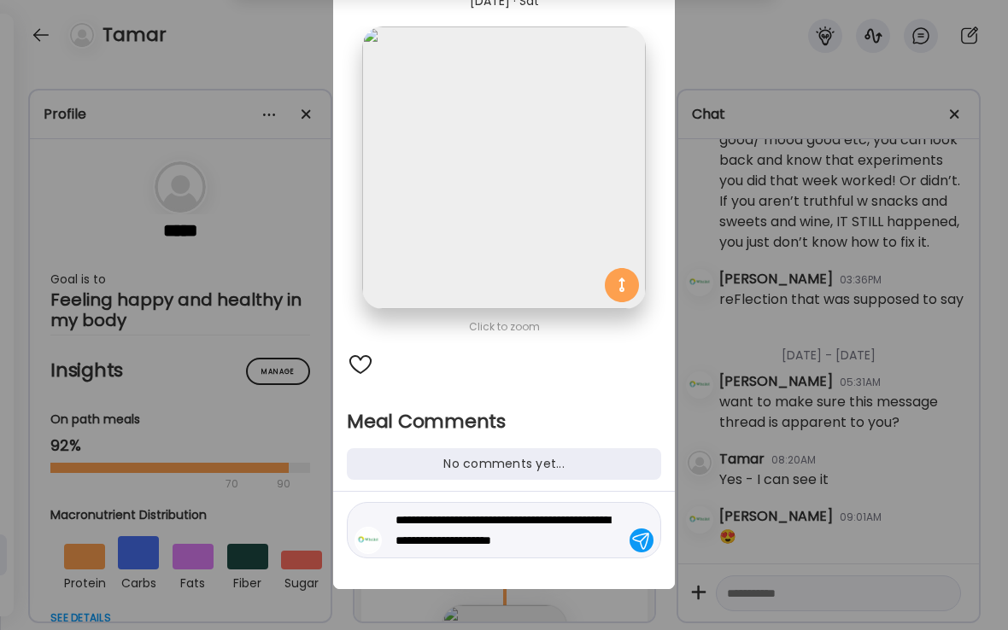
type textarea "**********"
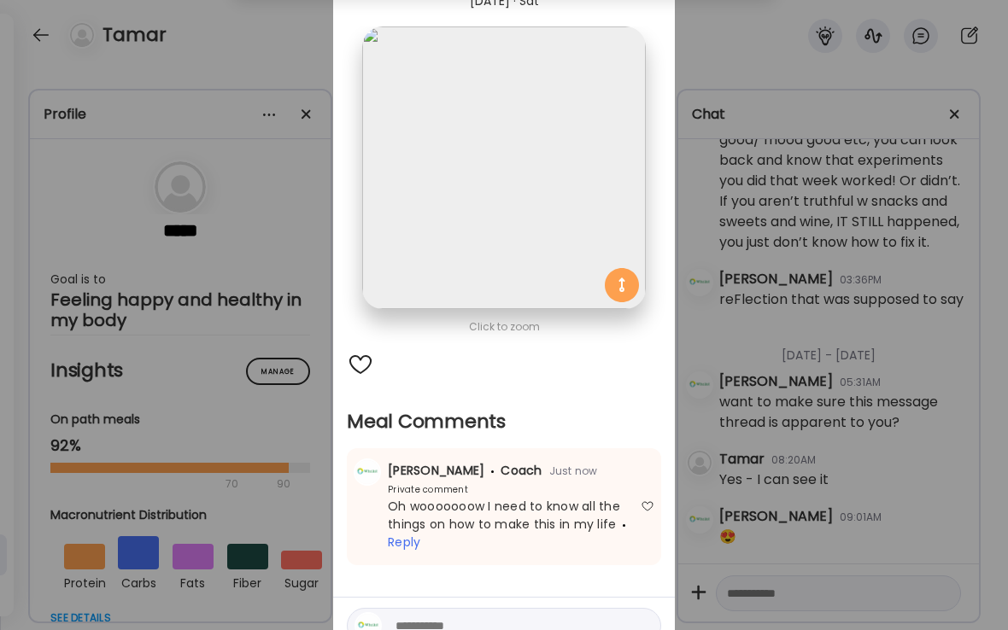
click at [359, 365] on div at bounding box center [360, 364] width 27 height 27
click at [292, 74] on div "Ate Coach Dashboard Wahoo! It’s official Take a moment to set up your Coach Pro…" at bounding box center [504, 315] width 1008 height 630
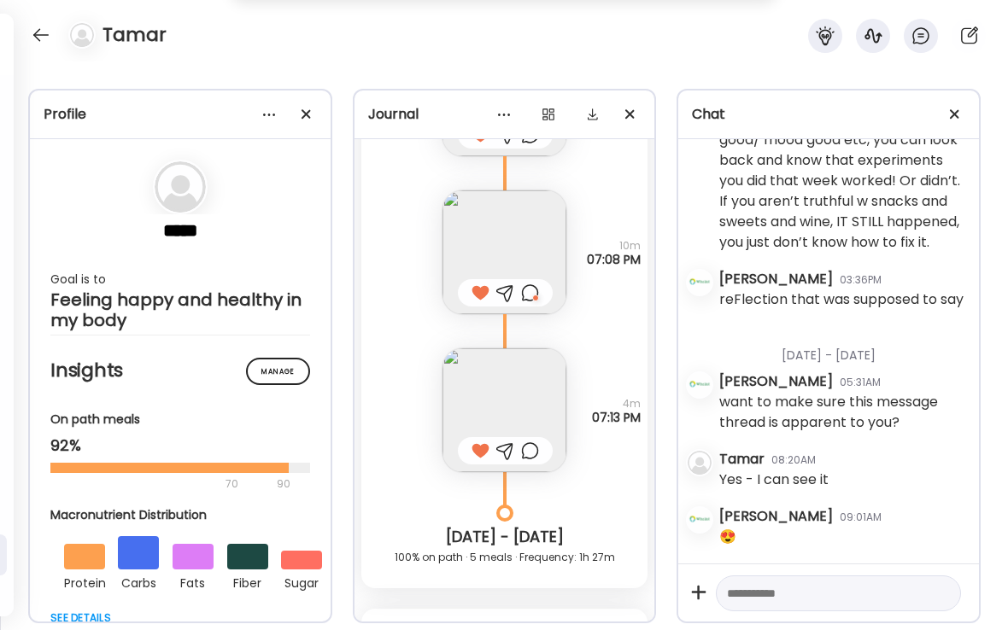
scroll to position [22068, 0]
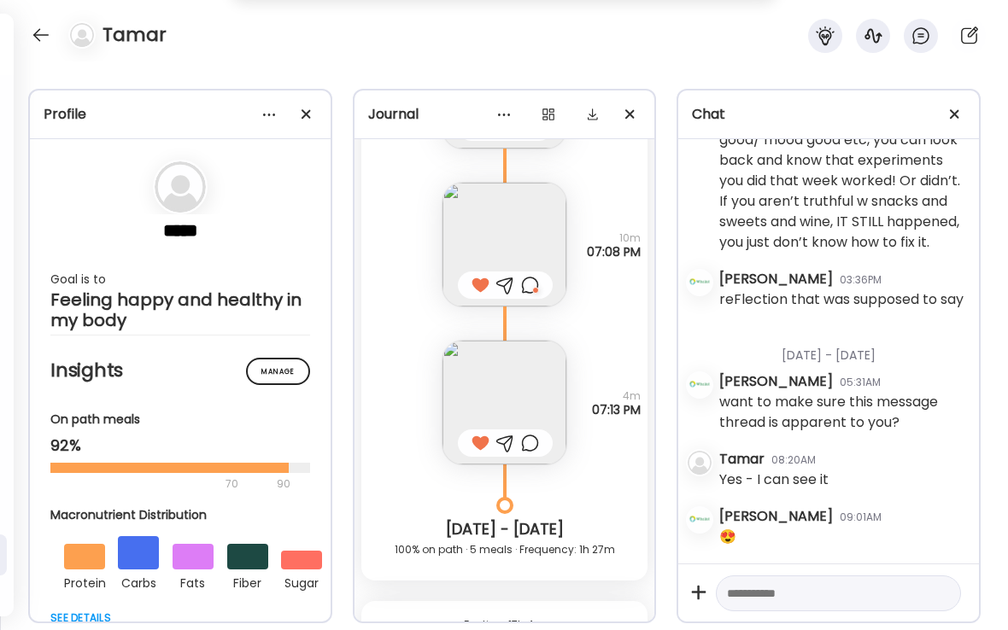
click at [494, 407] on img at bounding box center [504, 403] width 124 height 124
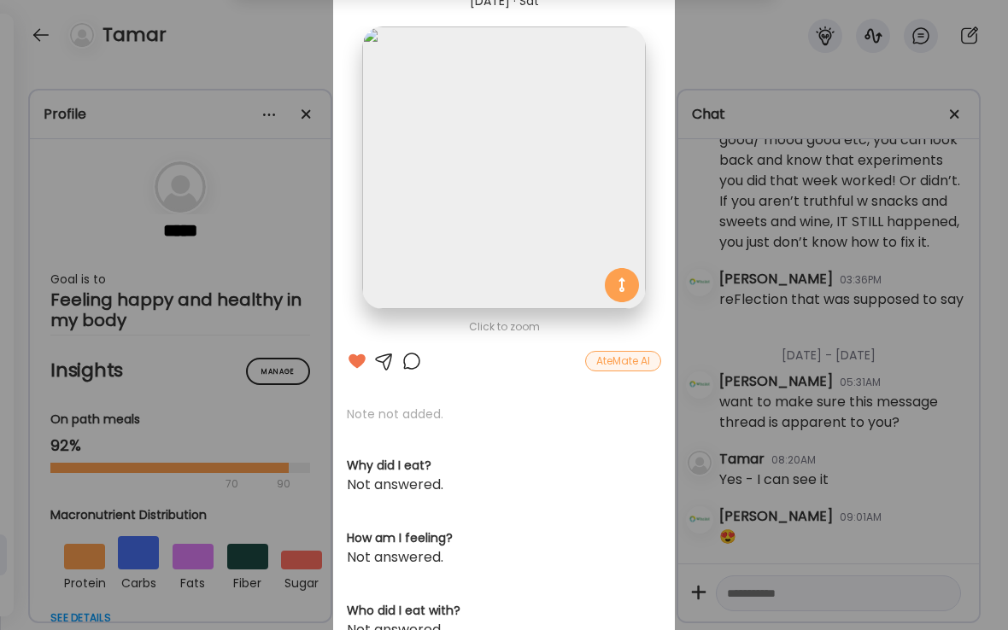
click at [297, 36] on div "Ate Coach Dashboard Wahoo! It’s official Take a moment to set up your Coach Pro…" at bounding box center [504, 315] width 1008 height 630
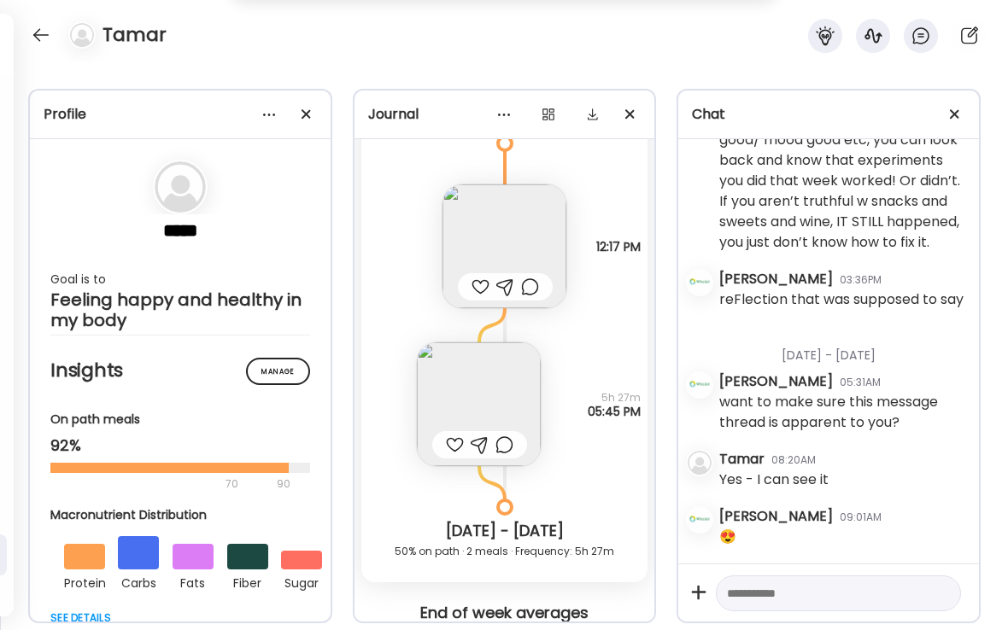
scroll to position [22622, 0]
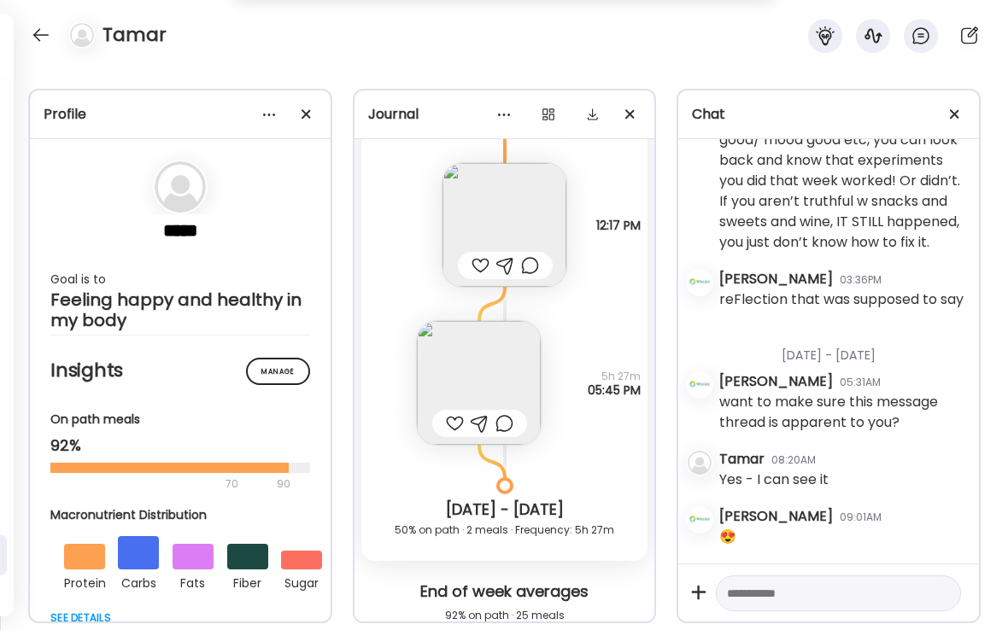
click at [482, 266] on div at bounding box center [480, 265] width 18 height 20
click at [487, 396] on img at bounding box center [479, 383] width 124 height 124
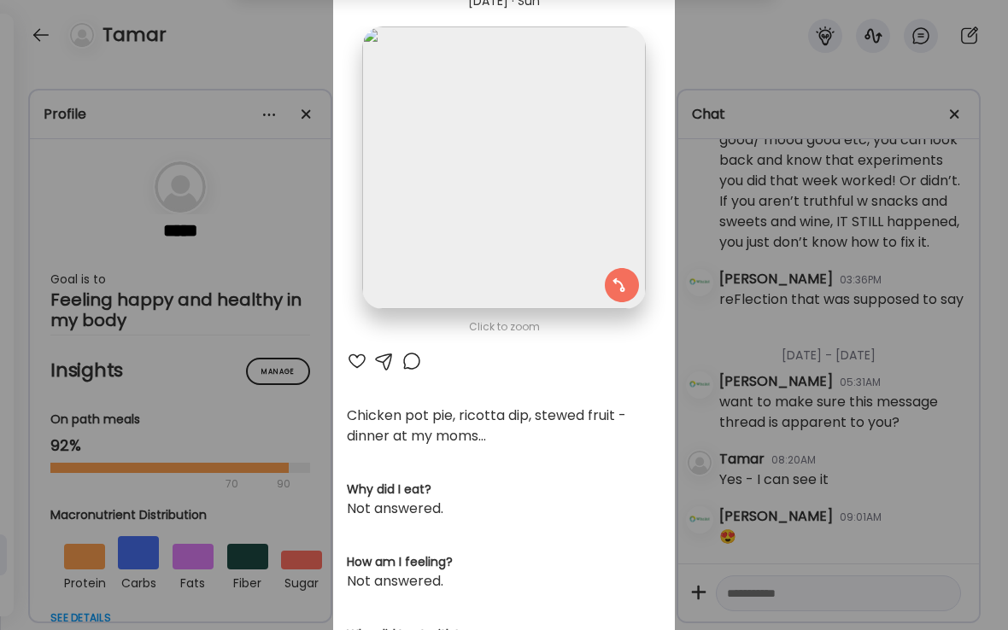
click at [309, 66] on div "Ate Coach Dashboard Wahoo! It’s official Take a moment to set up your Coach Pro…" at bounding box center [504, 315] width 1008 height 630
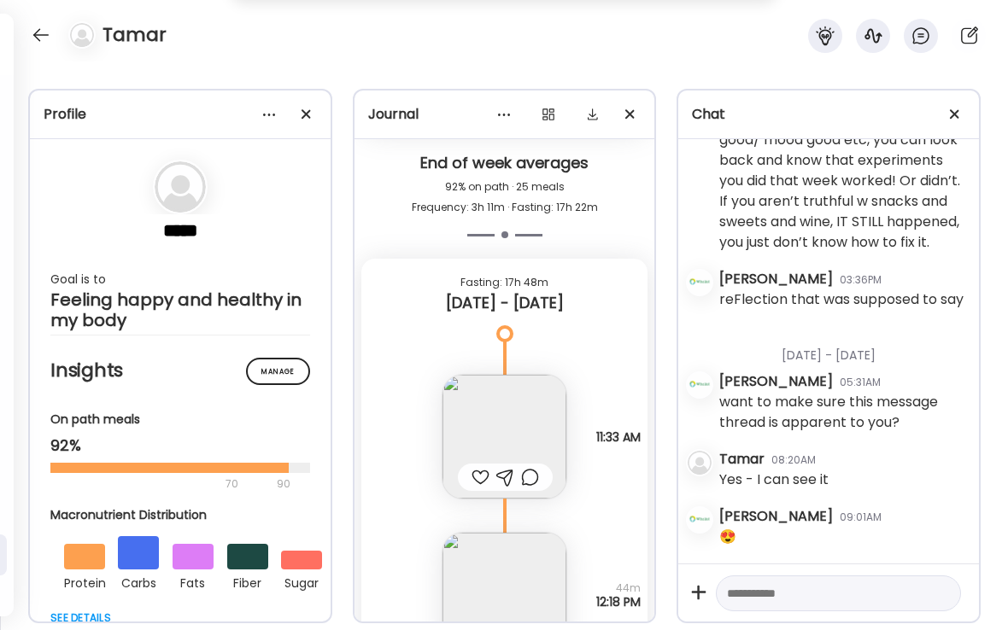
scroll to position [23056, 0]
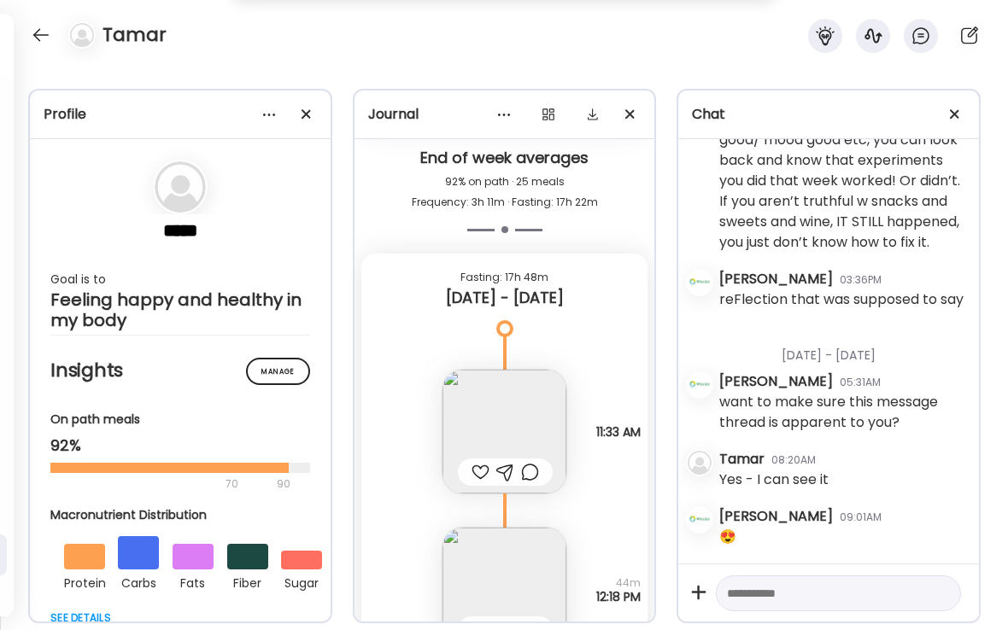
click at [477, 470] on div at bounding box center [480, 472] width 18 height 20
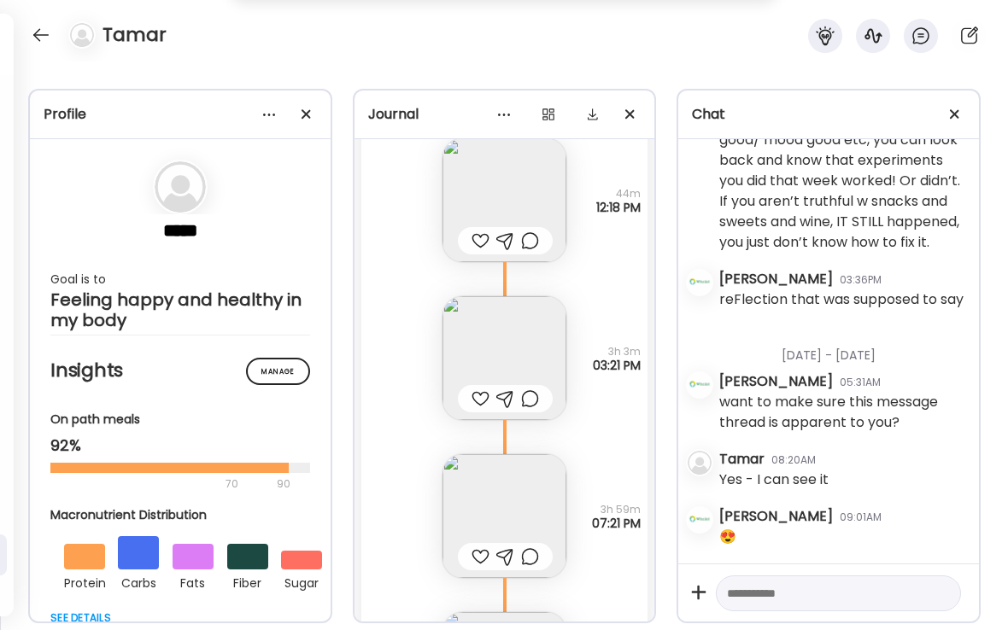
scroll to position [23454, 0]
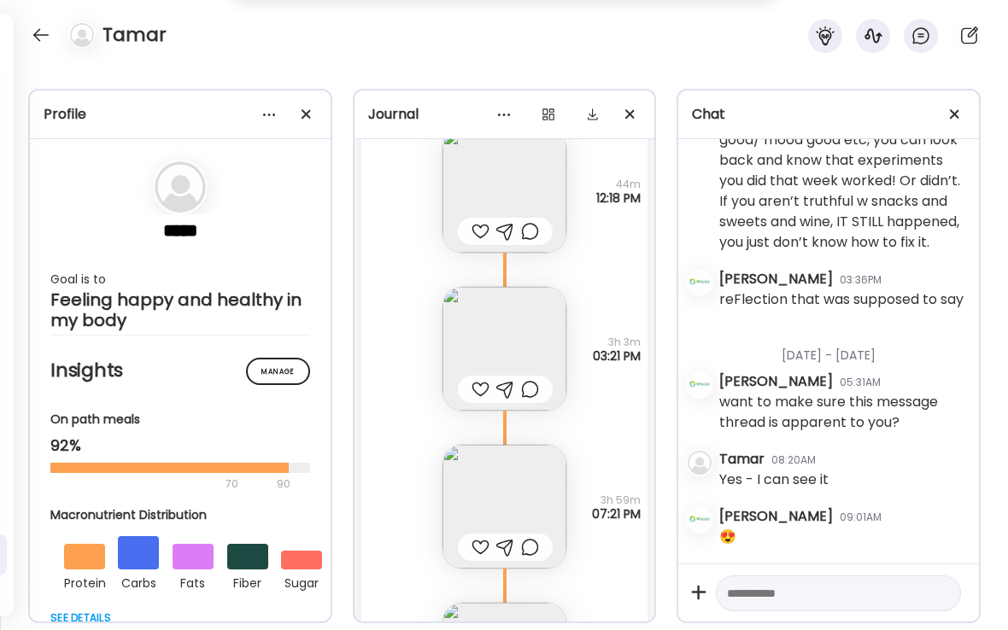
click at [479, 391] on div at bounding box center [480, 389] width 18 height 20
click at [479, 542] on div at bounding box center [480, 547] width 18 height 20
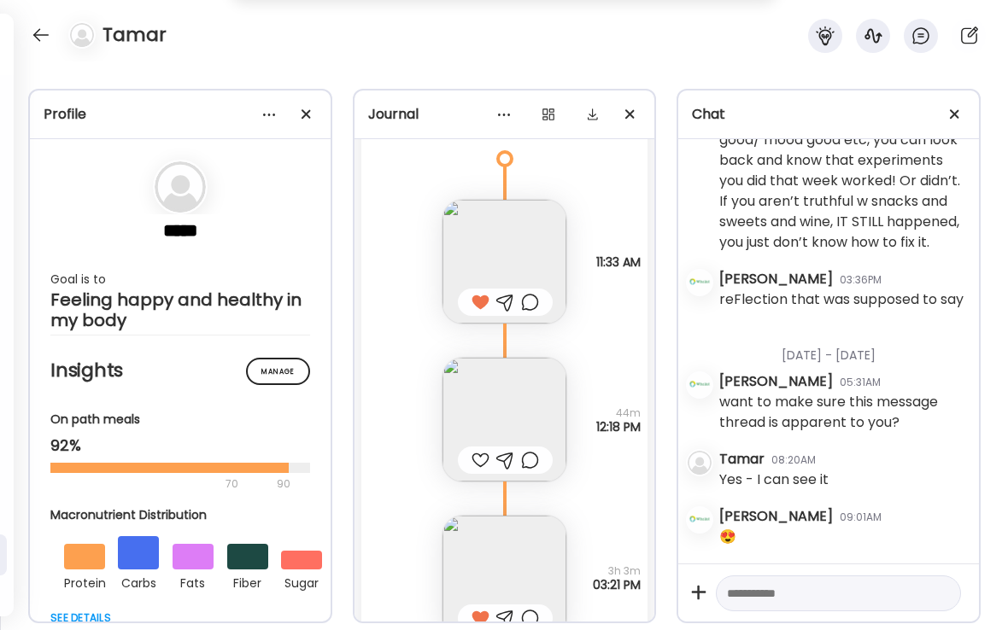
scroll to position [23147, 0]
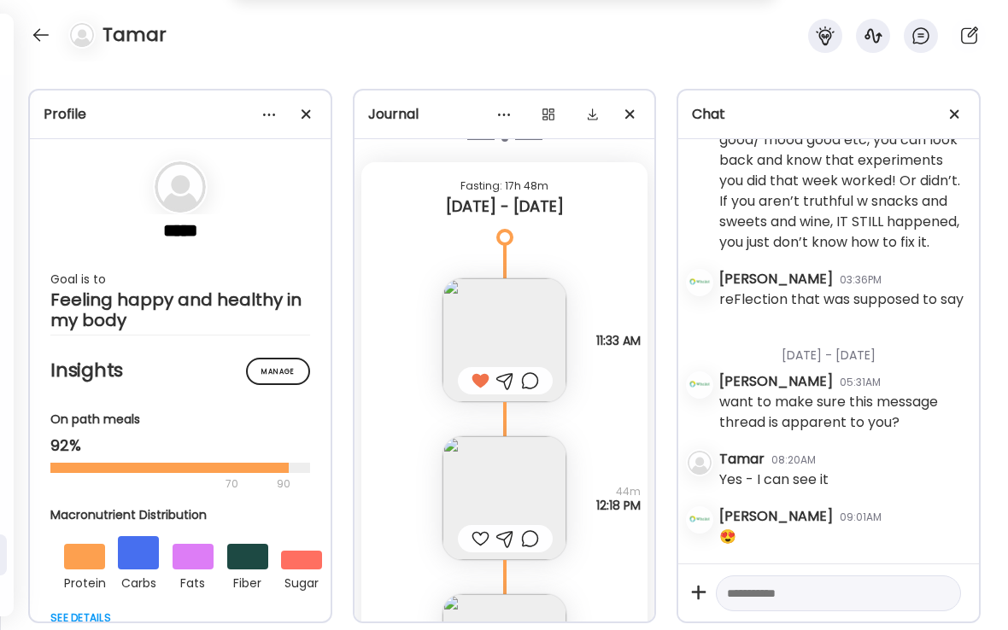
click at [506, 331] on img at bounding box center [504, 340] width 124 height 124
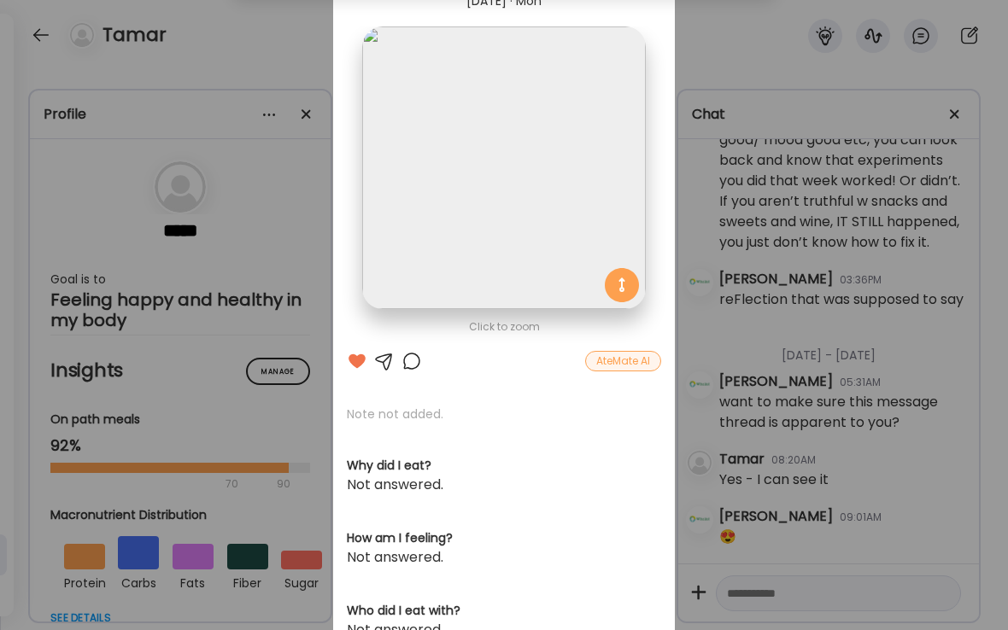
click at [307, 49] on div "Ate Coach Dashboard Wahoo! It’s official Take a moment to set up your Coach Pro…" at bounding box center [504, 315] width 1008 height 630
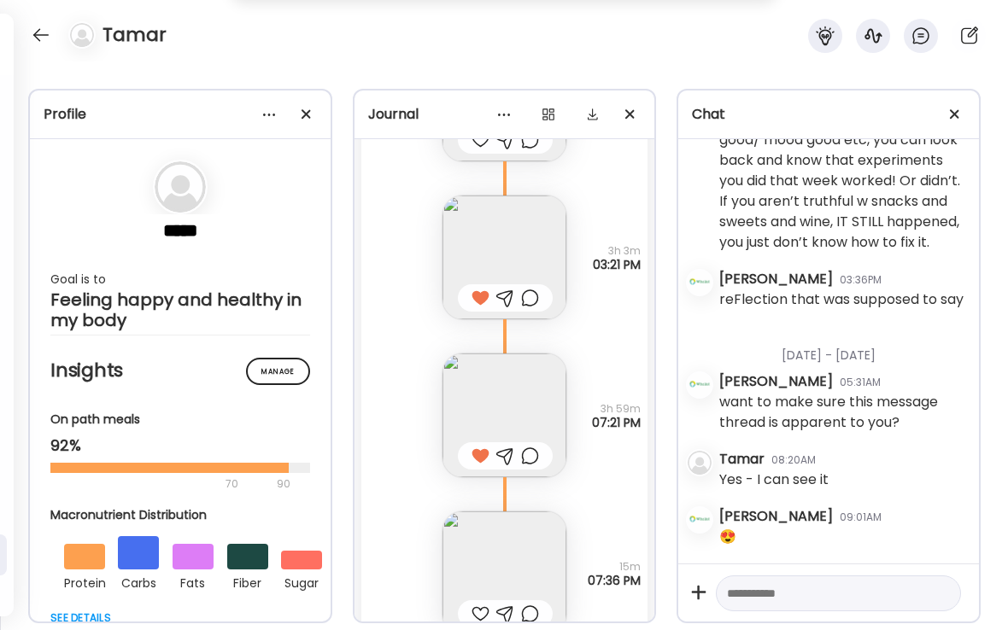
scroll to position [23600, 0]
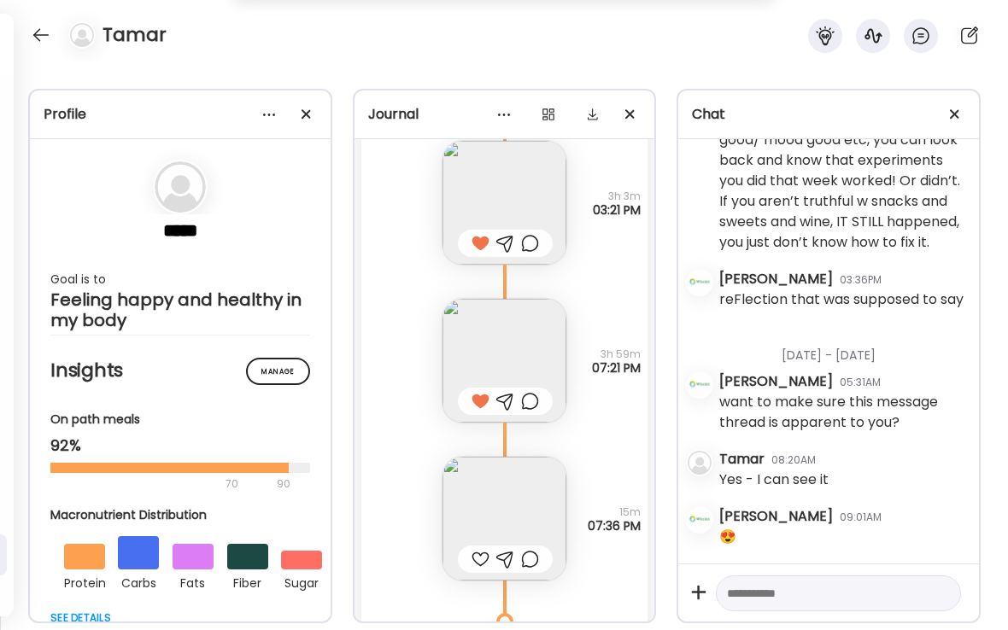
click at [534, 402] on div at bounding box center [530, 401] width 18 height 20
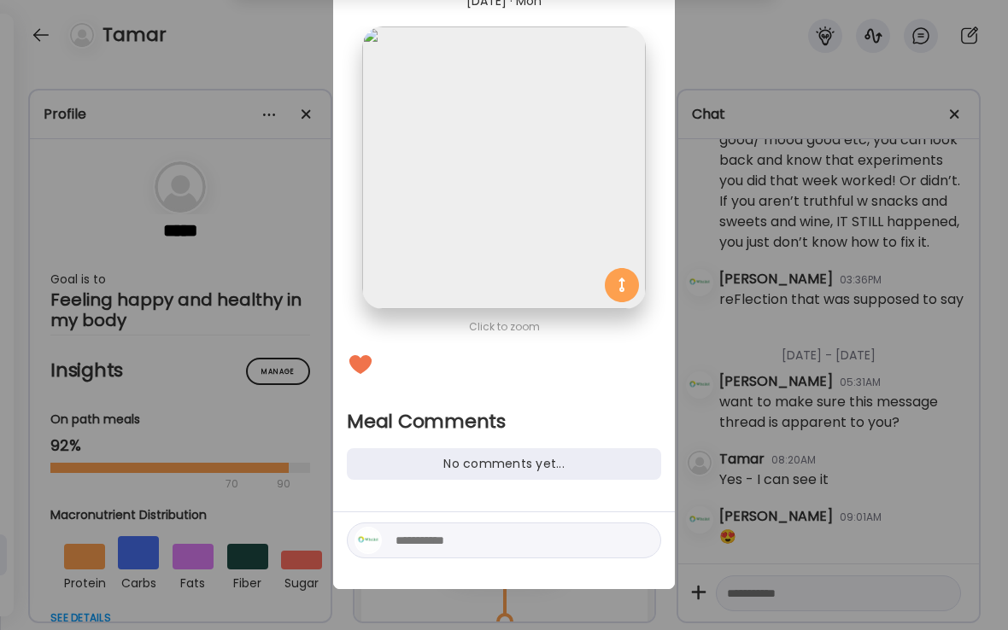
click at [303, 60] on div "Ate Coach Dashboard Wahoo! It’s official Take a moment to set up your Coach Pro…" at bounding box center [504, 315] width 1008 height 630
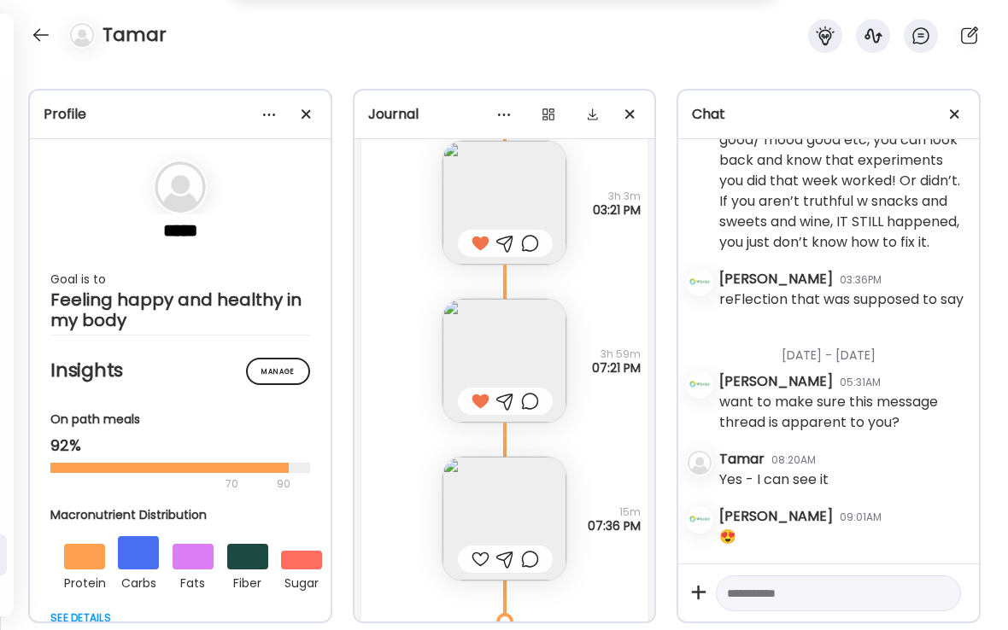
click at [481, 560] on div at bounding box center [480, 559] width 18 height 20
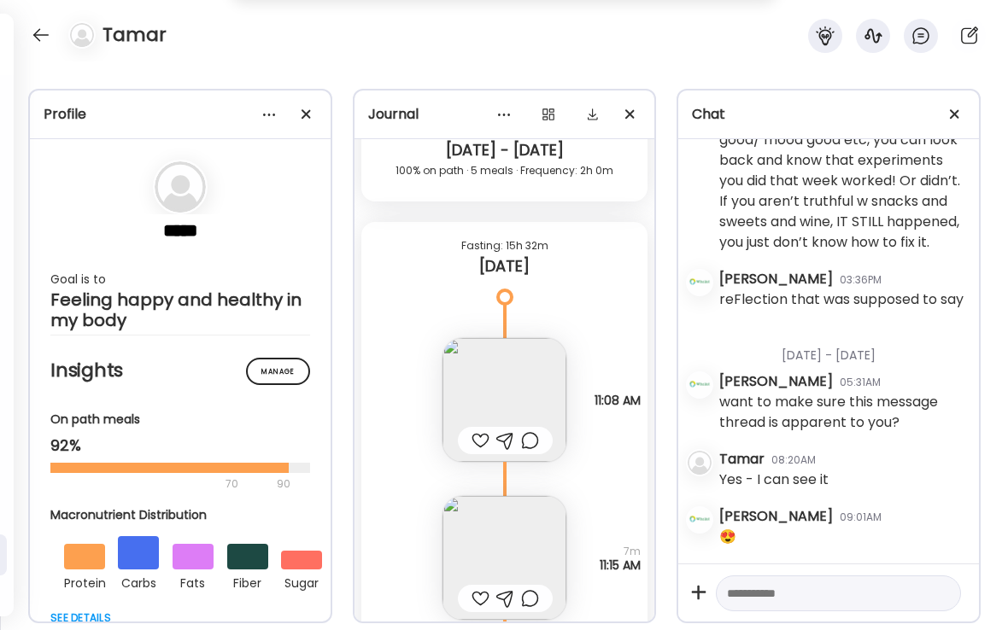
scroll to position [24160, 0]
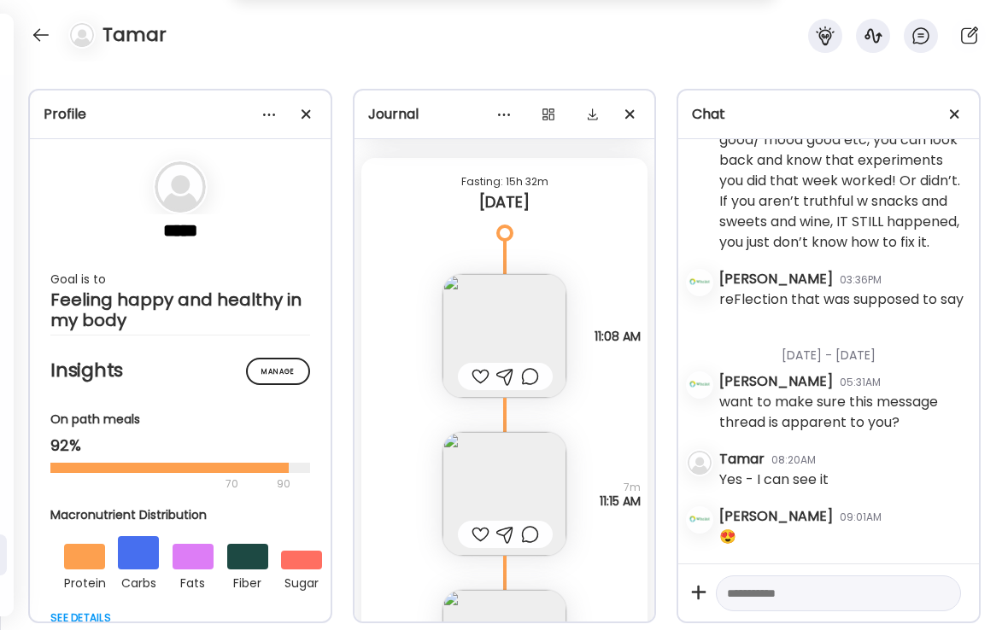
click at [477, 383] on div at bounding box center [480, 376] width 18 height 20
click at [532, 378] on div at bounding box center [530, 376] width 18 height 20
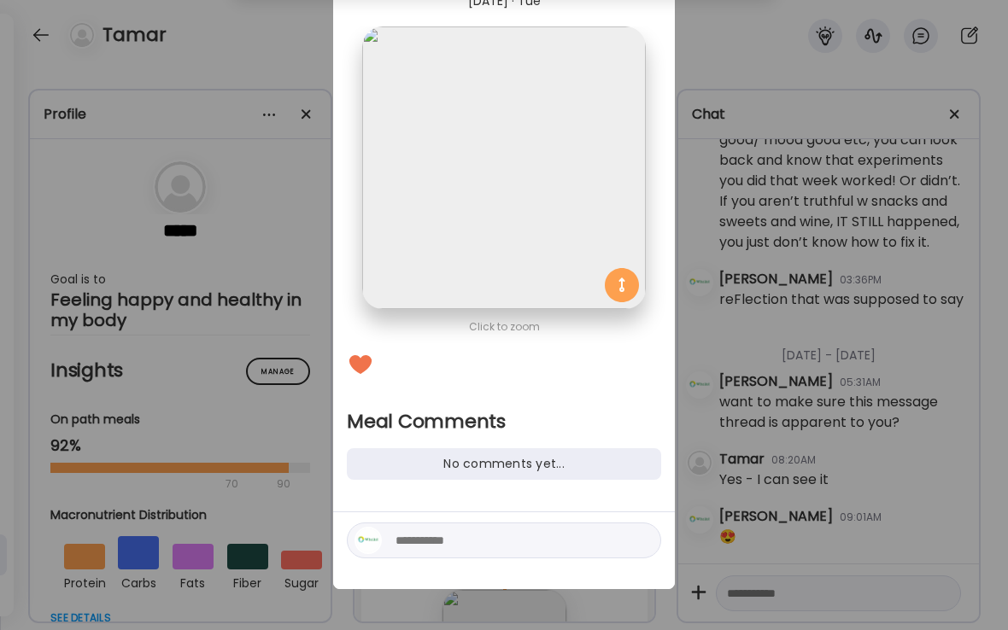
click at [305, 52] on div "Ate Coach Dashboard Wahoo! It’s official Take a moment to set up your Coach Pro…" at bounding box center [504, 315] width 1008 height 630
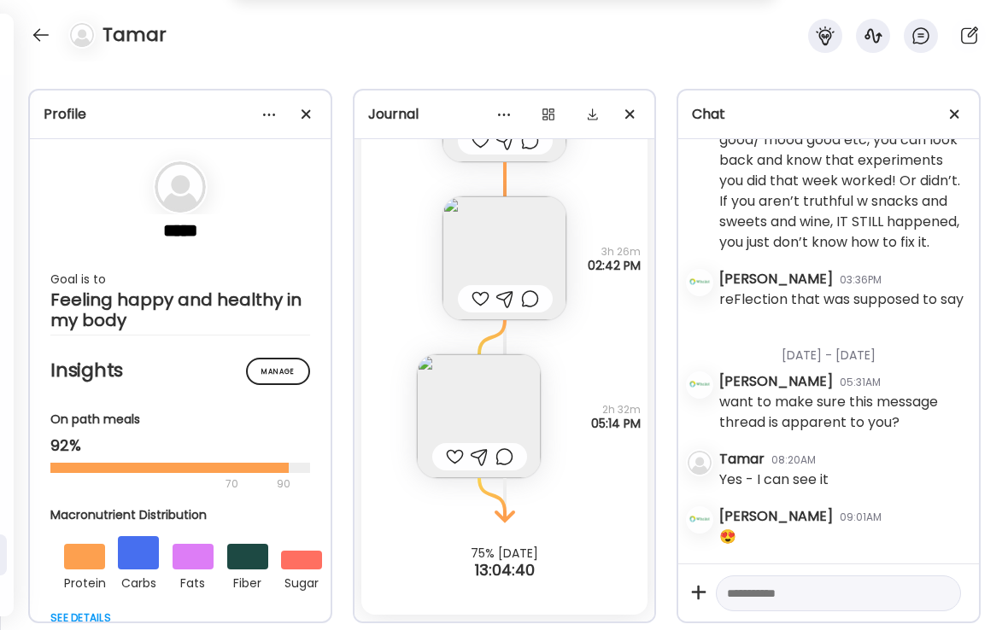
scroll to position [24553, 0]
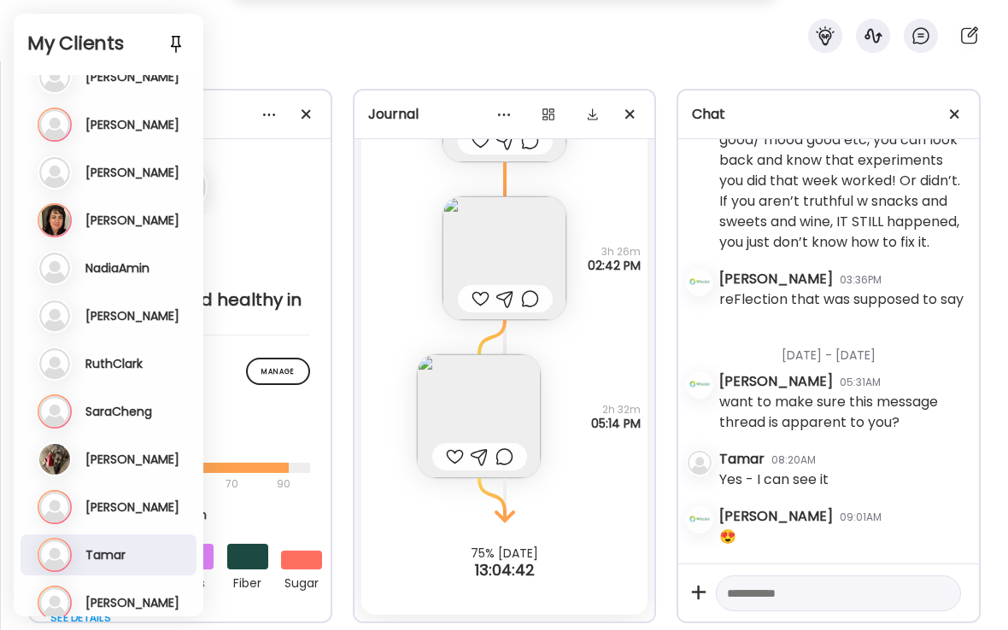
click at [269, 53] on div "Tamar" at bounding box center [504, 30] width 1008 height 61
click at [306, 53] on div "Tamar" at bounding box center [504, 30] width 1008 height 61
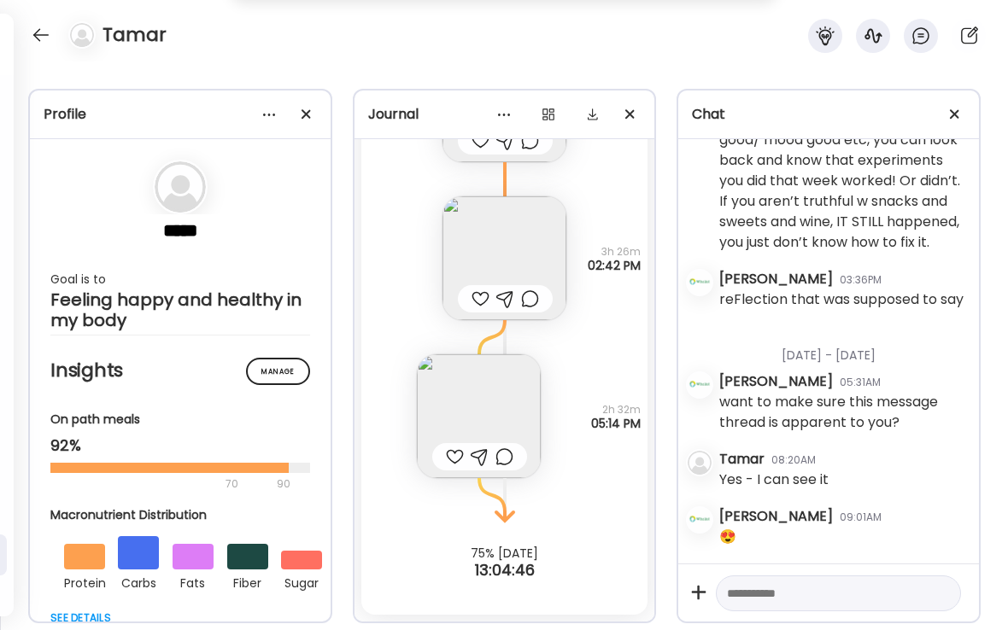
click at [39, 38] on div at bounding box center [40, 34] width 27 height 27
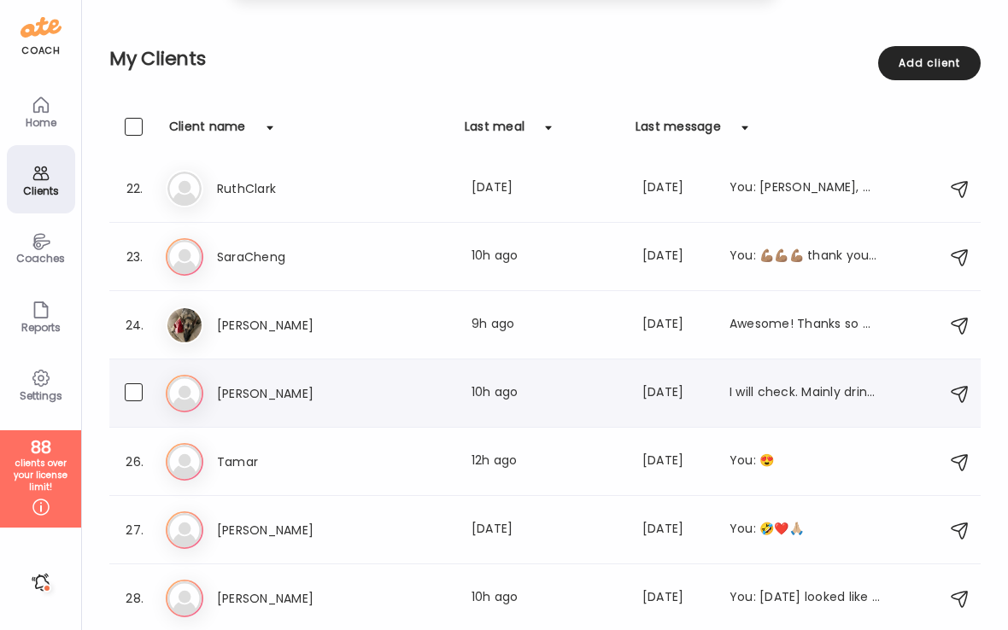
scroll to position [1440, 0]
click at [257, 529] on h3 "[PERSON_NAME]" at bounding box center [292, 530] width 150 height 20
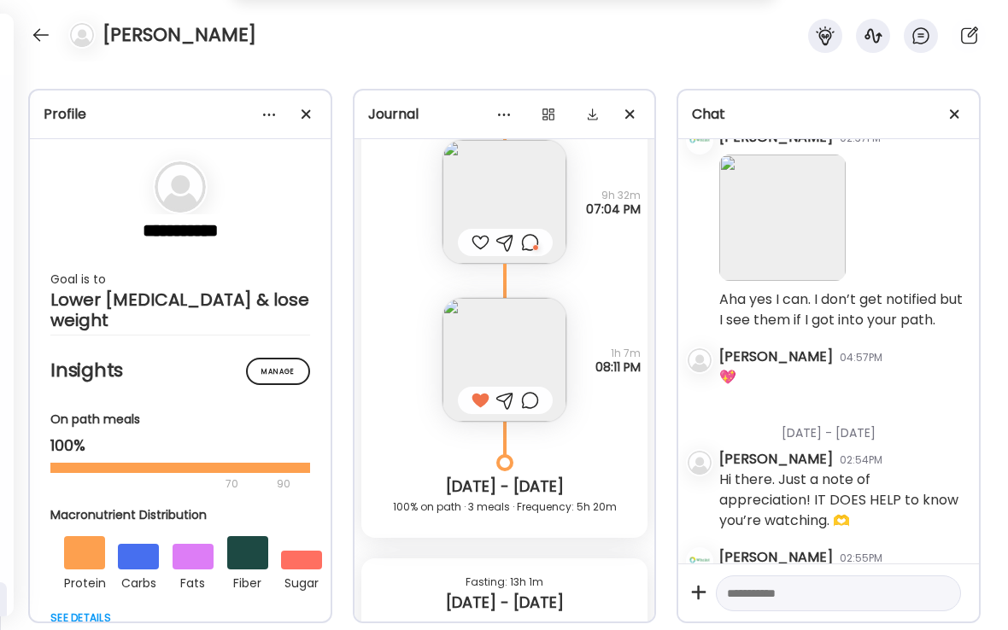
scroll to position [14337, 0]
click at [517, 213] on img at bounding box center [504, 203] width 124 height 124
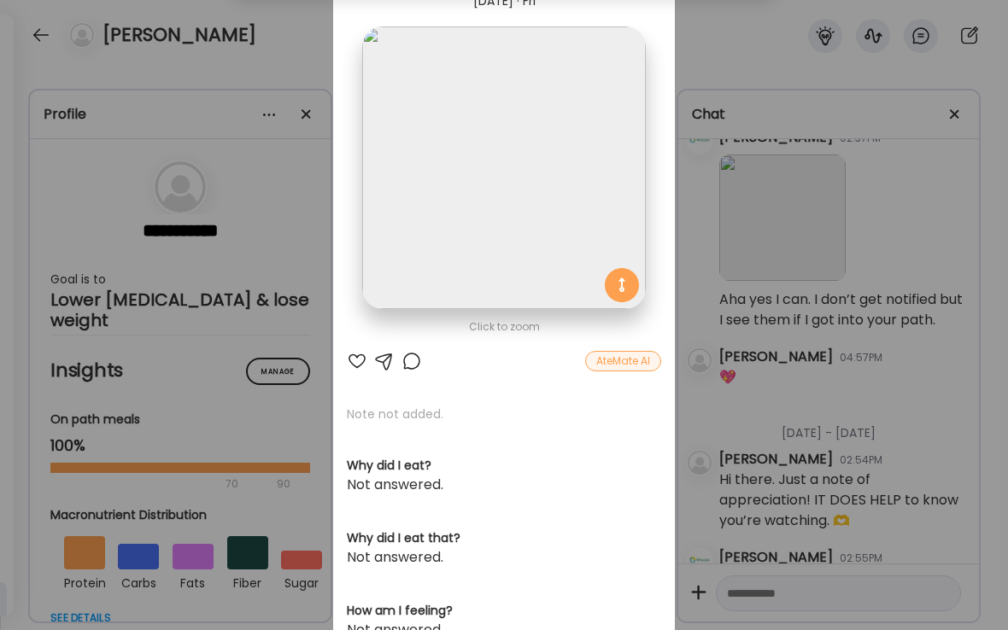
click at [313, 55] on div "Ate Coach Dashboard Wahoo! It’s official Take a moment to set up your Coach Pro…" at bounding box center [504, 315] width 1008 height 630
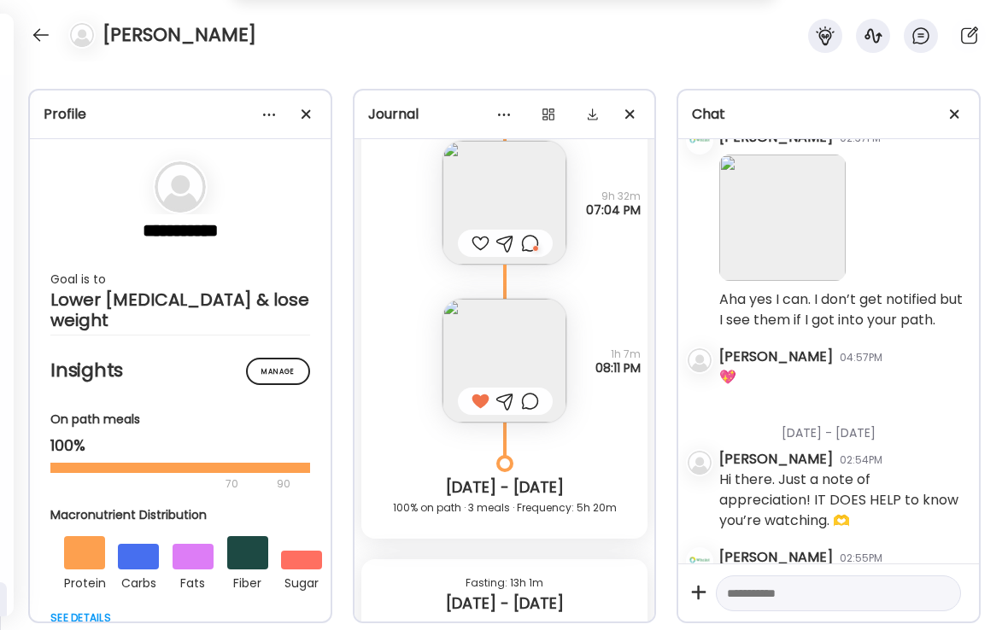
click at [480, 246] on div at bounding box center [480, 243] width 18 height 20
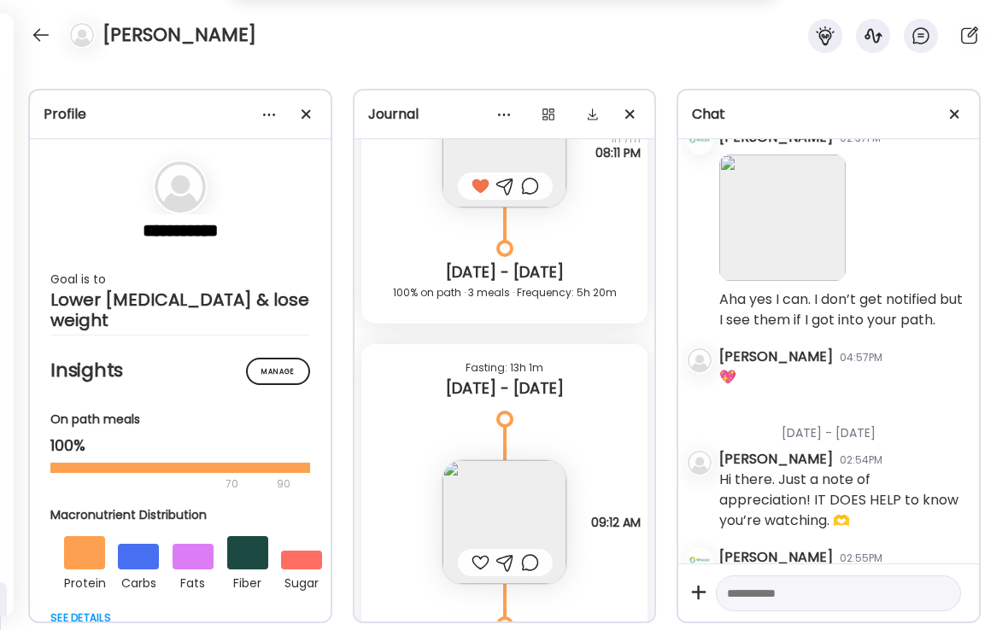
scroll to position [14592, 0]
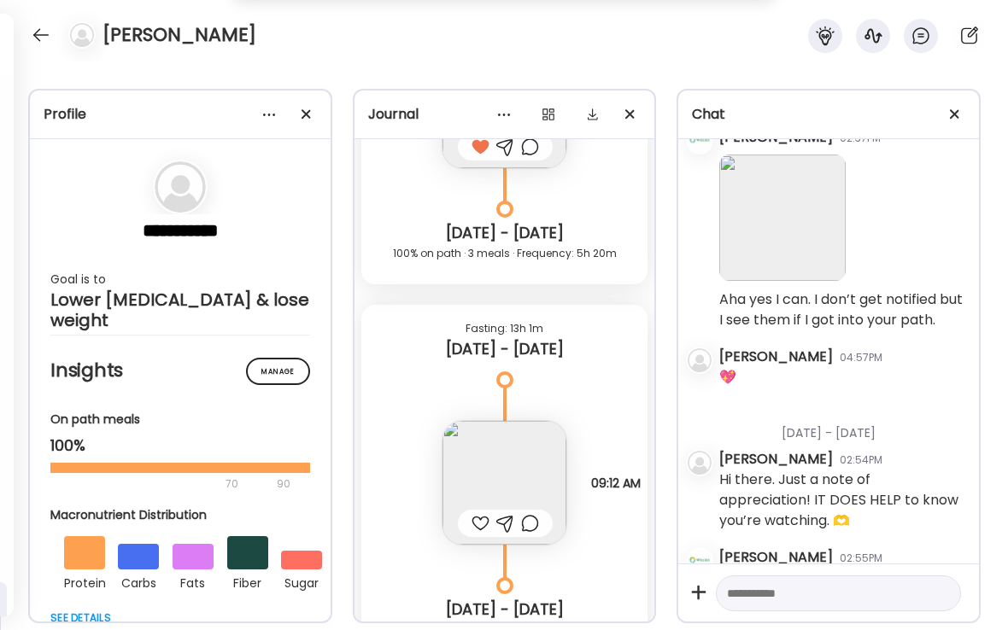
click at [476, 525] on div at bounding box center [480, 523] width 18 height 20
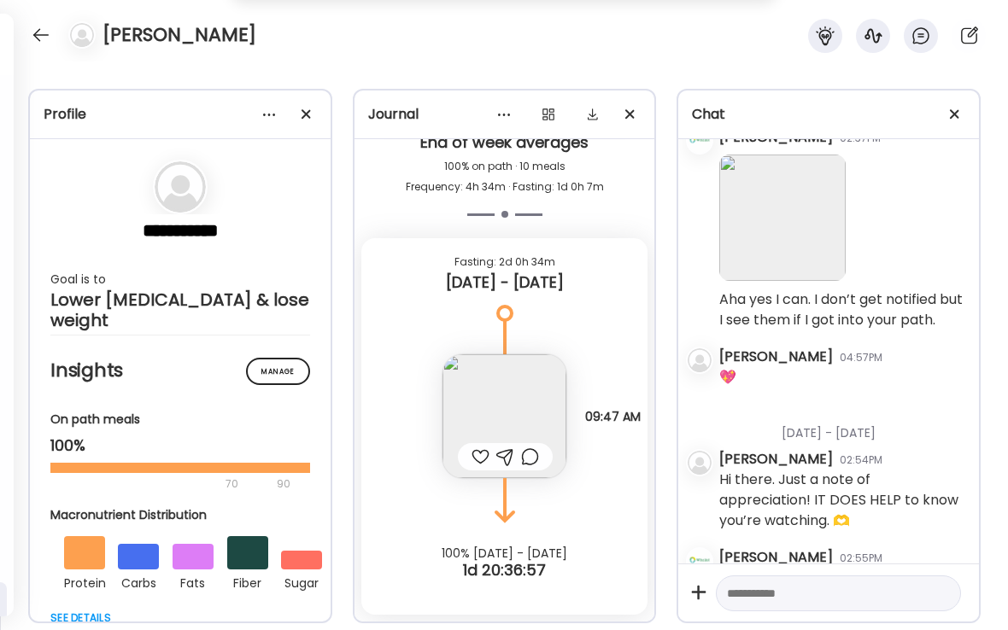
scroll to position [15141, 0]
click at [479, 458] on div at bounding box center [480, 457] width 18 height 20
click at [514, 412] on img at bounding box center [504, 416] width 124 height 124
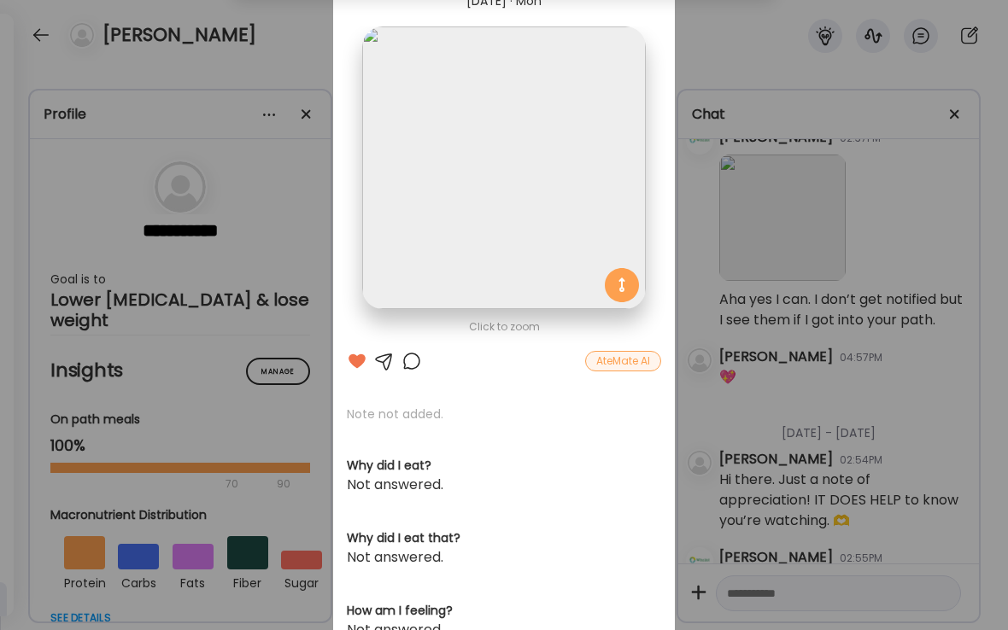
click at [412, 365] on div at bounding box center [411, 361] width 20 height 20
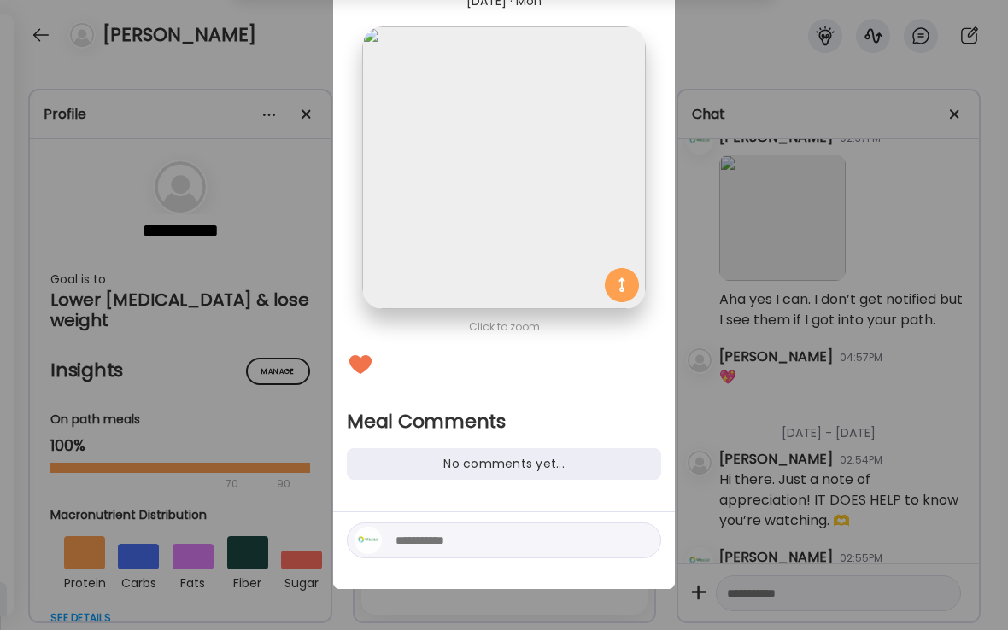
click at [155, 629] on div "Ate Coach Dashboard Wahoo! It’s official Take a moment to set up your Coach Pro…" at bounding box center [504, 315] width 1008 height 630
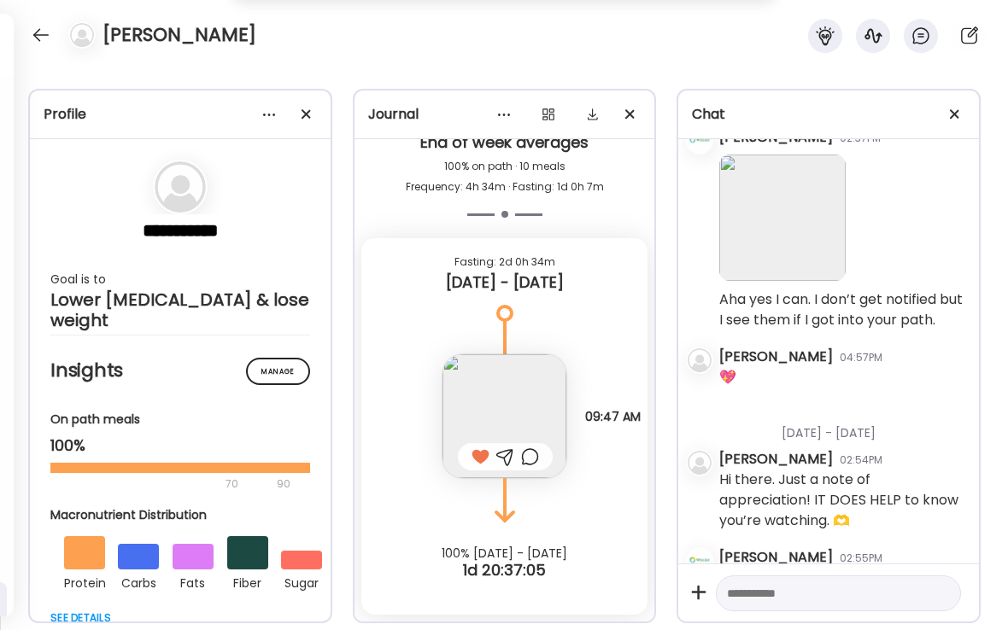
click at [527, 457] on div at bounding box center [530, 457] width 18 height 20
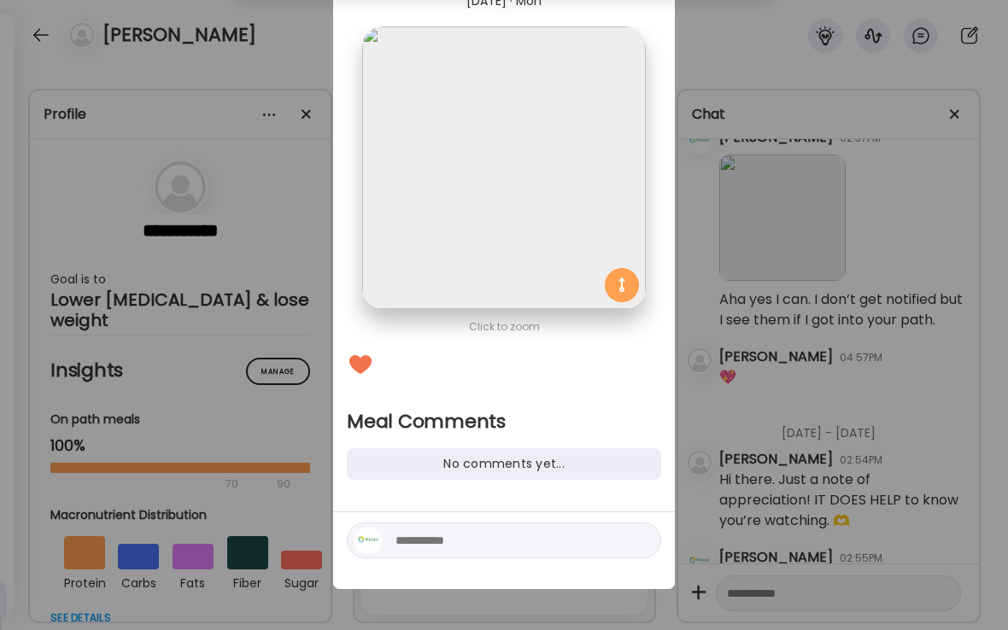
click at [413, 540] on textarea at bounding box center [510, 540] width 231 height 20
type textarea "**********"
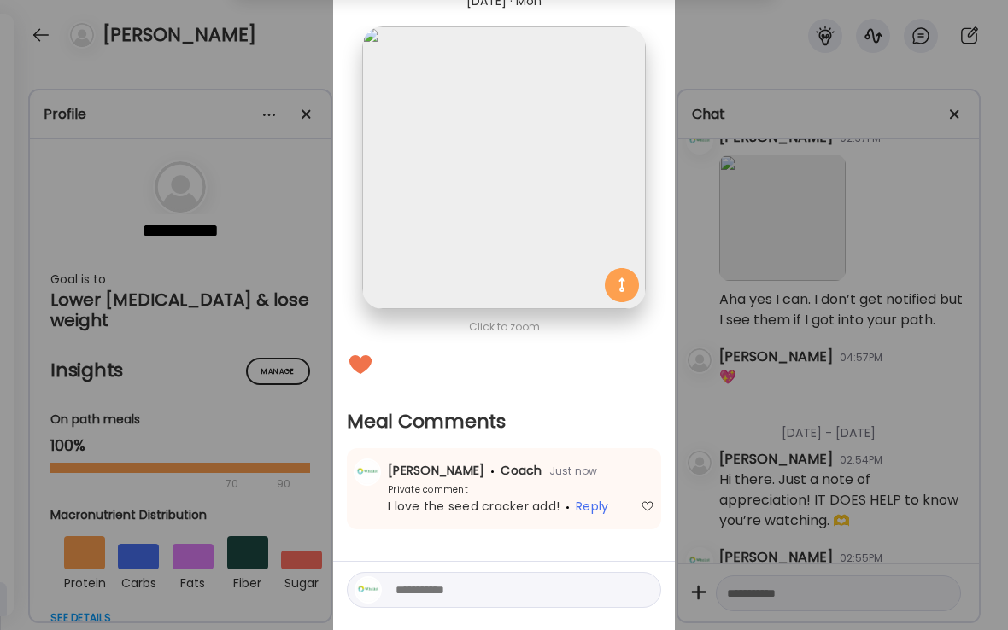
click at [274, 41] on div "Ate Coach Dashboard Wahoo! It’s official Take a moment to set up your Coach Pro…" at bounding box center [504, 315] width 1008 height 630
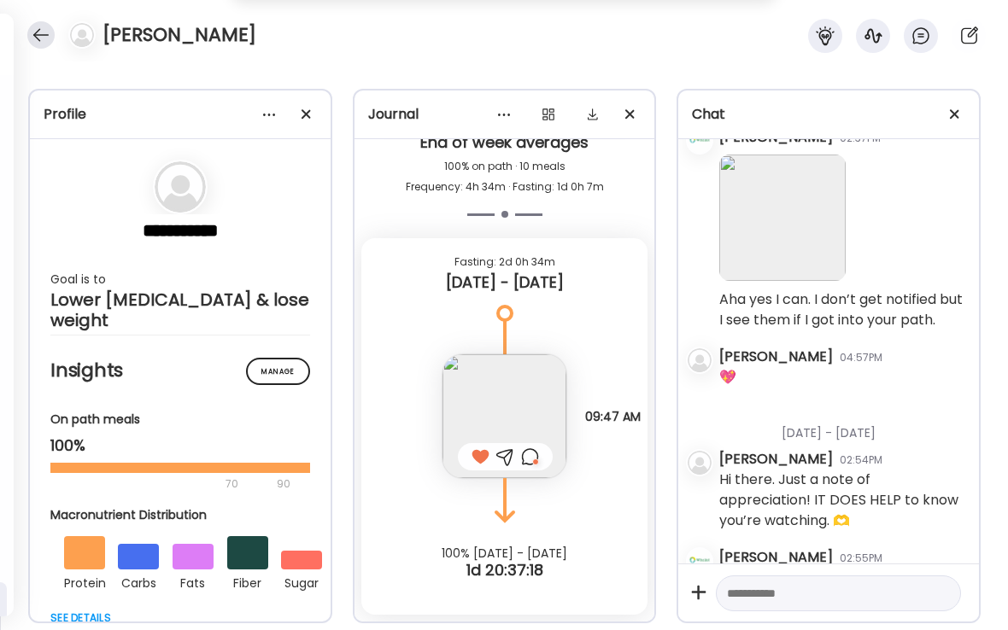
click at [45, 42] on div at bounding box center [40, 34] width 27 height 27
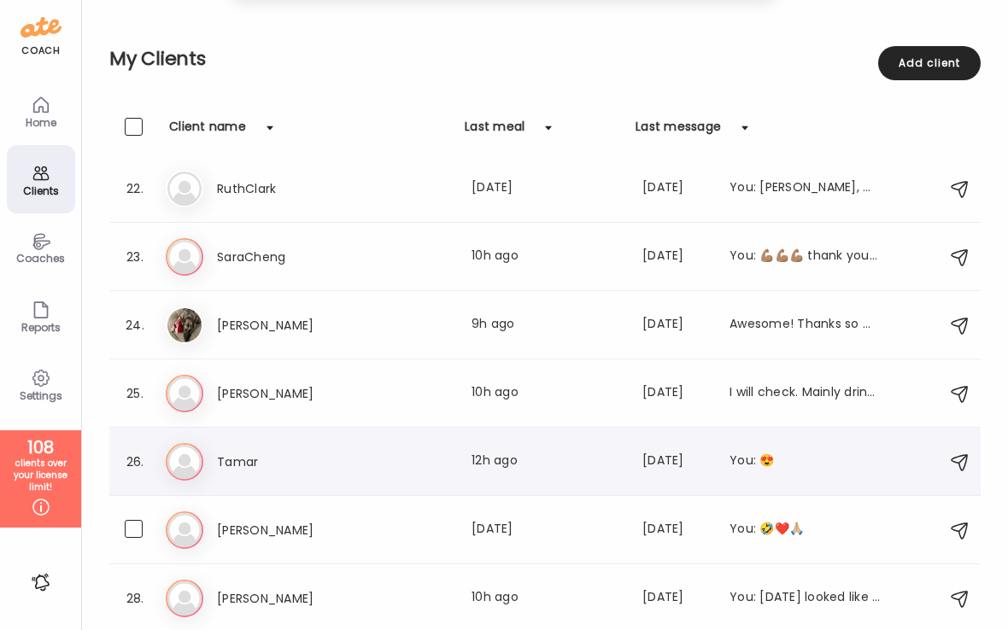
scroll to position [1440, 0]
click at [257, 603] on h3 "[PERSON_NAME]" at bounding box center [292, 598] width 150 height 20
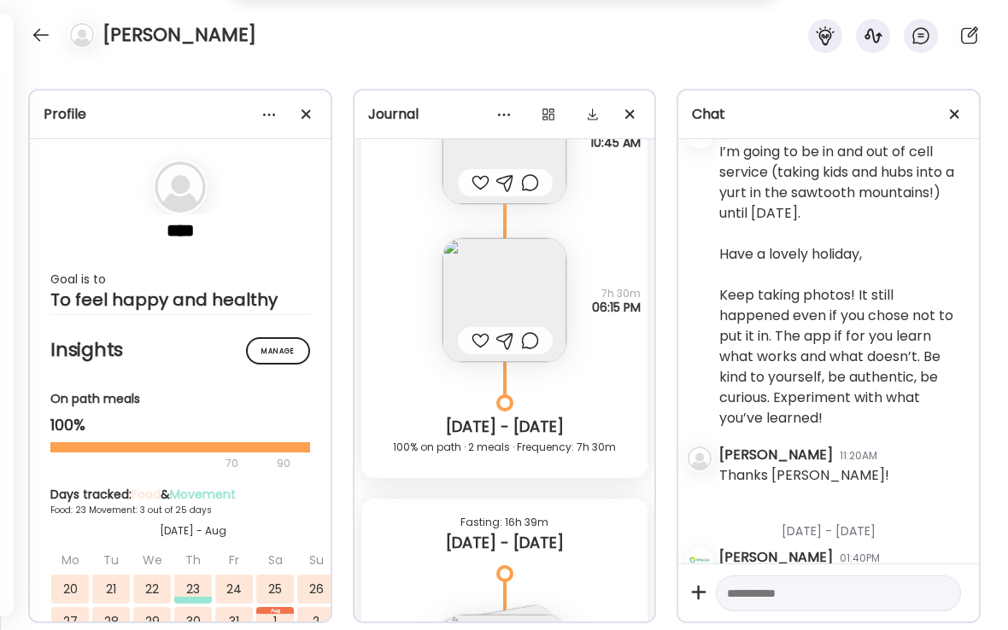
scroll to position [17544, 0]
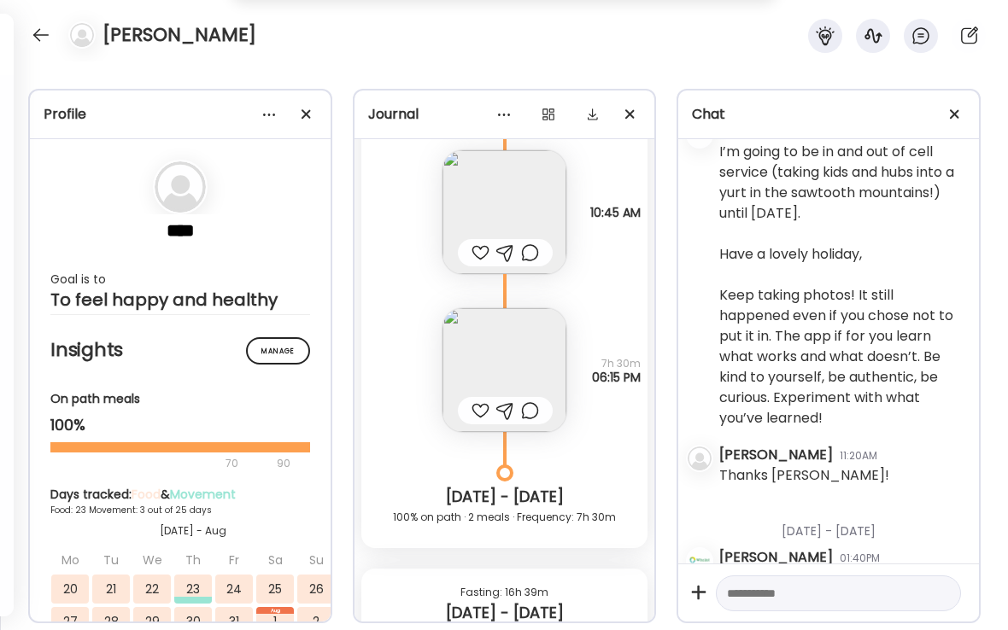
click at [516, 234] on img at bounding box center [504, 212] width 124 height 124
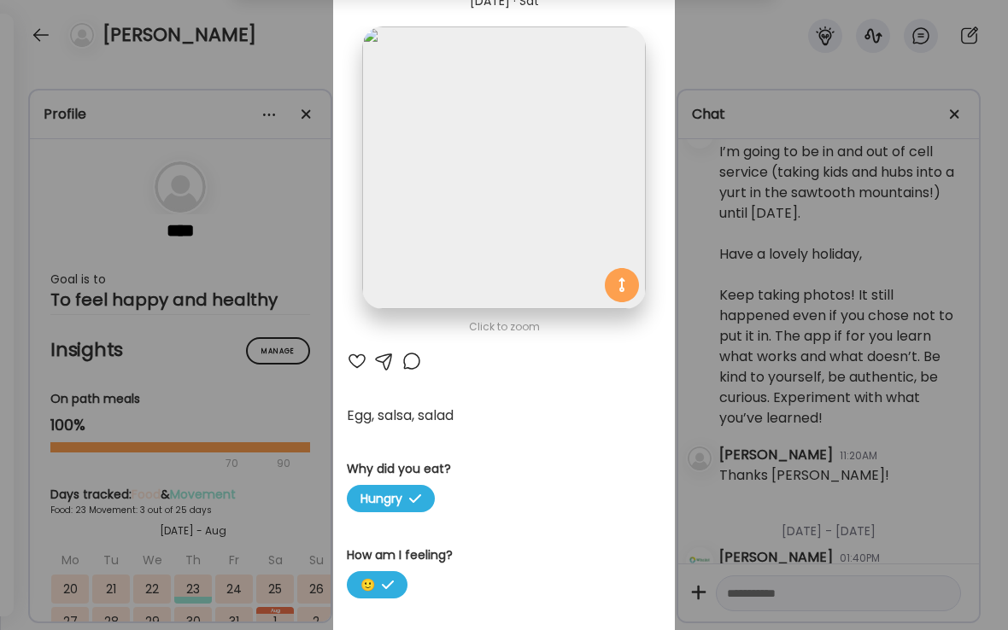
click at [358, 360] on div at bounding box center [357, 361] width 20 height 20
click at [413, 362] on div at bounding box center [411, 361] width 20 height 20
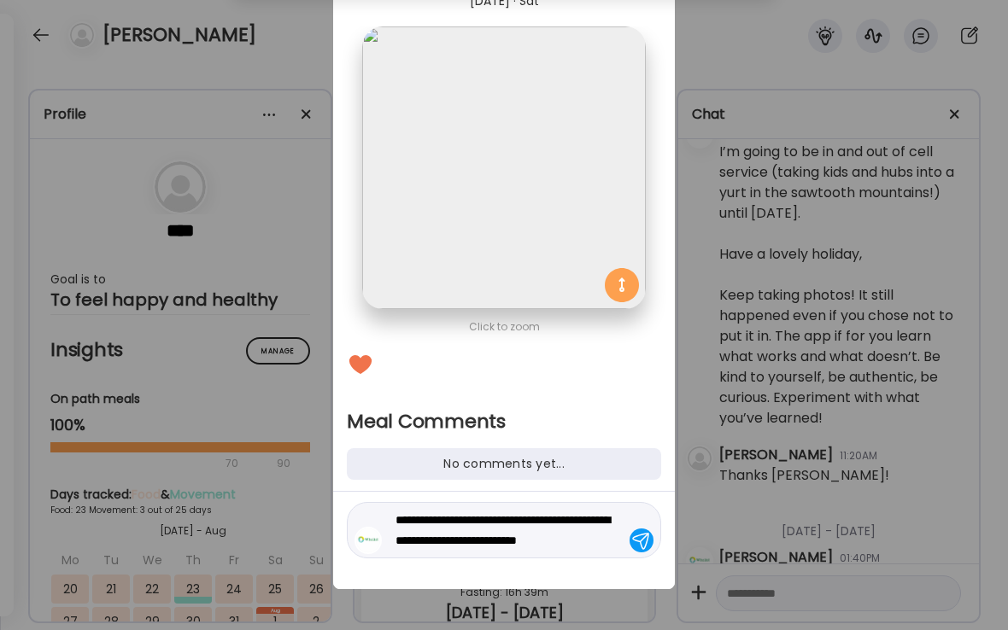
type textarea "**********"
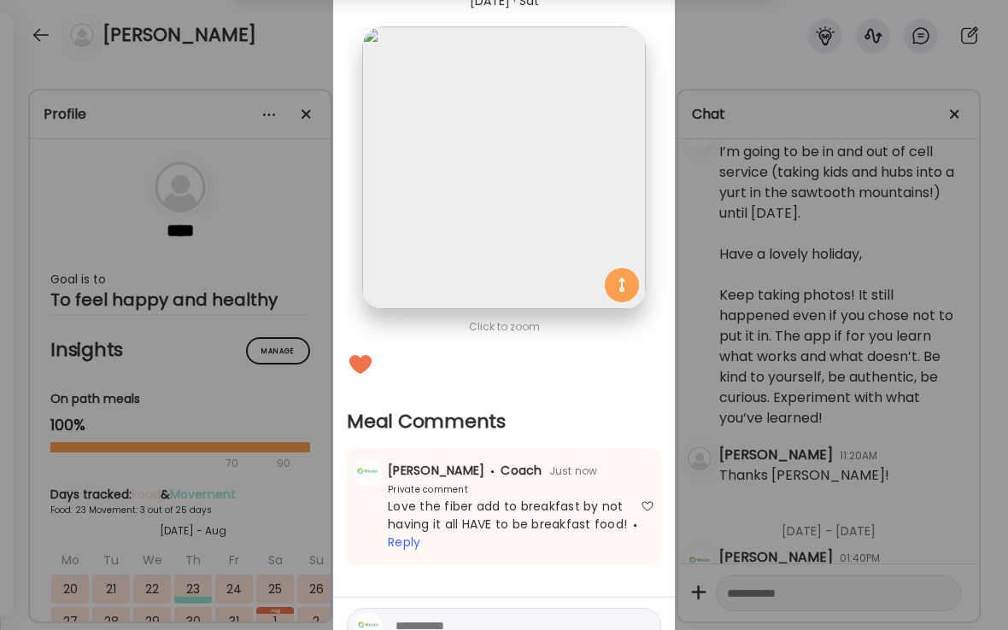
click at [275, 58] on div "Ate Coach Dashboard Wahoo! It’s official Take a moment to set up your Coach Pro…" at bounding box center [504, 315] width 1008 height 630
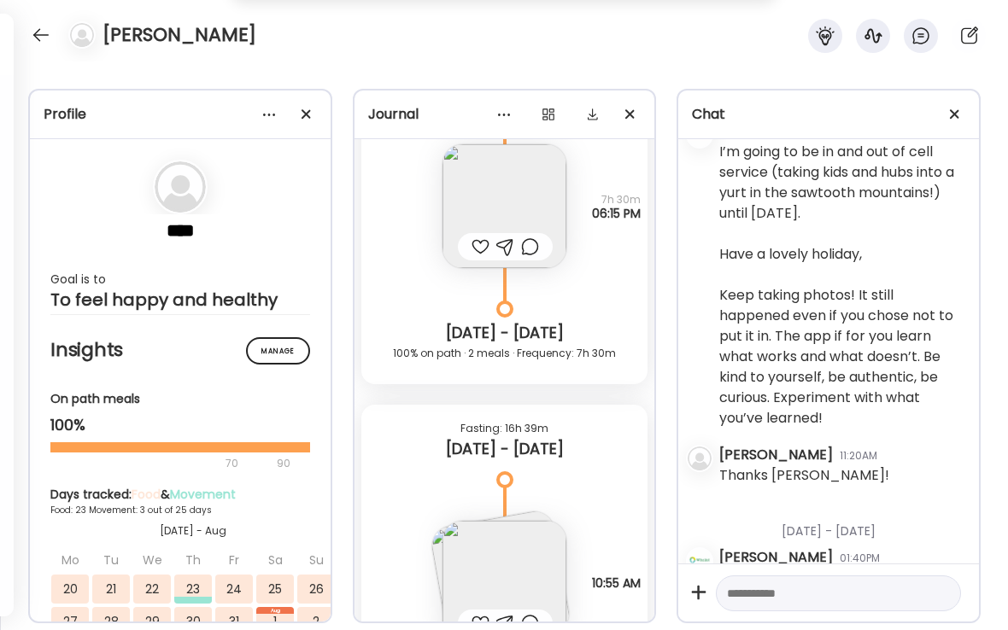
scroll to position [17652, 0]
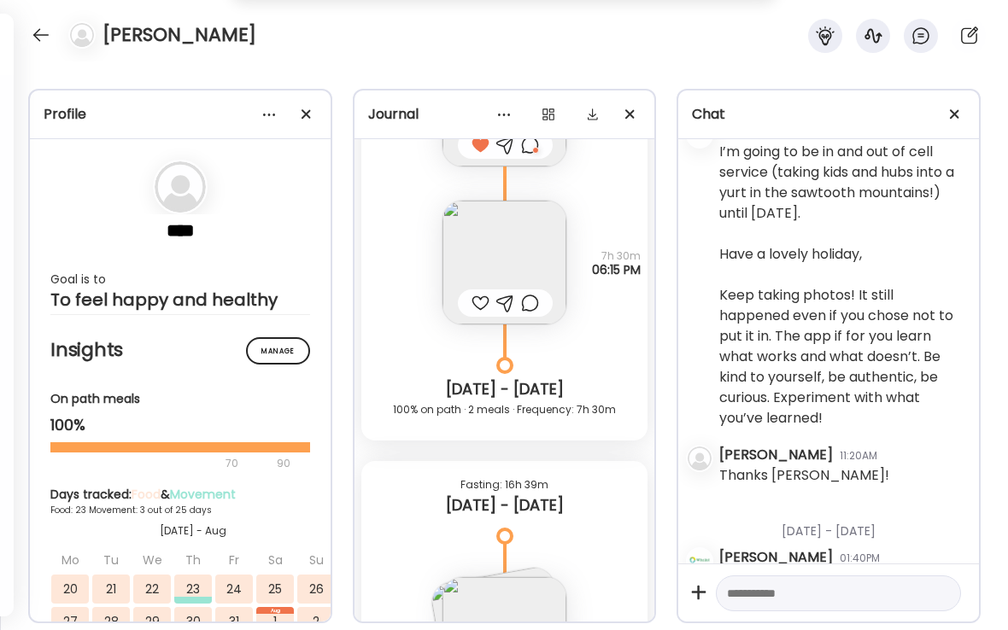
click at [480, 304] on div at bounding box center [480, 303] width 18 height 20
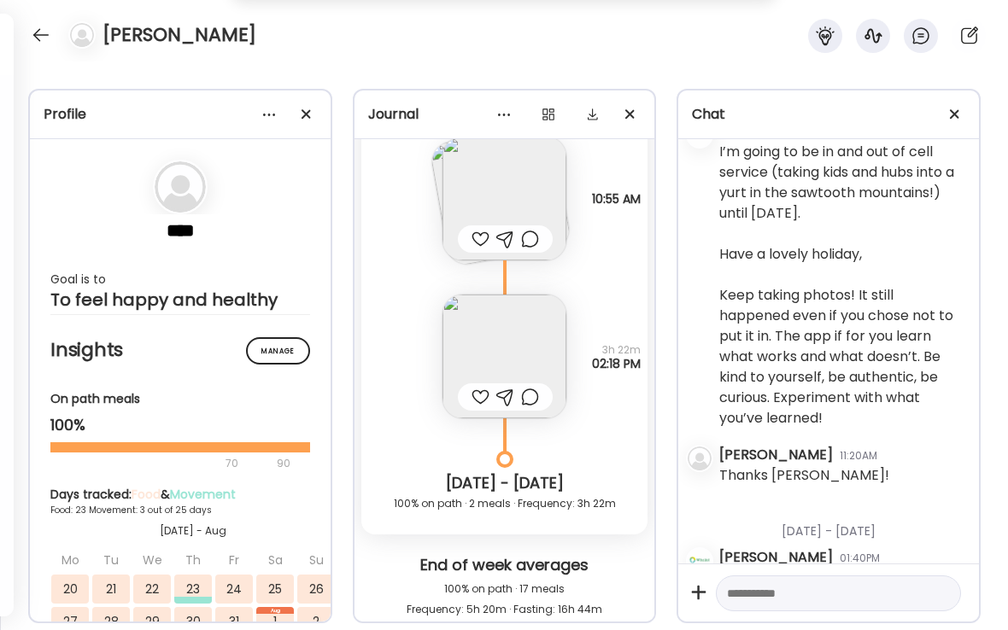
scroll to position [18093, 0]
click at [475, 395] on div at bounding box center [480, 396] width 18 height 20
click at [510, 354] on img at bounding box center [504, 356] width 124 height 124
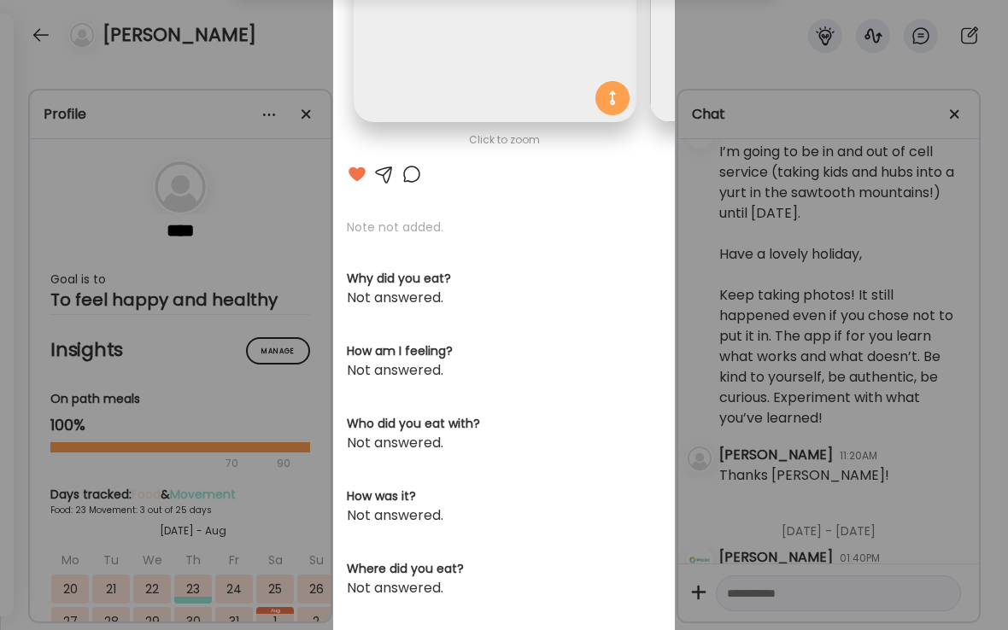
scroll to position [274, 0]
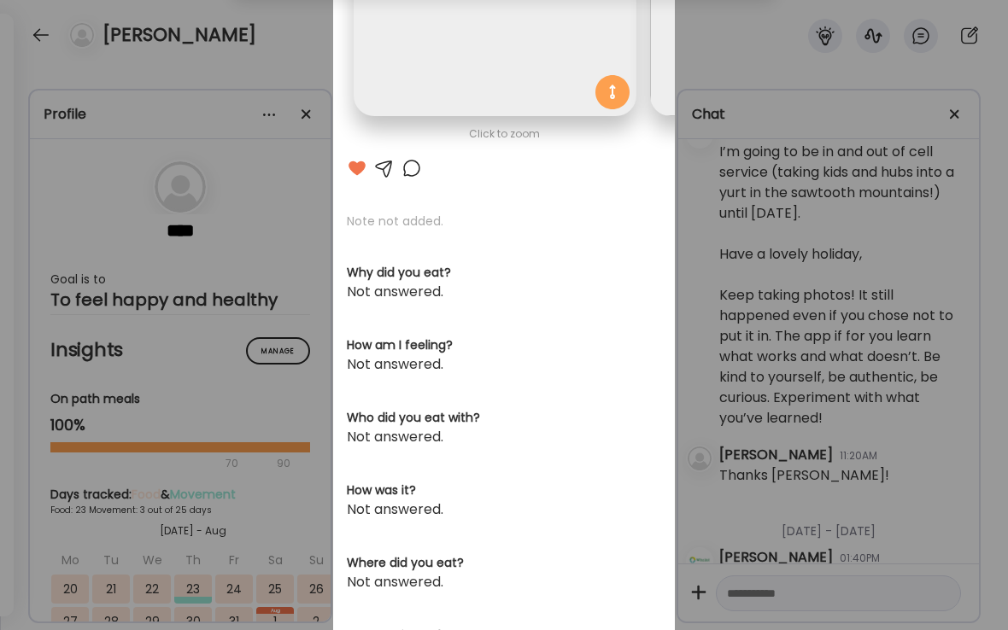
click at [413, 169] on div at bounding box center [411, 168] width 20 height 20
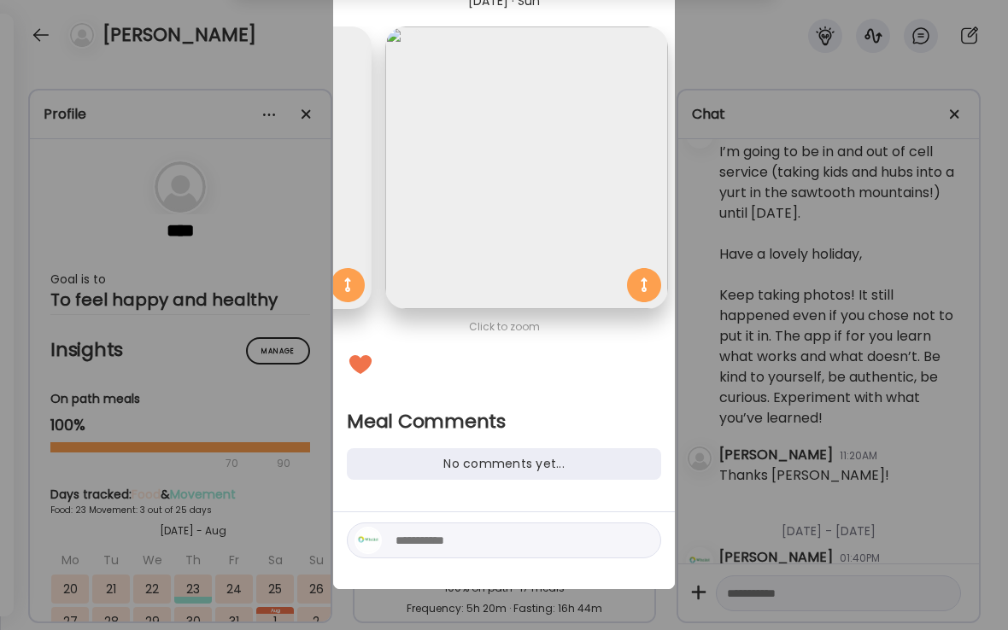
scroll to position [81, 0]
click at [428, 545] on textarea at bounding box center [510, 540] width 231 height 20
type textarea "**********"
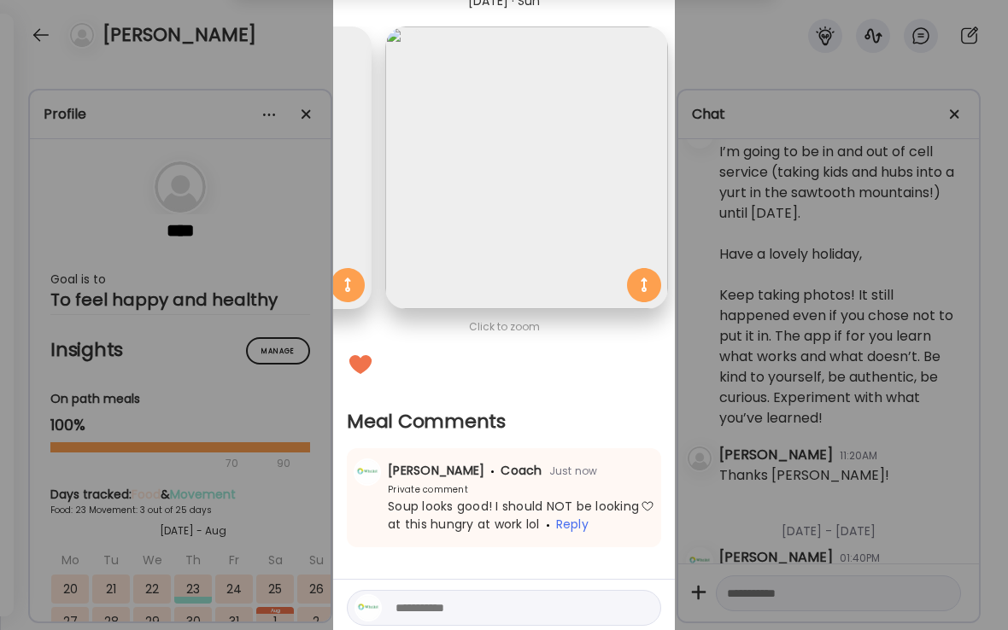
click at [43, 42] on div "Ate Coach Dashboard Wahoo! It’s official Take a moment to set up your Coach Pro…" at bounding box center [504, 315] width 1008 height 630
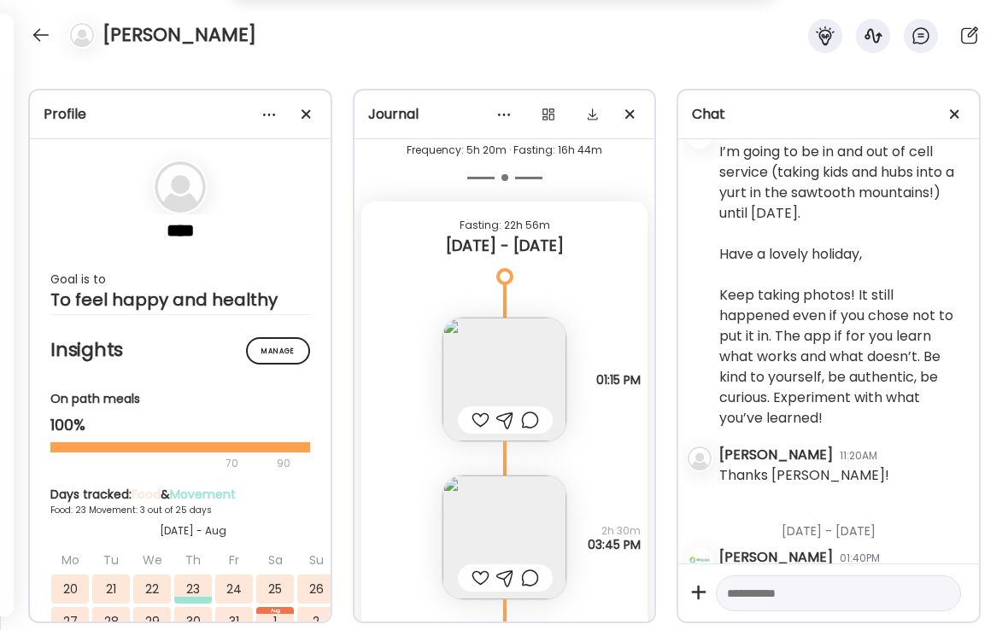
scroll to position [18583, 0]
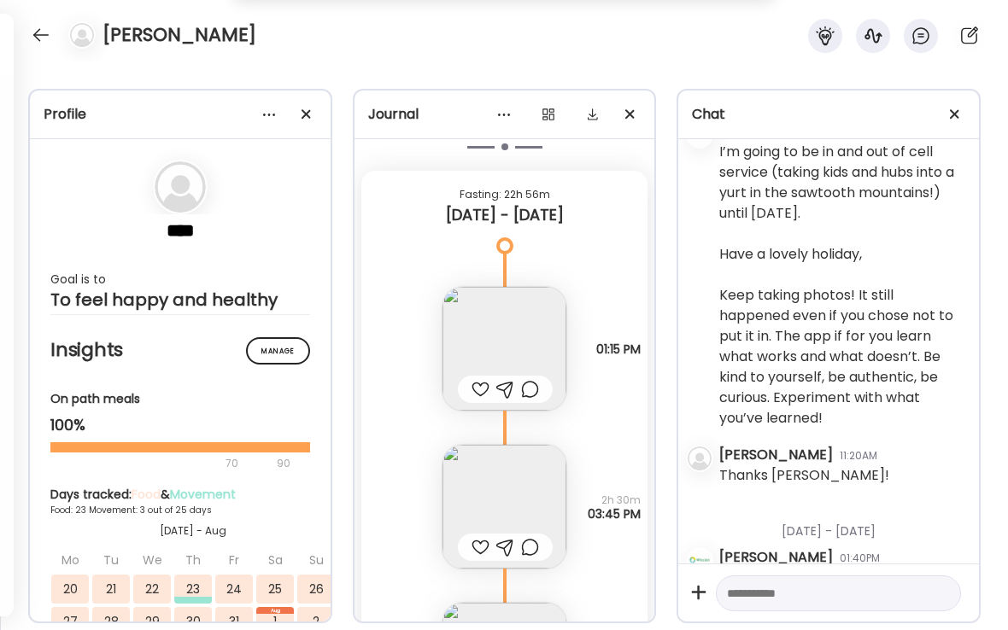
click at [482, 388] on div at bounding box center [480, 389] width 18 height 20
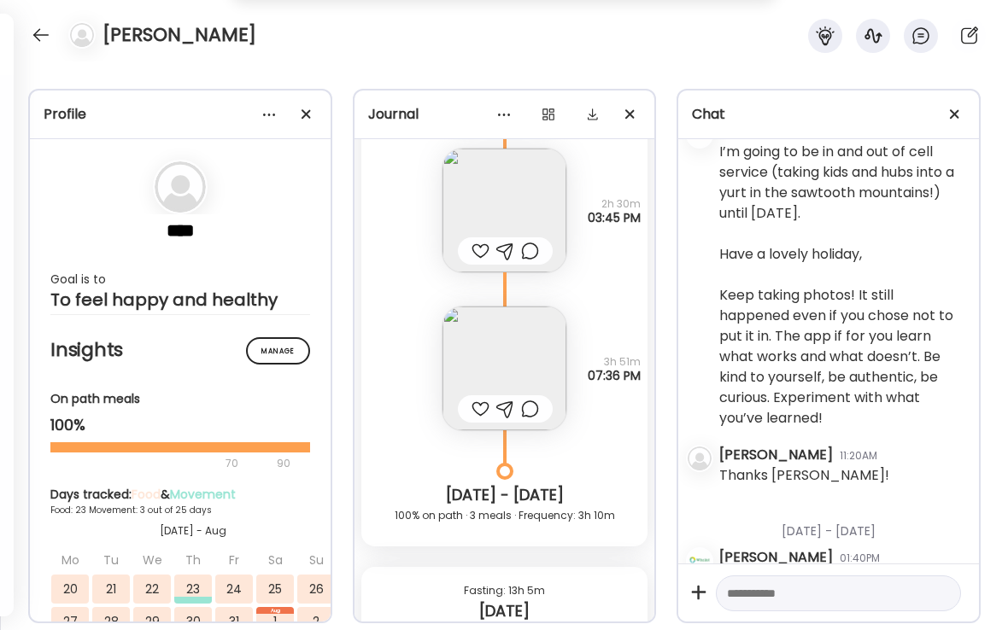
scroll to position [18879, 0]
click at [480, 402] on div at bounding box center [480, 409] width 18 height 20
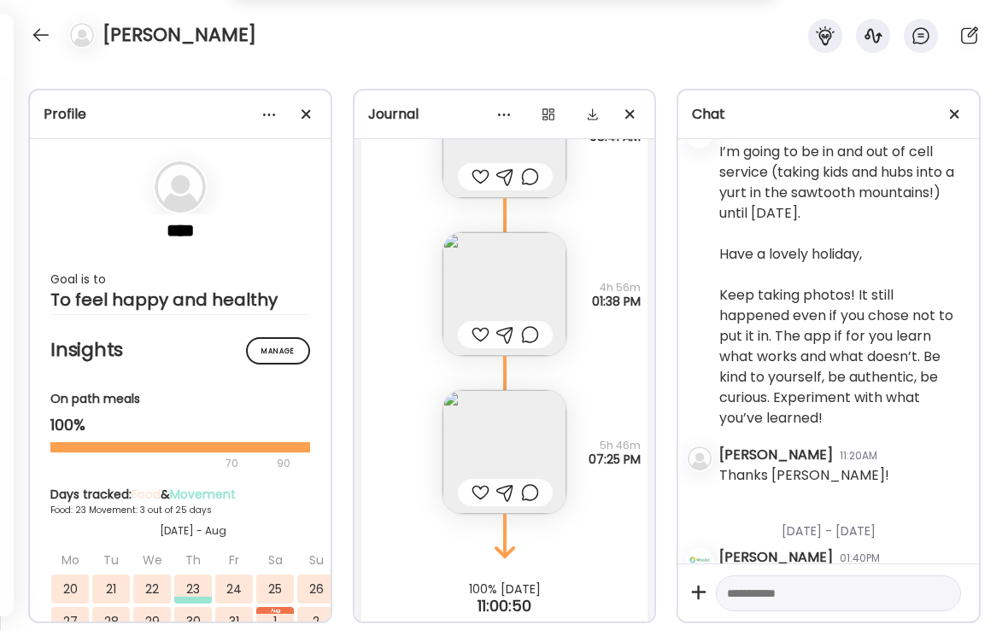
scroll to position [19493, 0]
click at [479, 331] on div at bounding box center [480, 329] width 18 height 20
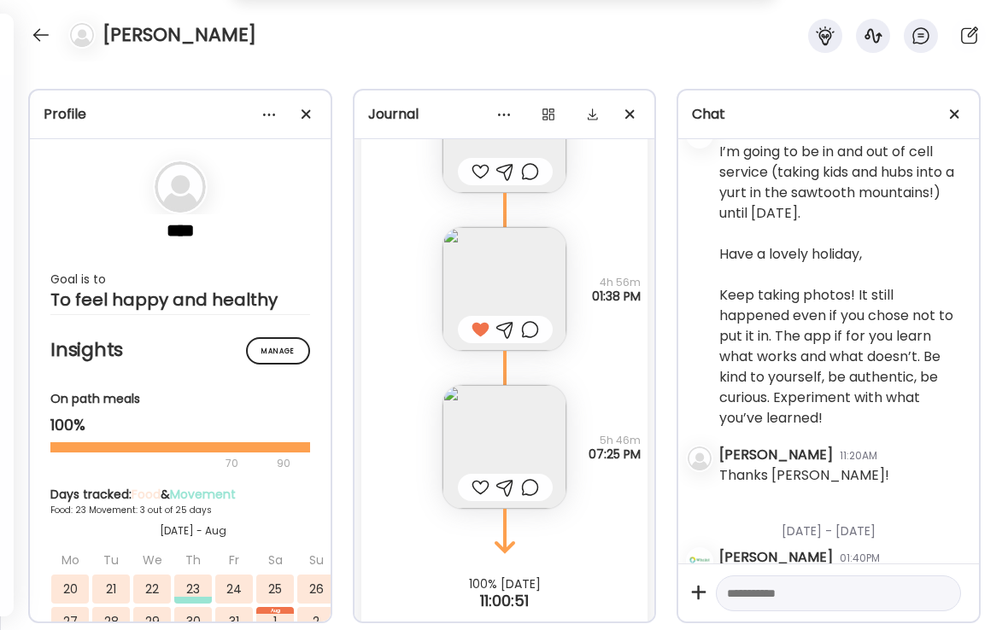
click at [477, 489] on div at bounding box center [480, 487] width 18 height 20
click at [521, 443] on img at bounding box center [504, 447] width 124 height 124
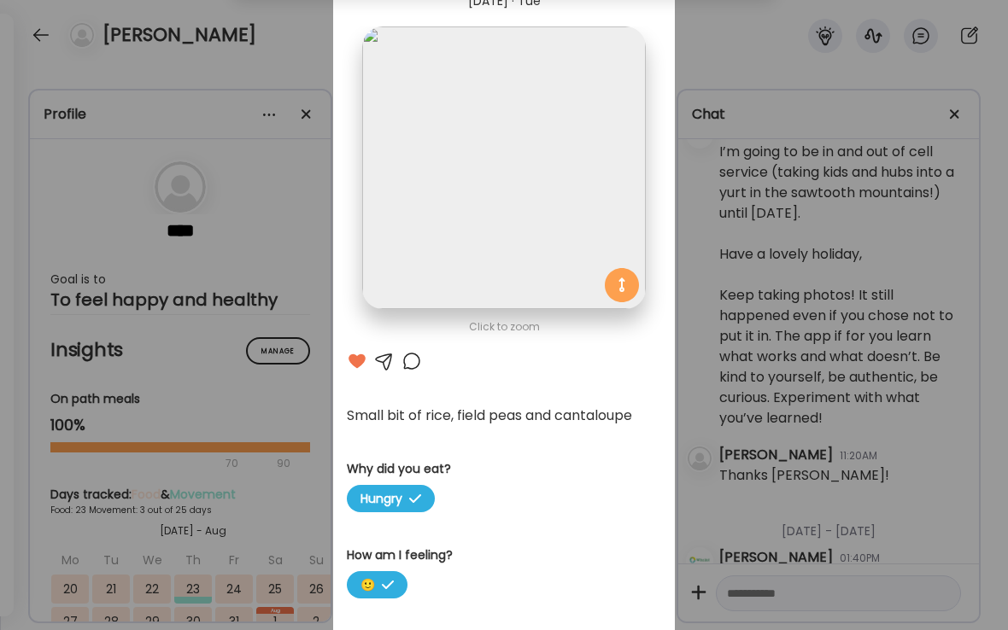
click at [291, 47] on div "Ate Coach Dashboard Wahoo! It’s official Take a moment to set up your Coach Pro…" at bounding box center [504, 315] width 1008 height 630
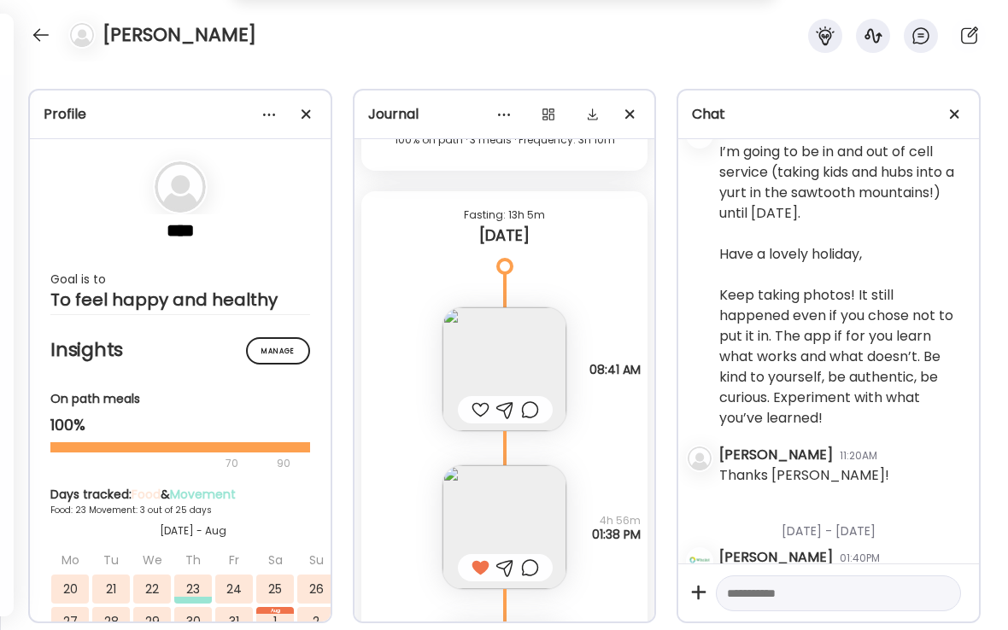
scroll to position [19216, 0]
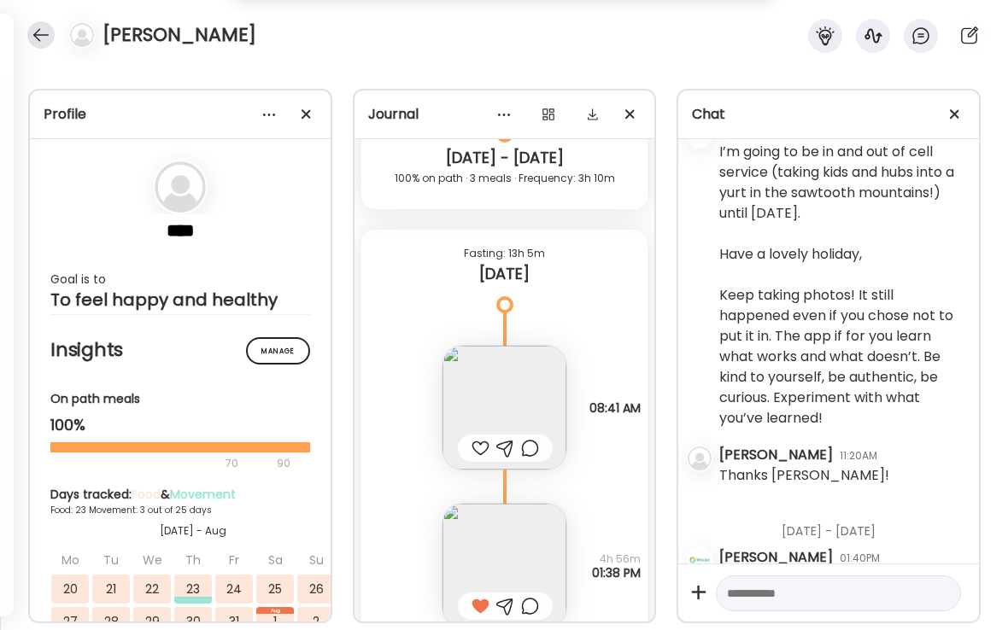
click at [42, 32] on div at bounding box center [40, 34] width 27 height 27
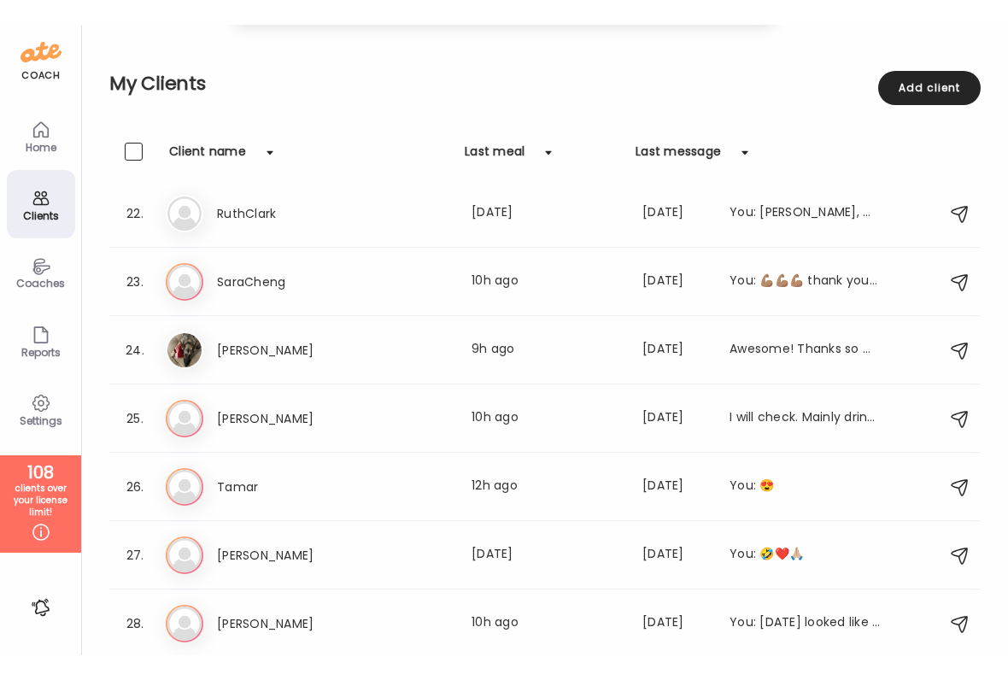
scroll to position [1440, 0]
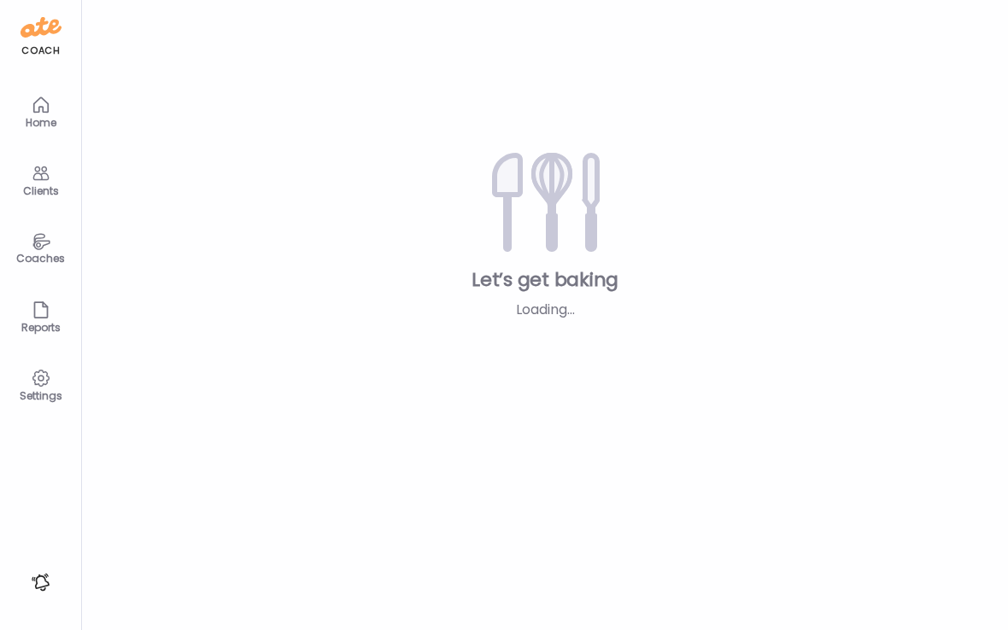
type input "**********"
